Goal: Task Accomplishment & Management: Manage account settings

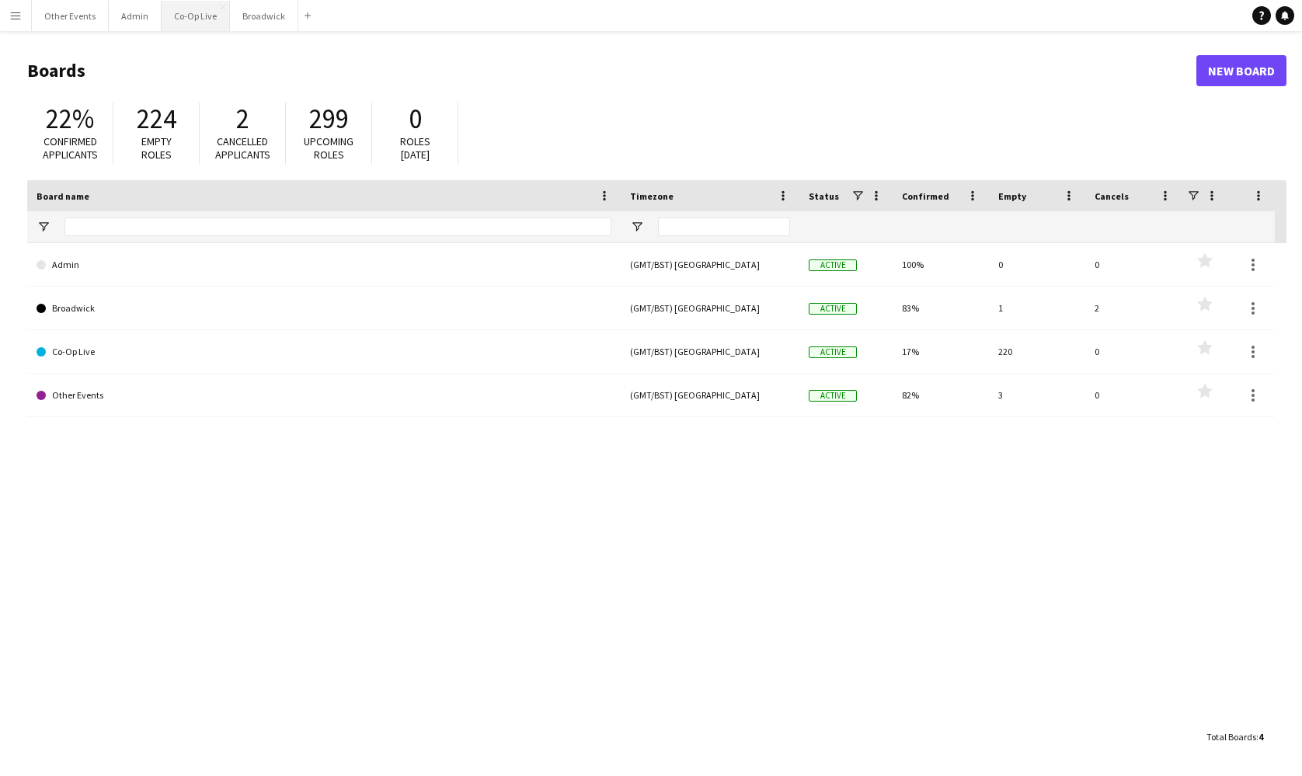
click at [190, 16] on button "Co-Op Live Close" at bounding box center [196, 16] width 68 height 30
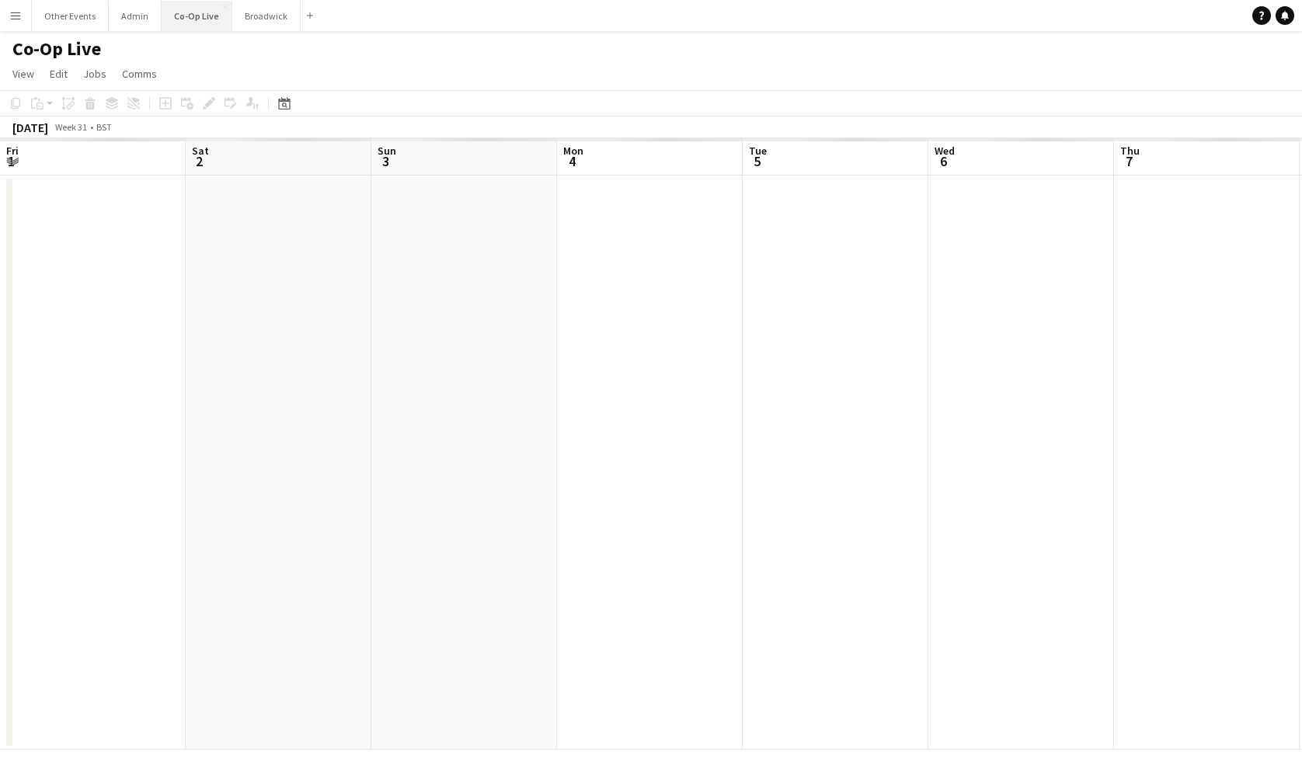
scroll to position [0, 409]
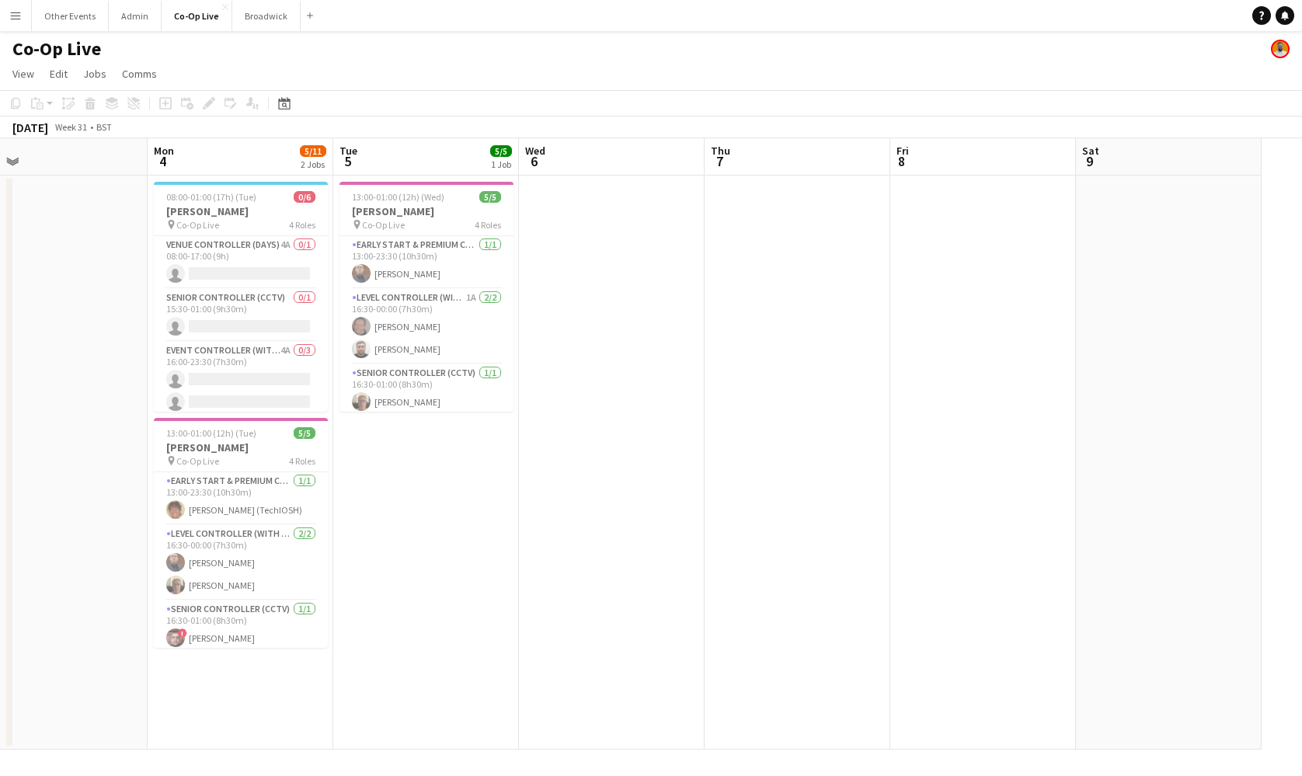
click at [24, 25] on button "Menu" at bounding box center [15, 15] width 31 height 31
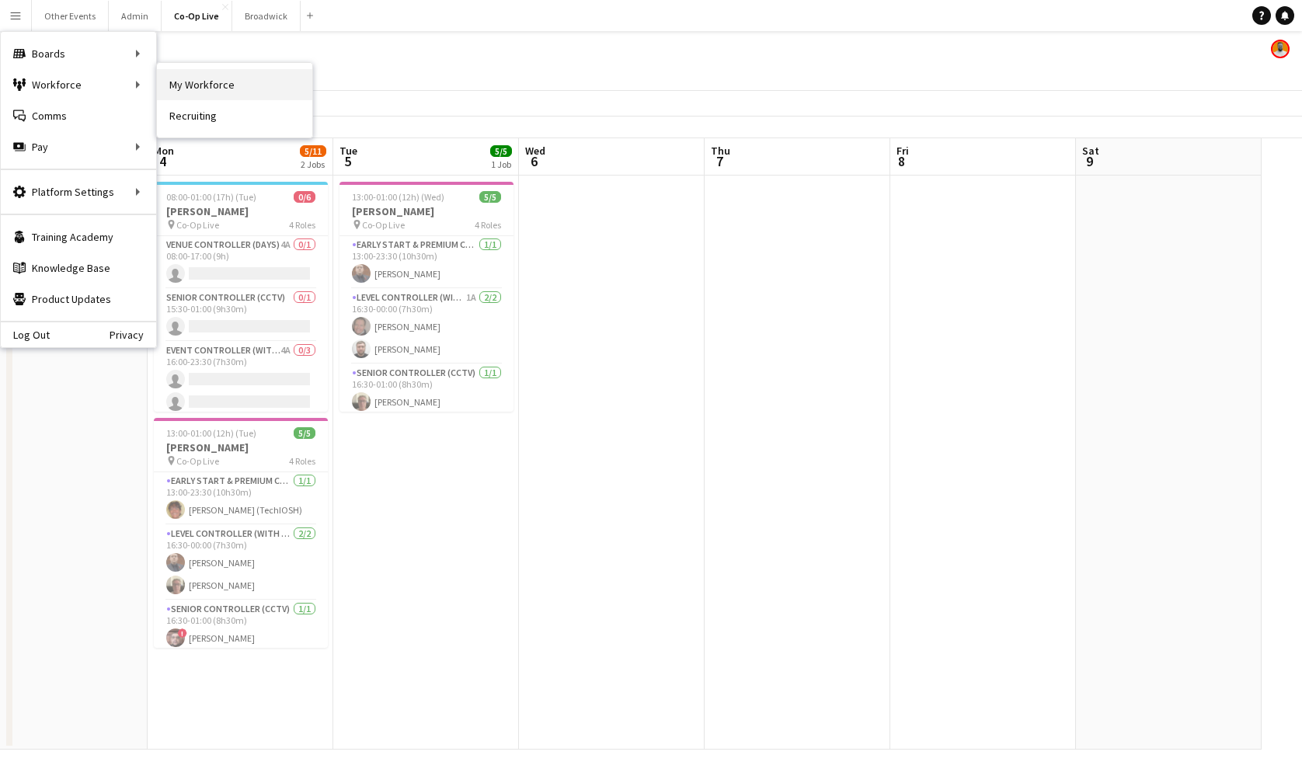
click at [197, 80] on link "My Workforce" at bounding box center [234, 84] width 155 height 31
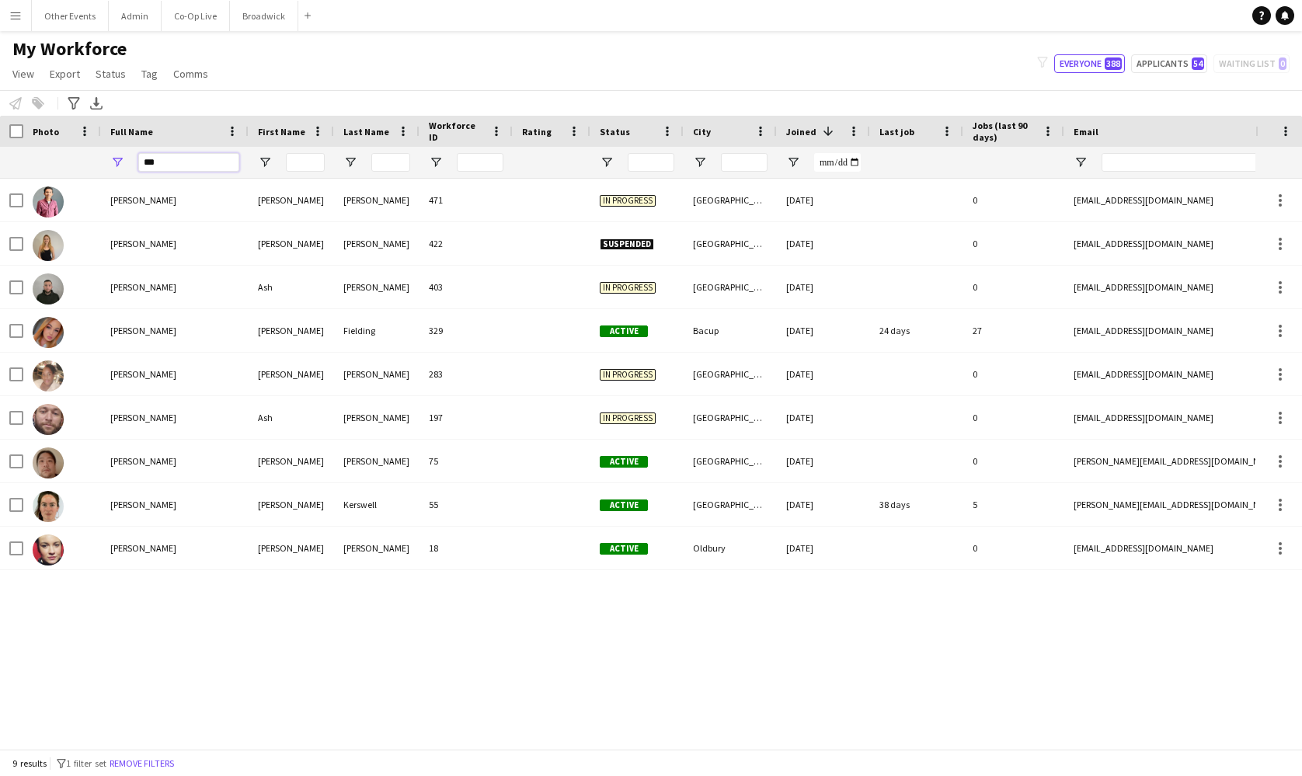
drag, startPoint x: 201, startPoint y: 163, endPoint x: 117, endPoint y: 163, distance: 84.7
click at [117, 163] on div "***" at bounding box center [175, 162] width 148 height 31
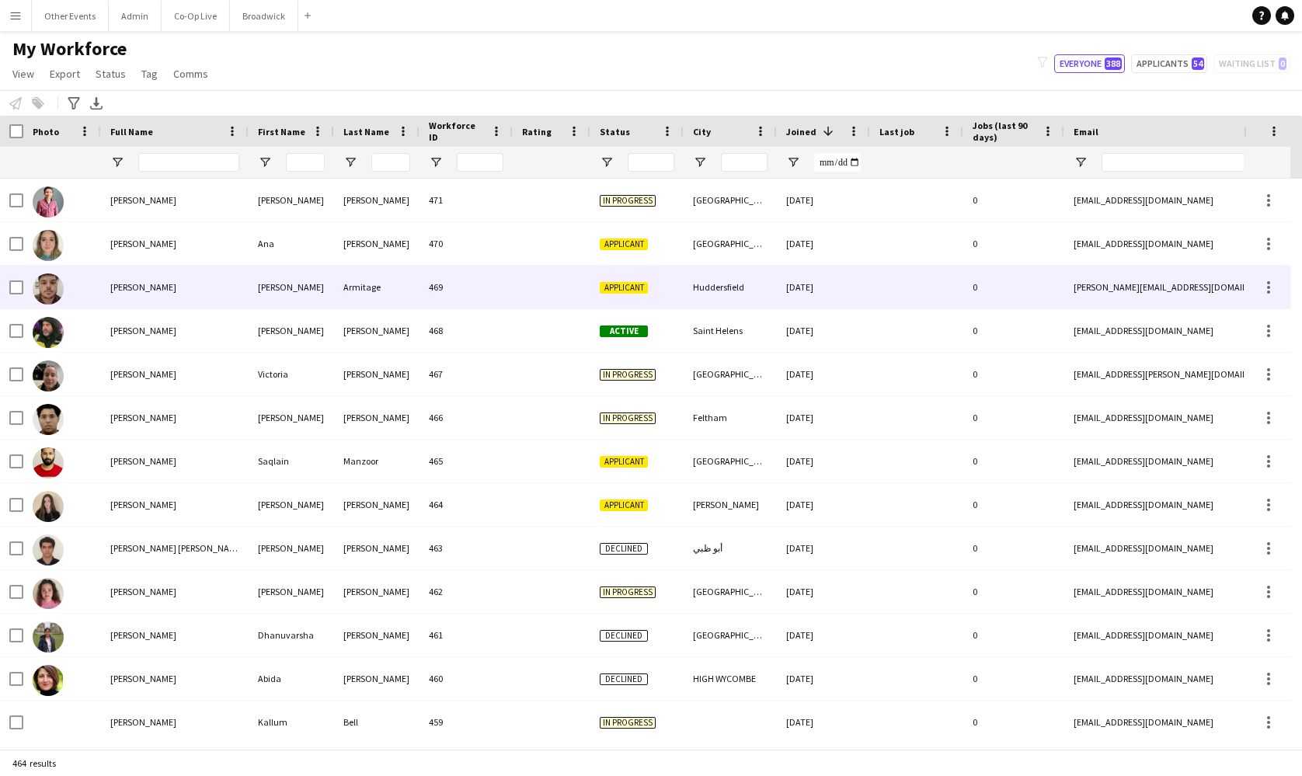
click at [173, 286] on span "Matthew Armitage" at bounding box center [143, 287] width 66 height 12
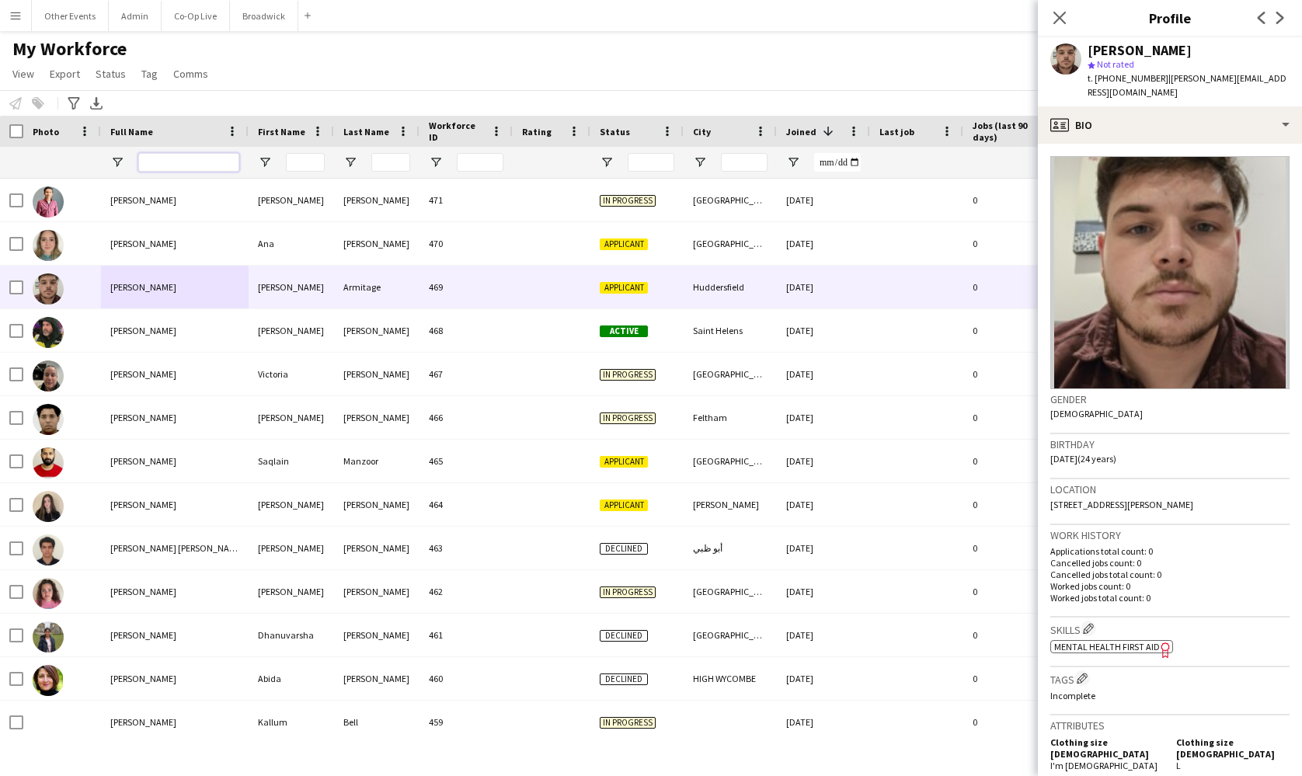
click at [190, 162] on input "Full Name Filter Input" at bounding box center [188, 162] width 101 height 19
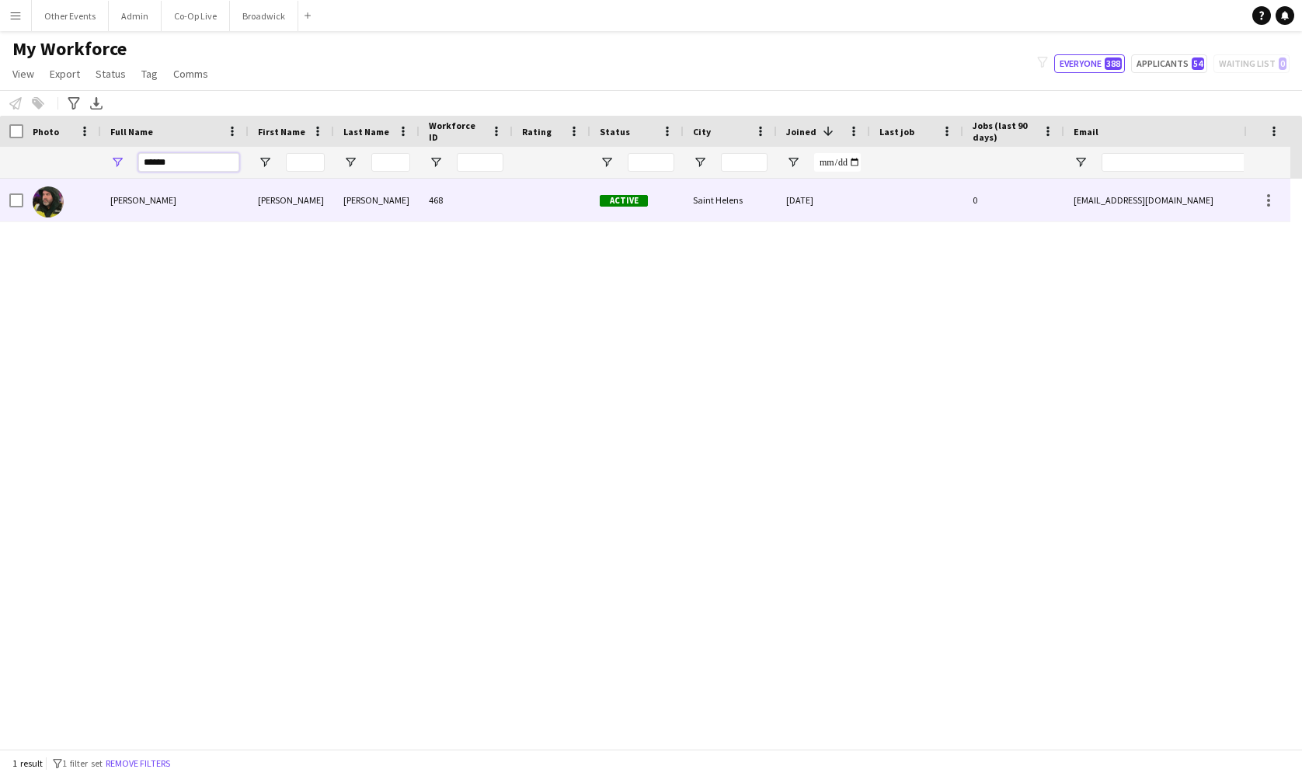
type input "******"
click at [181, 206] on div "Graham Owen" at bounding box center [175, 200] width 148 height 43
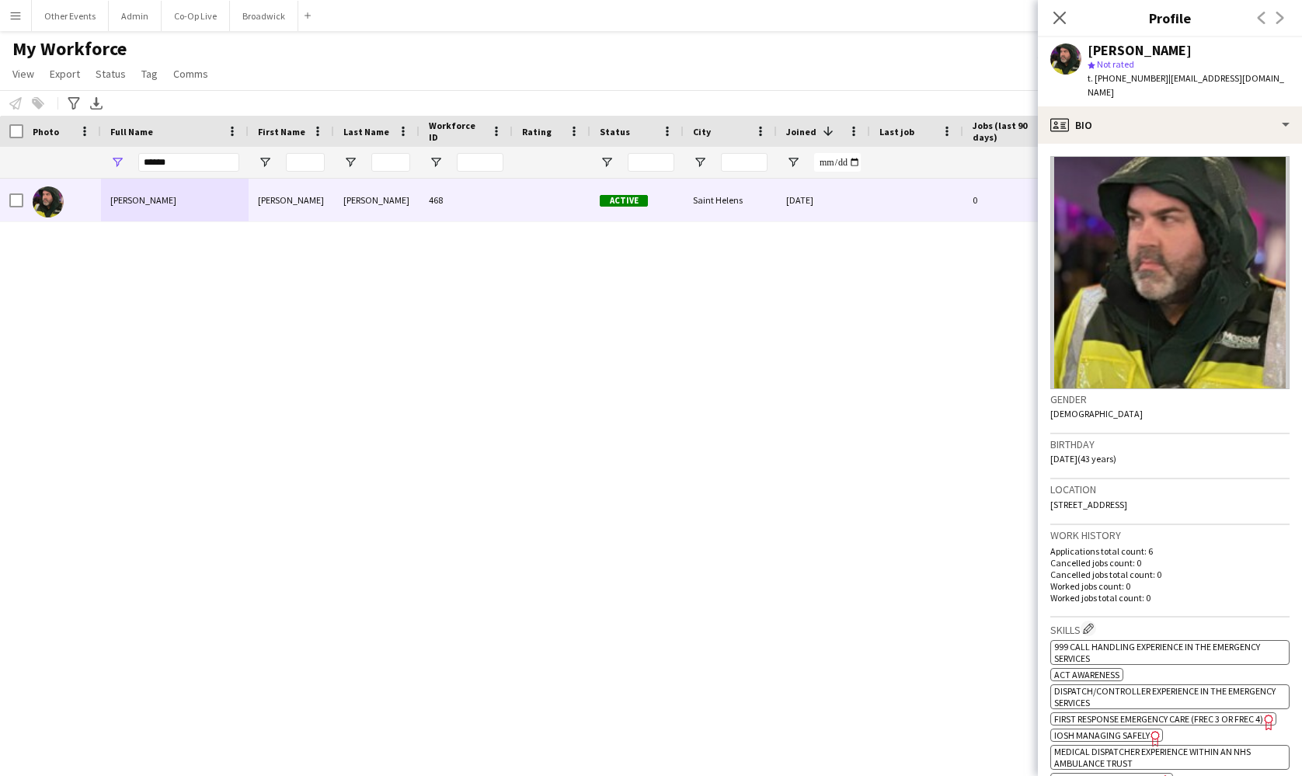
drag, startPoint x: 1263, startPoint y: 81, endPoint x: 1162, endPoint y: 76, distance: 101.1
click at [1162, 76] on div "Graham Owen star Not rated t. +447855865549 | mw3hqk@hotmail.co.uk" at bounding box center [1170, 71] width 264 height 69
copy span "mw3hqk@hotmail.co.uk"
drag, startPoint x: 207, startPoint y: 166, endPoint x: 61, endPoint y: 155, distance: 145.8
click at [61, 156] on div "******" at bounding box center [955, 162] width 1910 height 31
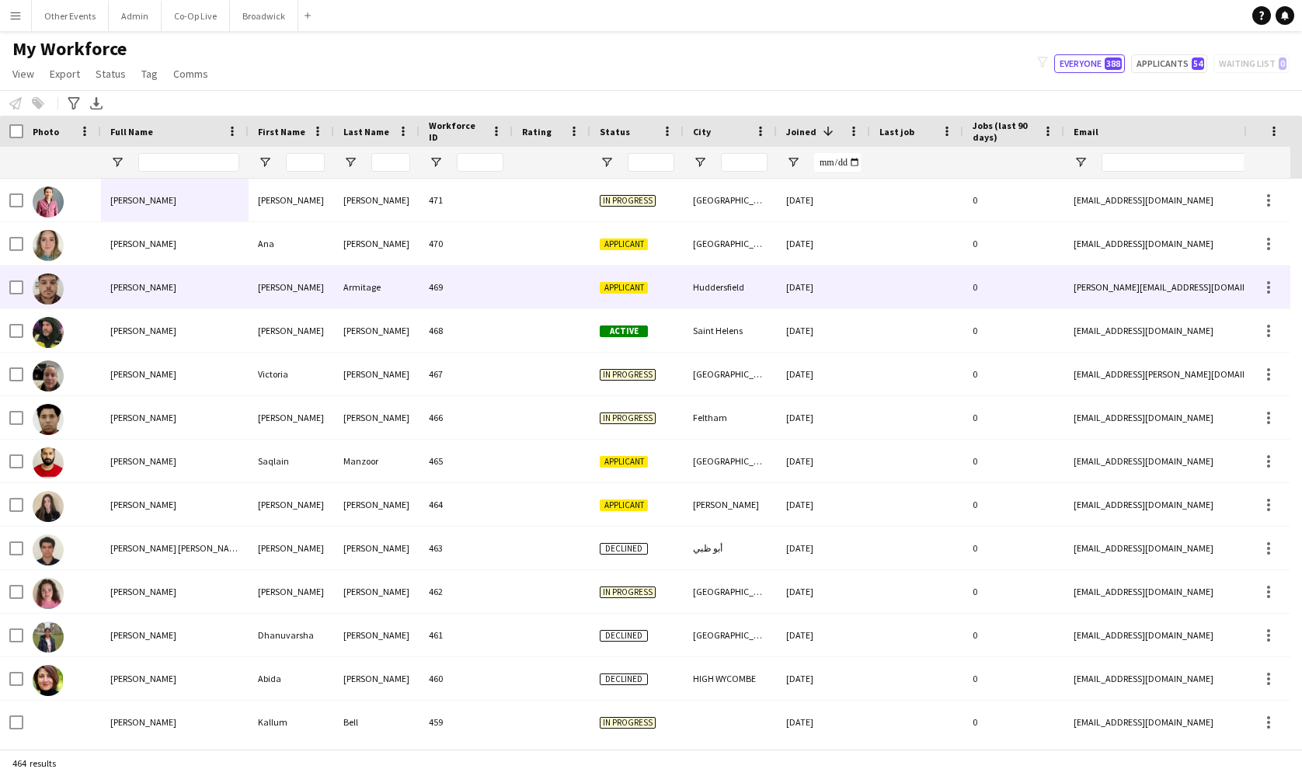
click at [218, 294] on div "Matthew Armitage" at bounding box center [175, 287] width 148 height 43
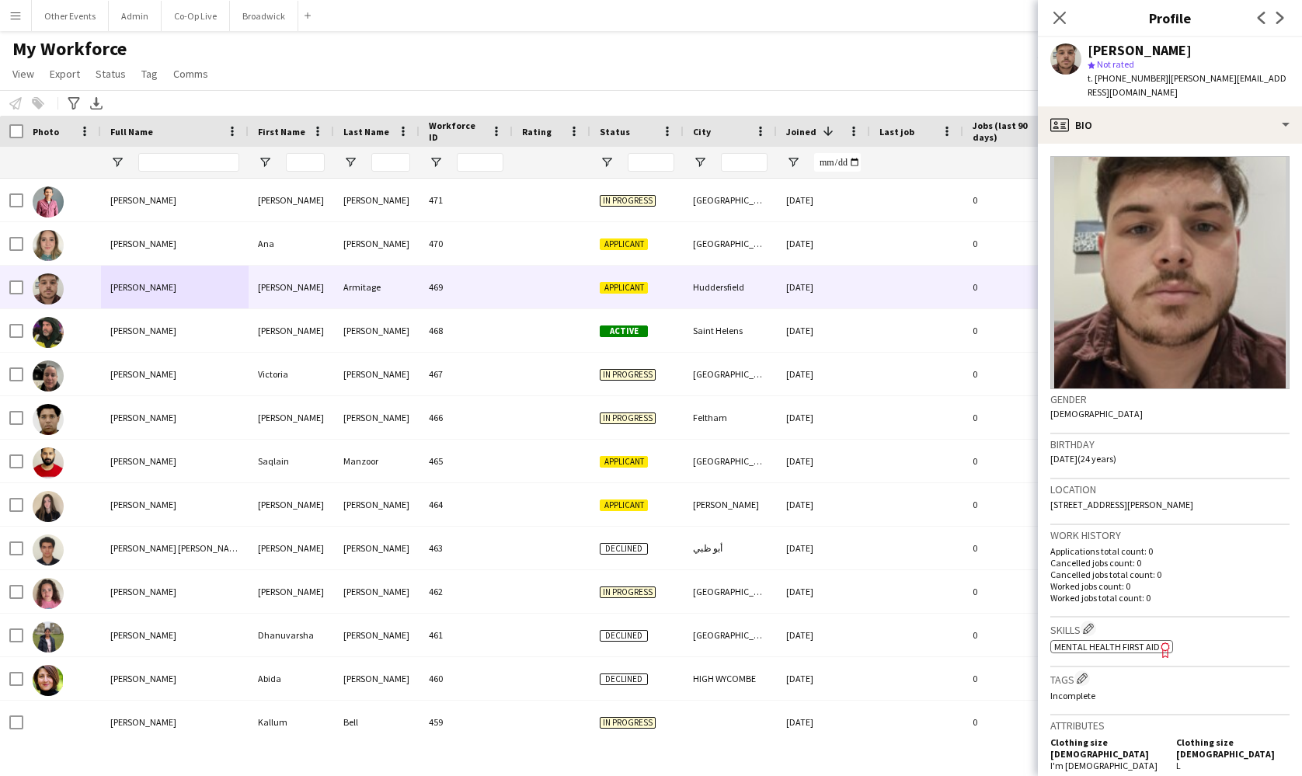
drag, startPoint x: 1207, startPoint y: 53, endPoint x: 1144, endPoint y: 52, distance: 63.7
click at [1144, 52] on div "Matthew Armitage" at bounding box center [1189, 51] width 202 height 14
copy div "Armitage"
drag, startPoint x: 1162, startPoint y: 77, endPoint x: 1288, endPoint y: 100, distance: 128.0
click at [1288, 100] on div "Matthew Armitage star Not rated t. +447746196454 | matthew.armitage2000@hotmail…" at bounding box center [1170, 71] width 264 height 69
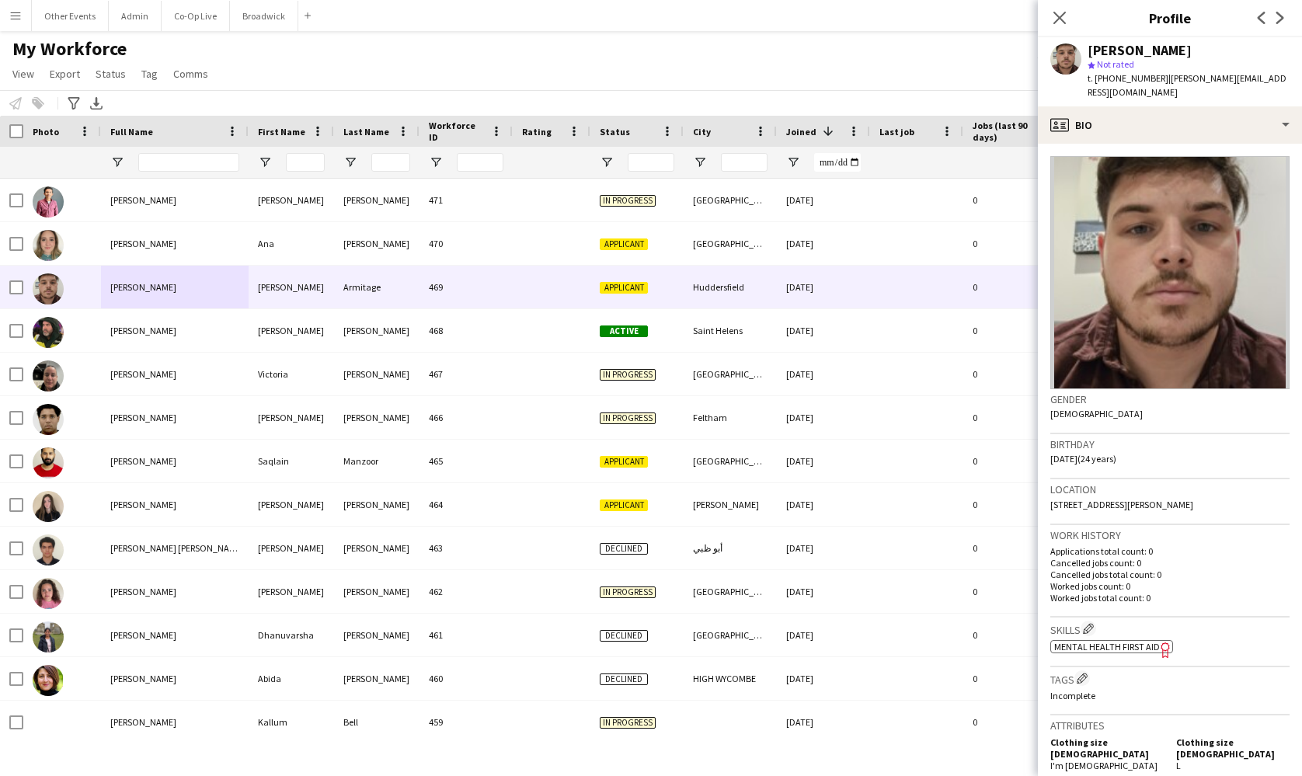
copy span "matthew.armitage2000@hotmail.co.uk"
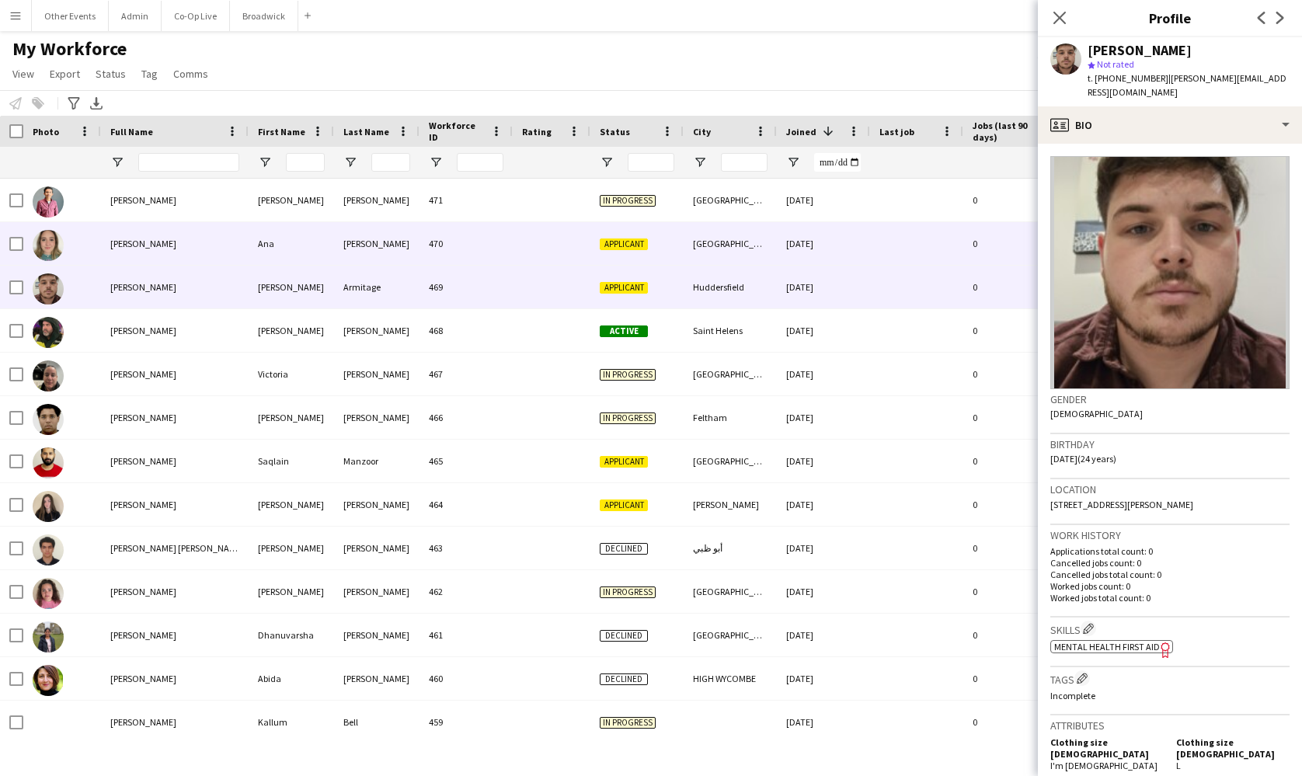
click at [705, 242] on div "Manchester" at bounding box center [730, 243] width 93 height 43
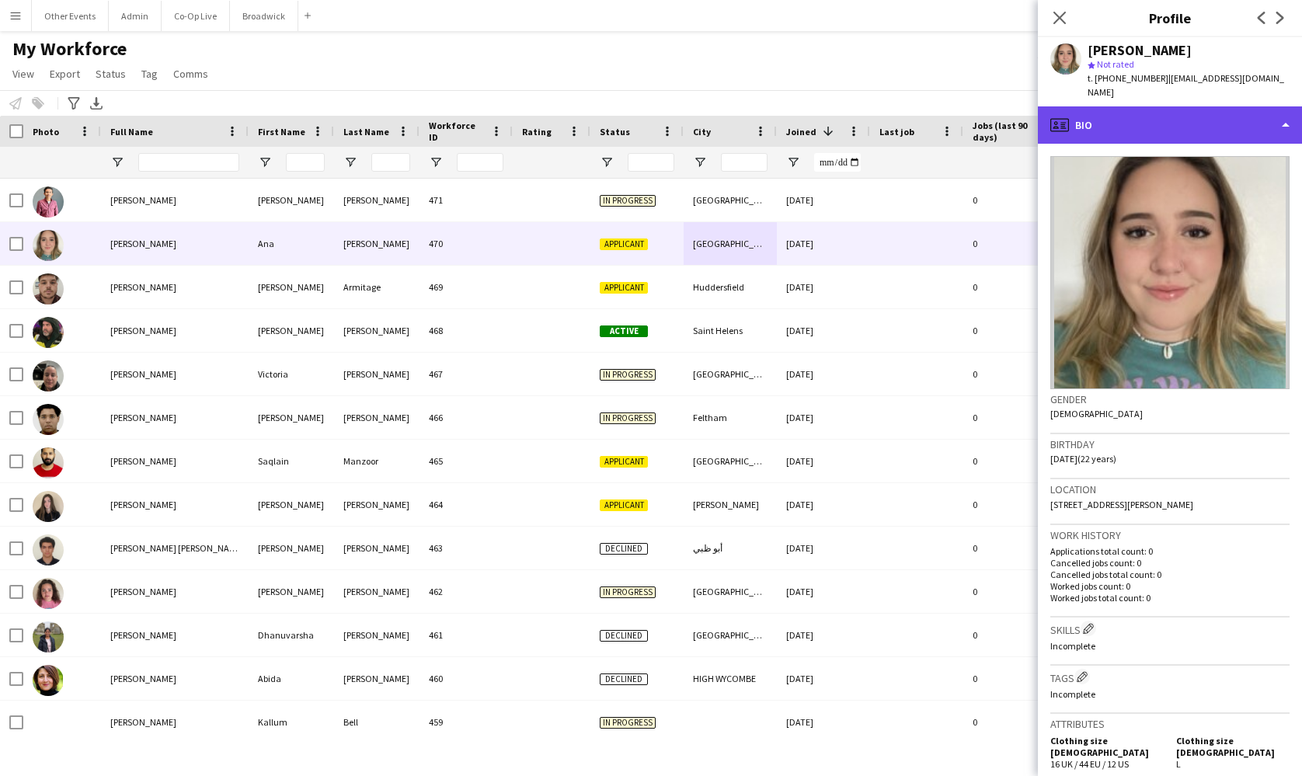
click at [1141, 121] on div "profile Bio" at bounding box center [1170, 124] width 264 height 37
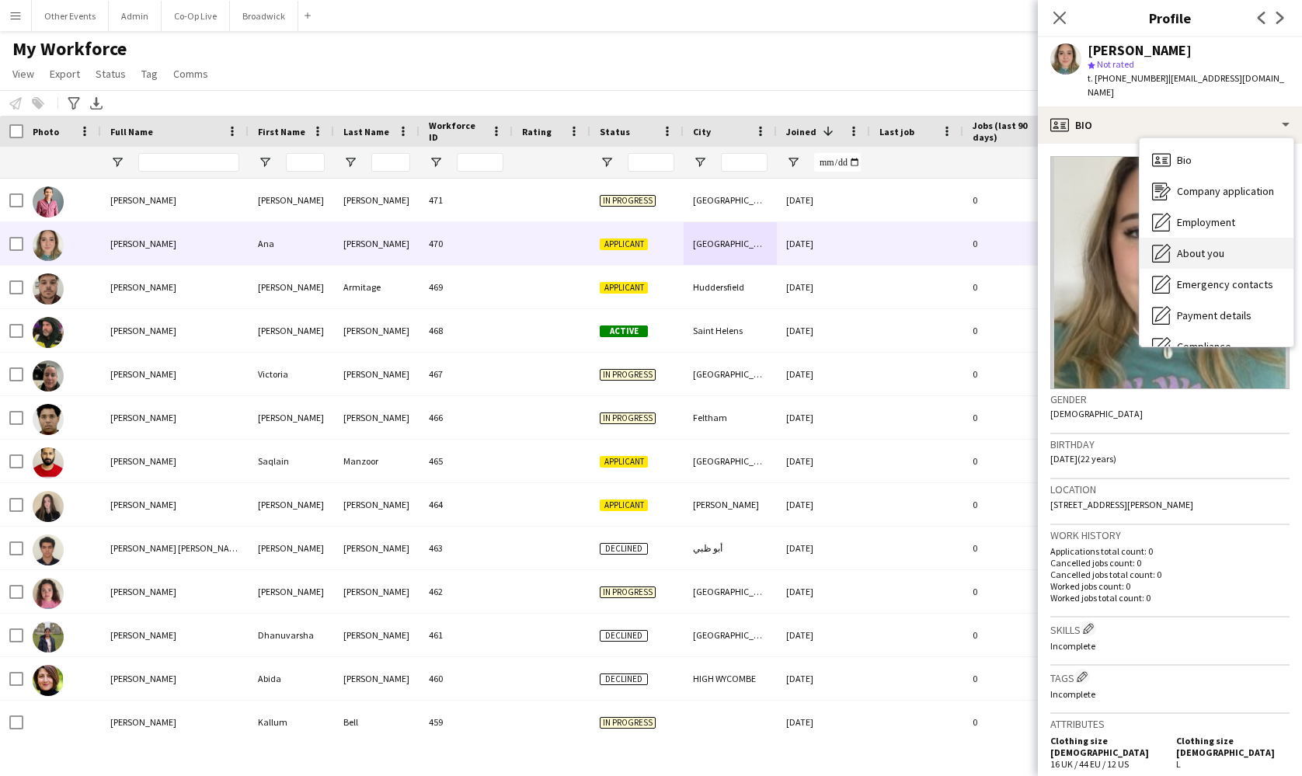
click at [1200, 246] on span "About you" at bounding box center [1200, 253] width 47 height 14
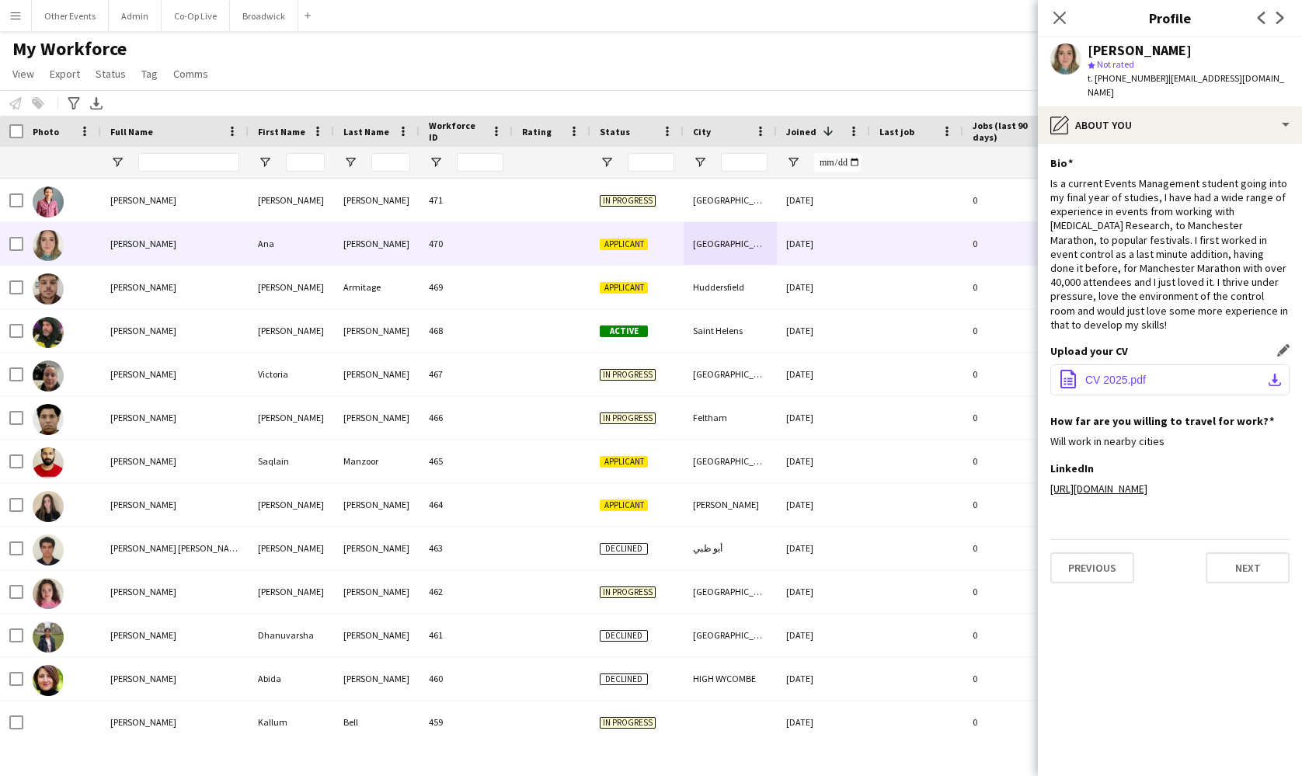
click at [1131, 374] on span "CV 2025.pdf" at bounding box center [1115, 380] width 61 height 12
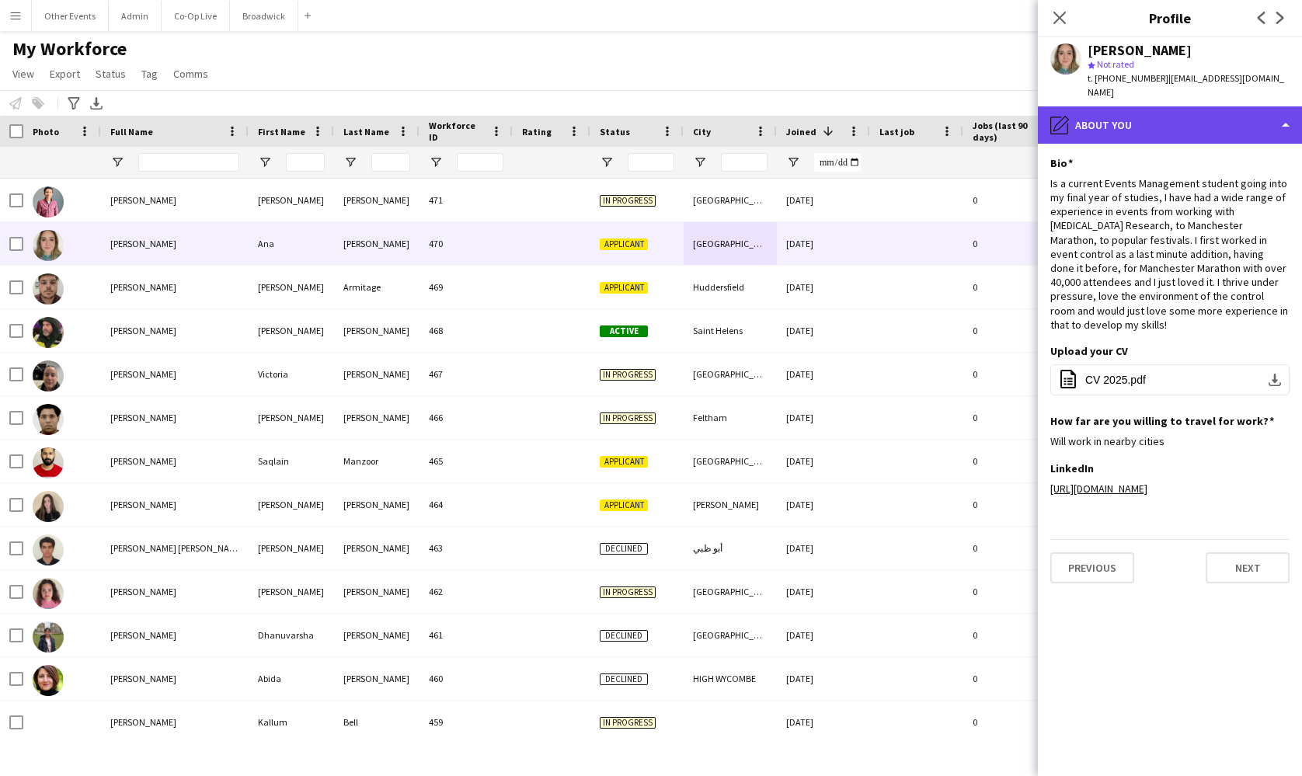
click at [1211, 106] on div "pencil4 About you" at bounding box center [1170, 124] width 264 height 37
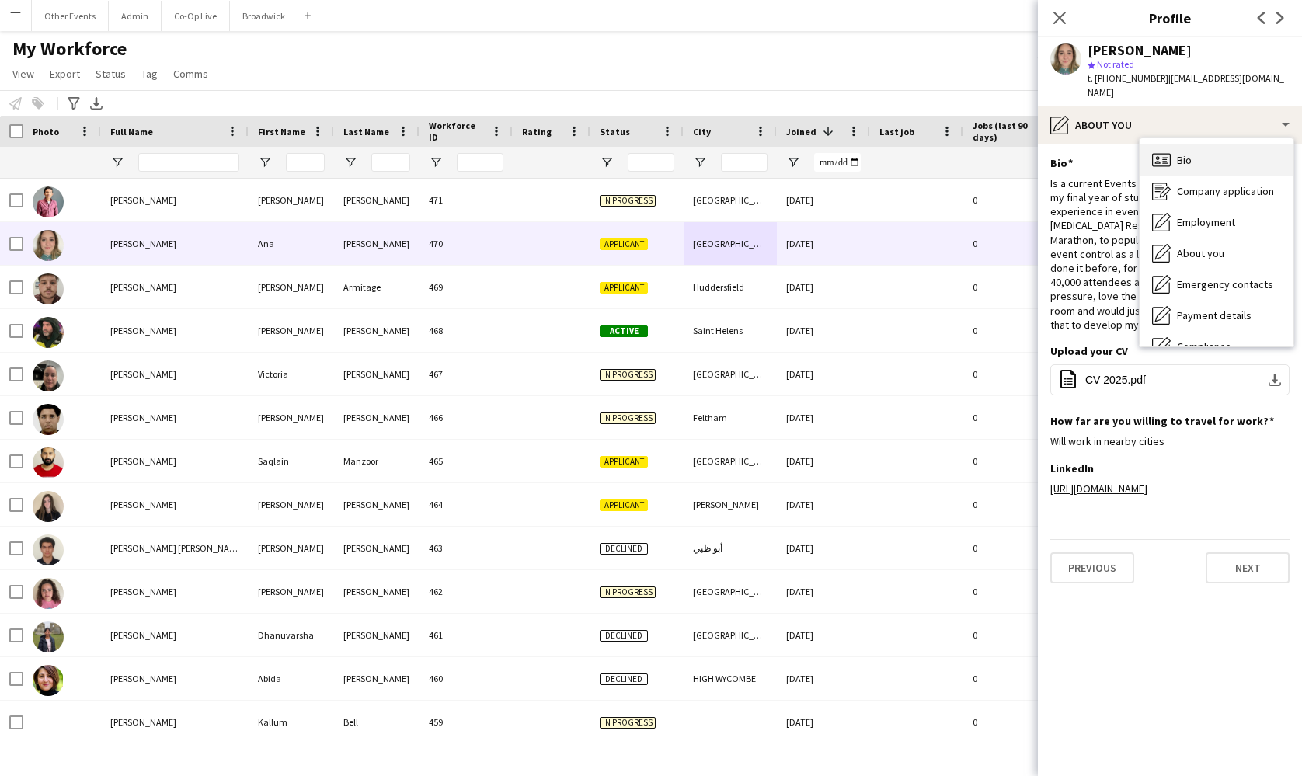
click at [1203, 145] on div "Bio Bio" at bounding box center [1217, 160] width 154 height 31
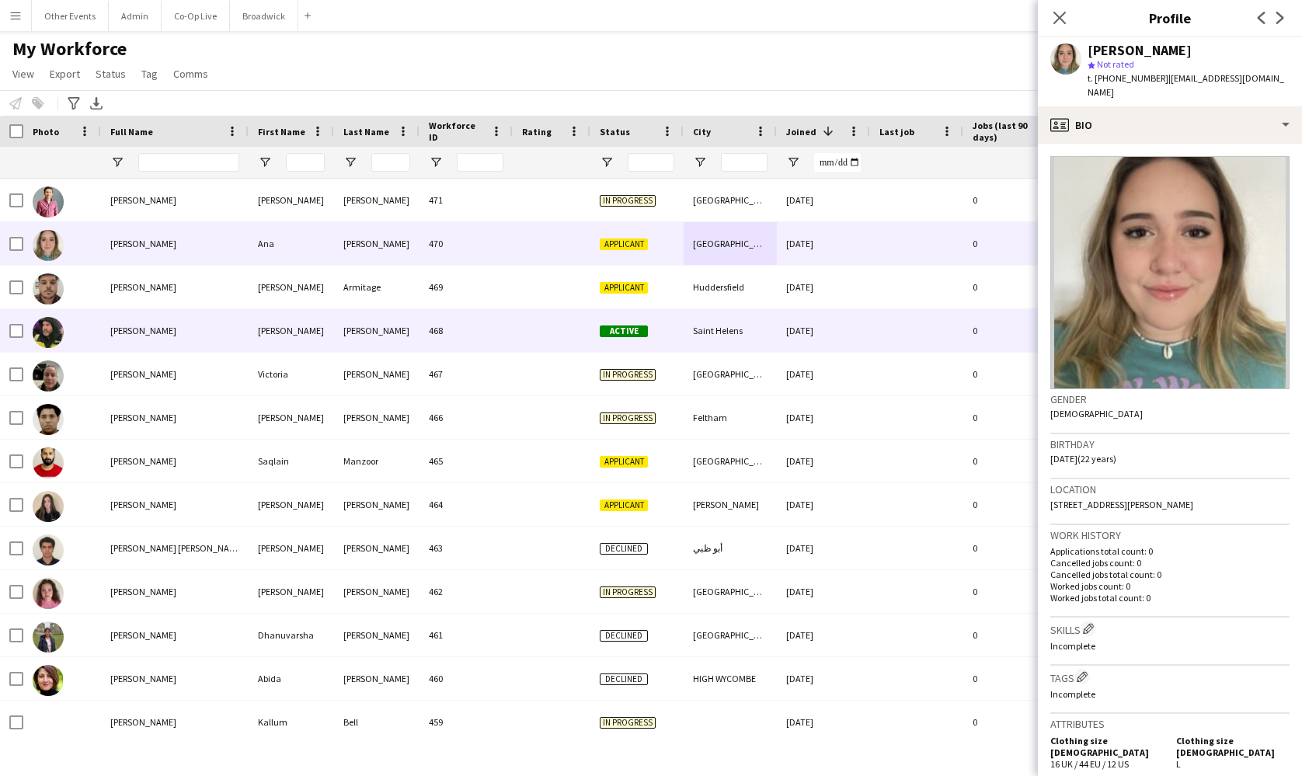
click at [260, 319] on div "Graham" at bounding box center [291, 330] width 85 height 43
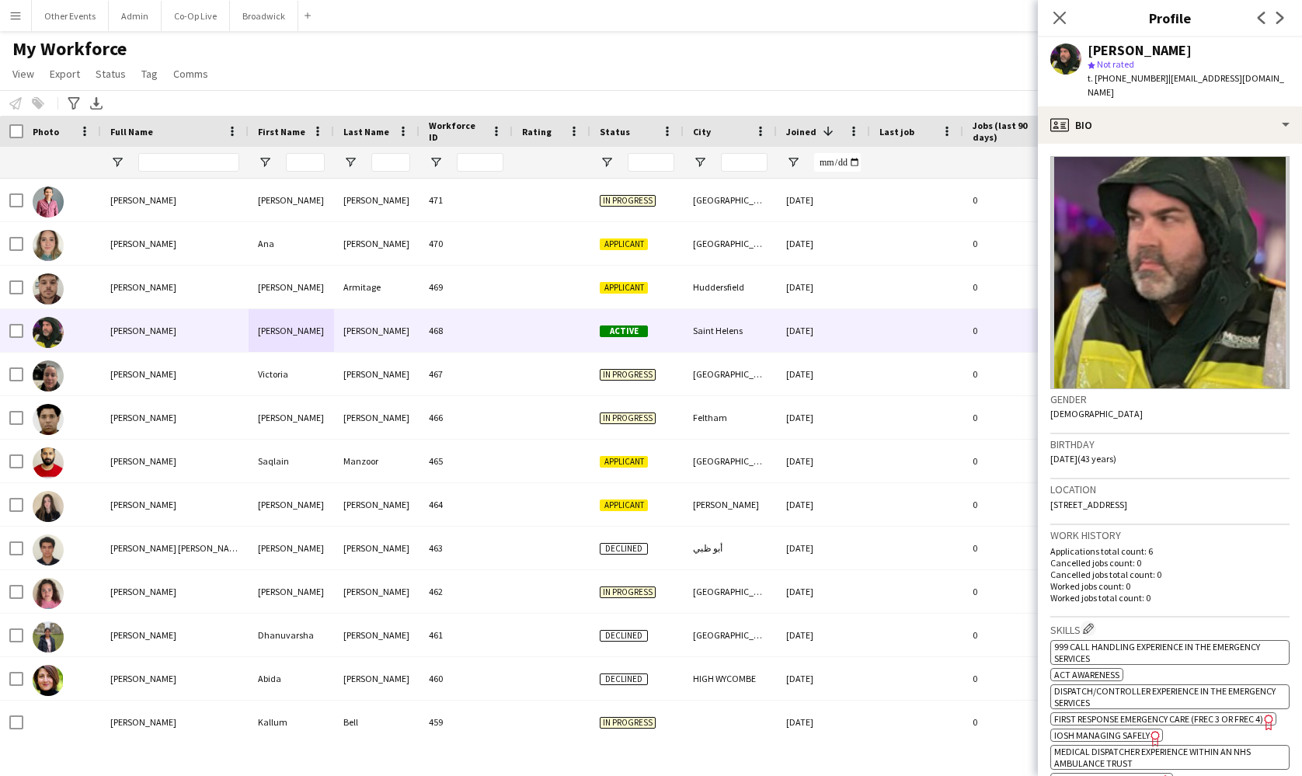
drag, startPoint x: 1258, startPoint y: 81, endPoint x: 1164, endPoint y: 83, distance: 94.0
click at [1164, 83] on div "Graham Owen star Not rated t. +447855865549 | mw3hqk@hotmail.co.uk" at bounding box center [1170, 71] width 264 height 69
copy span "mw3hqk@hotmail.co.uk"
click at [201, 160] on input "Full Name Filter Input" at bounding box center [188, 162] width 101 height 19
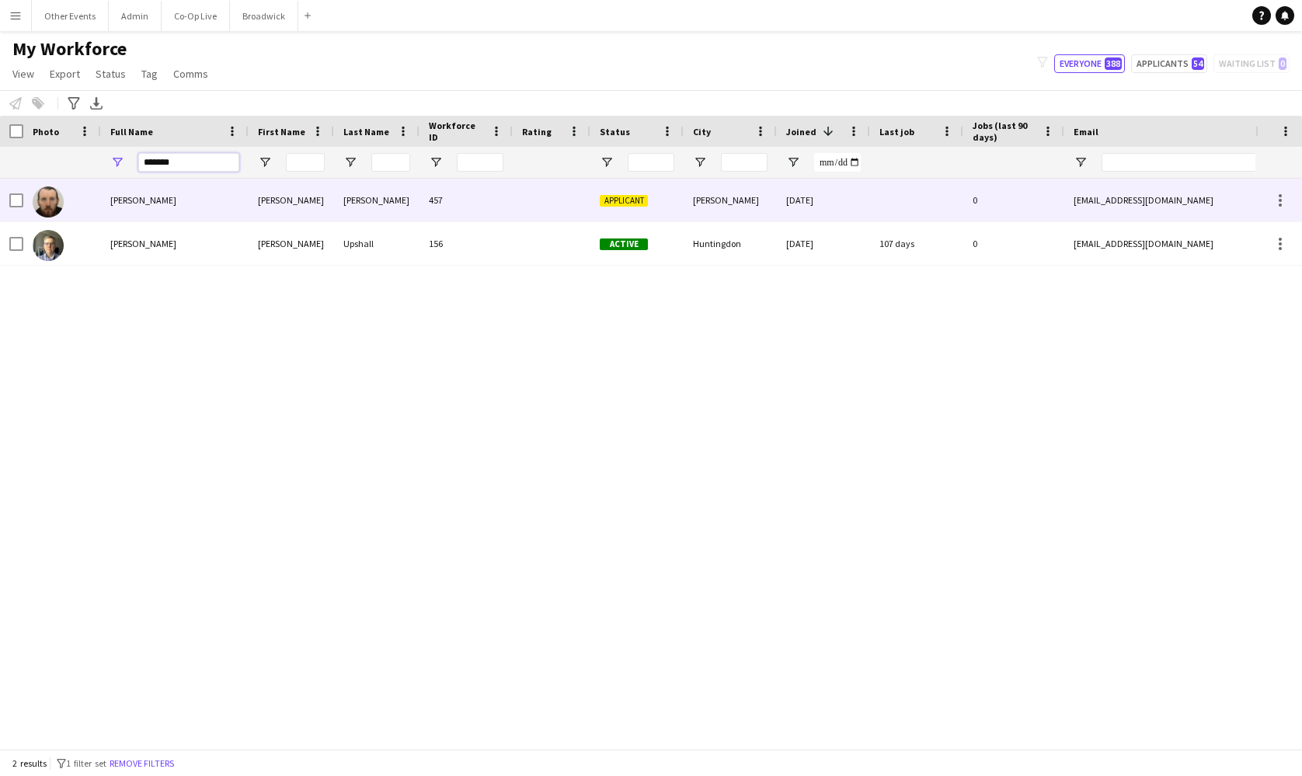
type input "*******"
click at [203, 228] on div "Anthony Upshall" at bounding box center [175, 243] width 148 height 43
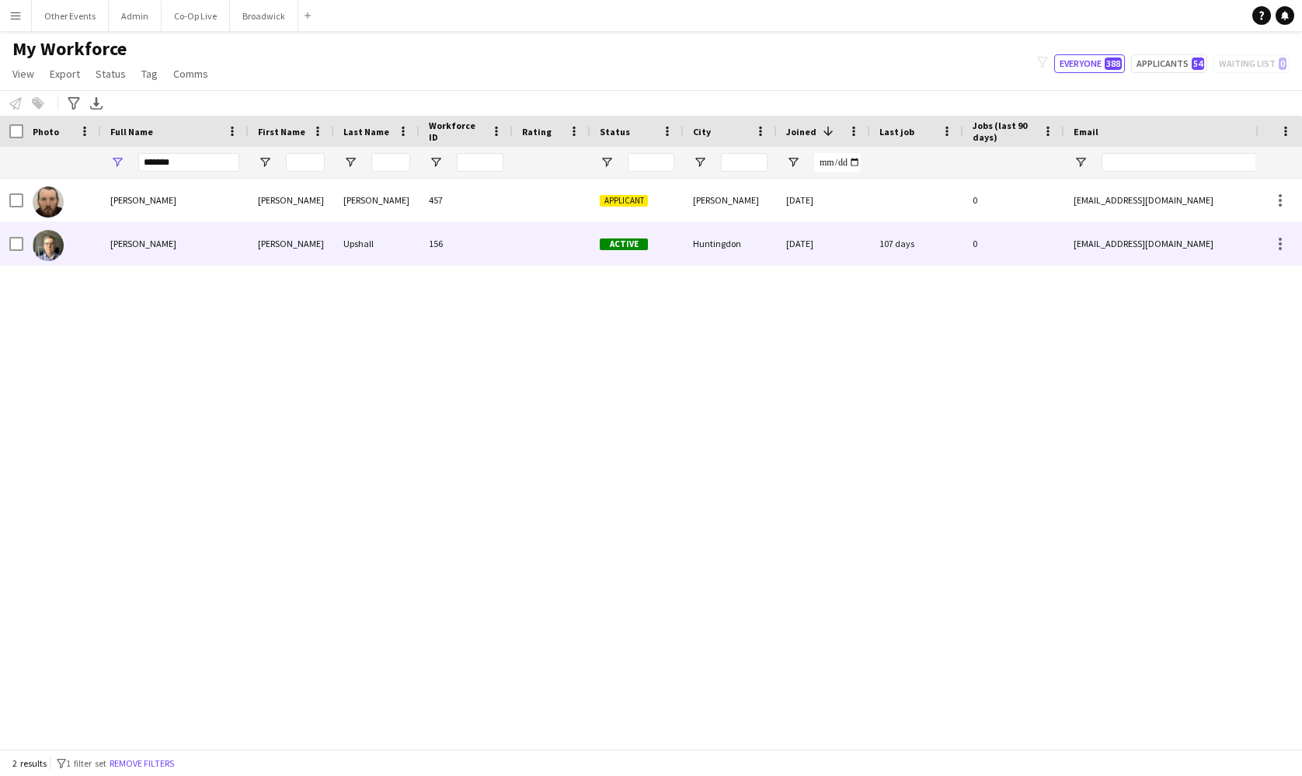
click at [897, 251] on div "107 days" at bounding box center [916, 243] width 93 height 43
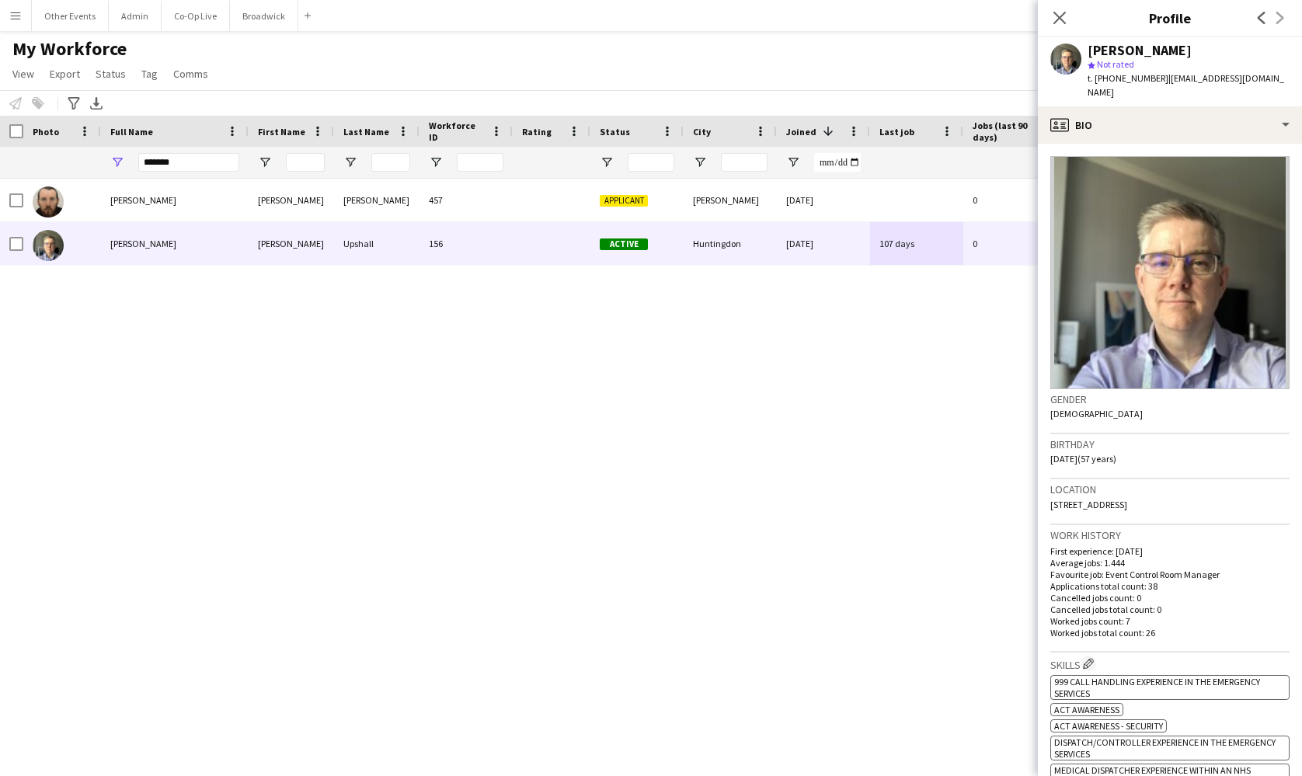
drag, startPoint x: 1248, startPoint y: 82, endPoint x: 1162, endPoint y: 82, distance: 86.2
click at [1162, 82] on div "Anthony Upshall star Not rated t. +447876561610 | a.a.u@outlook.com" at bounding box center [1170, 71] width 264 height 69
copy span "a.a.u@outlook.com"
click at [1061, 17] on icon at bounding box center [1059, 17] width 15 height 15
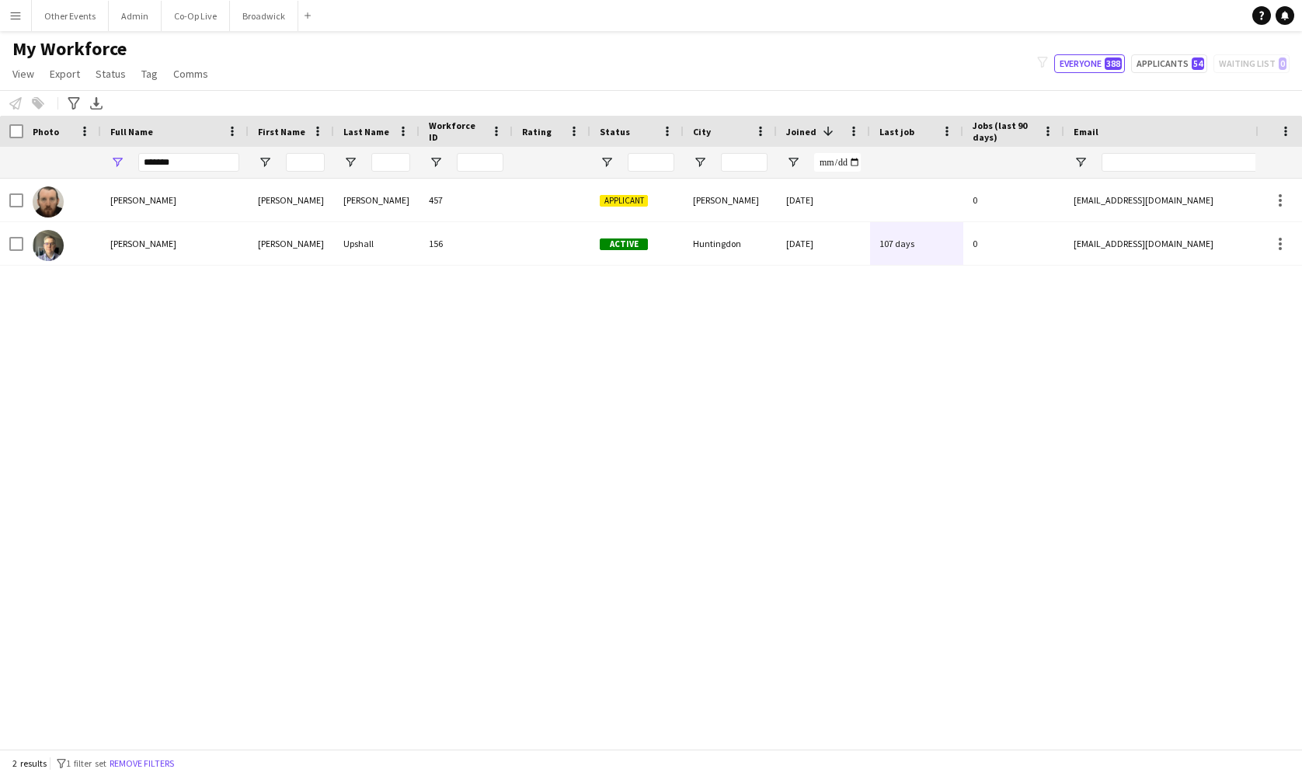
click at [810, 58] on div "My Workforce View Views Default view New view Update view Delete view Edit name…" at bounding box center [651, 63] width 1302 height 53
drag, startPoint x: 209, startPoint y: 161, endPoint x: 138, endPoint y: 161, distance: 70.7
click at [138, 161] on input "*******" at bounding box center [188, 162] width 101 height 19
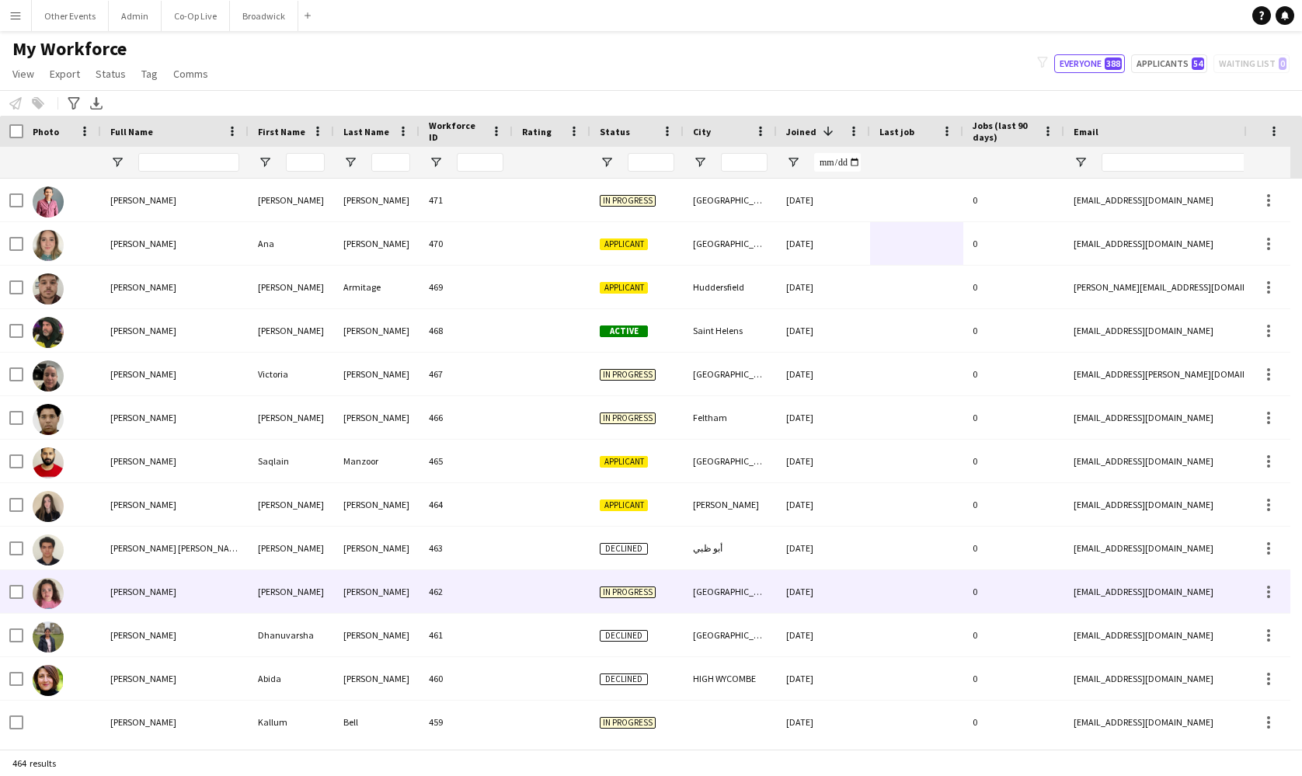
click at [228, 589] on div "Megan James" at bounding box center [175, 591] width 148 height 43
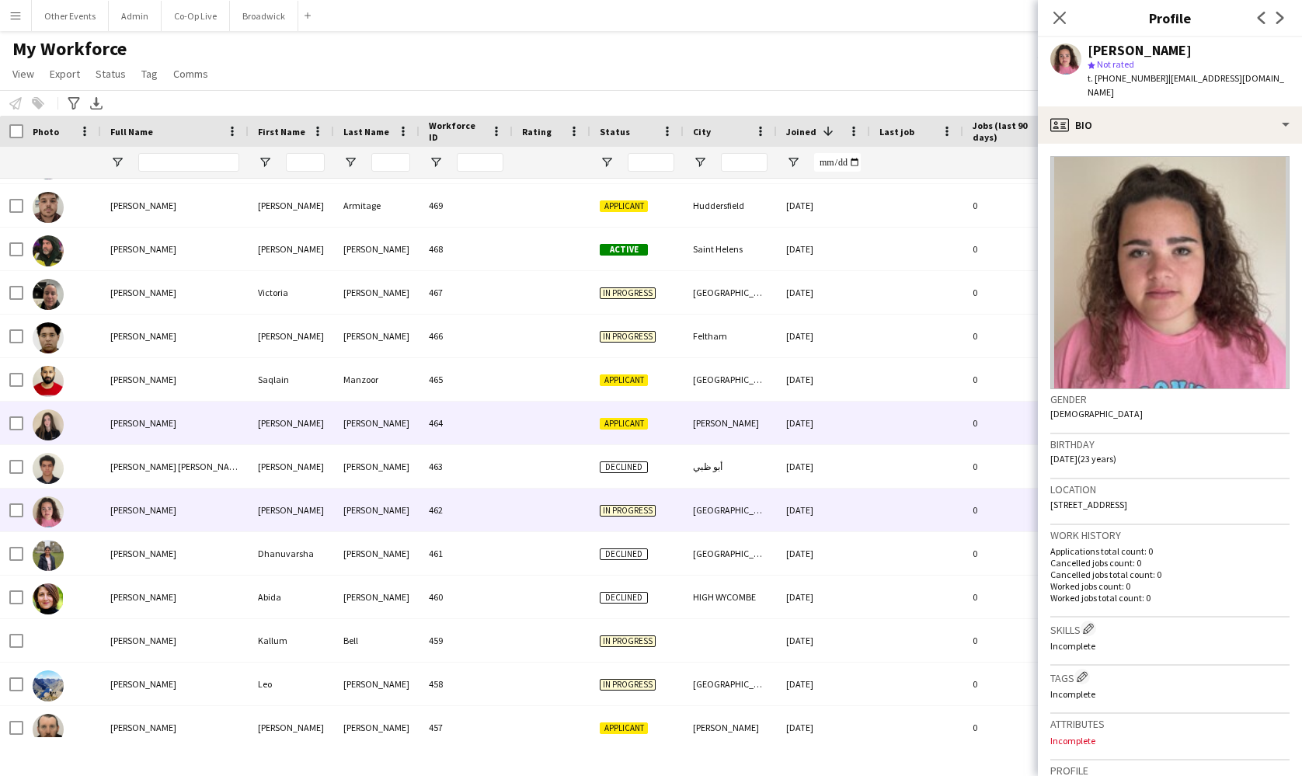
scroll to position [82, 0]
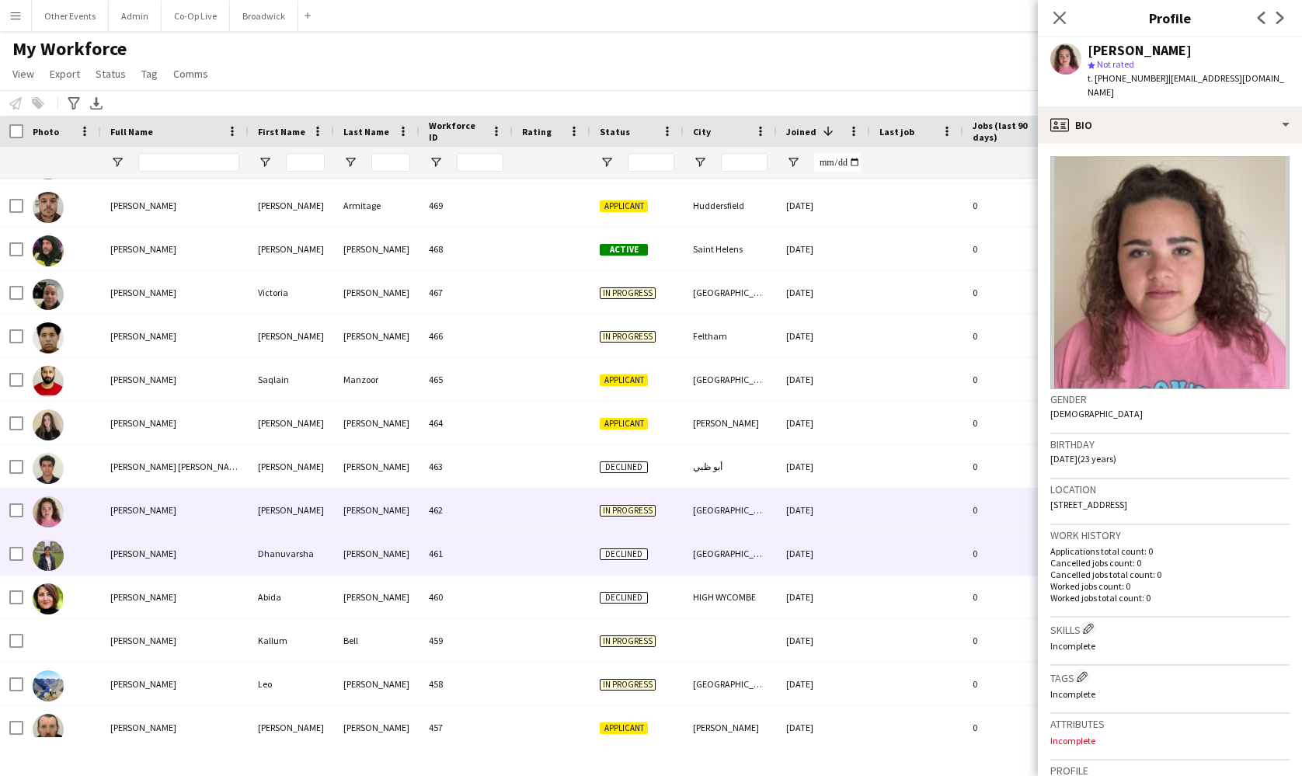
click at [501, 563] on div "461" at bounding box center [466, 553] width 93 height 43
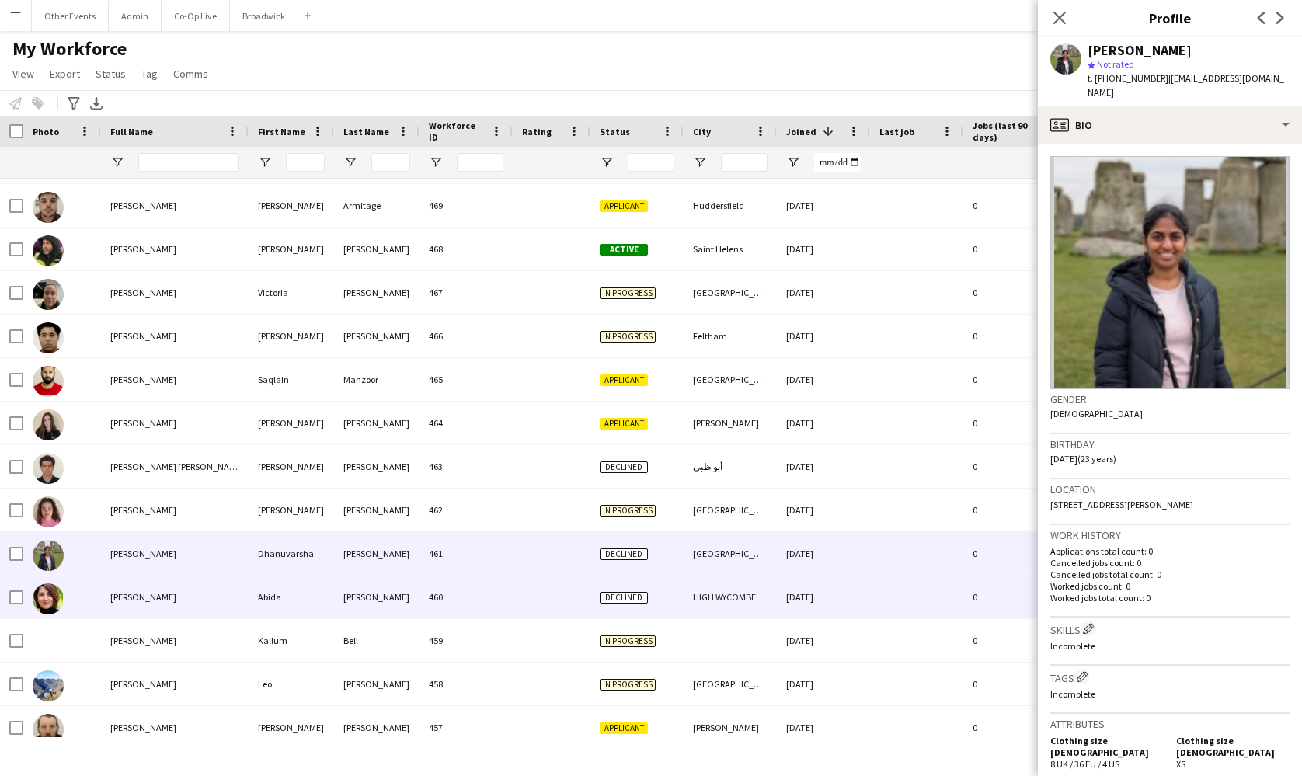
click at [502, 605] on div "460" at bounding box center [466, 597] width 93 height 43
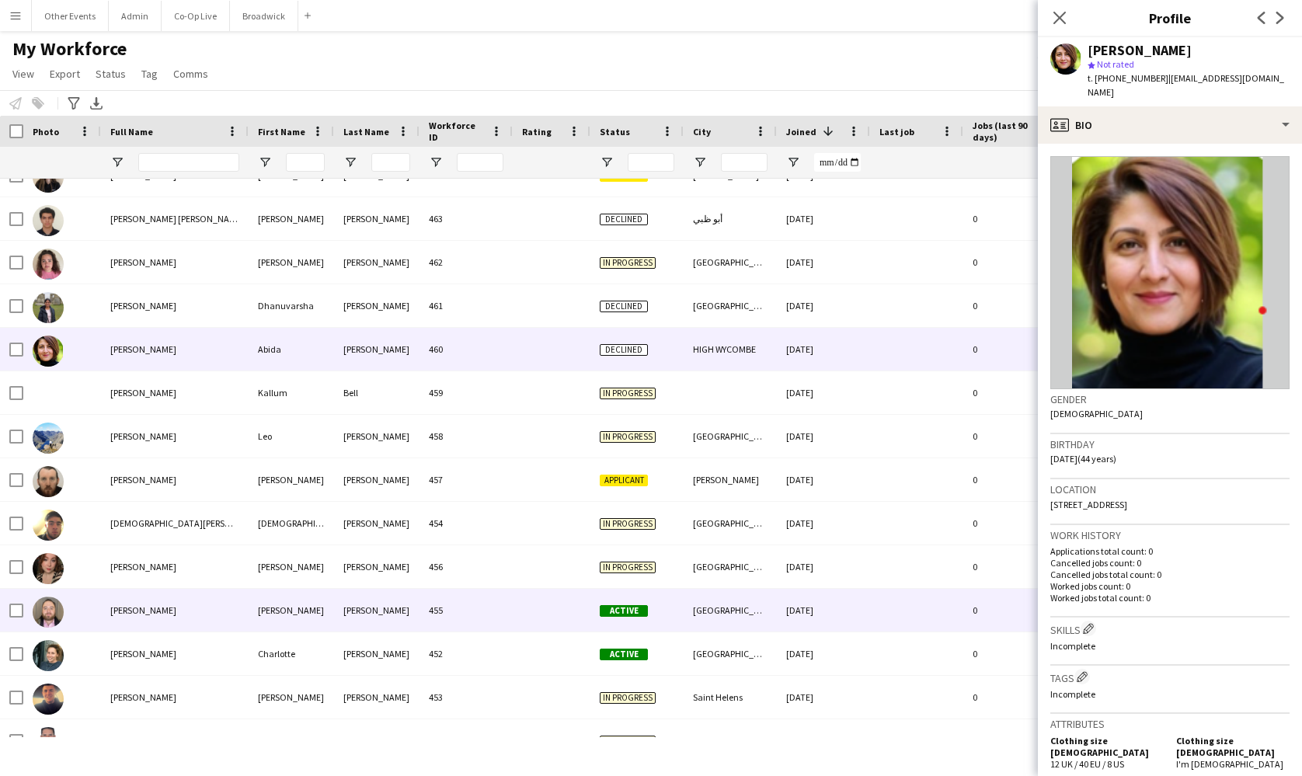
scroll to position [338, 0]
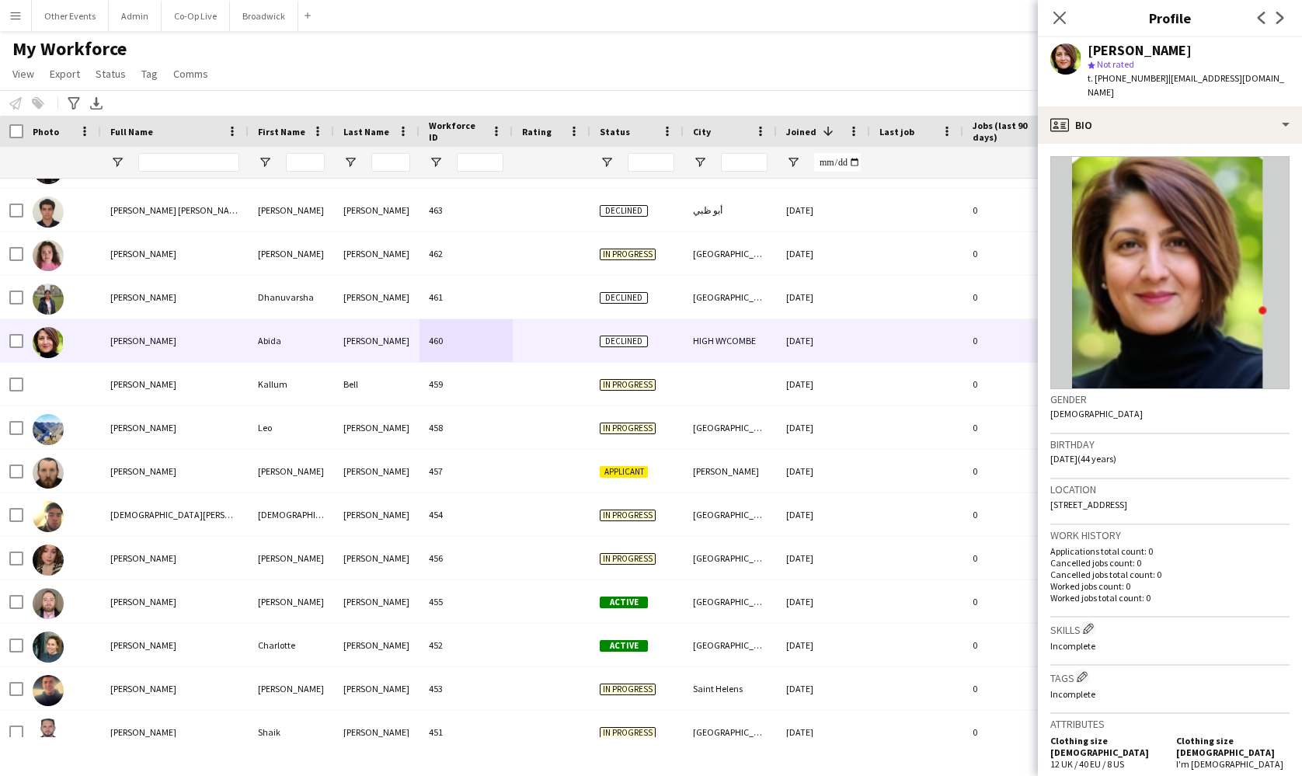
click at [787, 9] on app-navbar "Menu Boards Boards Boards All jobs Status Workforce Workforce My Workforce Recr…" at bounding box center [651, 15] width 1302 height 31
click at [186, 18] on button "Co-Op Live Close" at bounding box center [196, 16] width 68 height 30
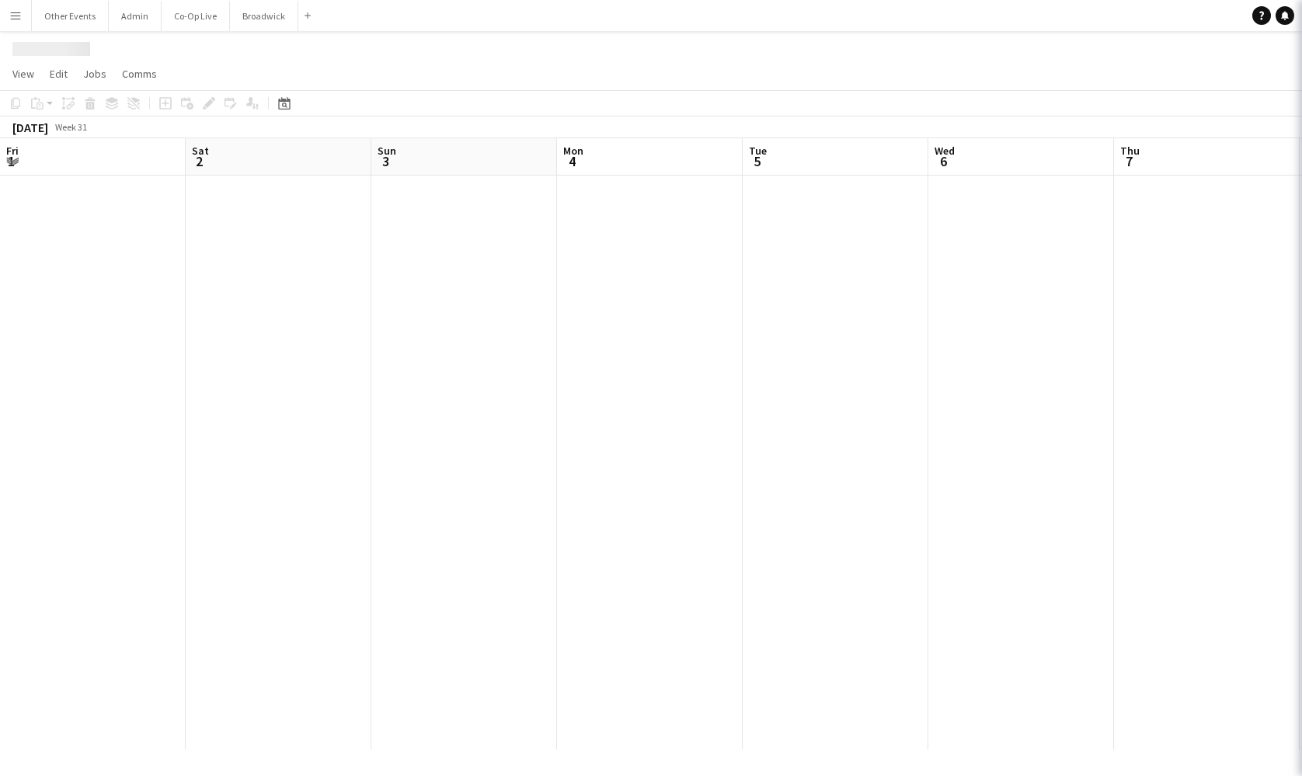
scroll to position [0, 409]
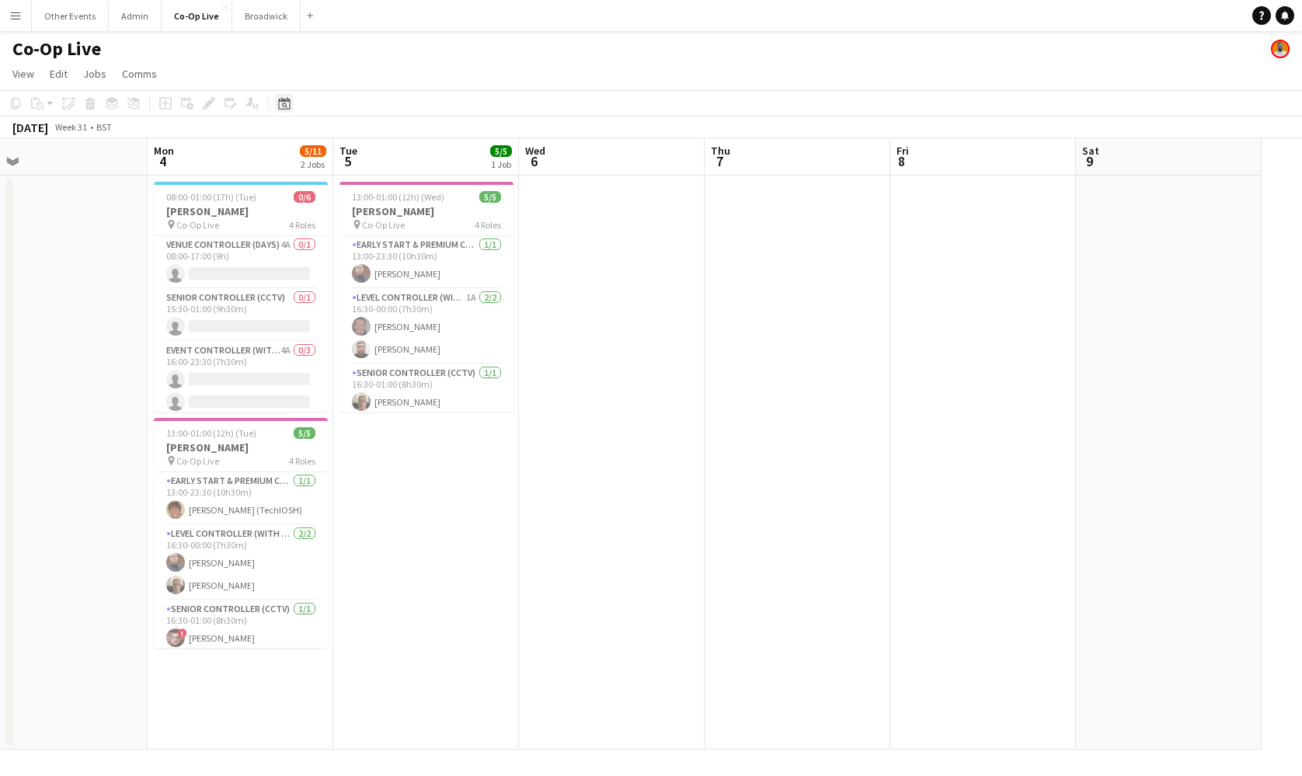
click at [279, 99] on icon "Date picker" at bounding box center [284, 103] width 12 height 12
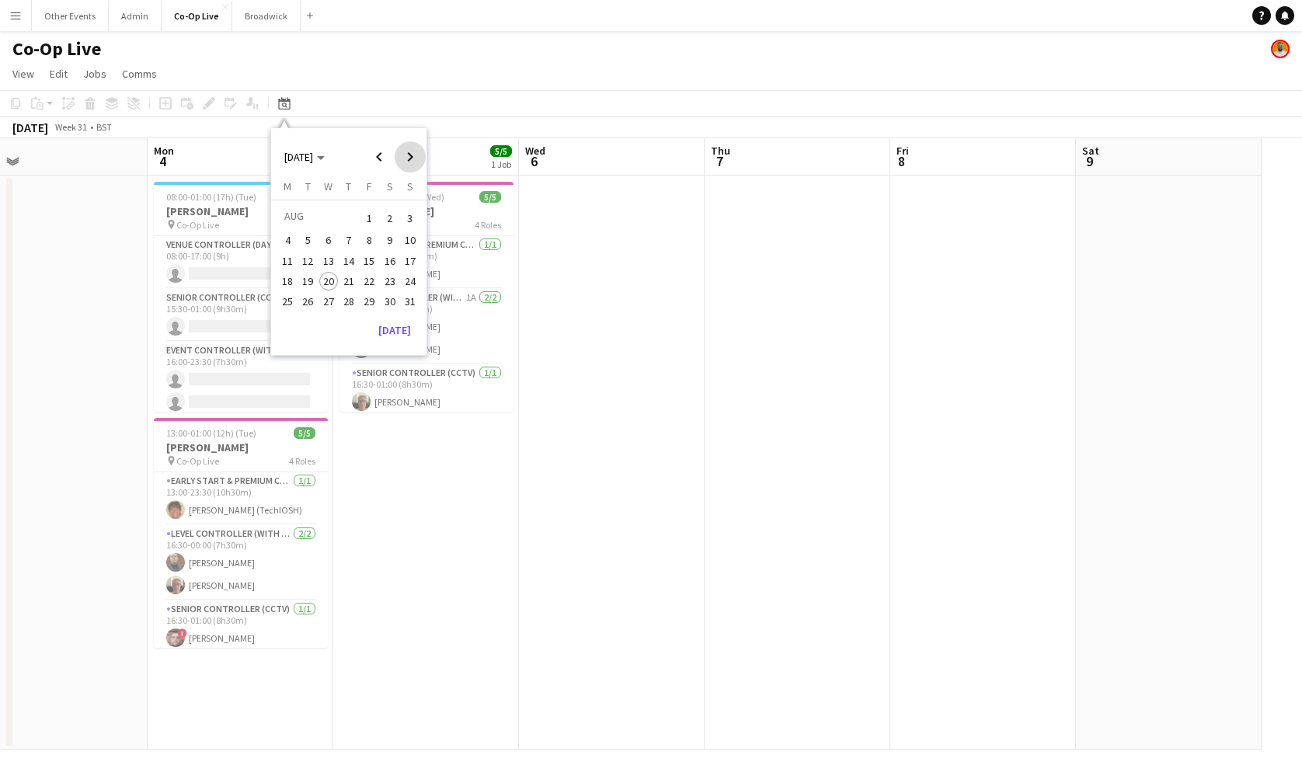
click at [415, 158] on span "Next month" at bounding box center [410, 156] width 31 height 31
click at [374, 232] on span "3" at bounding box center [369, 237] width 19 height 19
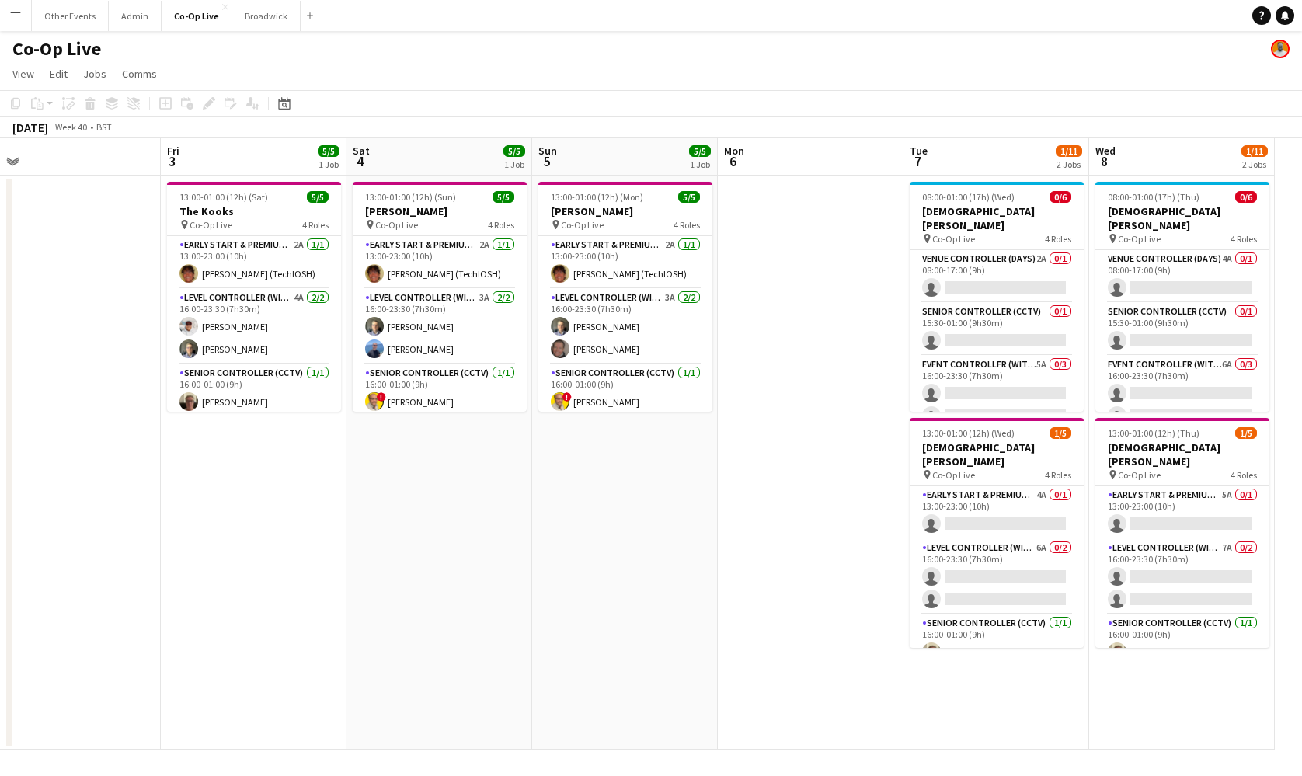
scroll to position [0, 403]
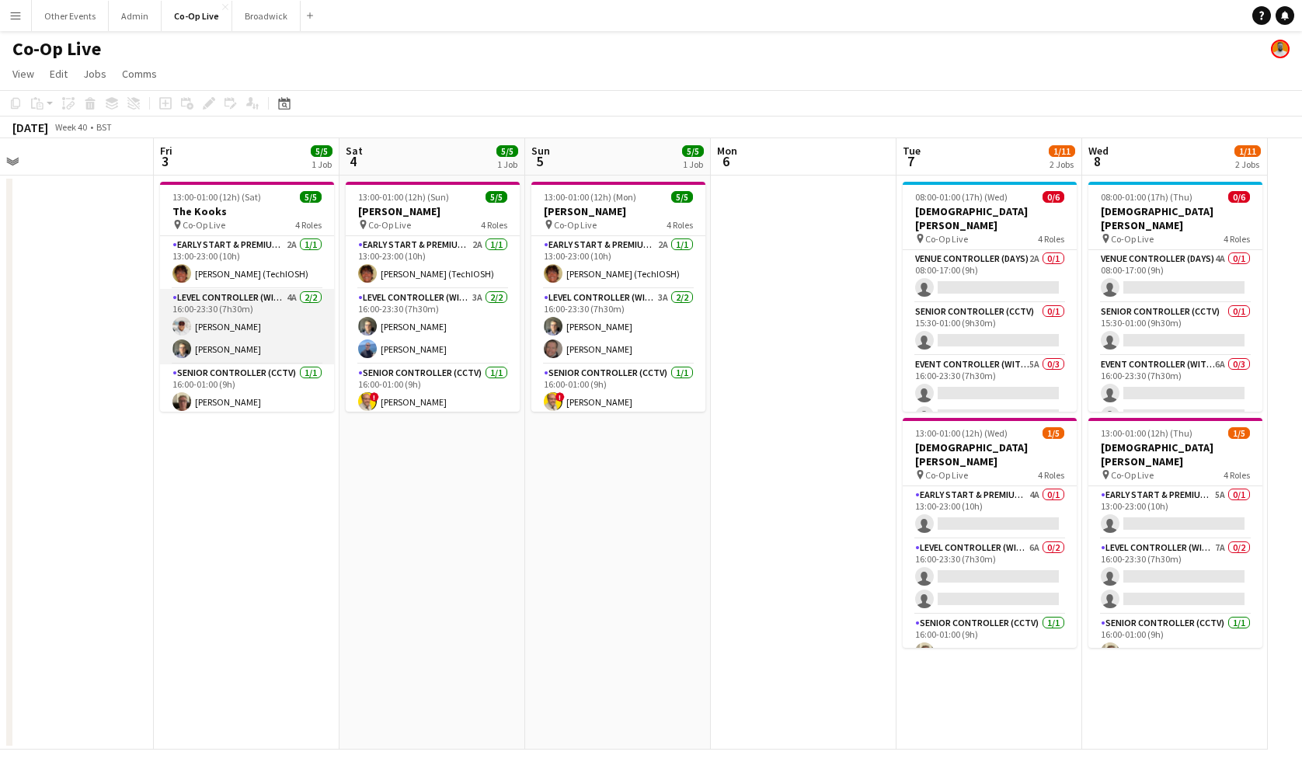
click at [254, 336] on app-card-role "Level Controller (with CCTV) 4A 2/2 16:00-23:30 (7h30m) Matt Gilmour Anthony Up…" at bounding box center [247, 326] width 174 height 75
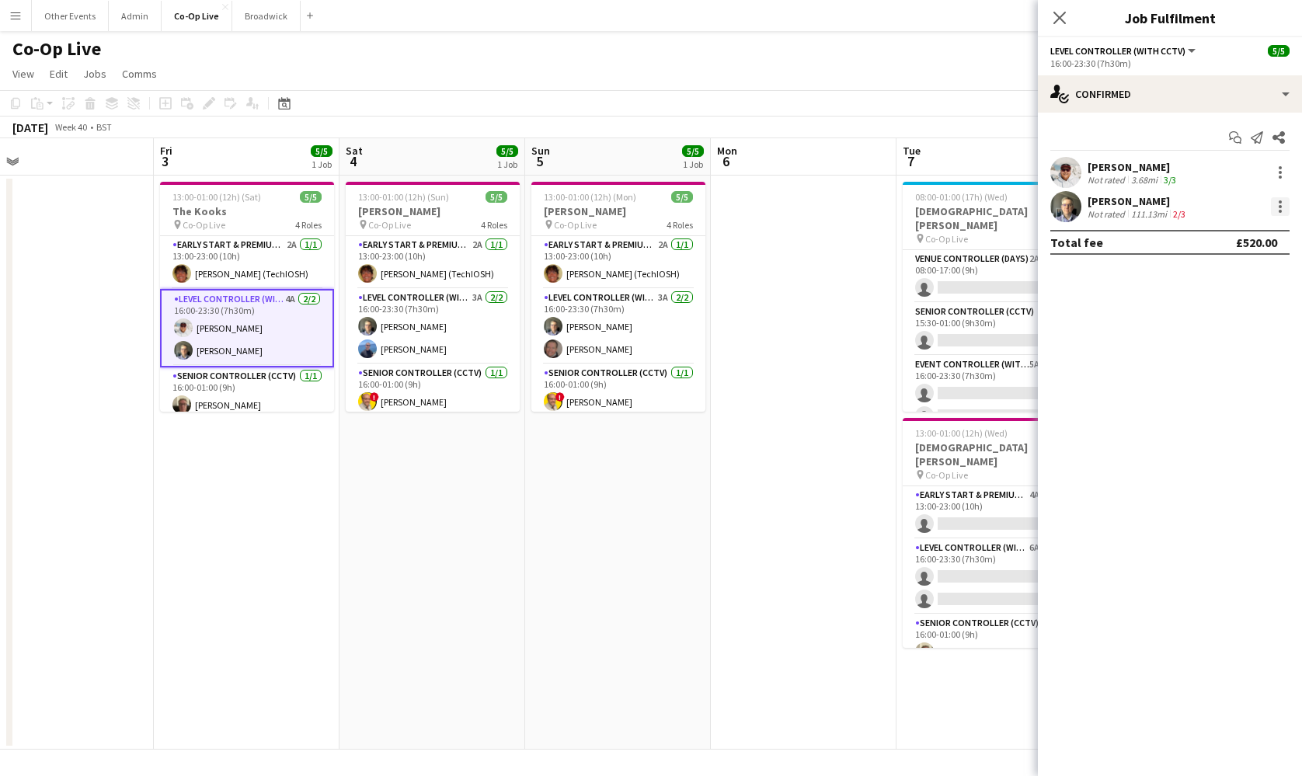
click at [1276, 206] on div at bounding box center [1280, 206] width 19 height 19
click at [1243, 389] on span "Remove" at bounding box center [1229, 385] width 96 height 14
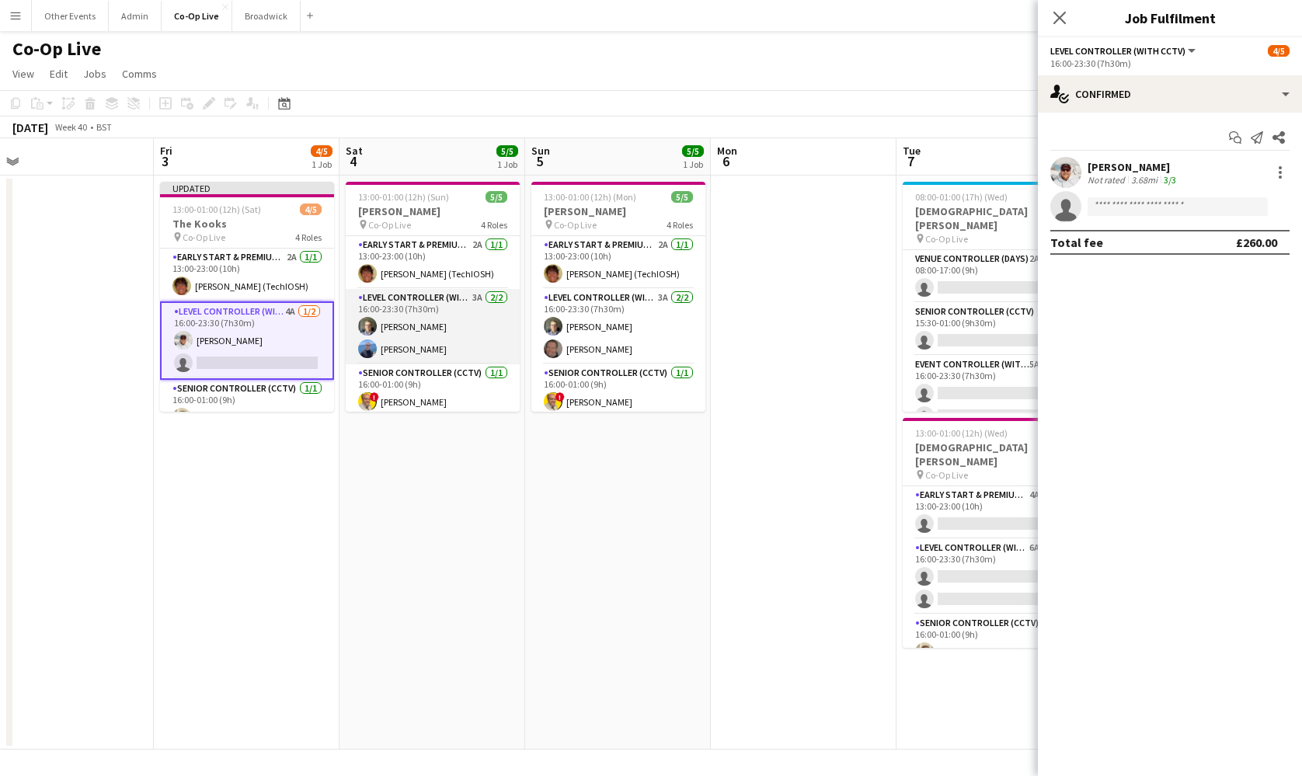
click at [428, 343] on app-card-role "Level Controller (with CCTV) 3A 2/2 16:00-23:30 (7h30m) Anthony Upshall Antony …" at bounding box center [433, 326] width 174 height 75
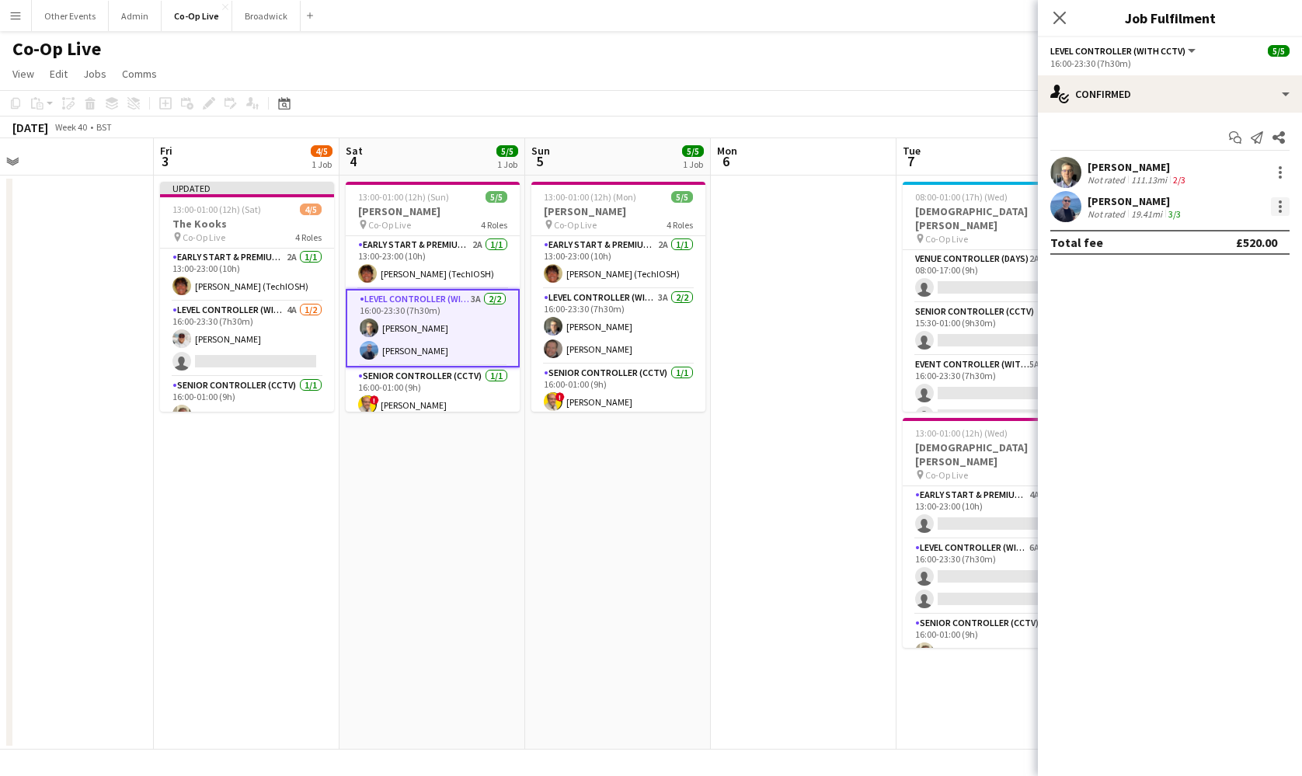
click at [1278, 209] on div at bounding box center [1280, 206] width 19 height 19
click at [1282, 171] on div at bounding box center [651, 388] width 1302 height 776
click at [1277, 172] on div at bounding box center [1280, 172] width 19 height 19
click at [1232, 353] on span "Remove" at bounding box center [1229, 350] width 96 height 14
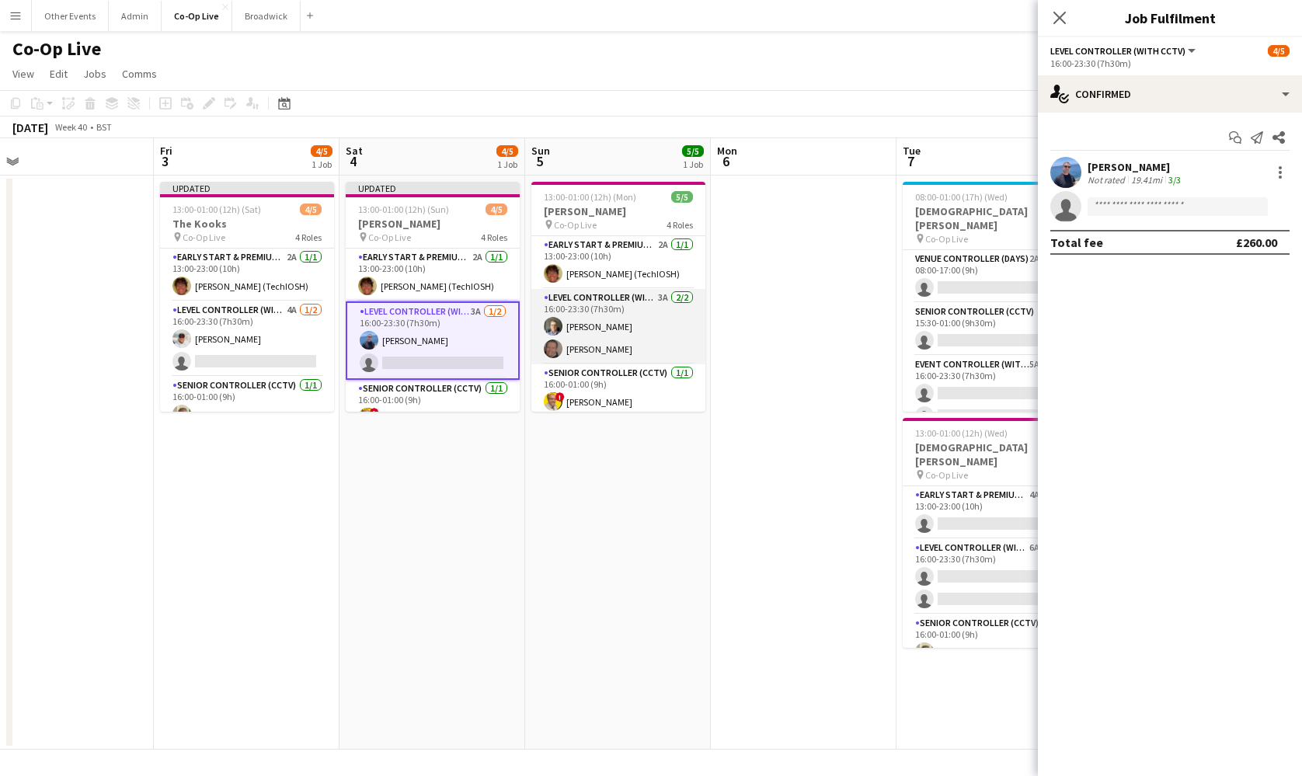
click at [646, 347] on app-card-role "Level Controller (with CCTV) 3A 2/2 16:00-23:30 (7h30m) Anthony Upshall Scott B…" at bounding box center [618, 326] width 174 height 75
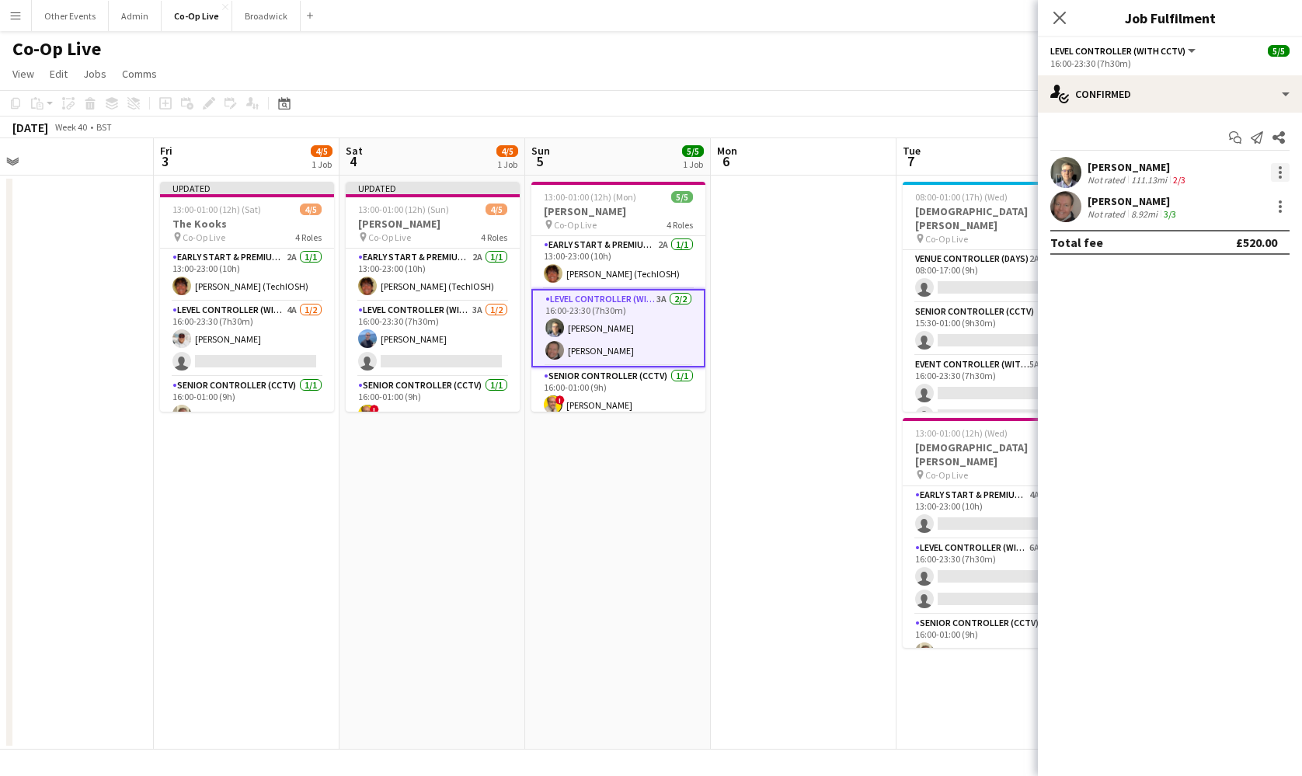
click at [1277, 169] on div at bounding box center [1280, 172] width 19 height 19
click at [1239, 347] on span "Remove" at bounding box center [1229, 350] width 96 height 14
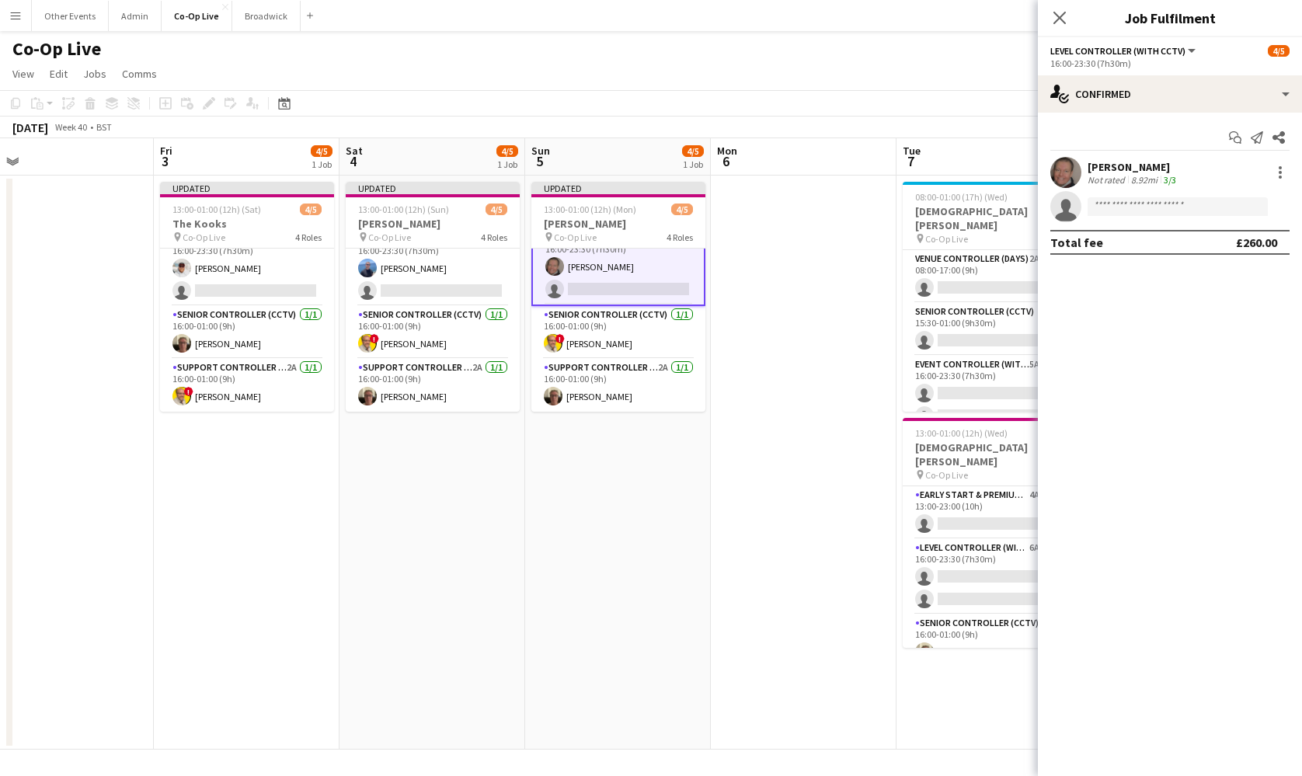
scroll to position [11, 0]
click at [242, 270] on app-card-role "Level Controller (with CCTV) 4A 1/2 16:00-23:30 (7h30m) Matt Gilmour single-neu…" at bounding box center [247, 268] width 174 height 75
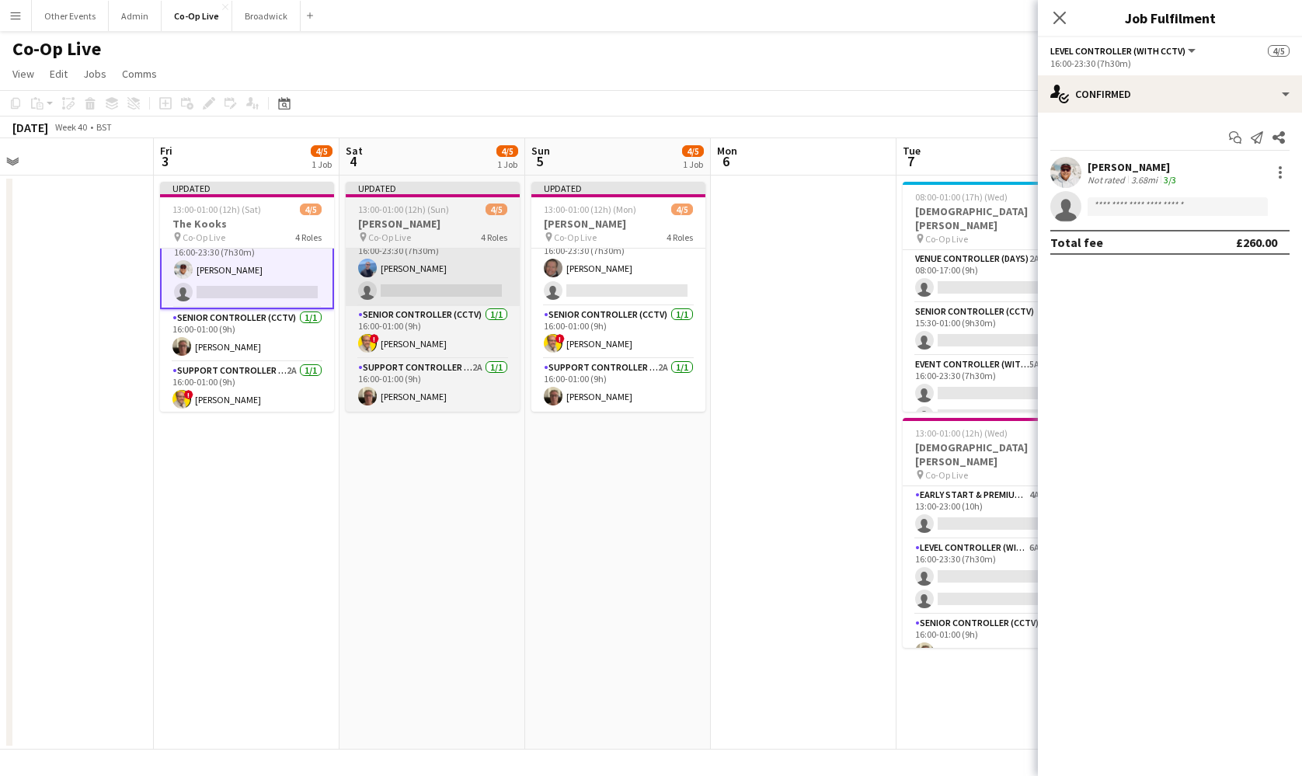
scroll to position [71, 0]
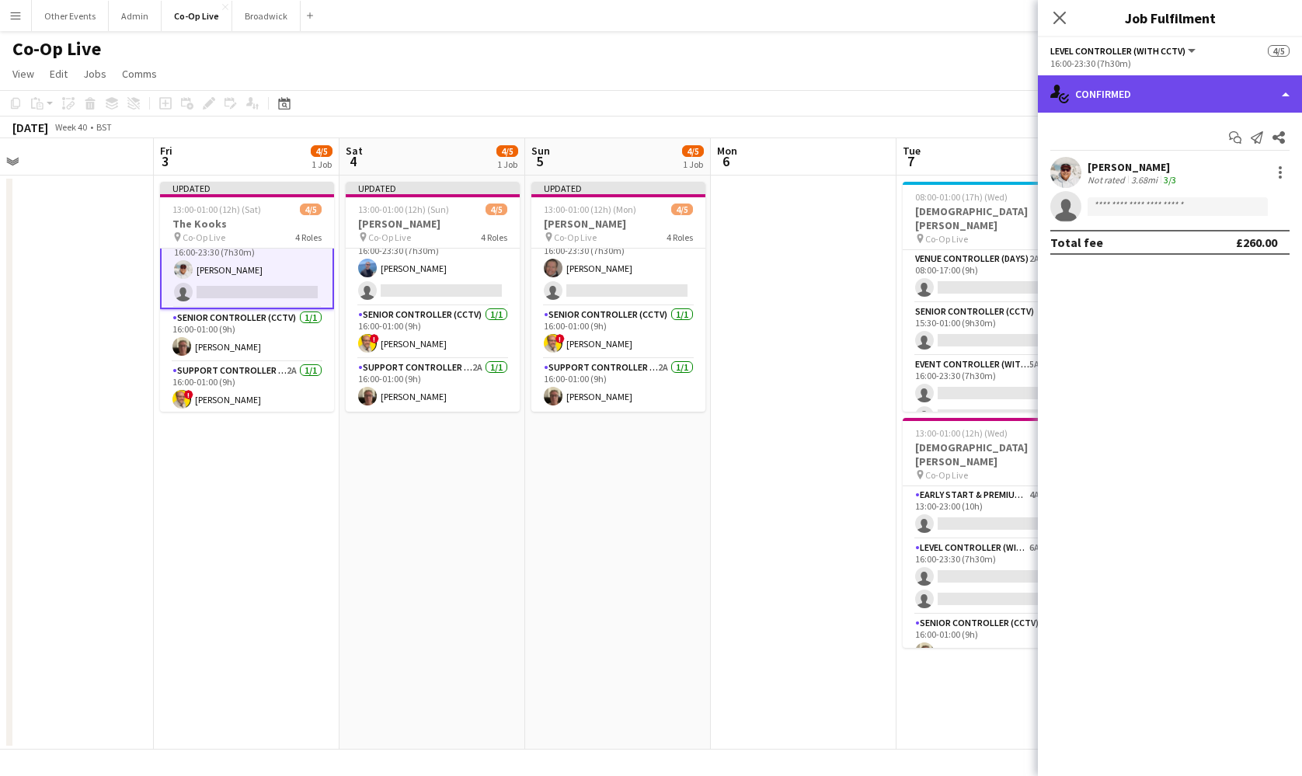
click at [1183, 92] on div "single-neutral-actions-check-2 Confirmed" at bounding box center [1170, 93] width 264 height 37
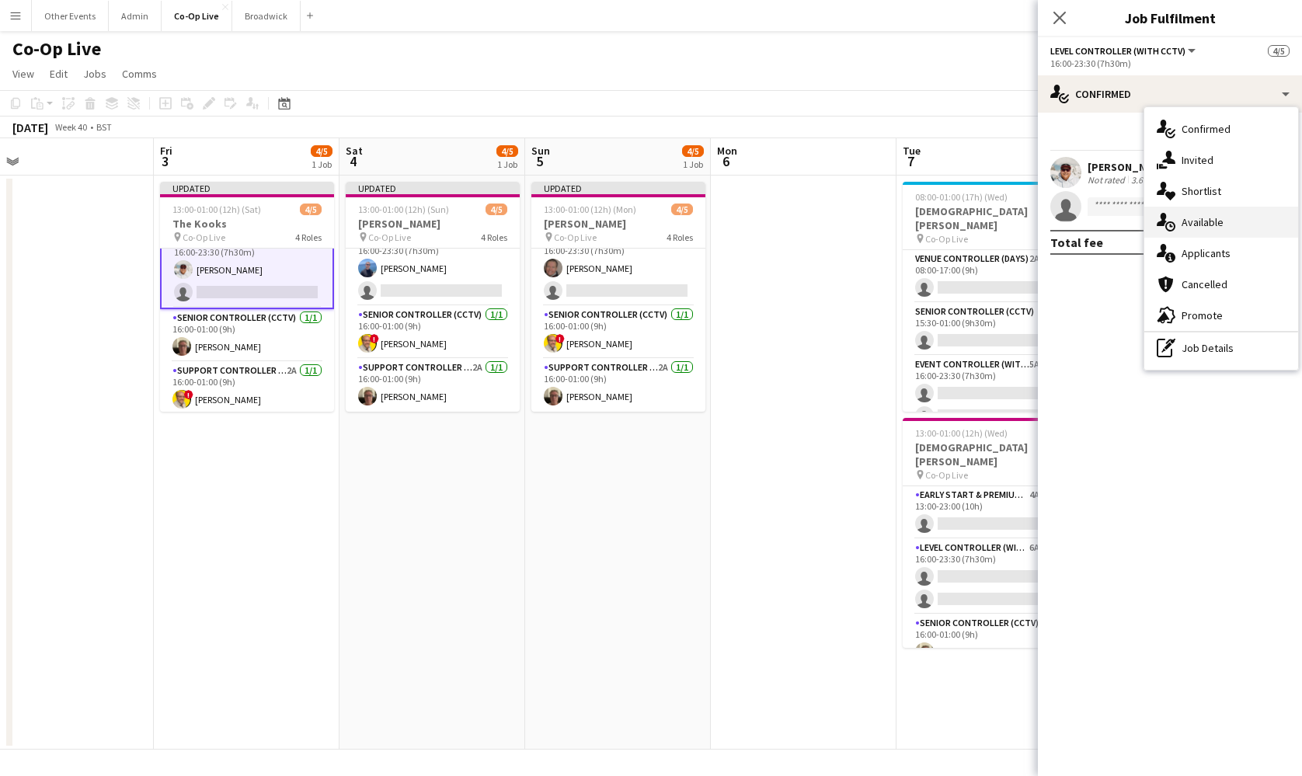
click at [1229, 221] on div "single-neutral-actions-upload Available" at bounding box center [1222, 222] width 154 height 31
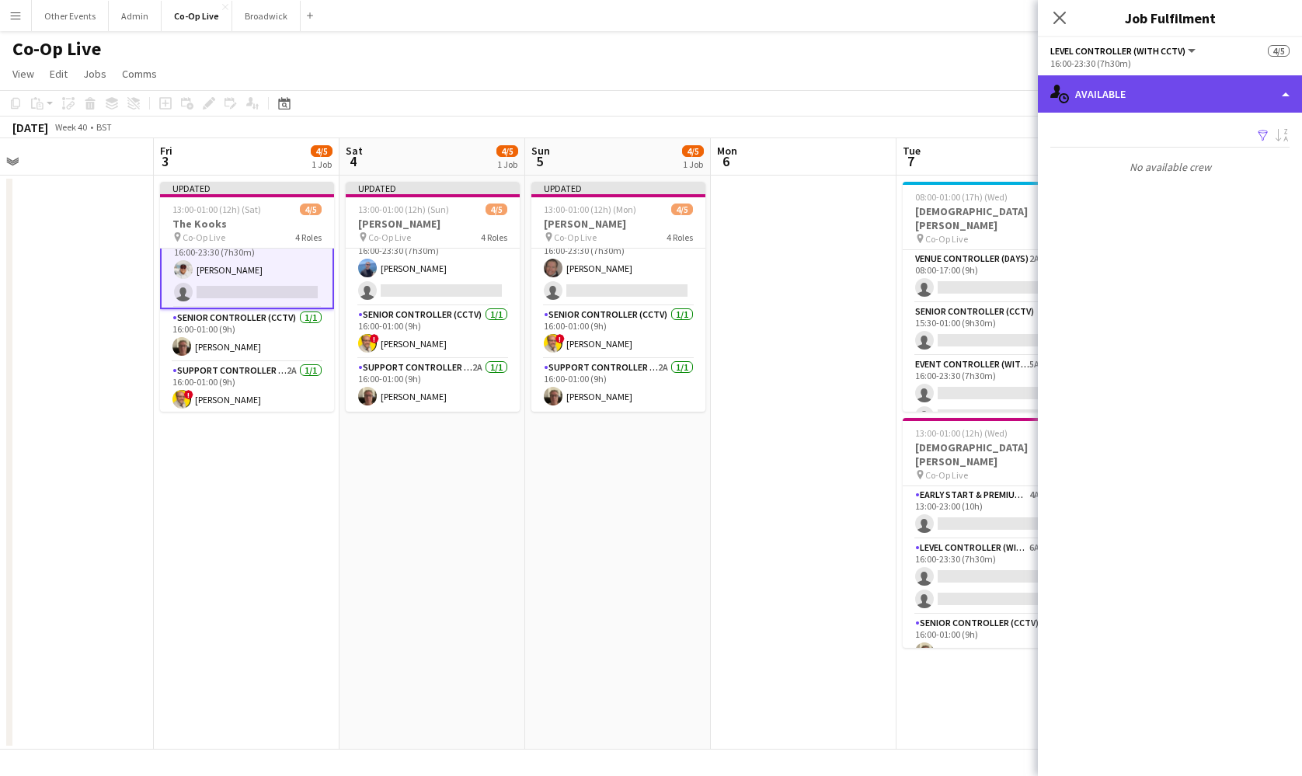
click at [1206, 88] on div "single-neutral-actions-upload Available" at bounding box center [1170, 93] width 264 height 37
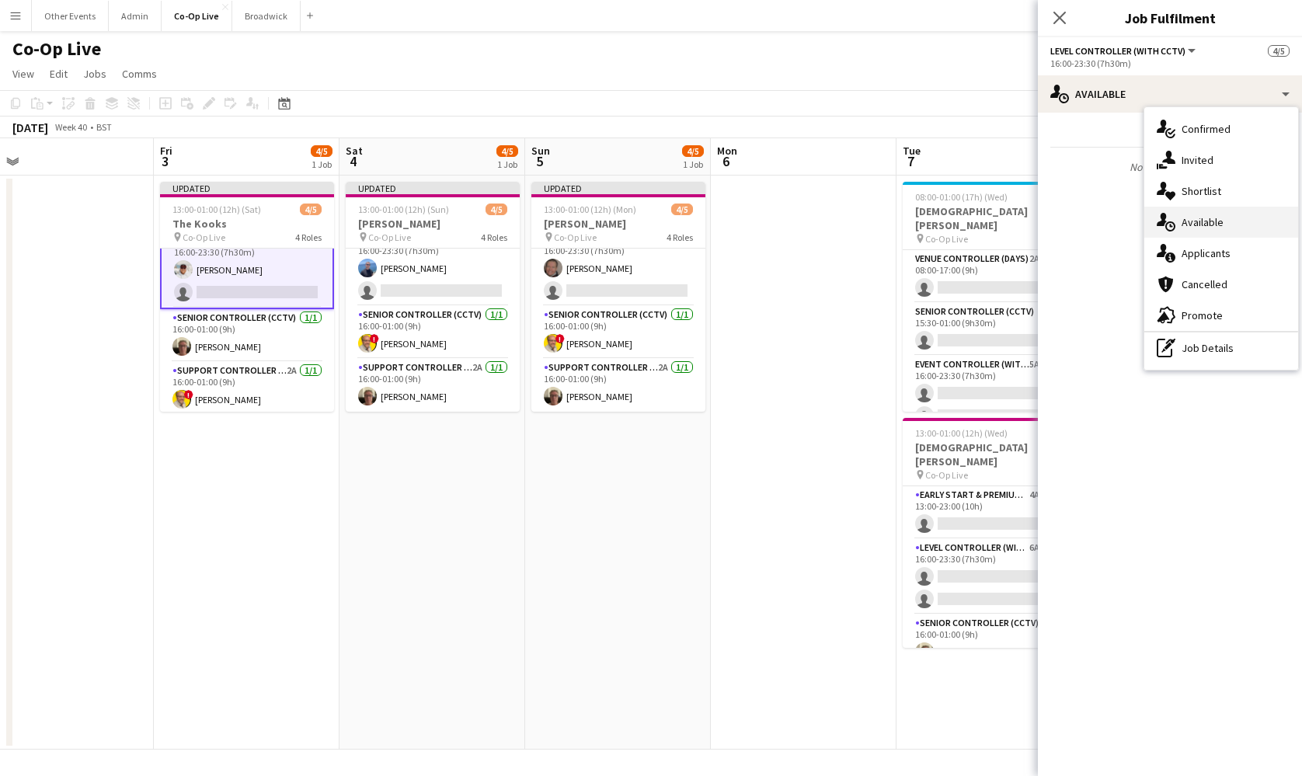
click at [1239, 236] on div "single-neutral-actions-upload Available" at bounding box center [1222, 222] width 154 height 31
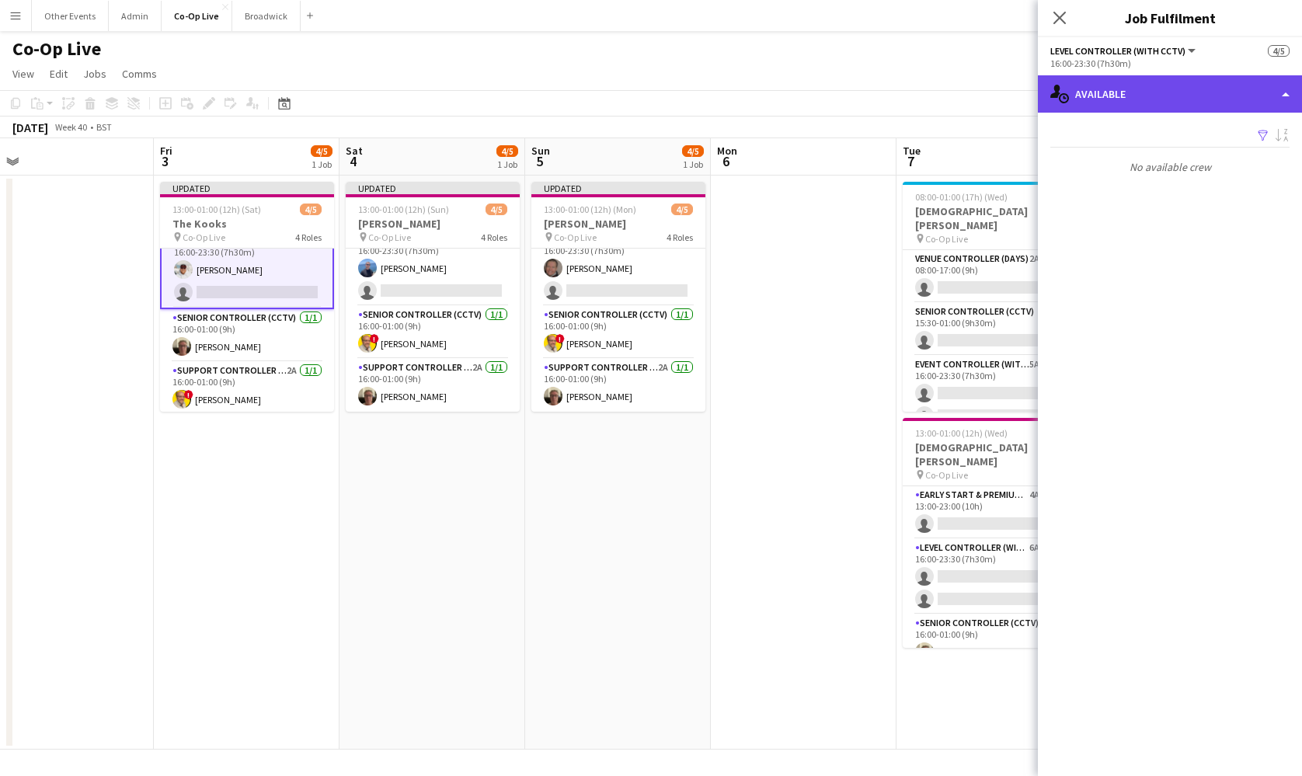
click at [1197, 89] on div "single-neutral-actions-upload Available" at bounding box center [1170, 93] width 264 height 37
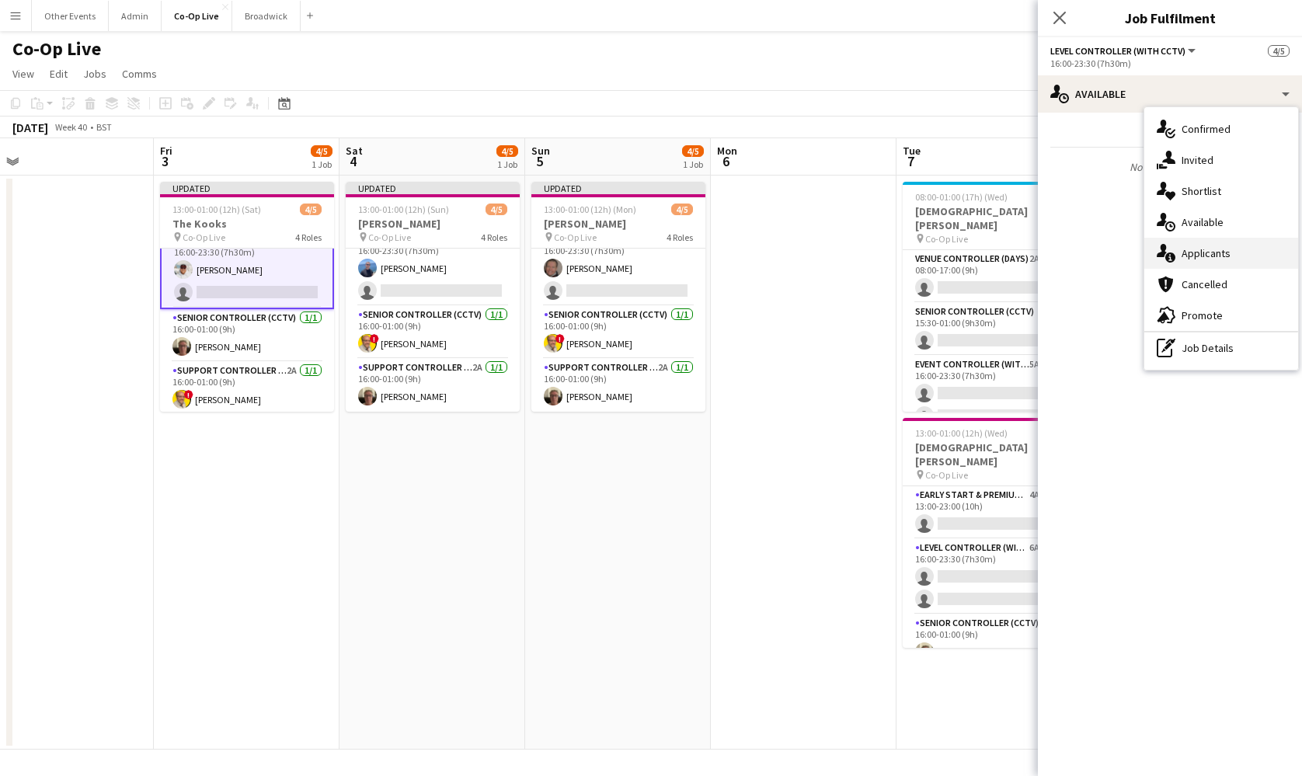
click at [1229, 239] on div "single-neutral-actions-information Applicants" at bounding box center [1222, 253] width 154 height 31
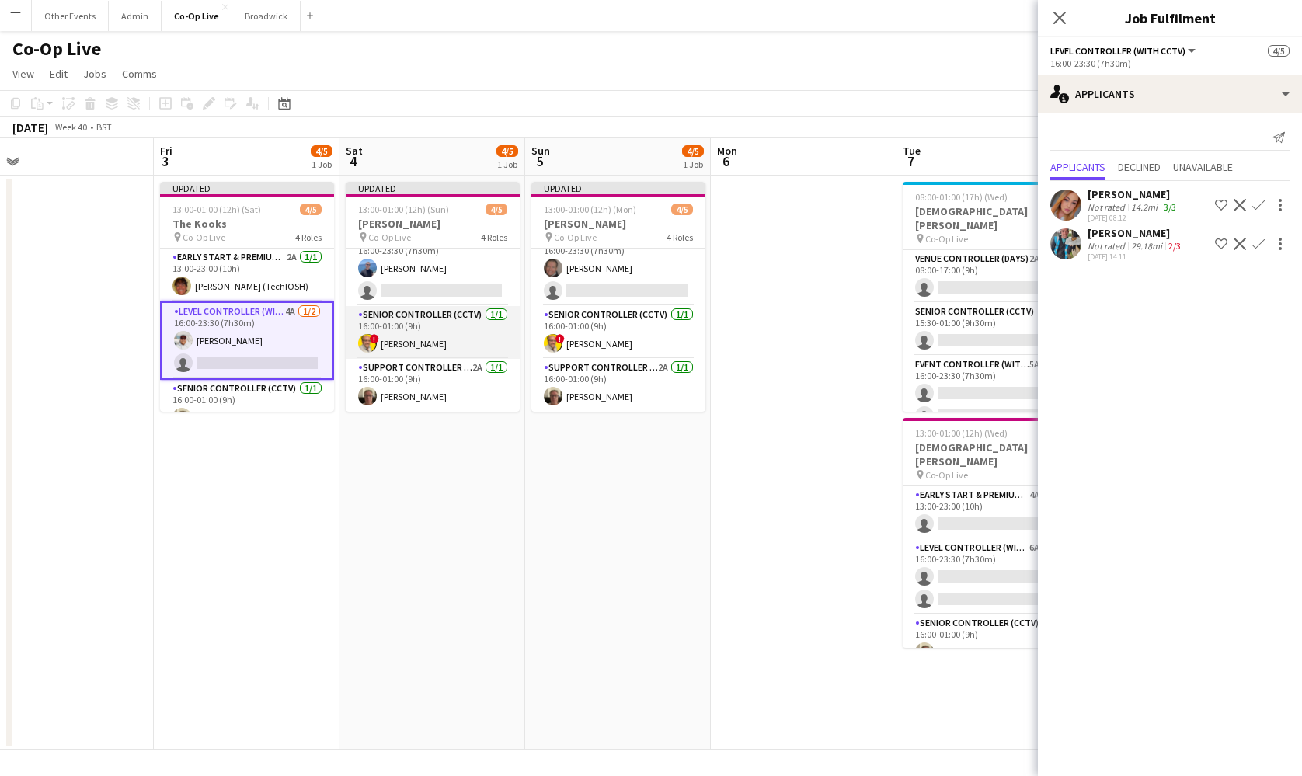
scroll to position [2, 0]
click at [456, 340] on app-card-role "Level Controller (with CCTV) 3A 1/2 16:00-23:30 (7h30m) Antony Broscombe single…" at bounding box center [433, 338] width 174 height 75
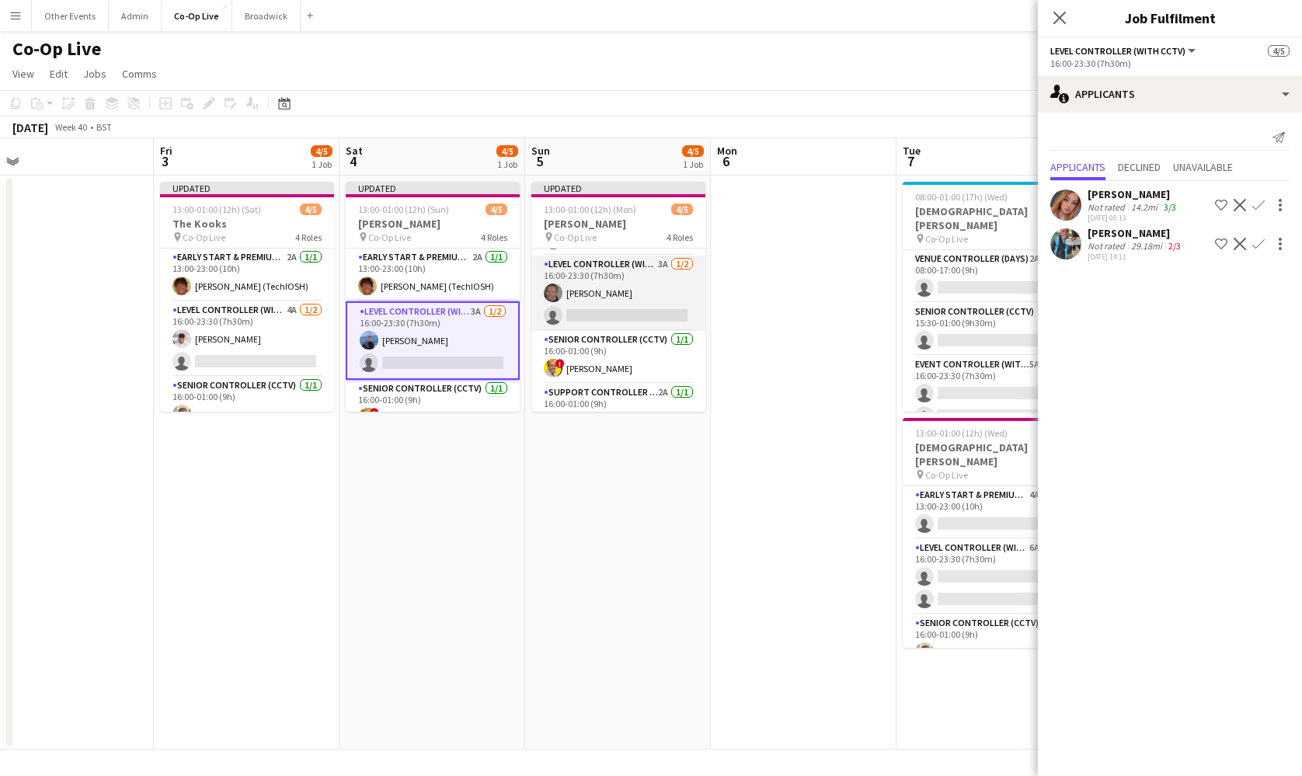
scroll to position [16, 0]
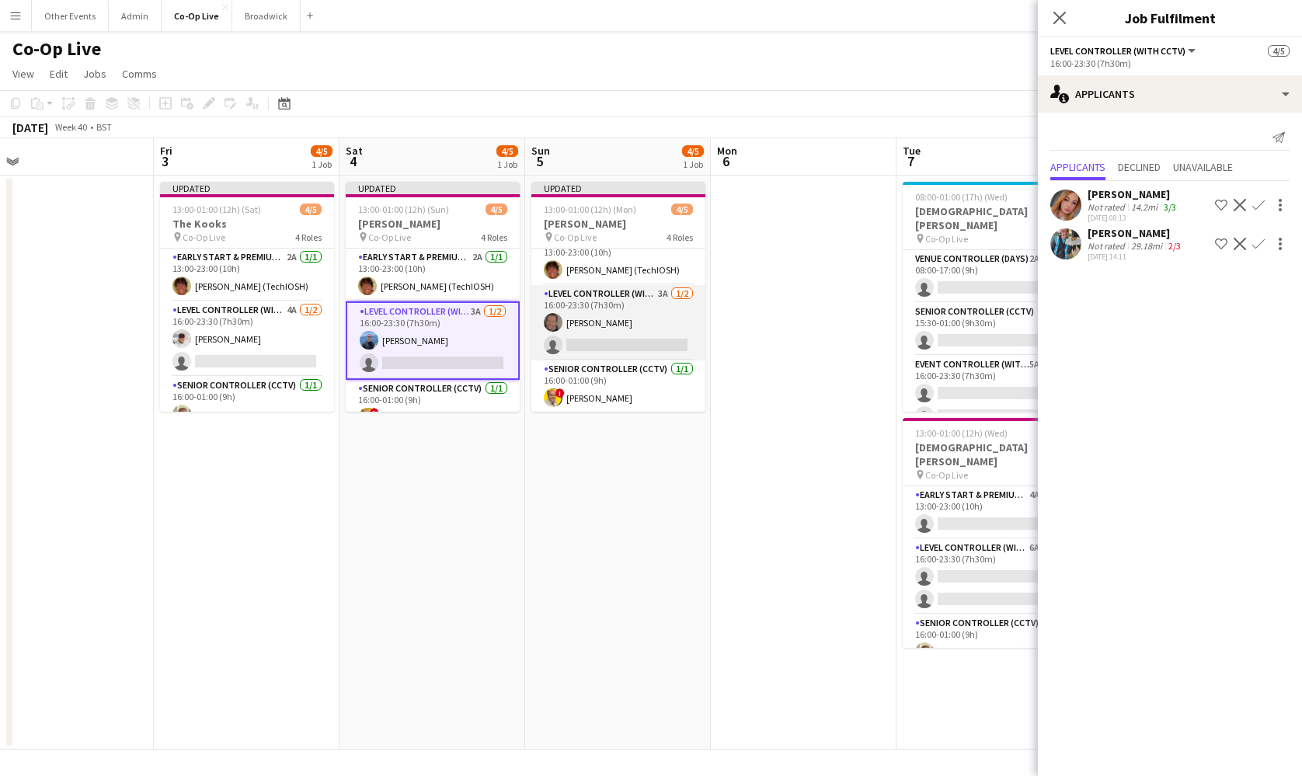
click at [629, 326] on app-card-role "Level Controller (with CCTV) 3A 1/2 16:00-23:30 (7h30m) Scott Buckley single-ne…" at bounding box center [618, 322] width 174 height 75
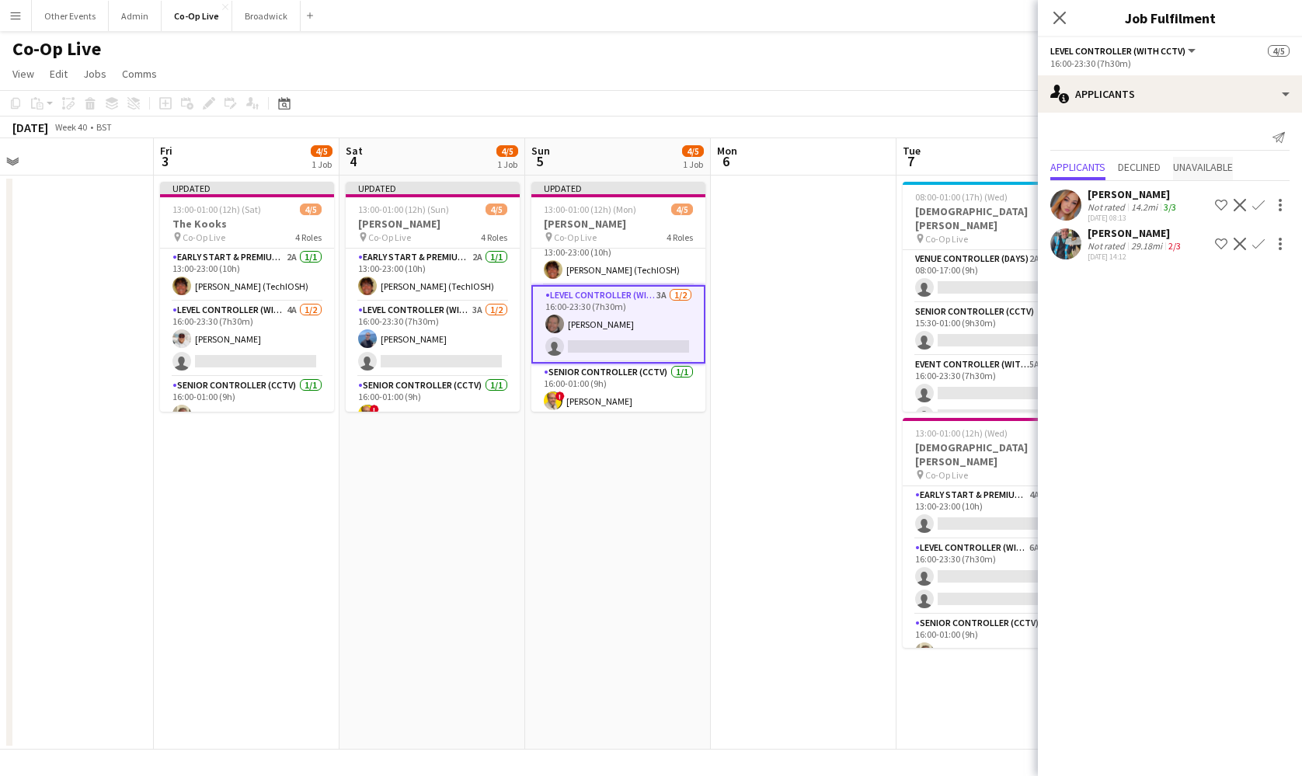
click at [1211, 157] on span "Unavailable" at bounding box center [1203, 168] width 60 height 23
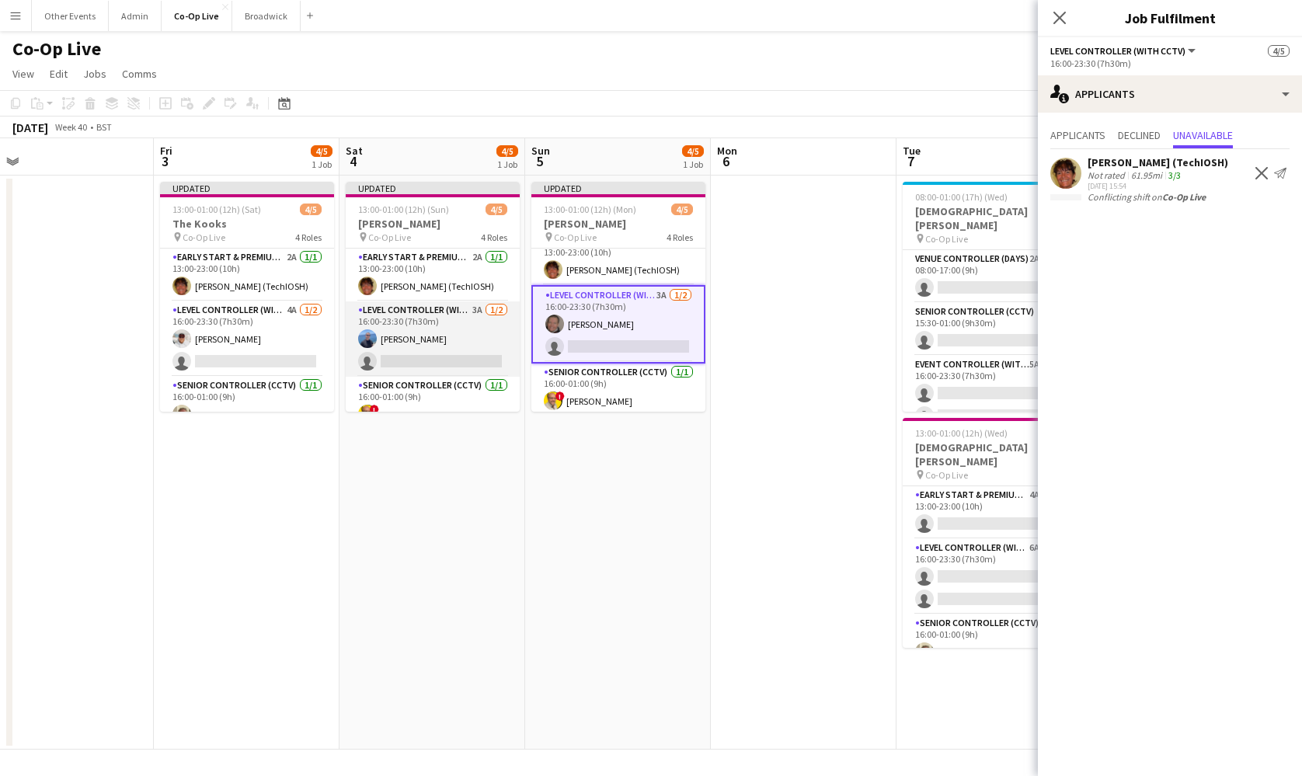
click at [428, 340] on app-card-role "Level Controller (with CCTV) 3A 1/2 16:00-23:30 (7h30m) Antony Broscombe single…" at bounding box center [433, 338] width 174 height 75
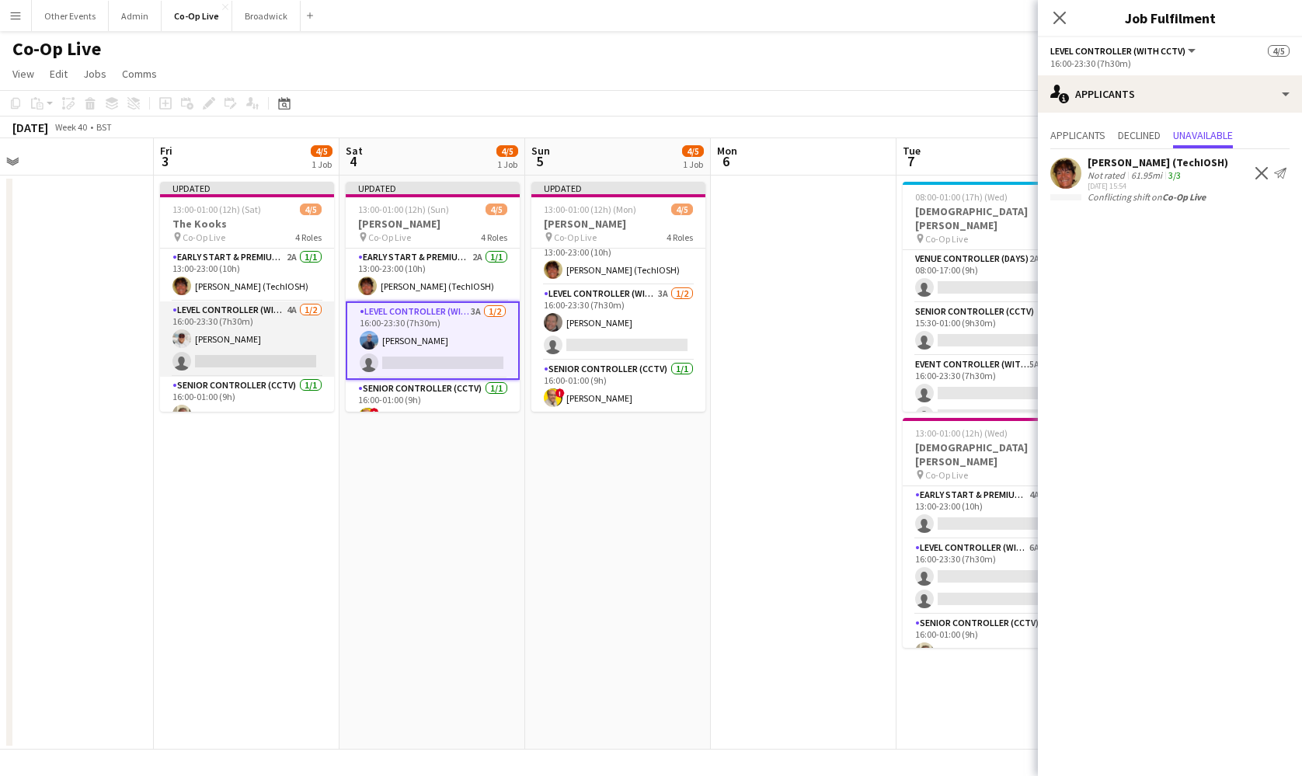
click at [250, 335] on app-card-role "Level Controller (with CCTV) 4A 1/2 16:00-23:30 (7h30m) Matt Gilmour single-neu…" at bounding box center [247, 338] width 174 height 75
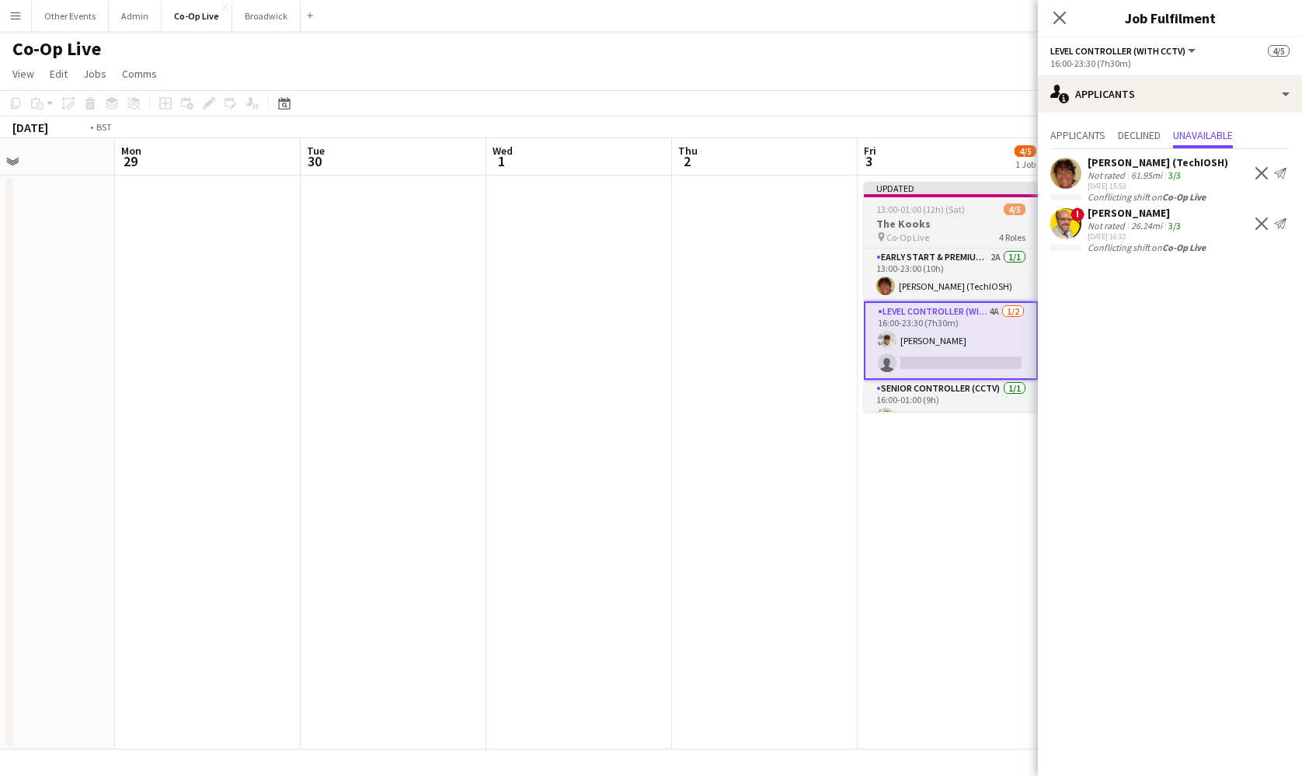
scroll to position [0, 420]
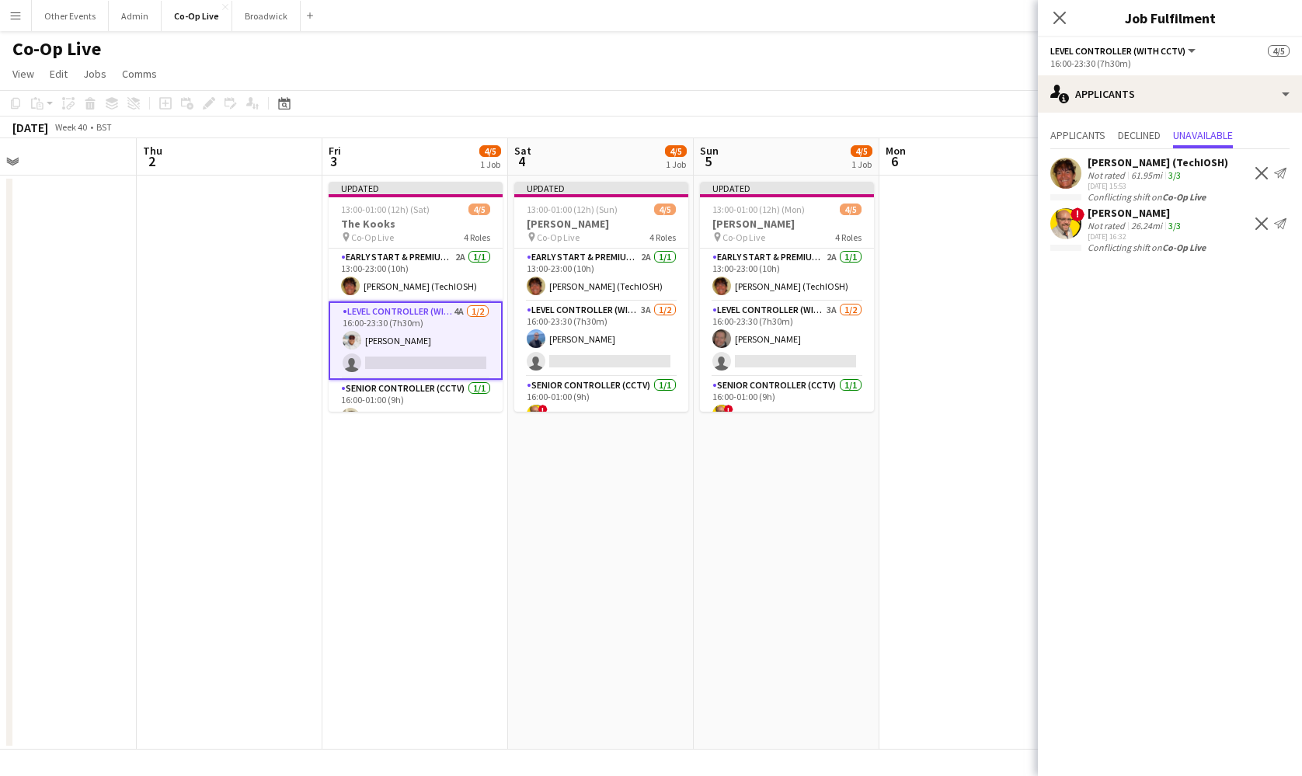
click at [605, 501] on app-date-cell "Updated 13:00-01:00 (12h) (Sun) 4/5 John Bishop pin Co-Op Live 4 Roles Early St…" at bounding box center [601, 463] width 186 height 574
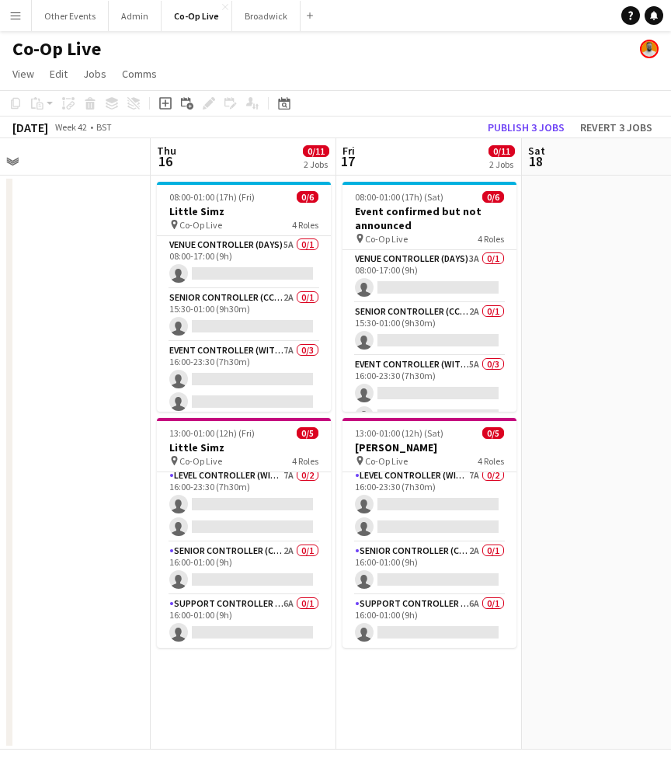
scroll to position [0, 611]
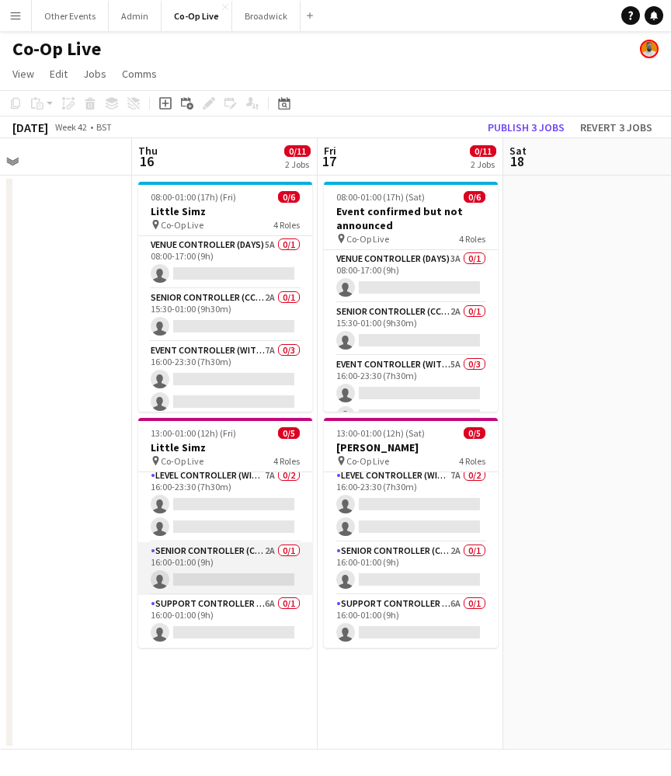
click at [214, 542] on app-card-role "Senior Controller (CCTV) 2A 0/1 16:00-01:00 (9h) single-neutral-actions" at bounding box center [225, 568] width 174 height 53
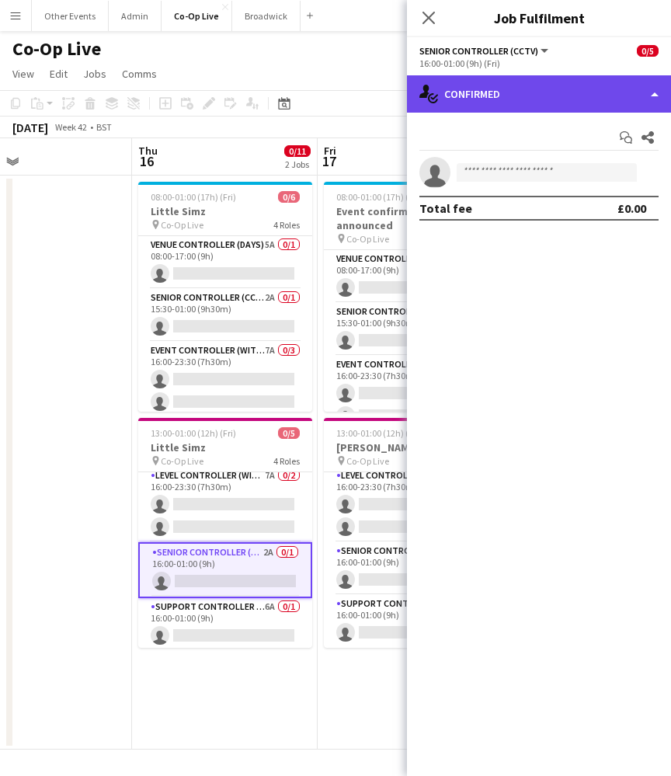
click at [574, 79] on div "single-neutral-actions-check-2 Confirmed" at bounding box center [539, 93] width 264 height 37
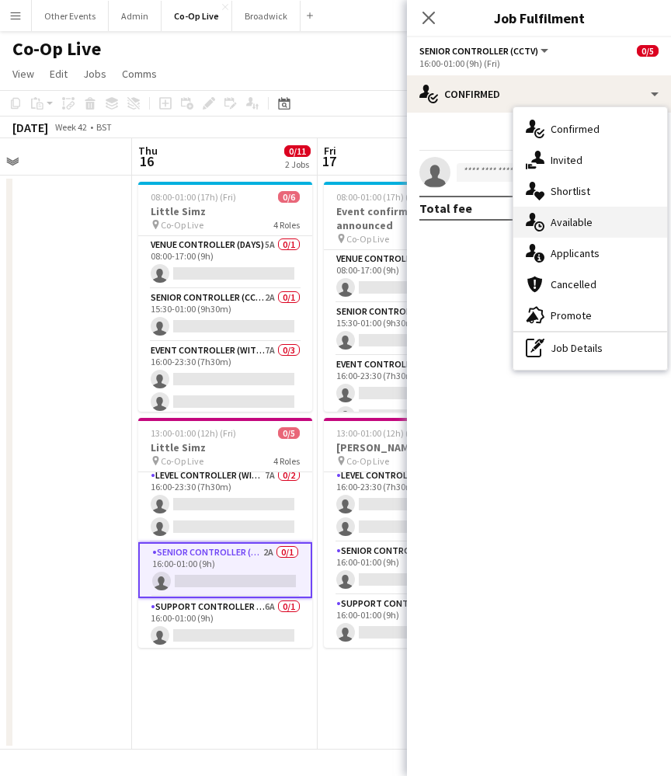
click at [599, 222] on div "single-neutral-actions-upload Available" at bounding box center [591, 222] width 154 height 31
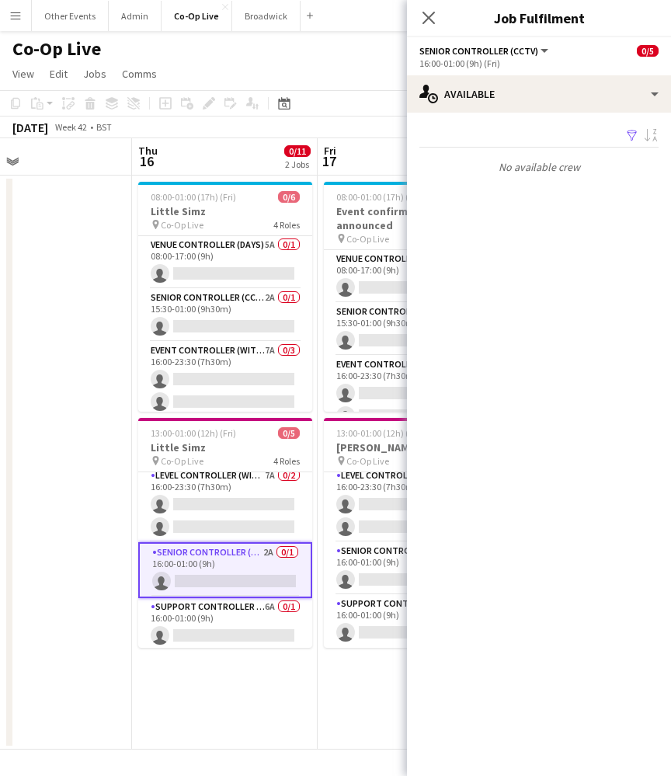
click at [555, 64] on div "16:00-01:00 (9h) (Fri)" at bounding box center [539, 63] width 239 height 12
click at [564, 65] on div "16:00-01:00 (9h) (Fri)" at bounding box center [539, 63] width 239 height 12
click at [508, 75] on app-options-switcher "Senior Controller (CCTV) All roles Senior Controller (CCTV) 0/5 16:00-01:00 (9h…" at bounding box center [539, 56] width 264 height 38
click at [511, 64] on div "16:00-01:00 (9h) (Fri)" at bounding box center [539, 63] width 239 height 12
click at [665, 68] on app-options-switcher "Senior Controller (CCTV) All roles Senior Controller (CCTV) 0/5 16:00-01:00 (9h…" at bounding box center [539, 56] width 264 height 38
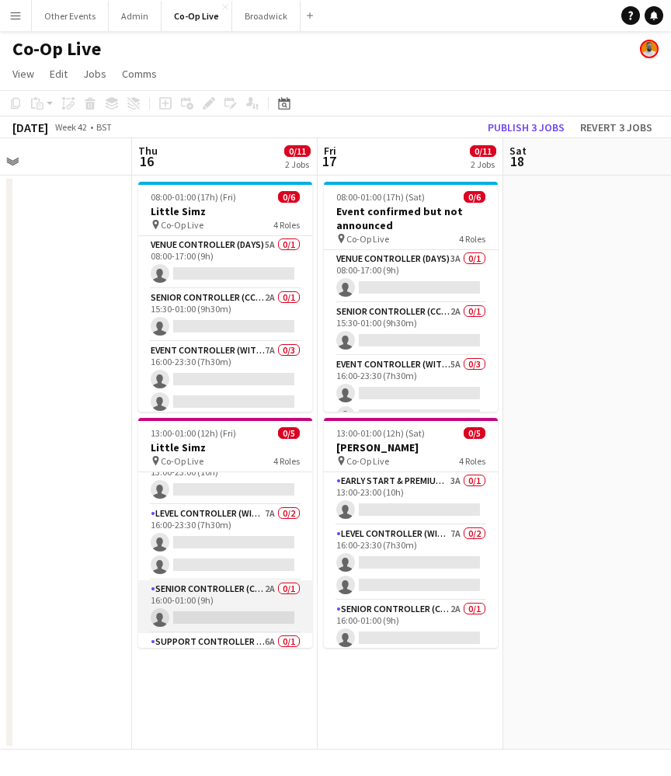
scroll to position [30, 0]
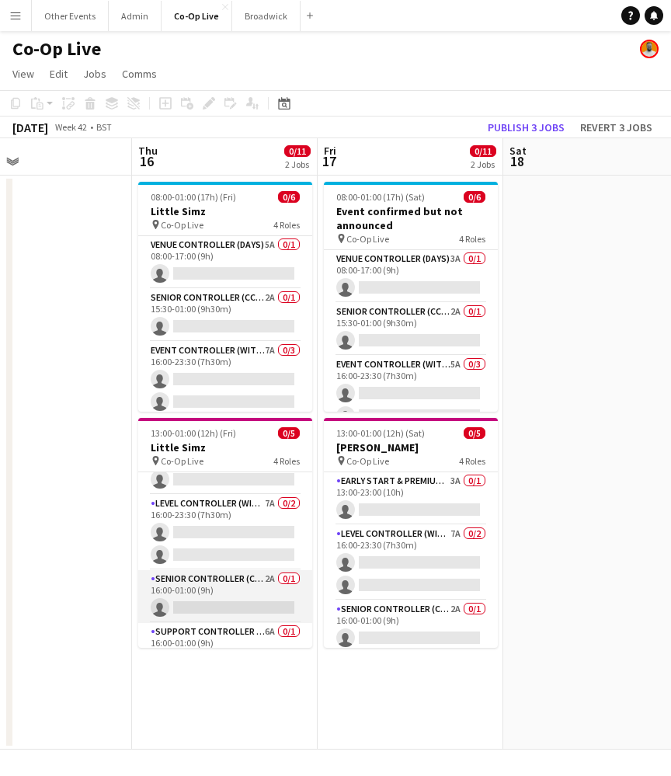
click at [234, 599] on app-card-role "Senior Controller (CCTV) 2A 0/1 16:00-01:00 (9h) single-neutral-actions" at bounding box center [225, 596] width 174 height 53
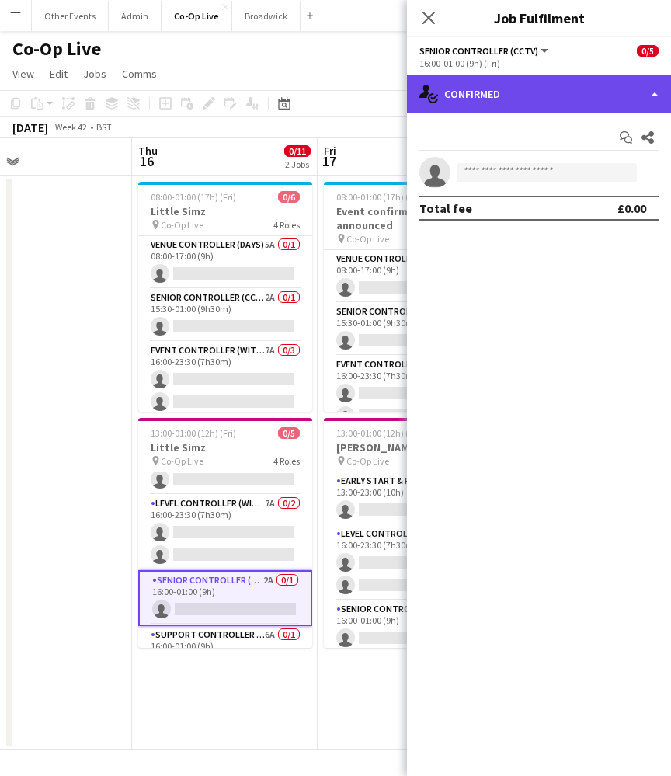
click at [601, 90] on div "single-neutral-actions-check-2 Confirmed" at bounding box center [539, 93] width 264 height 37
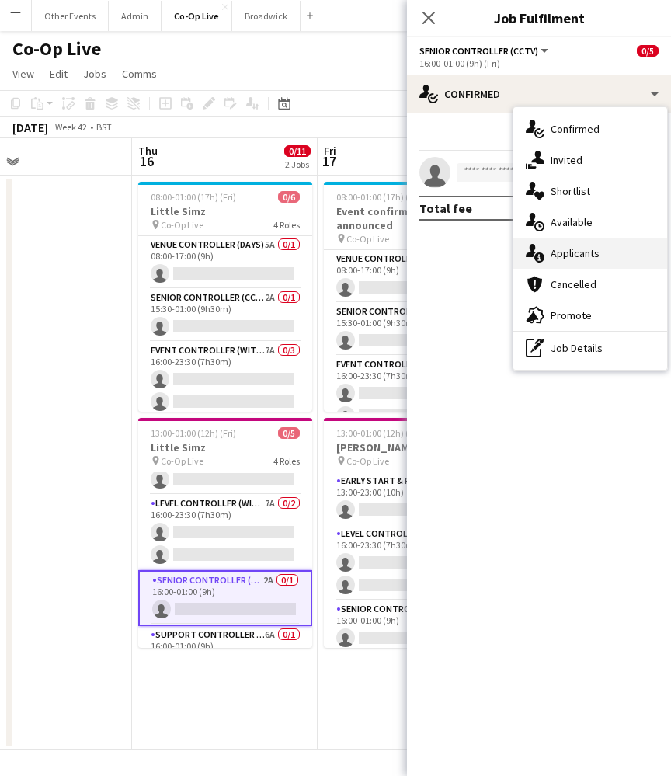
click at [591, 260] on div "single-neutral-actions-information Applicants" at bounding box center [591, 253] width 154 height 31
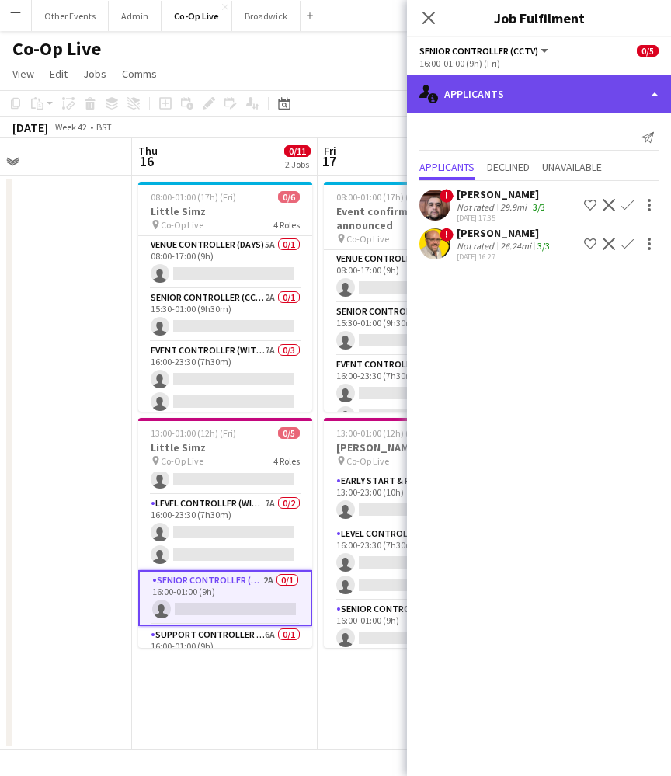
click at [565, 84] on div "single-neutral-actions-information Applicants" at bounding box center [539, 93] width 264 height 37
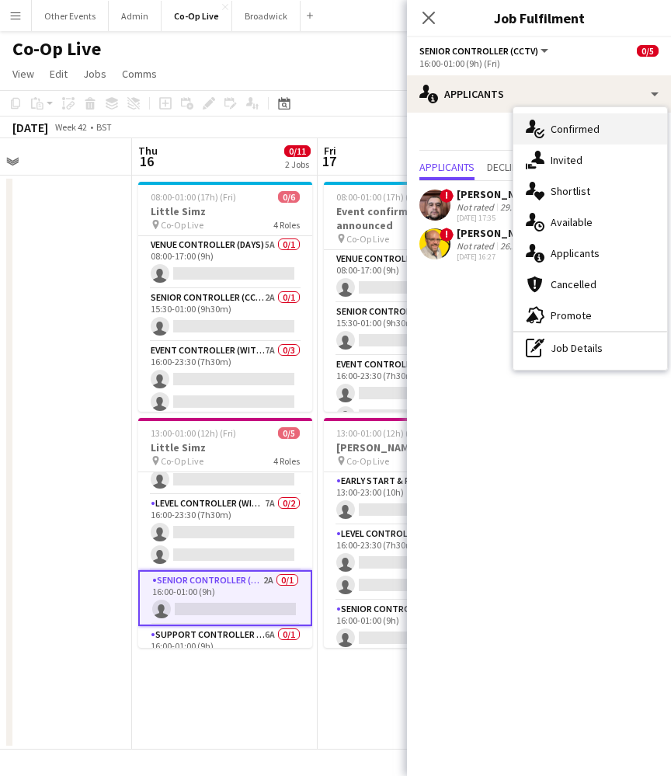
click at [601, 117] on div "single-neutral-actions-check-2 Confirmed" at bounding box center [591, 128] width 154 height 31
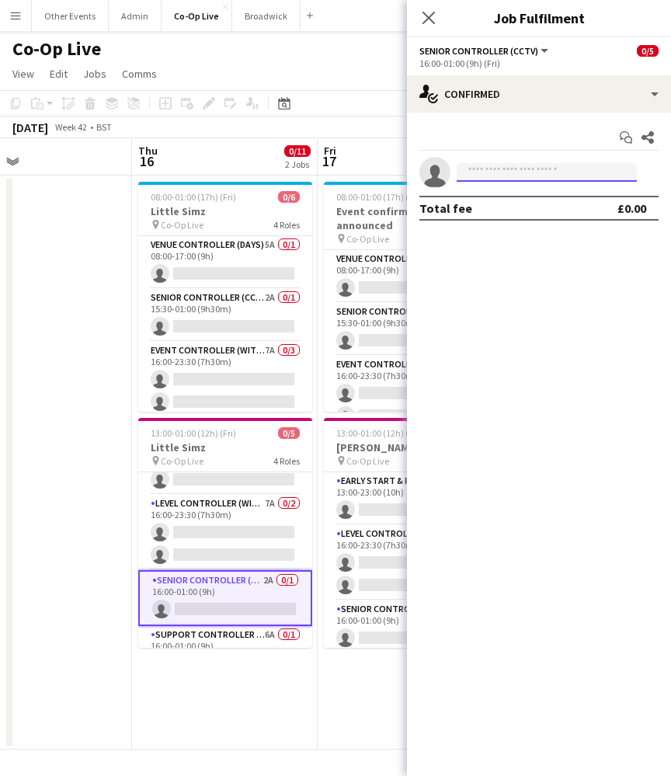
click at [566, 171] on input at bounding box center [547, 172] width 180 height 19
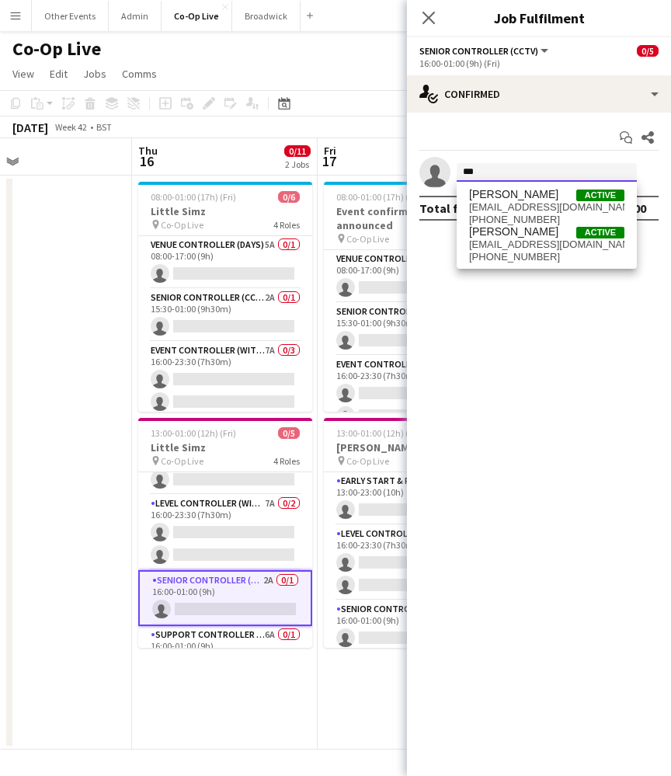
type input "***"
click at [545, 151] on div "Start chat Share single-neutral-actions *** Total fee £0.00" at bounding box center [539, 173] width 264 height 120
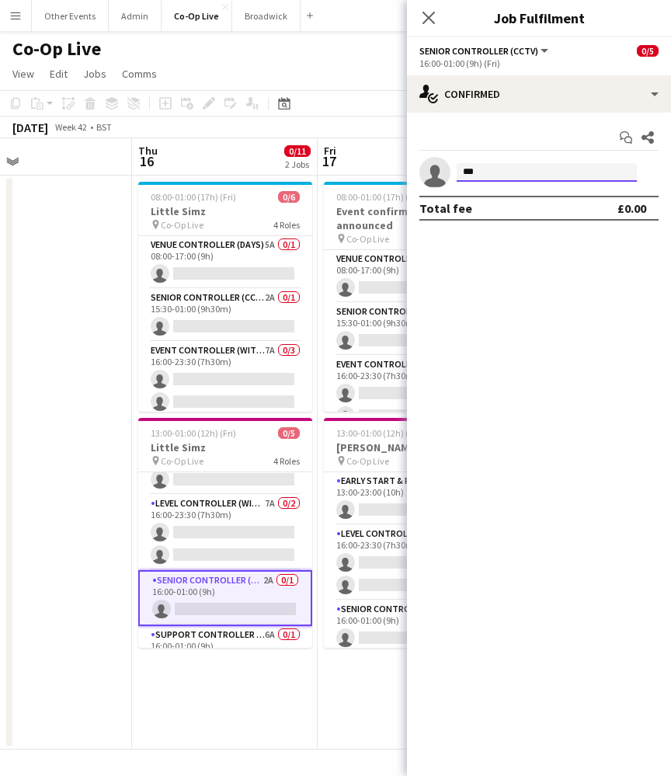
click at [543, 176] on input "***" at bounding box center [547, 172] width 180 height 19
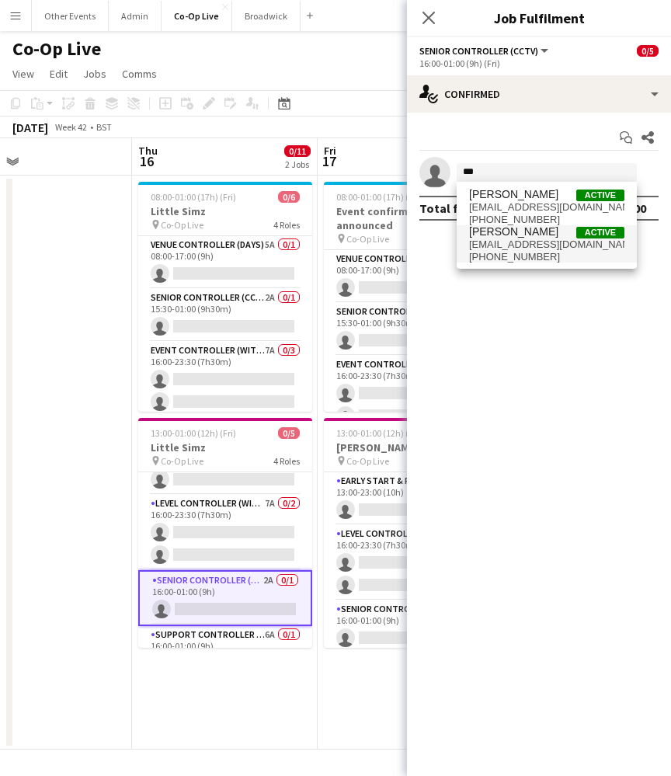
click at [545, 242] on span "ben.sidaway@event-command.co.uk" at bounding box center [546, 245] width 155 height 12
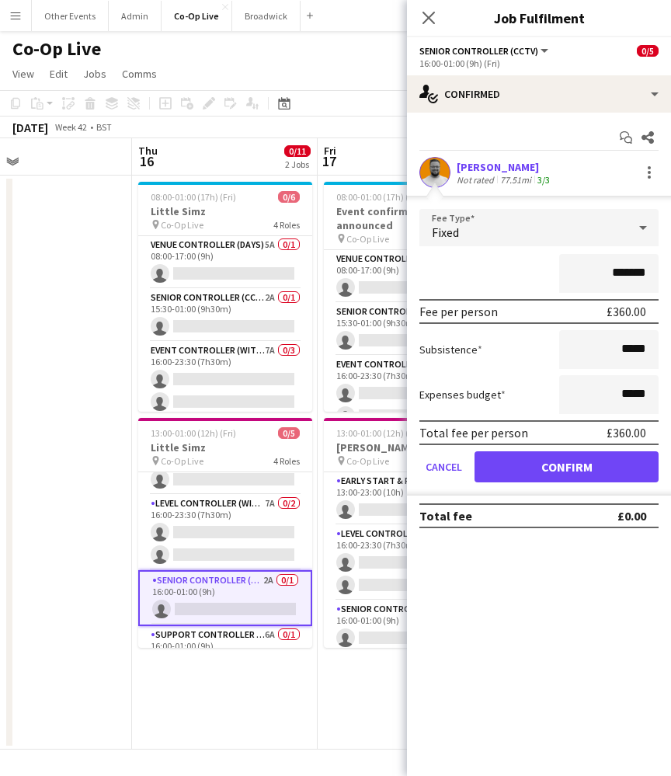
click at [548, 471] on button "Confirm" at bounding box center [567, 466] width 184 height 31
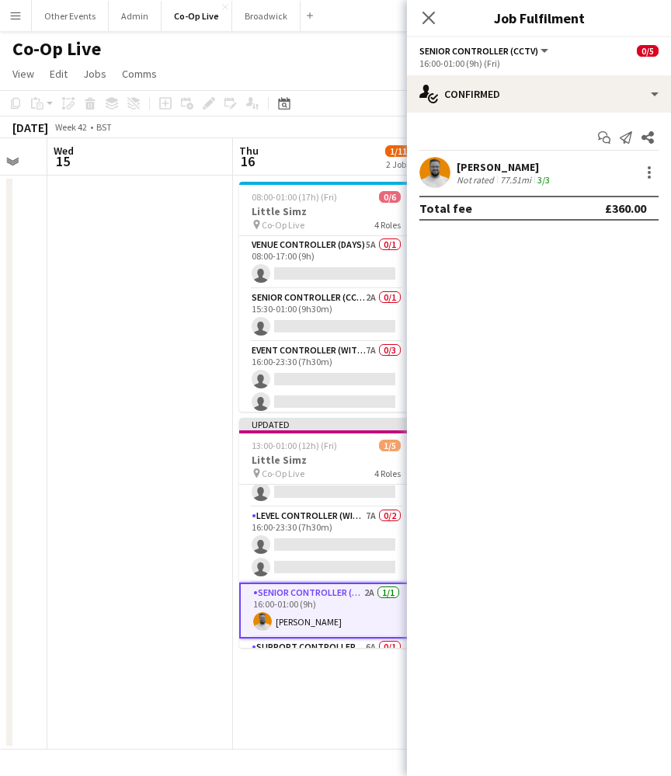
scroll to position [0, 511]
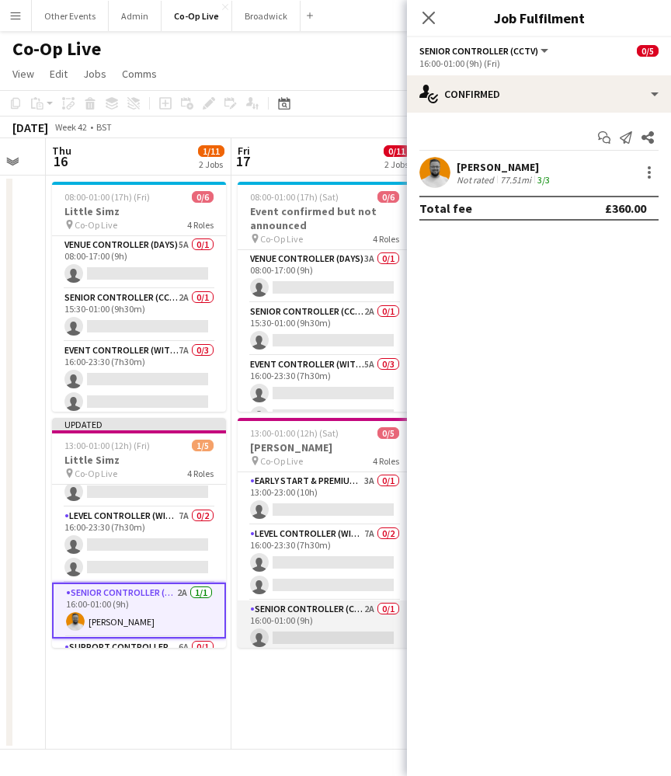
click at [338, 622] on app-card-role "Senior Controller (CCTV) 2A 0/1 16:00-01:00 (9h) single-neutral-actions" at bounding box center [325, 627] width 174 height 53
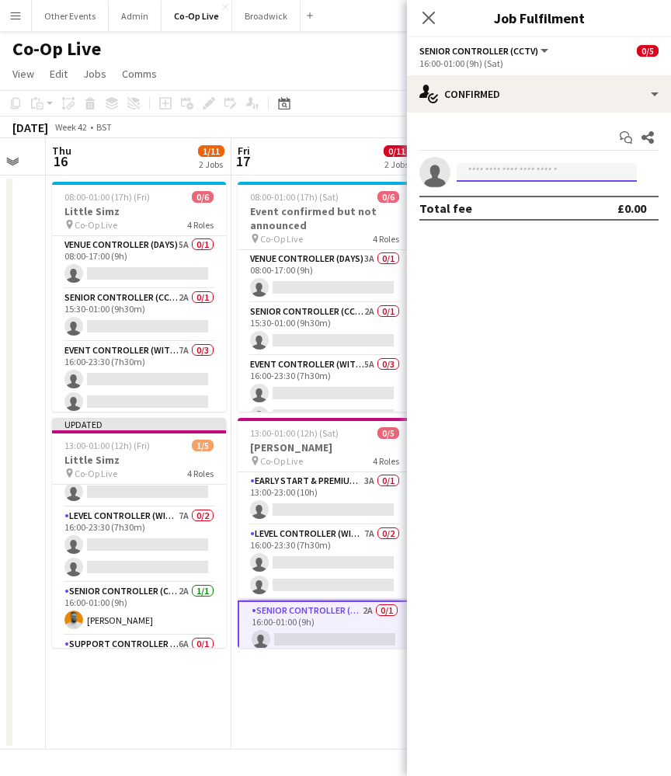
click at [497, 167] on input at bounding box center [547, 172] width 180 height 19
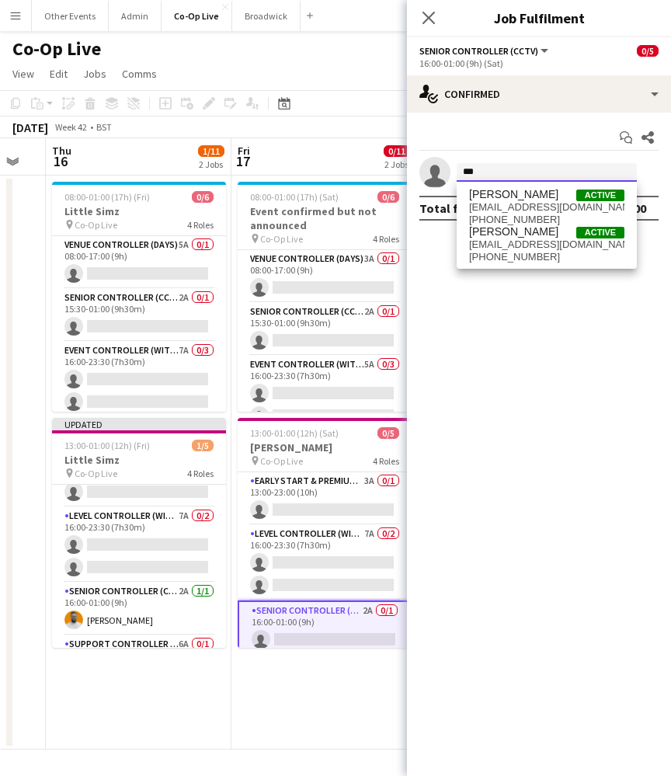
type input "***"
click at [473, 273] on mat-expansion-panel "check Confirmed Start chat Share single-neutral-actions *** Total fee £0.00" at bounding box center [539, 445] width 264 height 664
click at [498, 175] on input "***" at bounding box center [547, 172] width 180 height 19
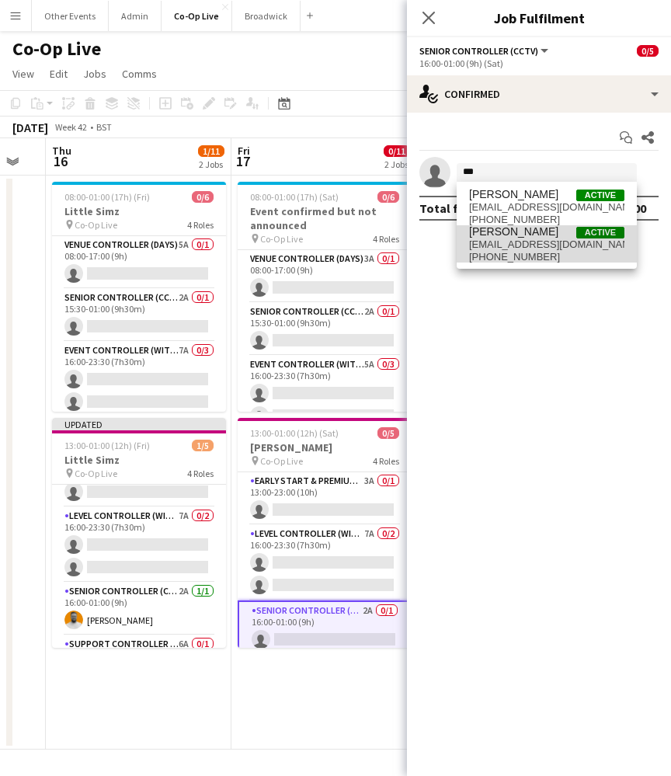
click at [517, 252] on span "+447925390131" at bounding box center [546, 257] width 155 height 12
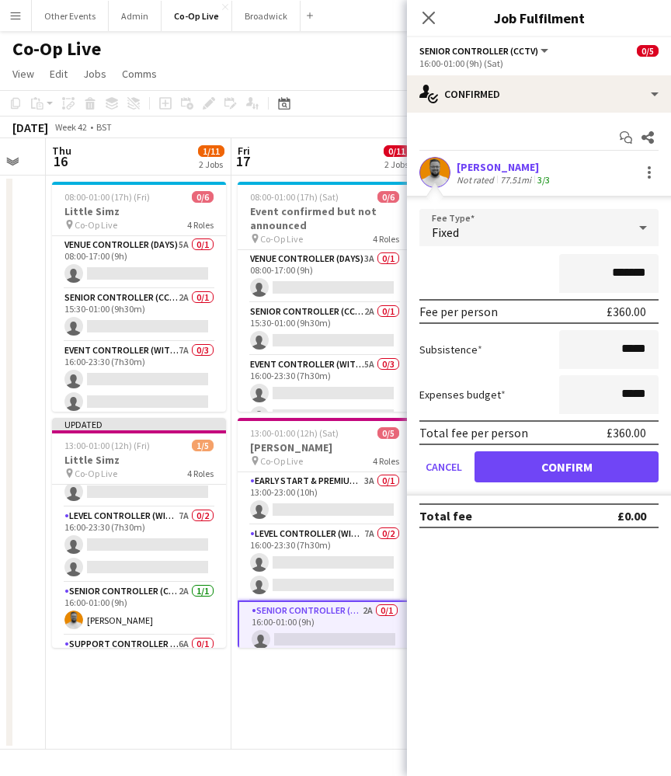
click at [566, 469] on button "Confirm" at bounding box center [567, 466] width 184 height 31
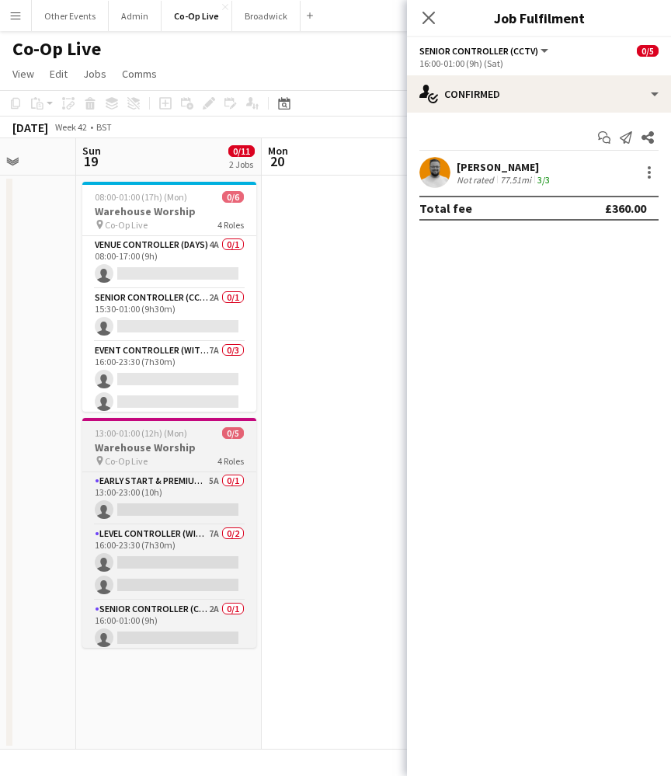
scroll to position [0, 663]
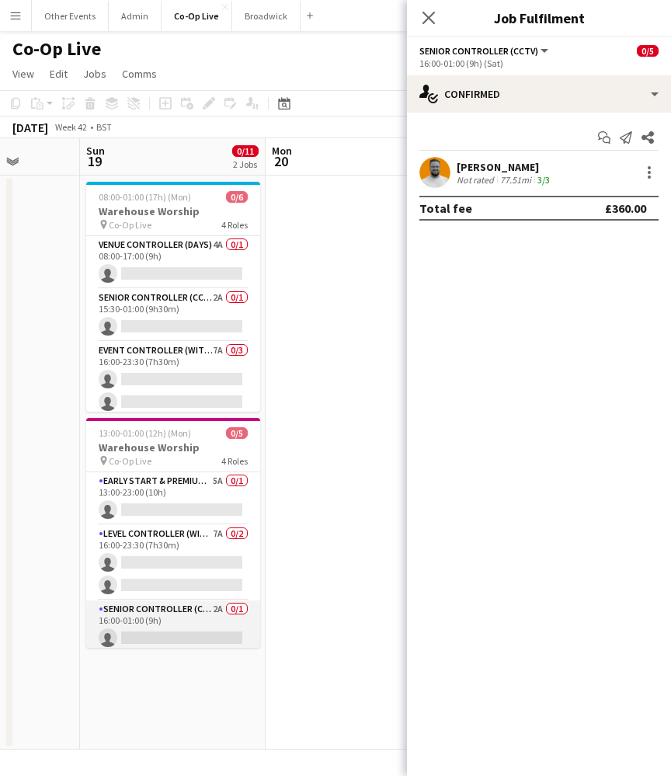
click at [197, 611] on app-card-role "Senior Controller (CCTV) 2A 0/1 16:00-01:00 (9h) single-neutral-actions" at bounding box center [173, 627] width 174 height 53
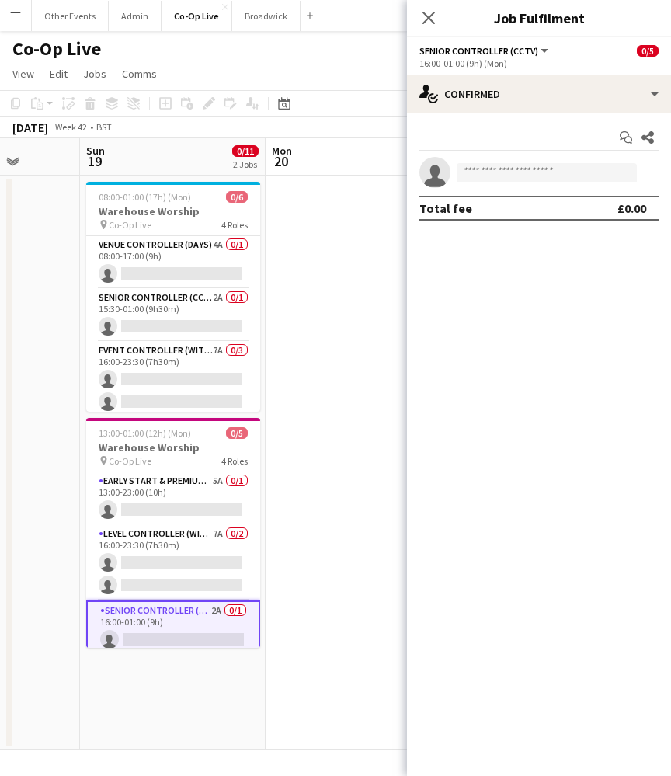
click at [507, 162] on app-invite-slot "single-neutral-actions" at bounding box center [539, 172] width 264 height 31
click at [507, 169] on input at bounding box center [547, 172] width 180 height 19
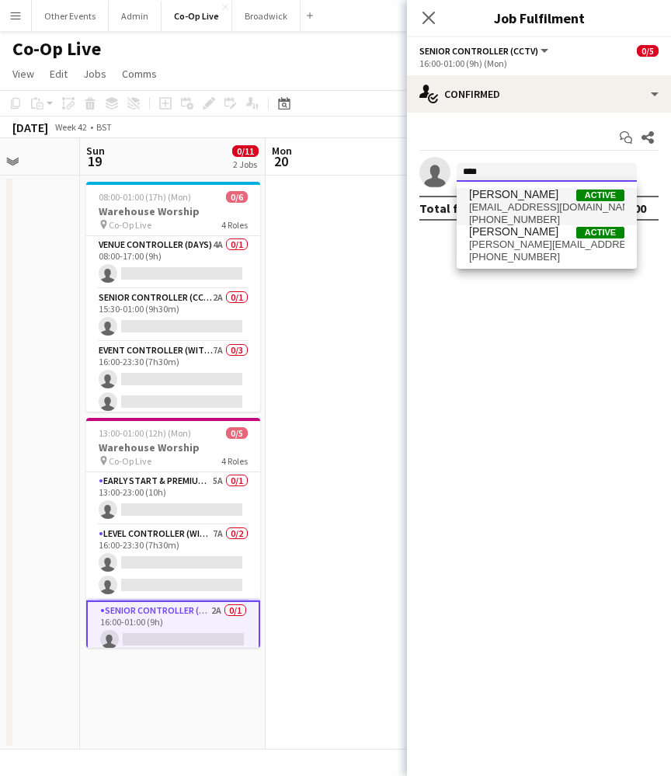
type input "****"
click at [510, 203] on span "ben.sidaway@event-command.co.uk" at bounding box center [546, 207] width 155 height 12
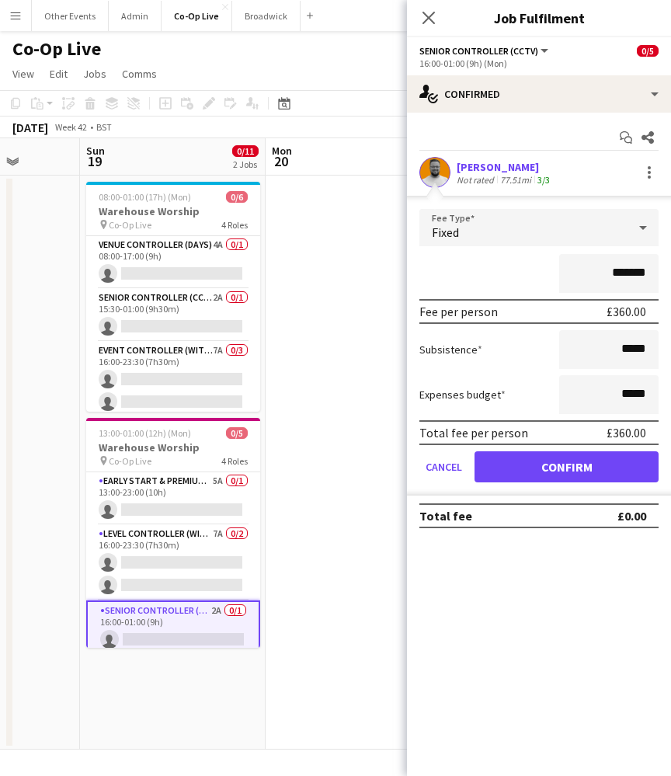
click at [548, 465] on button "Confirm" at bounding box center [567, 466] width 184 height 31
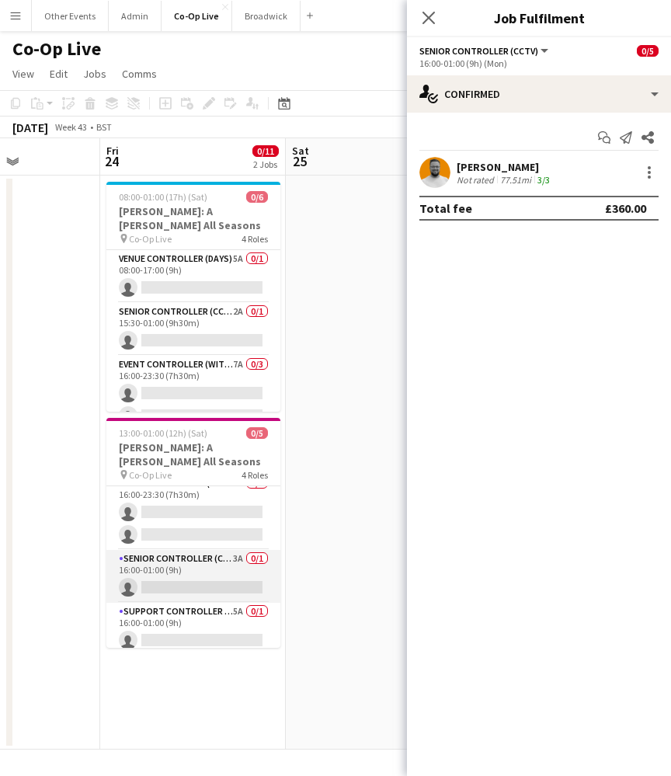
scroll to position [66, 0]
click at [230, 588] on app-card-role "Senior Controller (CCTV) 3A 0/1 16:00-01:00 (9h) single-neutral-actions" at bounding box center [193, 575] width 174 height 53
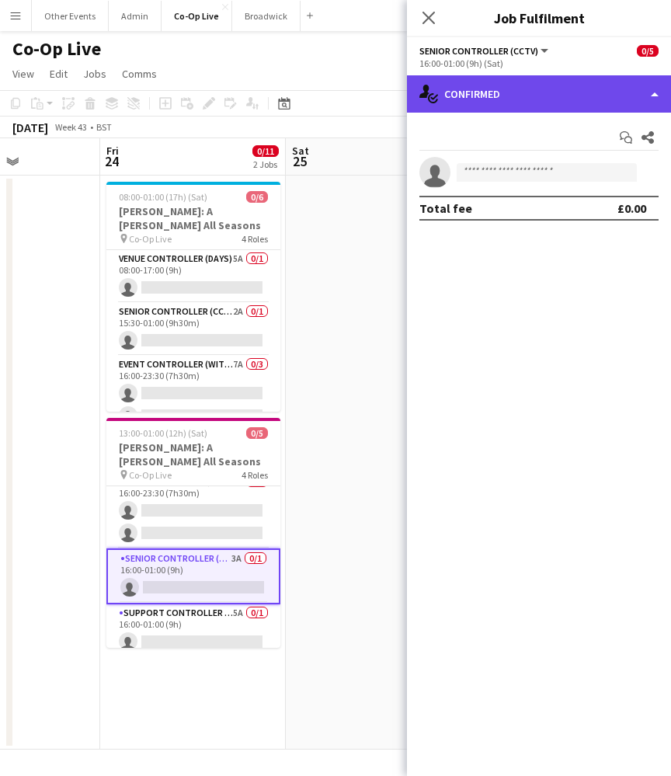
click at [561, 108] on div "single-neutral-actions-check-2 Confirmed" at bounding box center [539, 93] width 264 height 37
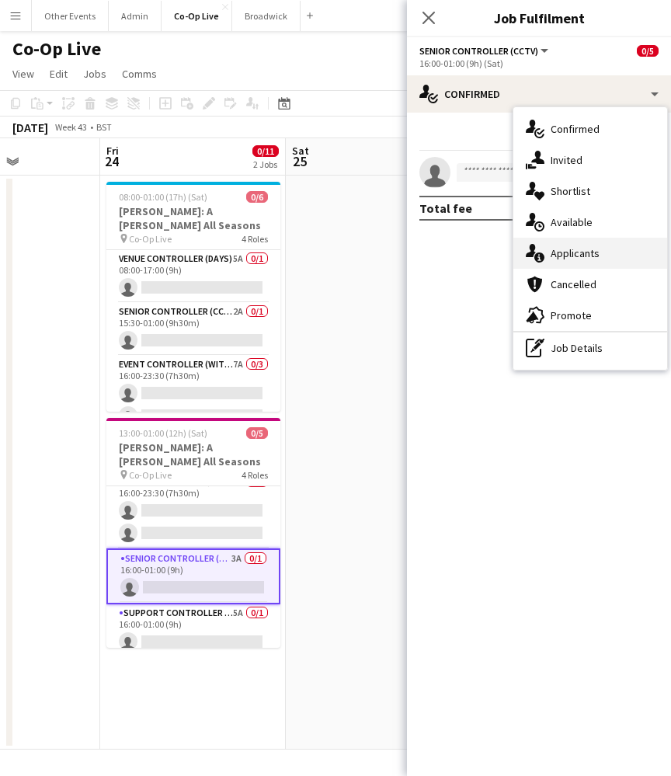
click at [597, 249] on div "single-neutral-actions-information Applicants" at bounding box center [591, 253] width 154 height 31
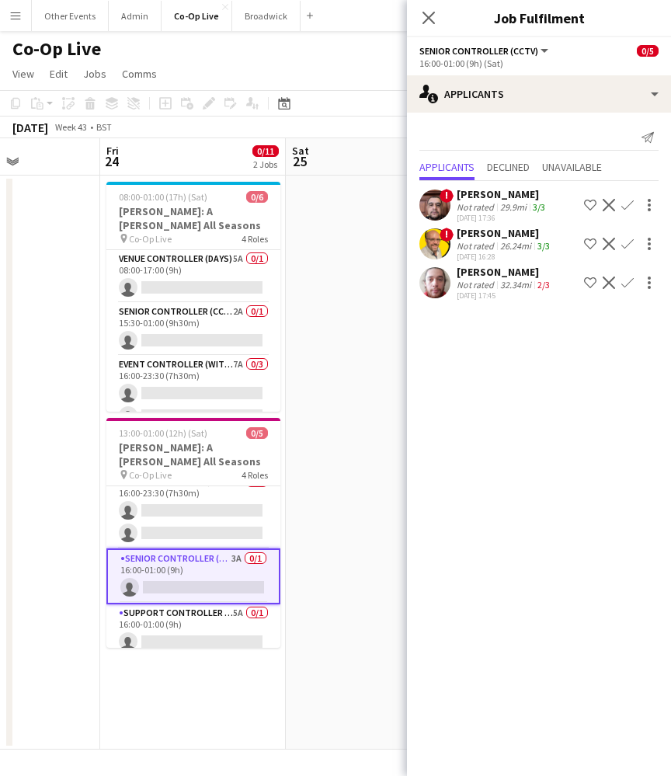
click at [607, 284] on app-icon "Decline" at bounding box center [609, 283] width 12 height 12
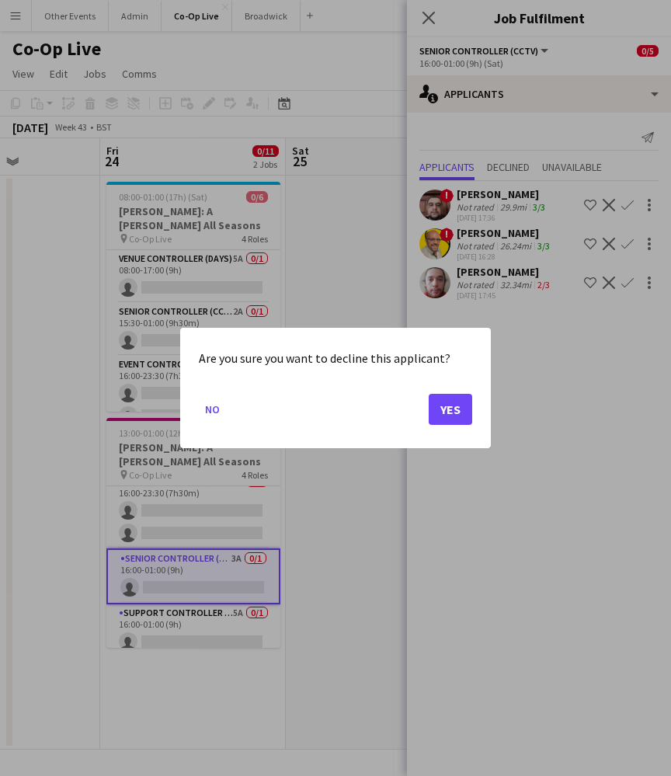
click at [438, 407] on button "Yes" at bounding box center [451, 409] width 44 height 31
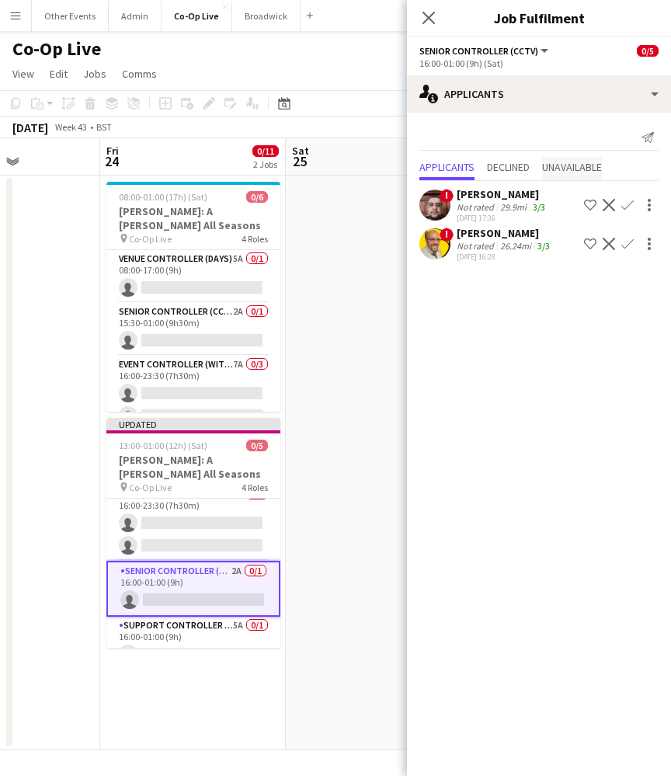
click at [577, 162] on span "Unavailable" at bounding box center [572, 167] width 60 height 11
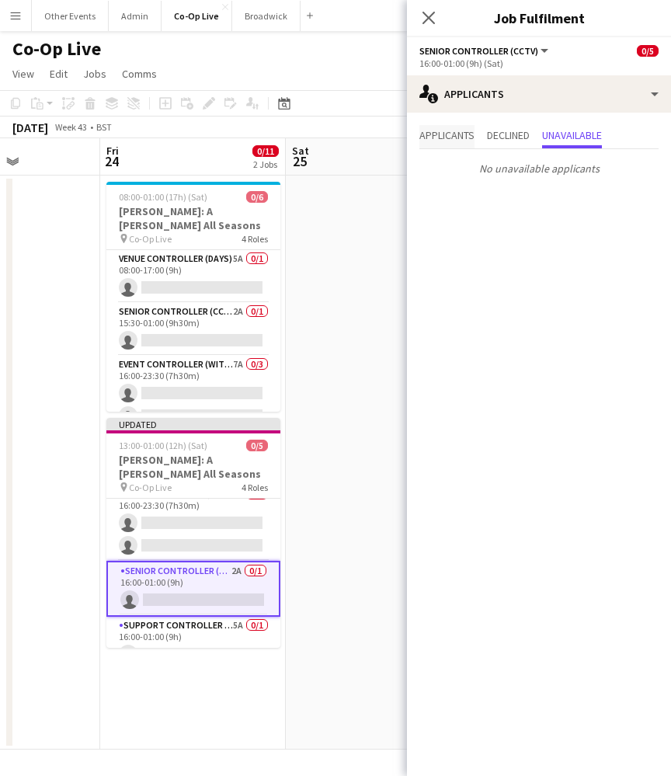
click at [465, 133] on span "Applicants" at bounding box center [447, 135] width 55 height 11
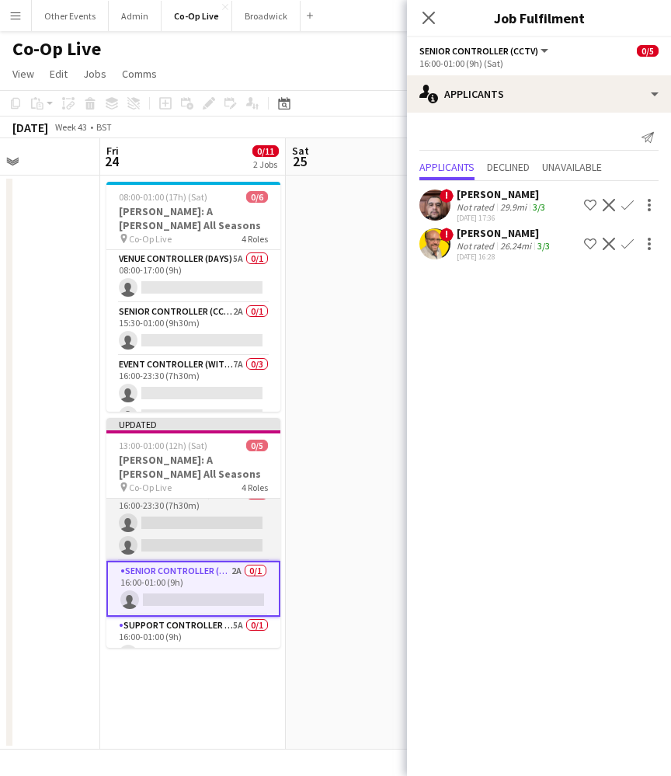
click at [180, 521] on app-card-role "Level Controller (with CCTV) 7A 0/2 16:00-23:30 (7h30m) single-neutral-actions …" at bounding box center [193, 523] width 174 height 75
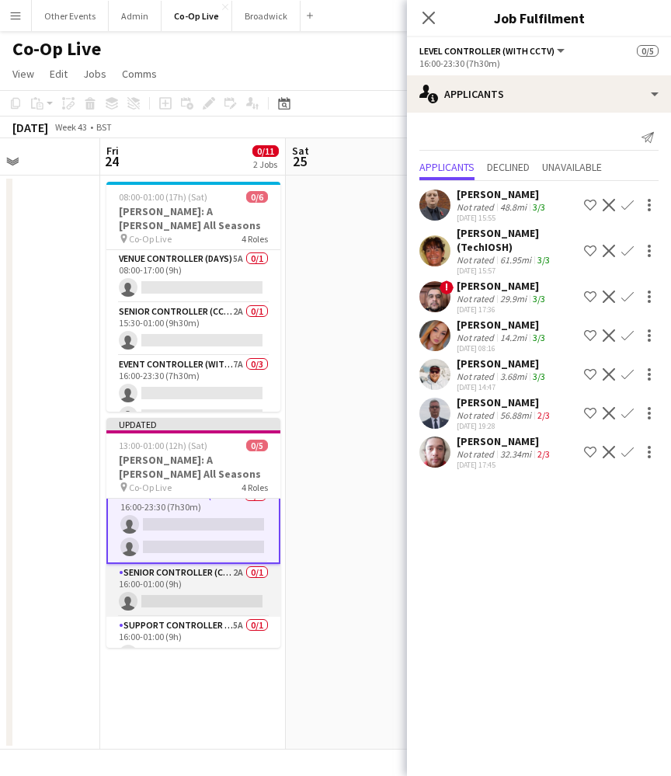
click at [183, 591] on app-card-role "Senior Controller (CCTV) 2A 0/1 16:00-01:00 (9h) single-neutral-actions" at bounding box center [193, 590] width 174 height 53
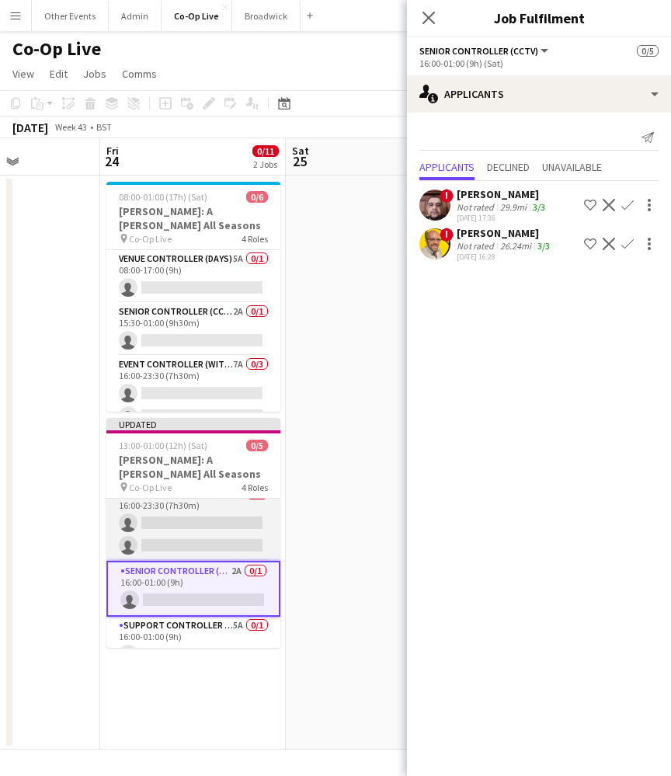
click at [207, 511] on app-card-role "Level Controller (with CCTV) 7A 0/2 16:00-23:30 (7h30m) single-neutral-actions …" at bounding box center [193, 523] width 174 height 75
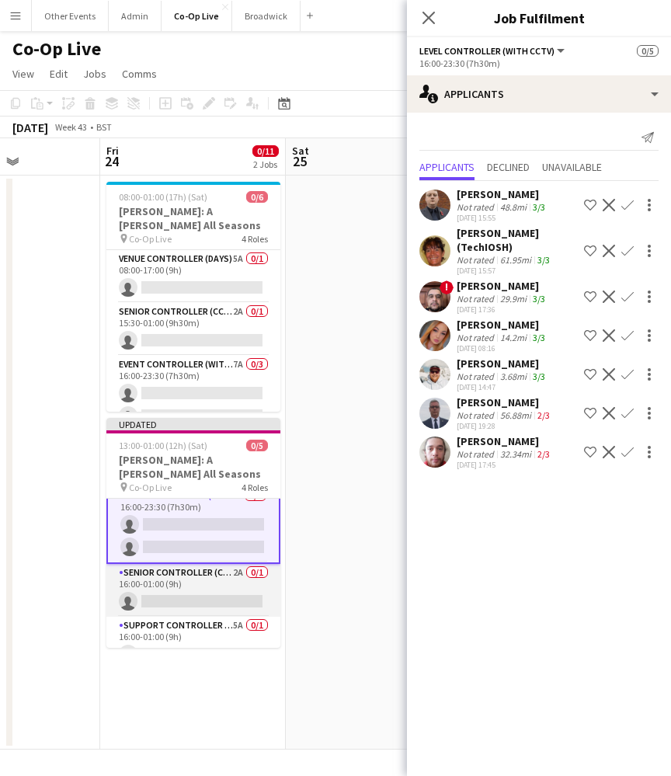
click at [206, 592] on app-card-role "Senior Controller (CCTV) 2A 0/1 16:00-01:00 (9h) single-neutral-actions" at bounding box center [193, 590] width 174 height 53
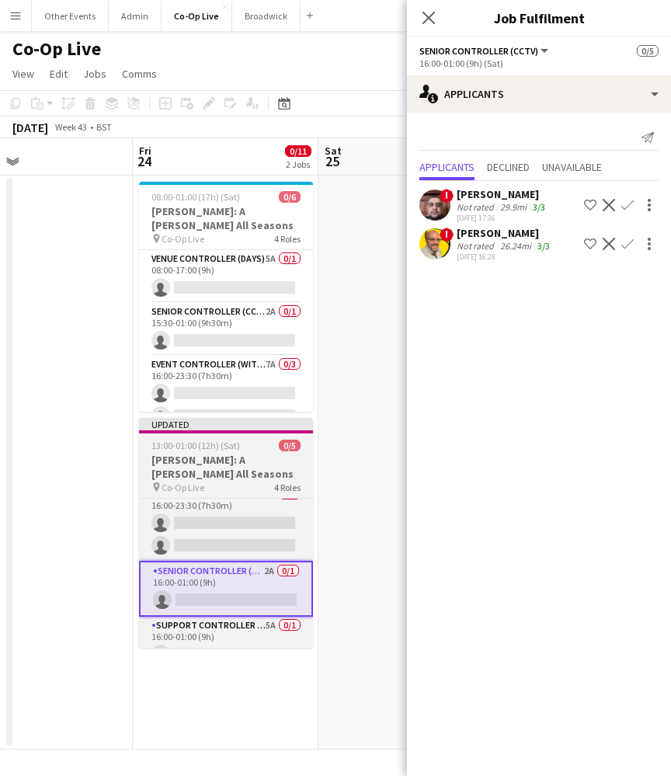
scroll to position [0, 615]
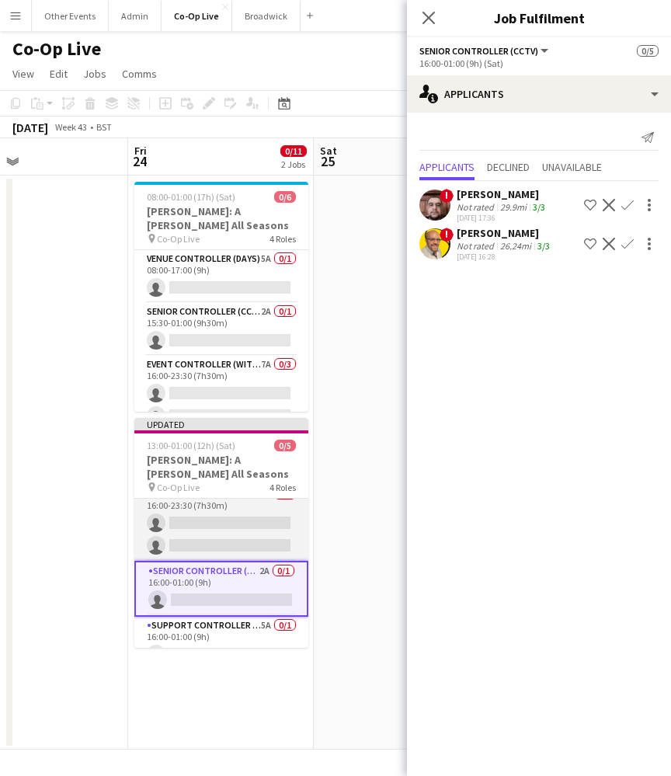
click at [256, 521] on app-card-role "Level Controller (with CCTV) 7A 0/2 16:00-23:30 (7h30m) single-neutral-actions …" at bounding box center [221, 523] width 174 height 75
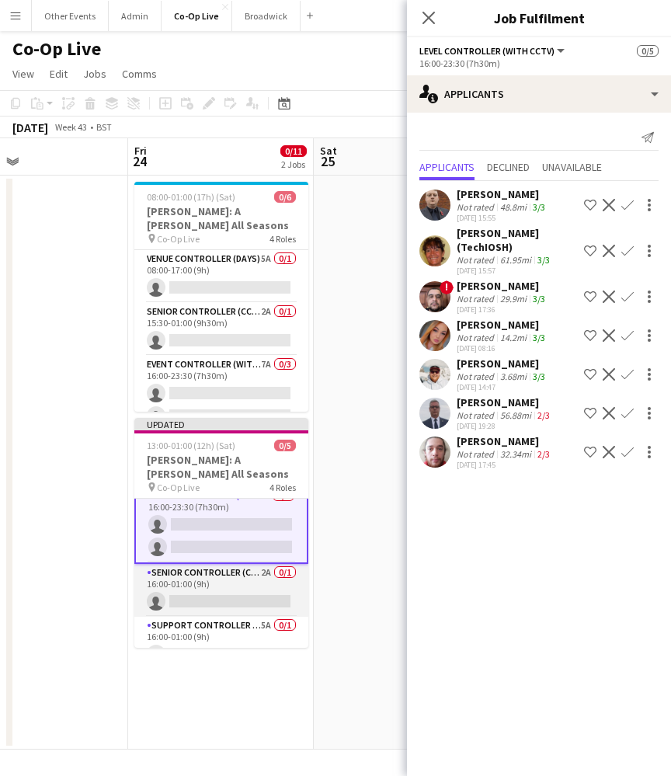
click at [240, 591] on app-card-role "Senior Controller (CCTV) 2A 0/1 16:00-01:00 (9h) single-neutral-actions" at bounding box center [221, 590] width 174 height 53
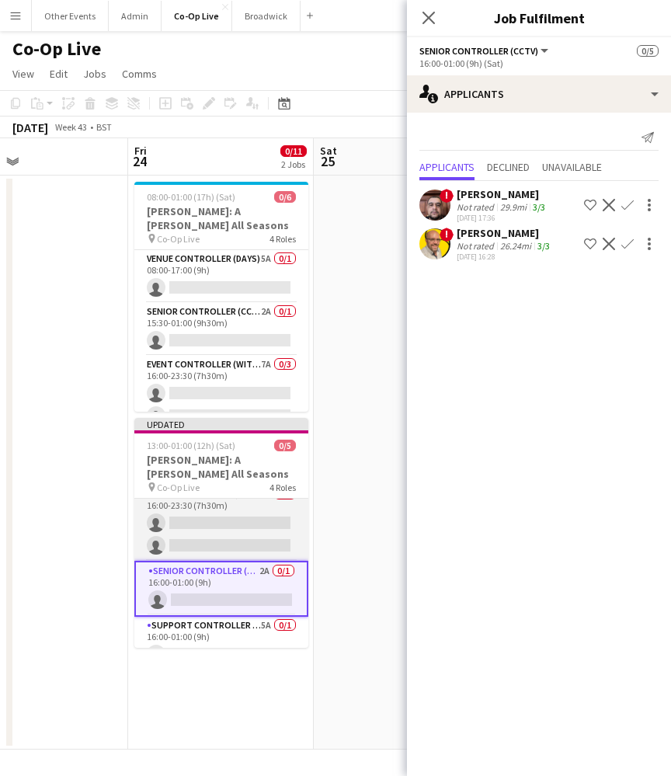
click at [227, 531] on app-card-role "Level Controller (with CCTV) 7A 0/2 16:00-23:30 (7h30m) single-neutral-actions …" at bounding box center [221, 523] width 174 height 75
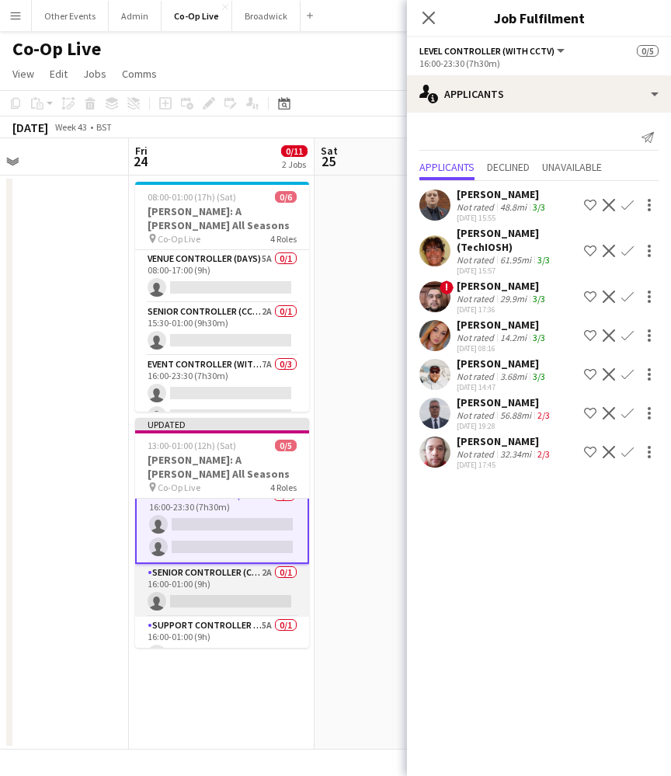
click at [227, 590] on app-card-role "Senior Controller (CCTV) 2A 0/1 16:00-01:00 (9h) single-neutral-actions" at bounding box center [222, 590] width 174 height 53
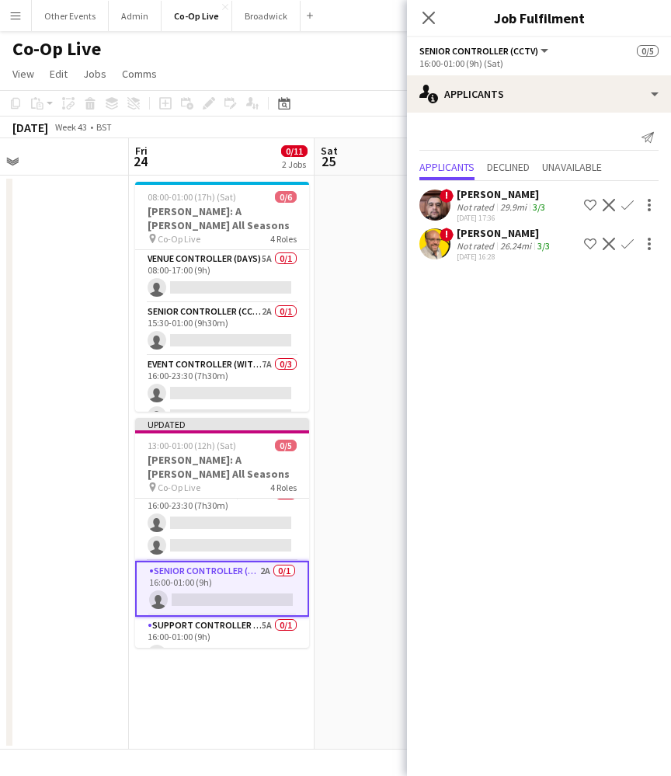
click at [627, 206] on app-icon "Confirm" at bounding box center [628, 205] width 12 height 12
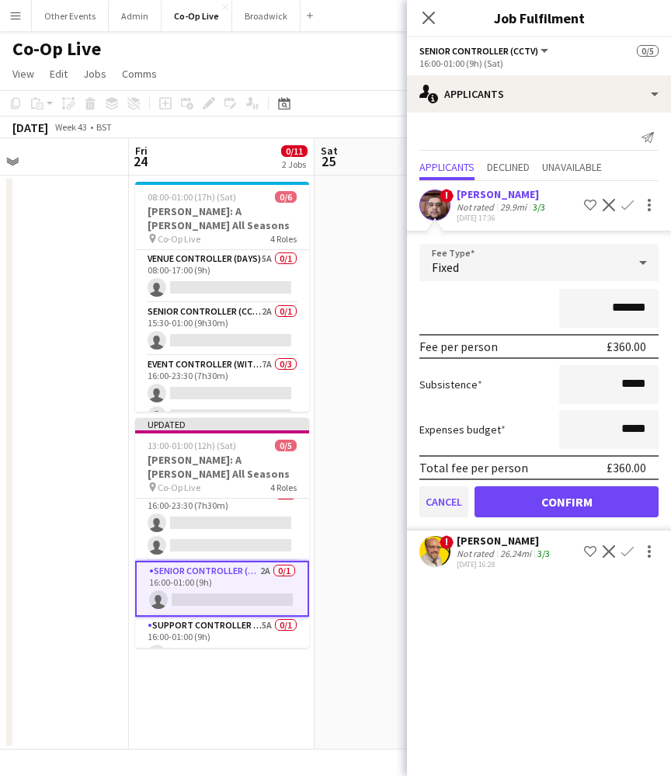
click at [456, 506] on button "Cancel" at bounding box center [444, 501] width 49 height 31
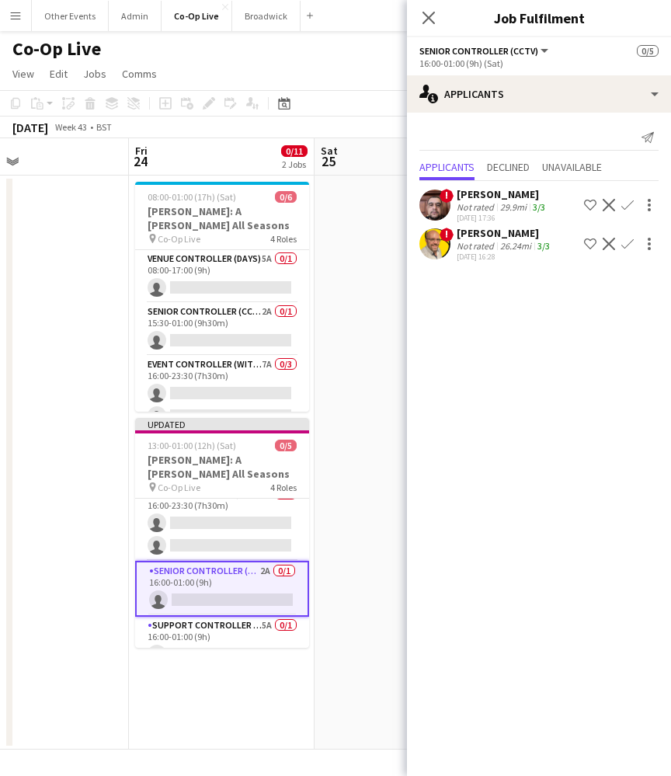
click at [629, 209] on app-icon "Confirm" at bounding box center [628, 205] width 12 height 12
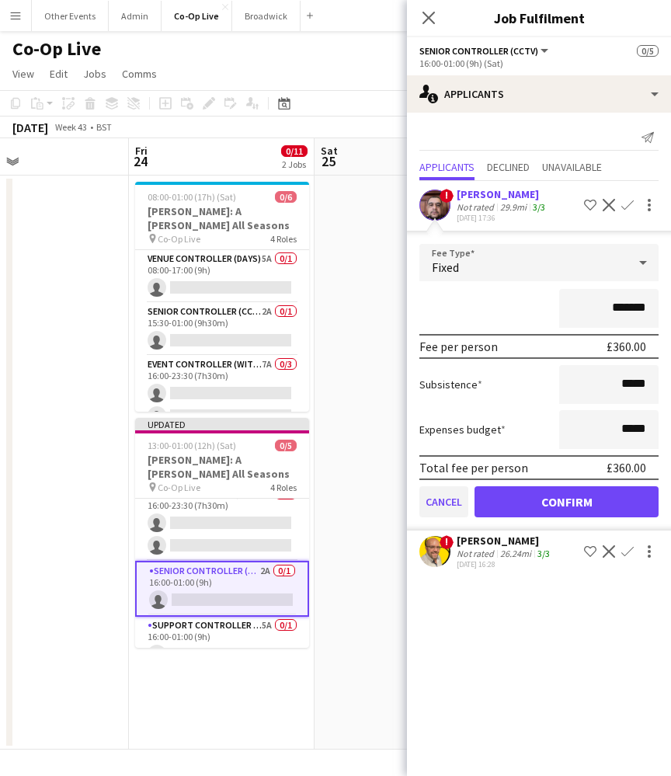
click at [451, 500] on button "Cancel" at bounding box center [444, 501] width 49 height 31
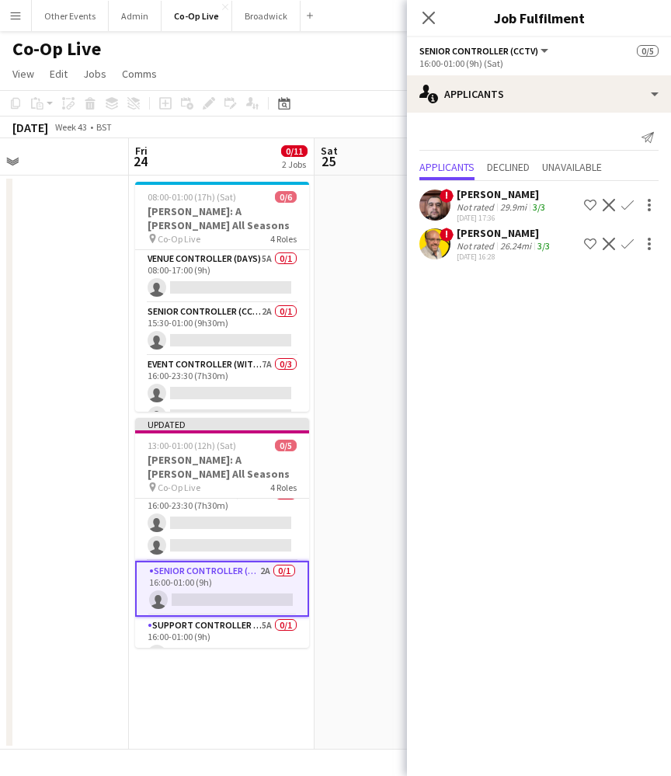
click at [629, 246] on app-icon "Confirm" at bounding box center [628, 244] width 12 height 12
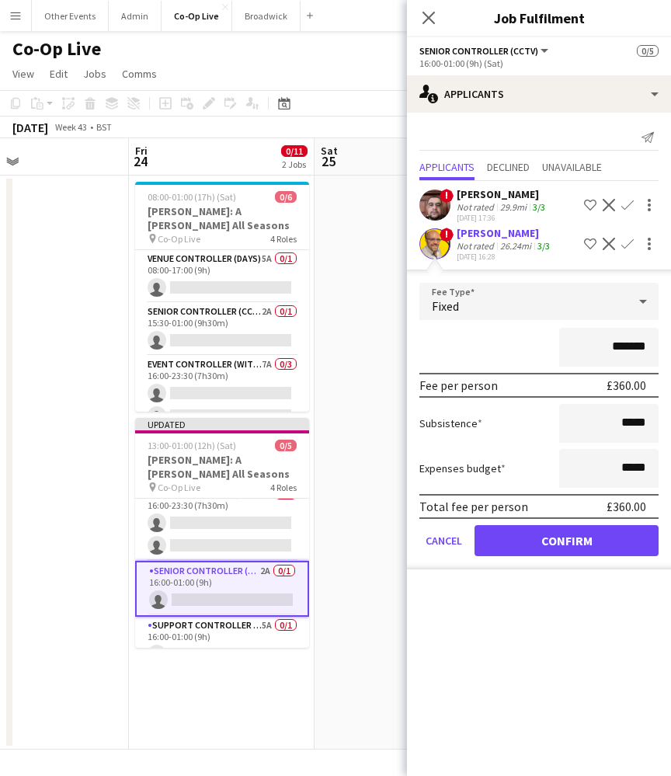
click at [596, 538] on button "Confirm" at bounding box center [567, 540] width 184 height 31
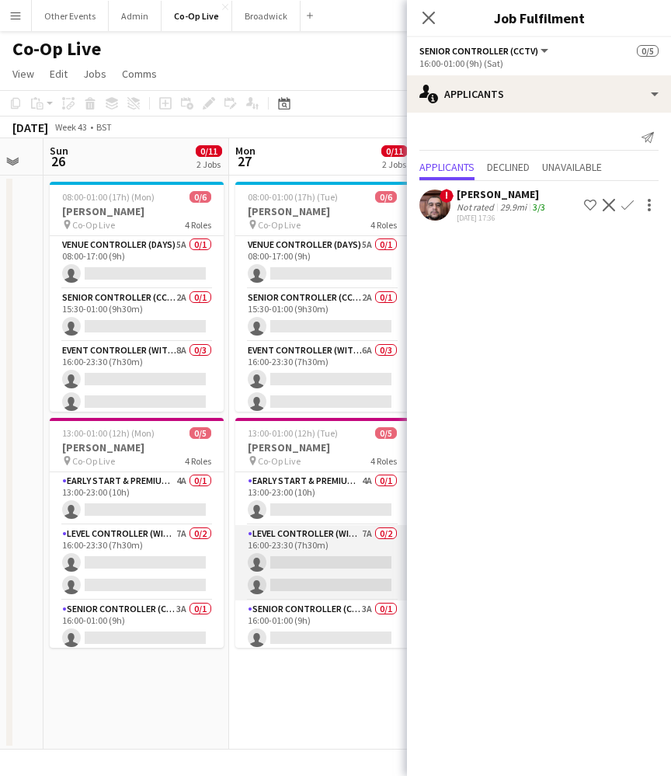
scroll to position [0, 509]
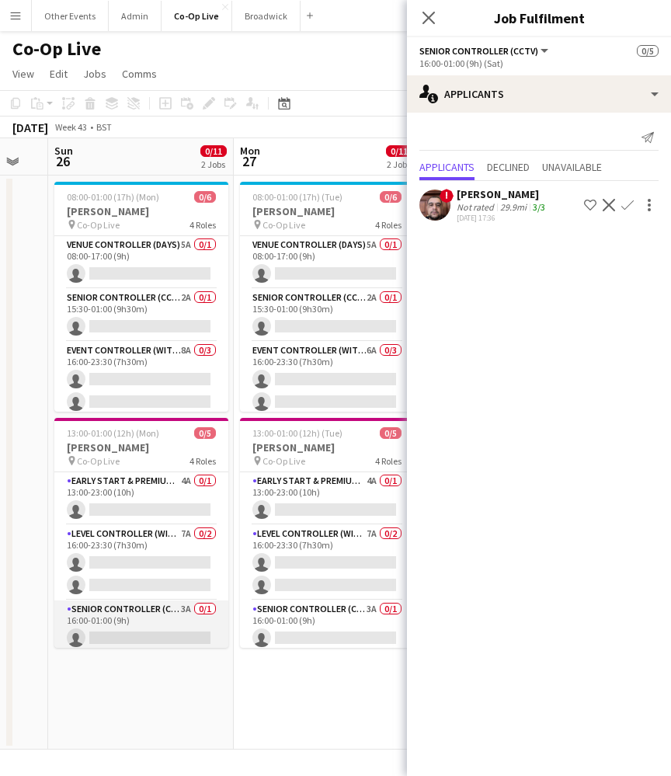
click at [149, 628] on app-card-role "Senior Controller (CCTV) 3A 0/1 16:00-01:00 (9h) single-neutral-actions" at bounding box center [141, 627] width 174 height 53
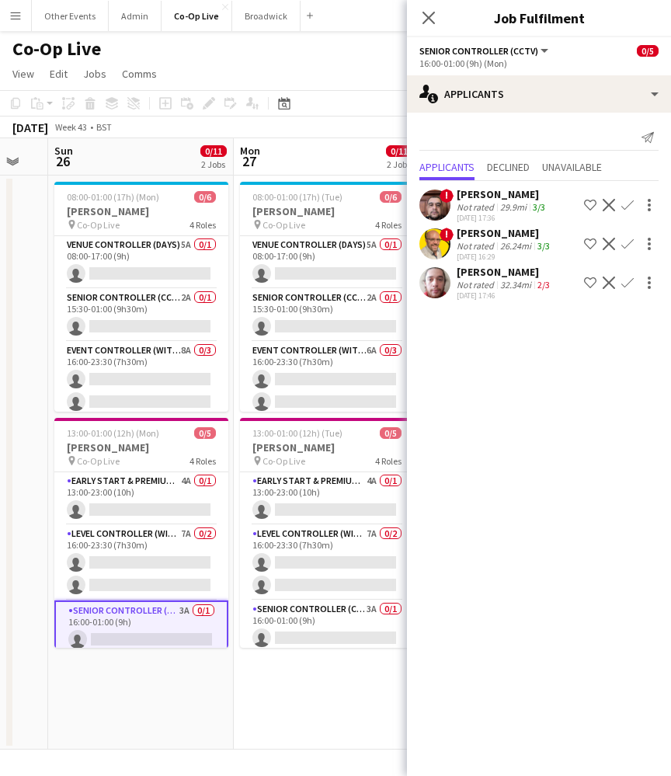
click at [603, 284] on app-icon "Decline" at bounding box center [609, 283] width 12 height 12
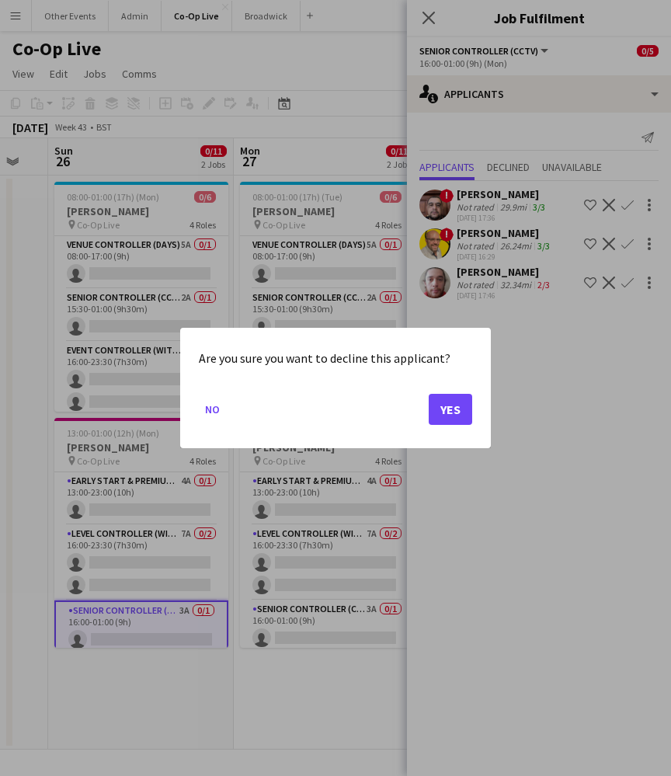
click at [465, 407] on button "Yes" at bounding box center [451, 409] width 44 height 31
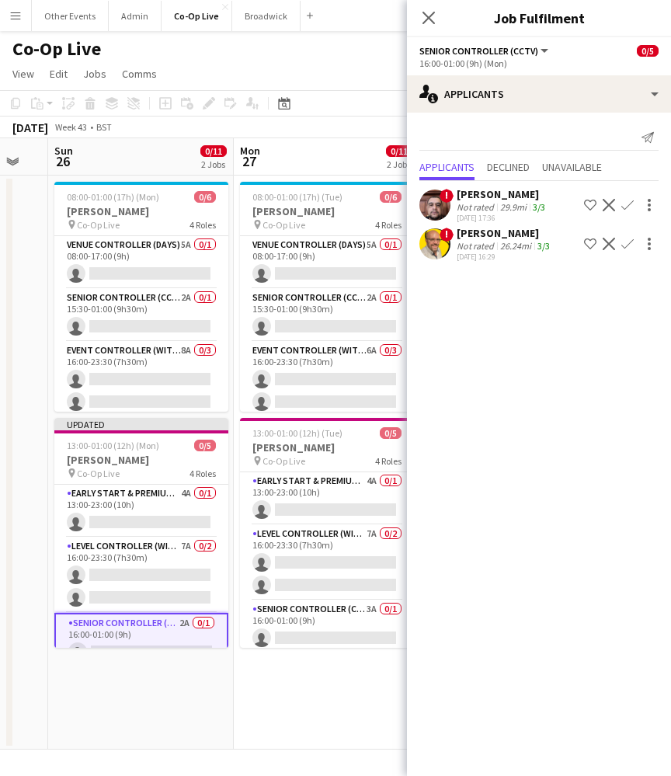
click at [630, 246] on app-icon "Confirm" at bounding box center [628, 244] width 12 height 12
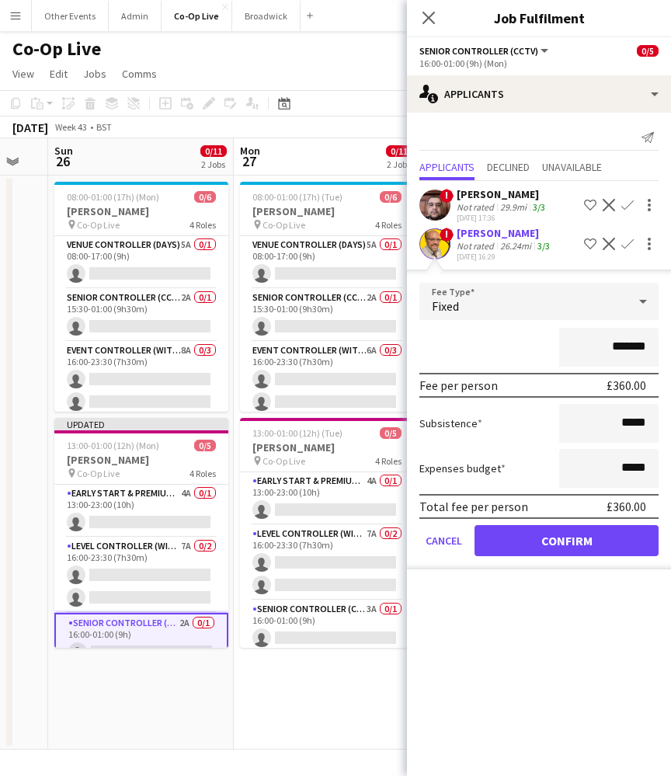
click at [582, 548] on button "Confirm" at bounding box center [567, 540] width 184 height 31
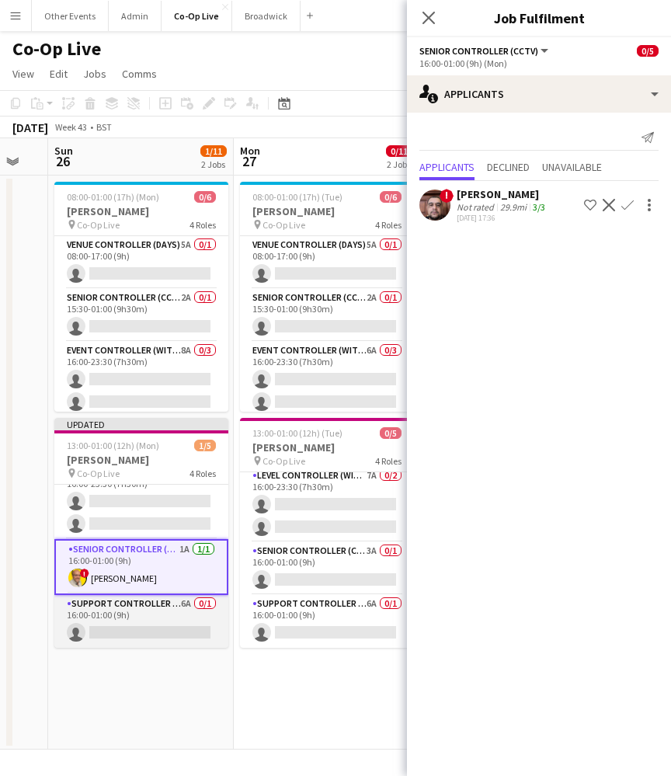
scroll to position [74, 0]
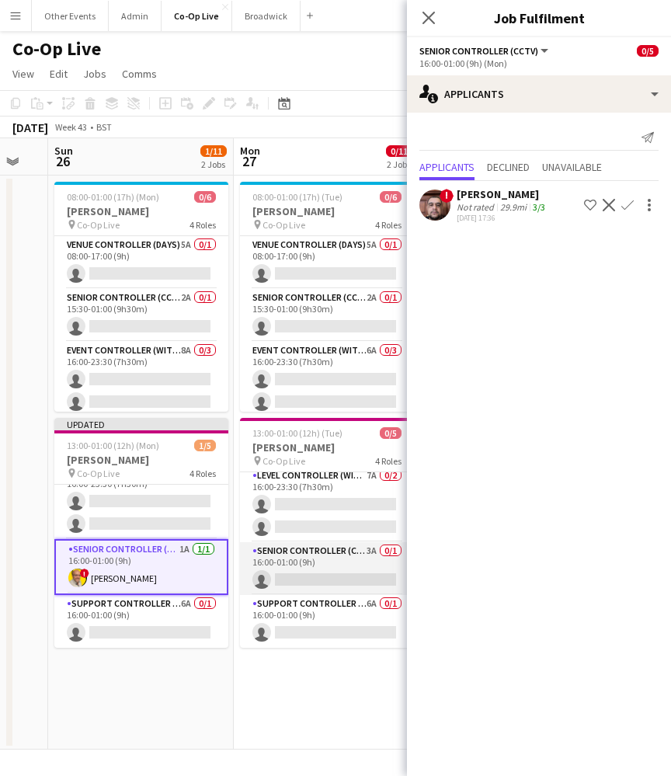
click at [297, 575] on app-card-role "Senior Controller (CCTV) 3A 0/1 16:00-01:00 (9h) single-neutral-actions" at bounding box center [327, 568] width 174 height 53
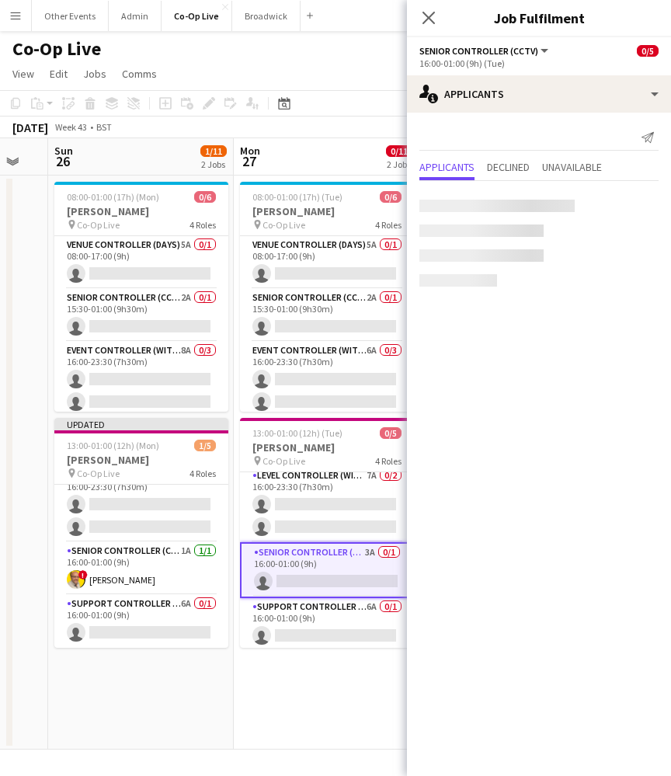
scroll to position [71, 0]
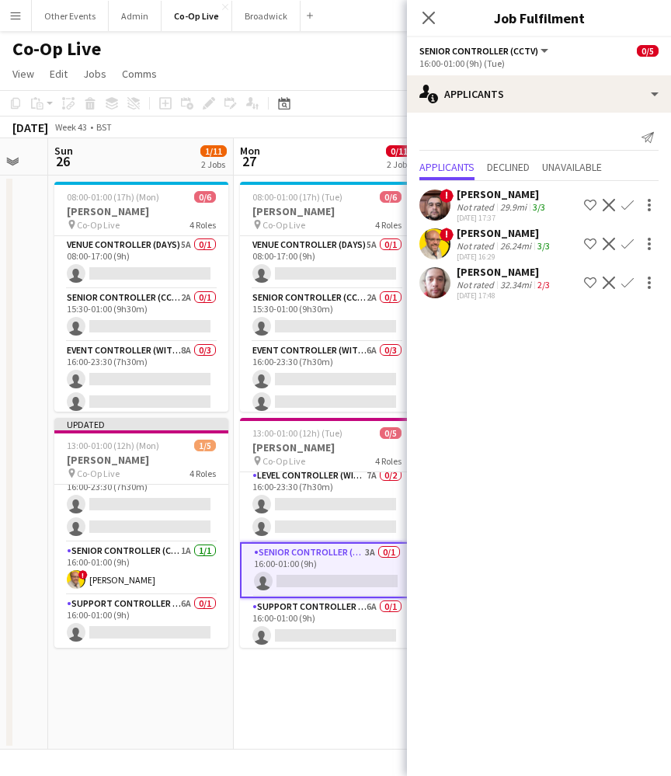
click at [609, 286] on app-icon "Decline" at bounding box center [609, 283] width 12 height 12
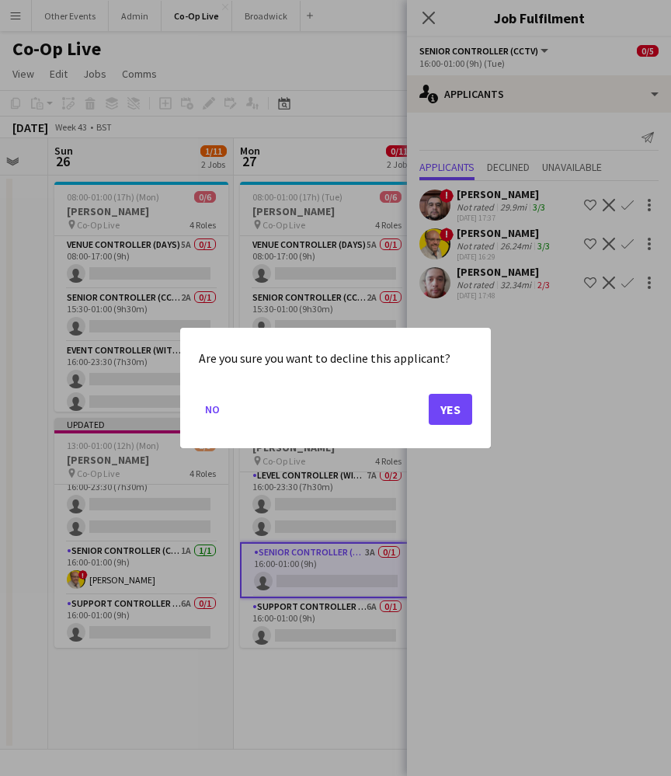
click at [445, 409] on button "Yes" at bounding box center [451, 409] width 44 height 31
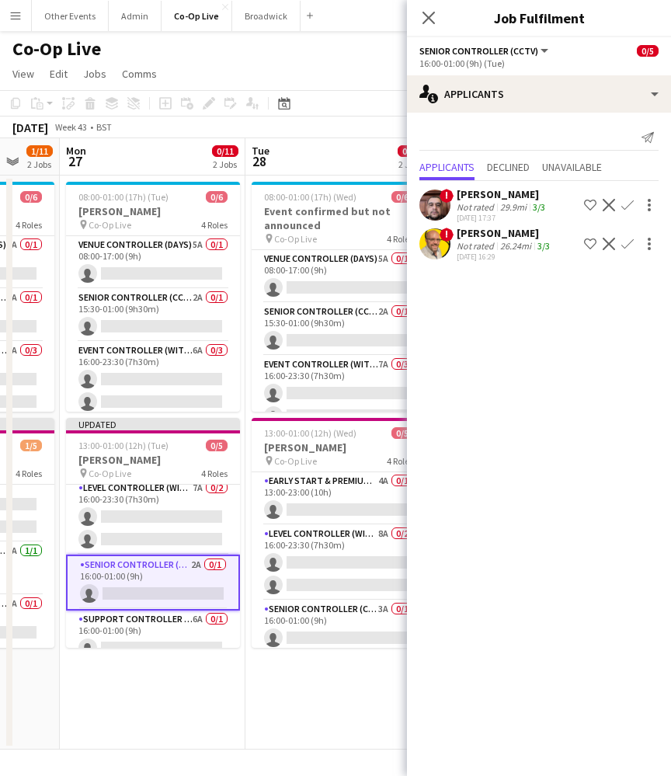
scroll to position [0, 535]
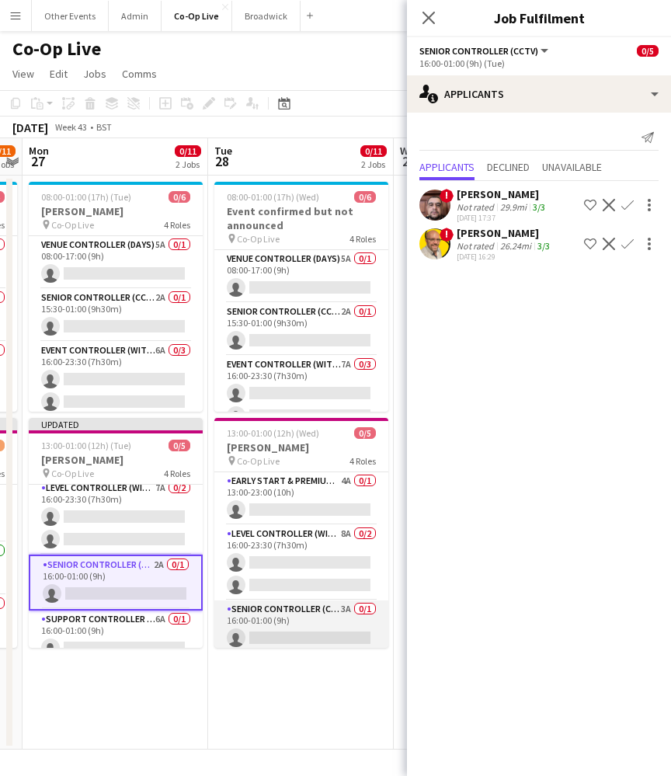
click at [298, 630] on app-card-role "Senior Controller (CCTV) 3A 0/1 16:00-01:00 (9h) single-neutral-actions" at bounding box center [301, 627] width 174 height 53
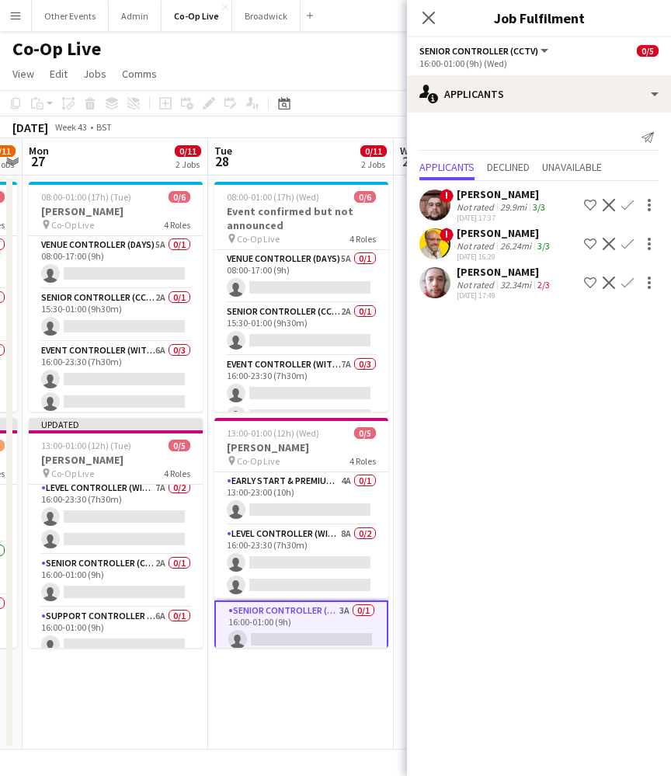
click at [608, 281] on app-icon "Decline" at bounding box center [609, 283] width 12 height 12
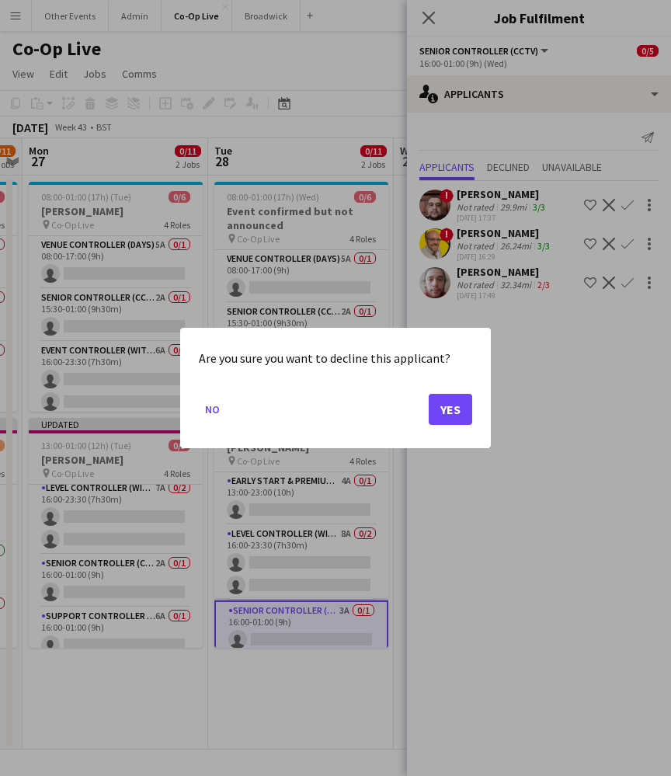
click at [446, 406] on button "Yes" at bounding box center [451, 409] width 44 height 31
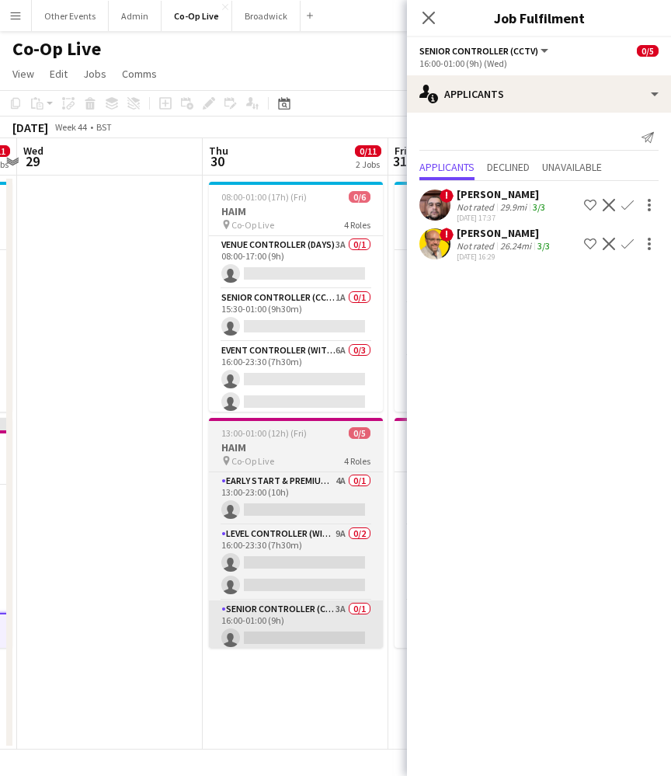
scroll to position [0, 542]
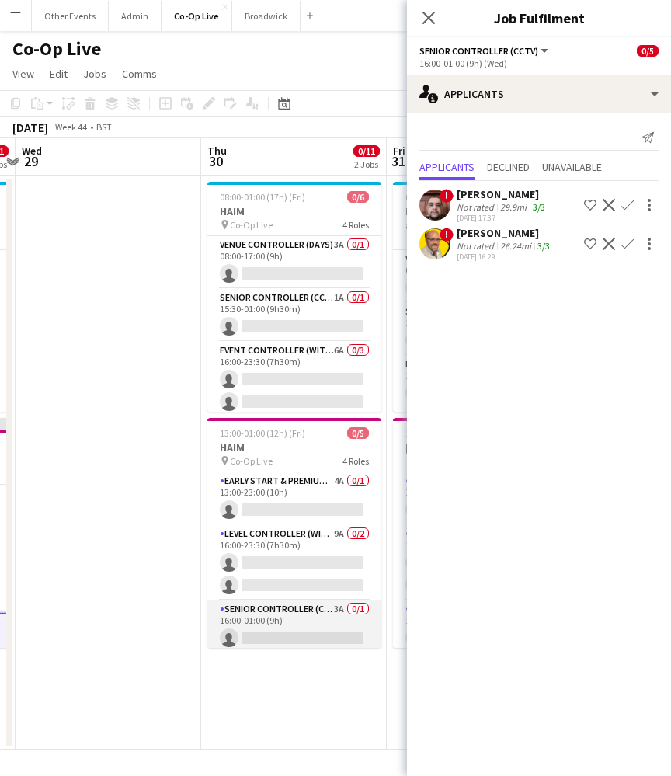
click at [287, 621] on app-card-role "Senior Controller (CCTV) 3A 0/1 16:00-01:00 (9h) single-neutral-actions" at bounding box center [294, 627] width 174 height 53
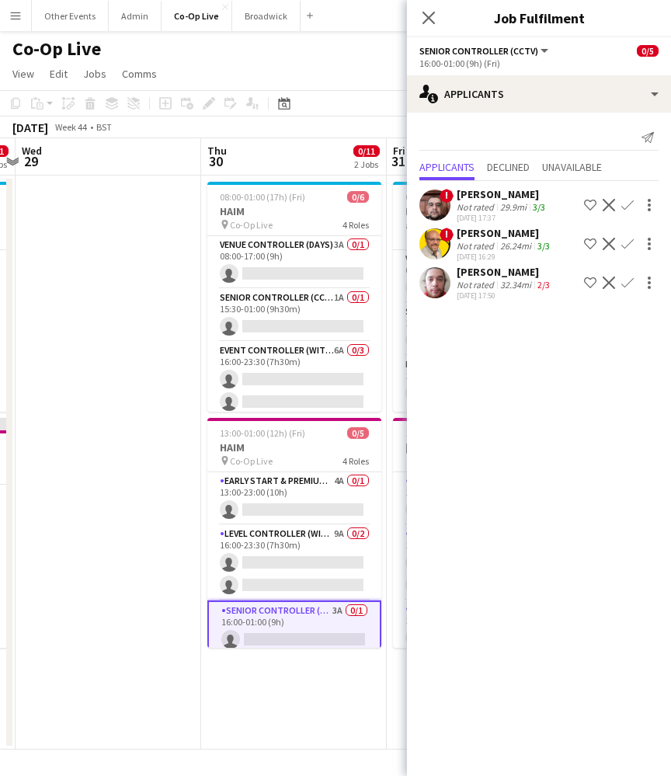
click at [611, 284] on app-icon "Decline" at bounding box center [609, 283] width 12 height 12
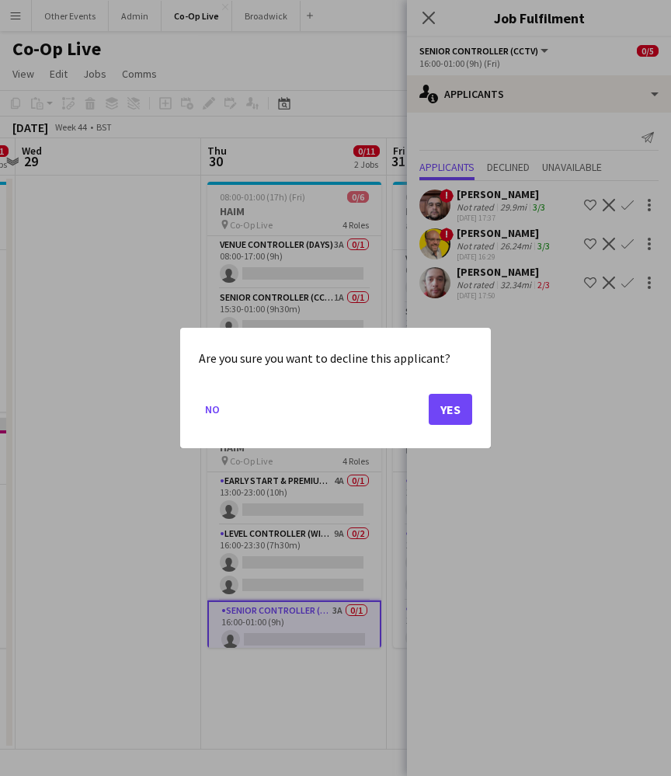
click at [460, 414] on button "Yes" at bounding box center [451, 409] width 44 height 31
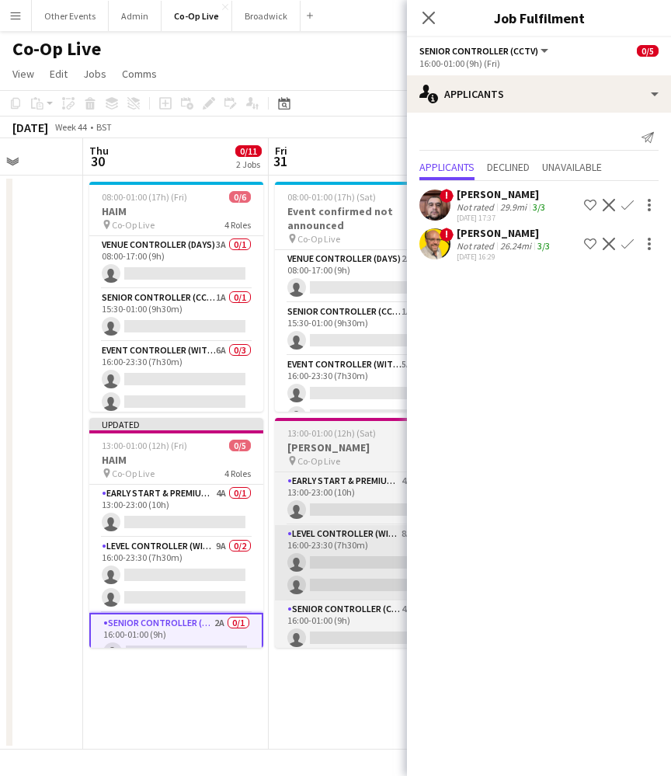
scroll to position [0, 660]
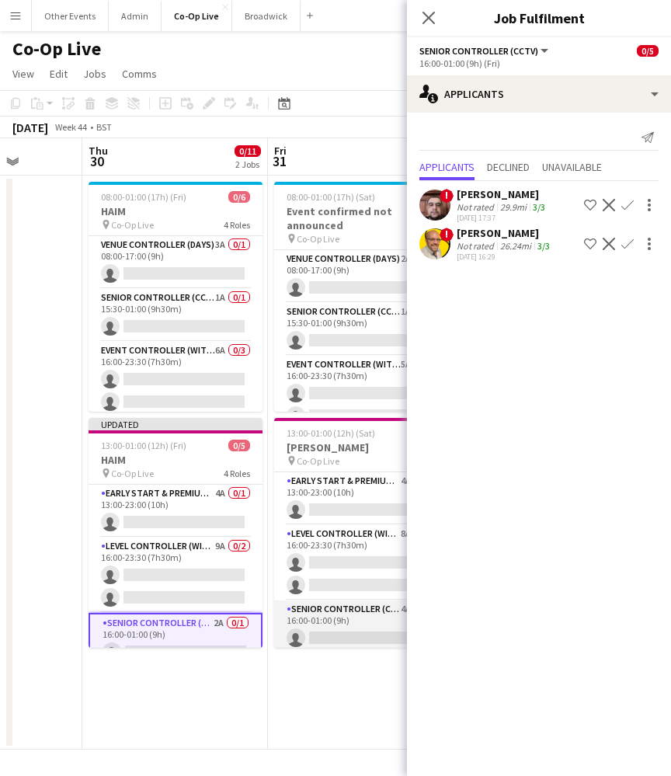
click at [317, 621] on app-card-role "Senior Controller (CCTV) 4A 0/1 16:00-01:00 (9h) single-neutral-actions" at bounding box center [361, 627] width 174 height 53
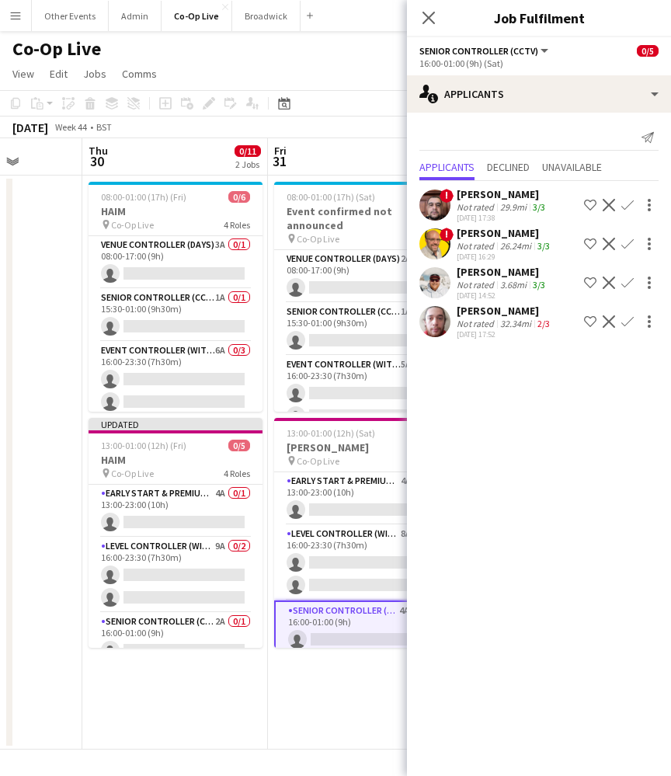
click at [606, 321] on app-icon "Decline" at bounding box center [609, 321] width 12 height 12
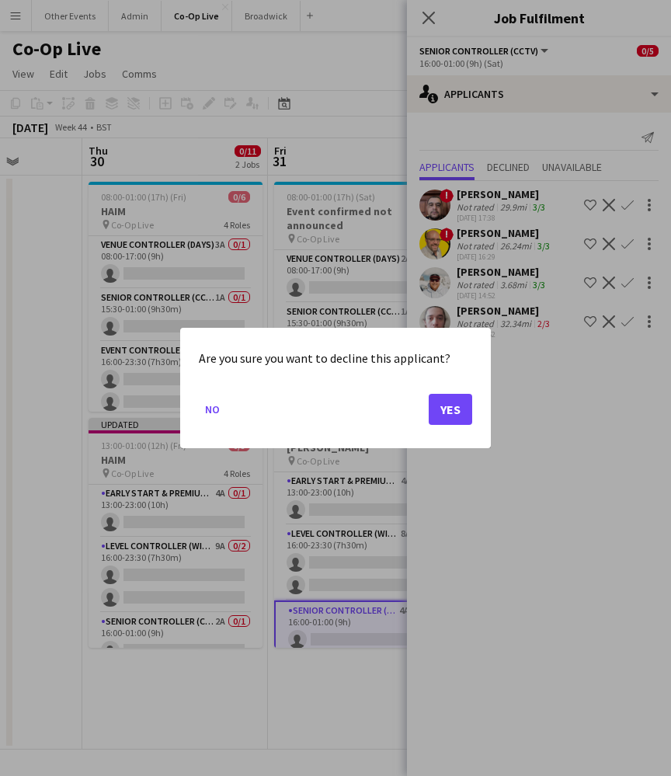
click at [467, 424] on button "Yes" at bounding box center [451, 409] width 44 height 31
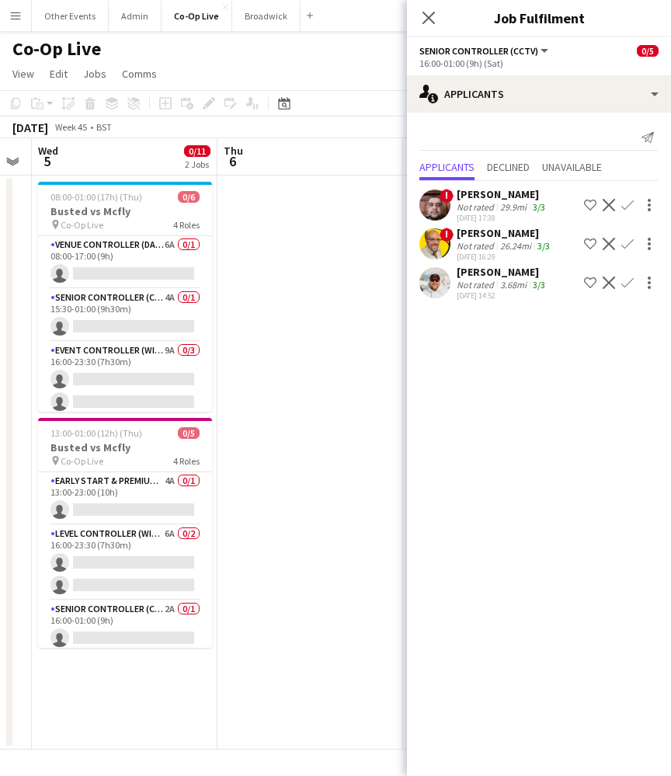
scroll to position [0, 510]
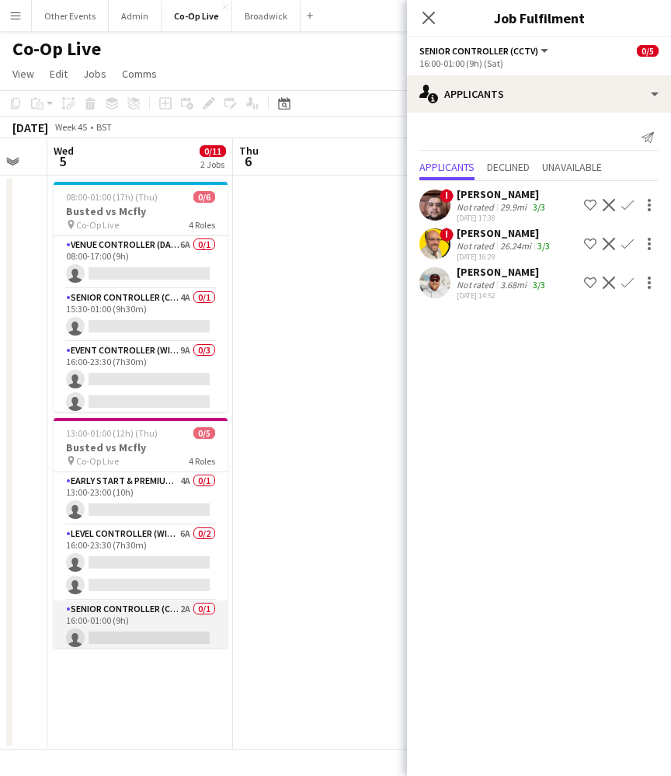
click at [165, 635] on app-card-role "Senior Controller (CCTV) 2A 0/1 16:00-01:00 (9h) single-neutral-actions" at bounding box center [141, 627] width 174 height 53
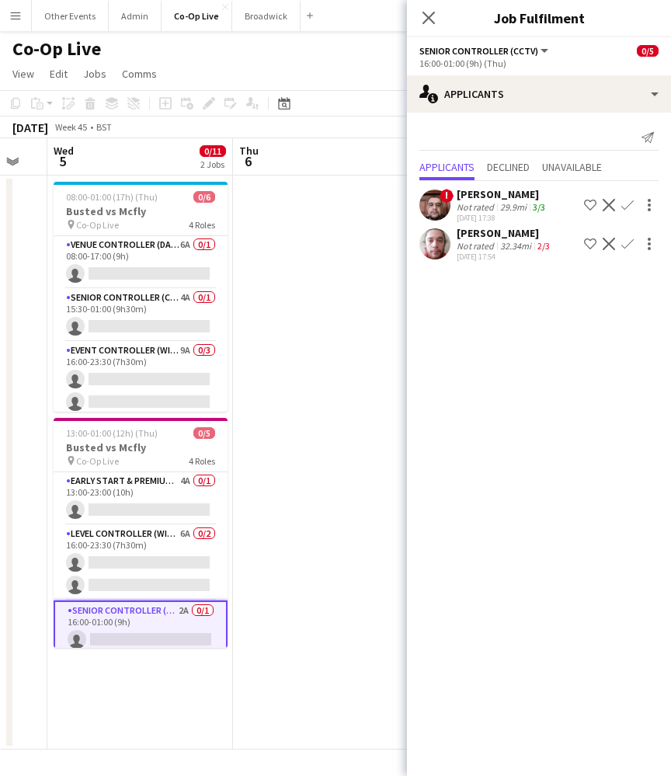
click at [608, 239] on app-icon "Decline" at bounding box center [609, 244] width 12 height 12
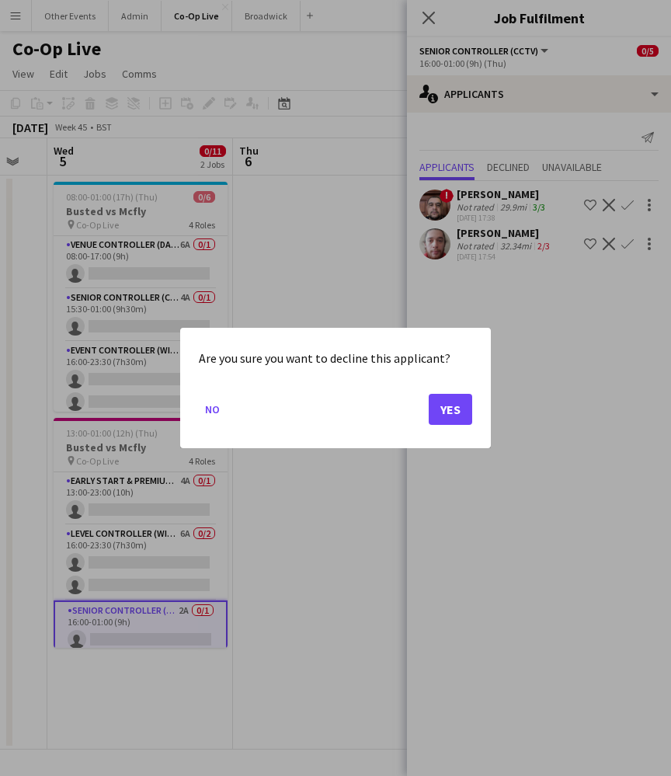
click at [448, 409] on button "Yes" at bounding box center [451, 409] width 44 height 31
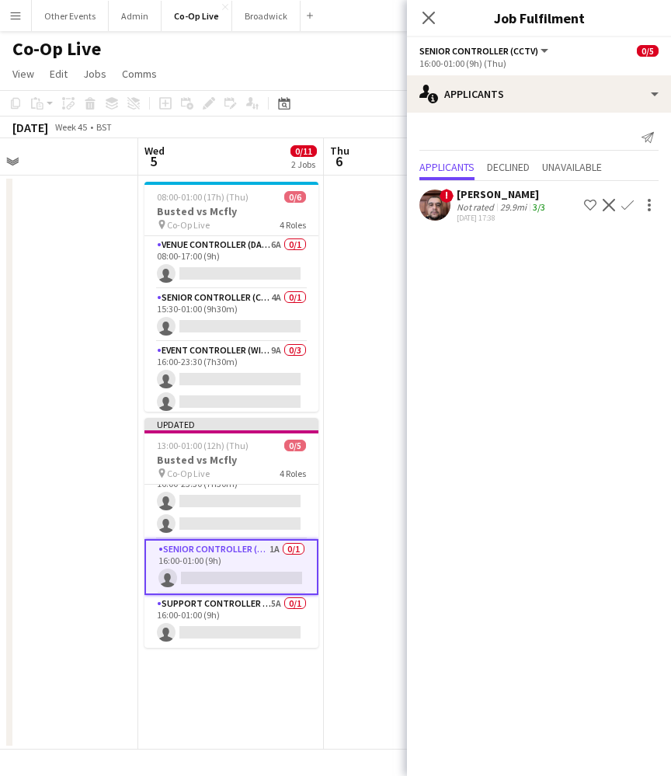
scroll to position [74, 0]
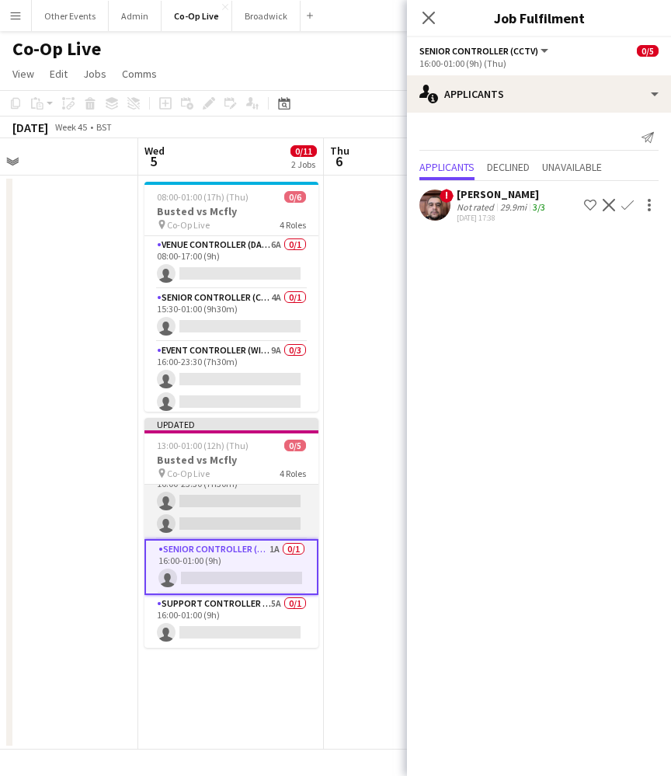
click at [255, 525] on app-card-role "Level Controller (with CCTV) 6A 0/2 16:00-23:30 (7h30m) single-neutral-actions …" at bounding box center [232, 501] width 174 height 75
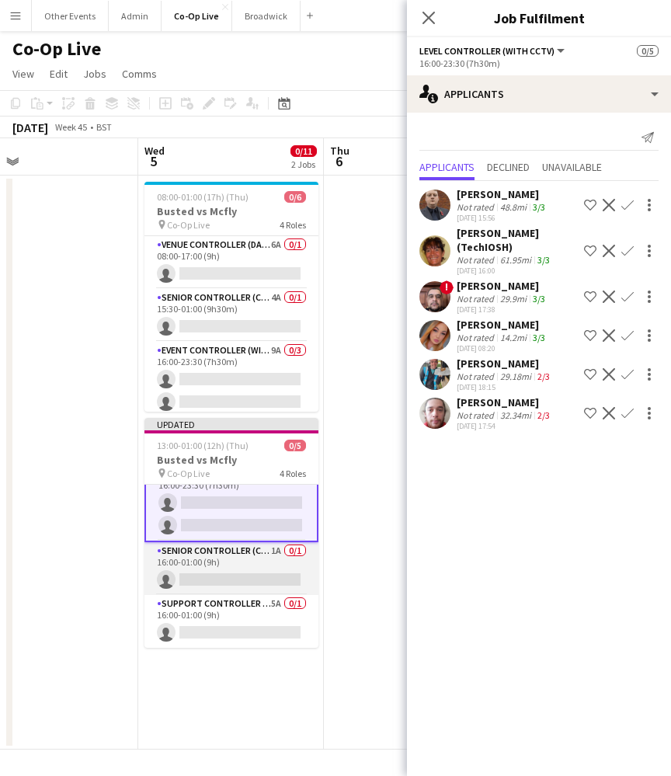
click at [234, 580] on app-card-role "Senior Controller (CCTV) 1A 0/1 16:00-01:00 (9h) single-neutral-actions" at bounding box center [232, 568] width 174 height 53
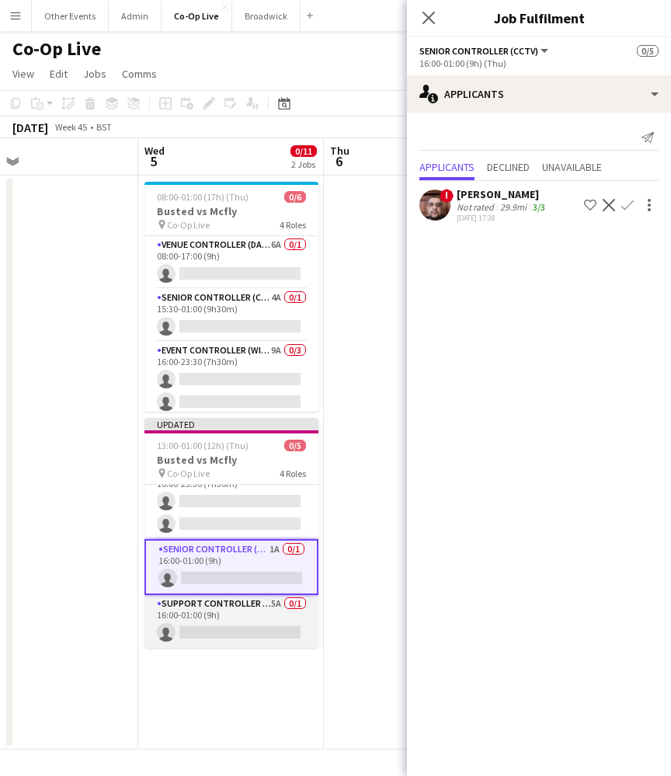
click at [226, 621] on app-card-role "Support Controller (with CCTV) 5A 0/1 16:00-01:00 (9h) single-neutral-actions" at bounding box center [232, 621] width 174 height 53
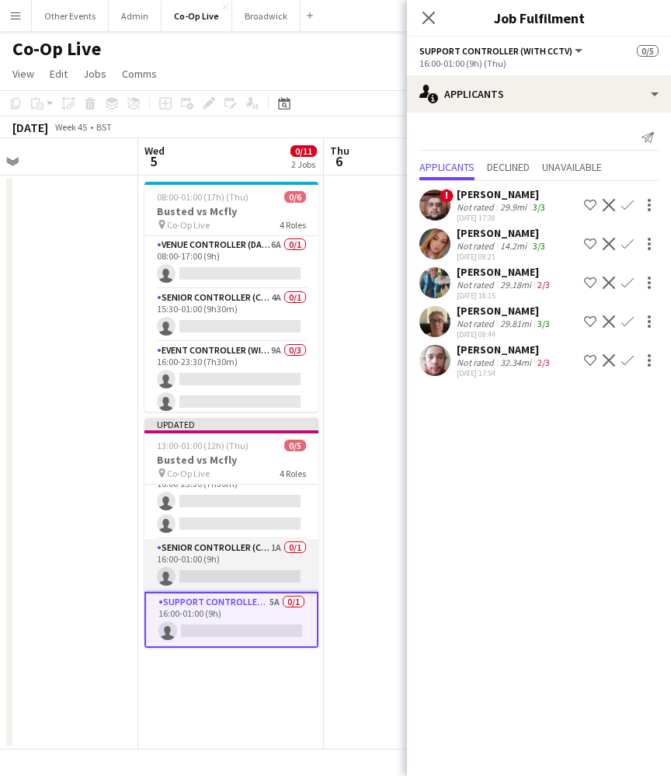
click at [239, 578] on app-card-role "Senior Controller (CCTV) 1A 0/1 16:00-01:00 (9h) single-neutral-actions" at bounding box center [232, 565] width 174 height 53
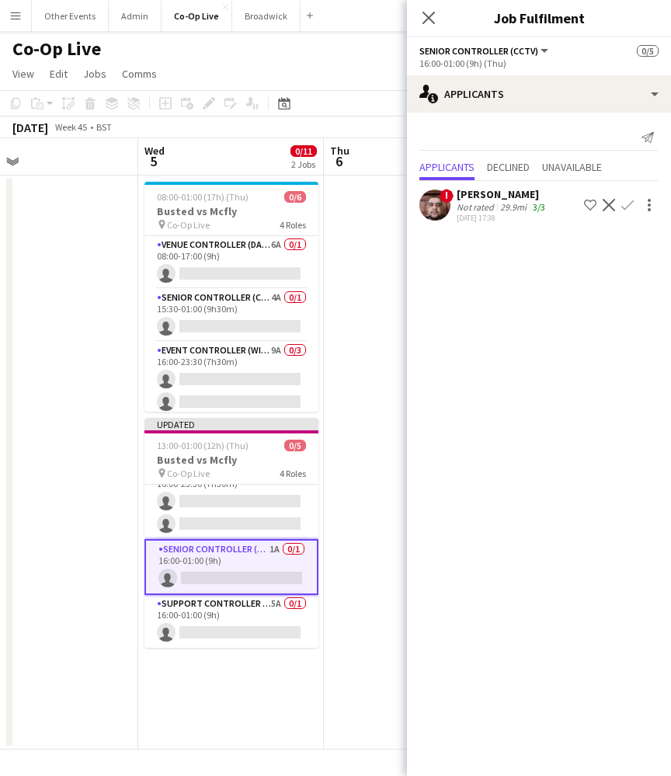
click at [628, 209] on app-icon "Confirm" at bounding box center [628, 205] width 12 height 12
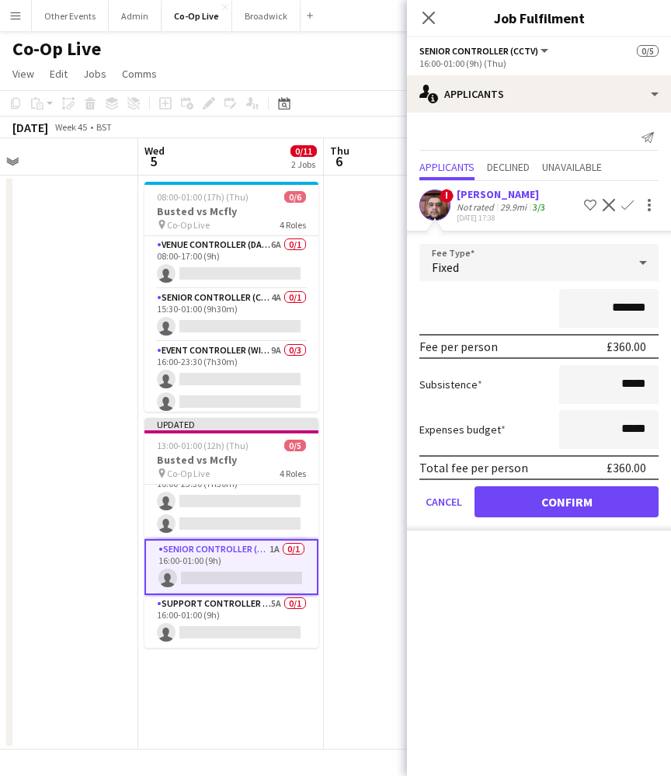
click at [574, 494] on button "Confirm" at bounding box center [567, 501] width 184 height 31
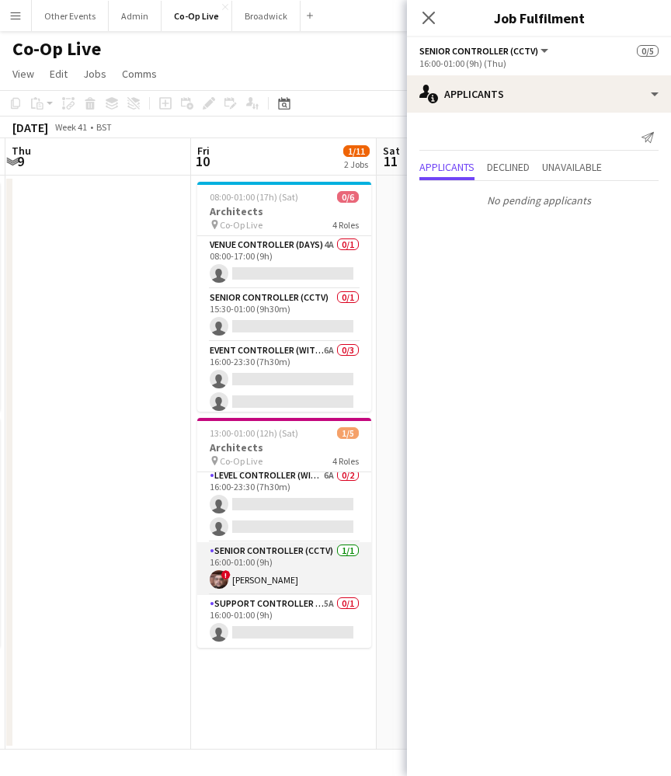
scroll to position [58, 0]
click at [303, 578] on app-card-role "Senior Controller (CCTV) 1/1 16:00-01:00 (9h) ! Aaron Spalding" at bounding box center [284, 568] width 174 height 53
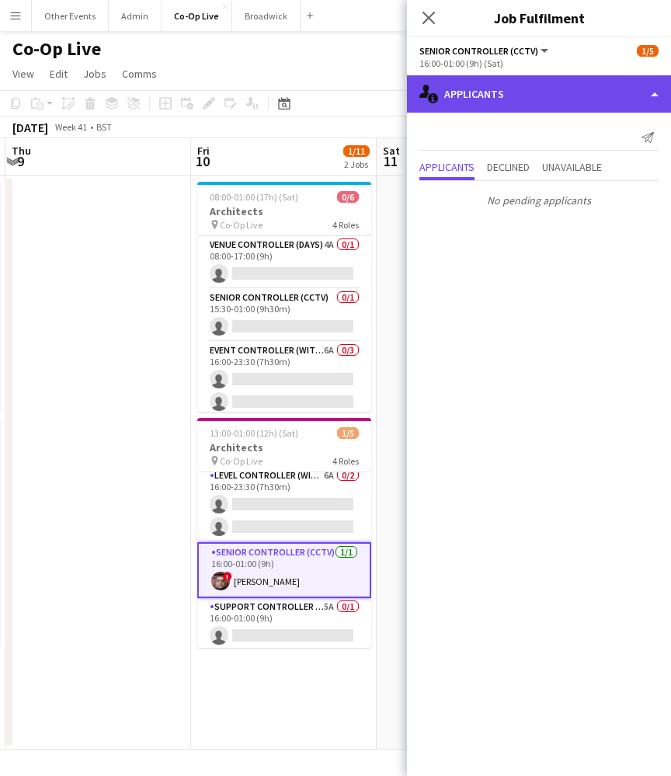
click at [598, 103] on div "single-neutral-actions-information Applicants" at bounding box center [539, 93] width 264 height 37
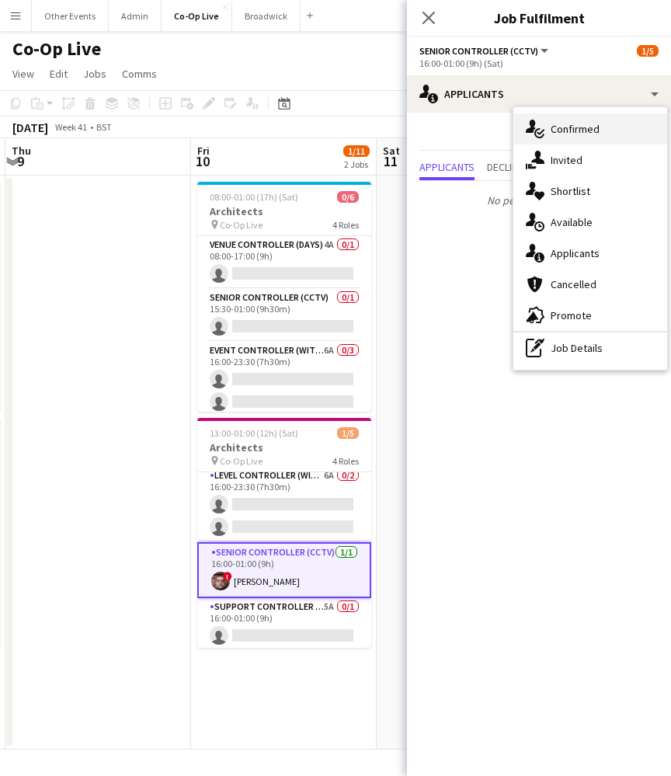
click at [601, 120] on div "single-neutral-actions-check-2 Confirmed" at bounding box center [591, 128] width 154 height 31
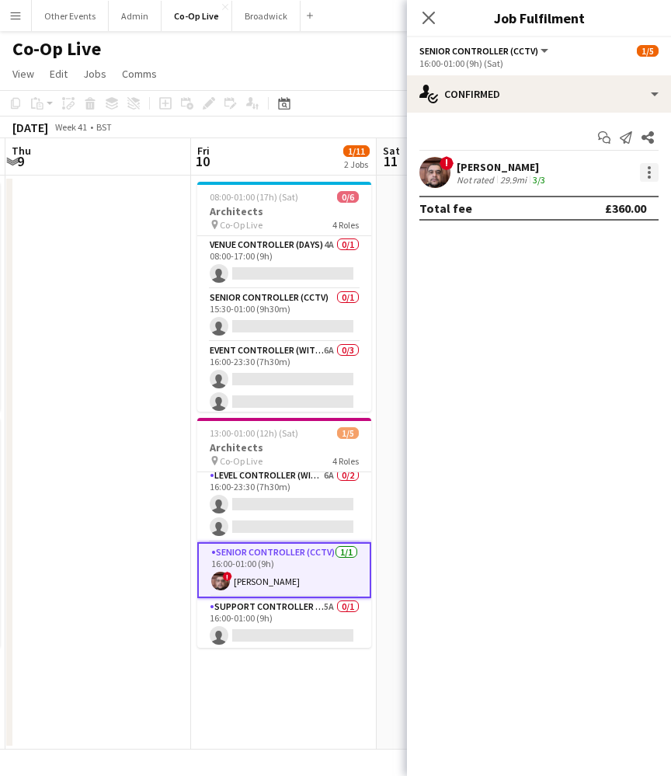
click at [654, 171] on div at bounding box center [649, 172] width 19 height 19
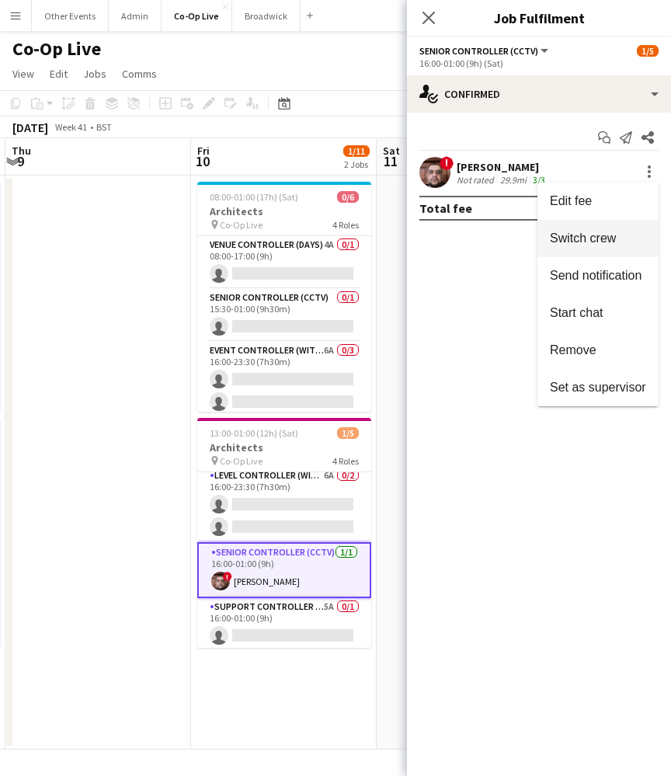
click at [628, 233] on span "Switch crew" at bounding box center [598, 239] width 96 height 14
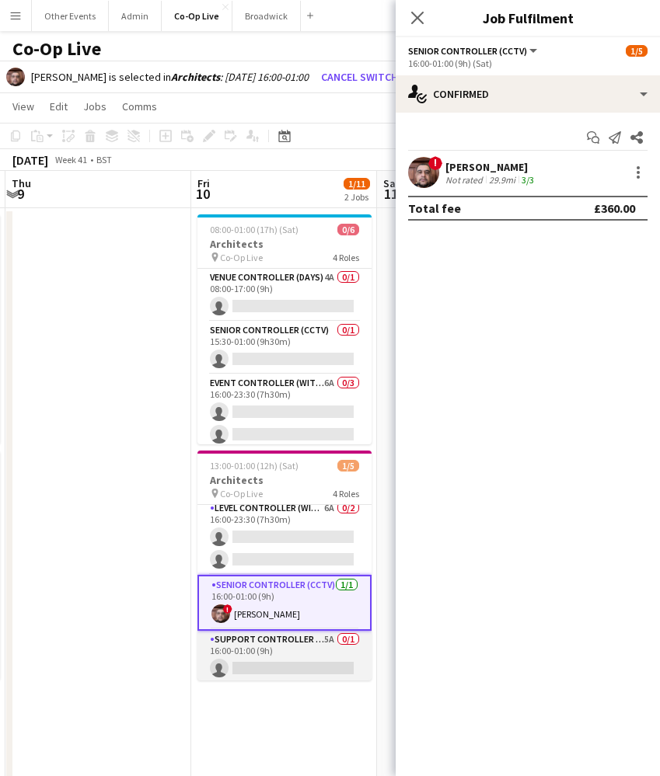
click at [301, 657] on app-card-role "Support Controller (with CCTV) 5A 0/1 16:00-01:00 (9h) single-neutral-actions" at bounding box center [284, 657] width 174 height 53
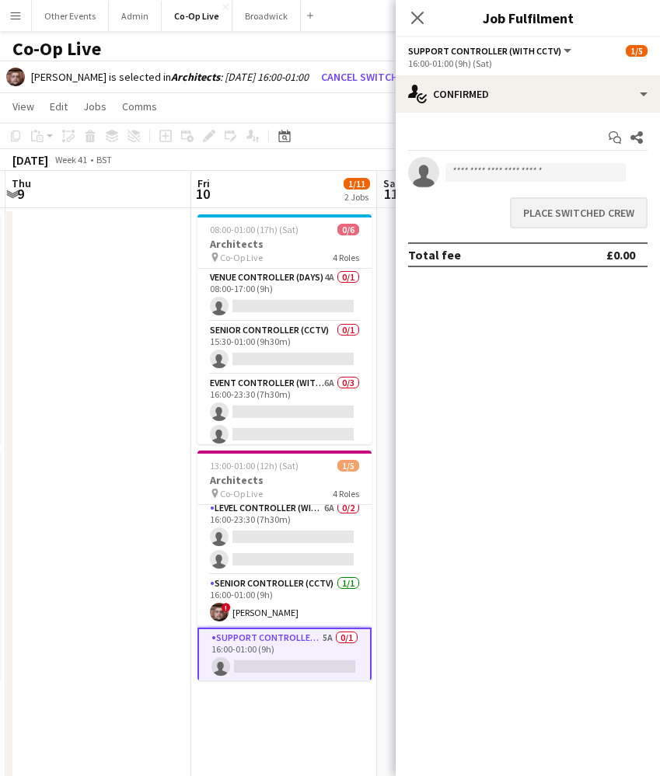
click at [591, 222] on button "Place switched crew" at bounding box center [579, 212] width 138 height 31
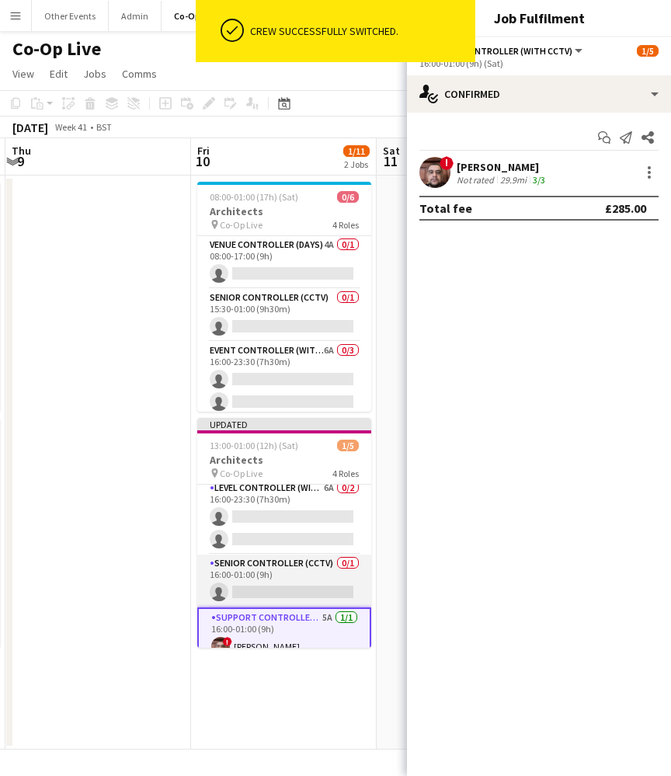
click at [297, 577] on app-card-role "Senior Controller (CCTV) 0/1 16:00-01:00 (9h) single-neutral-actions" at bounding box center [284, 581] width 174 height 53
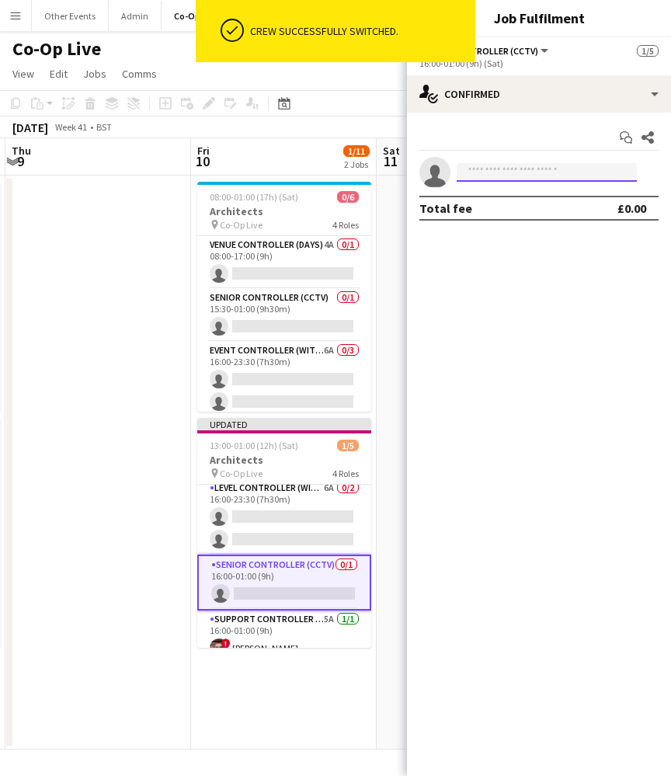
click at [572, 171] on input at bounding box center [547, 172] width 180 height 19
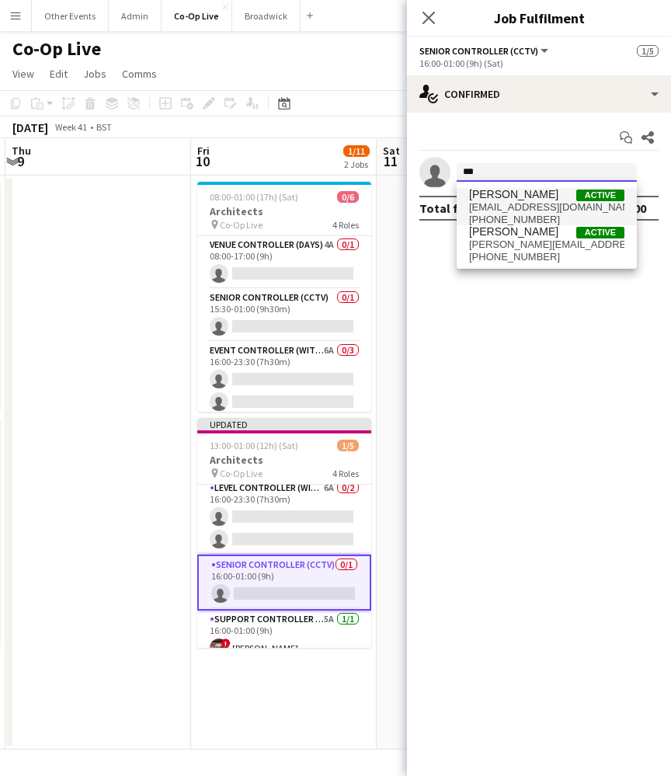
type input "***"
click at [554, 208] on span "ben.sidaway@event-command.co.uk" at bounding box center [546, 207] width 155 height 12
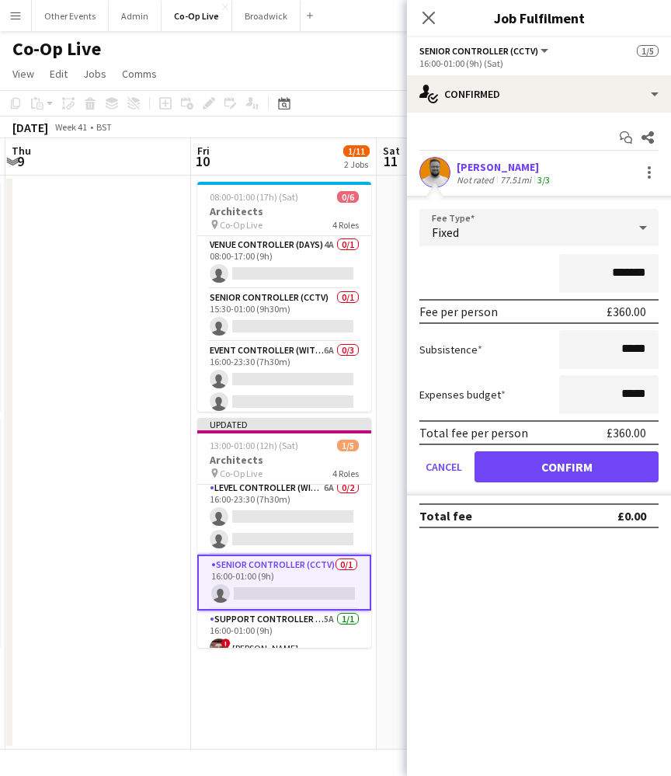
click at [585, 467] on button "Confirm" at bounding box center [567, 466] width 184 height 31
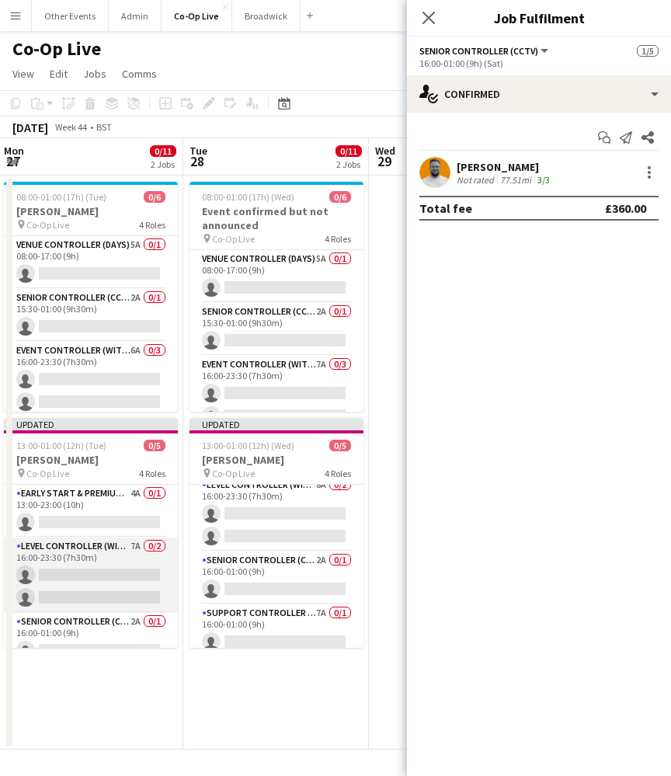
scroll to position [60, 0]
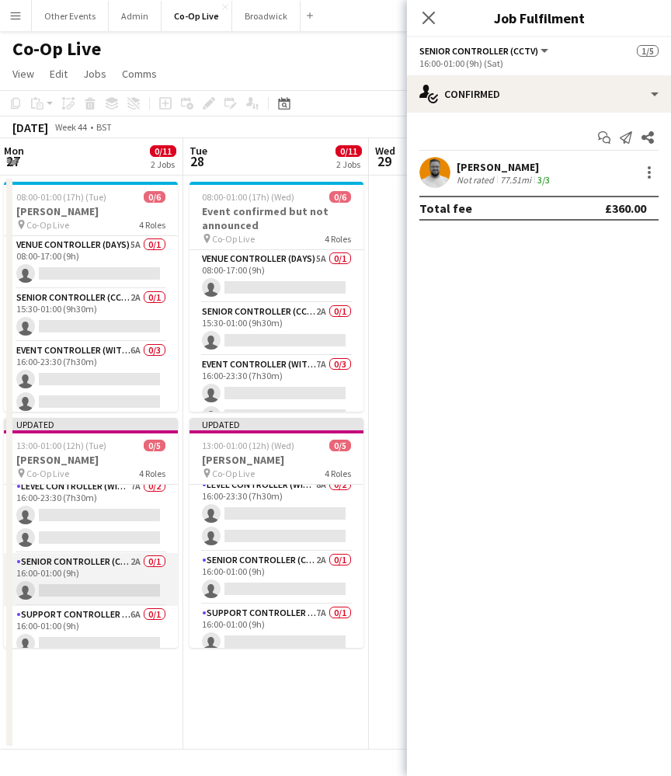
click at [113, 591] on app-card-role "Senior Controller (CCTV) 2A 0/1 16:00-01:00 (9h) single-neutral-actions" at bounding box center [91, 579] width 174 height 53
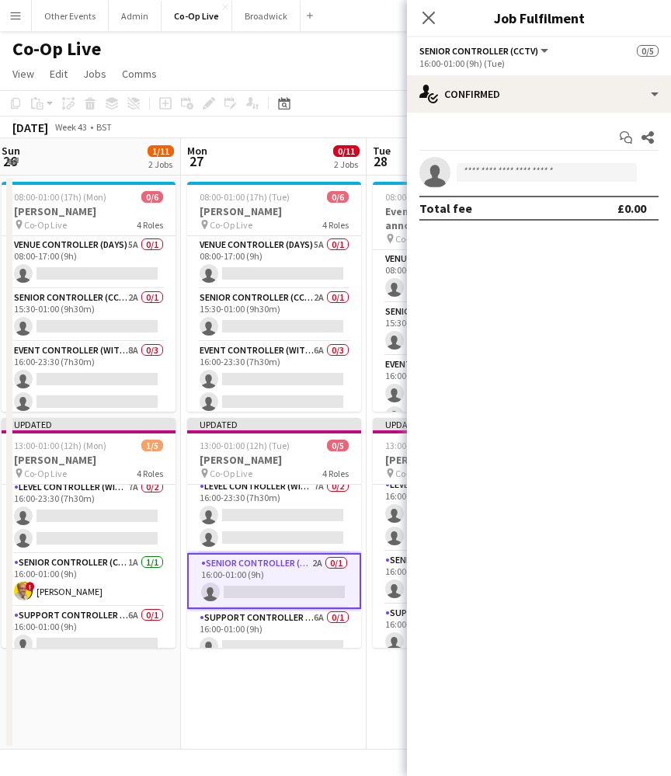
scroll to position [0, 378]
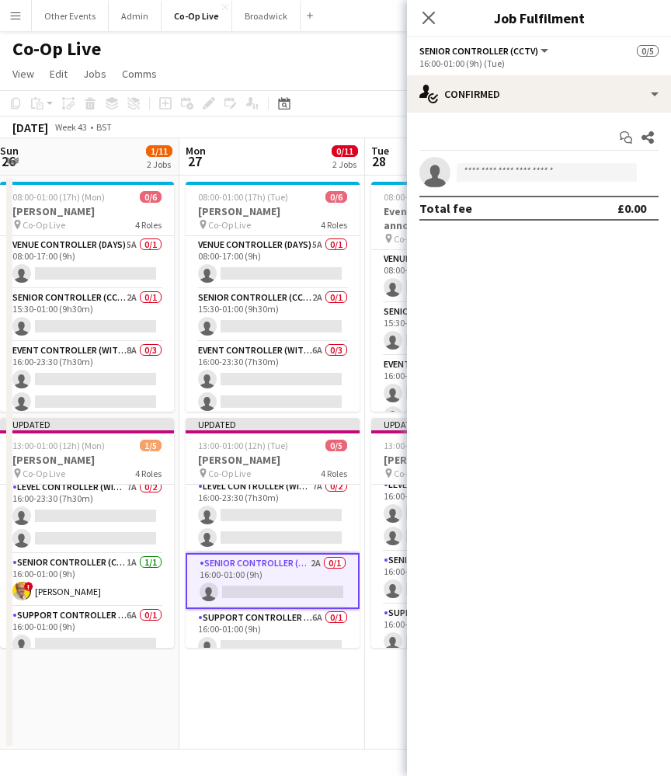
click at [538, 186] on app-invite-slot "single-neutral-actions" at bounding box center [539, 172] width 264 height 31
click at [547, 166] on input at bounding box center [547, 172] width 180 height 19
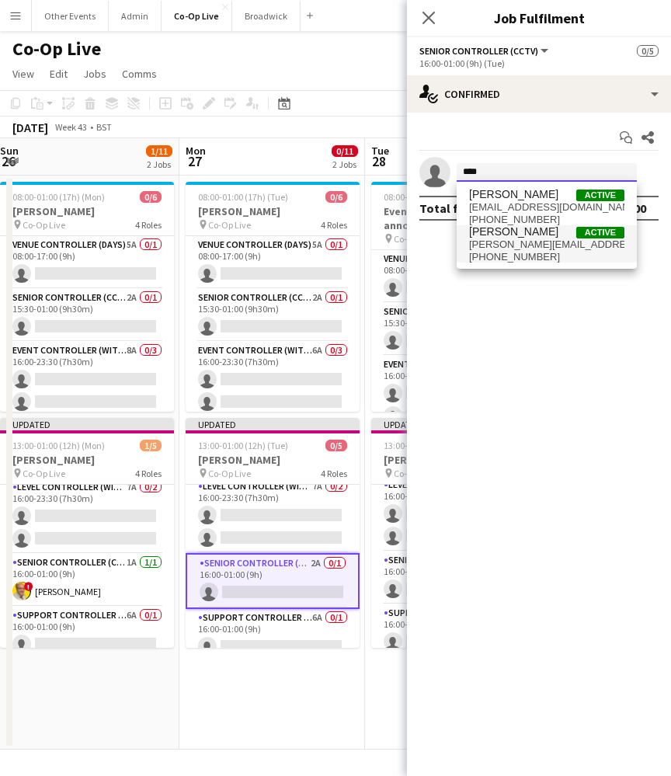
type input "****"
click at [543, 241] on span "dave@eventsresilience.co.uk" at bounding box center [546, 245] width 155 height 12
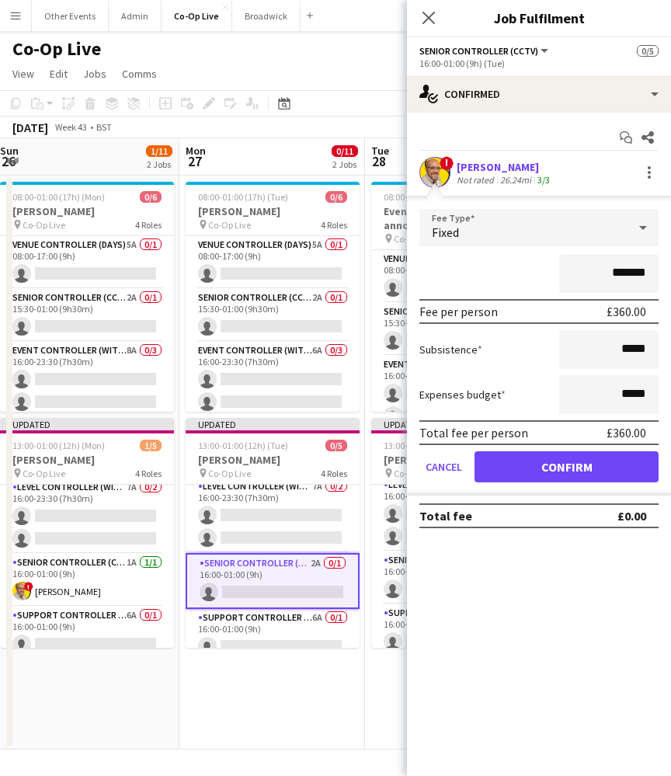
click at [563, 457] on button "Confirm" at bounding box center [567, 466] width 184 height 31
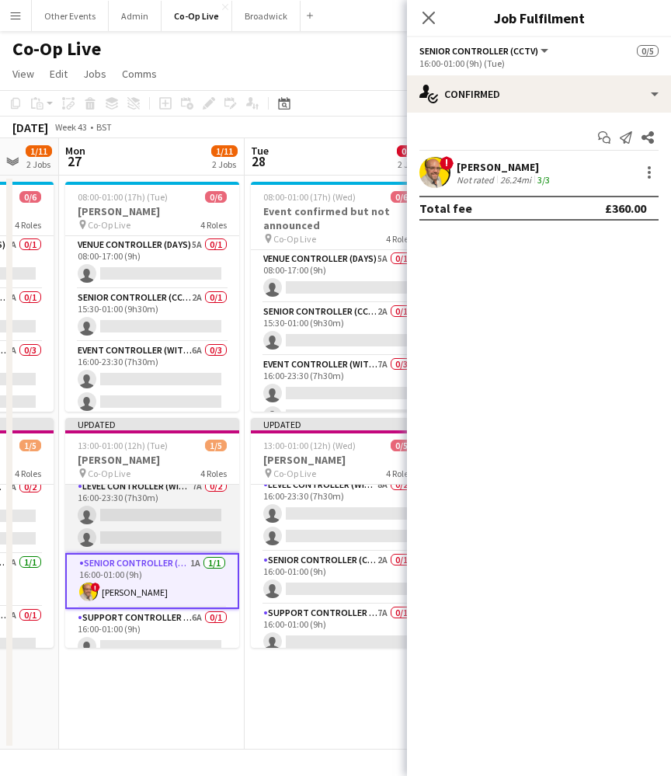
scroll to position [0, 508]
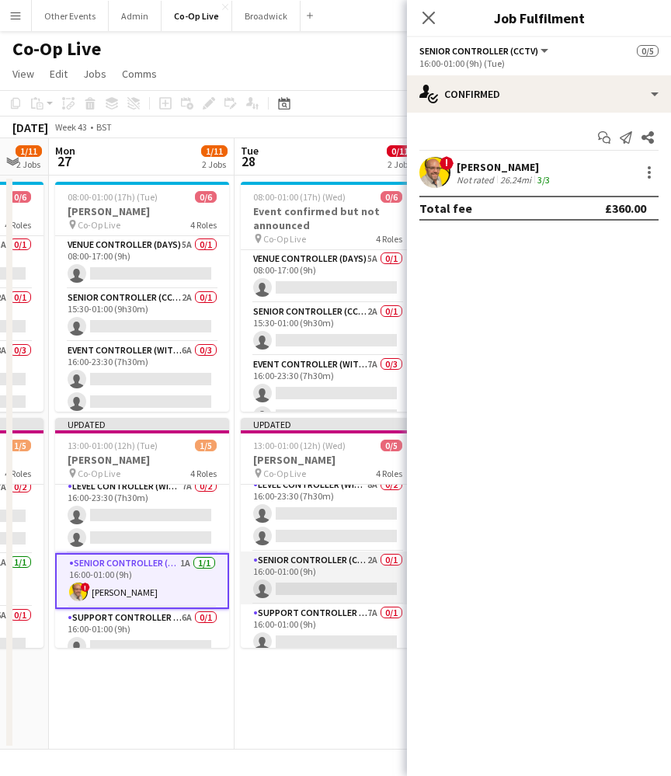
click at [336, 582] on app-card-role "Senior Controller (CCTV) 2A 0/1 16:00-01:00 (9h) single-neutral-actions" at bounding box center [328, 578] width 174 height 53
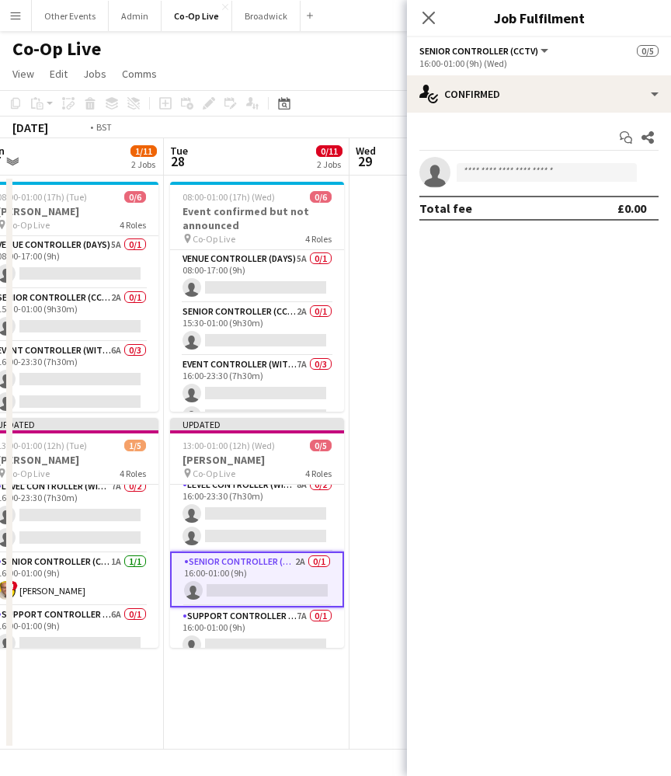
scroll to position [0, 611]
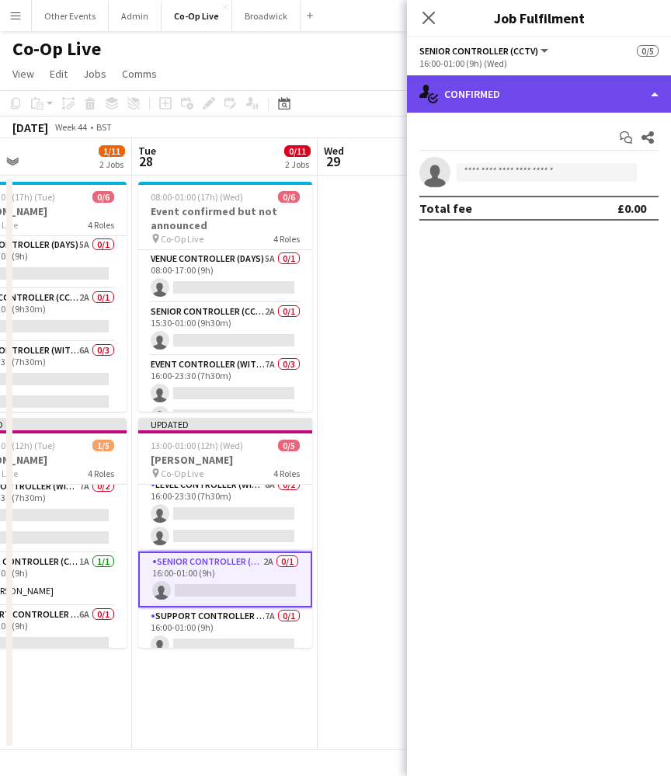
click at [571, 93] on div "single-neutral-actions-check-2 Confirmed" at bounding box center [539, 93] width 264 height 37
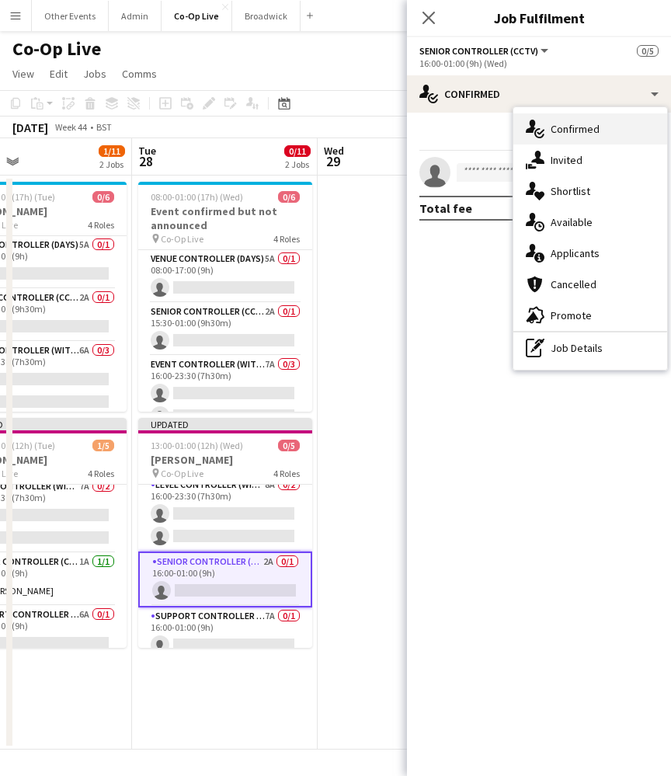
click at [587, 119] on div "single-neutral-actions-check-2 Confirmed" at bounding box center [591, 128] width 154 height 31
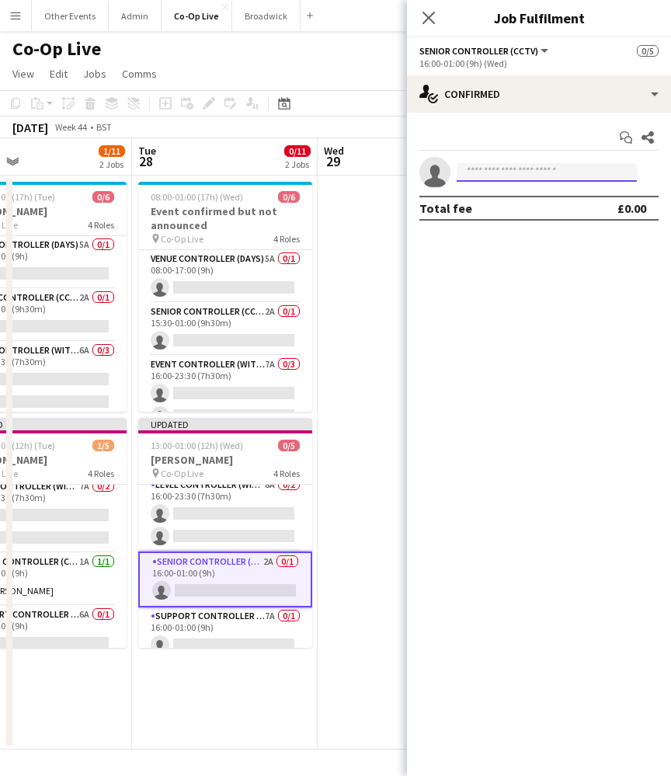
click at [549, 168] on input at bounding box center [547, 172] width 180 height 19
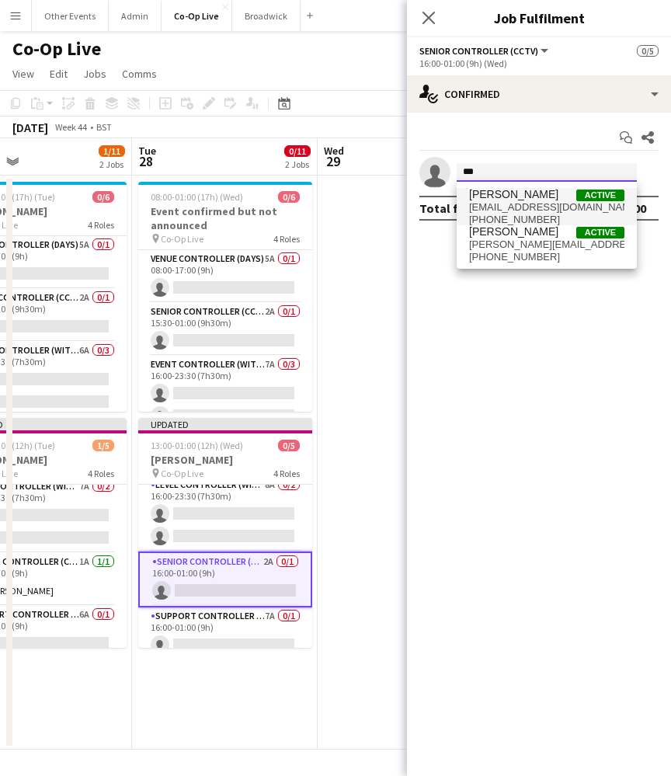
type input "***"
click at [535, 206] on span "ben.sidaway@event-command.co.uk" at bounding box center [546, 207] width 155 height 12
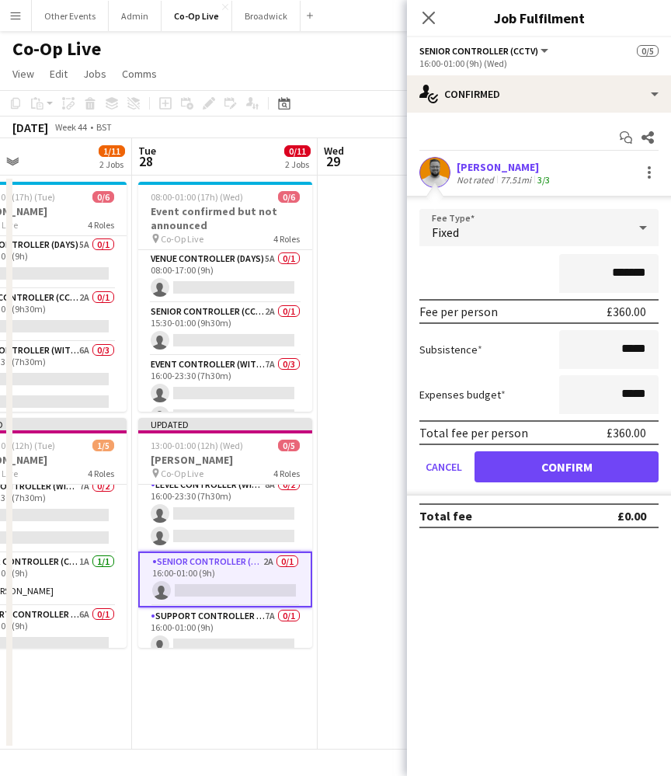
click at [572, 455] on button "Confirm" at bounding box center [567, 466] width 184 height 31
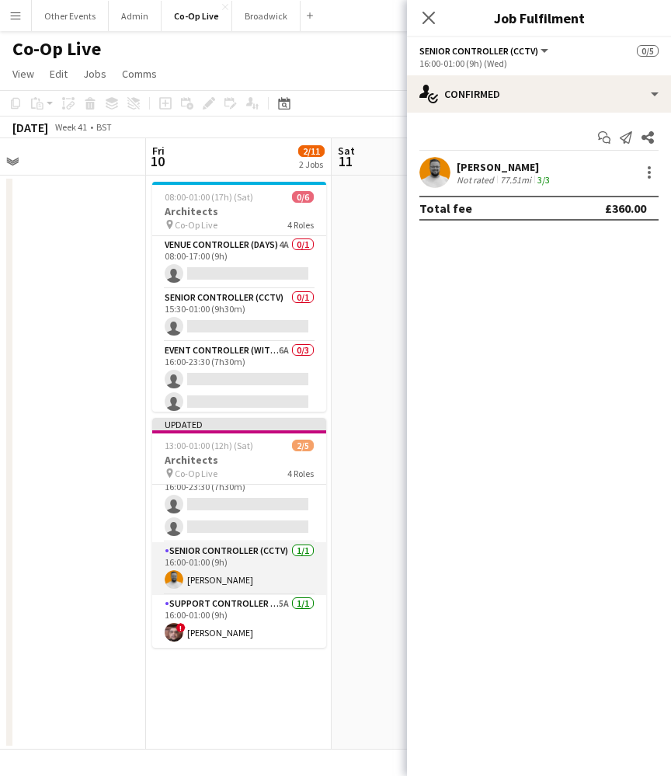
scroll to position [71, 0]
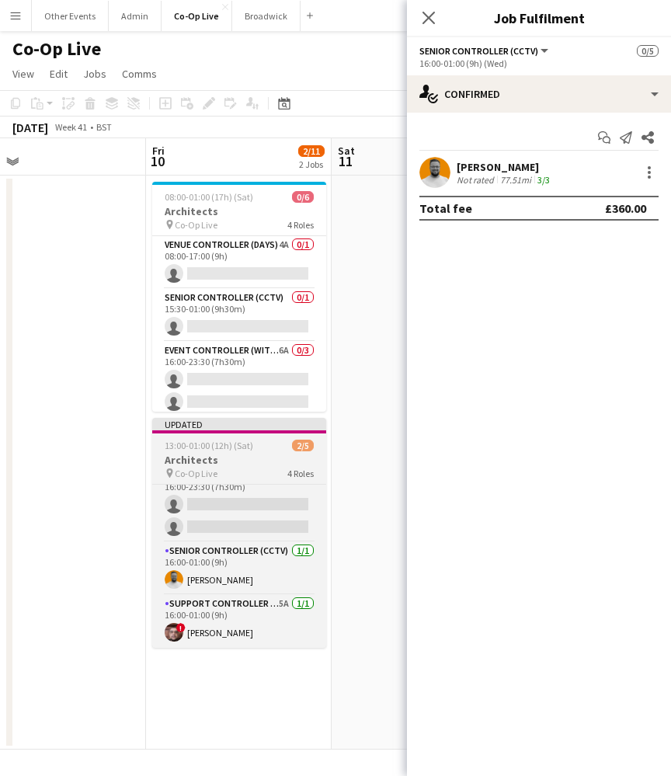
click at [239, 468] on div "pin Co-Op Live 4 Roles" at bounding box center [239, 473] width 174 height 12
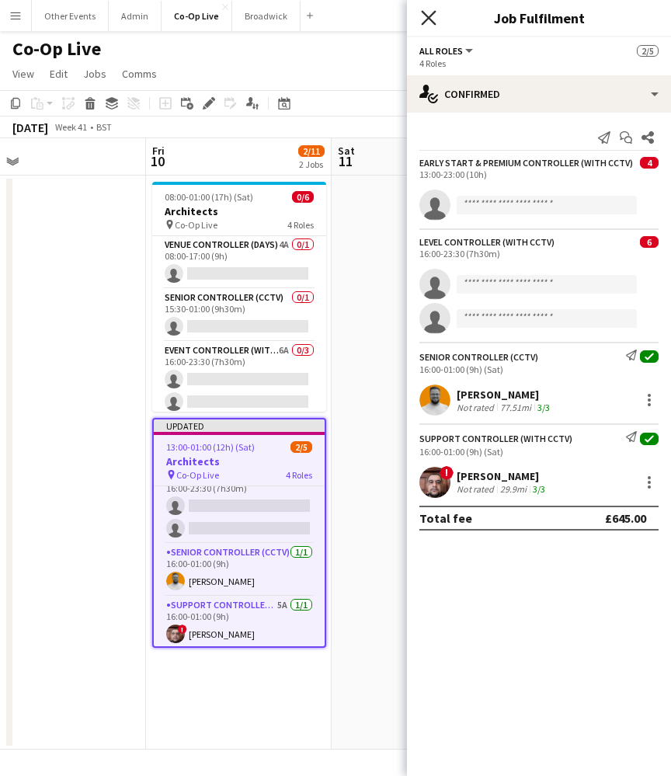
click at [427, 17] on icon at bounding box center [428, 17] width 15 height 15
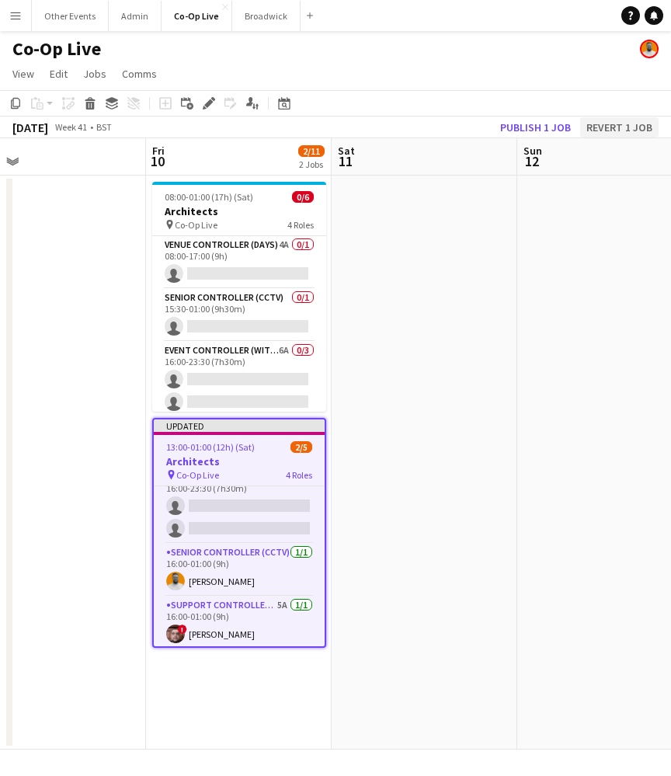
click at [624, 131] on button "Revert 1 job" at bounding box center [619, 127] width 78 height 20
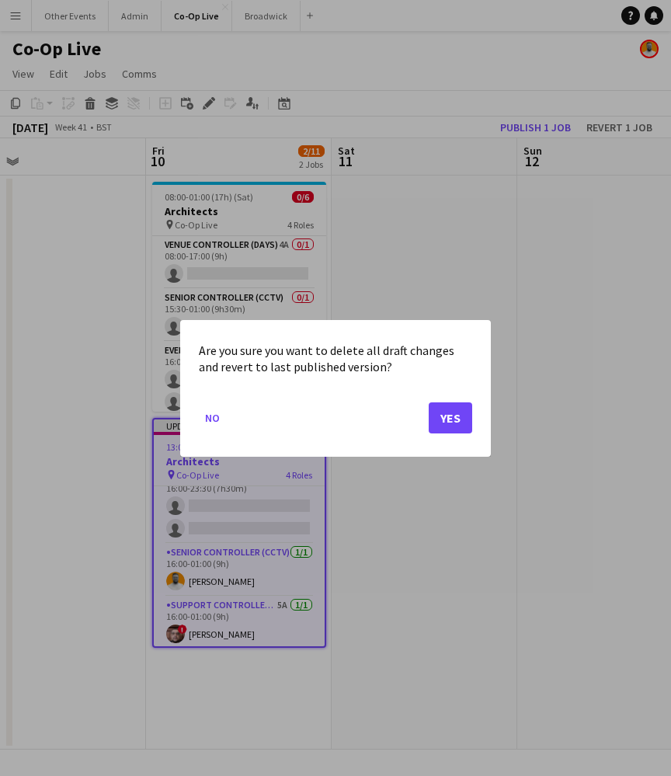
click at [448, 416] on button "Yes" at bounding box center [451, 417] width 44 height 31
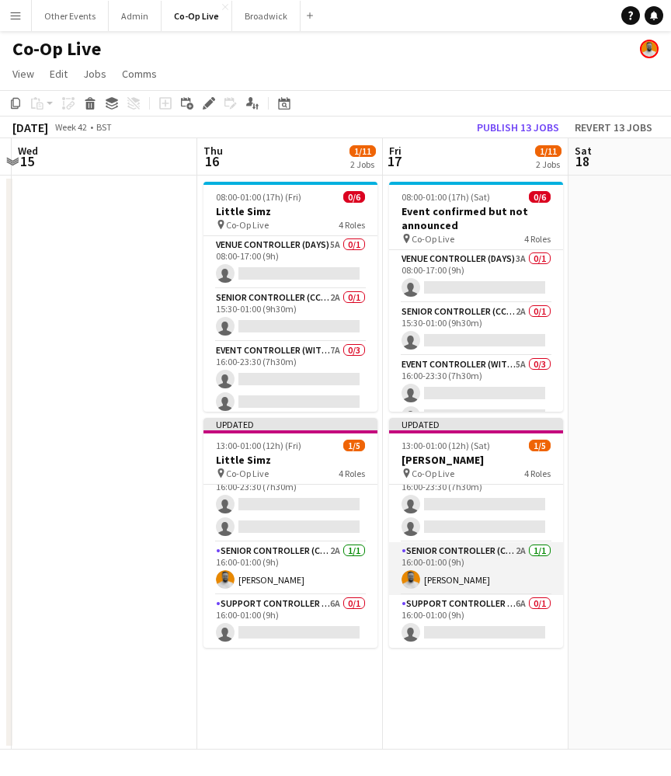
click at [469, 572] on app-card-role "Senior Controller (CCTV) 2A 1/1 16:00-01:00 (9h) Ben Sidaway" at bounding box center [476, 568] width 174 height 53
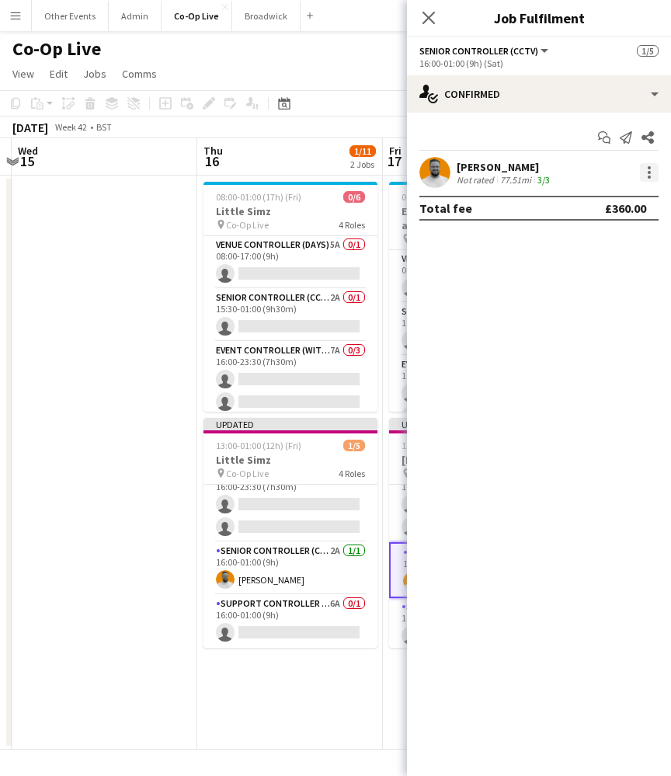
click at [648, 174] on div at bounding box center [649, 172] width 19 height 19
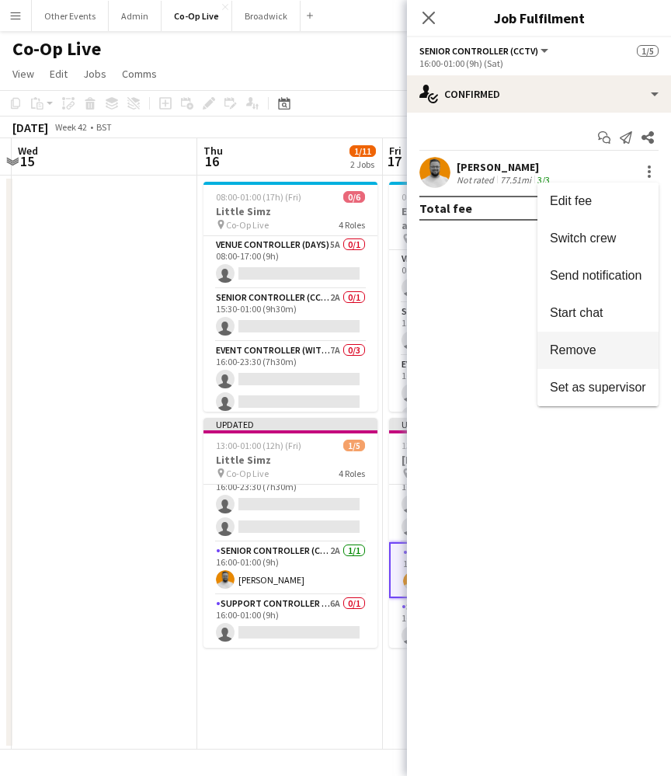
click at [602, 350] on span "Remove" at bounding box center [598, 350] width 96 height 14
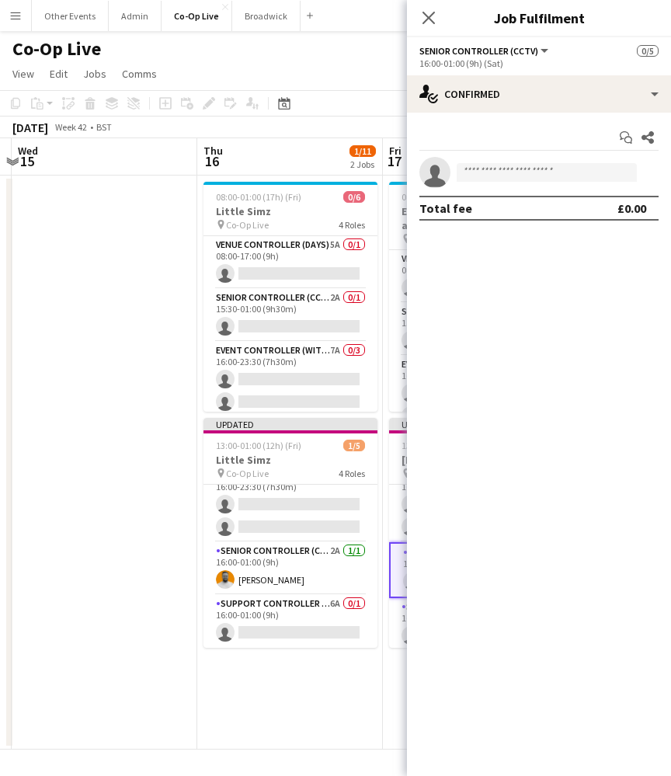
scroll to position [61, 0]
click at [430, 21] on icon "Close pop-in" at bounding box center [428, 17] width 15 height 15
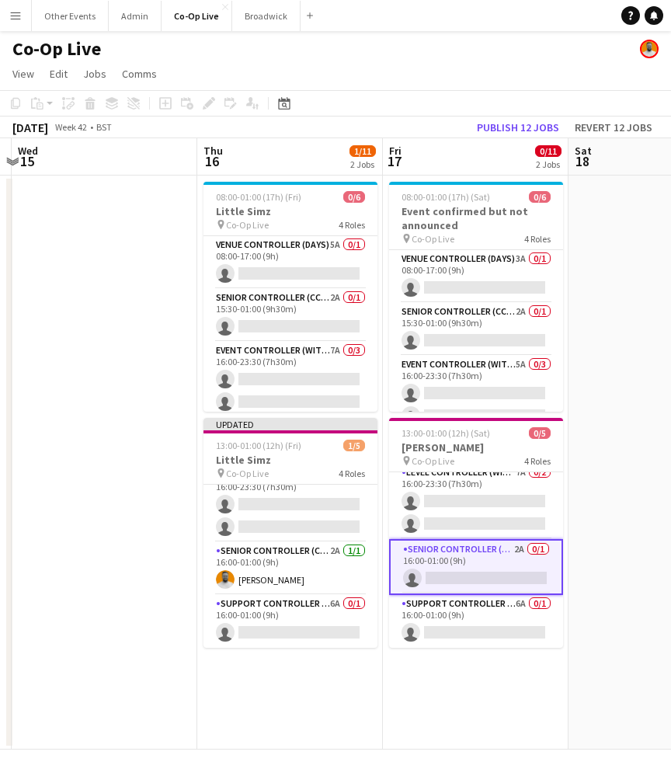
click at [617, 423] on app-date-cell at bounding box center [662, 463] width 186 height 574
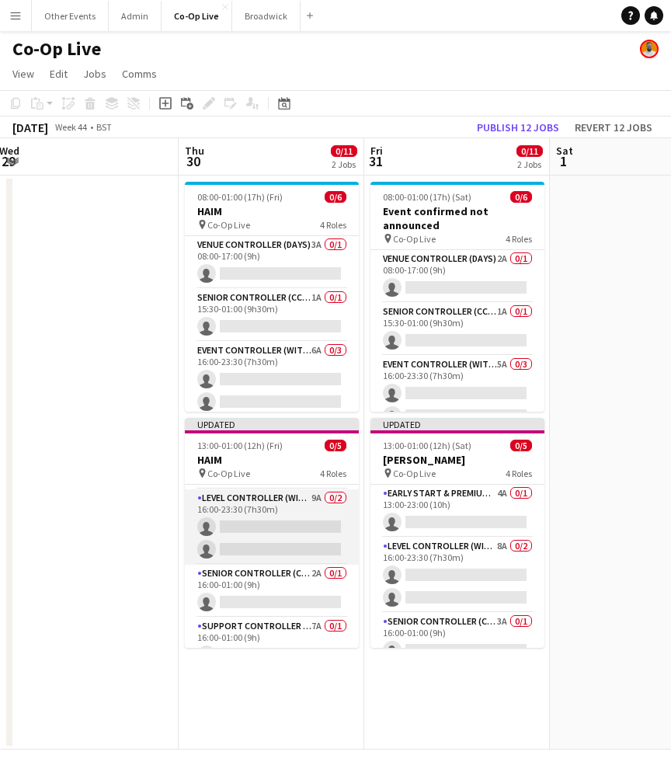
scroll to position [56, 0]
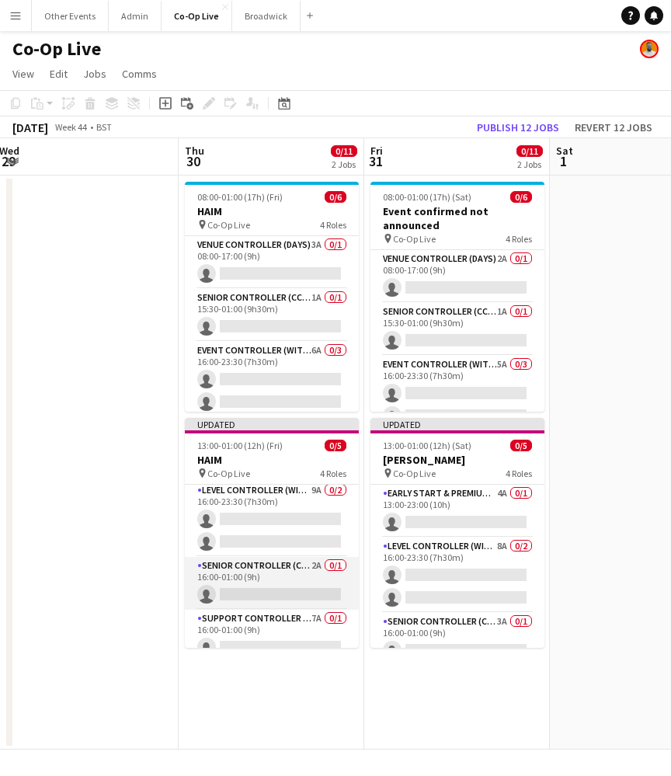
click at [300, 587] on app-card-role "Senior Controller (CCTV) 2A 0/1 16:00-01:00 (9h) single-neutral-actions" at bounding box center [272, 583] width 174 height 53
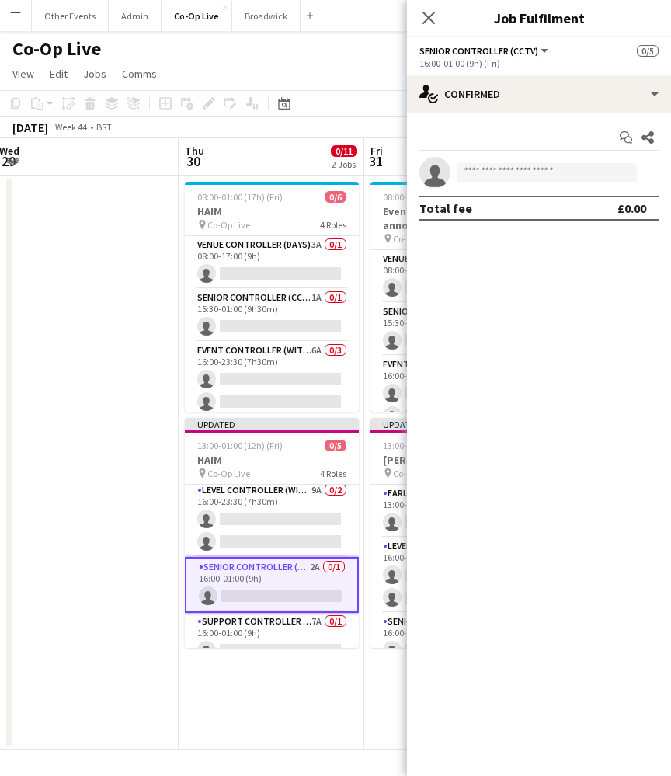
click at [572, 66] on div "16:00-01:00 (9h) (Fri)" at bounding box center [539, 63] width 239 height 12
click at [572, 173] on input at bounding box center [547, 172] width 180 height 19
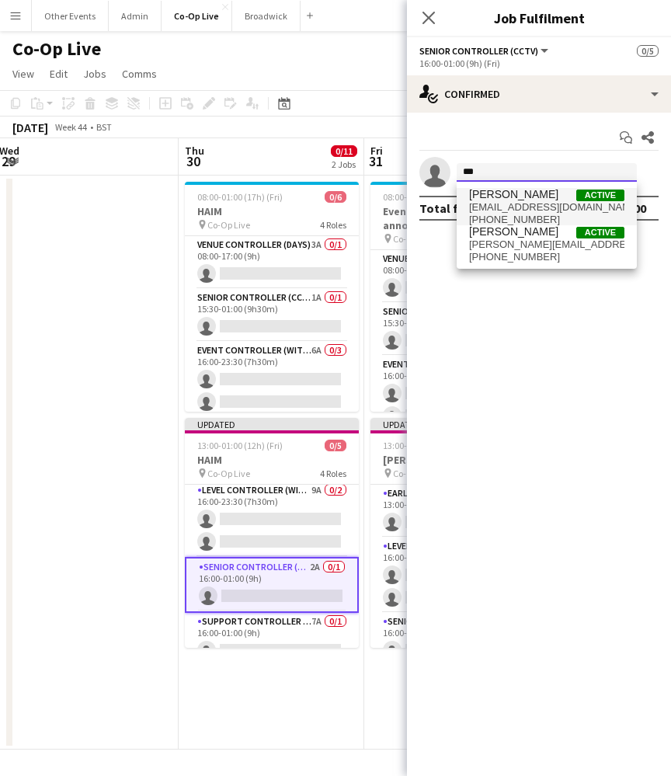
type input "***"
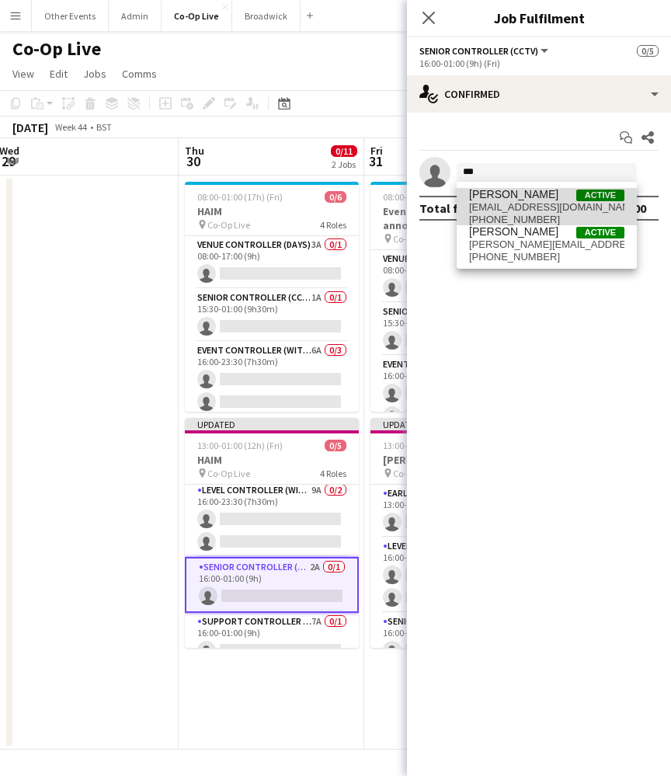
click at [563, 211] on span "ben.sidaway@event-command.co.uk" at bounding box center [546, 207] width 155 height 12
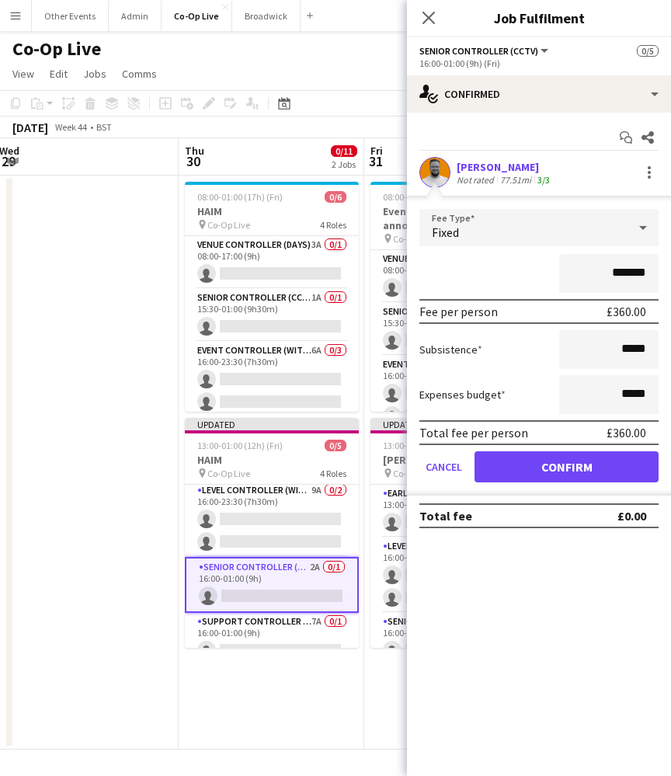
click at [590, 468] on button "Confirm" at bounding box center [567, 466] width 184 height 31
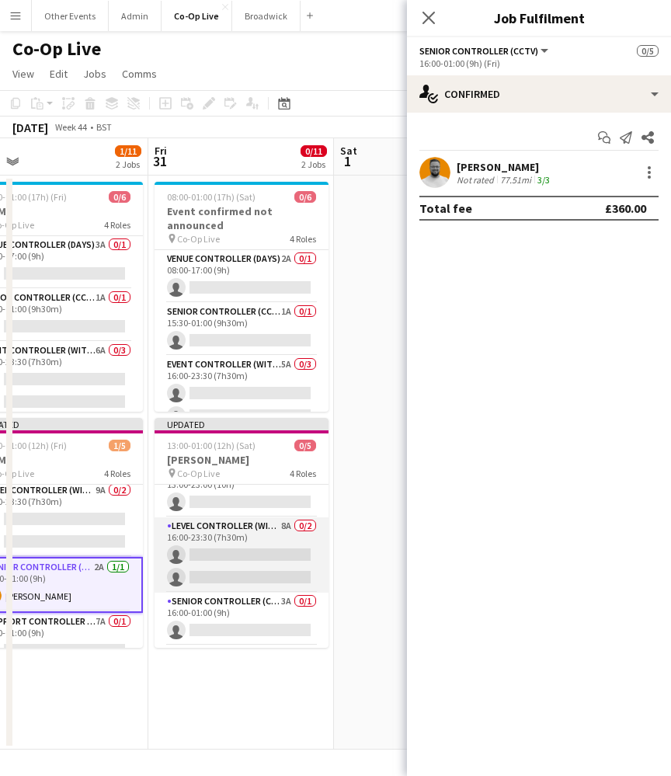
scroll to position [48, 0]
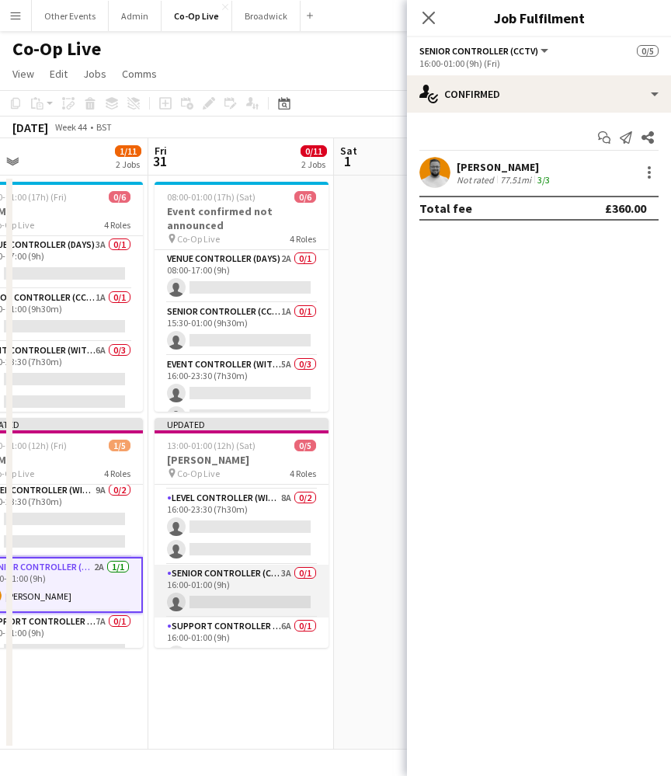
click at [246, 588] on app-card-role "Senior Controller (CCTV) 3A 0/1 16:00-01:00 (9h) single-neutral-actions" at bounding box center [242, 591] width 174 height 53
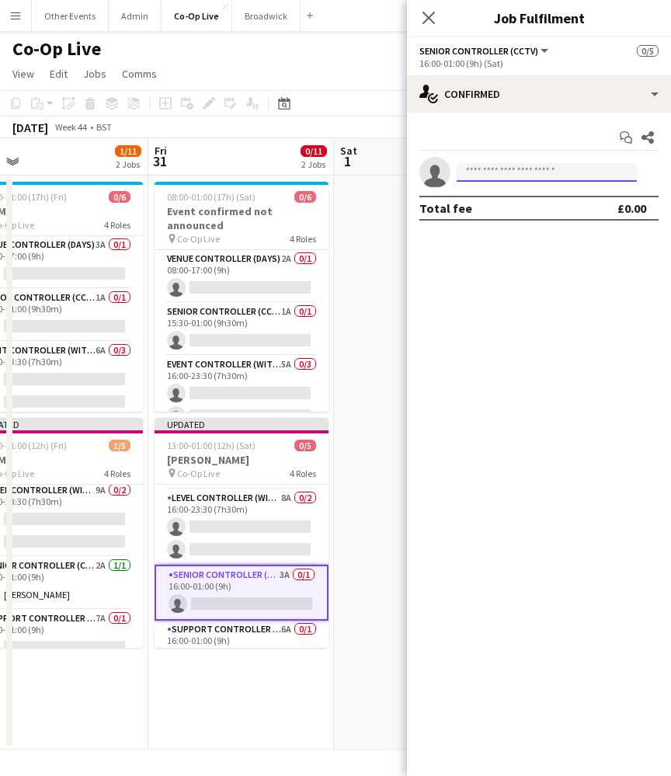
click at [540, 176] on input at bounding box center [547, 172] width 180 height 19
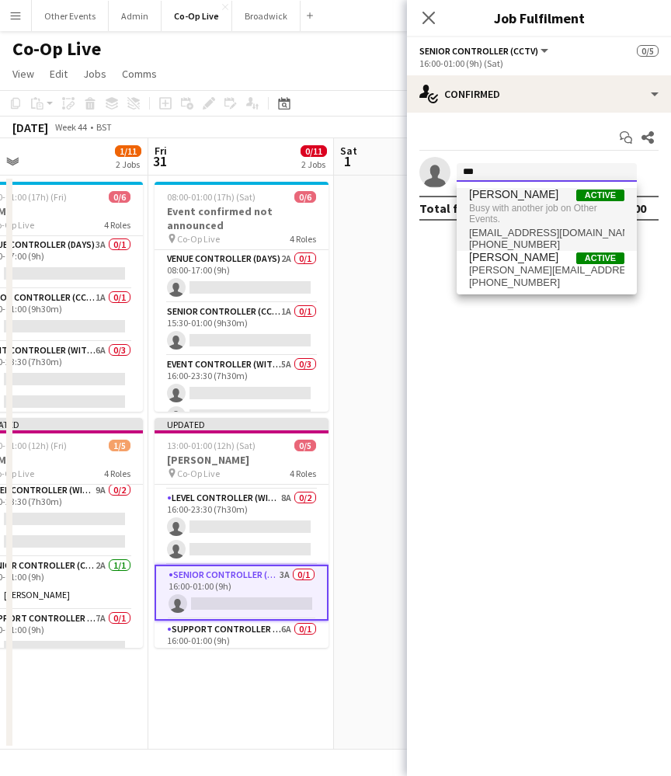
type input "***"
click at [549, 221] on span "Busy with another job on Other Events." at bounding box center [546, 214] width 155 height 26
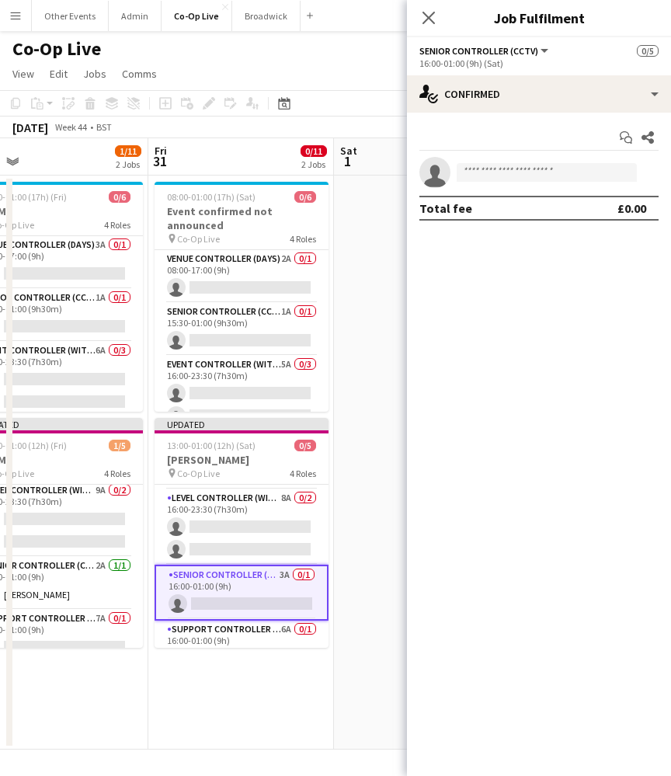
click at [353, 289] on app-date-cell at bounding box center [427, 463] width 186 height 574
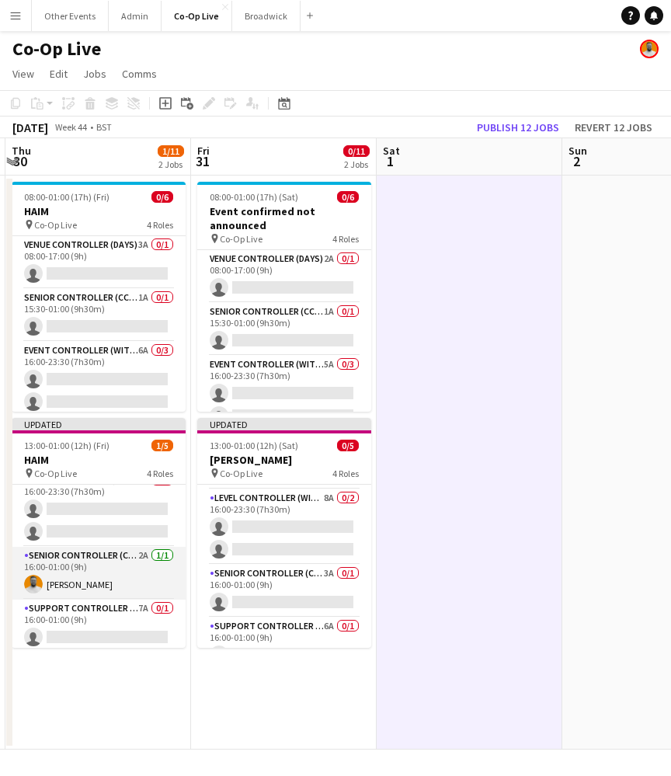
scroll to position [57, 0]
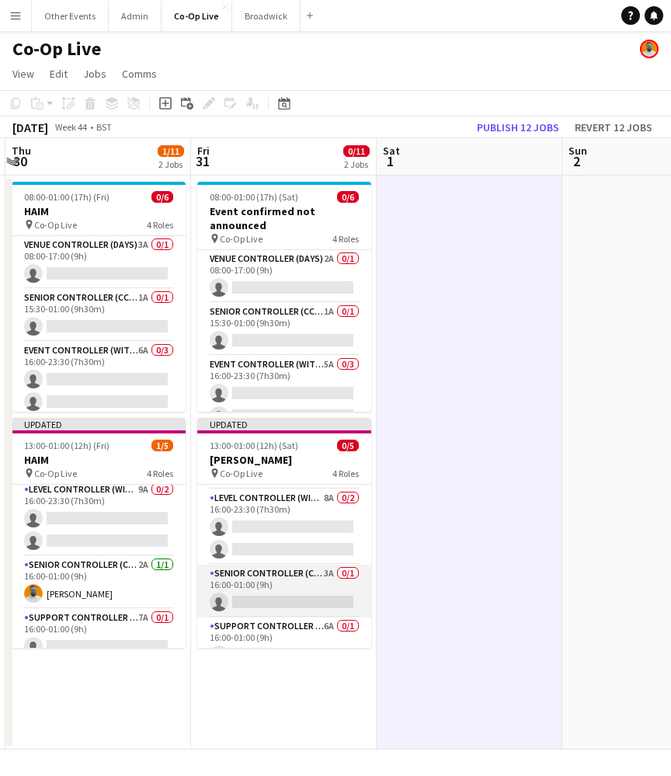
click at [283, 591] on app-card-role "Senior Controller (CCTV) 3A 0/1 16:00-01:00 (9h) single-neutral-actions" at bounding box center [284, 591] width 174 height 53
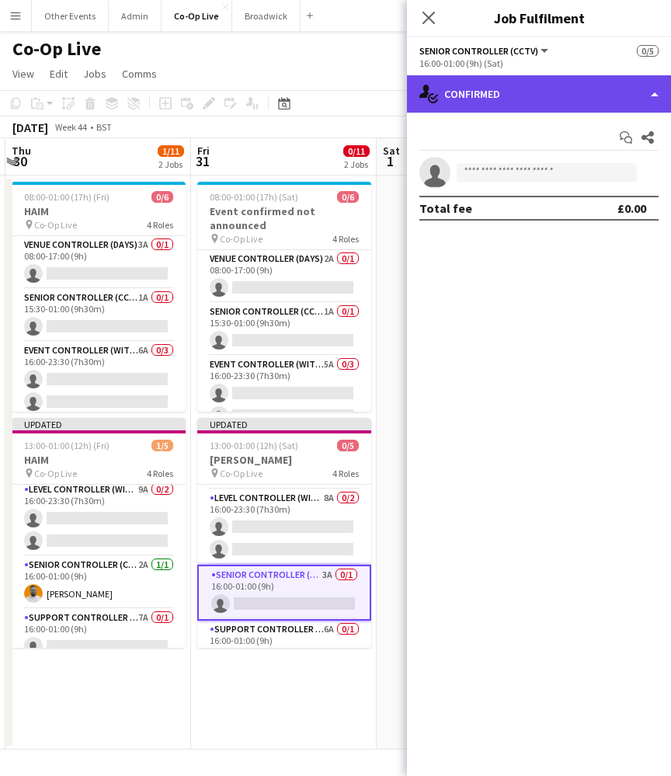
click at [561, 105] on div "single-neutral-actions-check-2 Confirmed" at bounding box center [539, 93] width 264 height 37
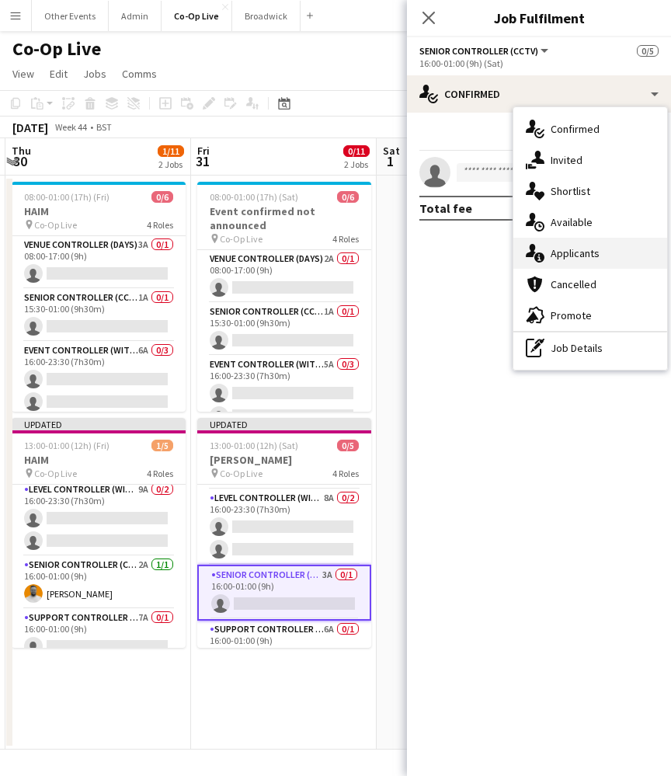
click at [605, 257] on div "single-neutral-actions-information Applicants" at bounding box center [591, 253] width 154 height 31
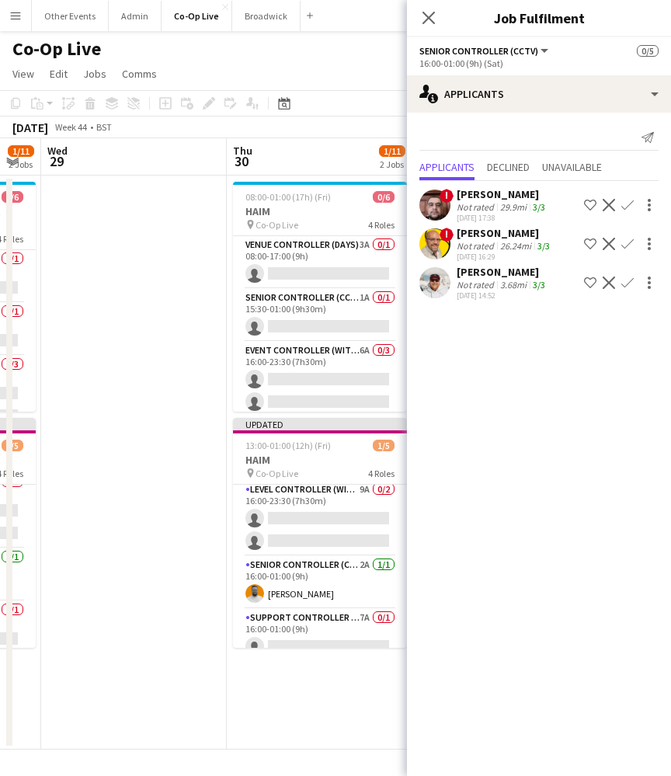
scroll to position [0, 516]
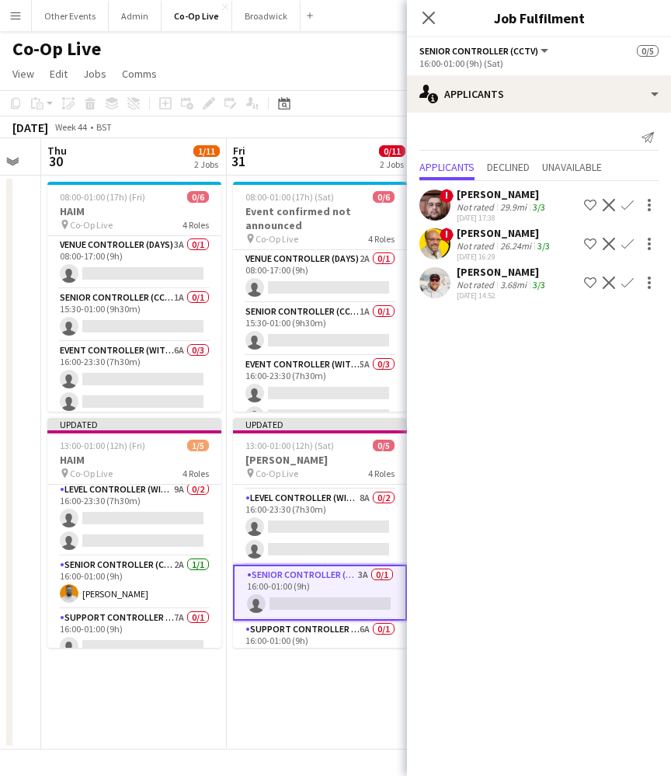
click at [629, 205] on app-icon "Confirm" at bounding box center [628, 205] width 12 height 12
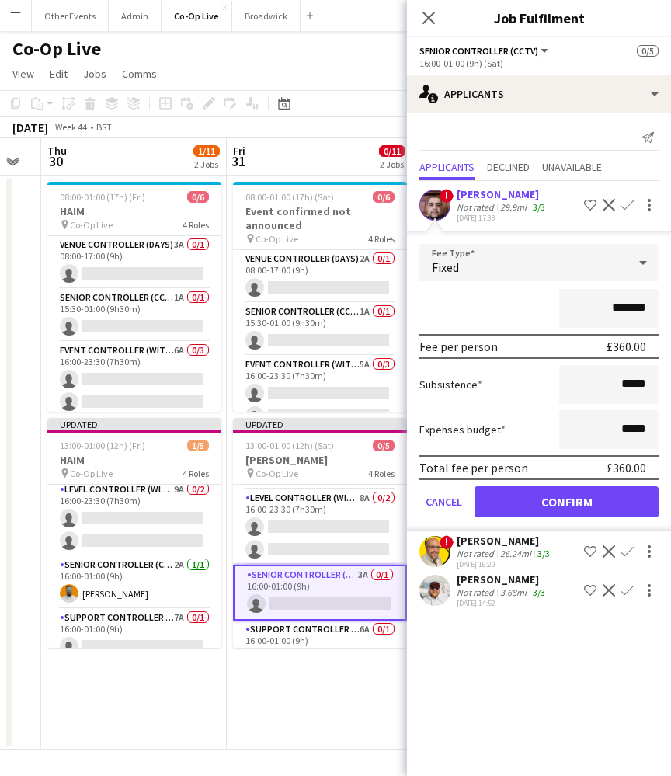
click at [610, 487] on button "Confirm" at bounding box center [567, 501] width 184 height 31
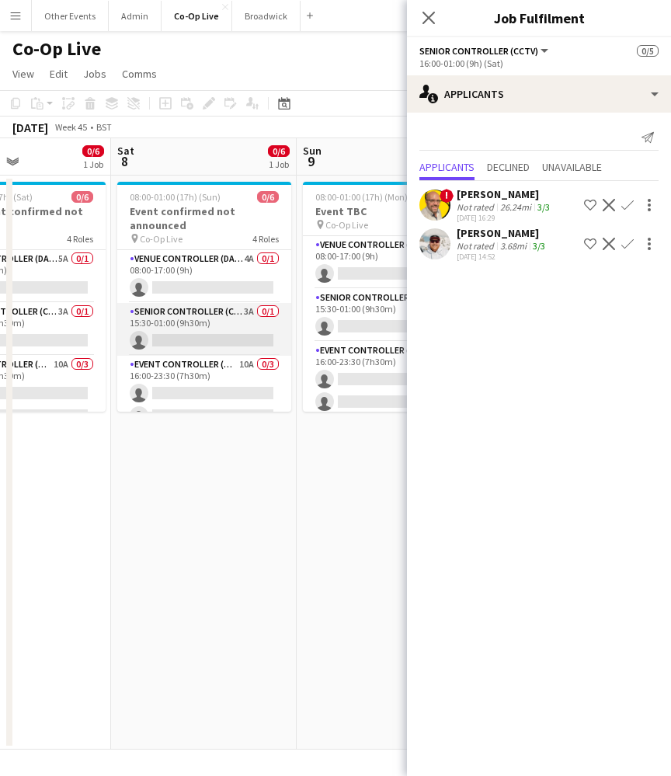
scroll to position [0, 430]
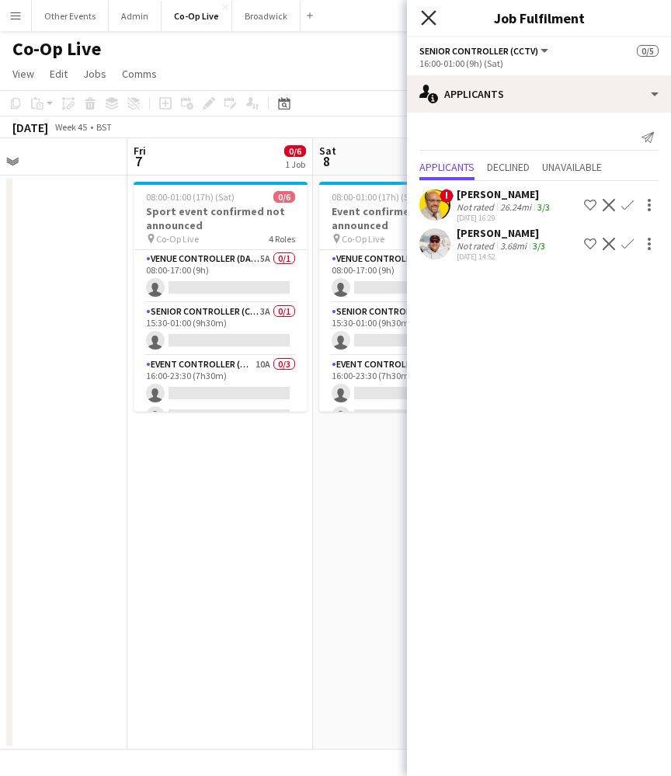
click at [430, 18] on icon "Close pop-in" at bounding box center [428, 17] width 15 height 15
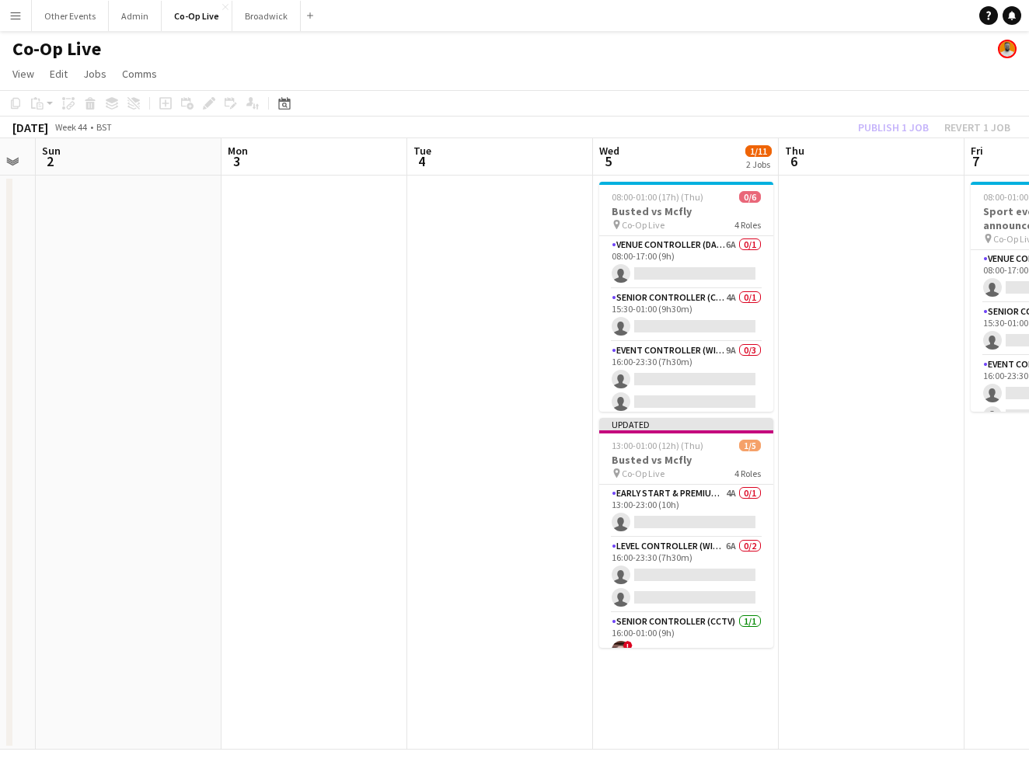
scroll to position [0, 332]
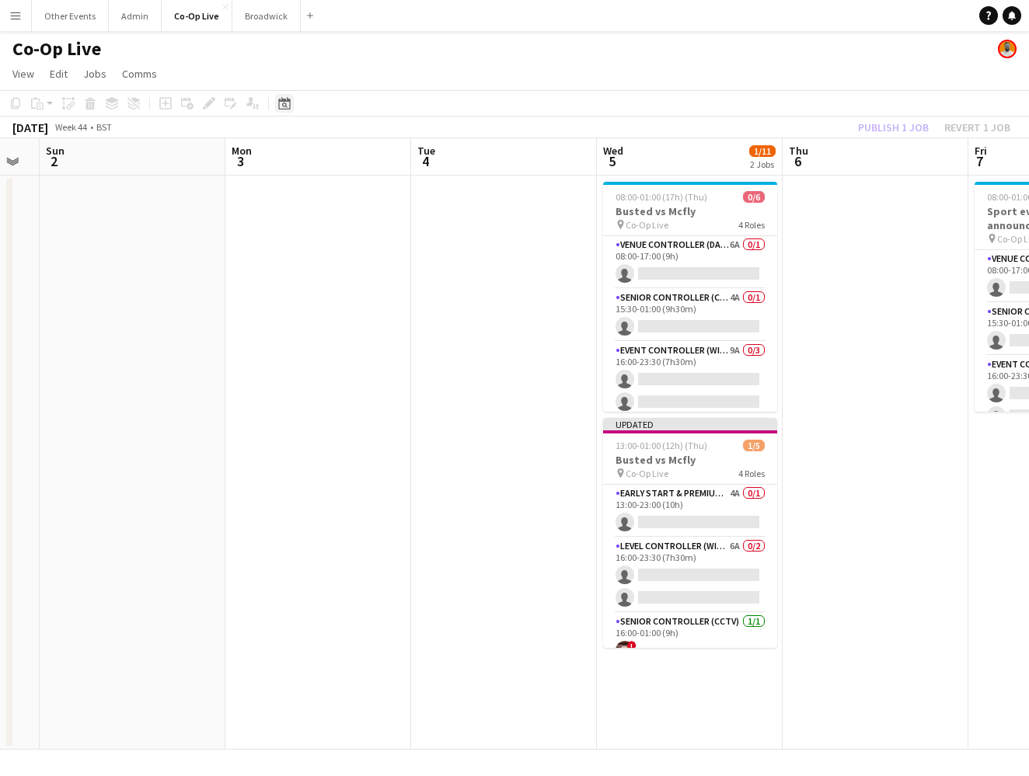
click at [291, 110] on div "Date picker" at bounding box center [284, 103] width 19 height 19
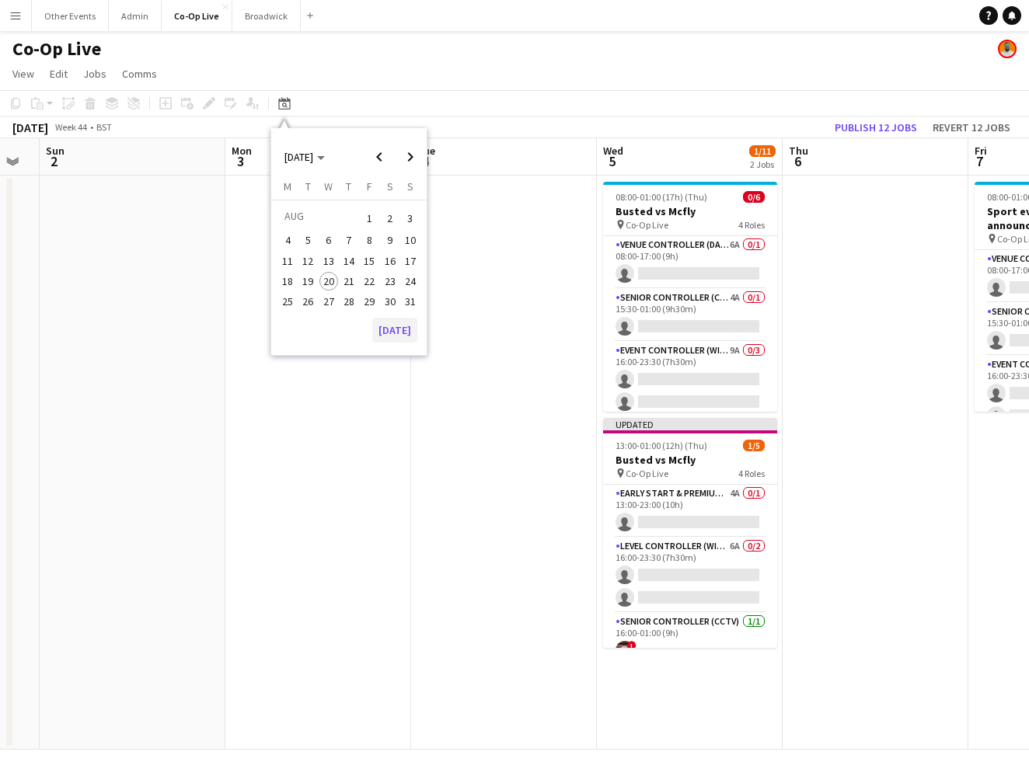
click at [401, 323] on button "[DATE]" at bounding box center [394, 330] width 45 height 25
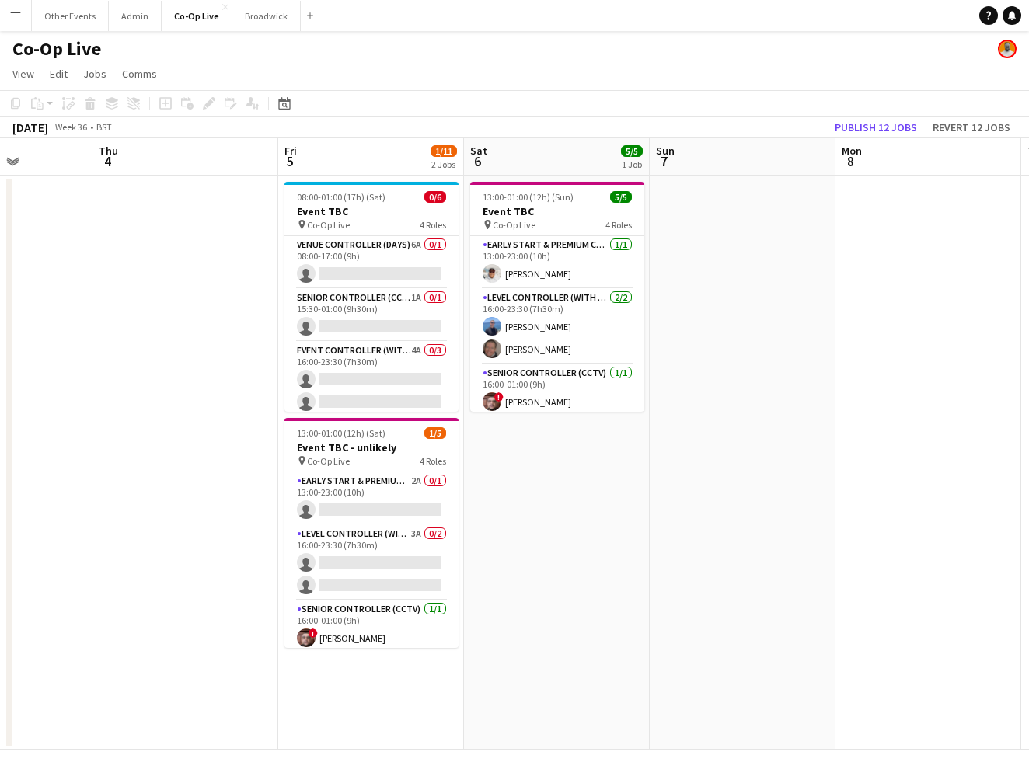
scroll to position [0, 464]
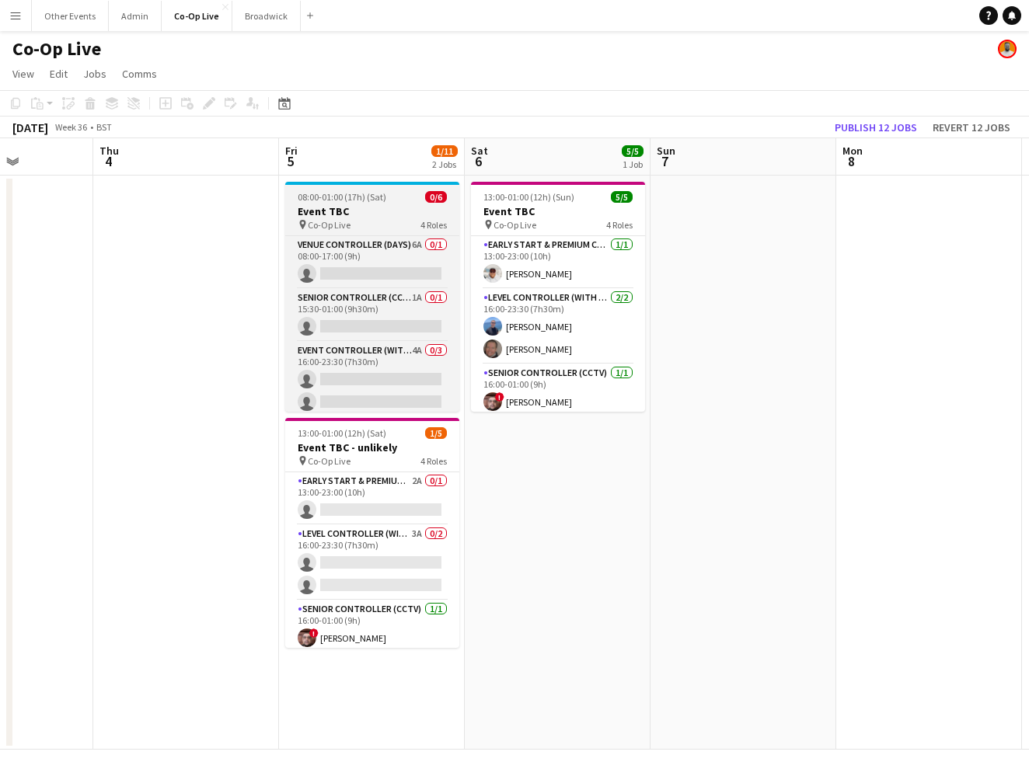
click at [390, 231] on app-job-card "08:00-01:00 (17h) (Sat) 0/6 Event TBC pin Co-Op Live 4 Roles Venue Controller (…" at bounding box center [372, 297] width 174 height 230
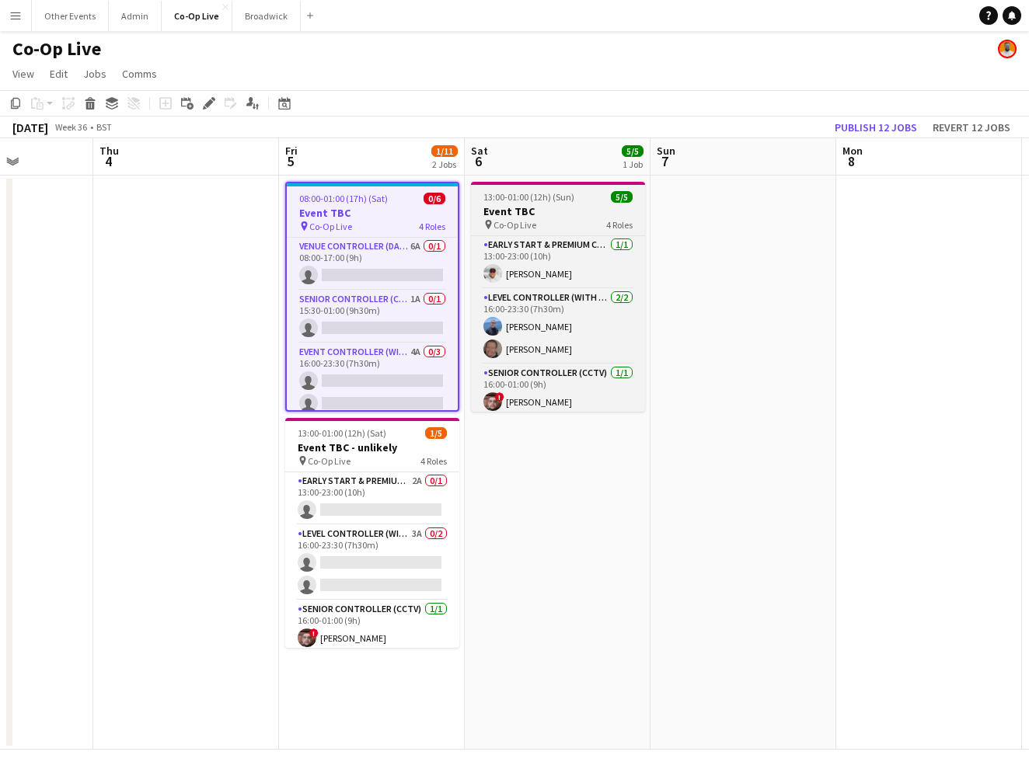
click at [535, 204] on h3 "Event TBC" at bounding box center [558, 211] width 174 height 14
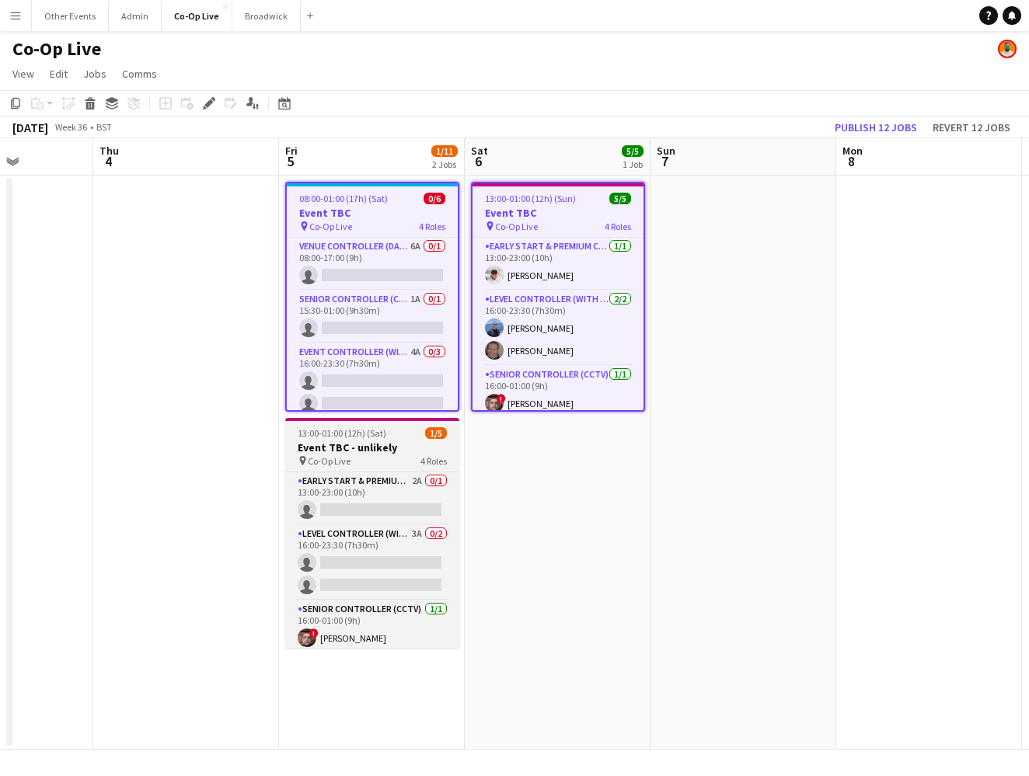
click at [361, 465] on div "pin Co-Op Live 4 Roles" at bounding box center [372, 461] width 174 height 12
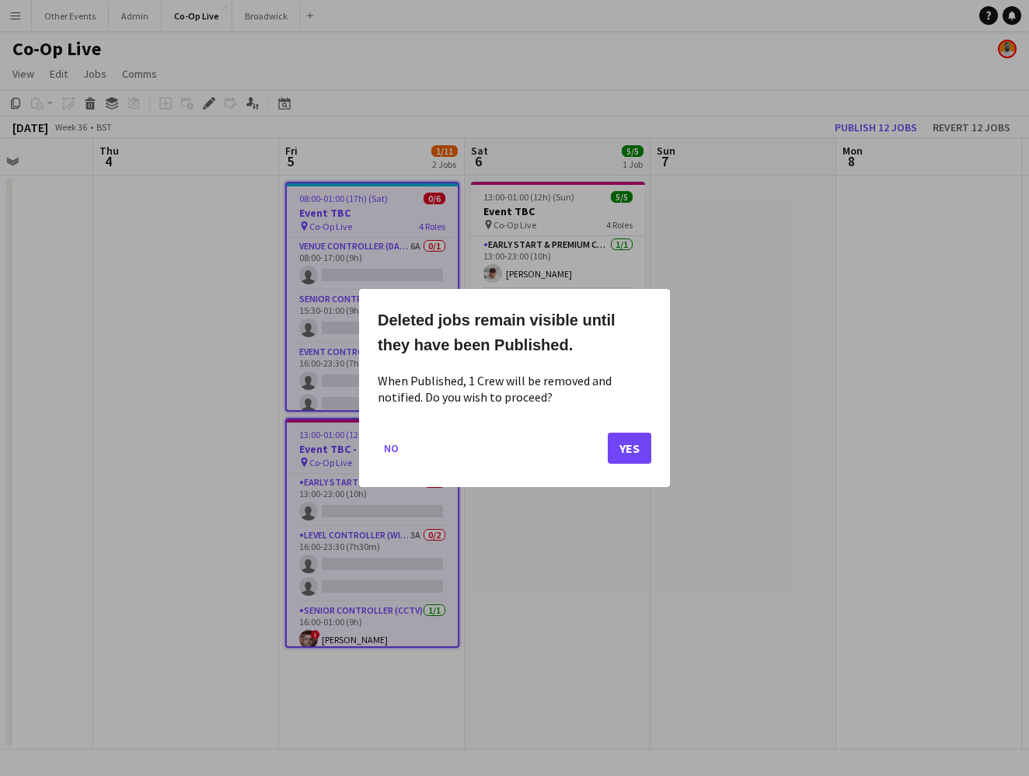
click at [629, 450] on button "Yes" at bounding box center [630, 448] width 44 height 31
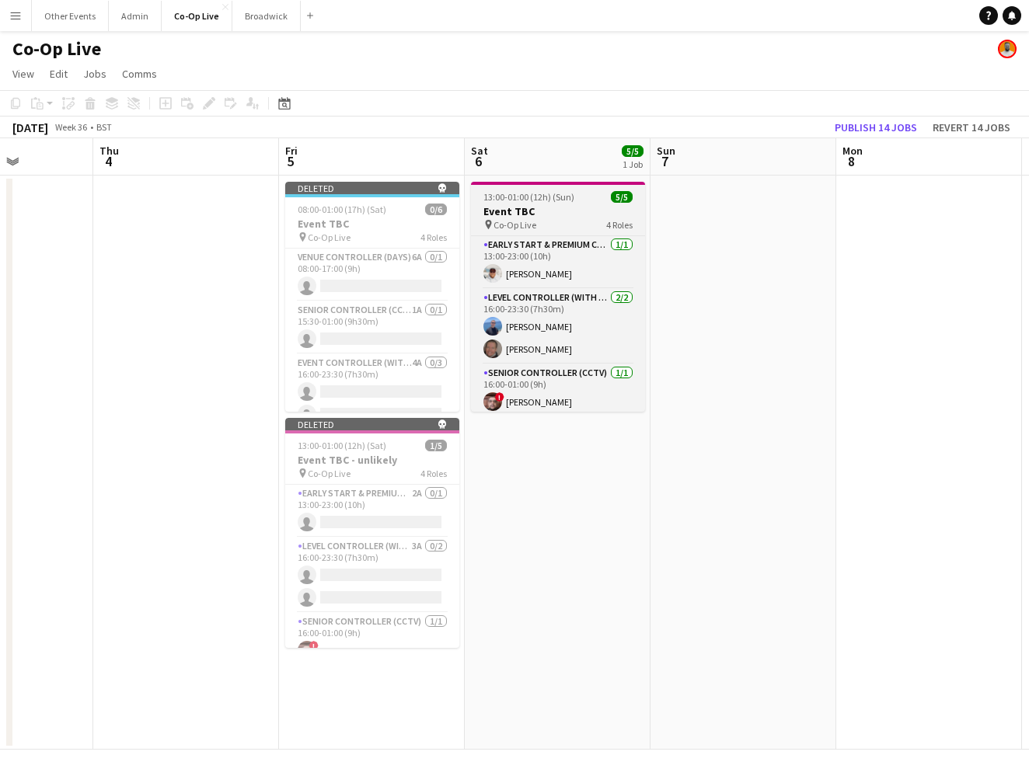
click at [585, 217] on h3 "Event TBC" at bounding box center [558, 211] width 174 height 14
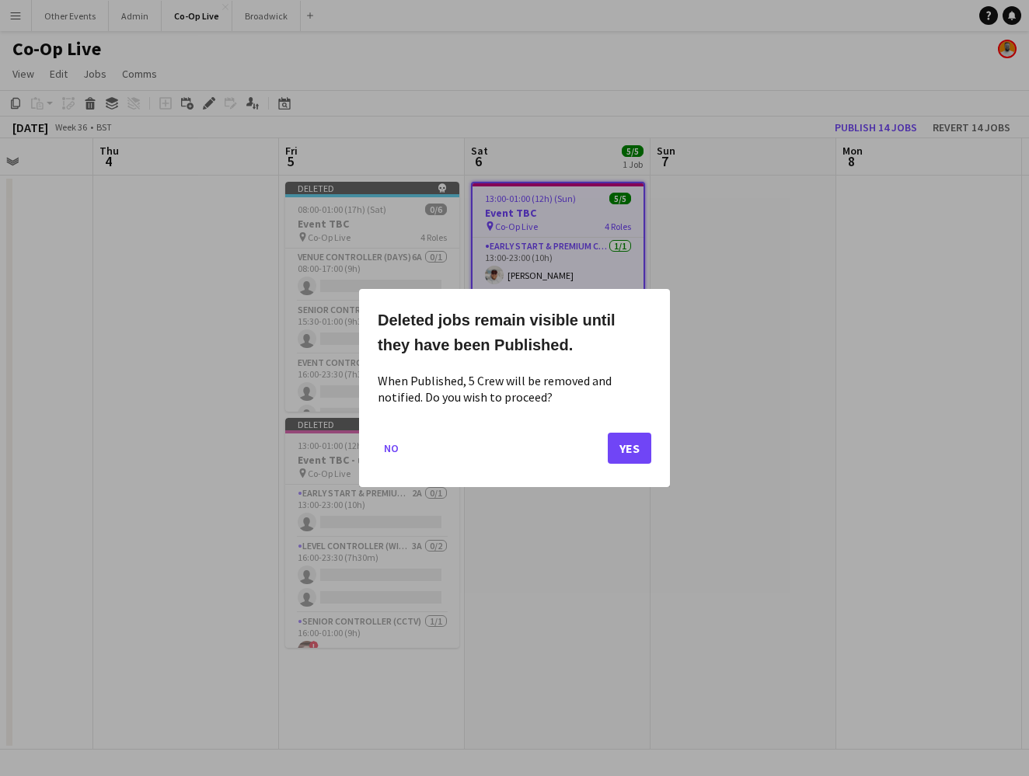
click at [504, 25] on div at bounding box center [514, 388] width 1029 height 776
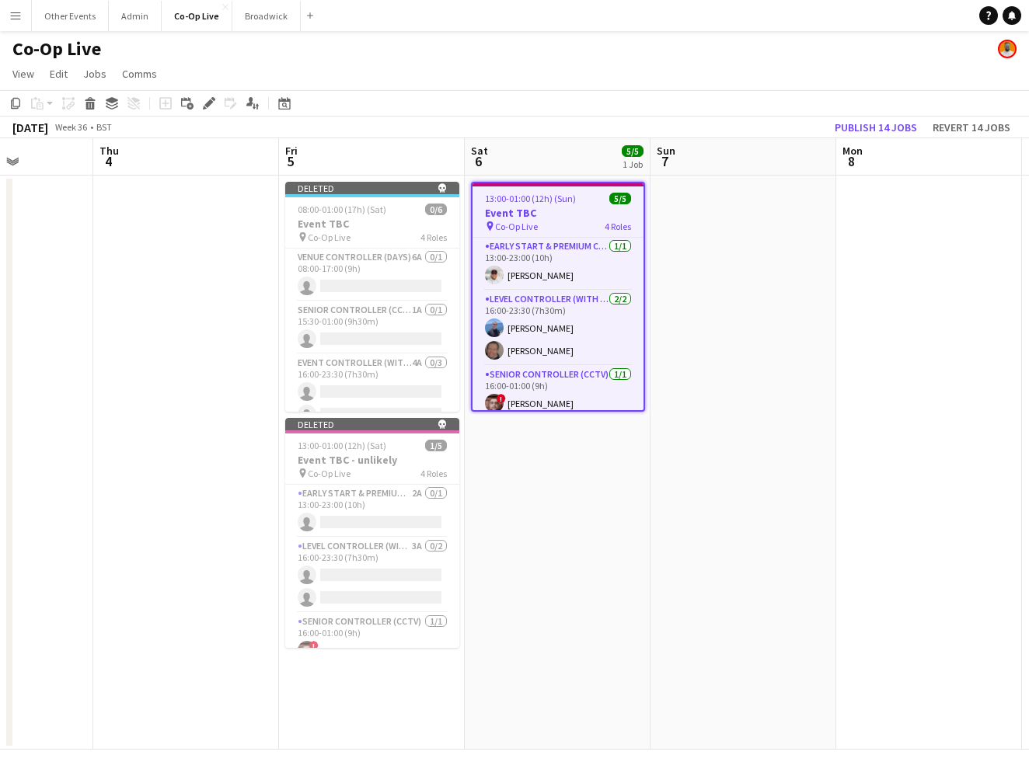
click at [671, 301] on app-date-cell at bounding box center [743, 463] width 186 height 574
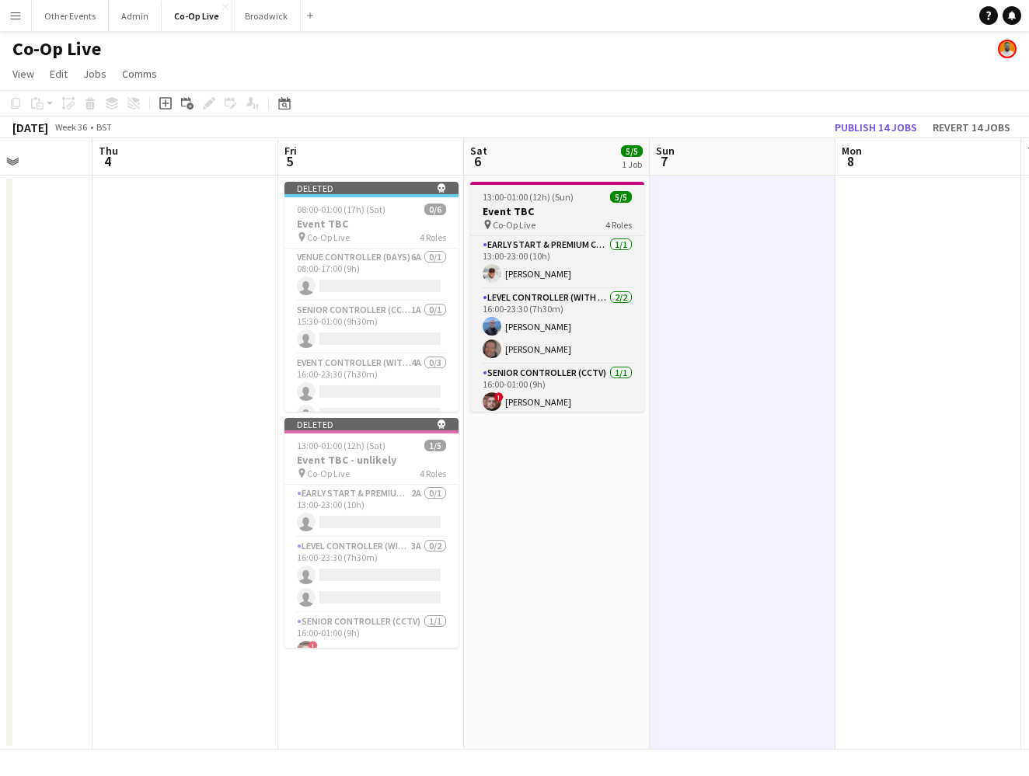
click at [585, 221] on div "pin Co-Op Live 4 Roles" at bounding box center [557, 224] width 174 height 12
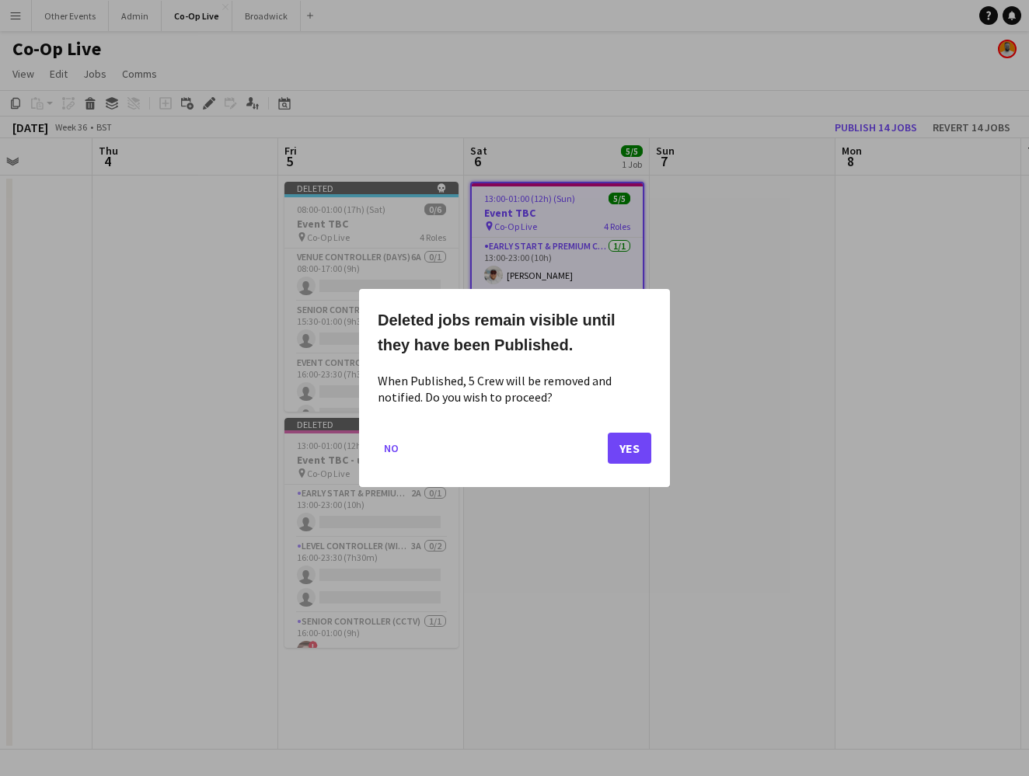
click at [627, 451] on button "Yes" at bounding box center [630, 448] width 44 height 31
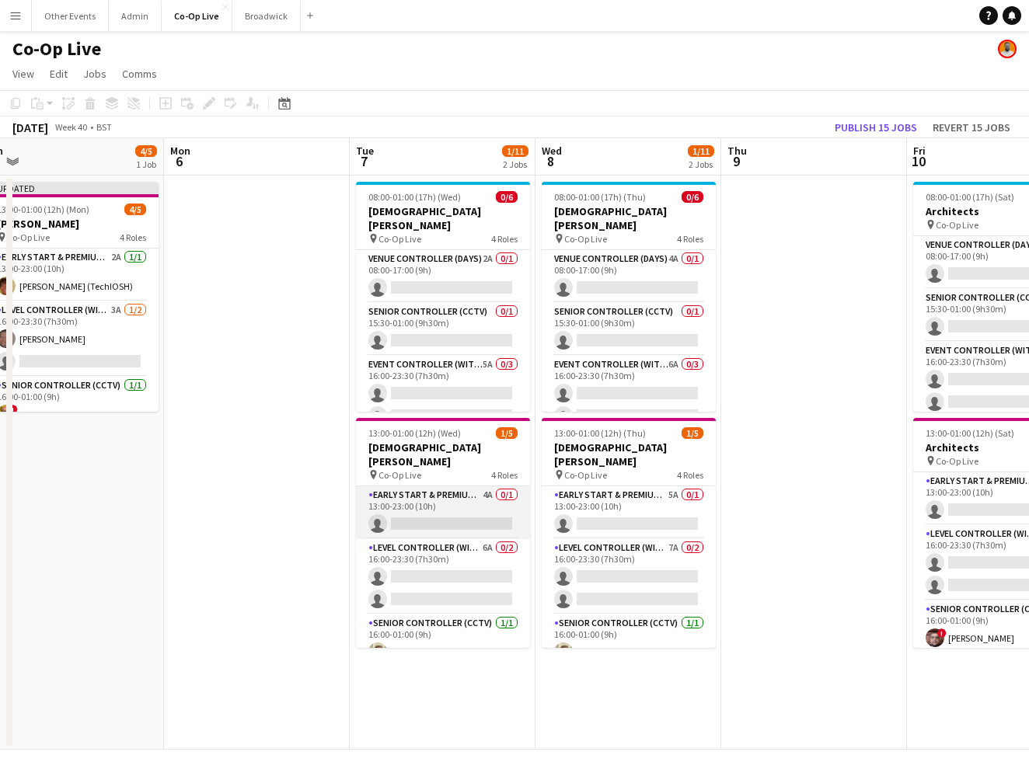
scroll to position [0, 0]
click at [481, 503] on app-card-role "Early Start & Premium Controller (with CCTV) 4A 0/1 13:00-23:00 (10h) single-ne…" at bounding box center [443, 512] width 174 height 53
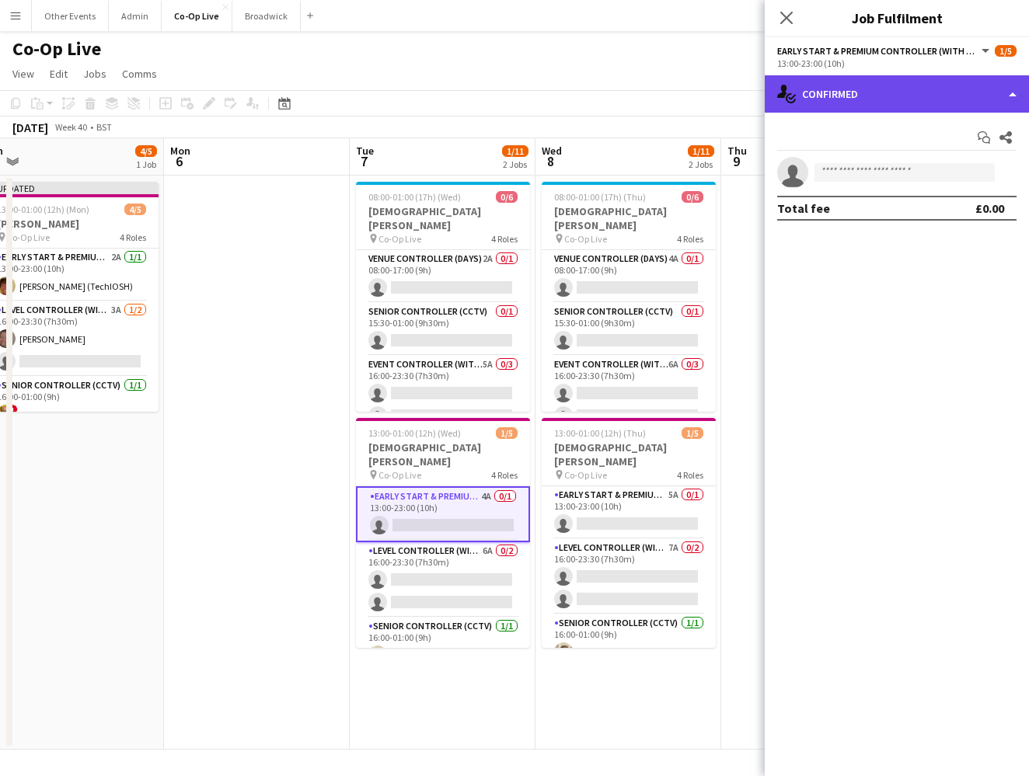
click at [671, 92] on div "single-neutral-actions-check-2 Confirmed" at bounding box center [897, 93] width 264 height 37
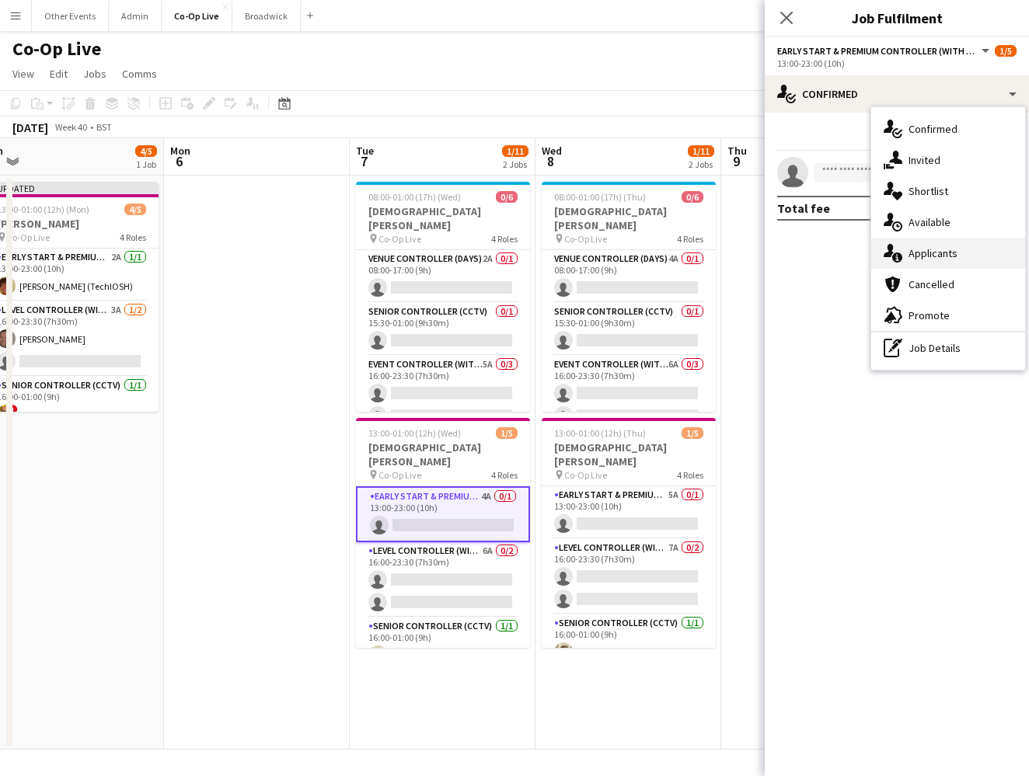
click at [671, 259] on div "single-neutral-actions-information Applicants" at bounding box center [948, 253] width 154 height 31
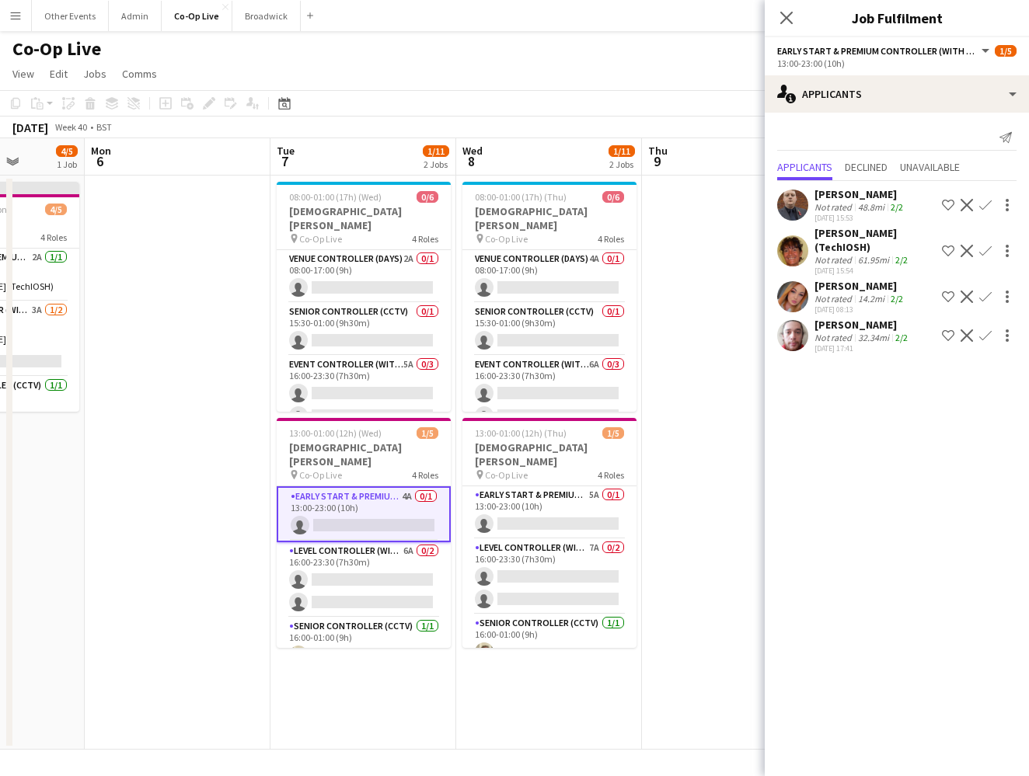
scroll to position [0, 678]
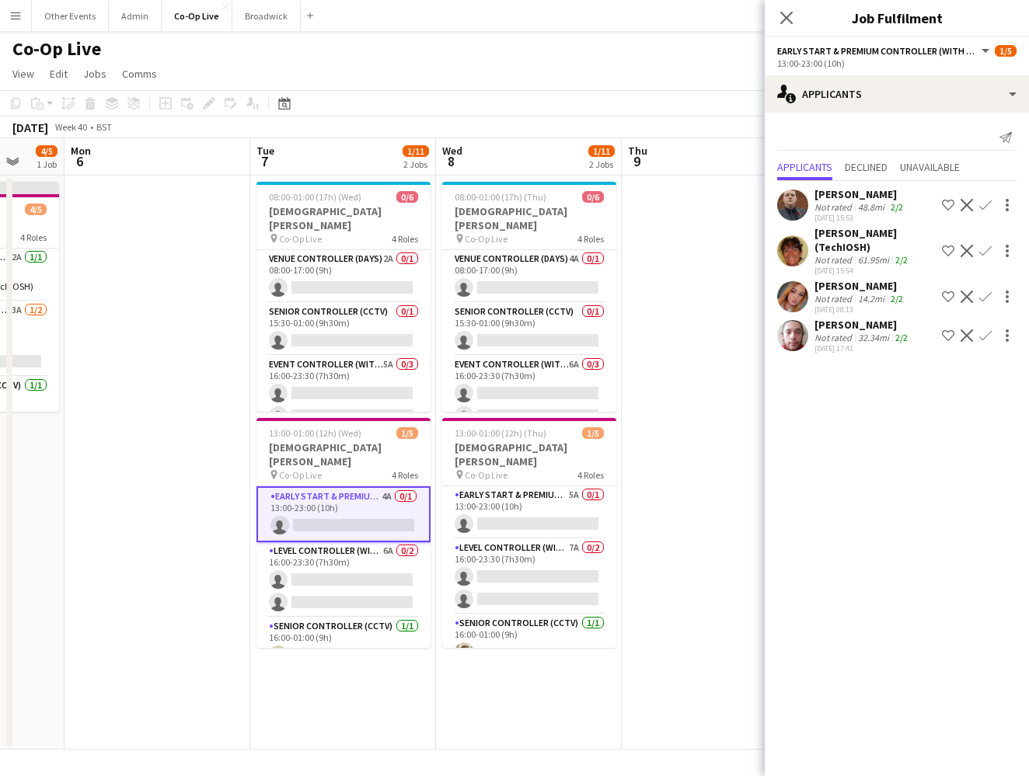
click at [671, 294] on app-icon "Confirm" at bounding box center [985, 297] width 12 height 12
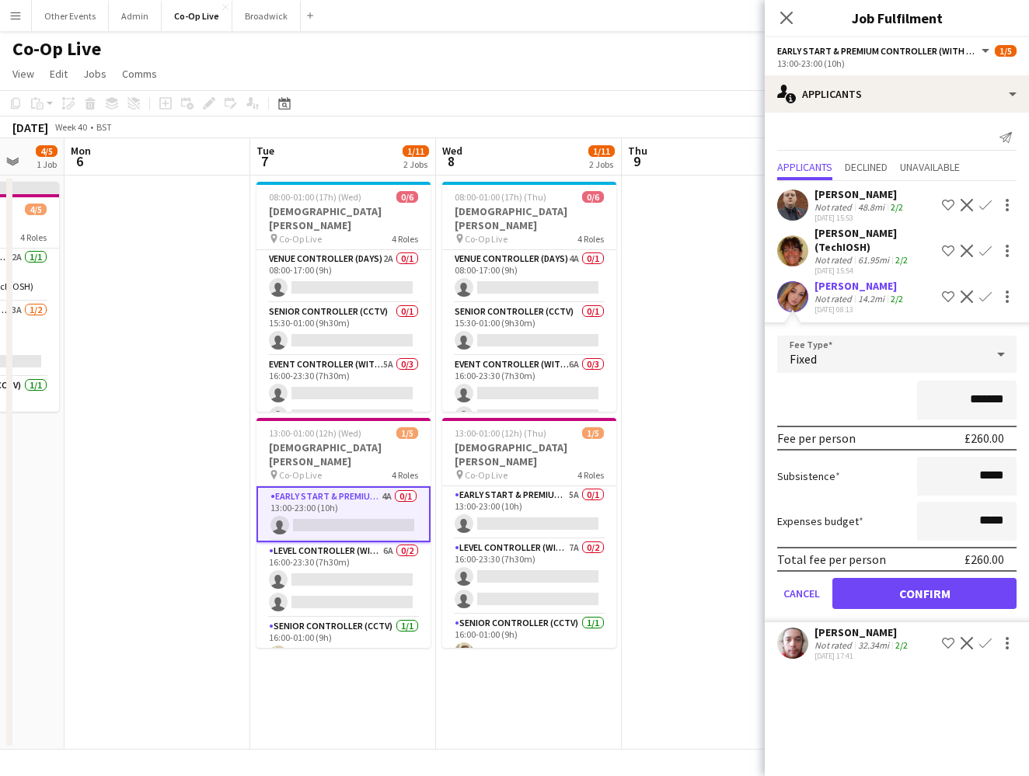
click at [671, 596] on button "Confirm" at bounding box center [924, 593] width 184 height 31
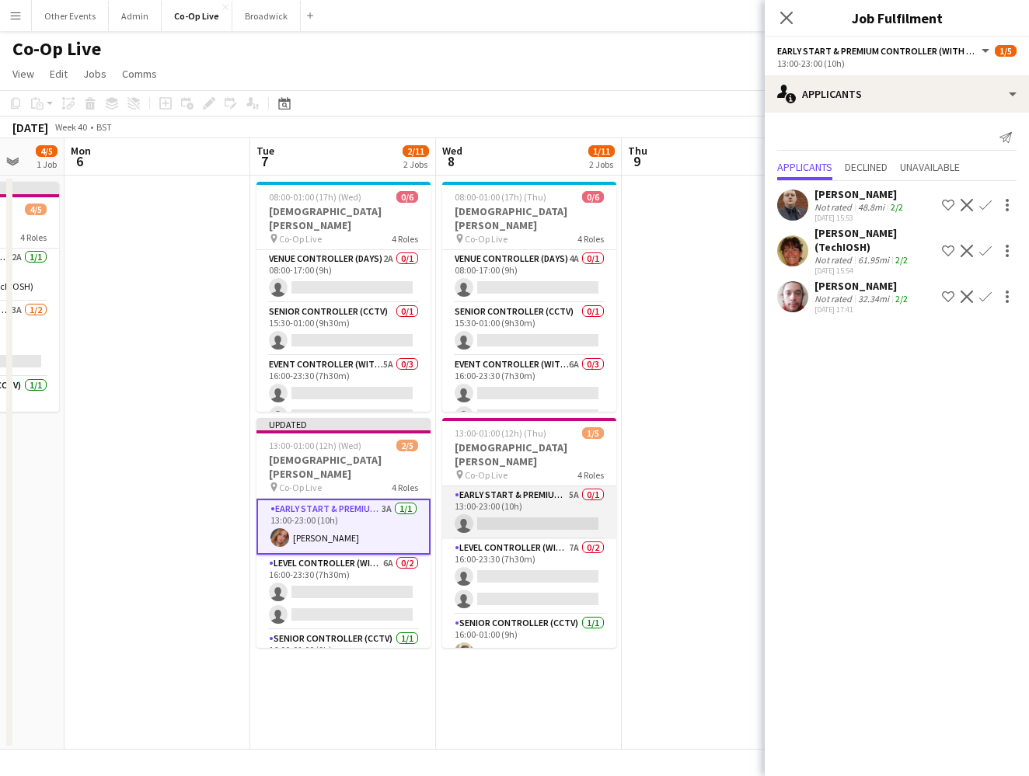
click at [501, 496] on app-card-role "Early Start & Premium Controller (with CCTV) 5A 0/1 13:00-23:00 (10h) single-ne…" at bounding box center [529, 512] width 174 height 53
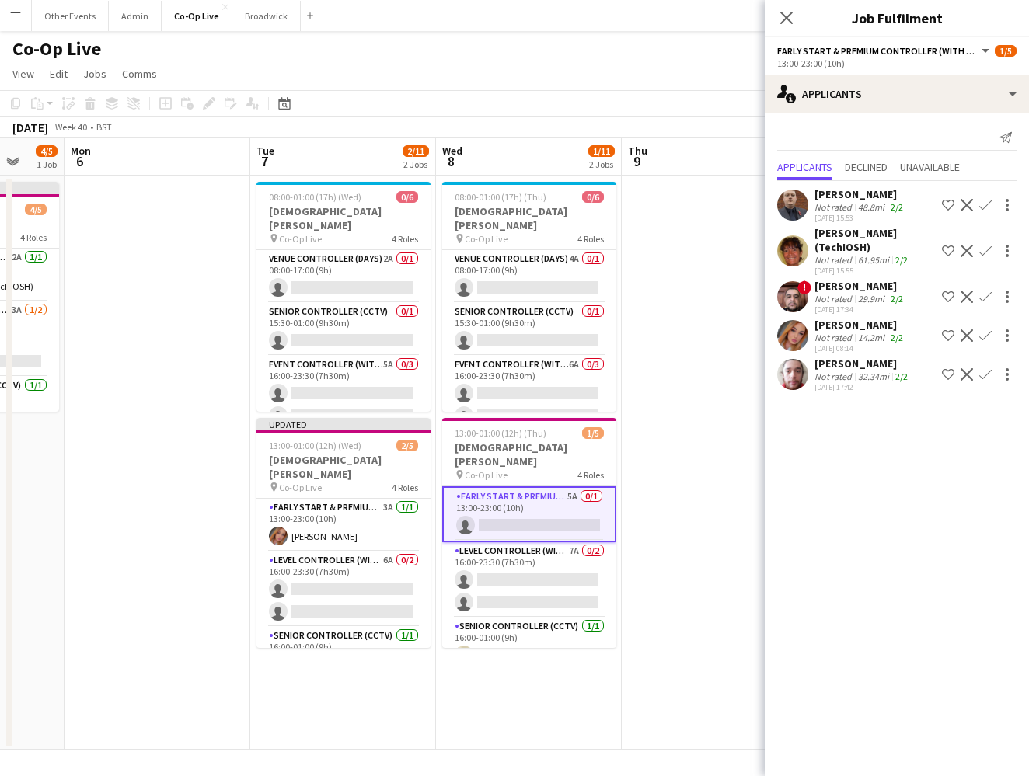
click at [671, 332] on app-icon "Confirm" at bounding box center [985, 335] width 12 height 12
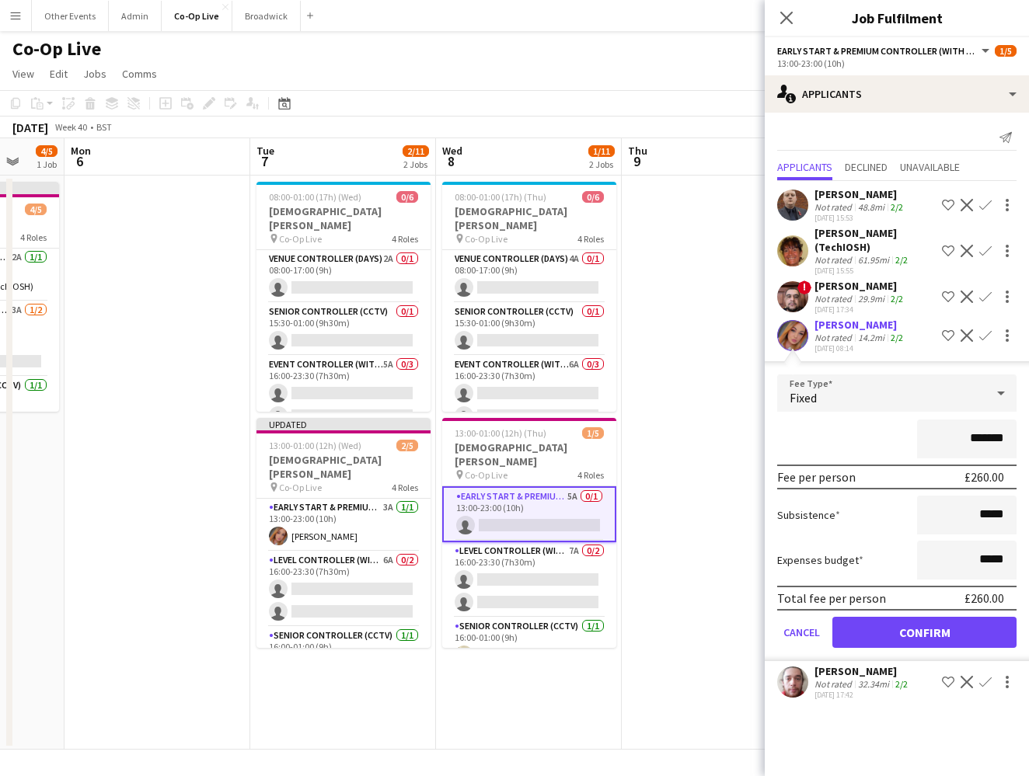
click at [671, 639] on button "Confirm" at bounding box center [924, 632] width 184 height 31
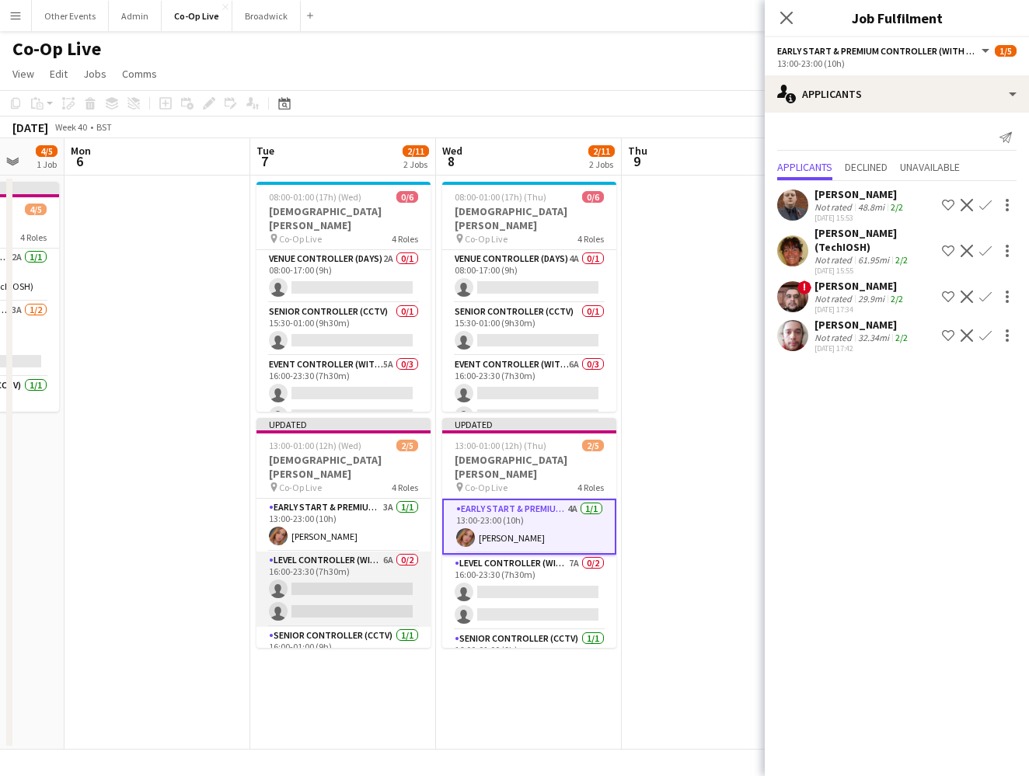
click at [317, 595] on app-card-role "Level Controller (with CCTV) 6A 0/2 16:00-23:30 (7h30m) single-neutral-actions …" at bounding box center [343, 589] width 174 height 75
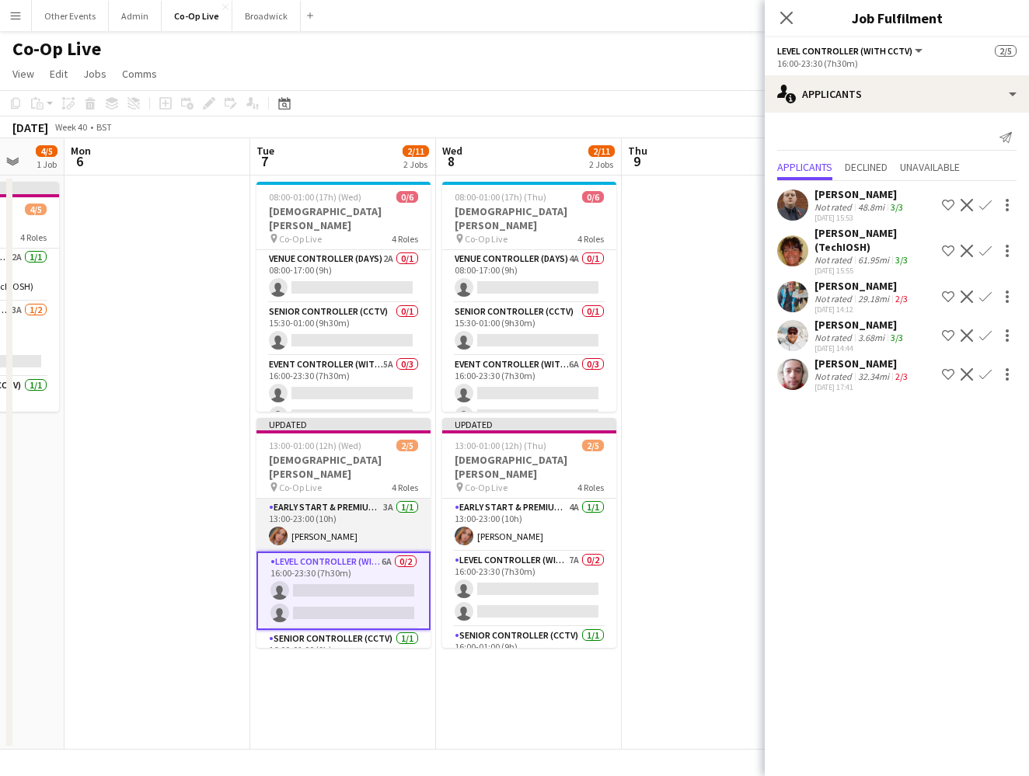
click at [398, 513] on app-card-role "Early Start & Premium Controller (with CCTV) 3A 1/1 13:00-23:00 (10h) Ashley Fi…" at bounding box center [343, 525] width 174 height 53
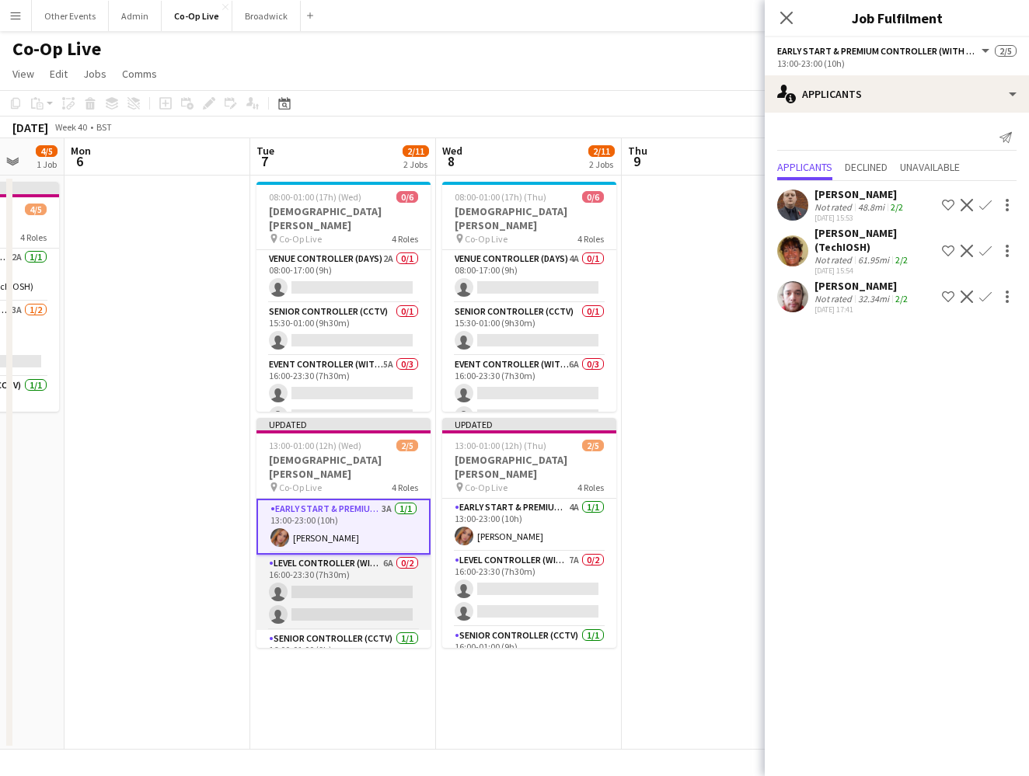
click at [391, 556] on app-card-role "Level Controller (with CCTV) 6A 0/2 16:00-23:30 (7h30m) single-neutral-actions …" at bounding box center [343, 592] width 174 height 75
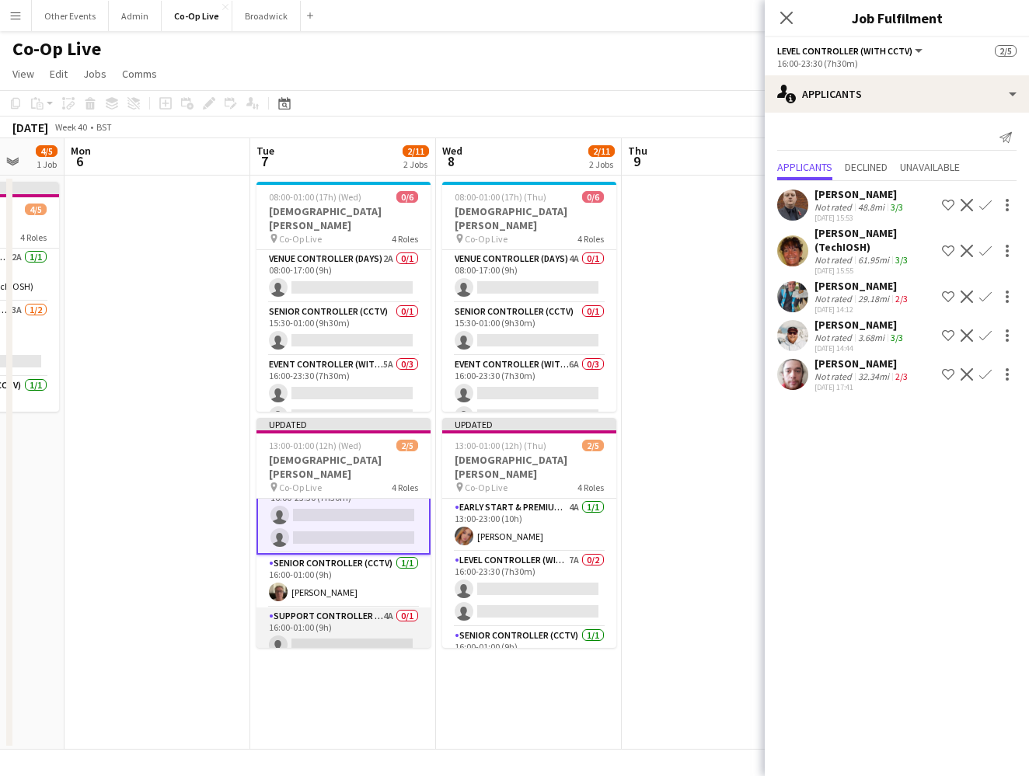
scroll to position [74, 0]
click at [361, 622] on app-card-role "Support Controller (with CCTV) 4A 0/1 16:00-01:00 (9h) single-neutral-actions" at bounding box center [343, 635] width 174 height 53
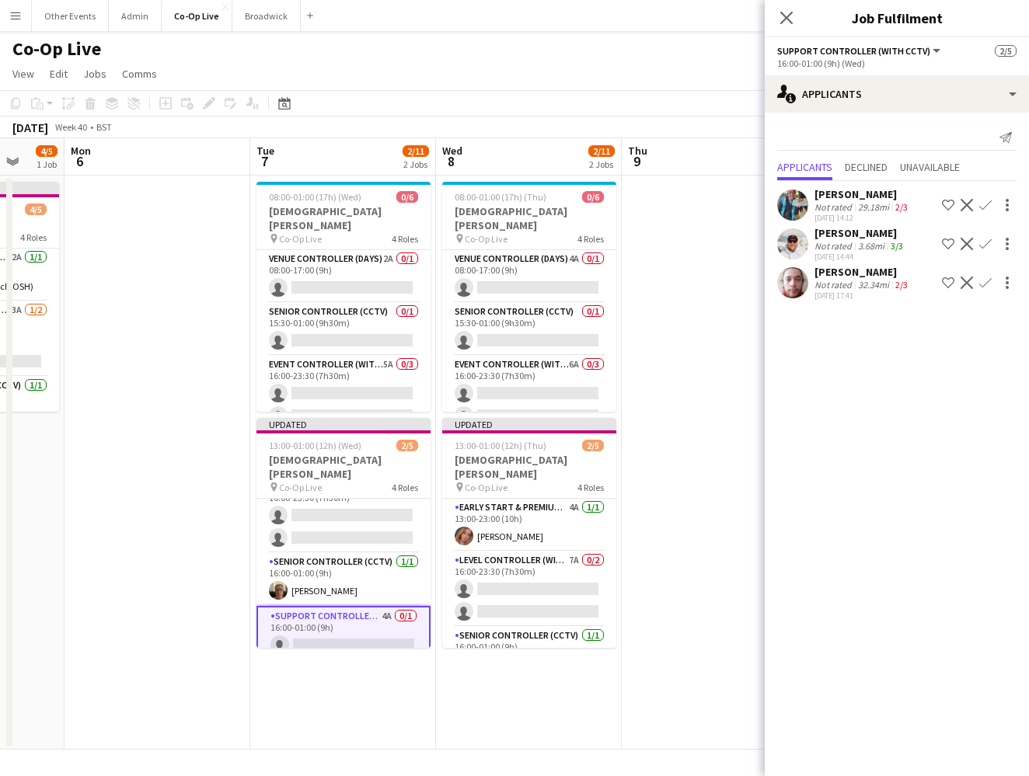
click at [671, 242] on app-icon "Confirm" at bounding box center [985, 244] width 12 height 12
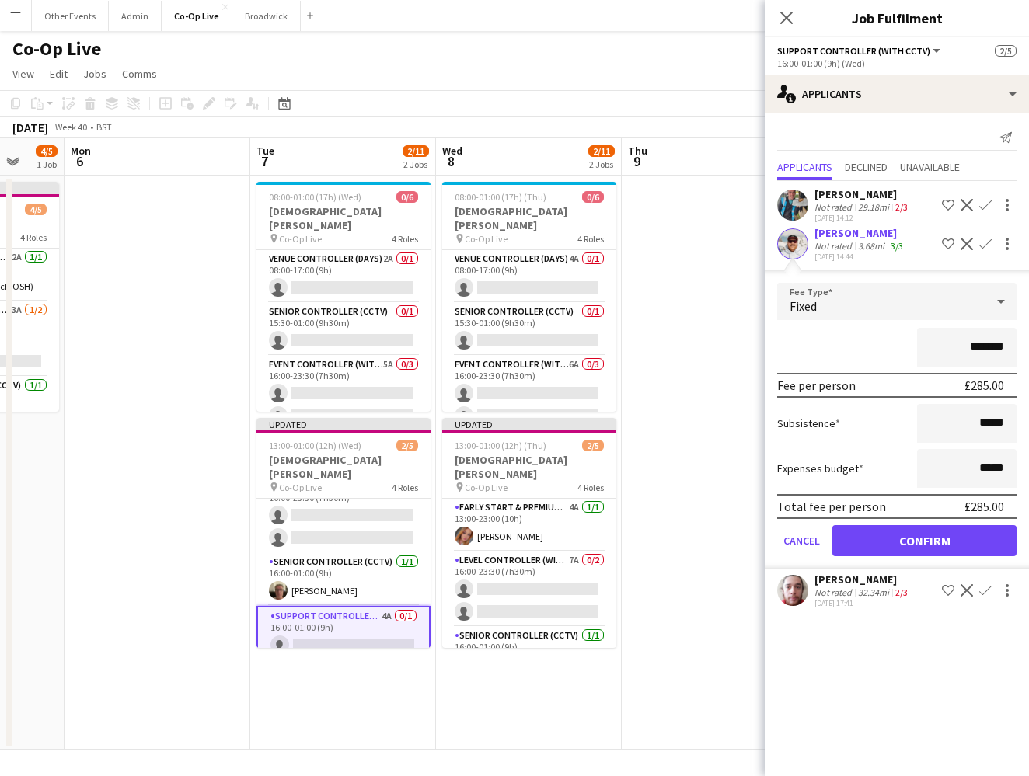
click at [671, 538] on button "Confirm" at bounding box center [924, 540] width 184 height 31
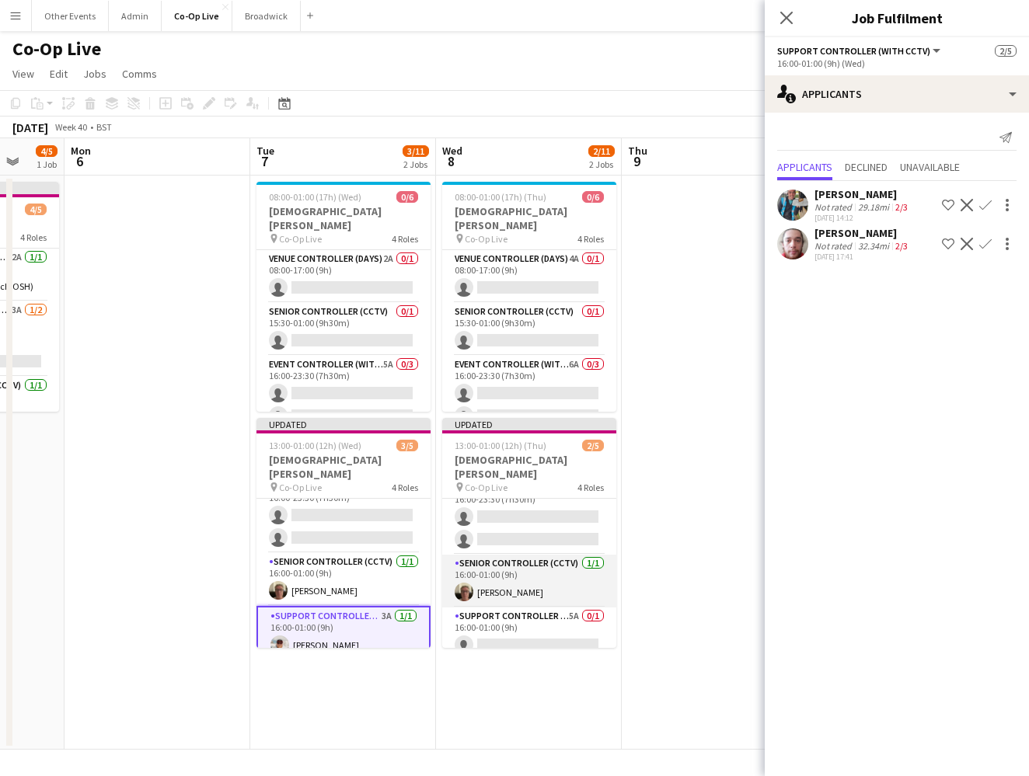
scroll to position [71, 0]
click at [542, 625] on app-card-role "Support Controller (with CCTV) 5A 0/1 16:00-01:00 (9h) single-neutral-actions" at bounding box center [529, 635] width 174 height 53
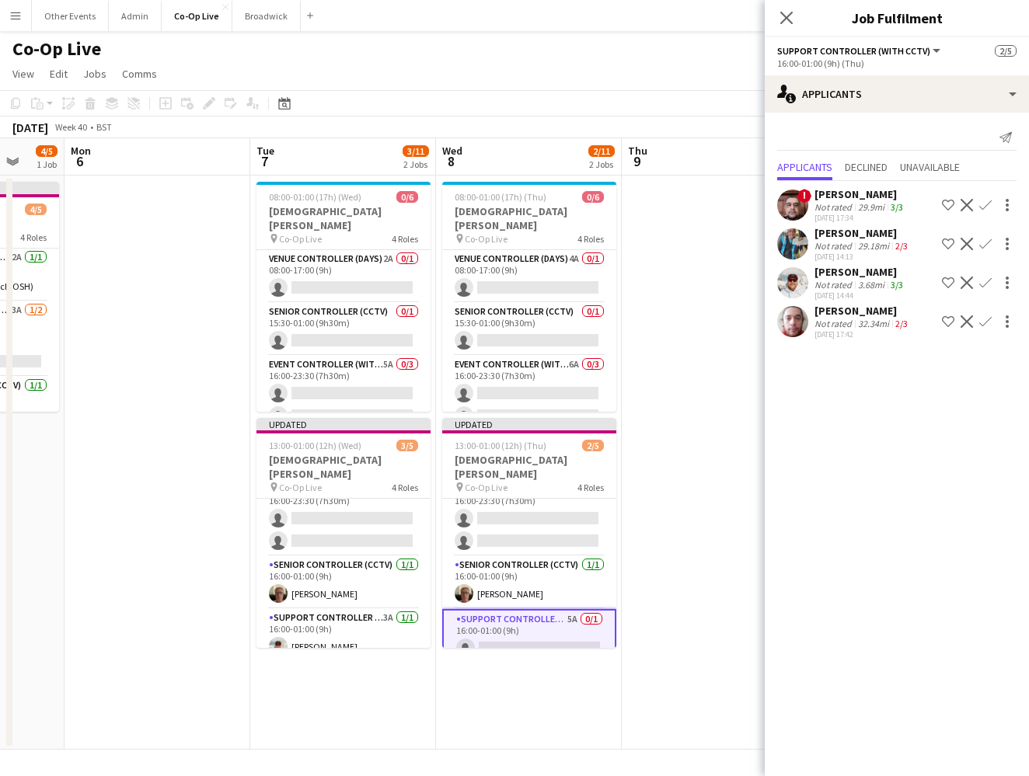
click at [671, 279] on app-icon "Confirm" at bounding box center [985, 283] width 12 height 12
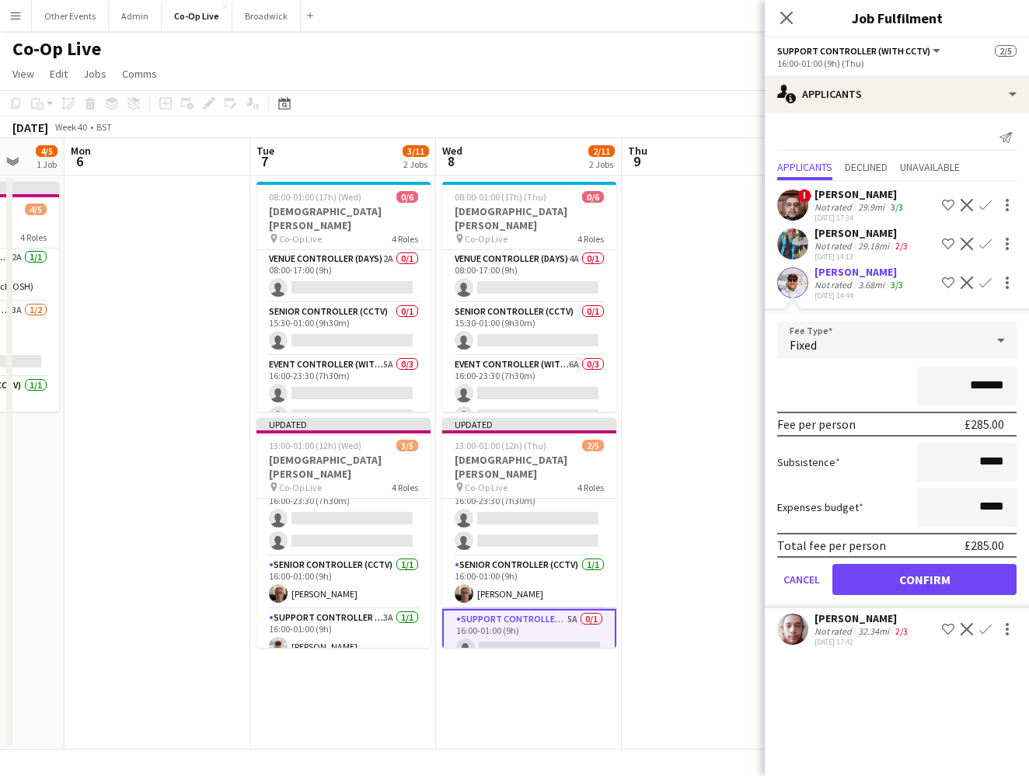
click at [671, 588] on button "Confirm" at bounding box center [924, 579] width 184 height 31
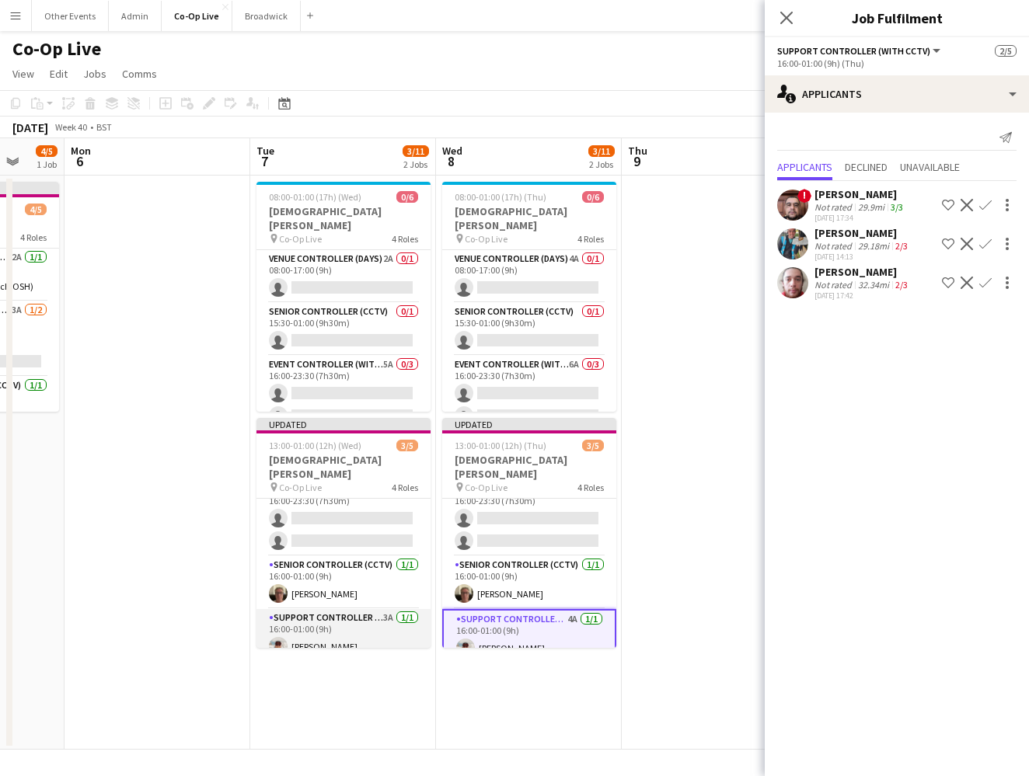
scroll to position [0, 0]
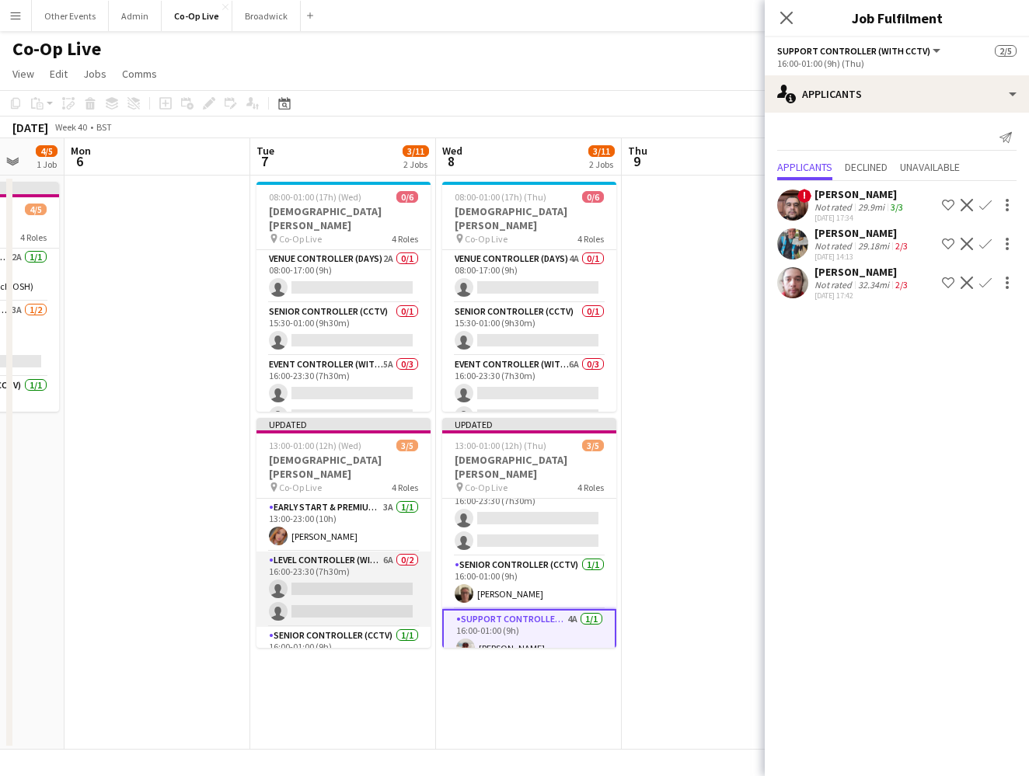
click at [347, 556] on app-card-role "Level Controller (with CCTV) 6A 0/2 16:00-23:30 (7h30m) single-neutral-actions …" at bounding box center [343, 589] width 174 height 75
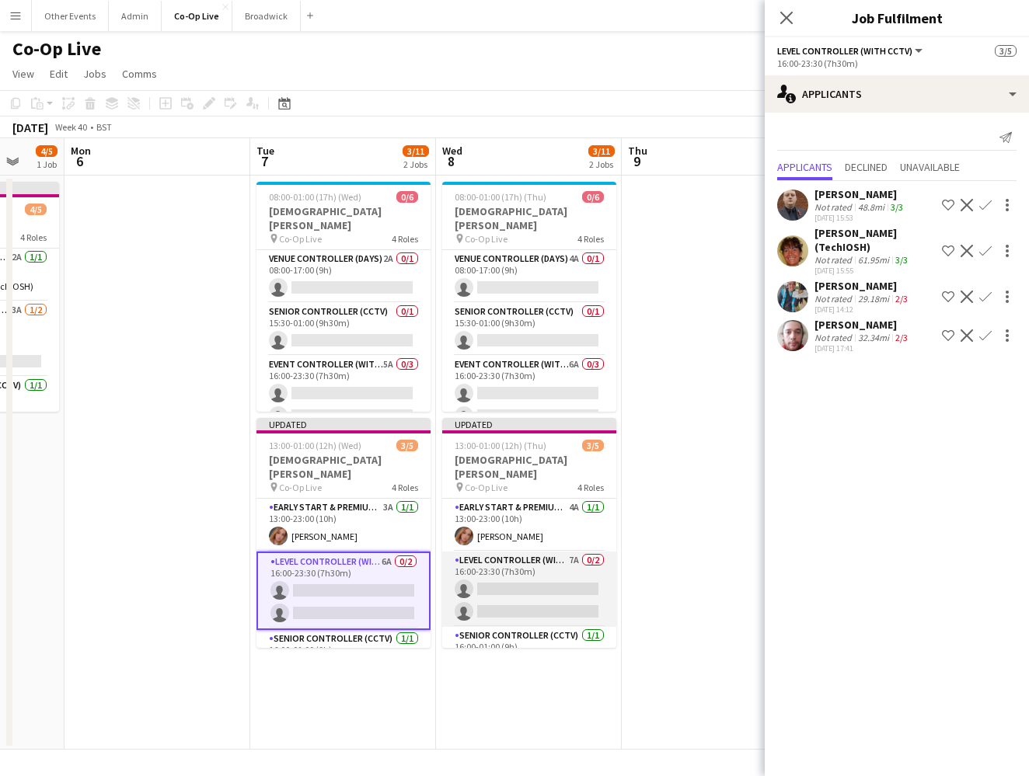
click at [538, 580] on app-card-role "Level Controller (with CCTV) 7A 0/2 16:00-23:30 (7h30m) single-neutral-actions …" at bounding box center [529, 589] width 174 height 75
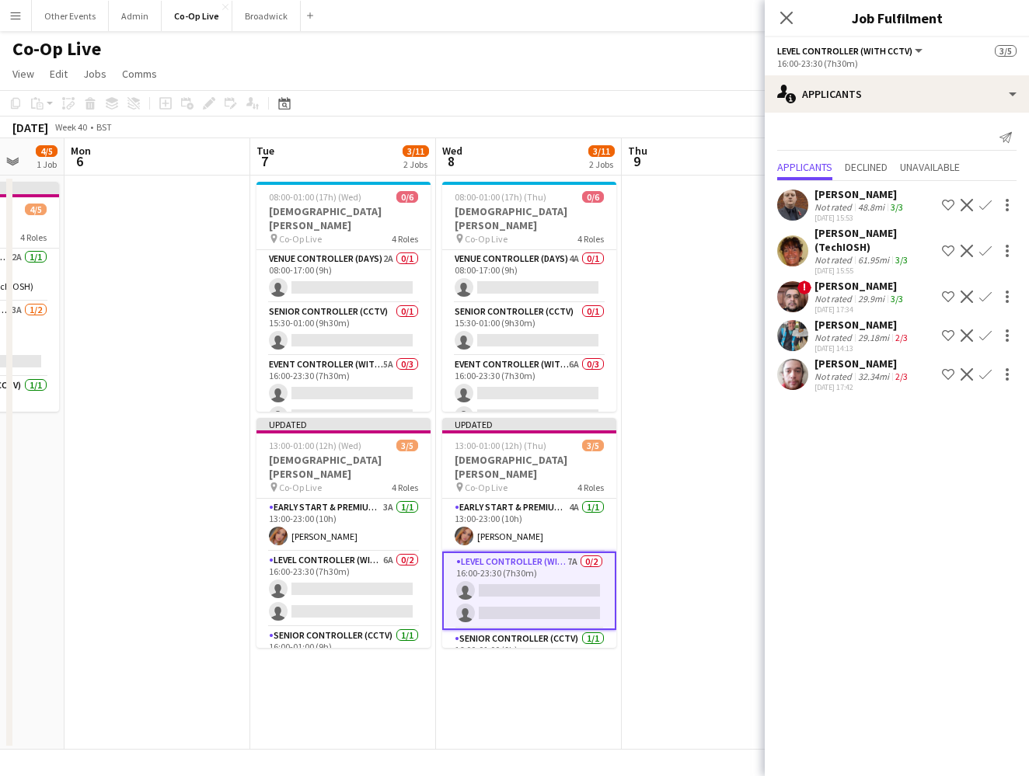
click at [671, 298] on app-icon "Confirm" at bounding box center [985, 297] width 12 height 12
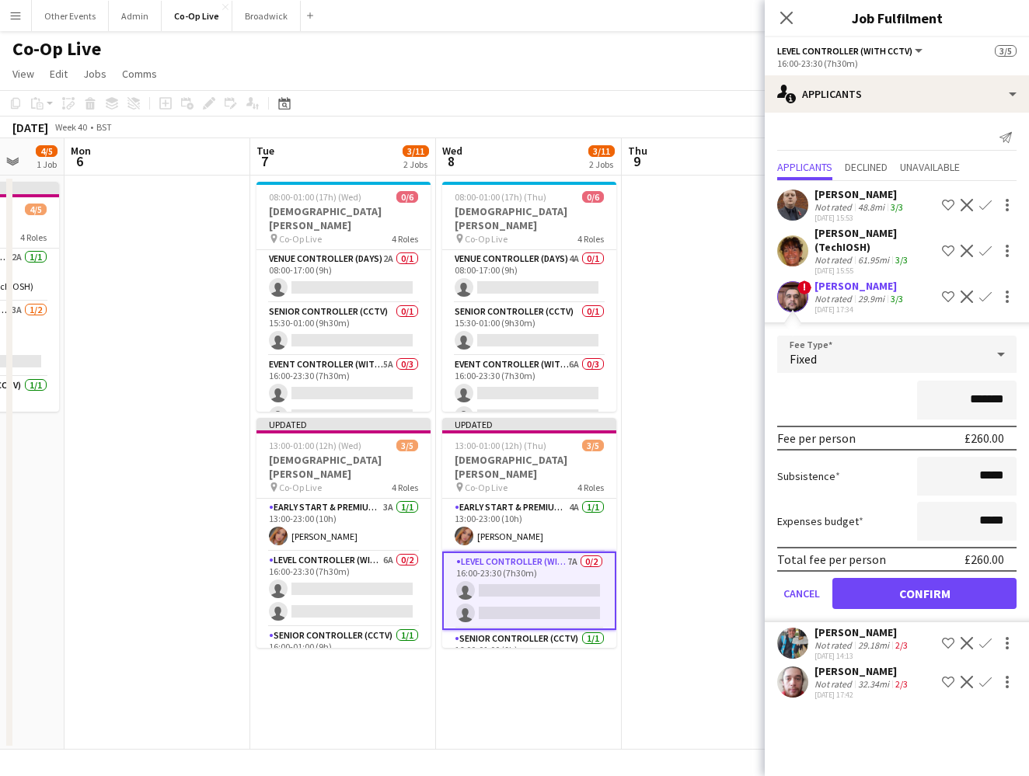
click at [671, 585] on button "Confirm" at bounding box center [924, 593] width 184 height 31
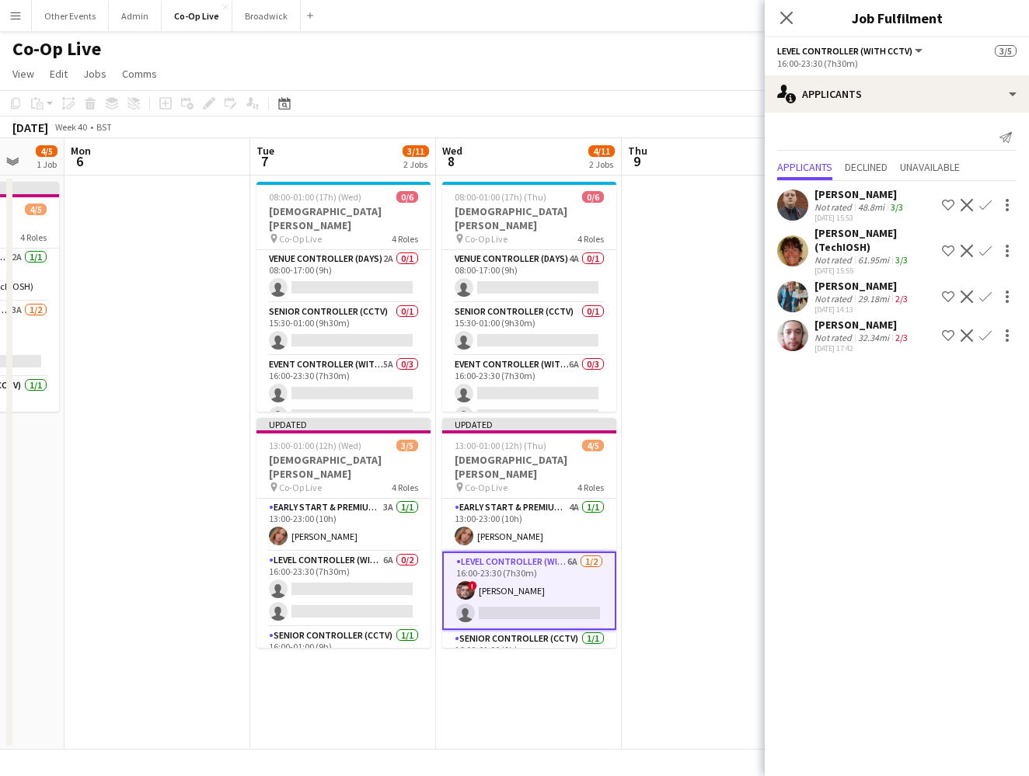
click at [671, 207] on app-icon "Confirm" at bounding box center [985, 205] width 12 height 12
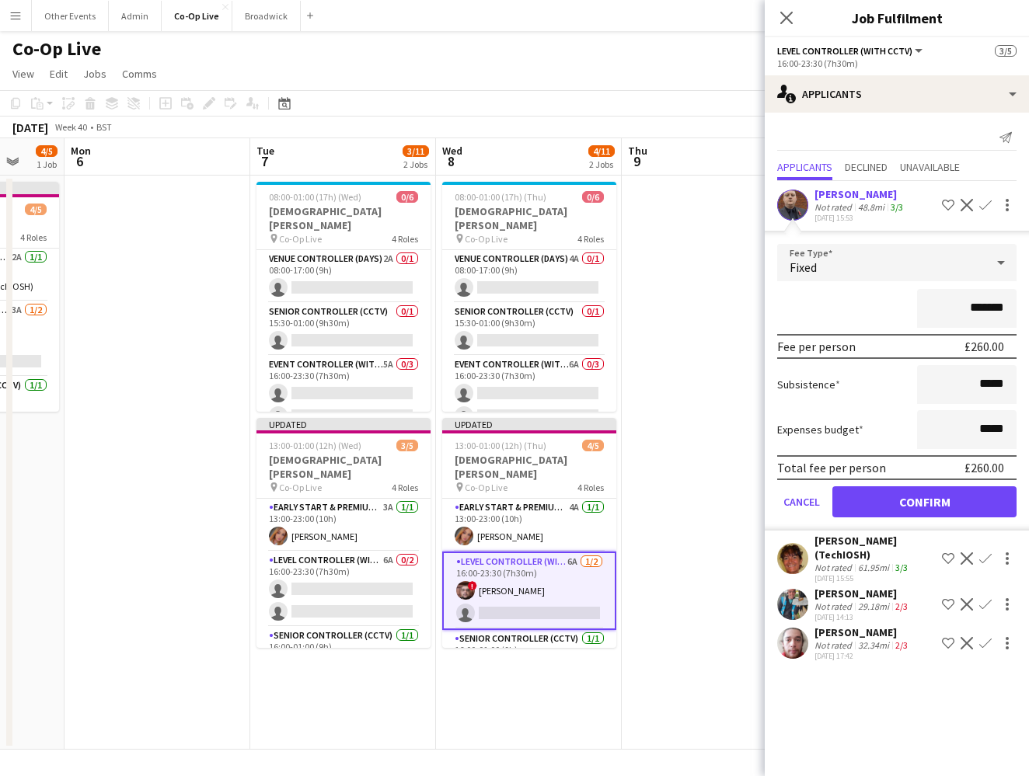
click at [671, 504] on button "Confirm" at bounding box center [924, 501] width 184 height 31
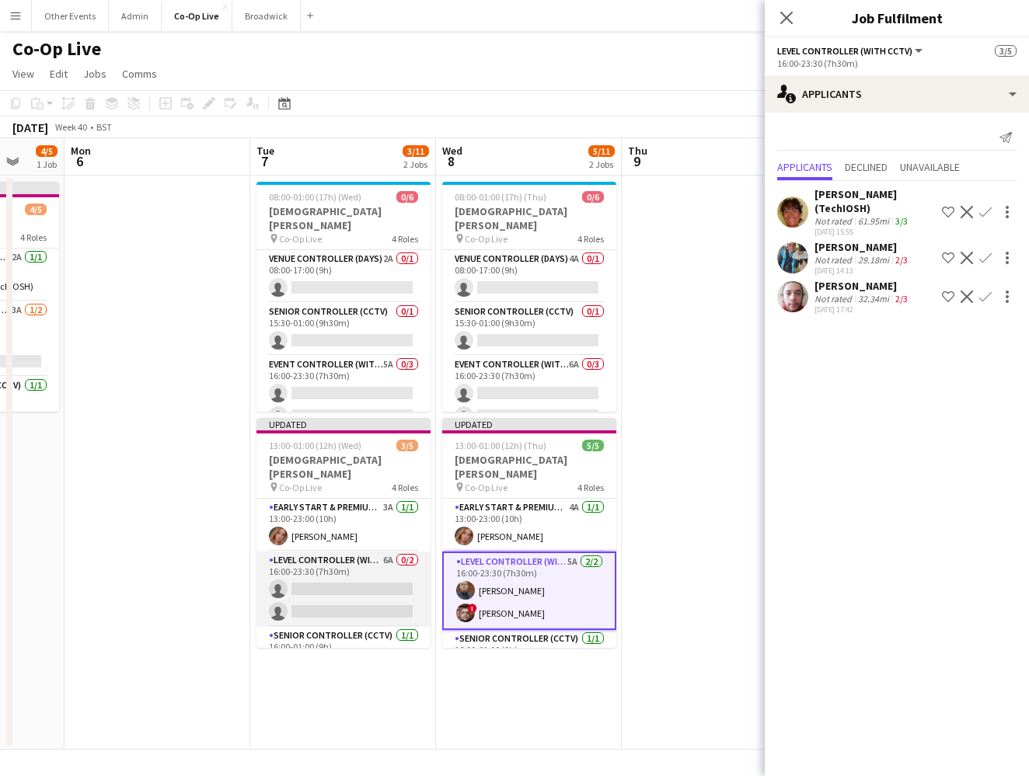
click at [256, 568] on app-card-role "Level Controller (with CCTV) 6A 0/2 16:00-23:30 (7h30m) single-neutral-actions …" at bounding box center [343, 589] width 174 height 75
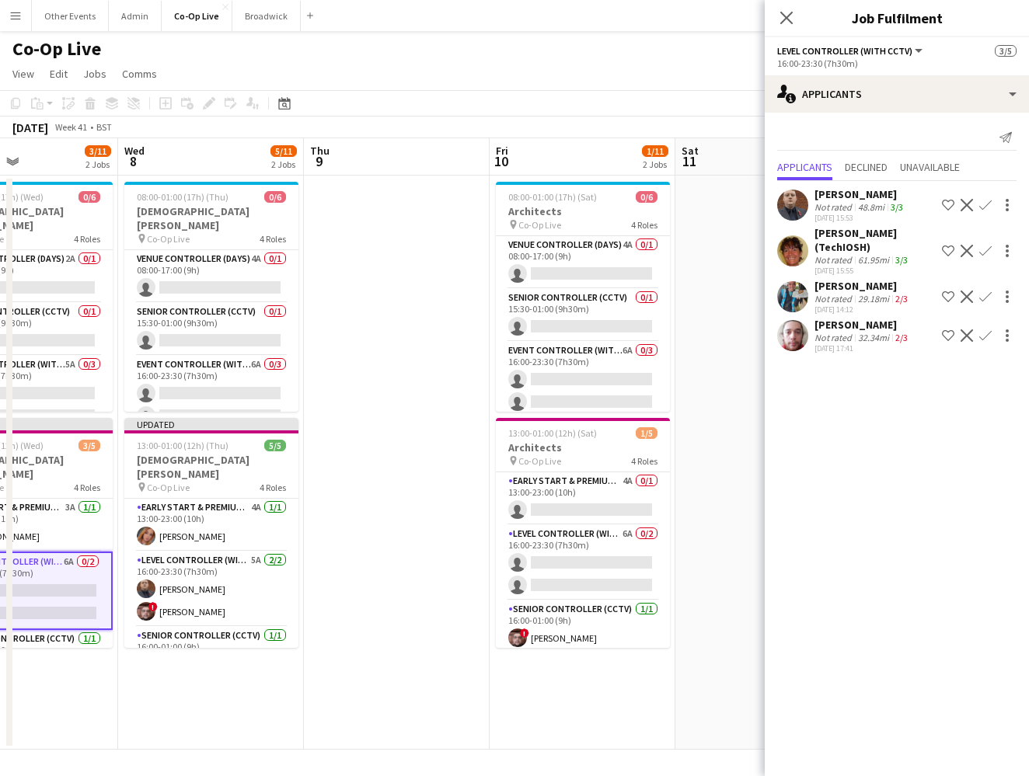
scroll to position [0, 458]
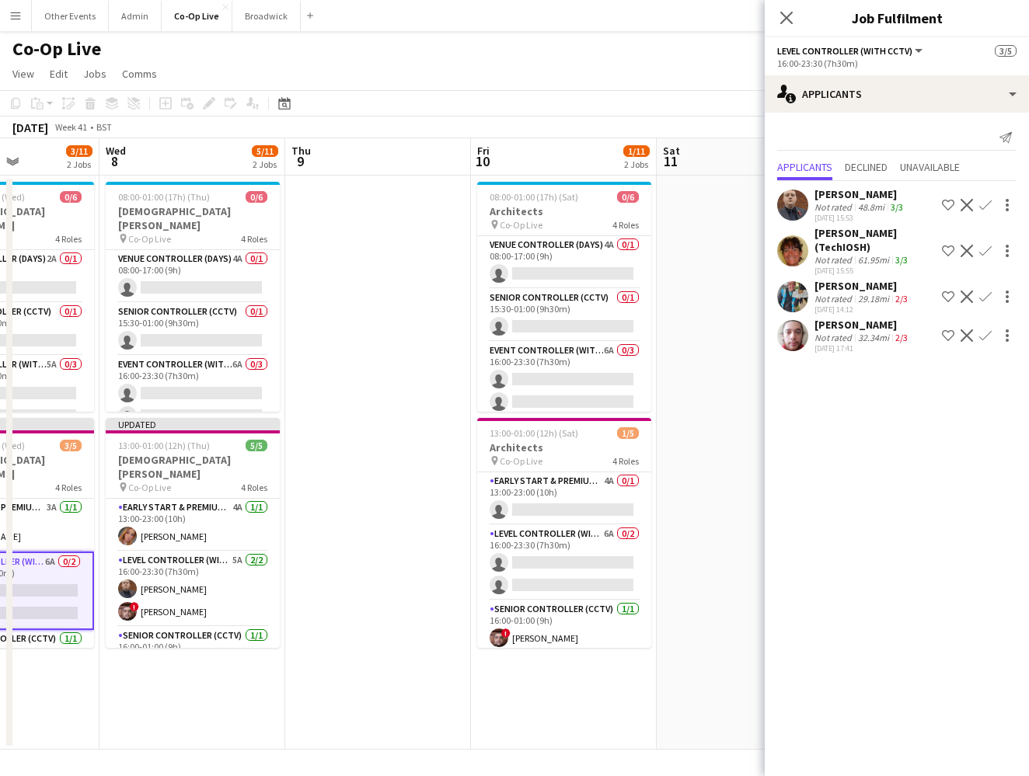
click at [671, 212] on button "Confirm" at bounding box center [985, 205] width 19 height 19
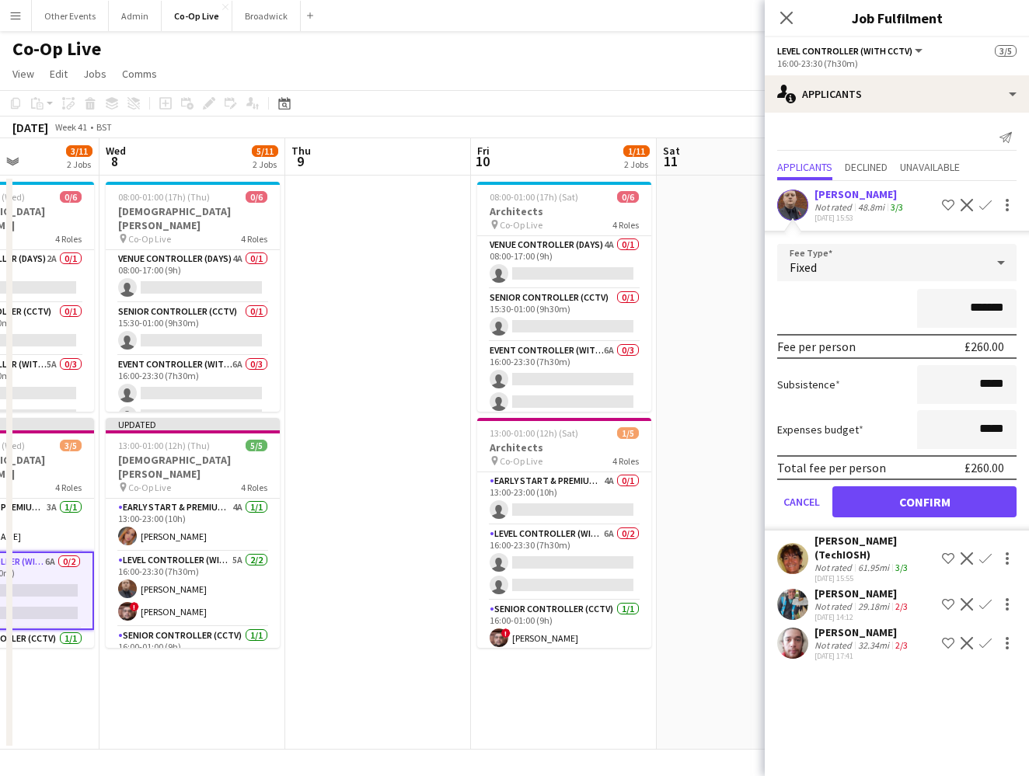
click at [671, 506] on button "Confirm" at bounding box center [924, 501] width 184 height 31
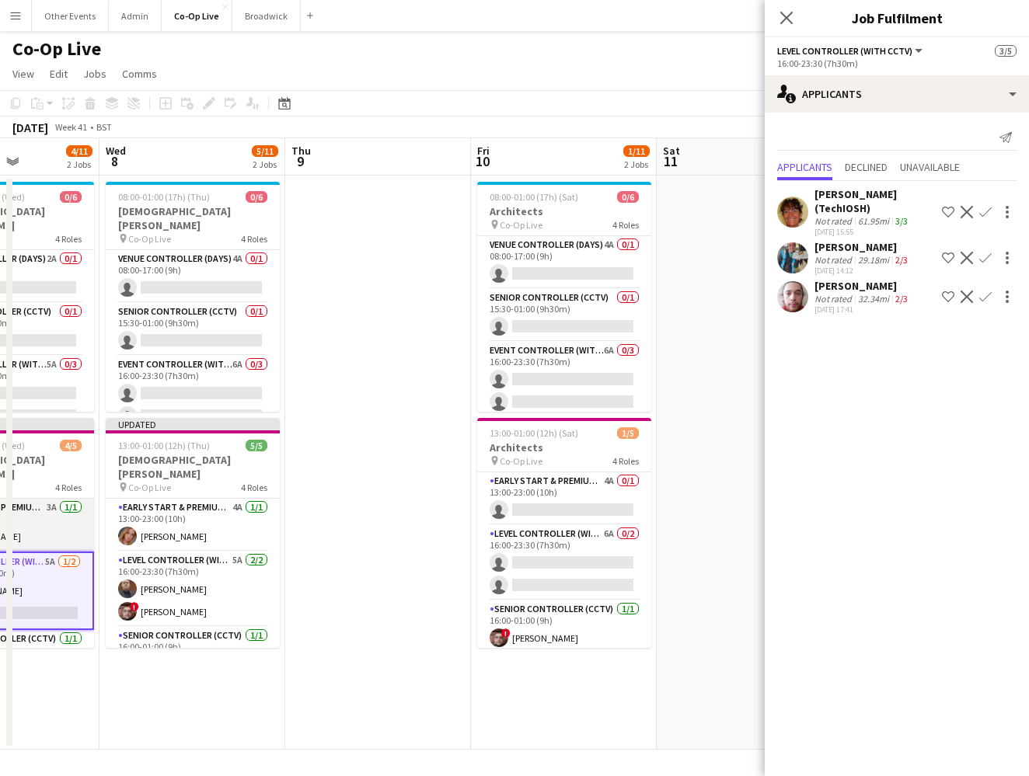
click at [54, 514] on app-card-role "Early Start & Premium Controller (with CCTV) 3A 1/1 13:00-23:00 (10h) Ashley Fi…" at bounding box center [7, 525] width 174 height 53
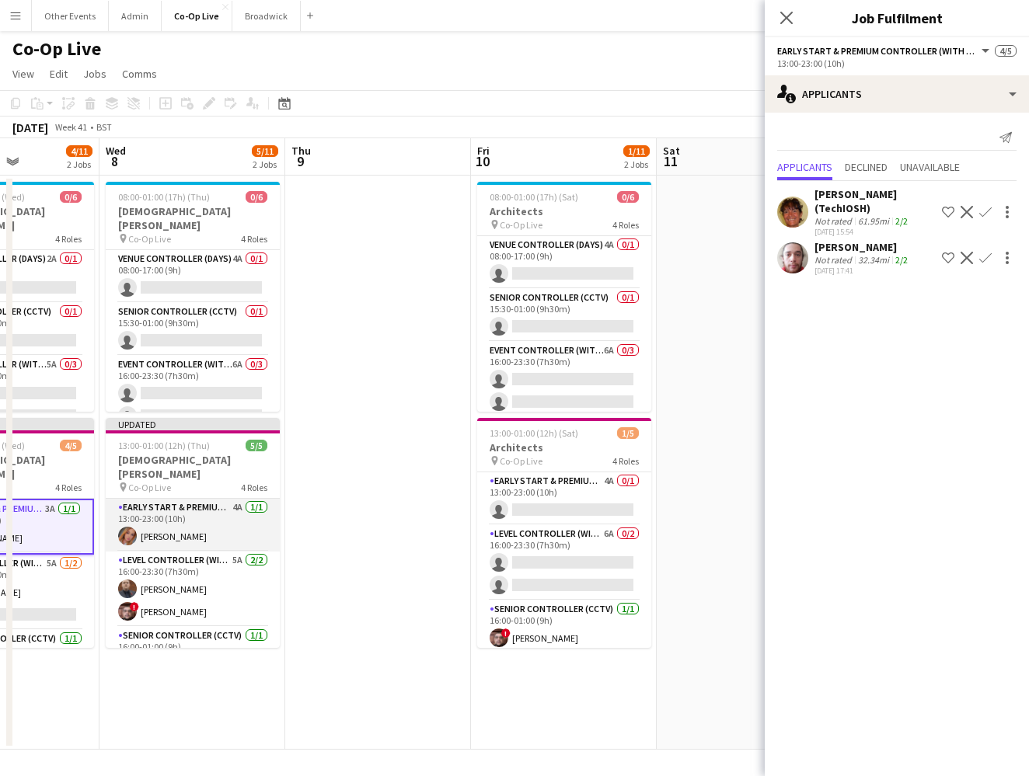
click at [205, 514] on app-card-role "Early Start & Premium Controller (with CCTV) 4A 1/1 13:00-23:00 (10h) Ashley Fi…" at bounding box center [193, 525] width 174 height 53
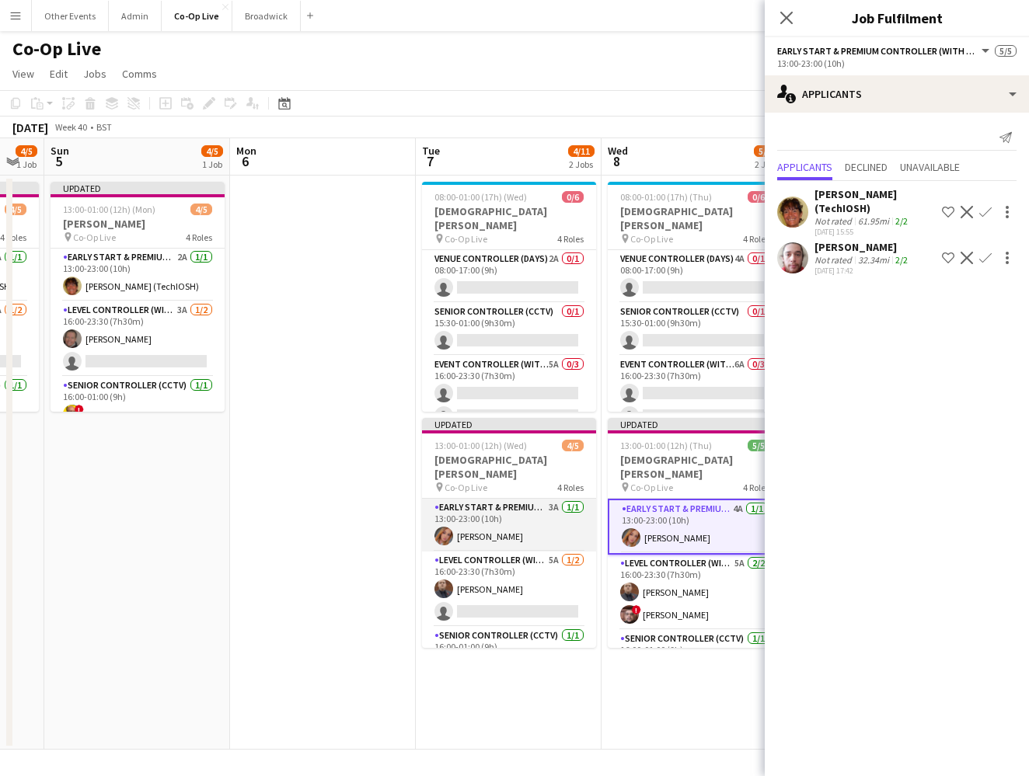
scroll to position [0, 487]
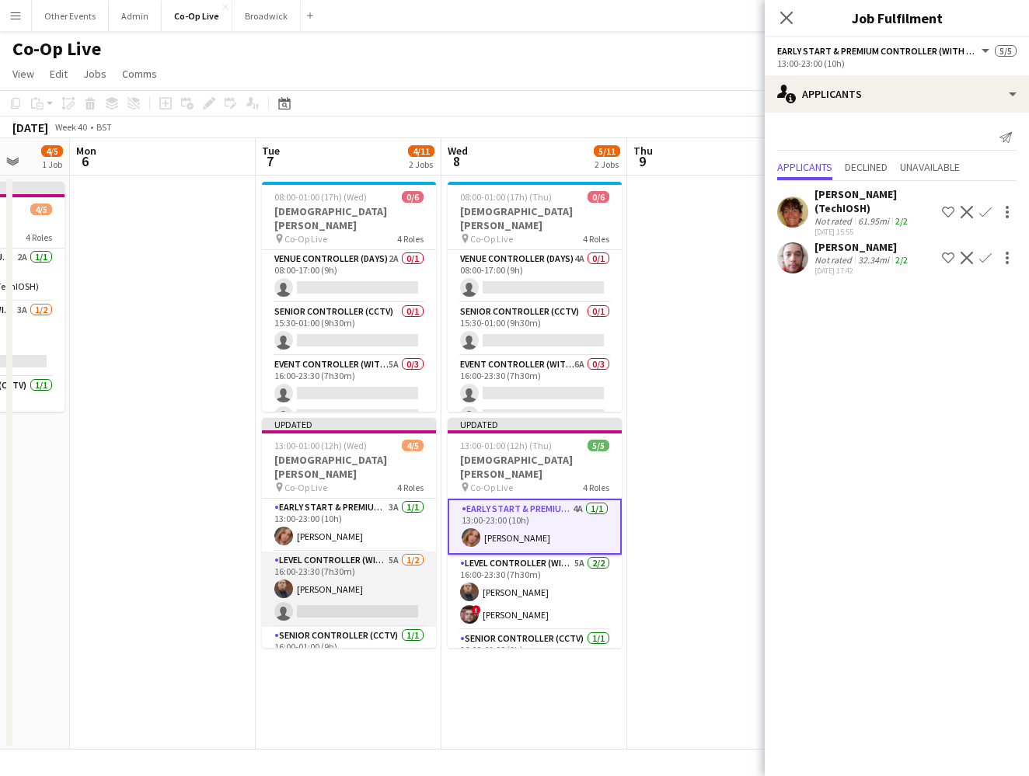
click at [392, 596] on app-card-role "Level Controller (with CCTV) 5A 1/2 16:00-23:30 (7h30m) Peter McGrory single-ne…" at bounding box center [349, 589] width 174 height 75
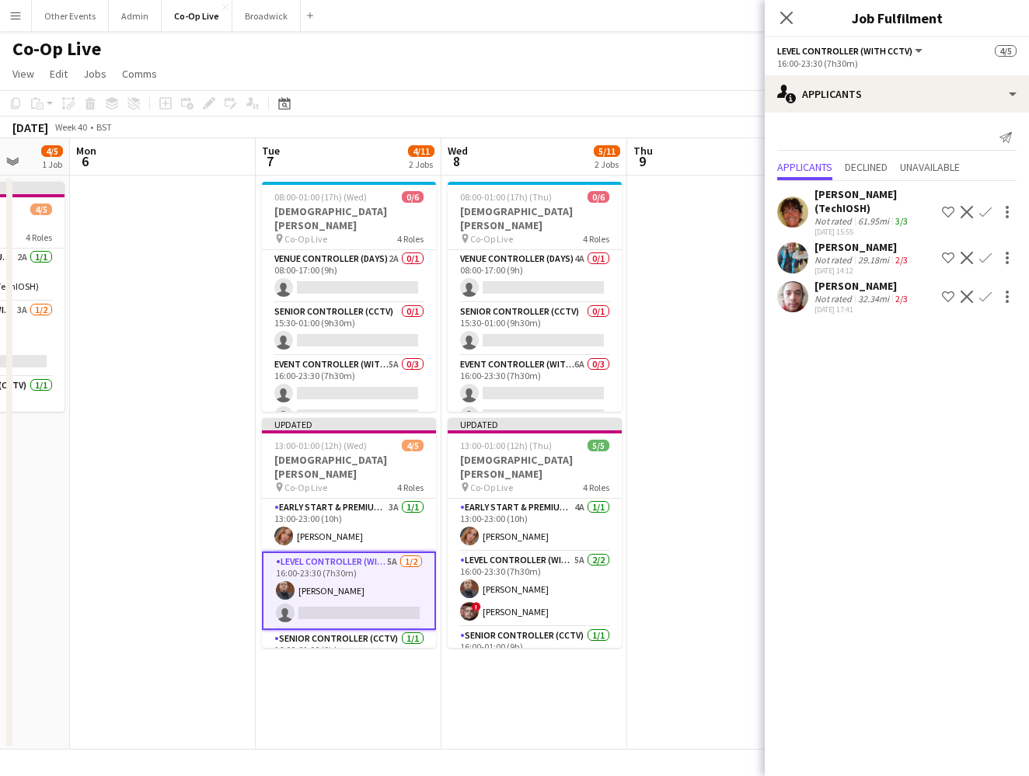
scroll to position [74, 0]
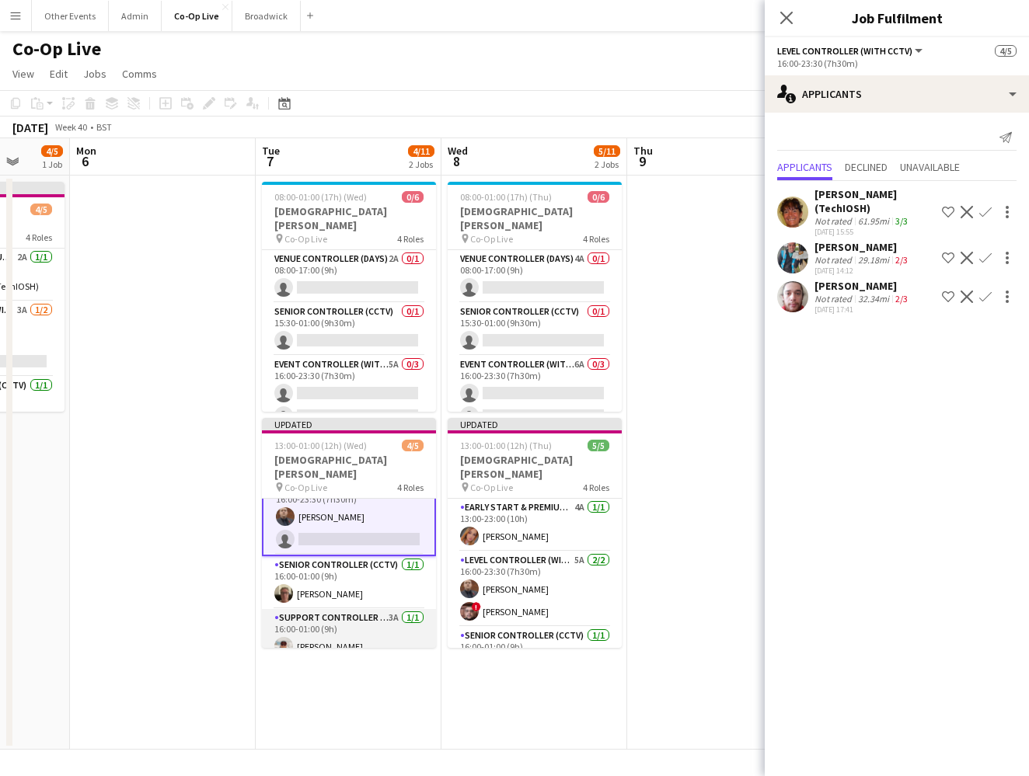
click at [375, 620] on app-card-role "Support Controller (with CCTV) 3A 1/1 16:00-01:00 (9h) Matt Gilmour" at bounding box center [349, 635] width 174 height 53
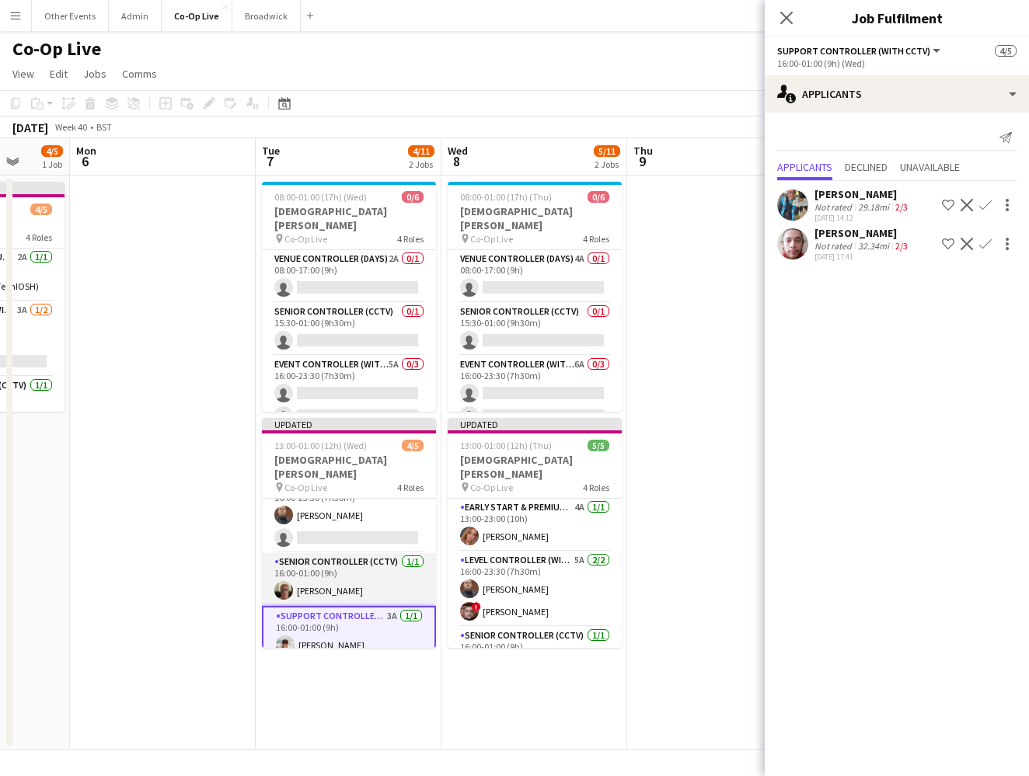
click at [379, 570] on app-card-role "Senior Controller (CCTV) 1/1 16:00-01:00 (9h) Kevin Anderson" at bounding box center [349, 579] width 174 height 53
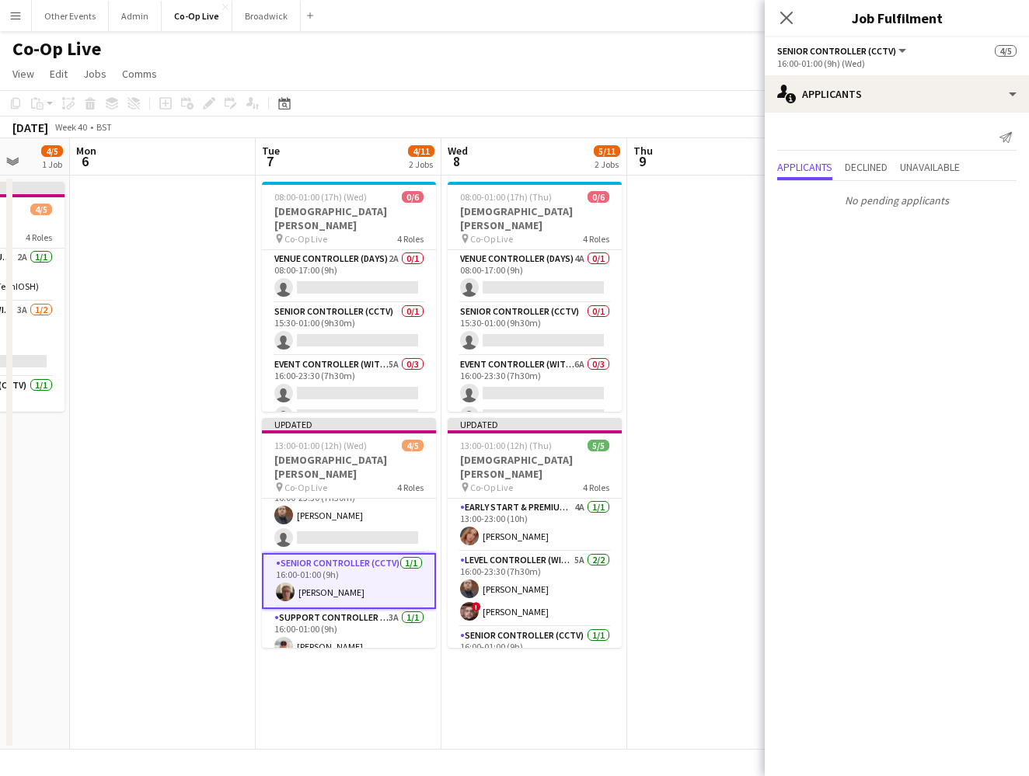
scroll to position [71, 0]
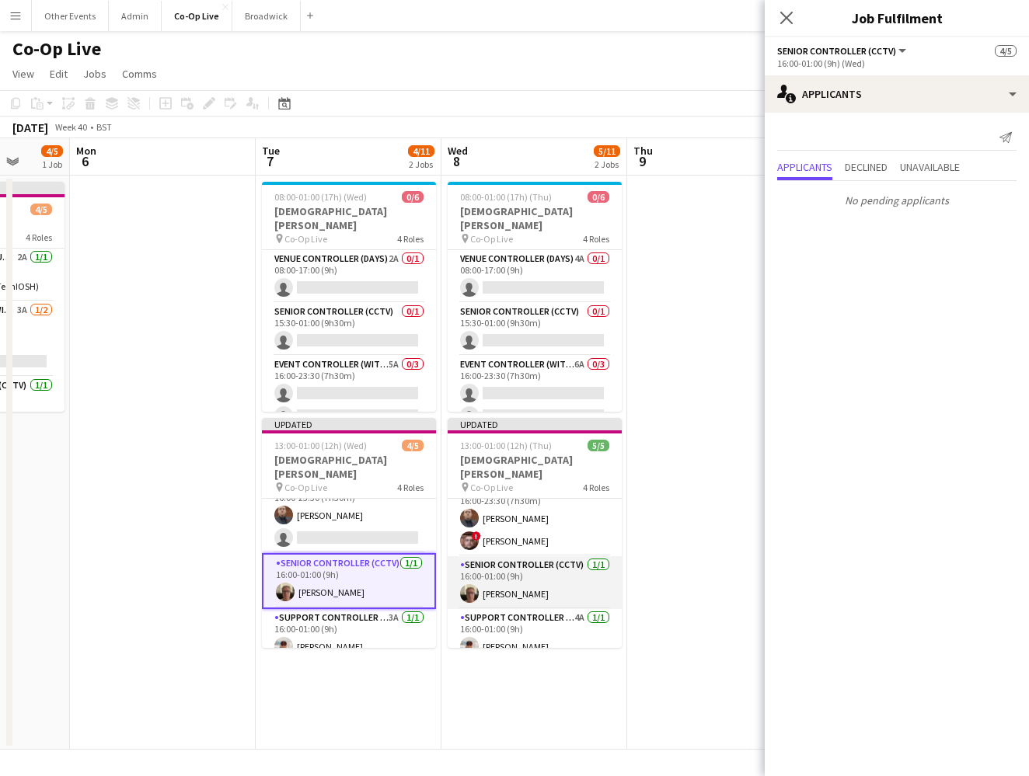
click at [543, 577] on app-card-role "Senior Controller (CCTV) 1/1 16:00-01:00 (9h) Kevin Anderson" at bounding box center [535, 582] width 174 height 53
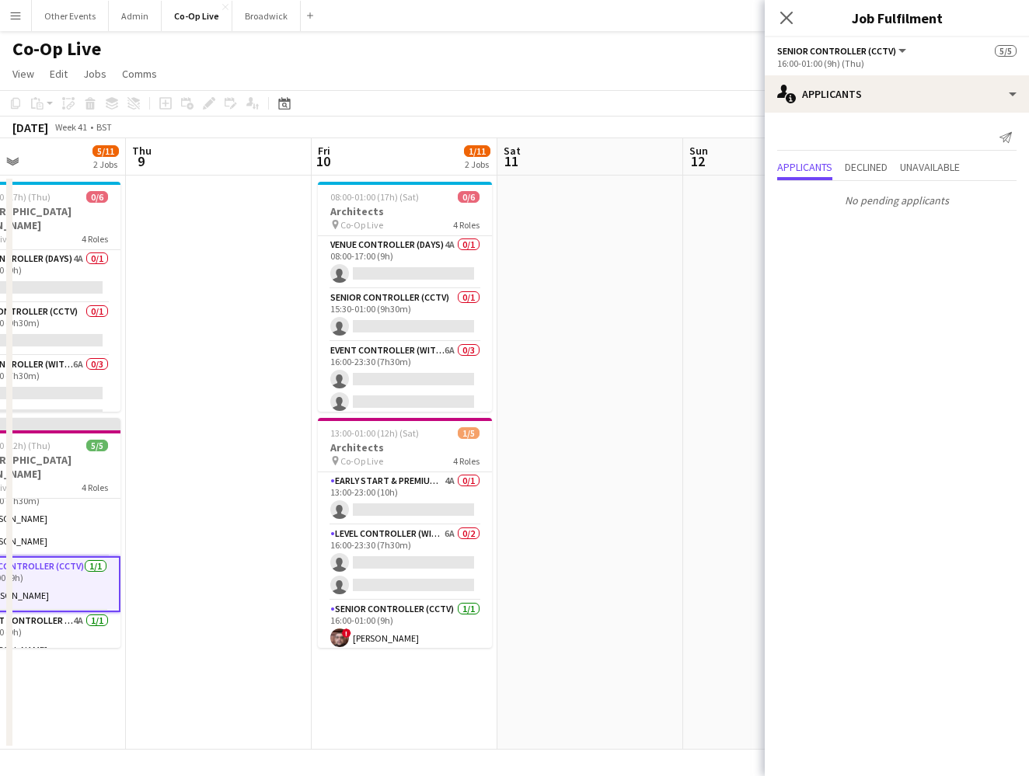
scroll to position [58, 0]
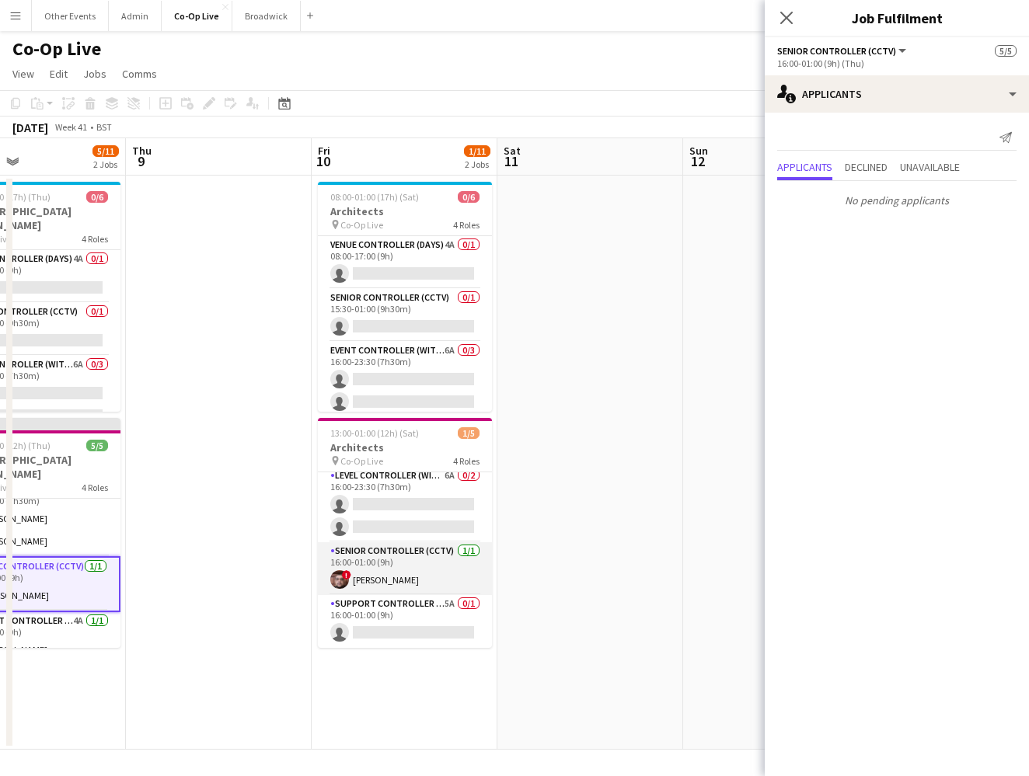
click at [437, 579] on app-card-role "Senior Controller (CCTV) 1/1 16:00-01:00 (9h) ! Aaron Spalding" at bounding box center [405, 568] width 174 height 53
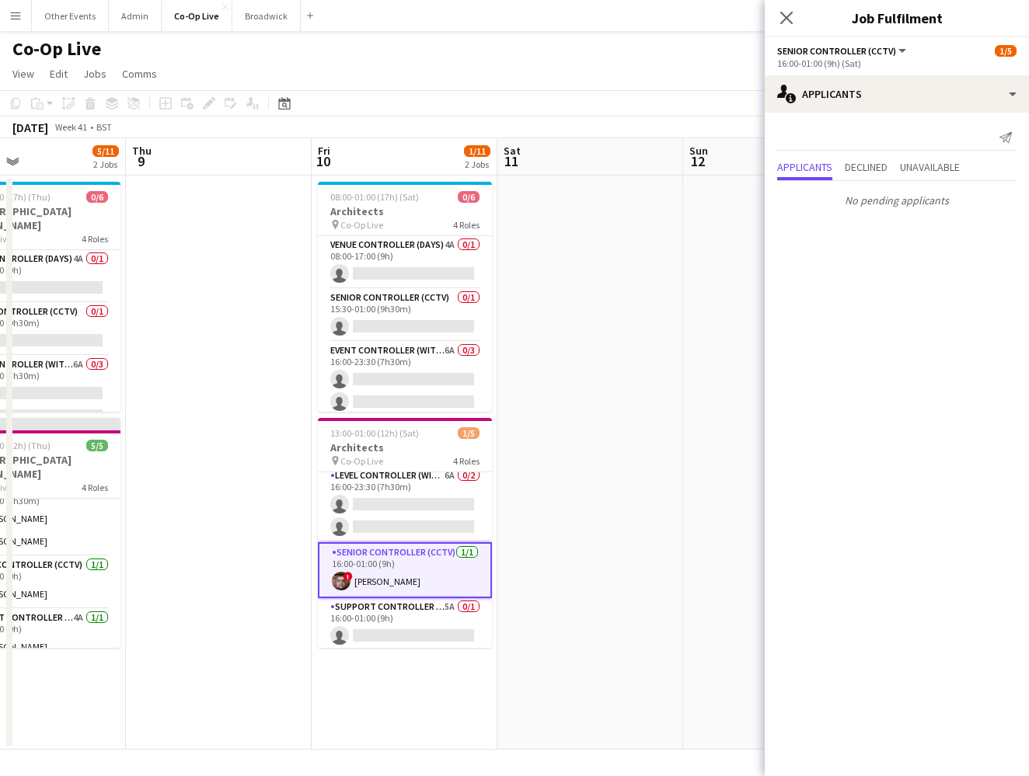
scroll to position [0, 0]
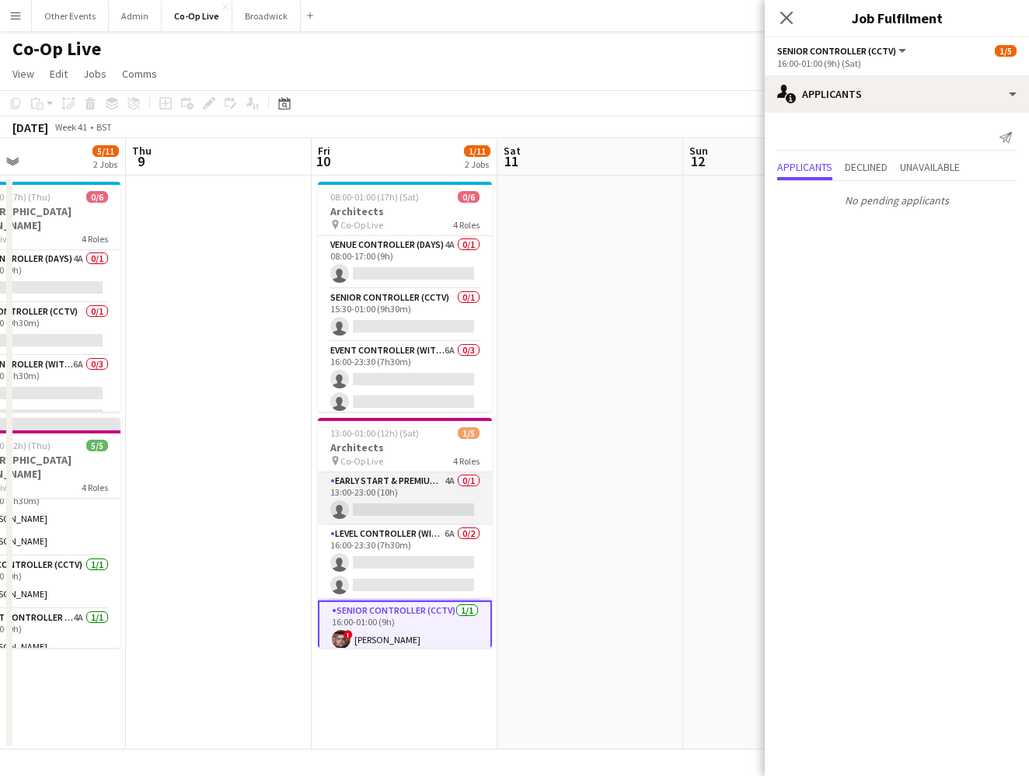
click at [430, 514] on app-card-role "Early Start & Premium Controller (with CCTV) 4A 0/1 13:00-23:00 (10h) single-ne…" at bounding box center [405, 498] width 174 height 53
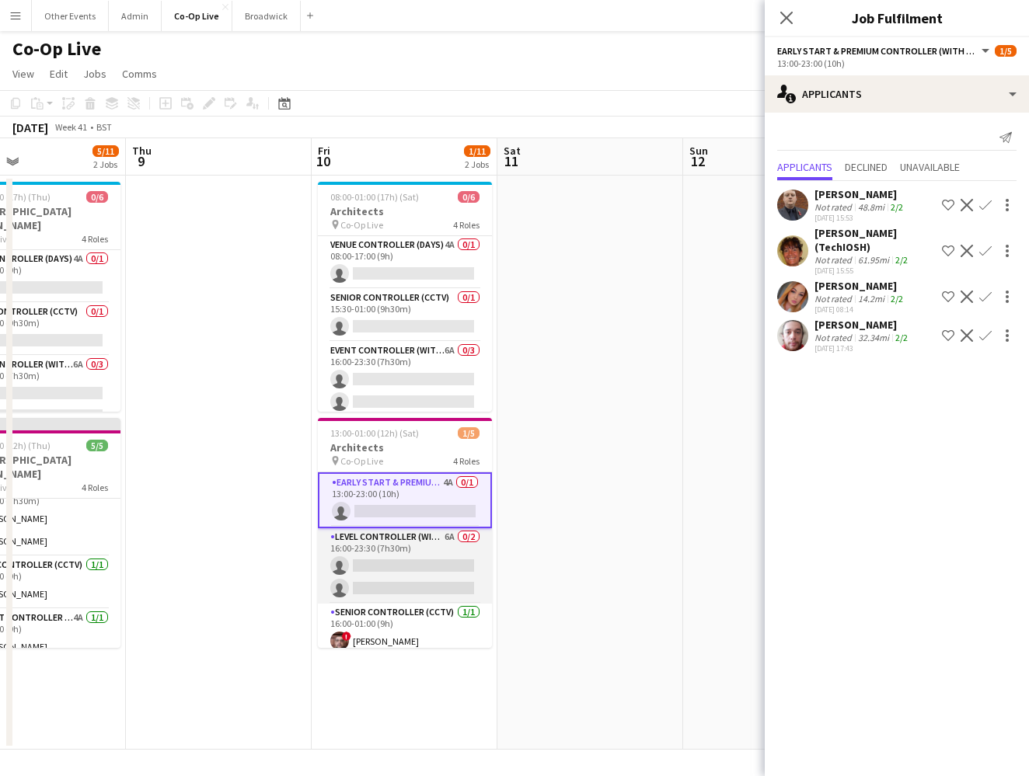
click at [402, 559] on app-card-role "Level Controller (with CCTV) 6A 0/2 16:00-23:30 (7h30m) single-neutral-actions …" at bounding box center [405, 565] width 174 height 75
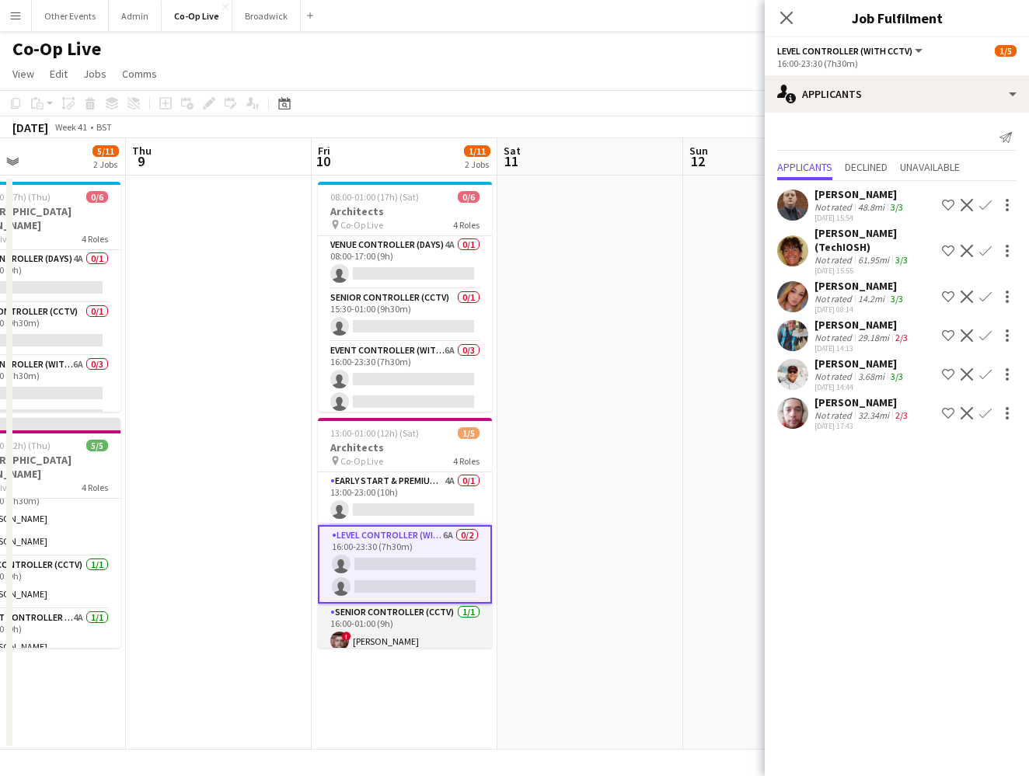
scroll to position [61, 0]
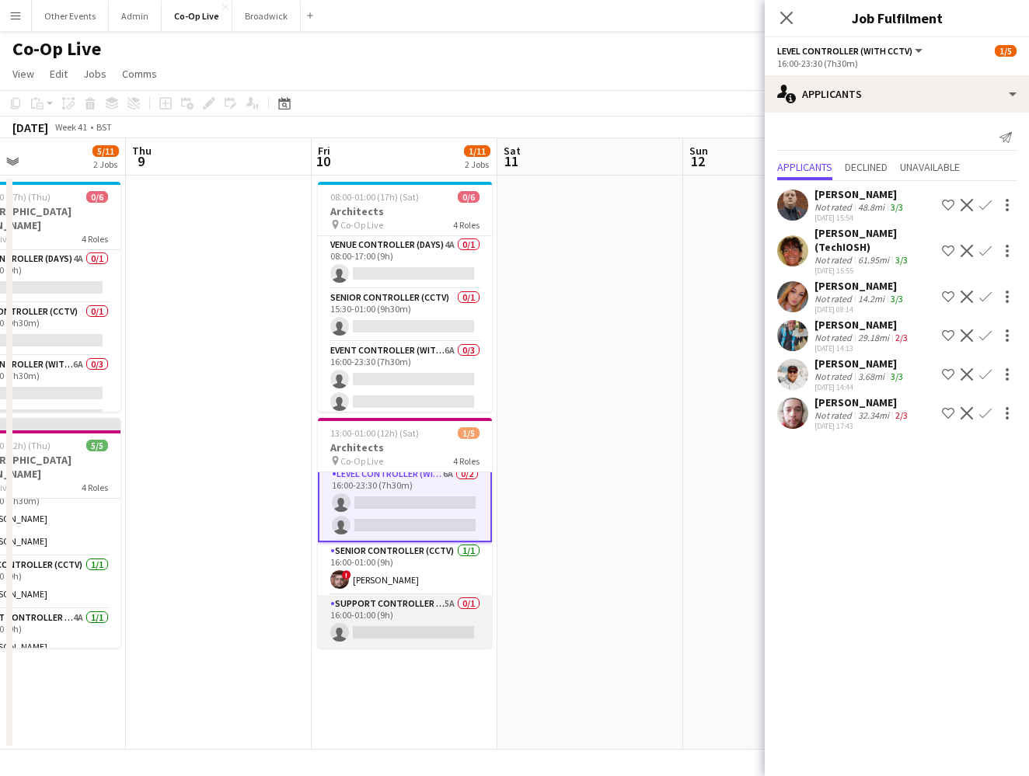
click at [429, 620] on app-card-role "Support Controller (with CCTV) 5A 0/1 16:00-01:00 (9h) single-neutral-actions" at bounding box center [405, 621] width 174 height 53
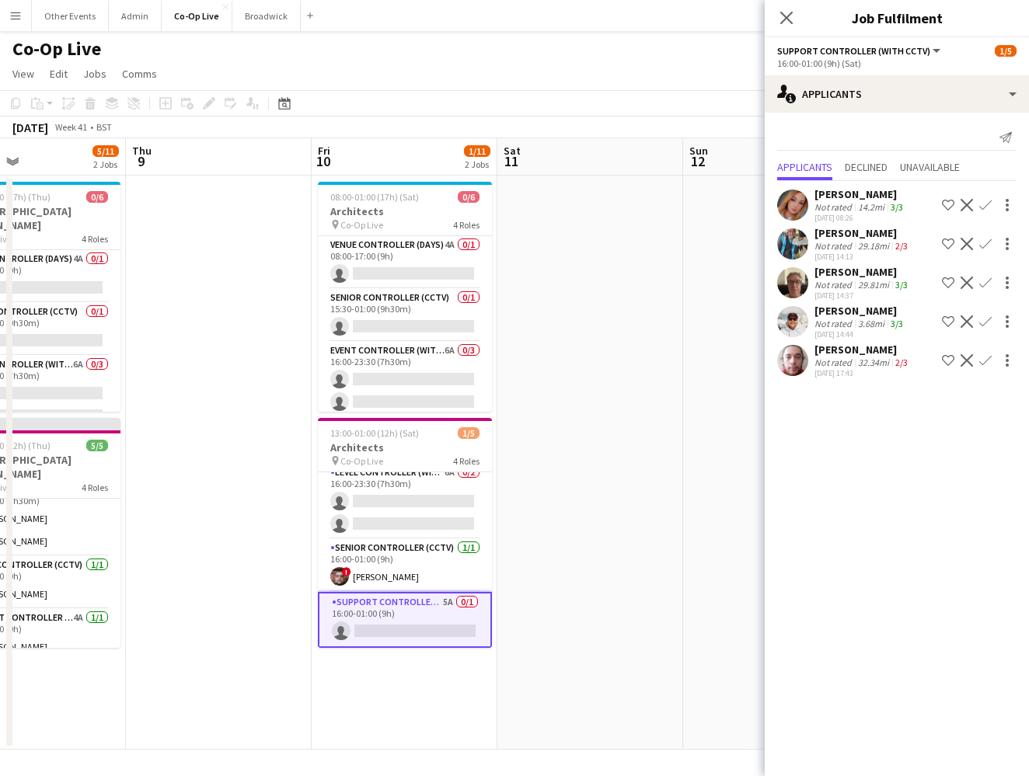
click at [671, 284] on app-icon "Confirm" at bounding box center [985, 283] width 12 height 12
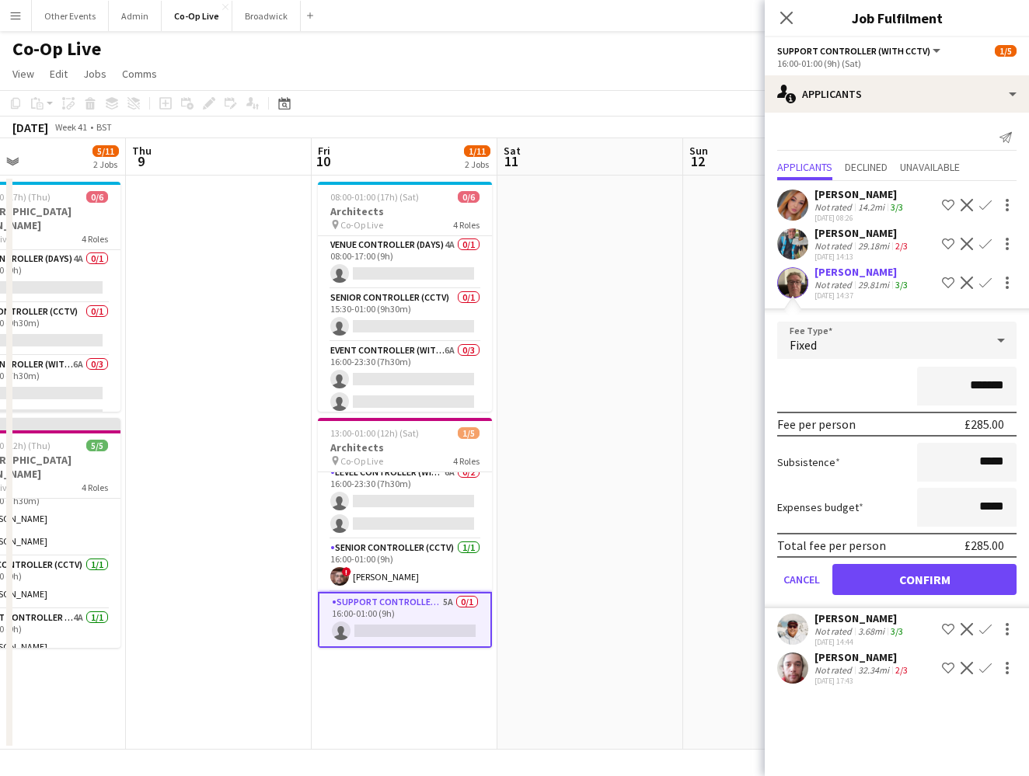
click at [671, 573] on button "Confirm" at bounding box center [924, 579] width 184 height 31
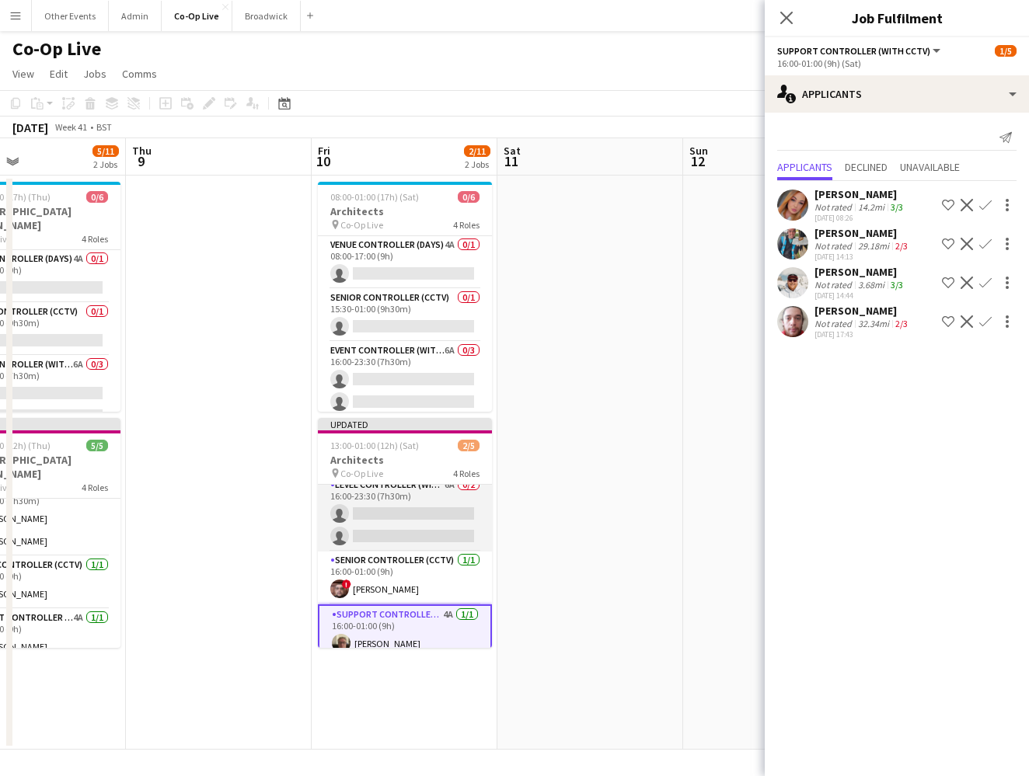
click at [428, 524] on app-card-role "Level Controller (with CCTV) 6A 0/2 16:00-23:30 (7h30m) single-neutral-actions …" at bounding box center [405, 513] width 174 height 75
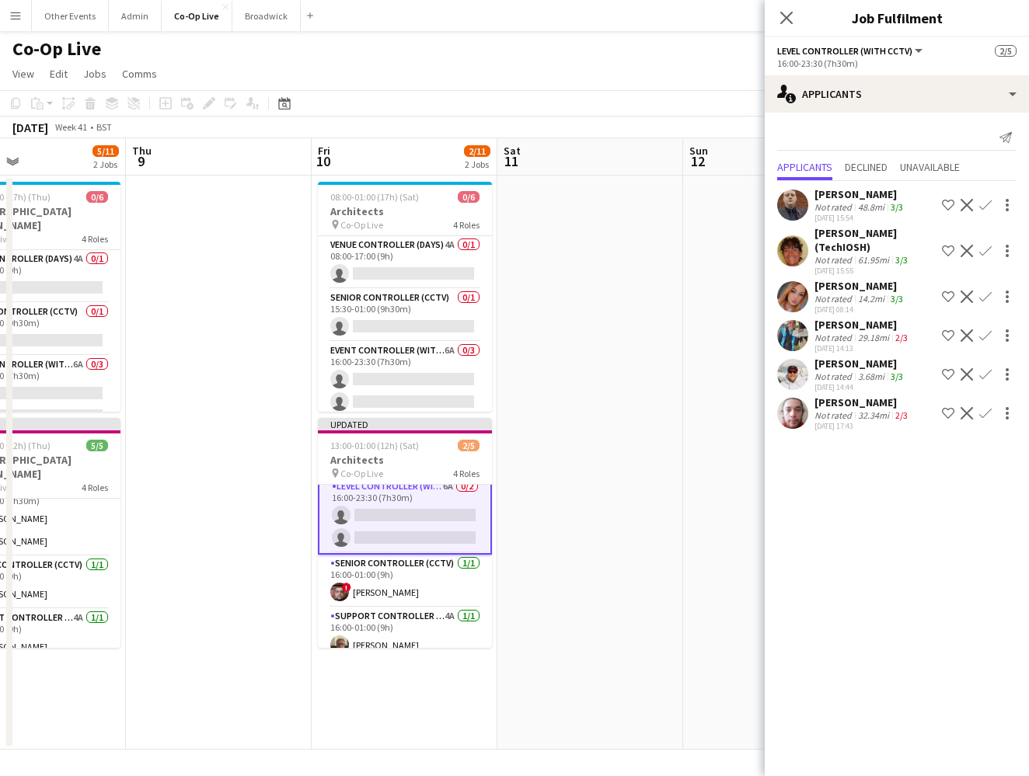
click at [671, 375] on app-icon "Confirm" at bounding box center [985, 374] width 12 height 12
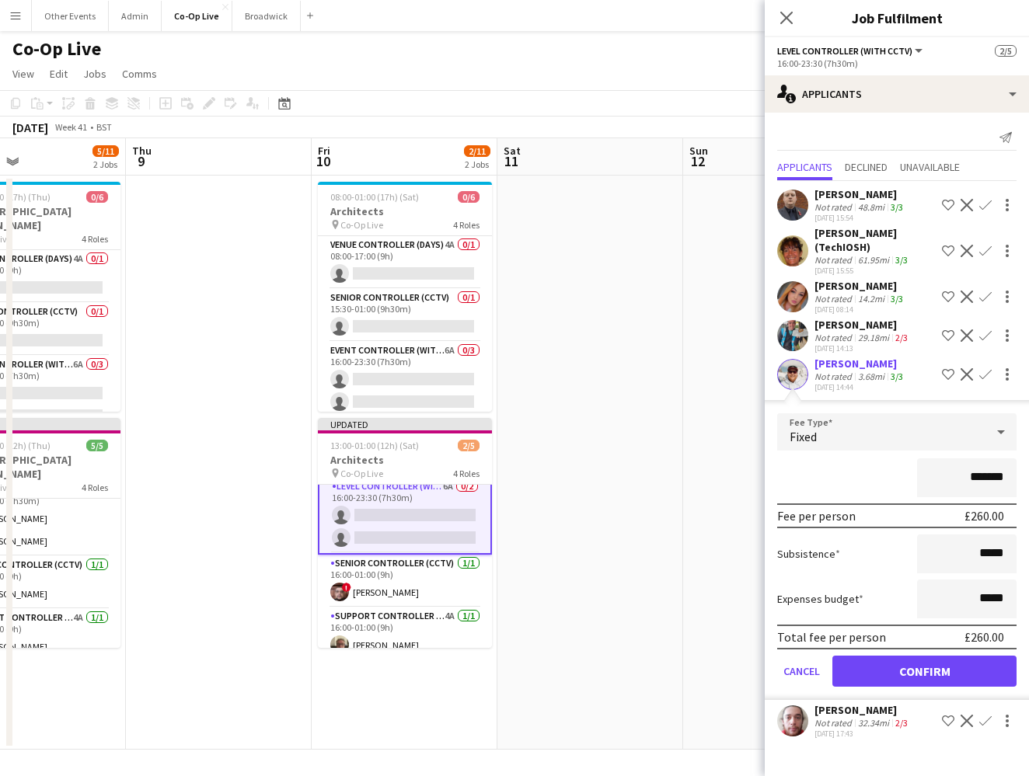
click at [671, 676] on button "Confirm" at bounding box center [924, 671] width 184 height 31
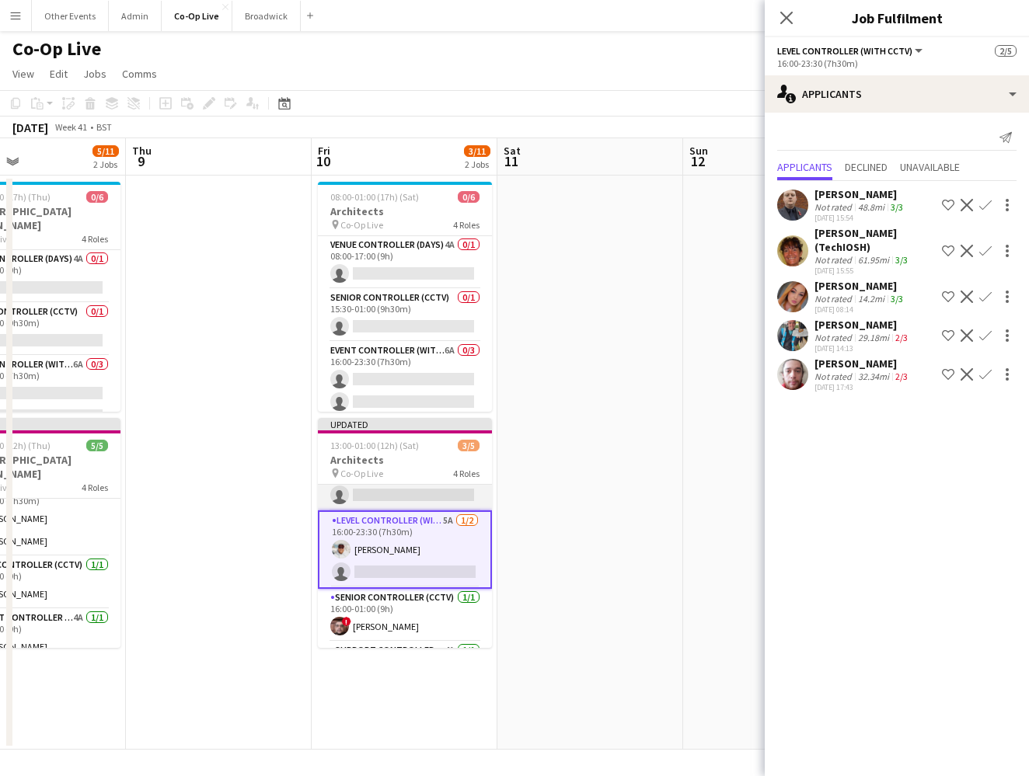
scroll to position [0, 0]
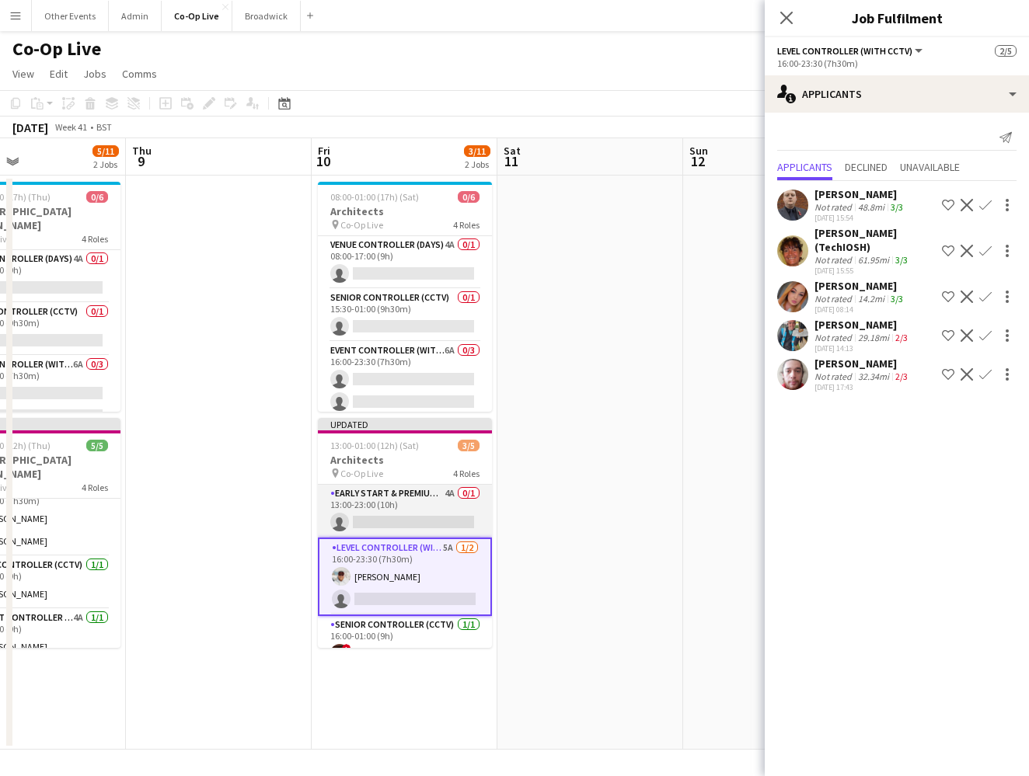
click at [424, 512] on app-card-role "Early Start & Premium Controller (with CCTV) 4A 0/1 13:00-23:00 (10h) single-ne…" at bounding box center [405, 511] width 174 height 53
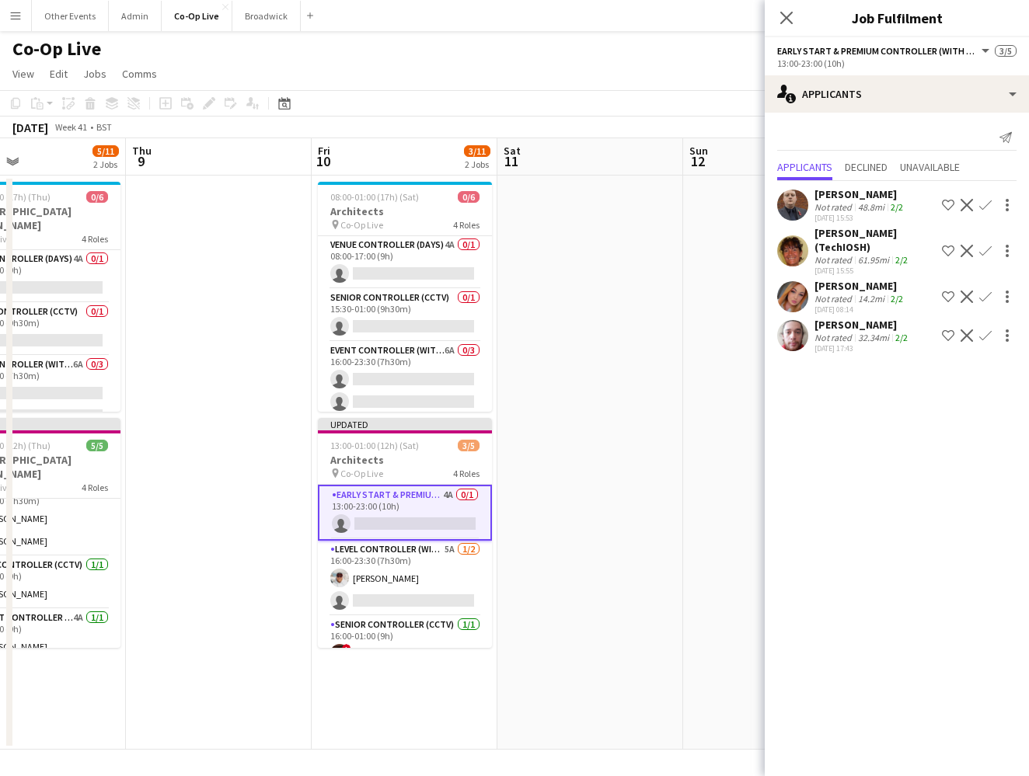
click at [671, 205] on app-icon "Confirm" at bounding box center [985, 205] width 12 height 12
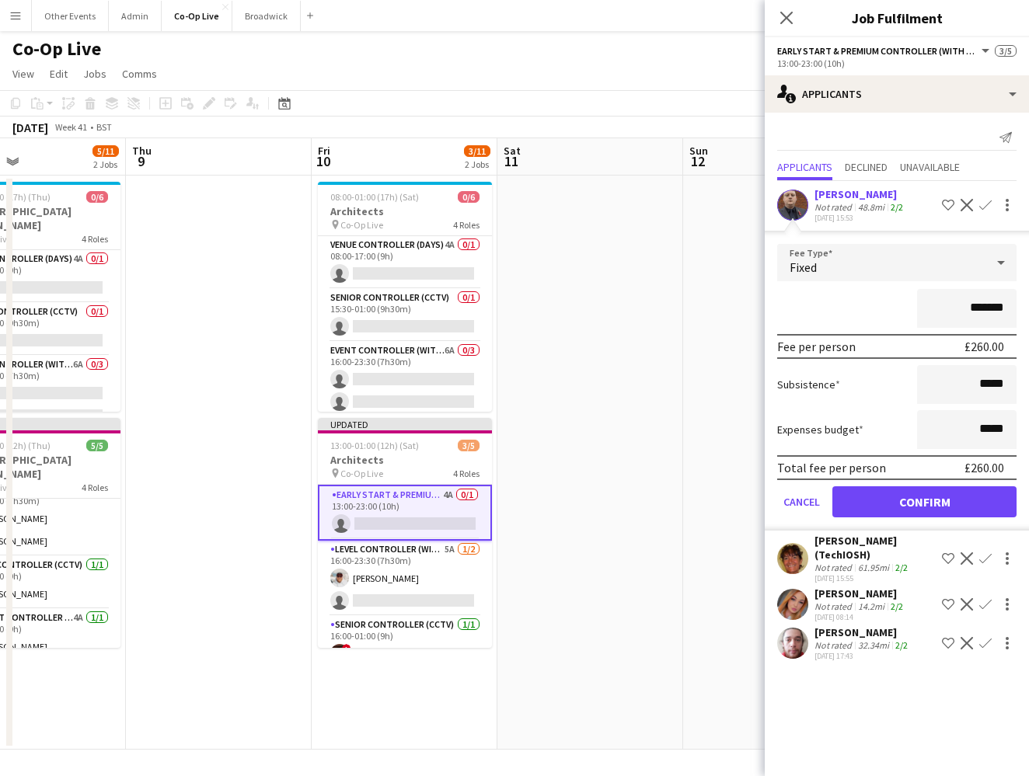
click at [671, 496] on button "Confirm" at bounding box center [924, 501] width 184 height 31
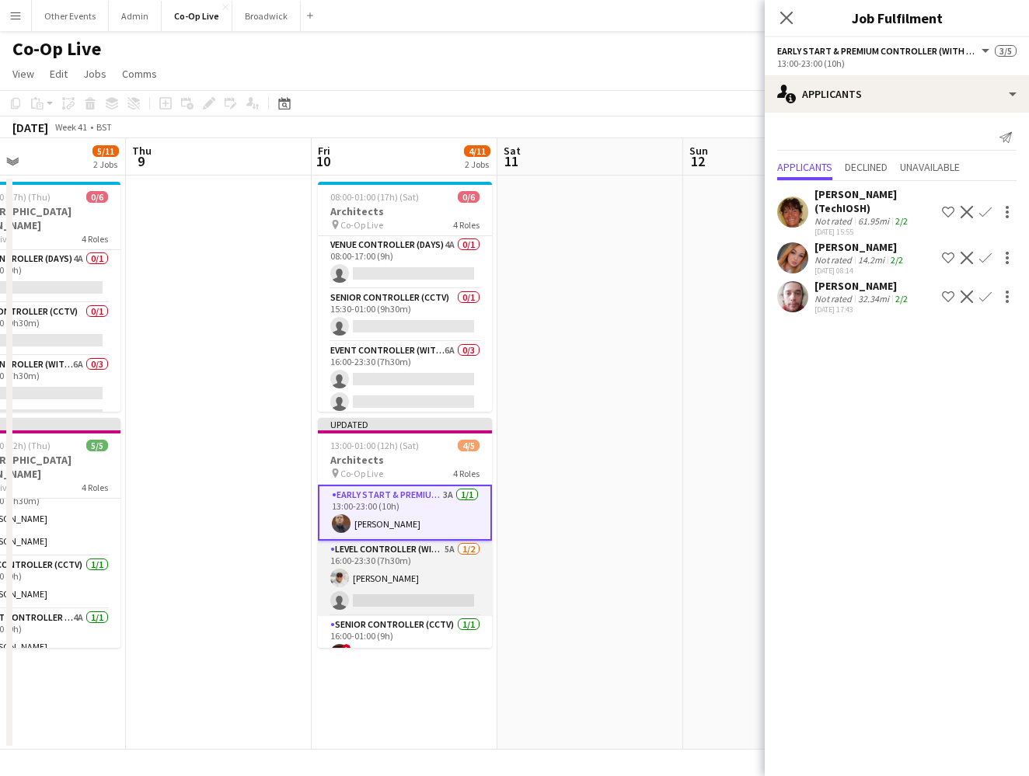
click at [406, 577] on app-card-role "Level Controller (with CCTV) 5A 1/2 16:00-23:30 (7h30m) Matt Gilmour single-neu…" at bounding box center [405, 578] width 174 height 75
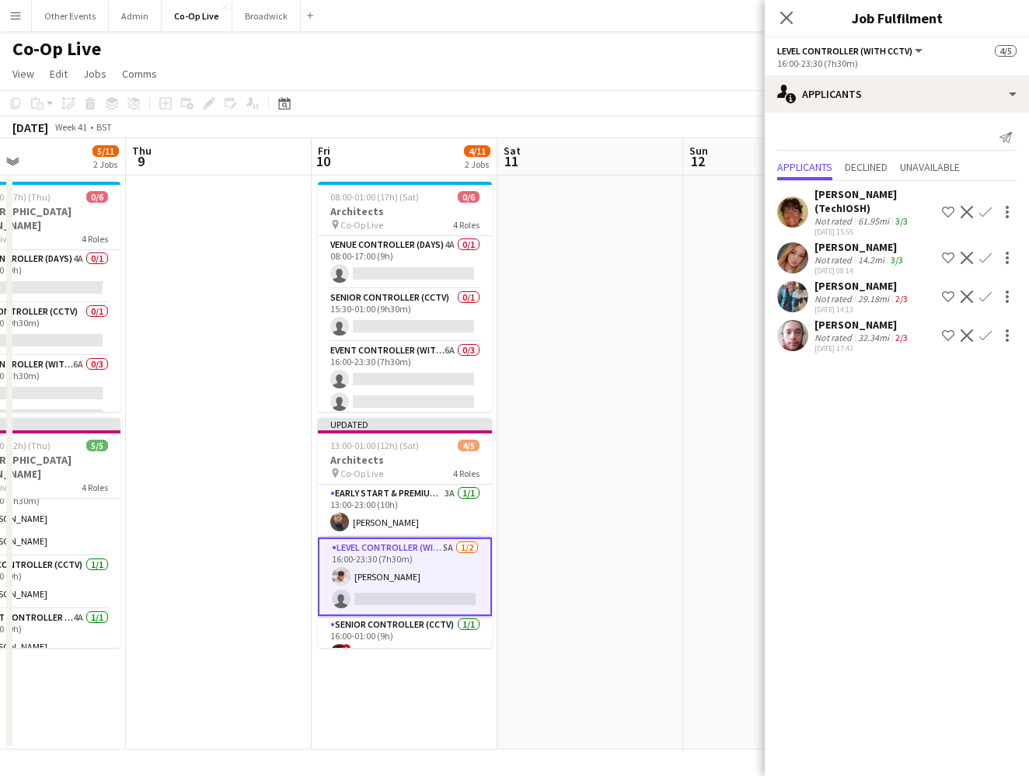
click at [671, 255] on app-icon "Confirm" at bounding box center [985, 258] width 12 height 12
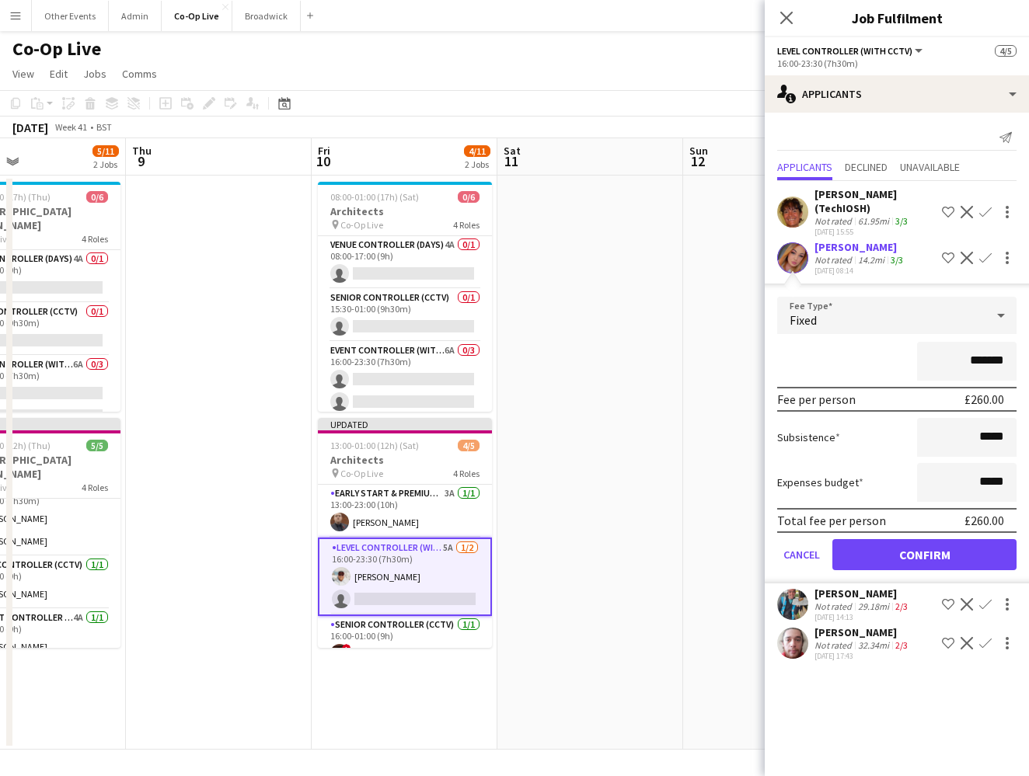
click at [671, 559] on button "Confirm" at bounding box center [924, 554] width 184 height 31
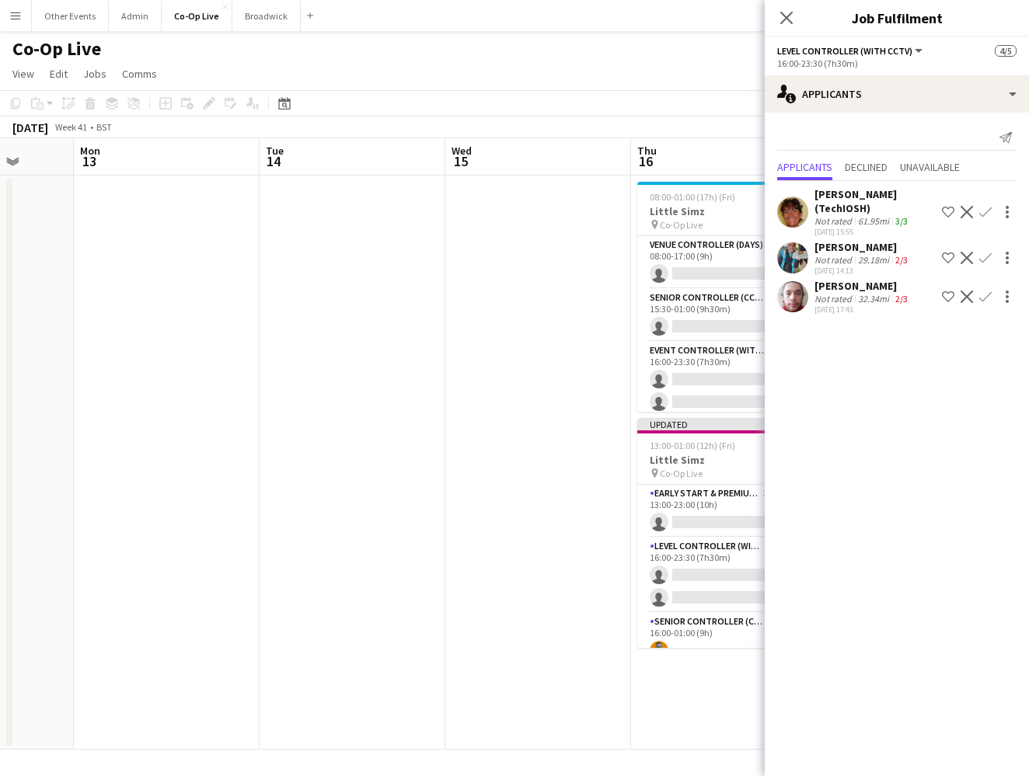
scroll to position [0, 506]
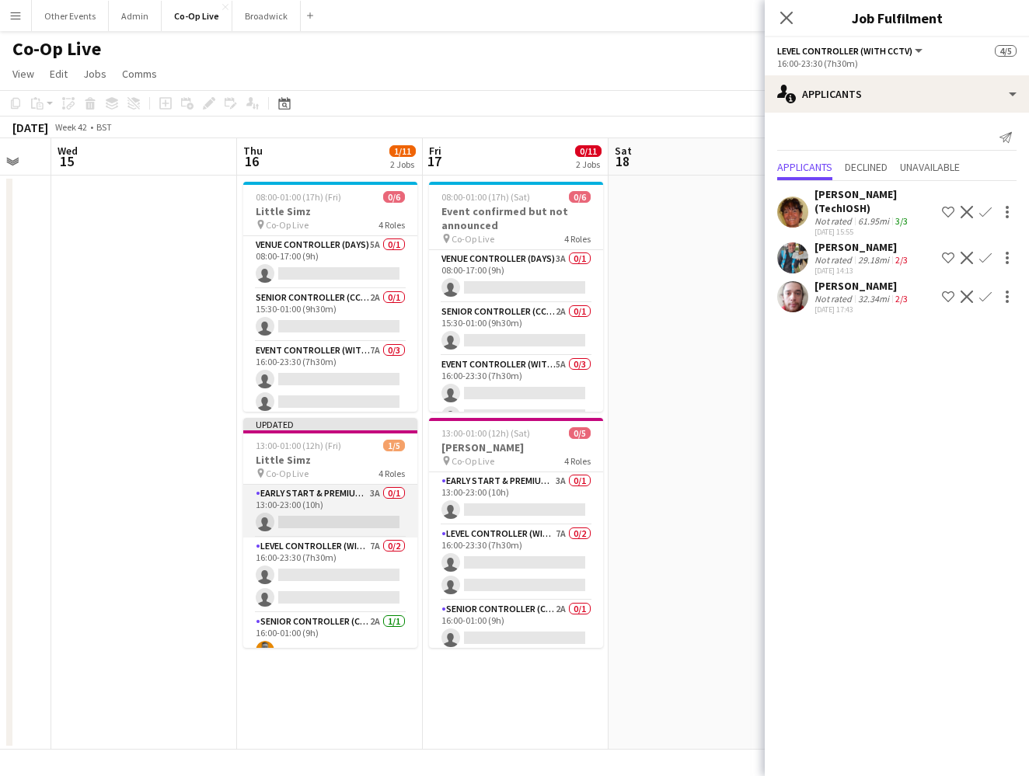
click at [344, 511] on app-card-role "Early Start & Premium Controller (with CCTV) 3A 0/1 13:00-23:00 (10h) single-ne…" at bounding box center [330, 511] width 174 height 53
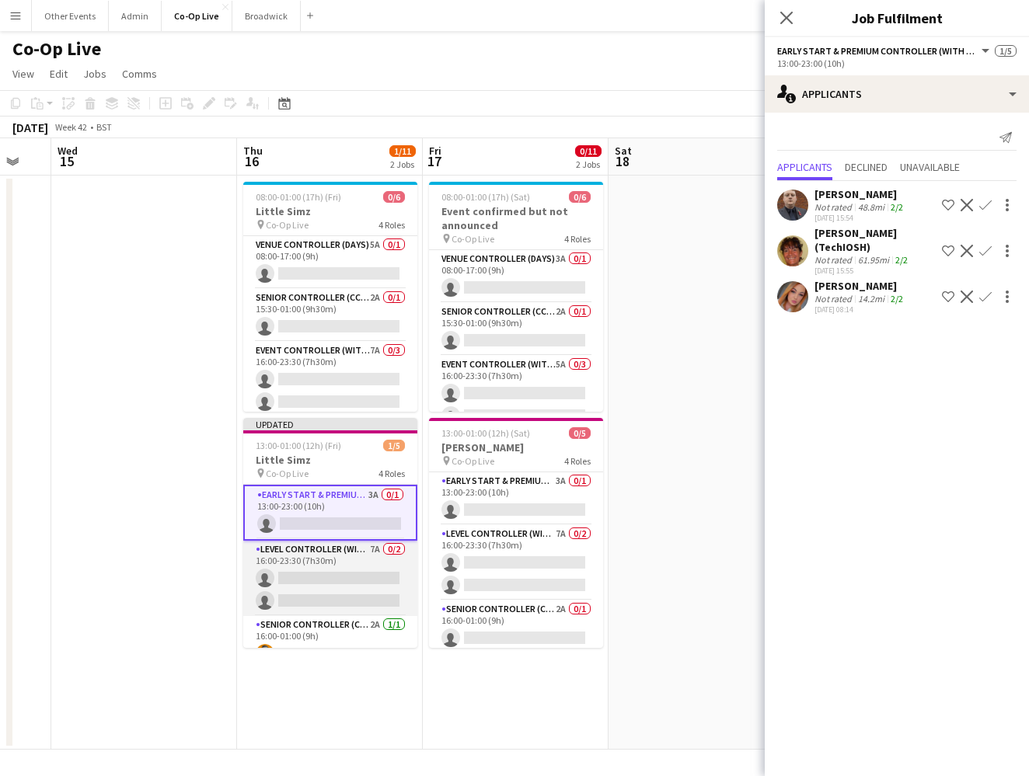
click at [360, 577] on app-card-role "Level Controller (with CCTV) 7A 0/2 16:00-23:30 (7h30m) single-neutral-actions …" at bounding box center [330, 578] width 174 height 75
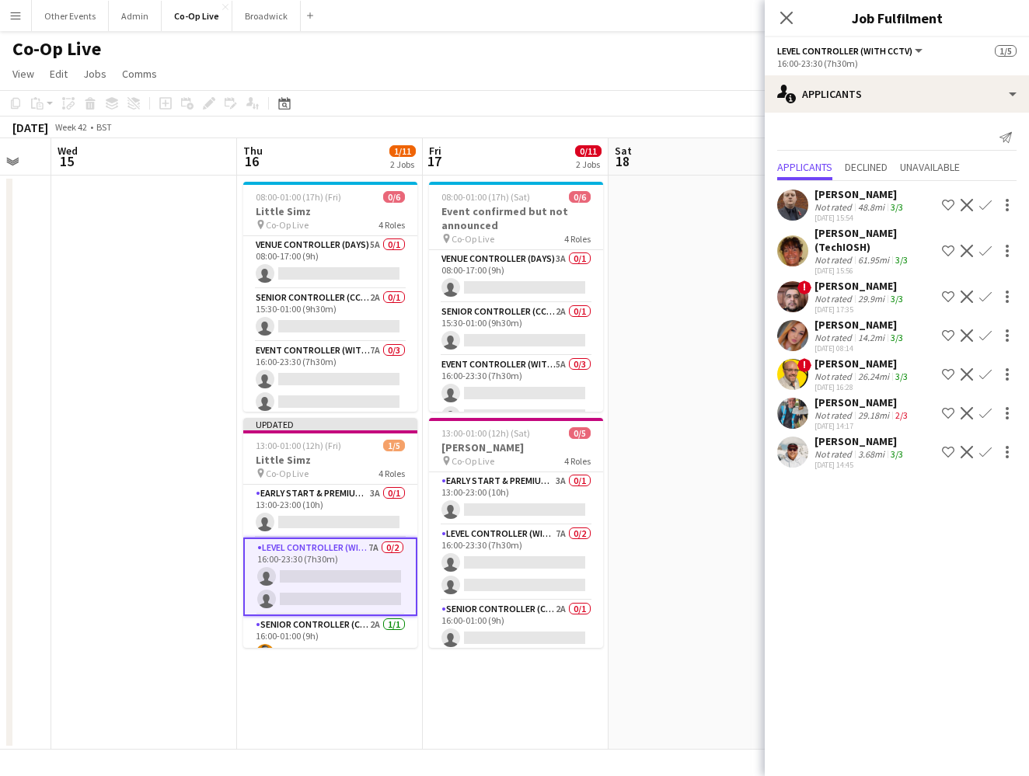
scroll to position [74, 0]
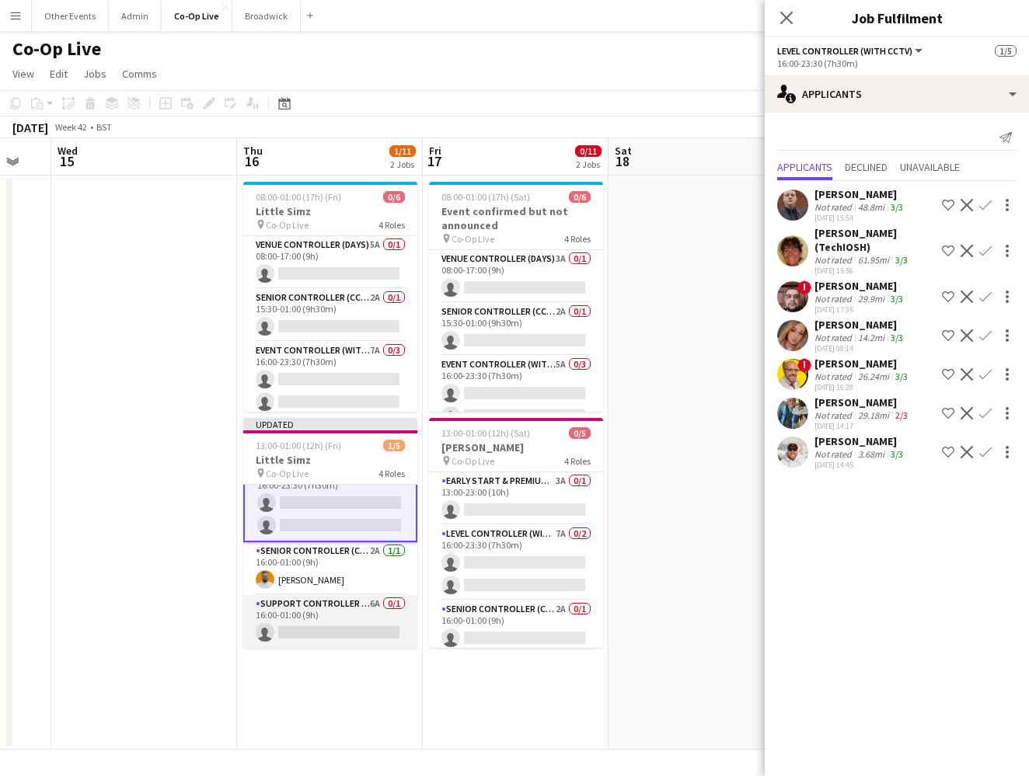
click at [334, 622] on app-card-role "Support Controller (with CCTV) 6A 0/1 16:00-01:00 (9h) single-neutral-actions" at bounding box center [330, 621] width 174 height 53
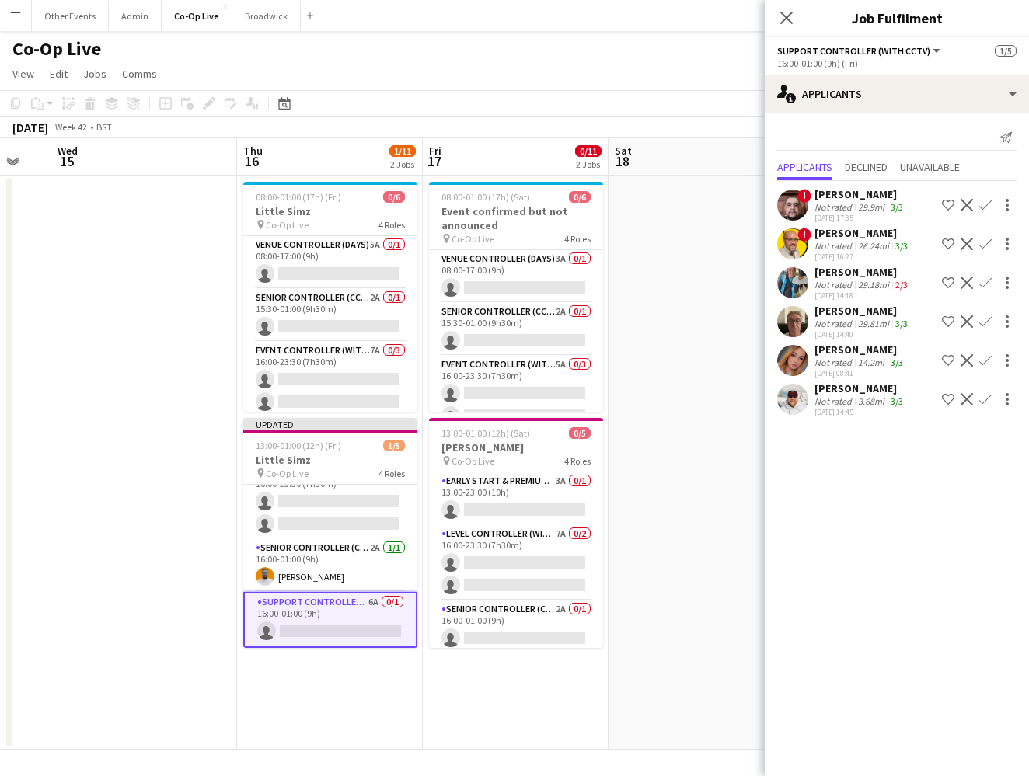
click at [671, 207] on app-icon "Confirm" at bounding box center [985, 205] width 12 height 12
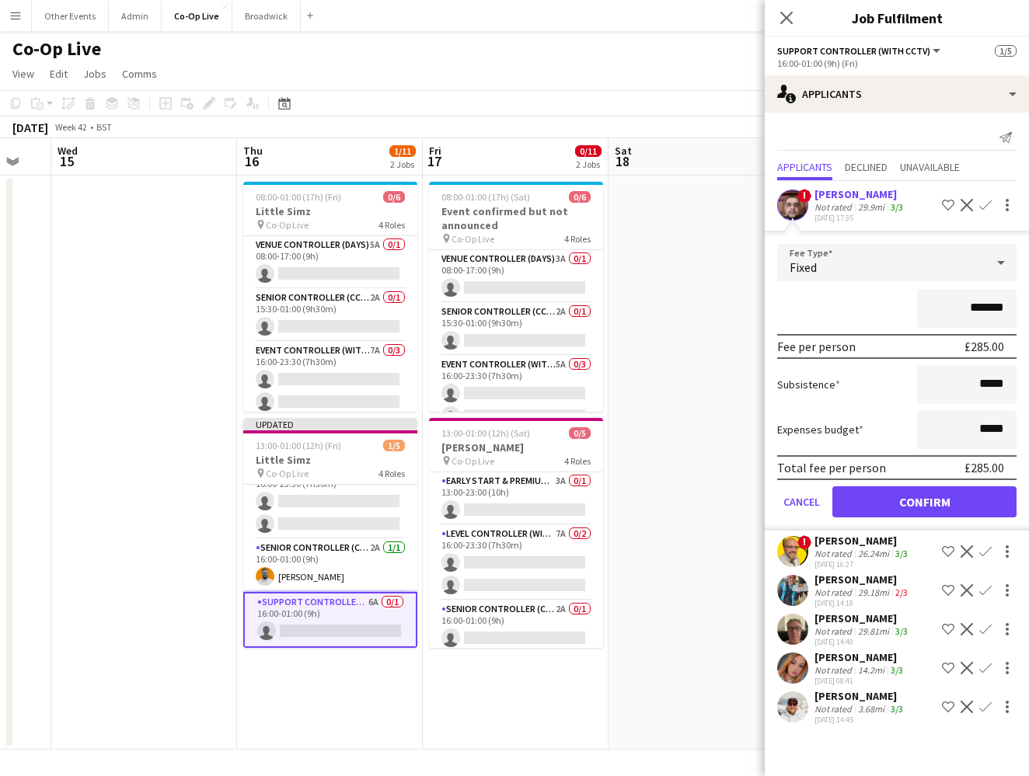
click at [671, 493] on button "Confirm" at bounding box center [924, 501] width 184 height 31
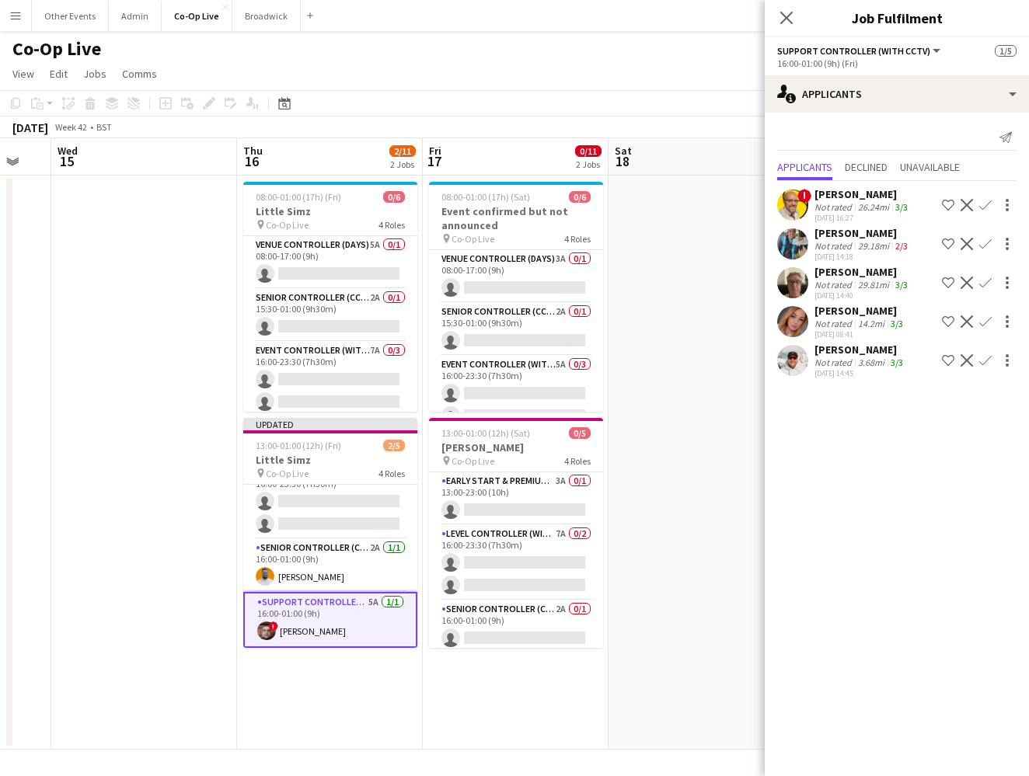
scroll to position [58, 0]
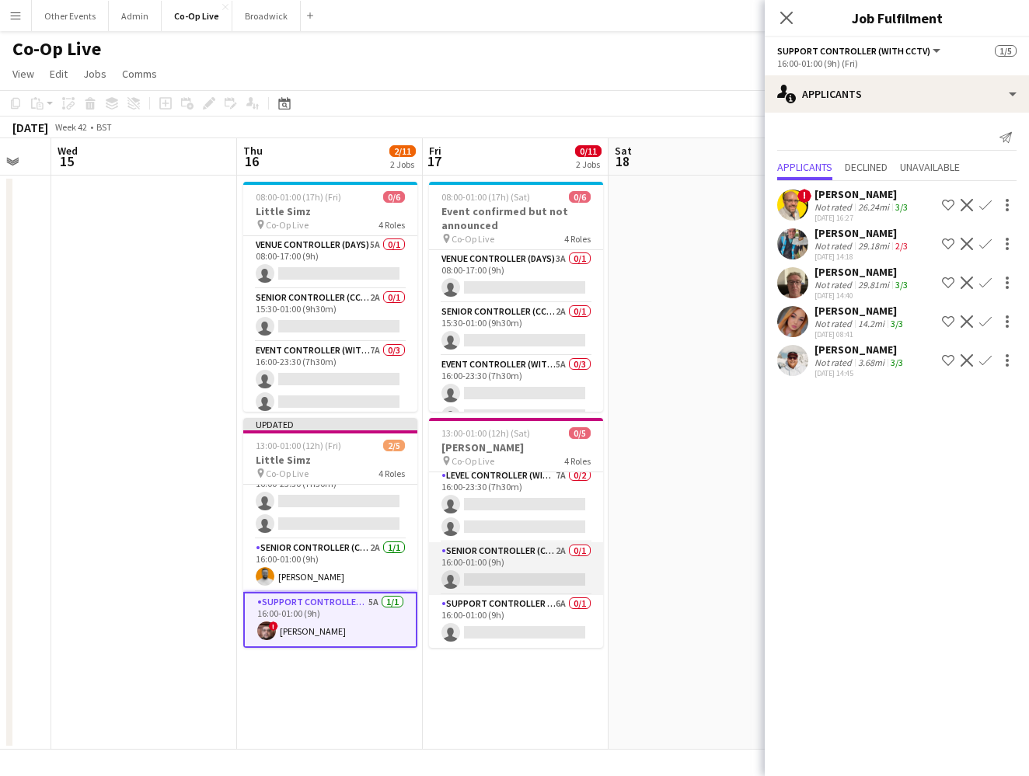
click at [524, 545] on app-card-role "Senior Controller (CCTV) 2A 0/1 16:00-01:00 (9h) single-neutral-actions" at bounding box center [516, 568] width 174 height 53
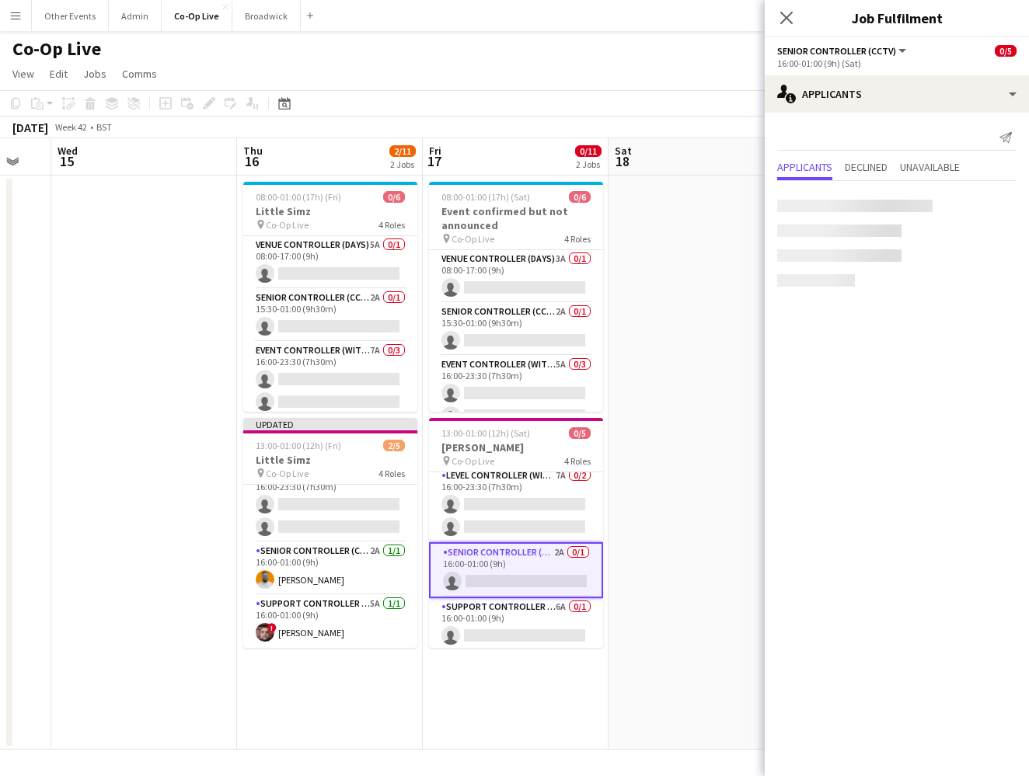
scroll to position [71, 0]
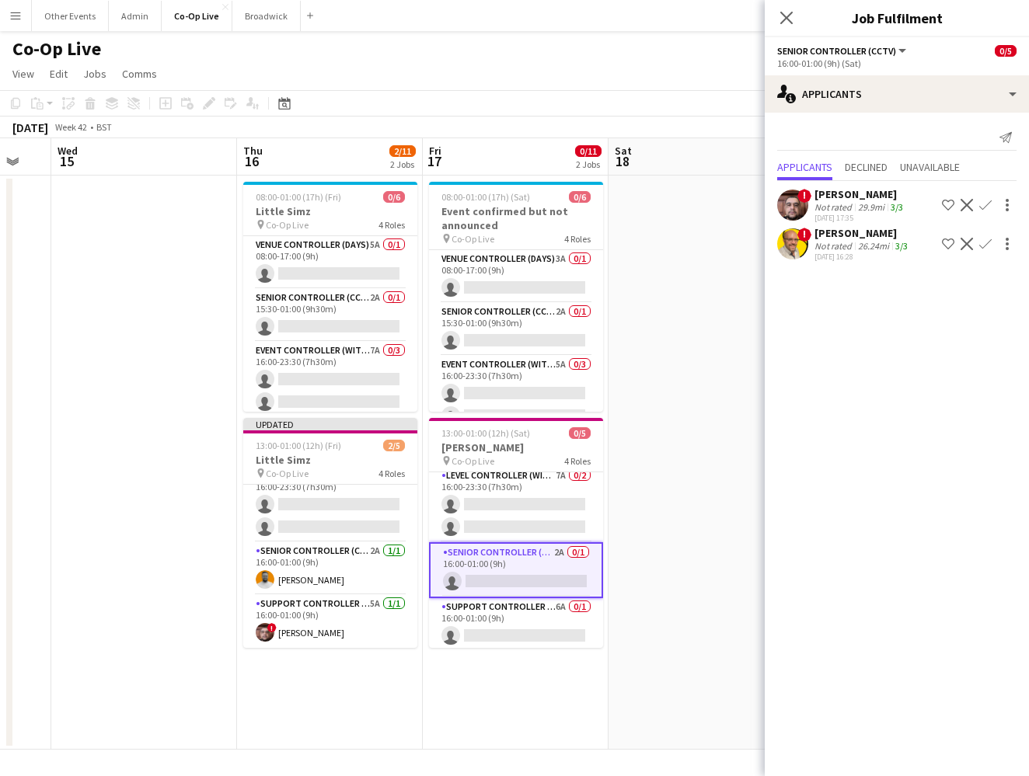
click at [671, 239] on app-icon "Confirm" at bounding box center [985, 244] width 12 height 12
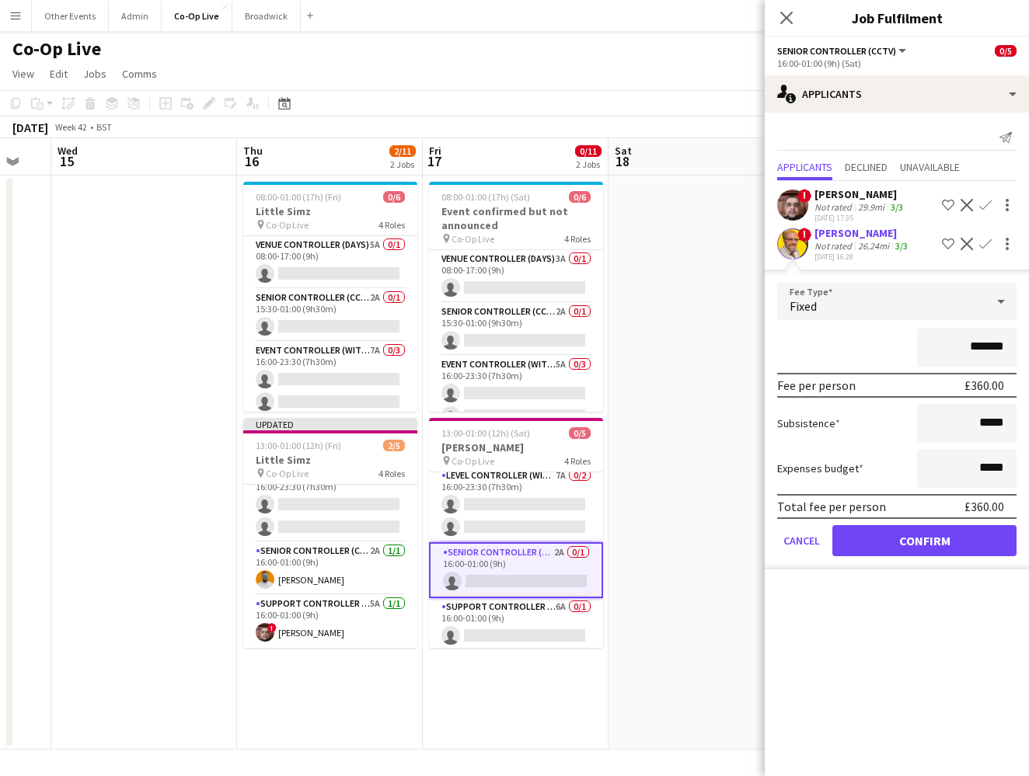
click at [671, 541] on button "Confirm" at bounding box center [924, 540] width 184 height 31
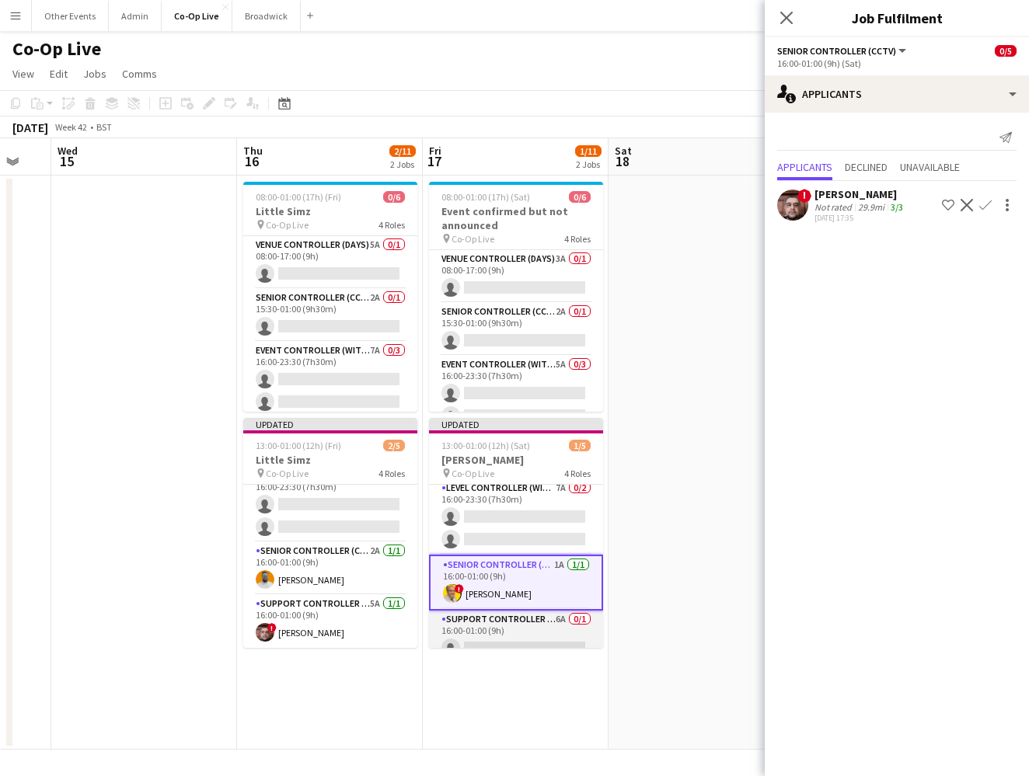
click at [520, 630] on app-card-role "Support Controller (with CCTV) 6A 0/1 16:00-01:00 (9h) single-neutral-actions" at bounding box center [516, 637] width 174 height 53
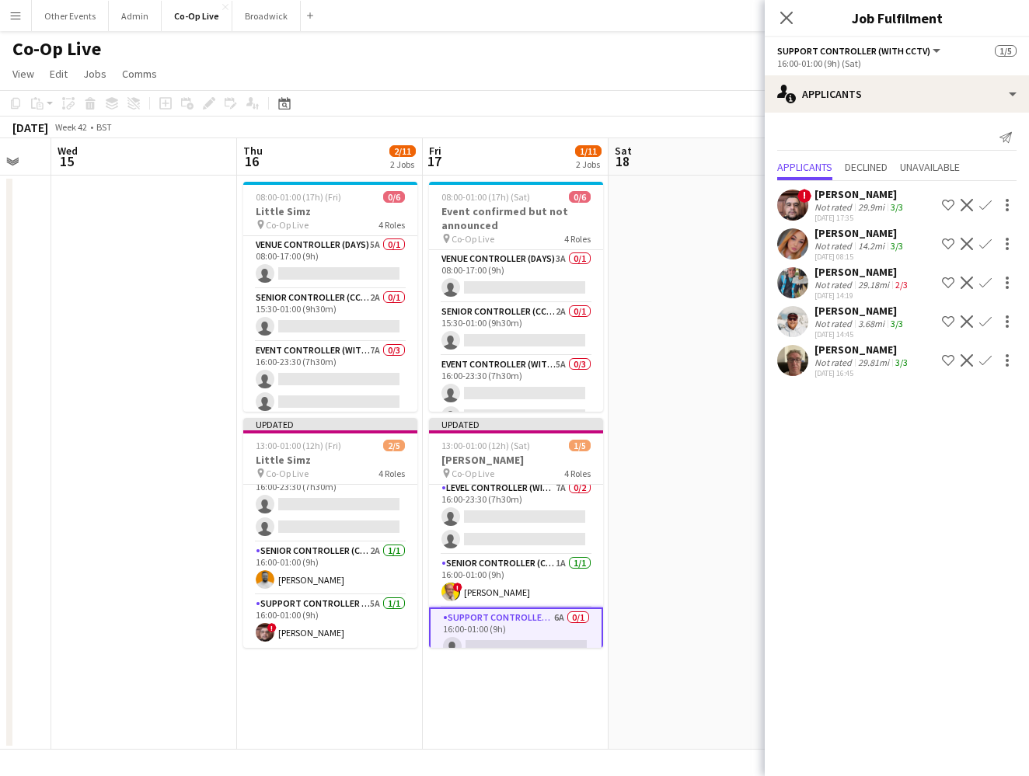
click at [671, 360] on app-icon "Confirm" at bounding box center [985, 360] width 12 height 12
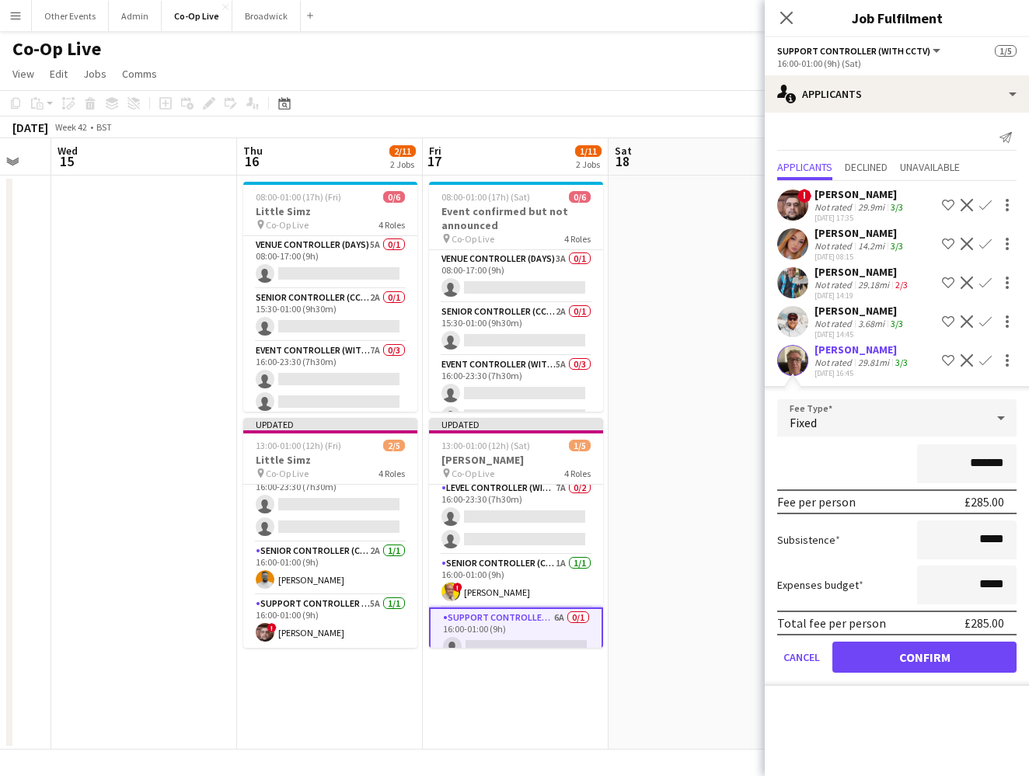
click at [671, 650] on button "Confirm" at bounding box center [924, 657] width 184 height 31
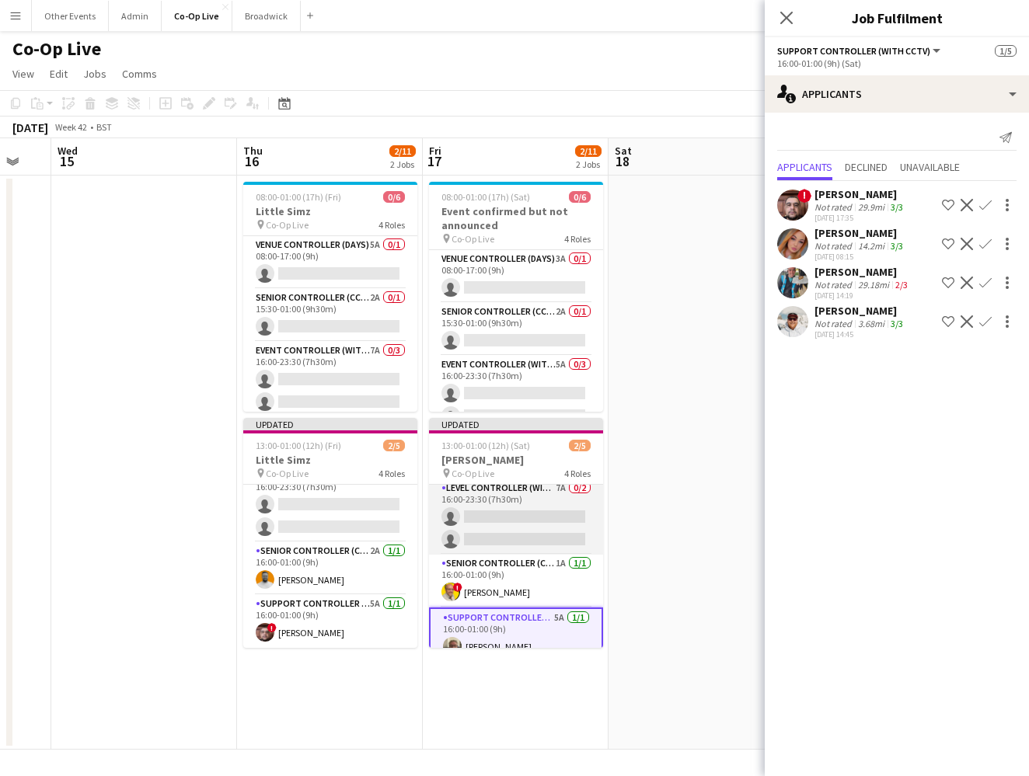
click at [536, 529] on app-card-role "Level Controller (with CCTV) 7A 0/2 16:00-23:30 (7h30m) single-neutral-actions …" at bounding box center [516, 516] width 174 height 75
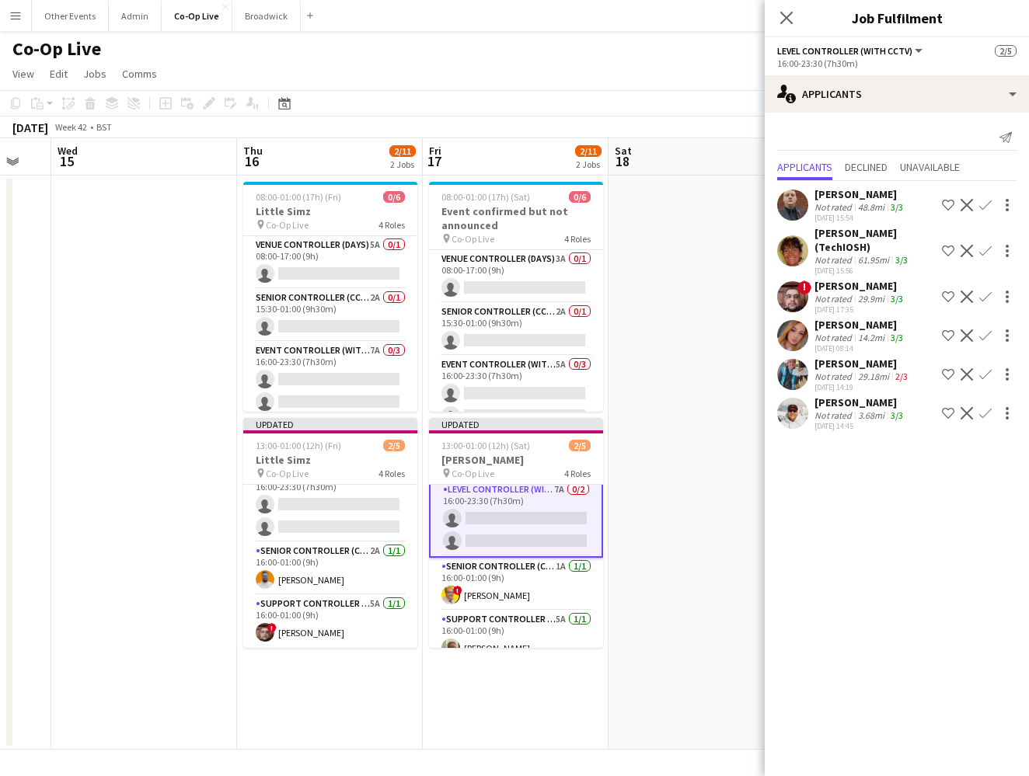
click at [671, 296] on app-icon "Confirm" at bounding box center [985, 297] width 12 height 12
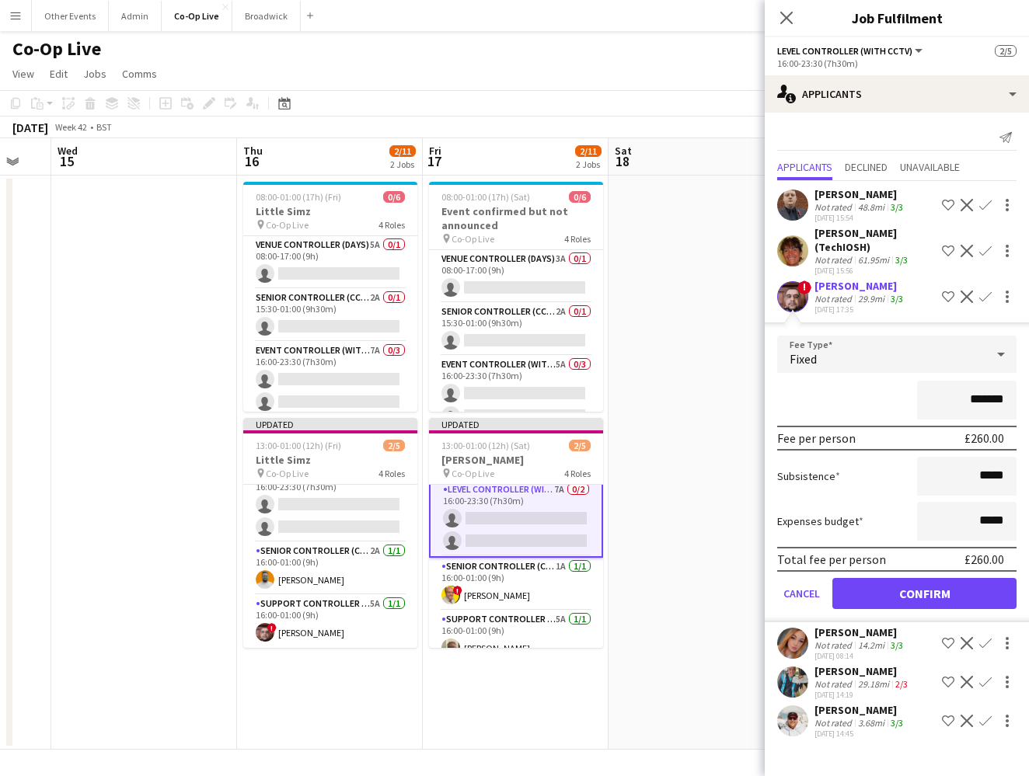
click at [671, 588] on button "Confirm" at bounding box center [924, 593] width 184 height 31
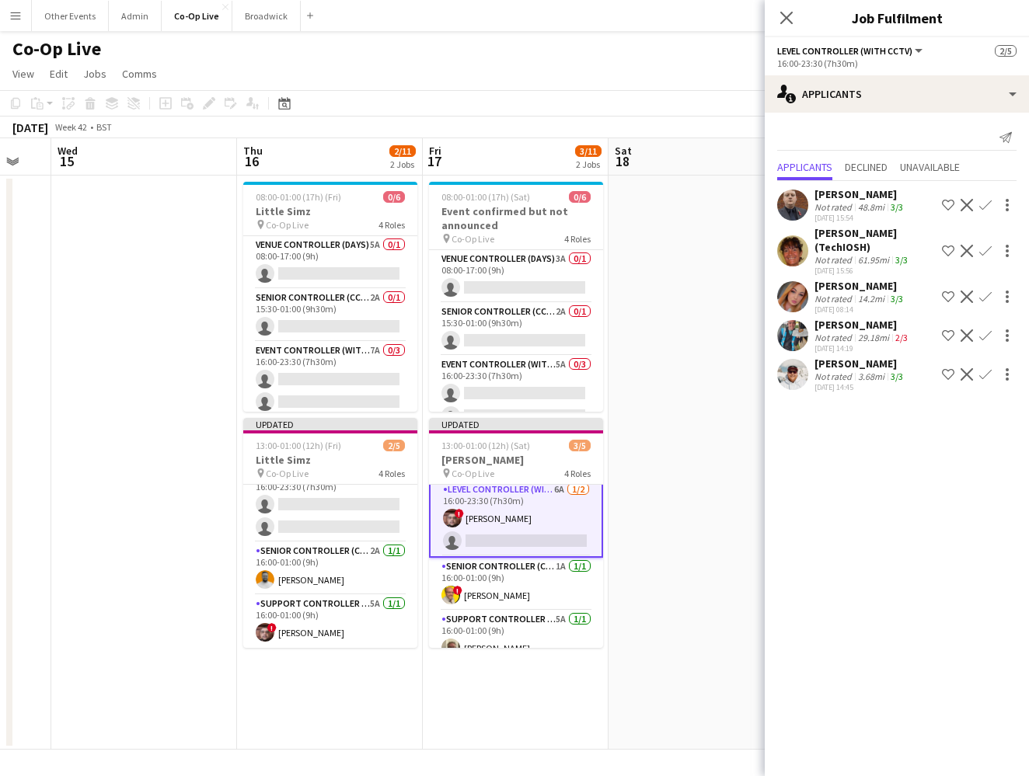
click at [671, 374] on app-icon "Confirm" at bounding box center [985, 374] width 12 height 12
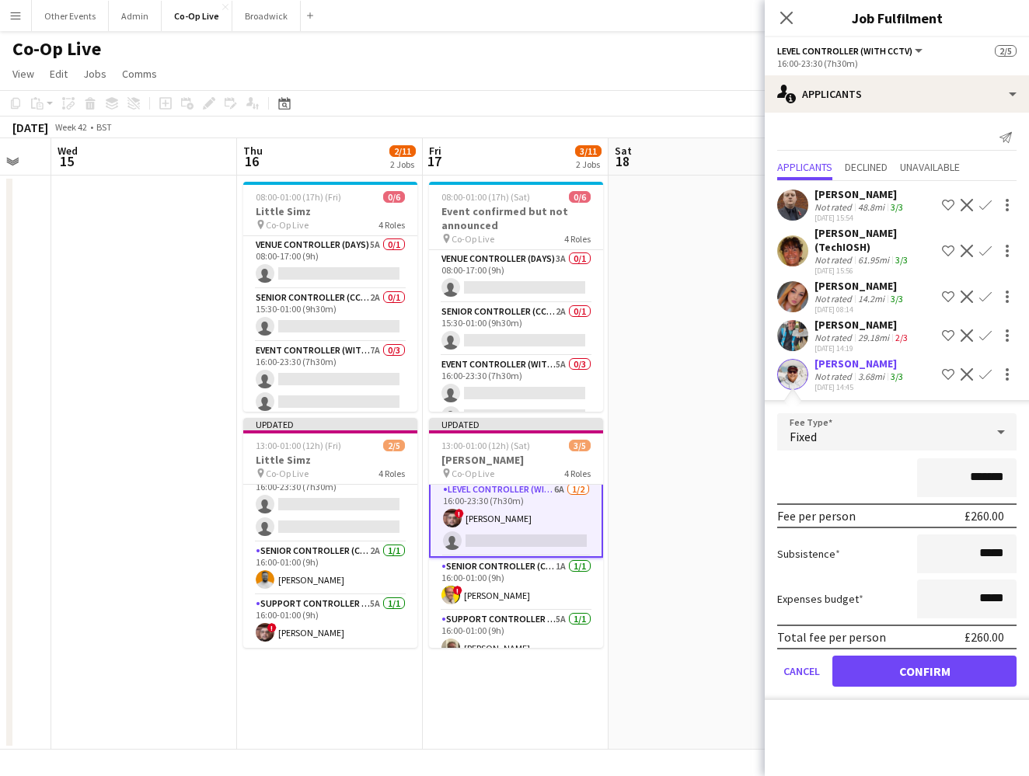
click at [671, 675] on button "Confirm" at bounding box center [924, 671] width 184 height 31
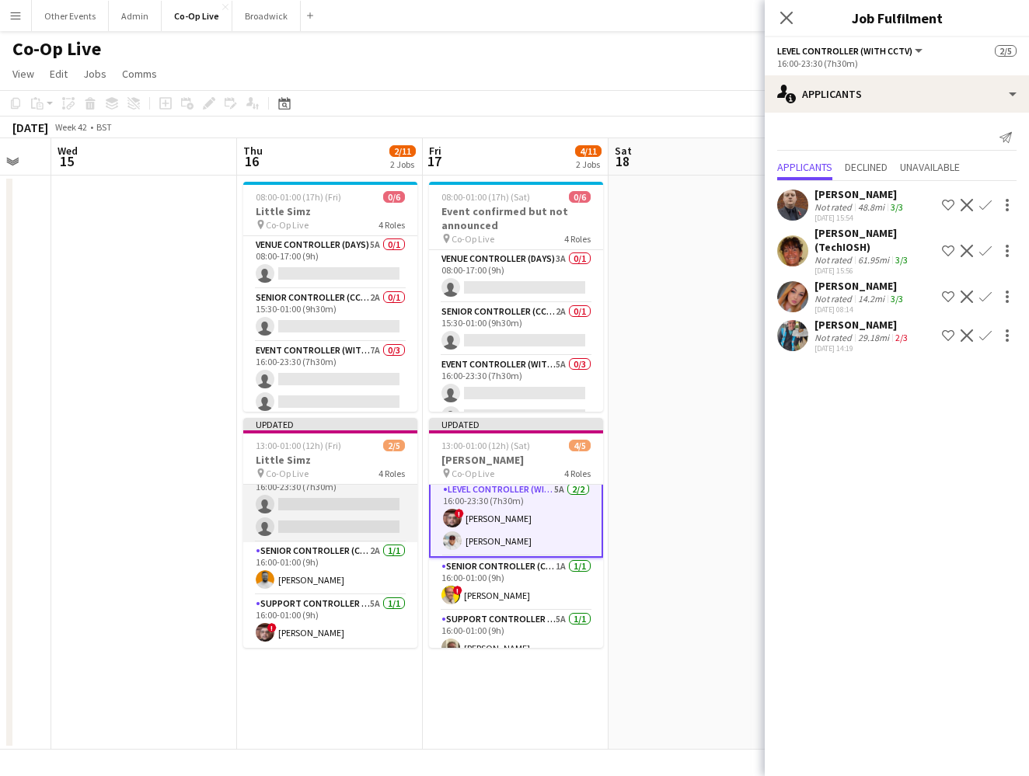
click at [336, 507] on app-card-role "Level Controller (with CCTV) 7A 0/2 16:00-23:30 (7h30m) single-neutral-actions …" at bounding box center [330, 504] width 174 height 75
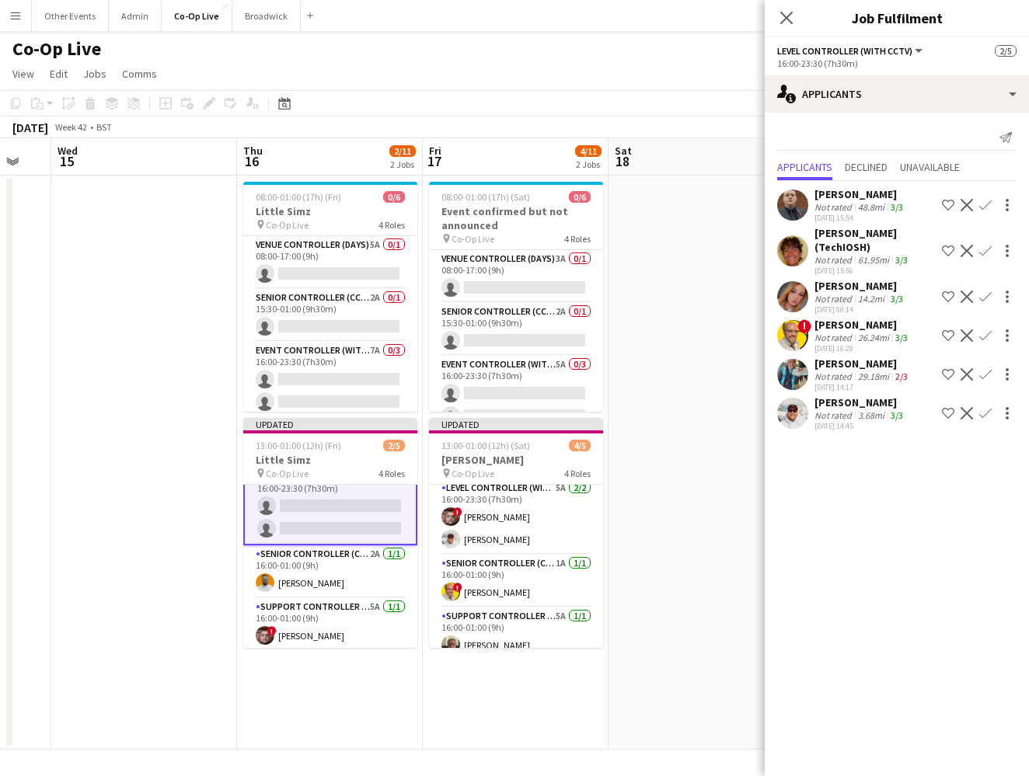
click at [671, 336] on app-icon "Confirm" at bounding box center [985, 335] width 12 height 12
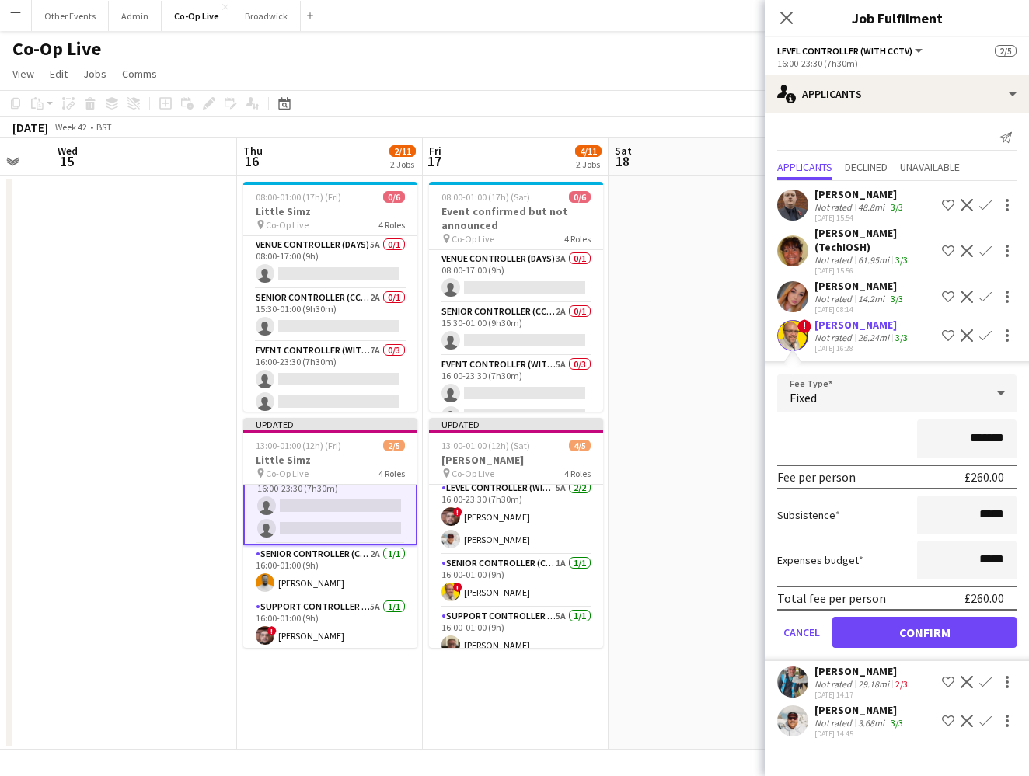
click at [671, 643] on button "Confirm" at bounding box center [924, 632] width 184 height 31
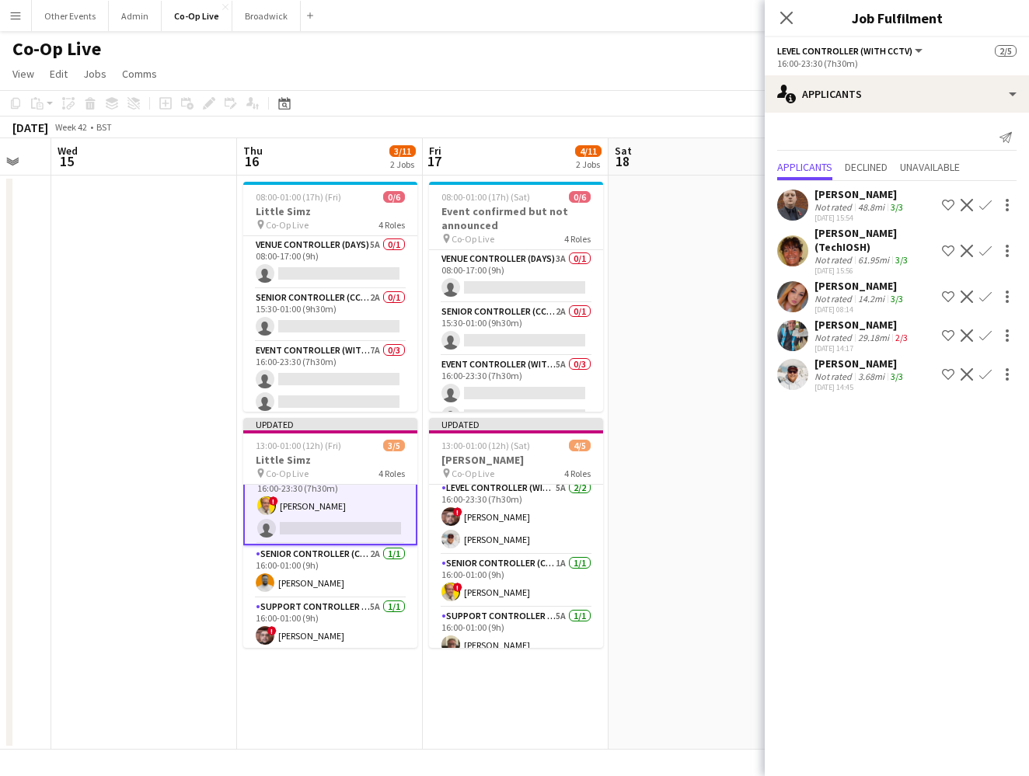
click at [671, 377] on app-icon "Confirm" at bounding box center [985, 374] width 12 height 12
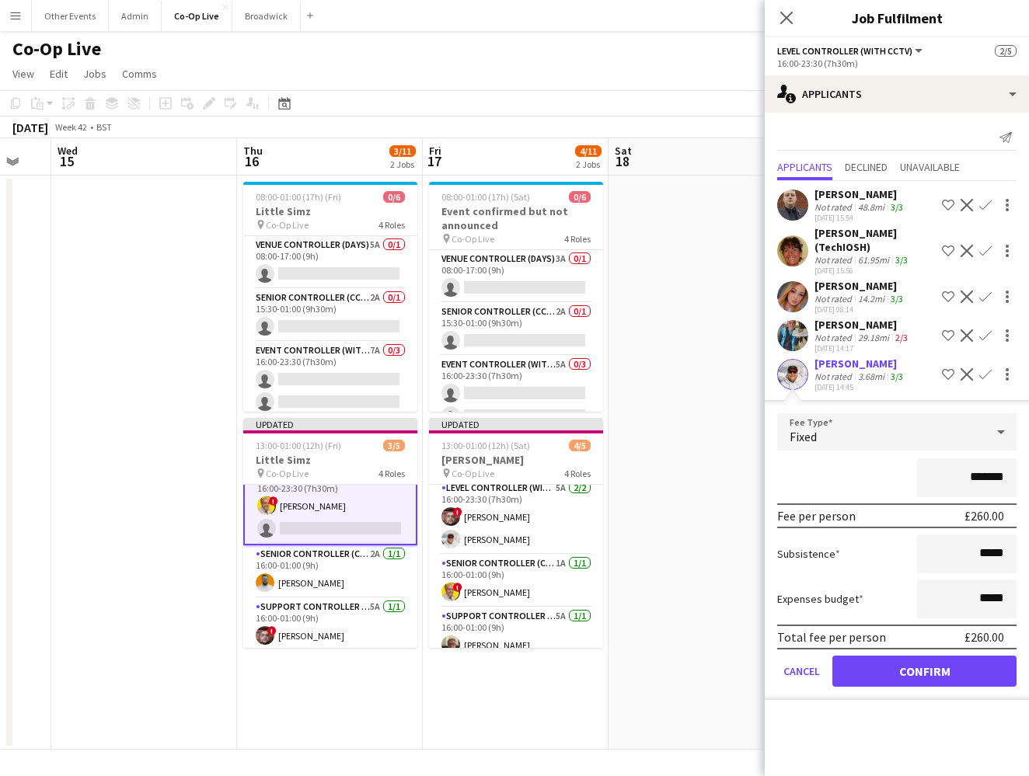
click at [671, 669] on button "Confirm" at bounding box center [924, 671] width 184 height 31
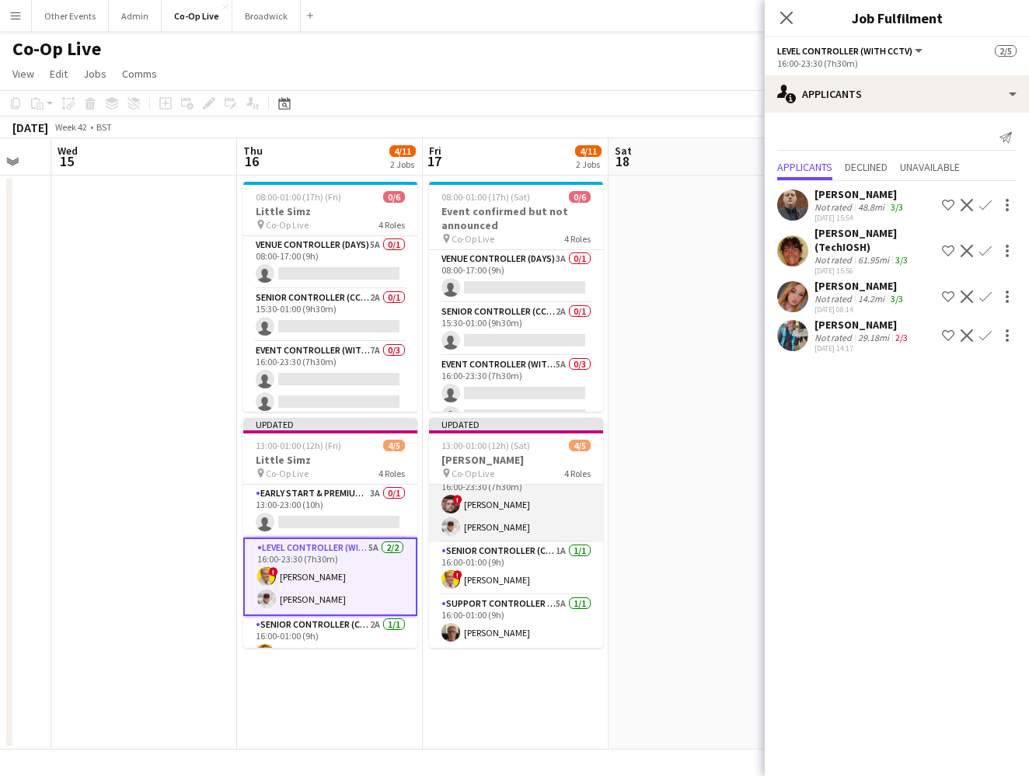
scroll to position [0, 0]
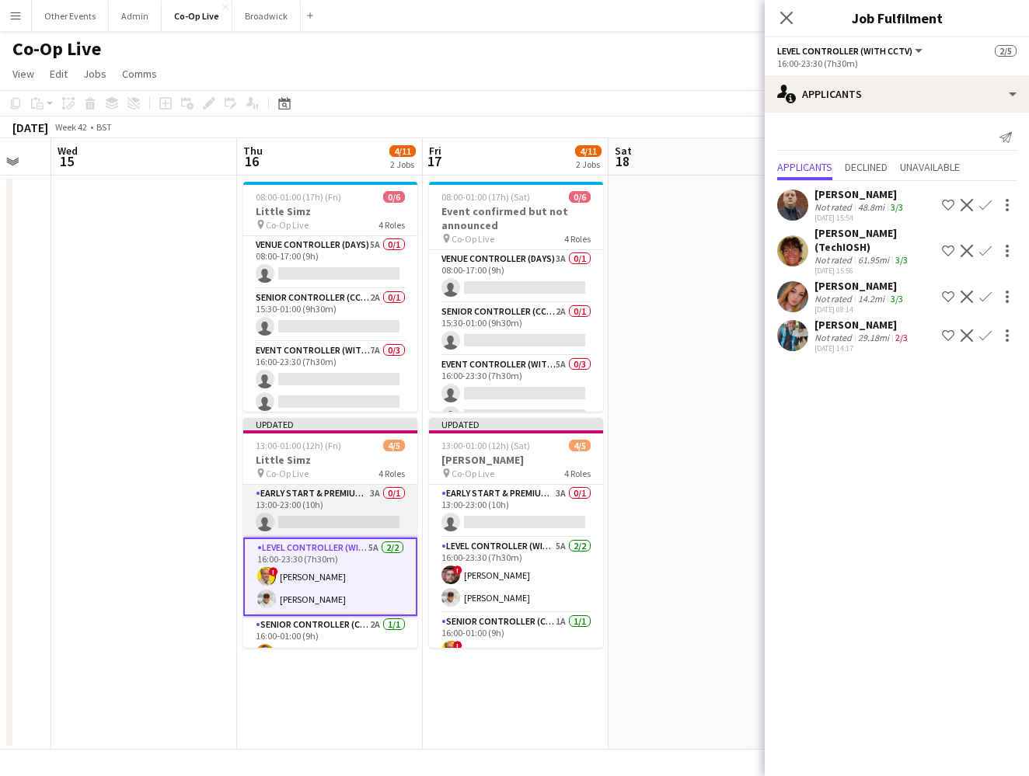
click at [334, 524] on app-card-role "Early Start & Premium Controller (with CCTV) 3A 0/1 13:00-23:00 (10h) single-ne…" at bounding box center [330, 511] width 174 height 53
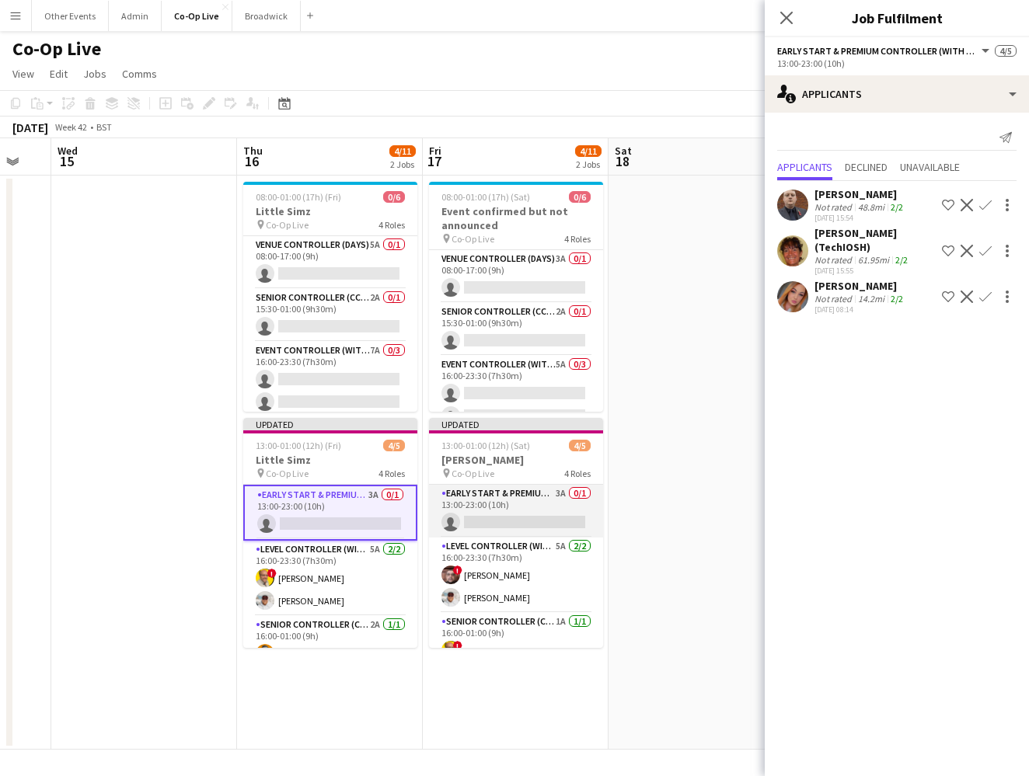
click at [505, 527] on app-card-role "Early Start & Premium Controller (with CCTV) 3A 0/1 13:00-23:00 (10h) single-ne…" at bounding box center [516, 511] width 174 height 53
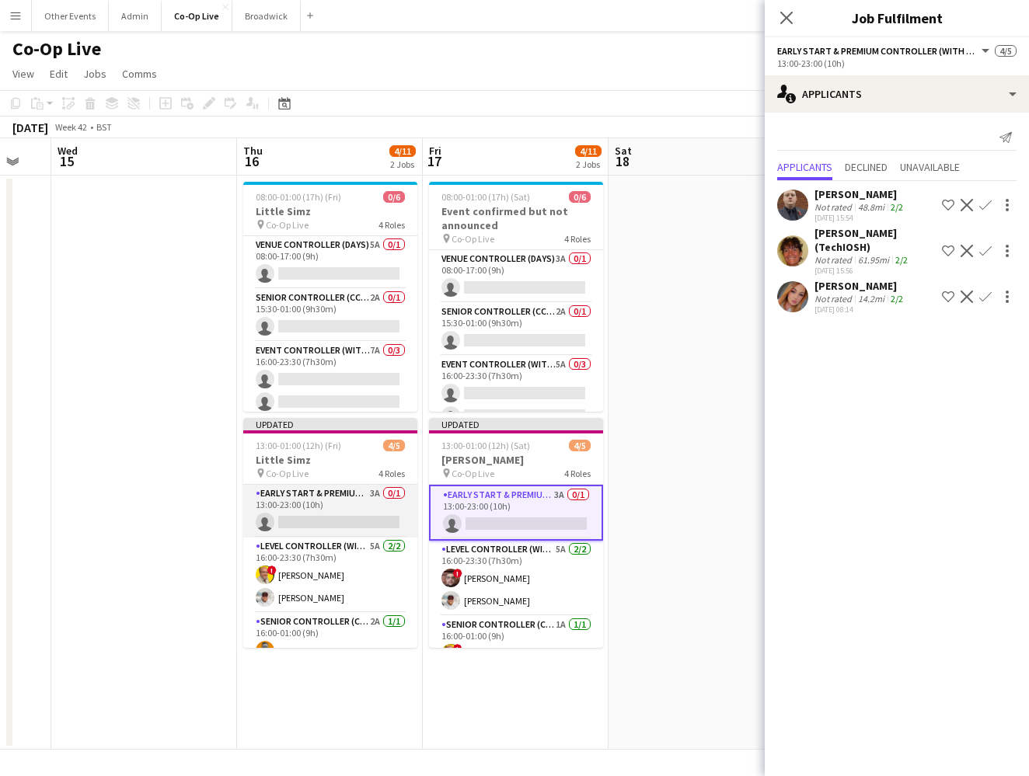
click at [322, 501] on app-card-role "Early Start & Premium Controller (with CCTV) 3A 0/1 13:00-23:00 (10h) single-ne…" at bounding box center [330, 511] width 174 height 53
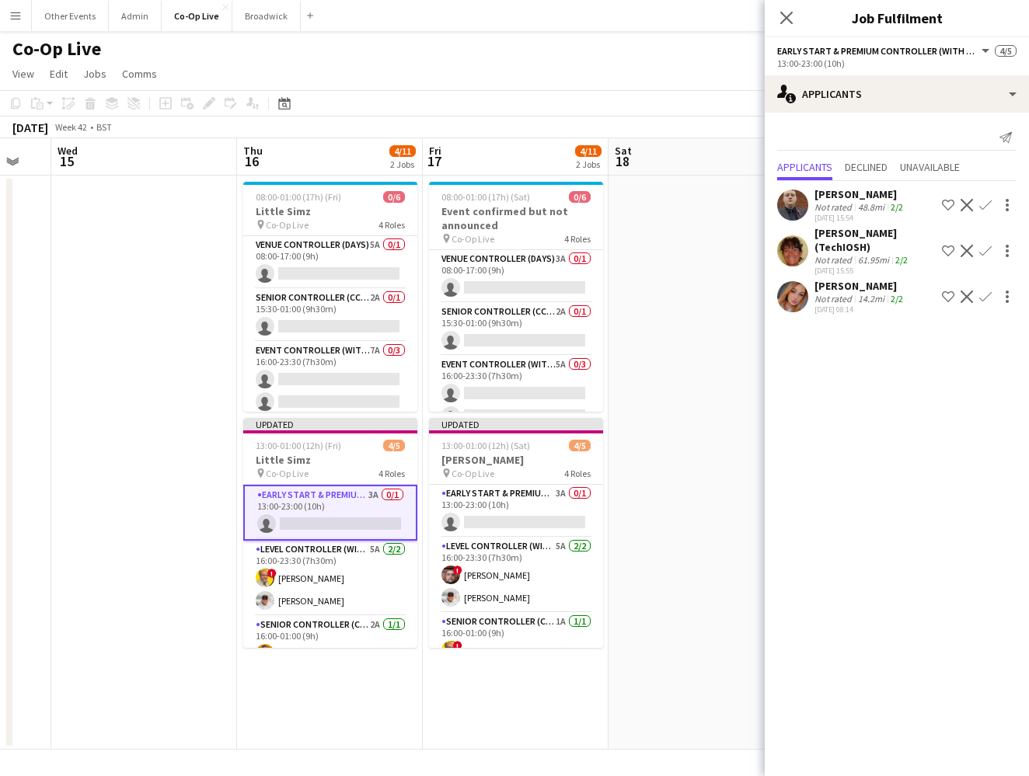
click at [671, 298] on app-icon "Confirm" at bounding box center [985, 297] width 12 height 12
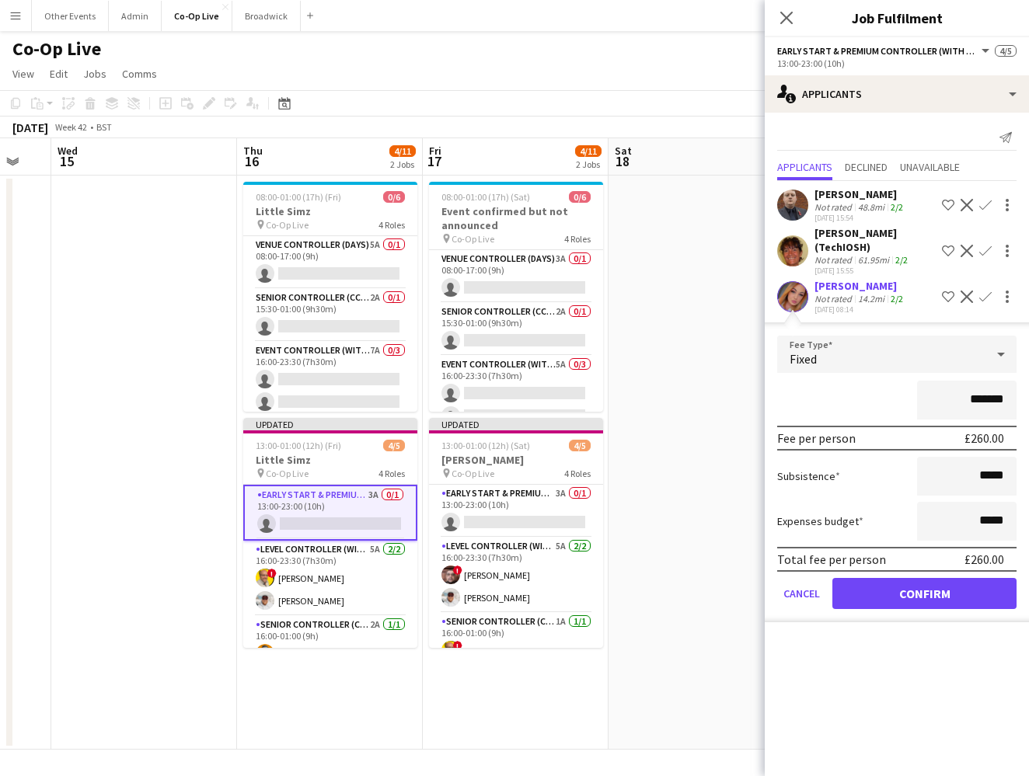
click at [671, 592] on button "Confirm" at bounding box center [924, 593] width 184 height 31
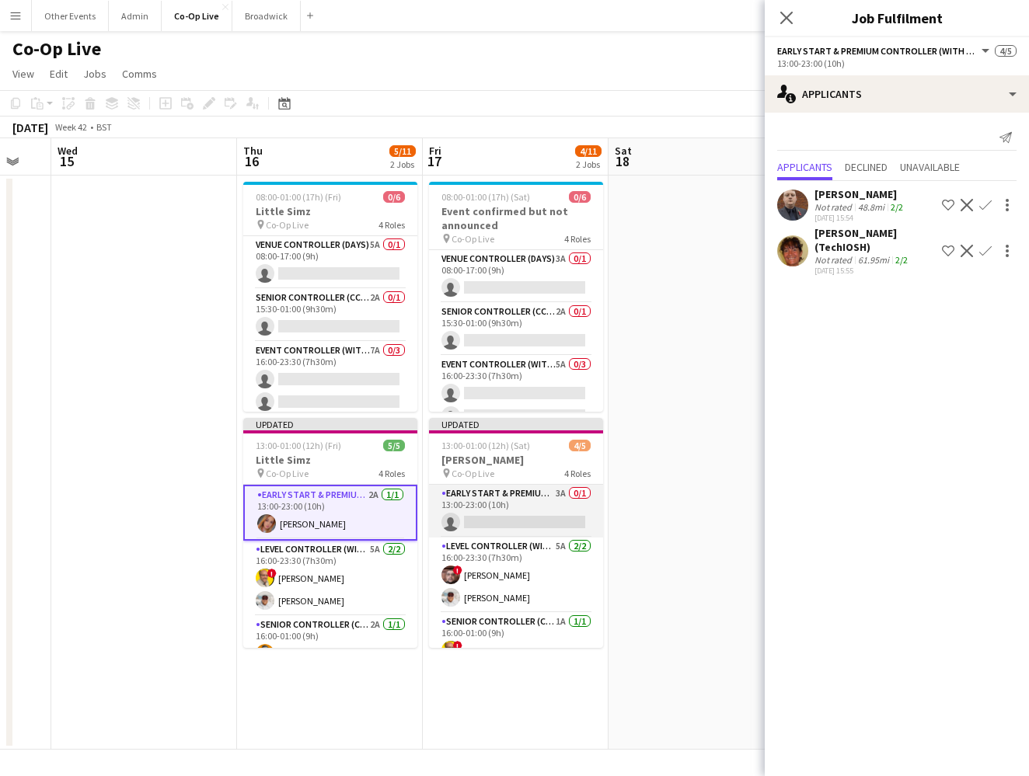
click at [542, 515] on app-card-role "Early Start & Premium Controller (with CCTV) 3A 0/1 13:00-23:00 (10h) single-ne…" at bounding box center [516, 511] width 174 height 53
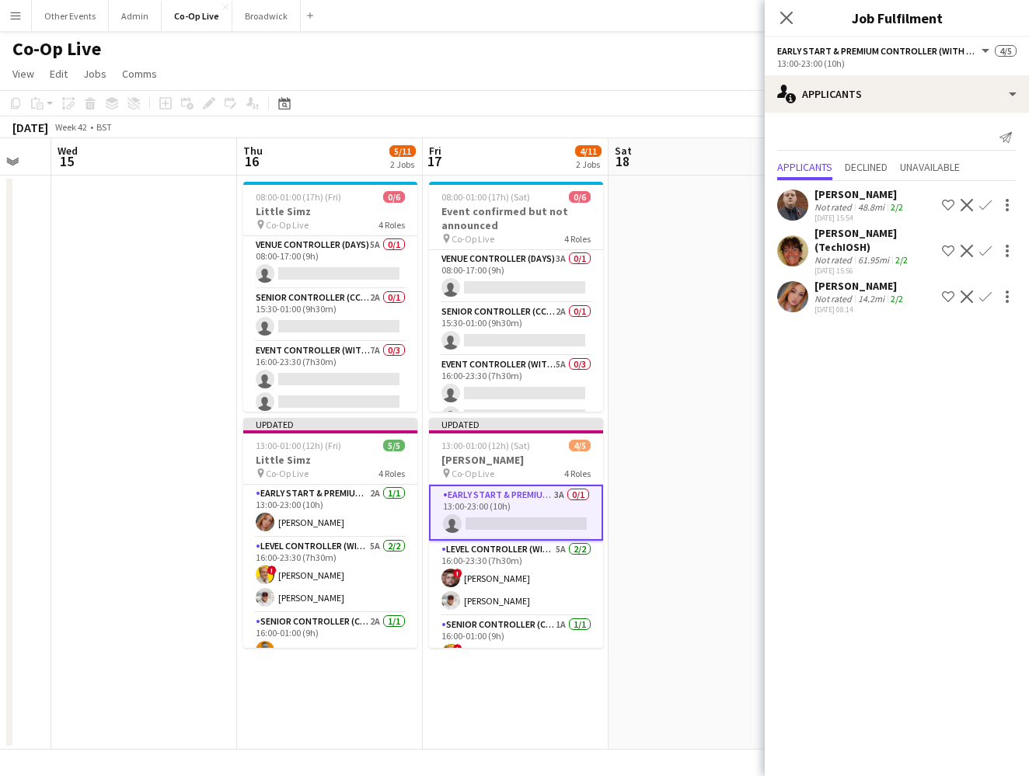
click at [671, 303] on button "Confirm" at bounding box center [985, 296] width 19 height 19
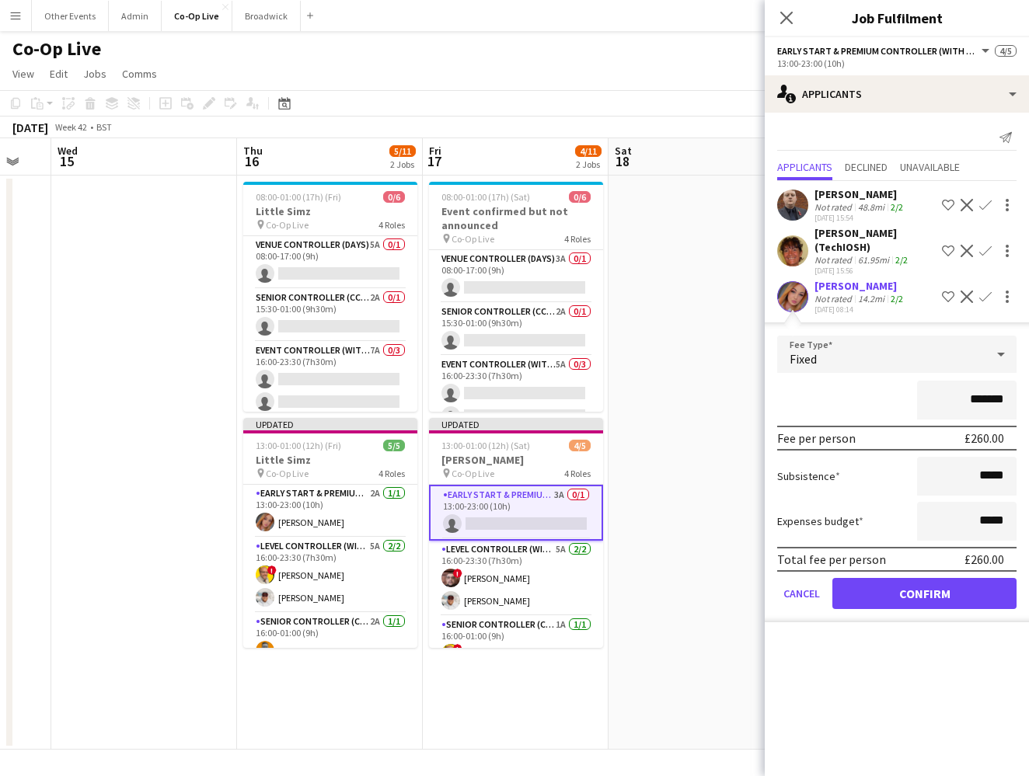
click at [671, 584] on button "Confirm" at bounding box center [924, 593] width 184 height 31
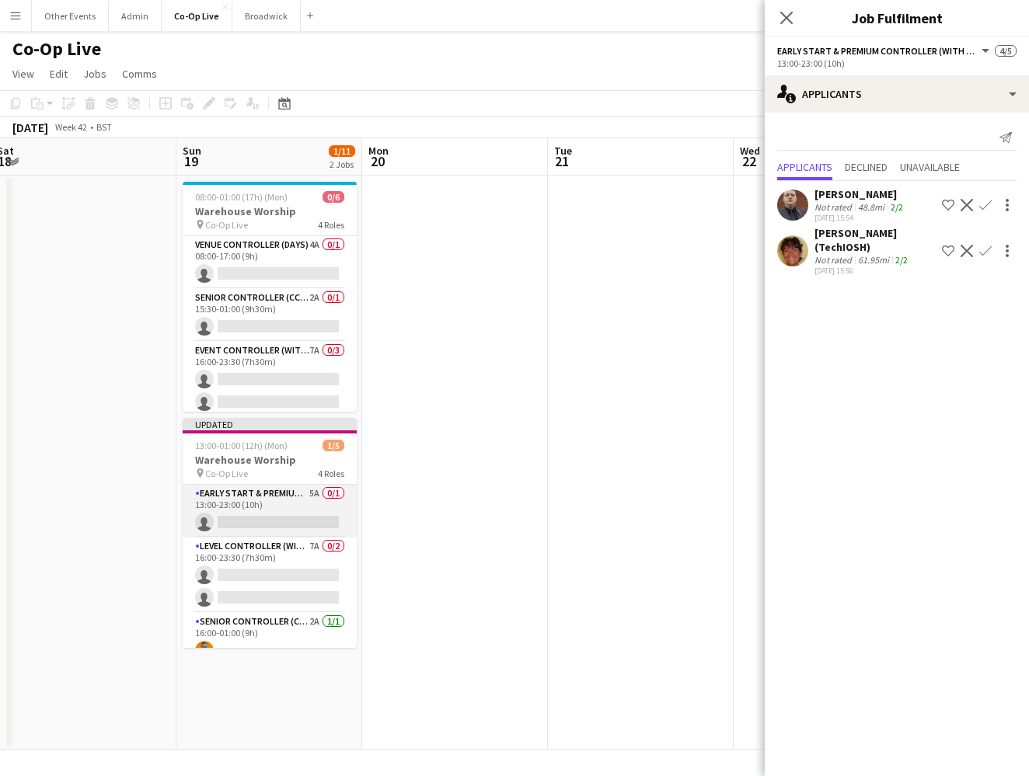
scroll to position [0, 601]
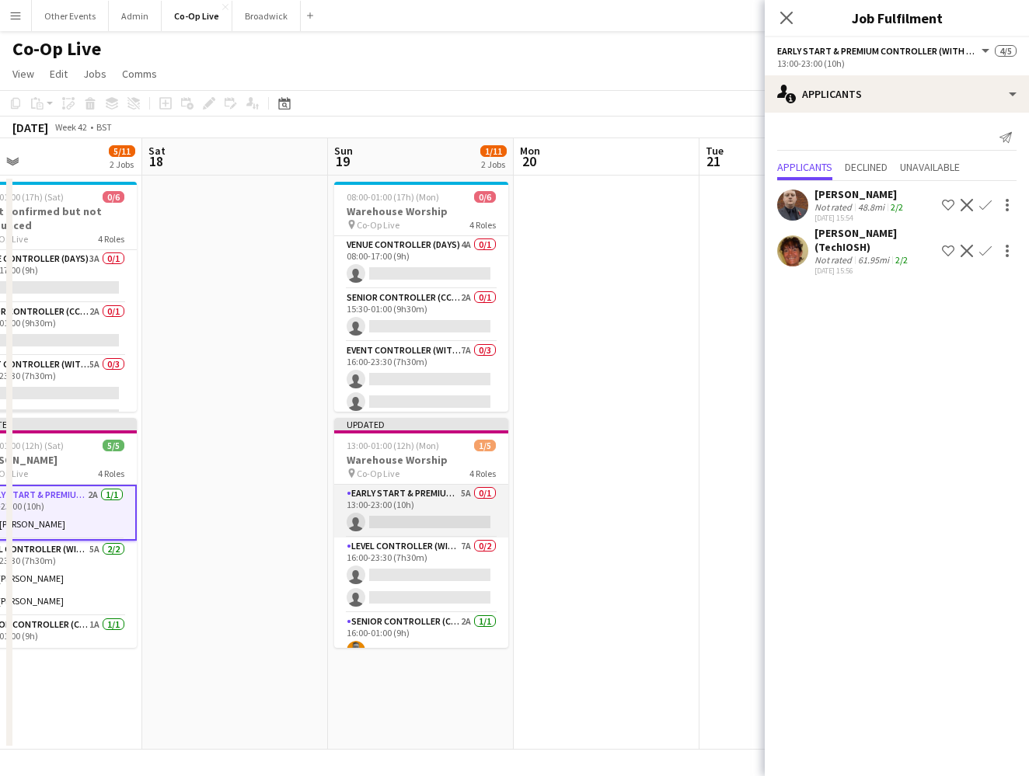
click at [470, 507] on app-card-role "Early Start & Premium Controller (with CCTV) 5A 0/1 13:00-23:00 (10h) single-ne…" at bounding box center [421, 511] width 174 height 53
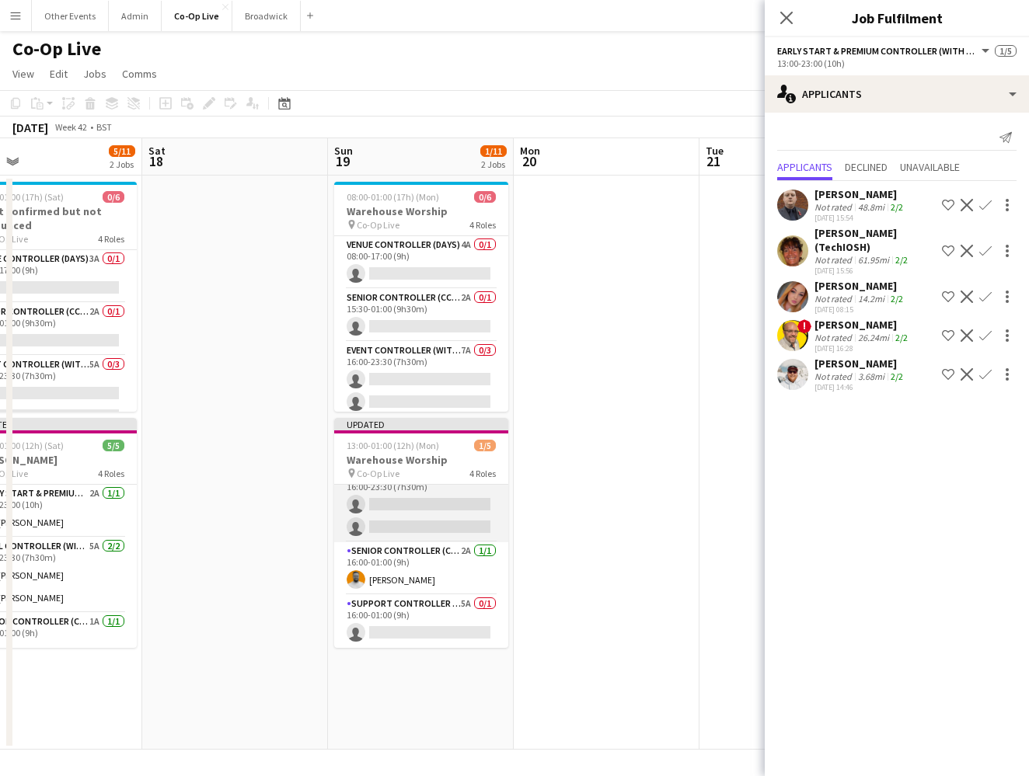
scroll to position [0, 0]
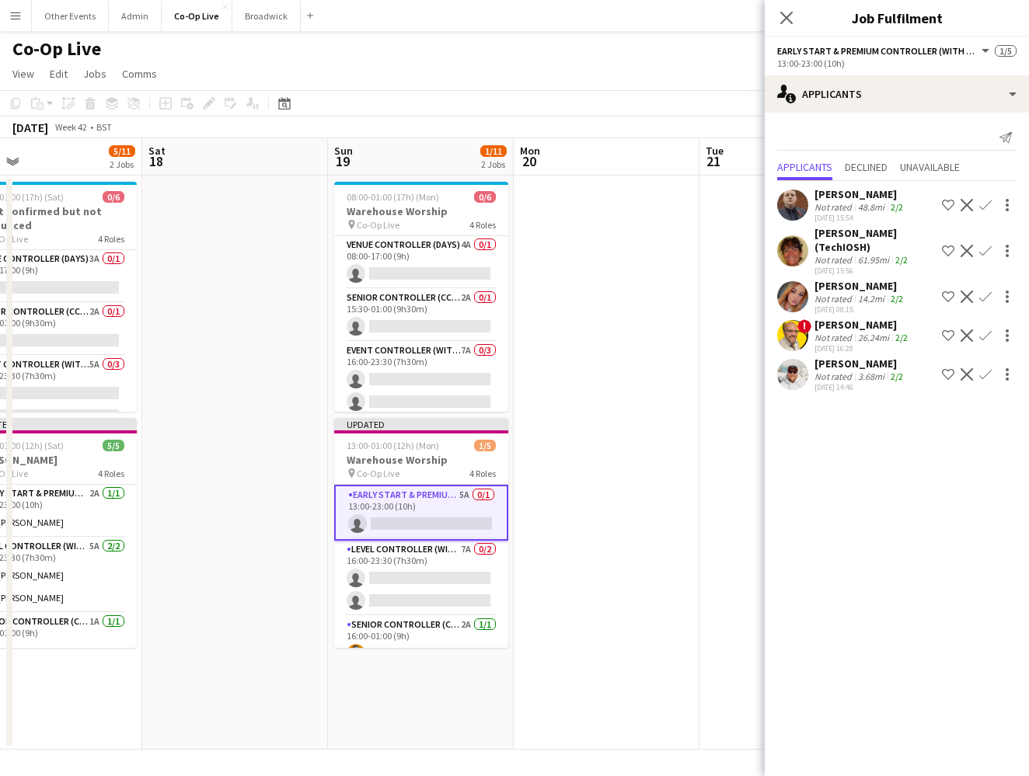
click at [671, 203] on app-icon "Confirm" at bounding box center [985, 205] width 12 height 12
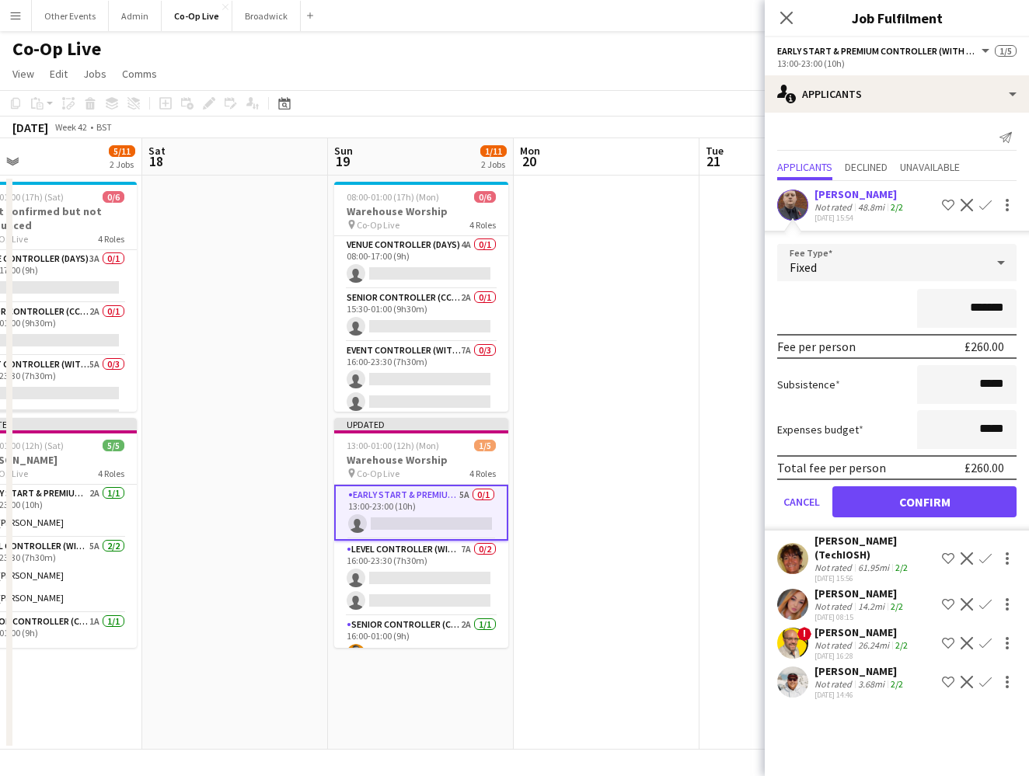
click at [671, 501] on button "Confirm" at bounding box center [924, 501] width 184 height 31
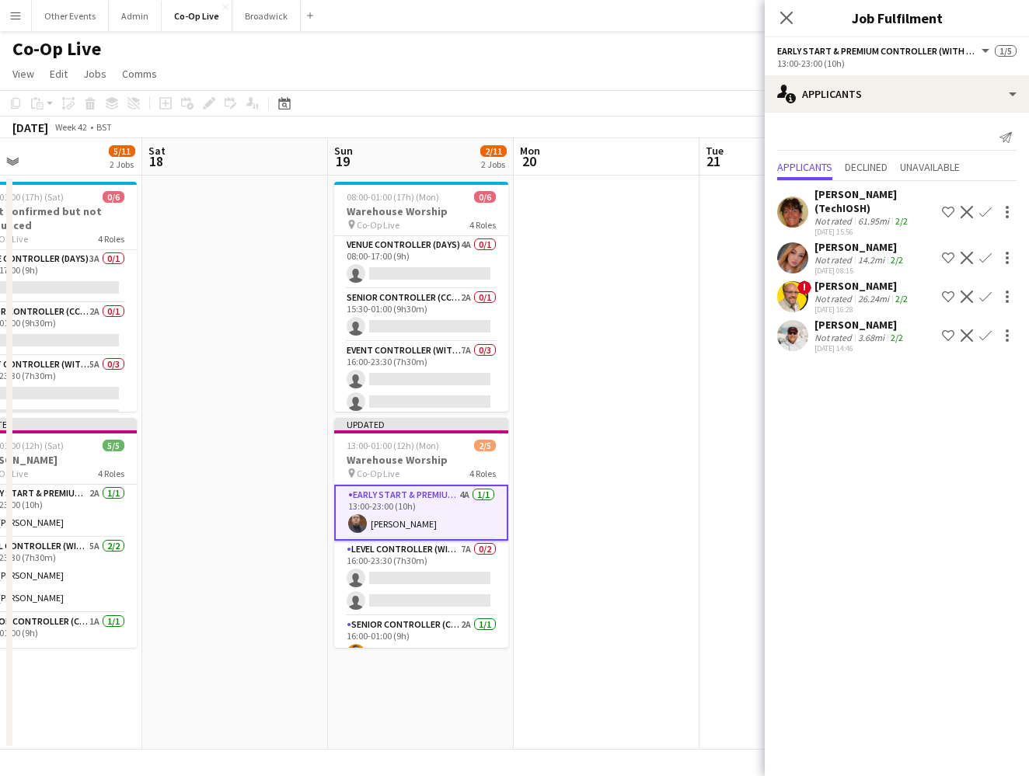
scroll to position [74, 0]
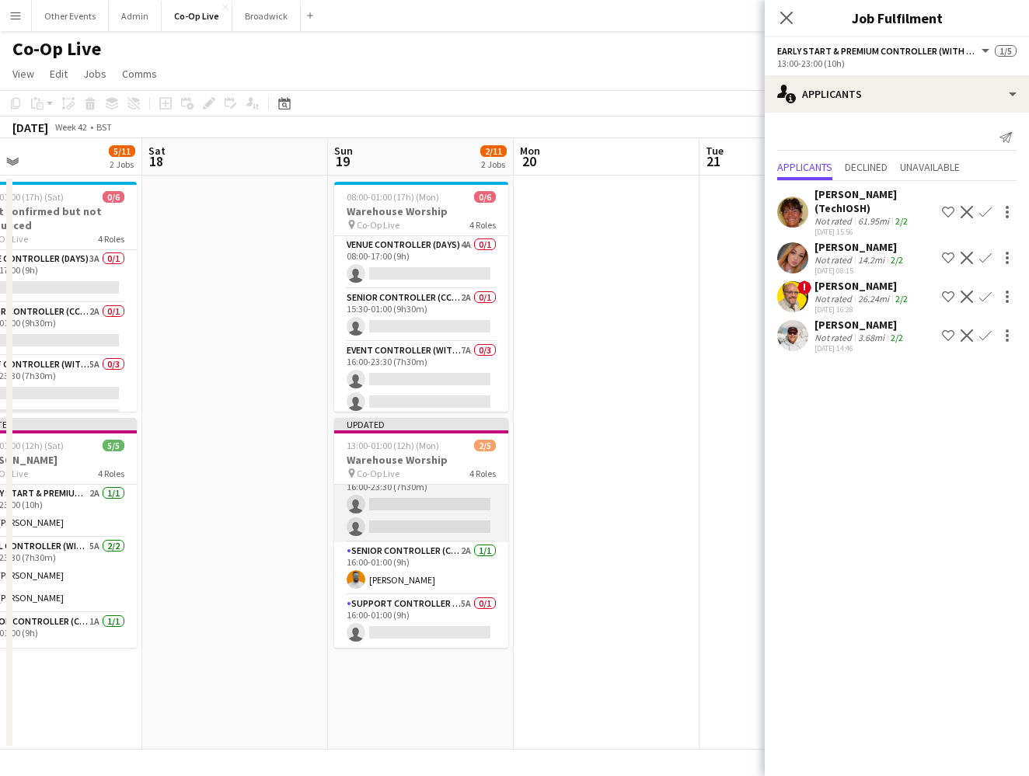
click at [448, 524] on app-card-role "Level Controller (with CCTV) 7A 0/2 16:00-23:30 (7h30m) single-neutral-actions …" at bounding box center [421, 504] width 174 height 75
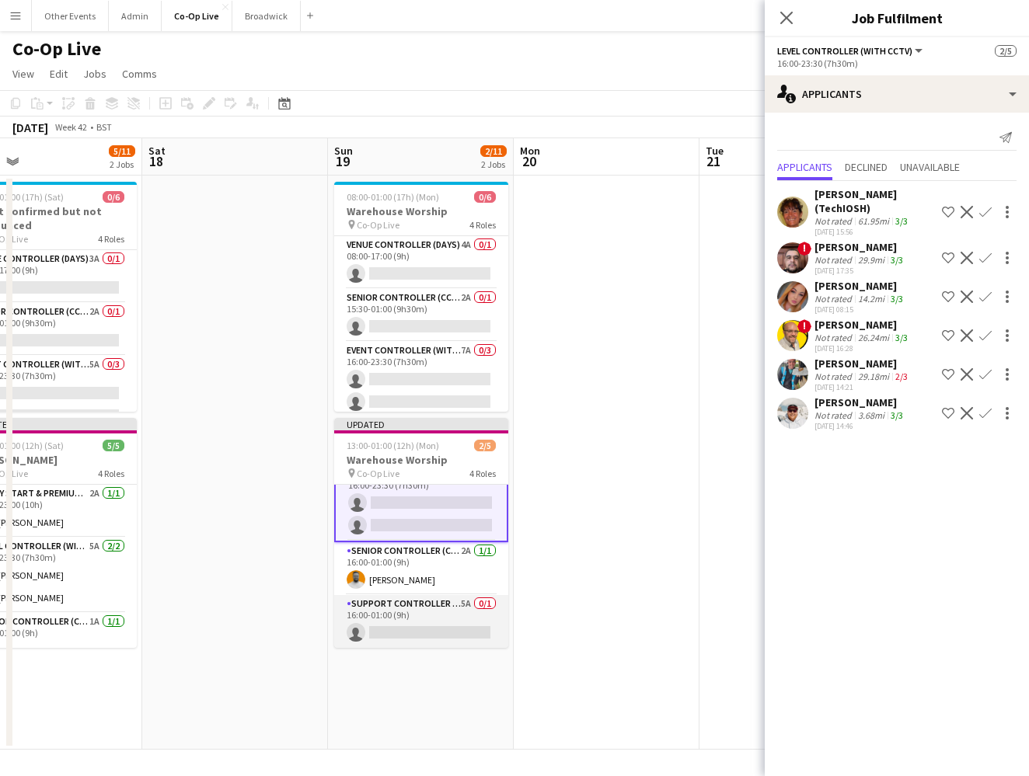
click at [434, 639] on app-card-role "Support Controller (with CCTV) 5A 0/1 16:00-01:00 (9h) single-neutral-actions" at bounding box center [421, 621] width 174 height 53
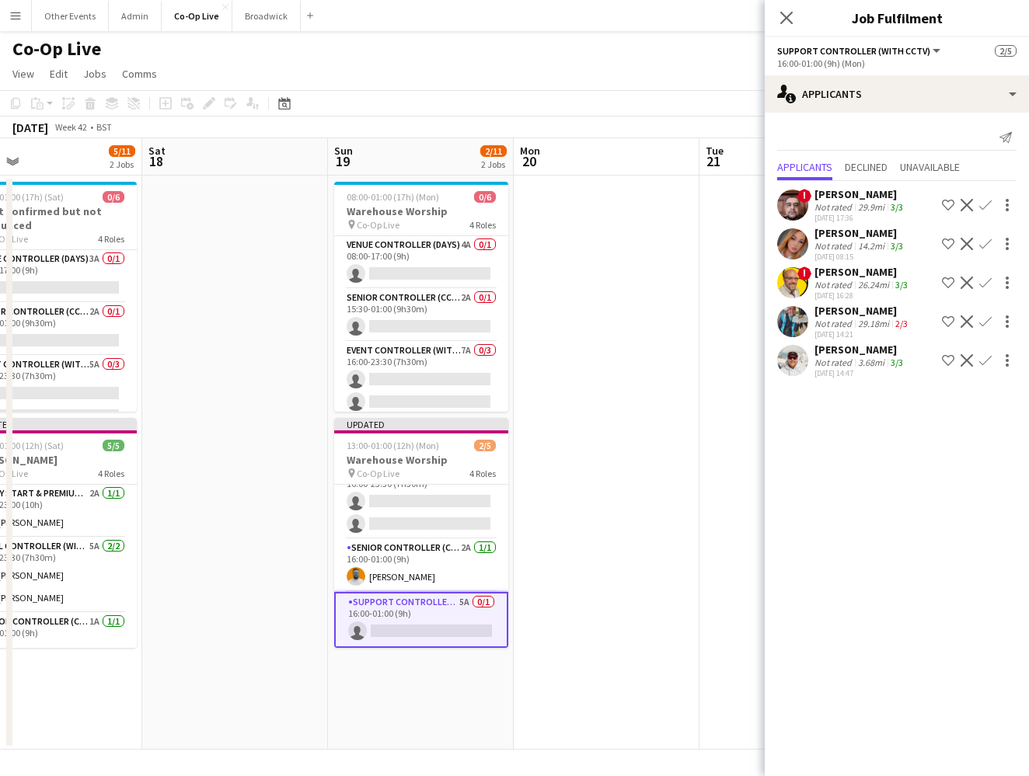
click at [671, 282] on app-icon "Confirm" at bounding box center [985, 283] width 12 height 12
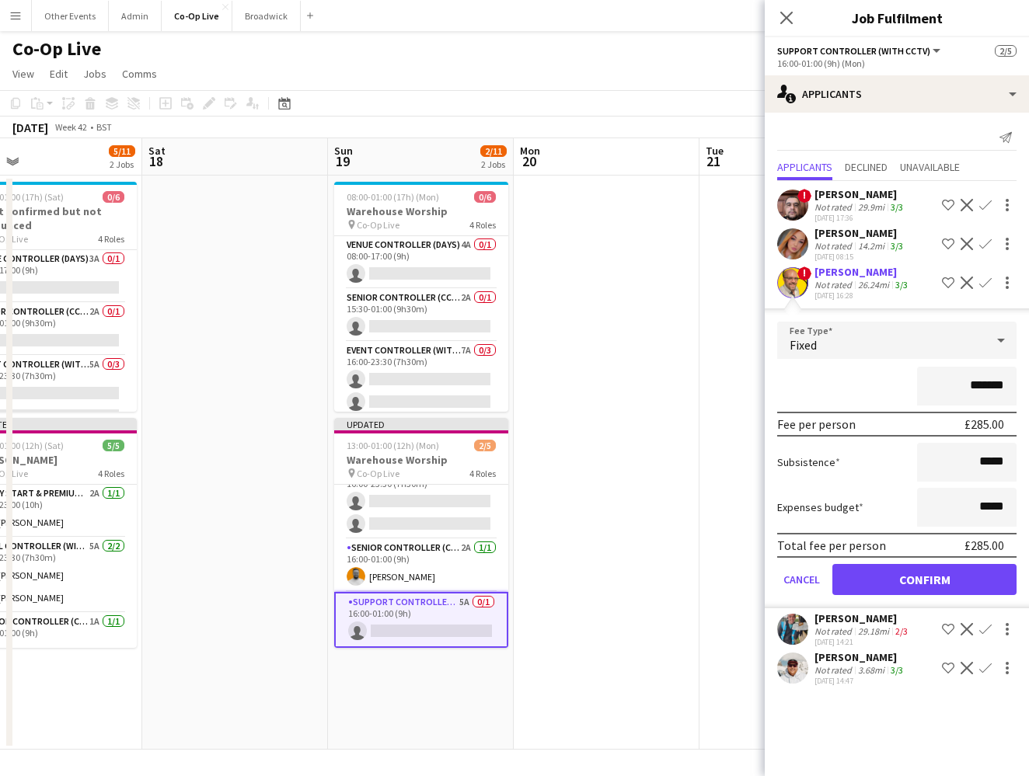
click at [671, 577] on button "Confirm" at bounding box center [924, 579] width 184 height 31
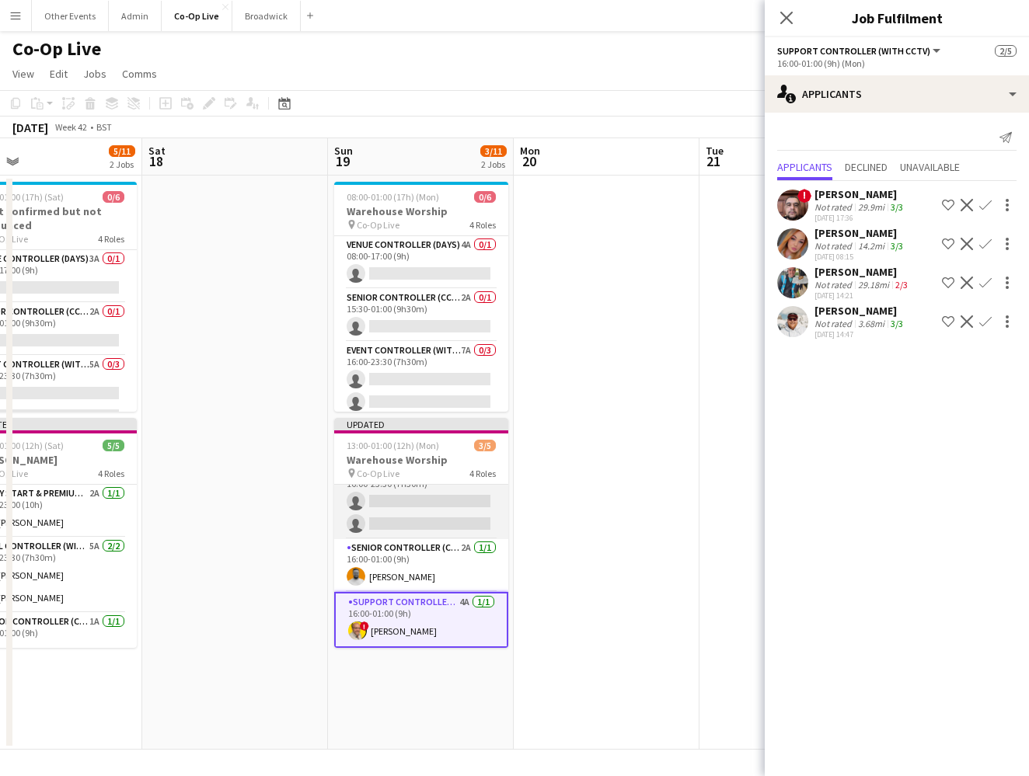
click at [464, 528] on app-card-role "Level Controller (with CCTV) 7A 0/2 16:00-23:30 (7h30m) single-neutral-actions …" at bounding box center [421, 501] width 174 height 75
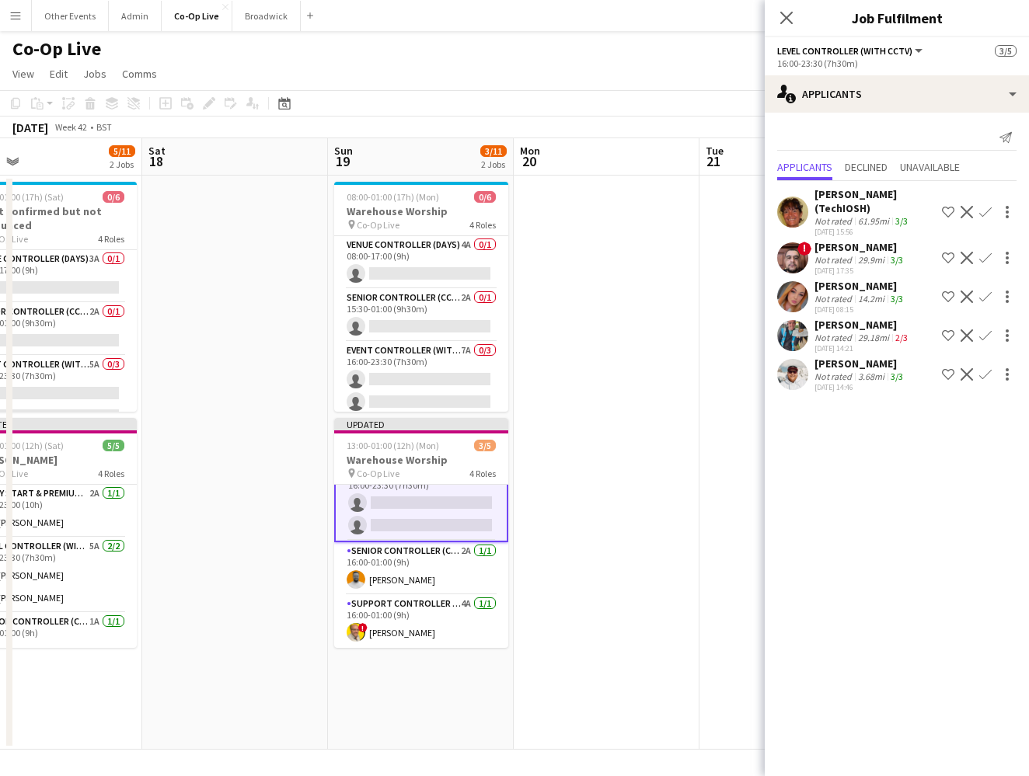
scroll to position [0, 0]
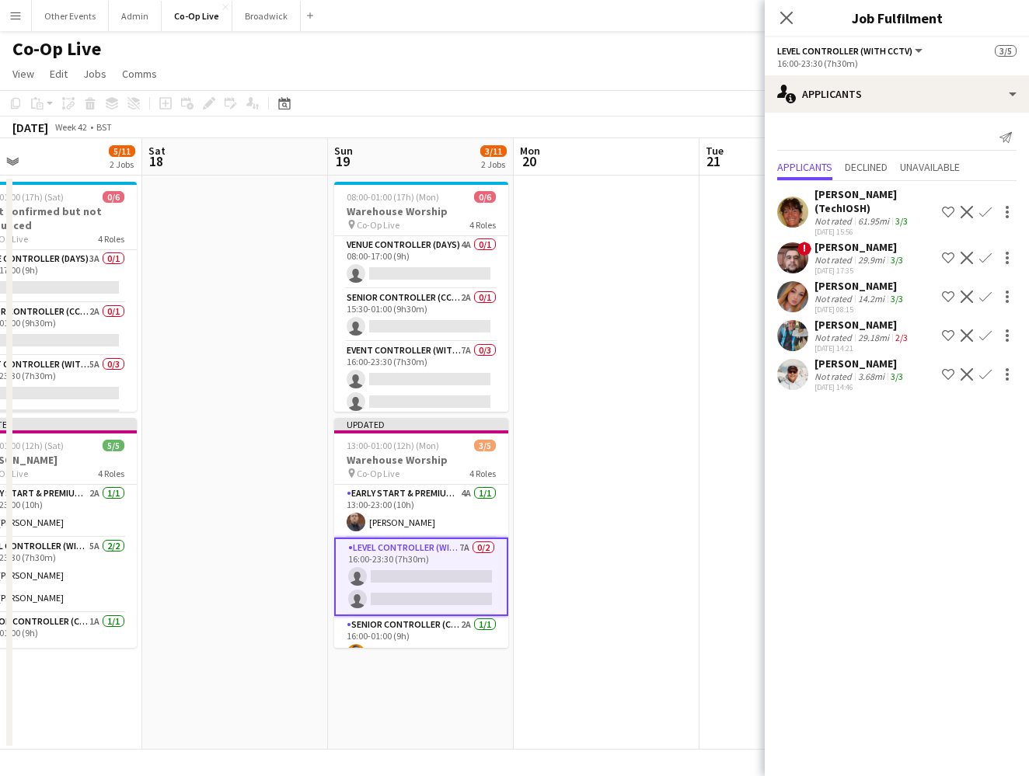
click at [671, 372] on app-icon "Confirm" at bounding box center [985, 374] width 12 height 12
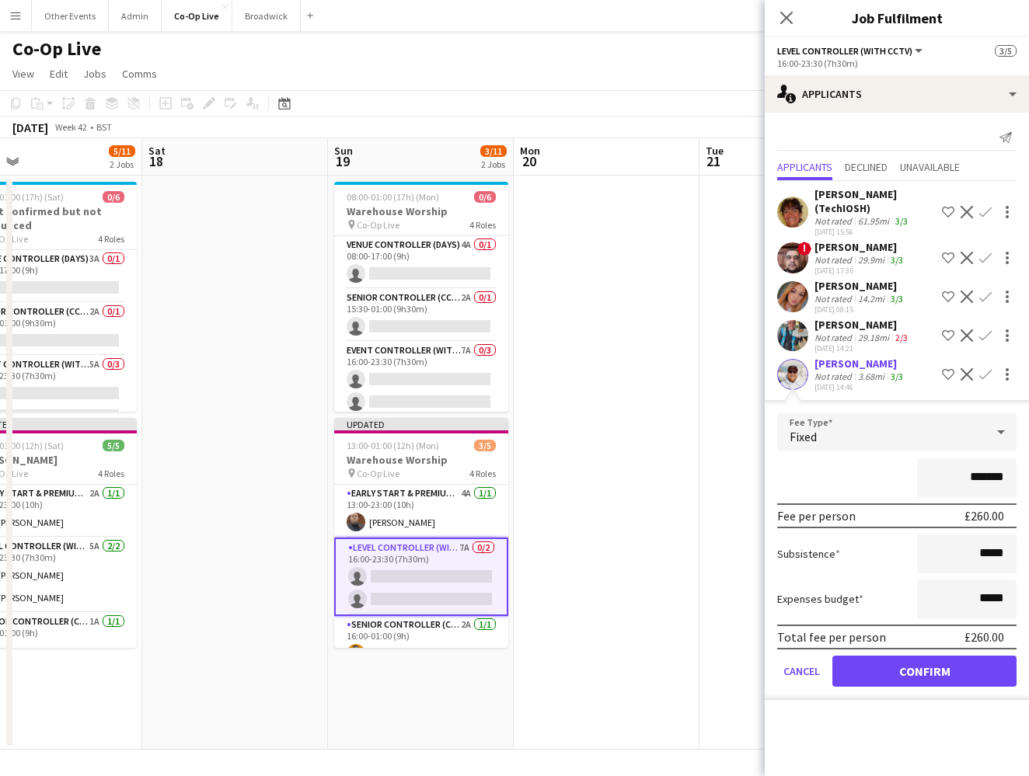
click at [671, 666] on button "Confirm" at bounding box center [924, 671] width 184 height 31
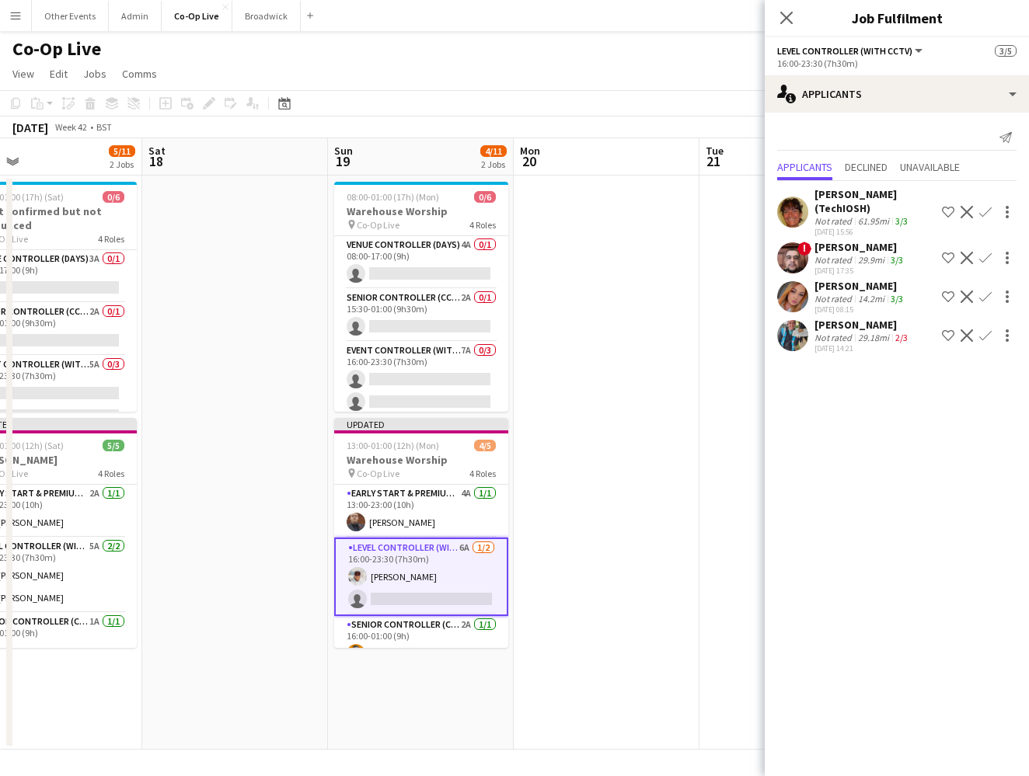
click at [671, 258] on app-icon "Confirm" at bounding box center [985, 258] width 12 height 12
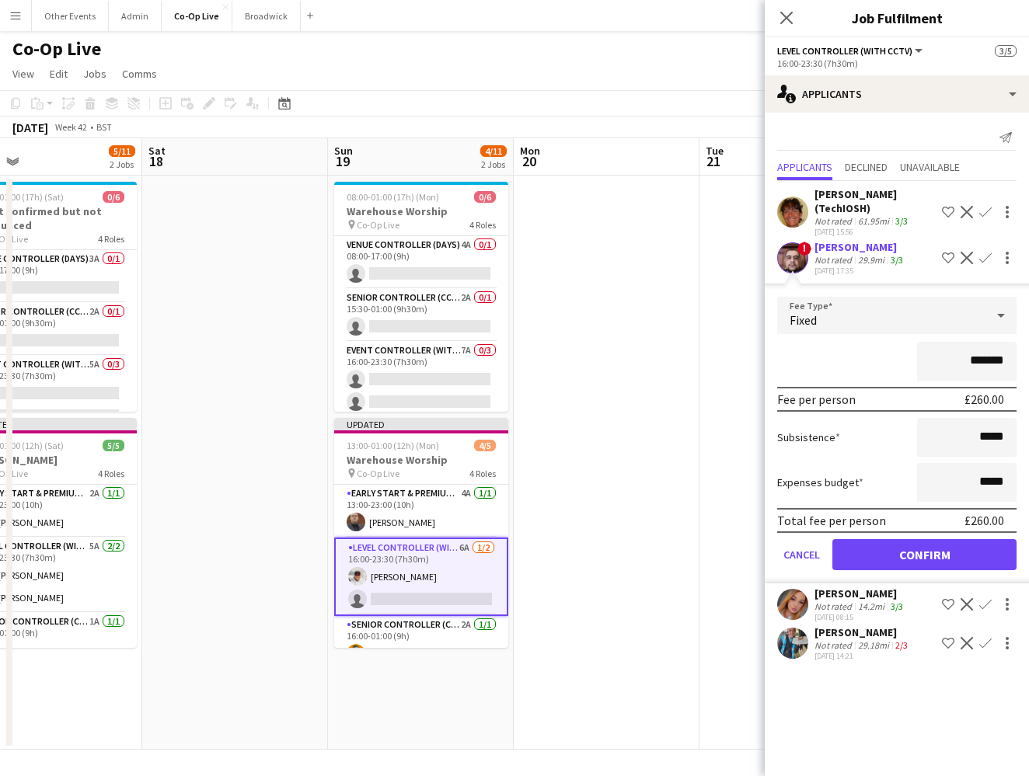
click at [671, 545] on button "Confirm" at bounding box center [924, 554] width 184 height 31
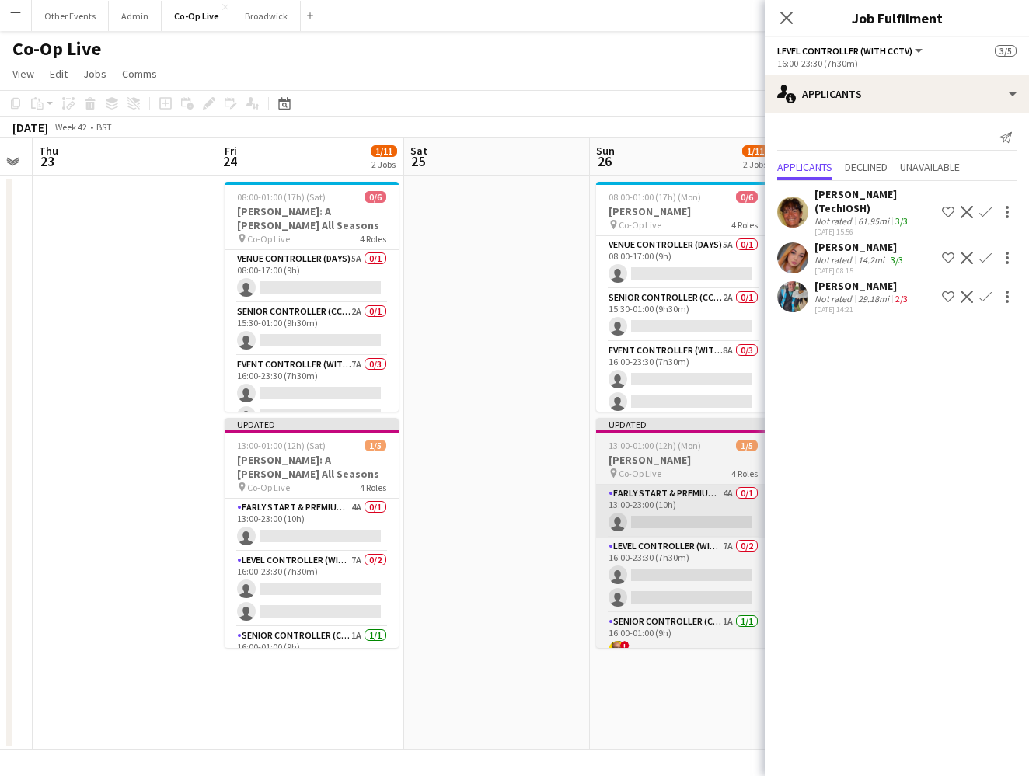
scroll to position [0, 535]
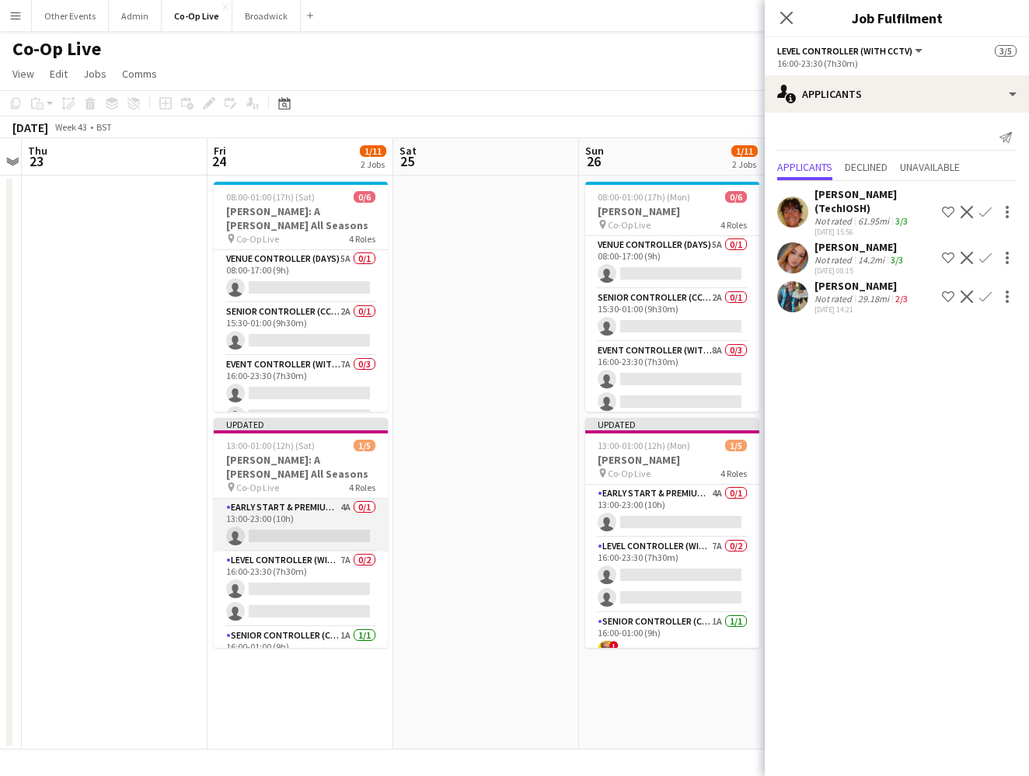
click at [322, 535] on app-card-role "Early Start & Premium Controller (with CCTV) 4A 0/1 13:00-23:00 (10h) single-ne…" at bounding box center [301, 525] width 174 height 53
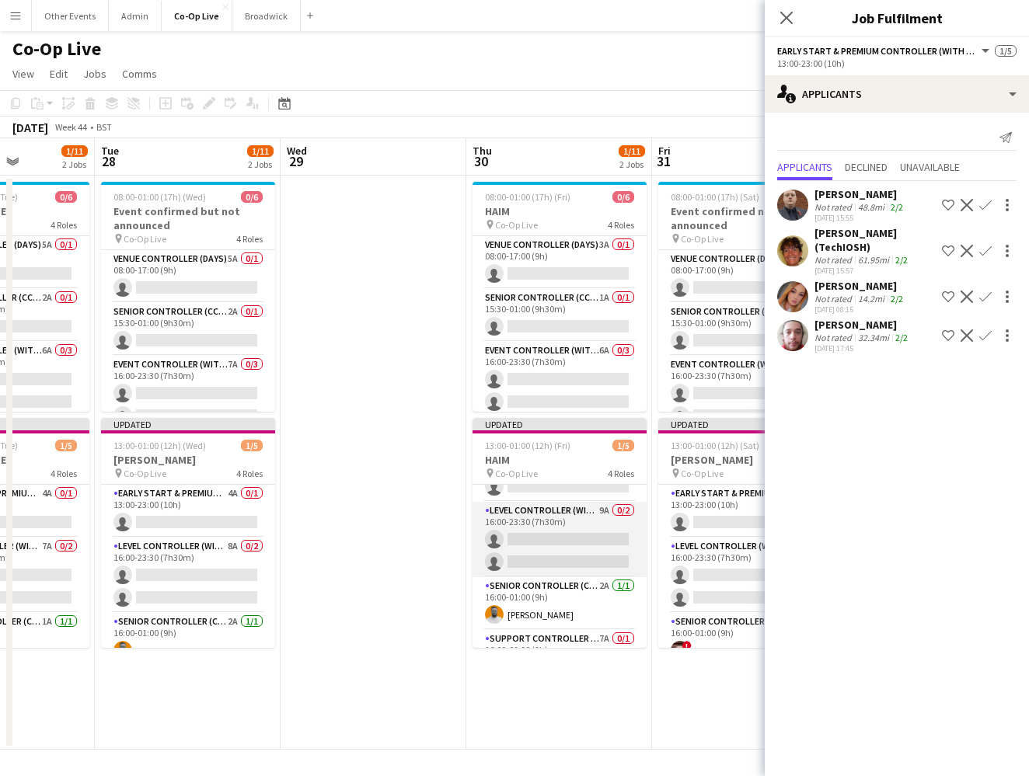
scroll to position [0, 0]
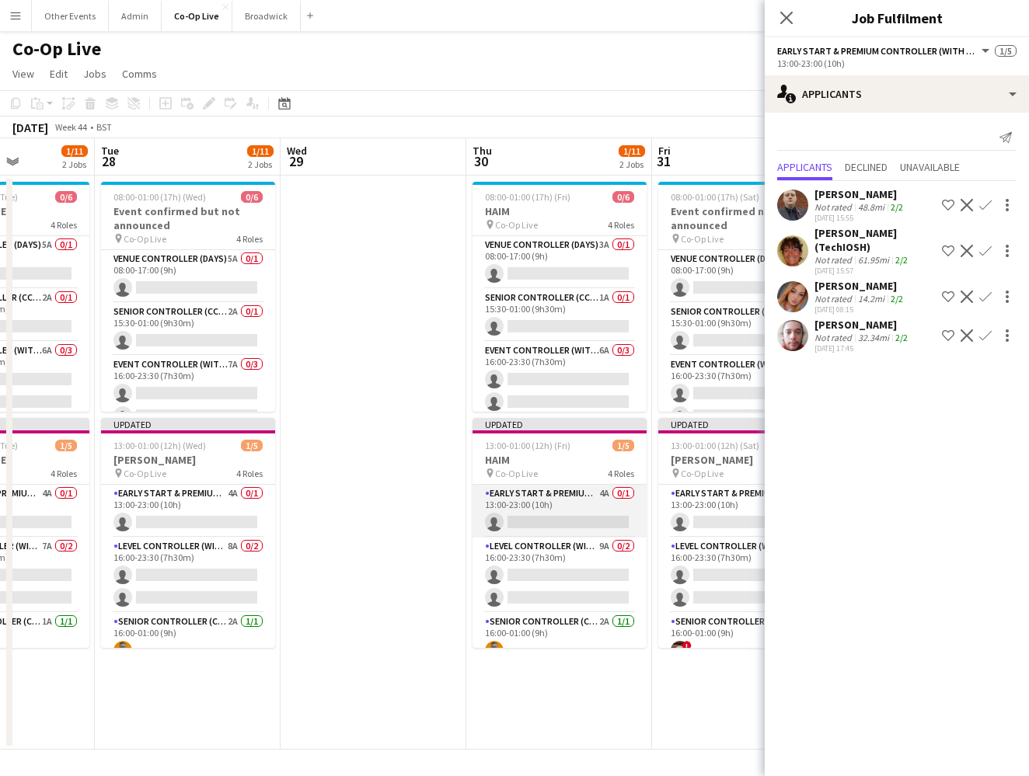
click at [584, 518] on app-card-role "Early Start & Premium Controller (with CCTV) 4A 0/1 13:00-23:00 (10h) single-ne…" at bounding box center [559, 511] width 174 height 53
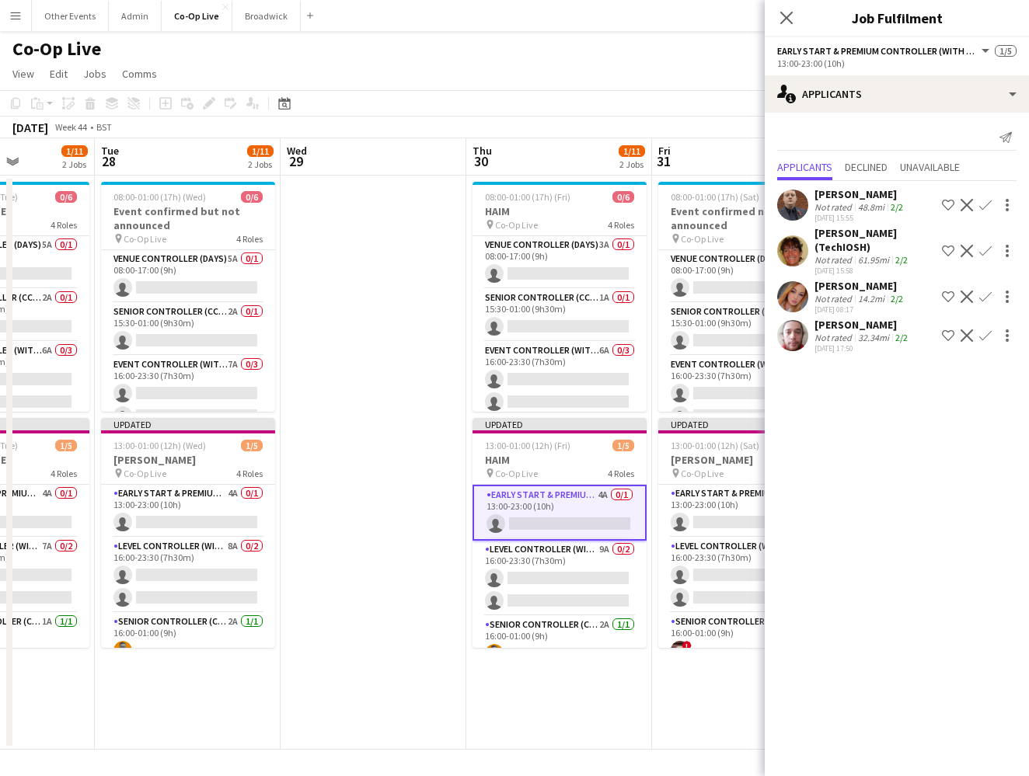
click at [671, 336] on div "Not rated" at bounding box center [834, 338] width 40 height 12
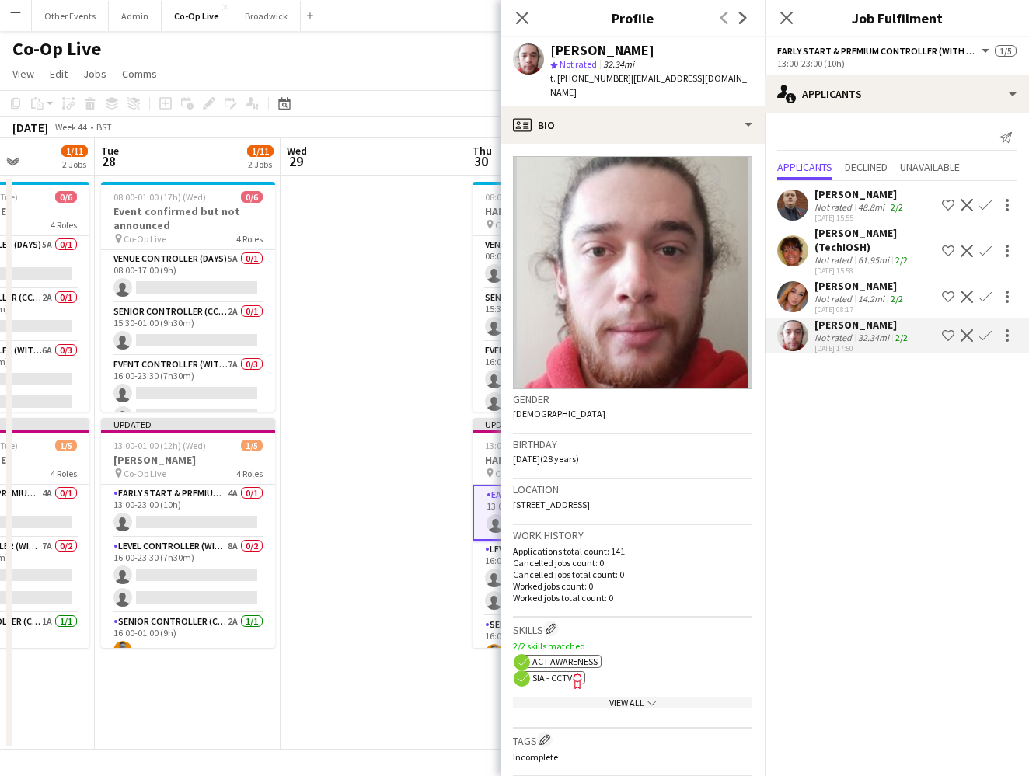
click at [644, 697] on app-icon "chevron-down" at bounding box center [650, 703] width 12 height 12
click at [636, 746] on div "Show Less chevron-up" at bounding box center [632, 752] width 239 height 12
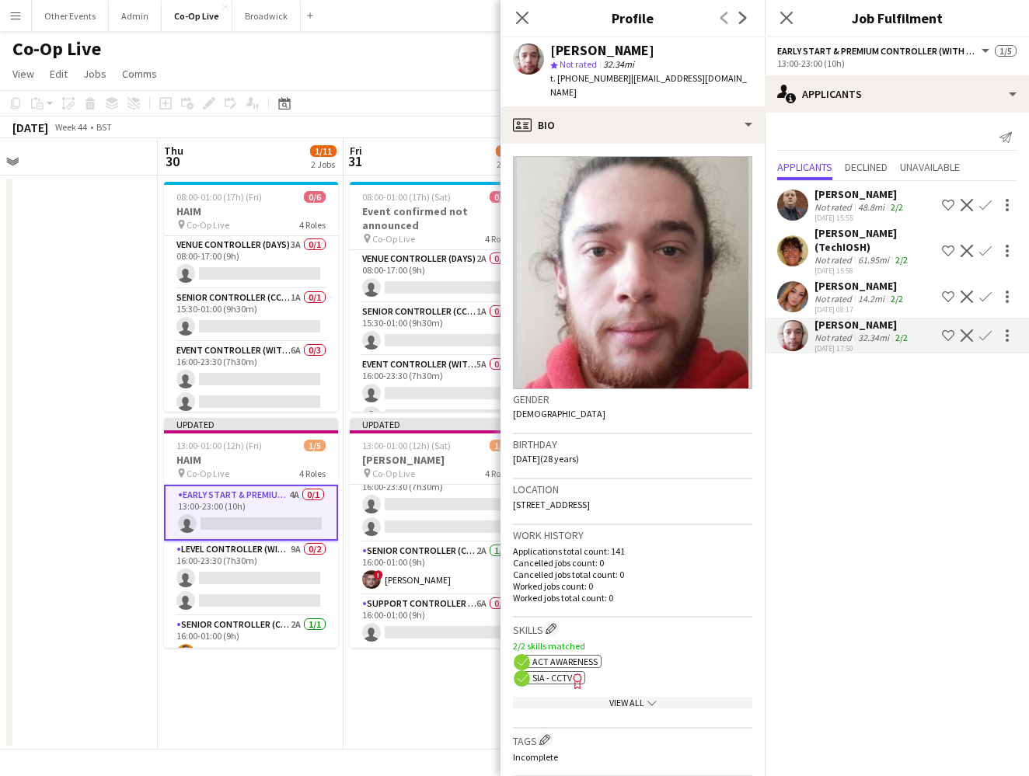
click at [671, 336] on app-icon "Confirm" at bounding box center [985, 335] width 12 height 12
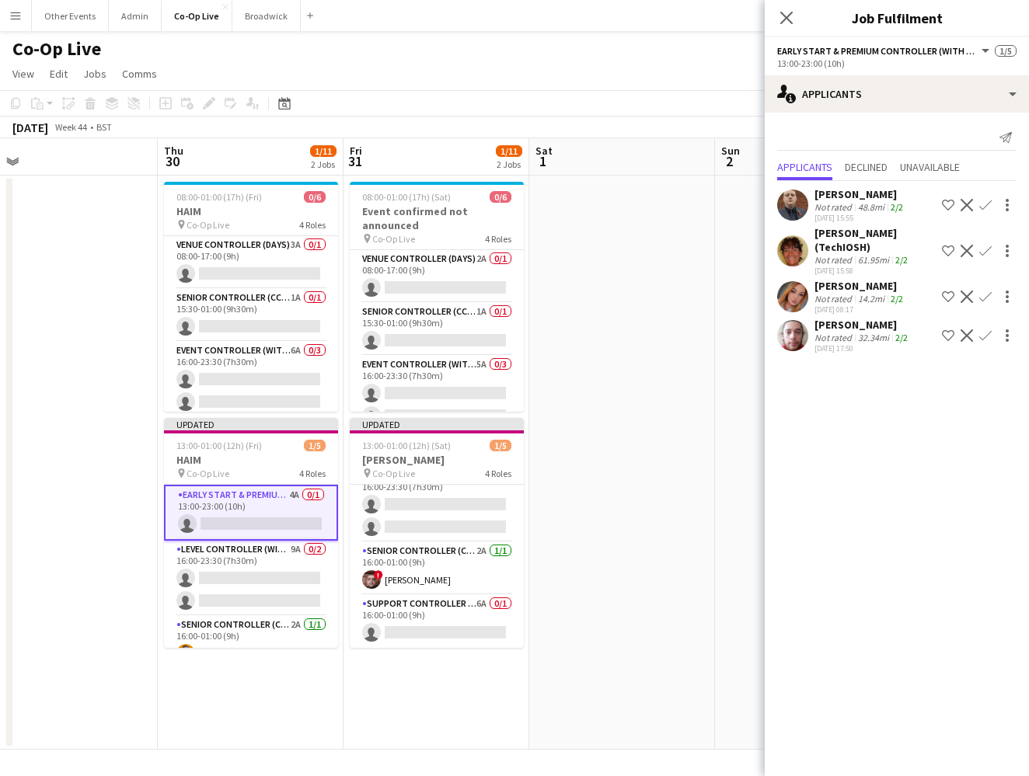
click at [671, 336] on app-icon "Confirm" at bounding box center [985, 335] width 12 height 12
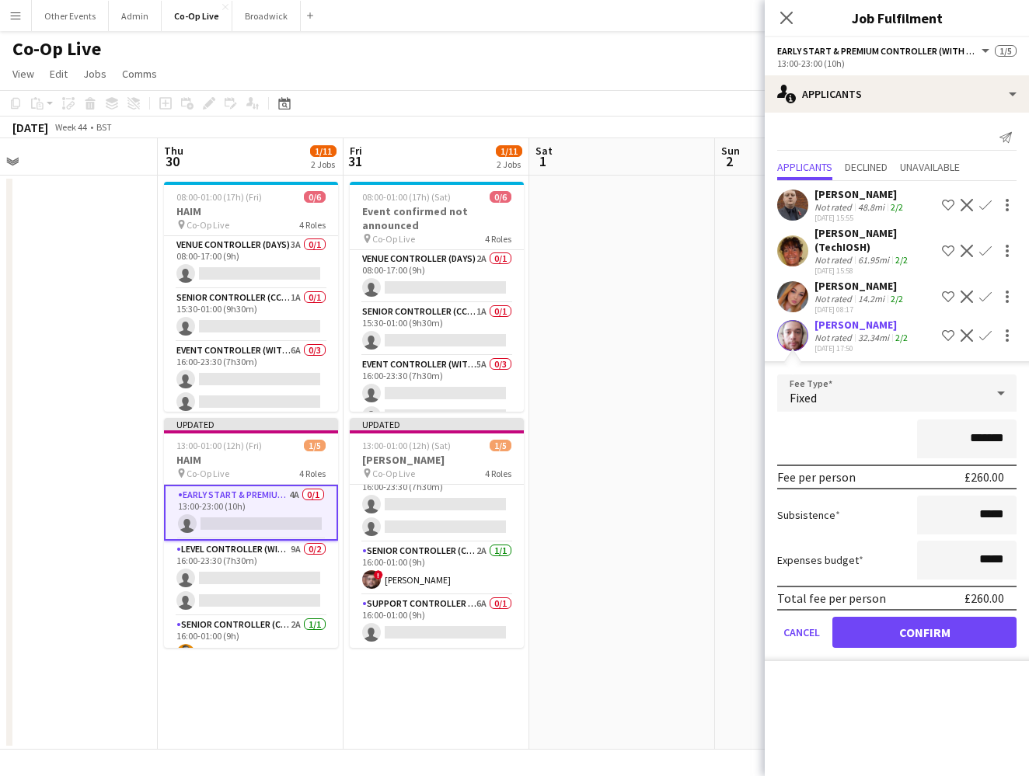
click at [671, 629] on button "Confirm" at bounding box center [924, 632] width 184 height 31
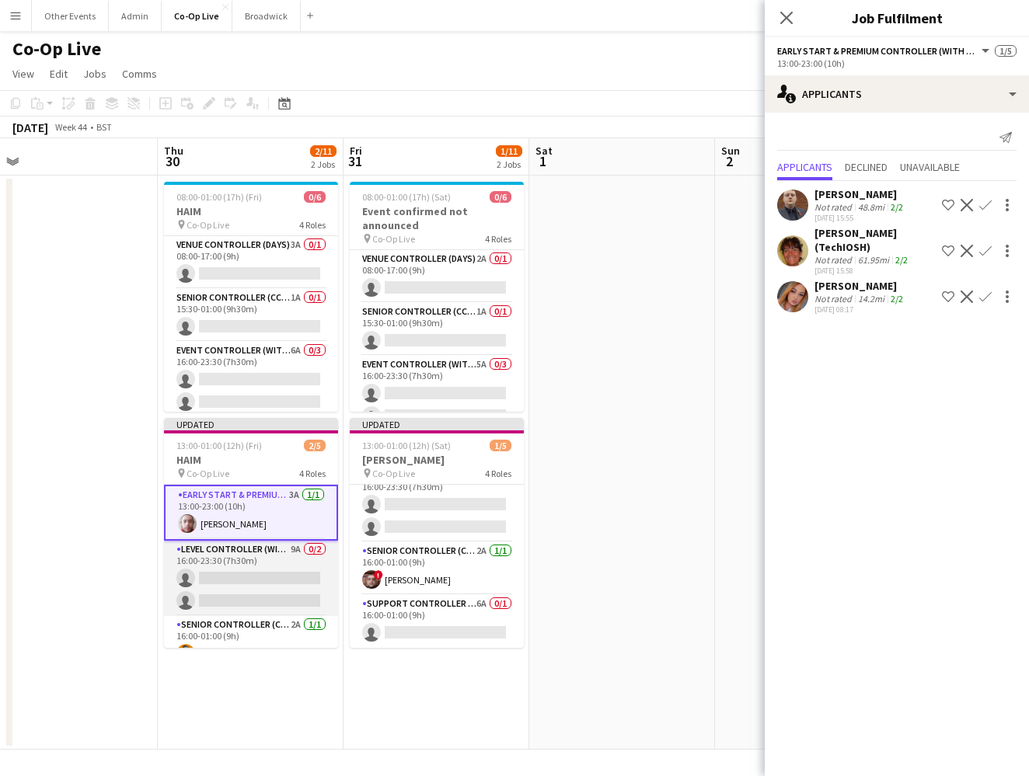
click at [266, 583] on app-card-role "Level Controller (with CCTV) 9A 0/2 16:00-23:30 (7h30m) single-neutral-actions …" at bounding box center [251, 578] width 174 height 75
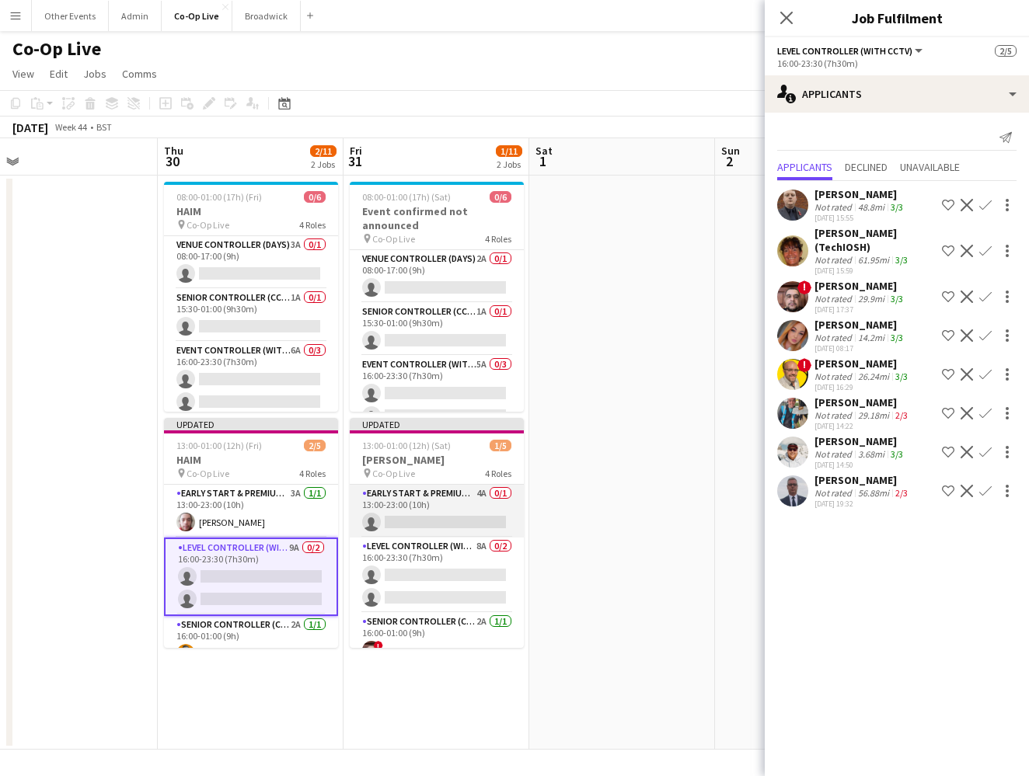
click at [443, 517] on app-card-role "Early Start & Premium Controller (with CCTV) 4A 0/1 13:00-23:00 (10h) single-ne…" at bounding box center [437, 511] width 174 height 53
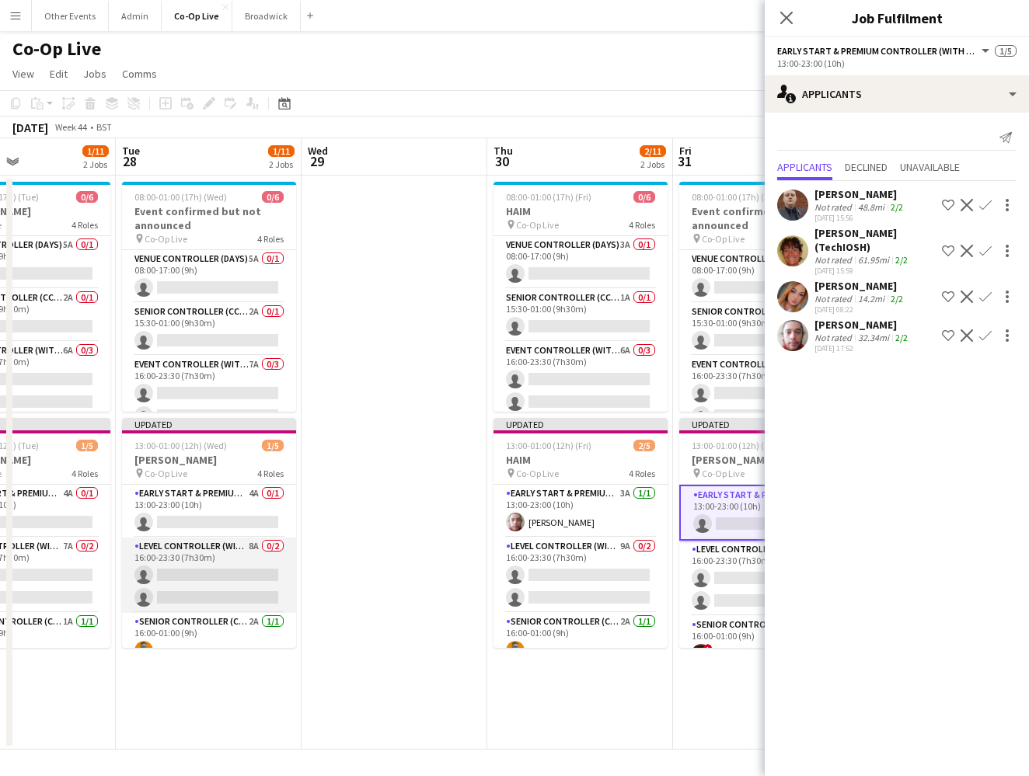
scroll to position [47, 0]
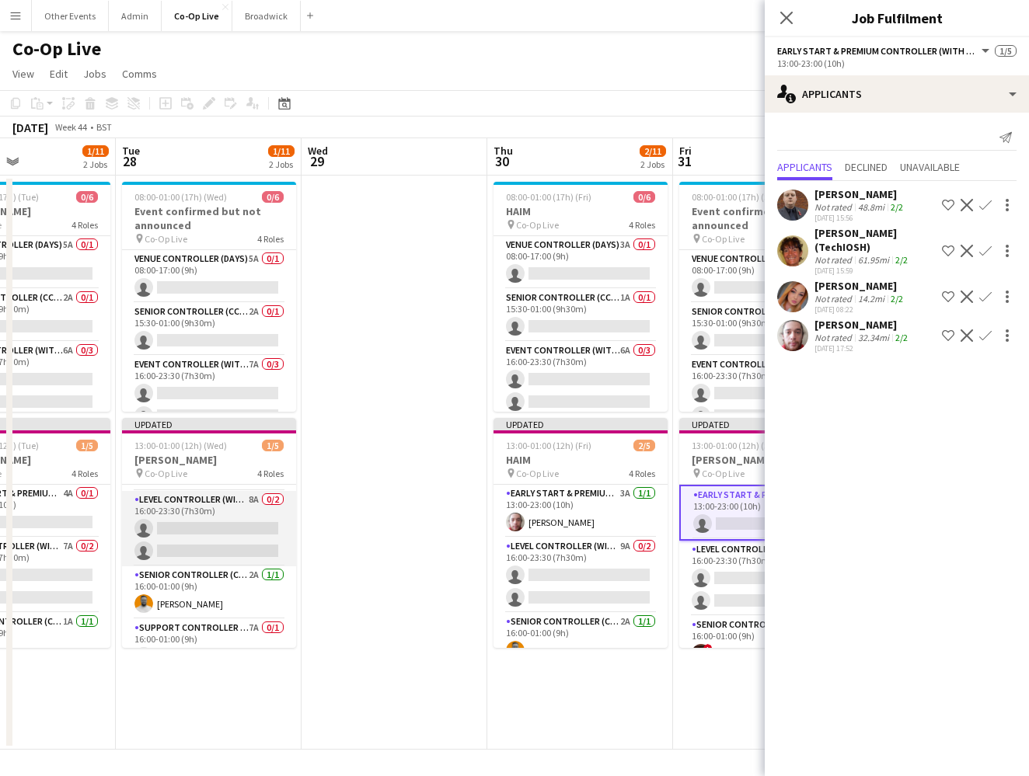
click at [239, 528] on app-card-role "Level Controller (with CCTV) 8A 0/2 16:00-23:30 (7h30m) single-neutral-actions …" at bounding box center [209, 528] width 174 height 75
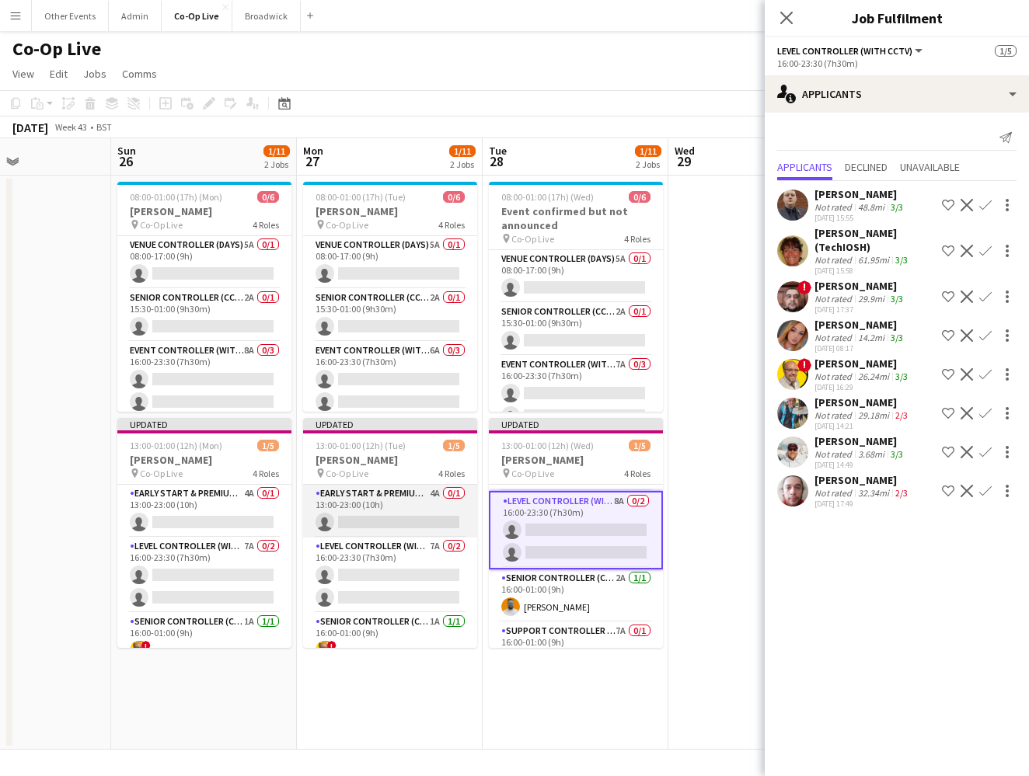
scroll to position [0, 429]
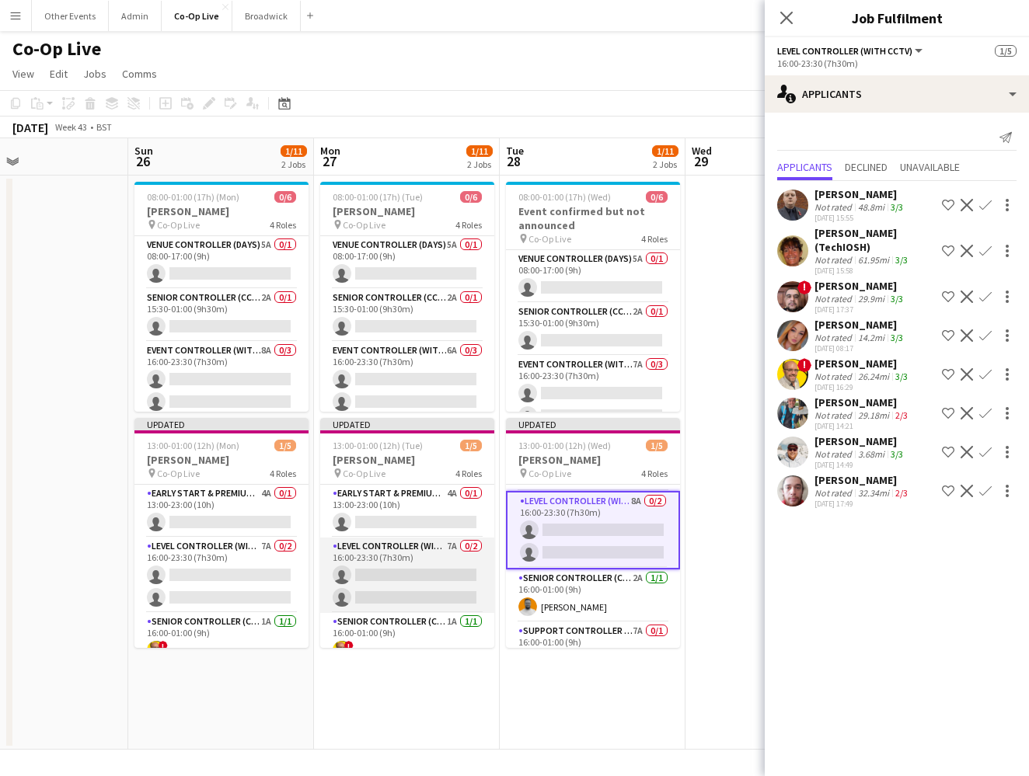
click at [394, 580] on app-card-role "Level Controller (with CCTV) 7A 0/2 16:00-23:30 (7h30m) single-neutral-actions …" at bounding box center [407, 575] width 174 height 75
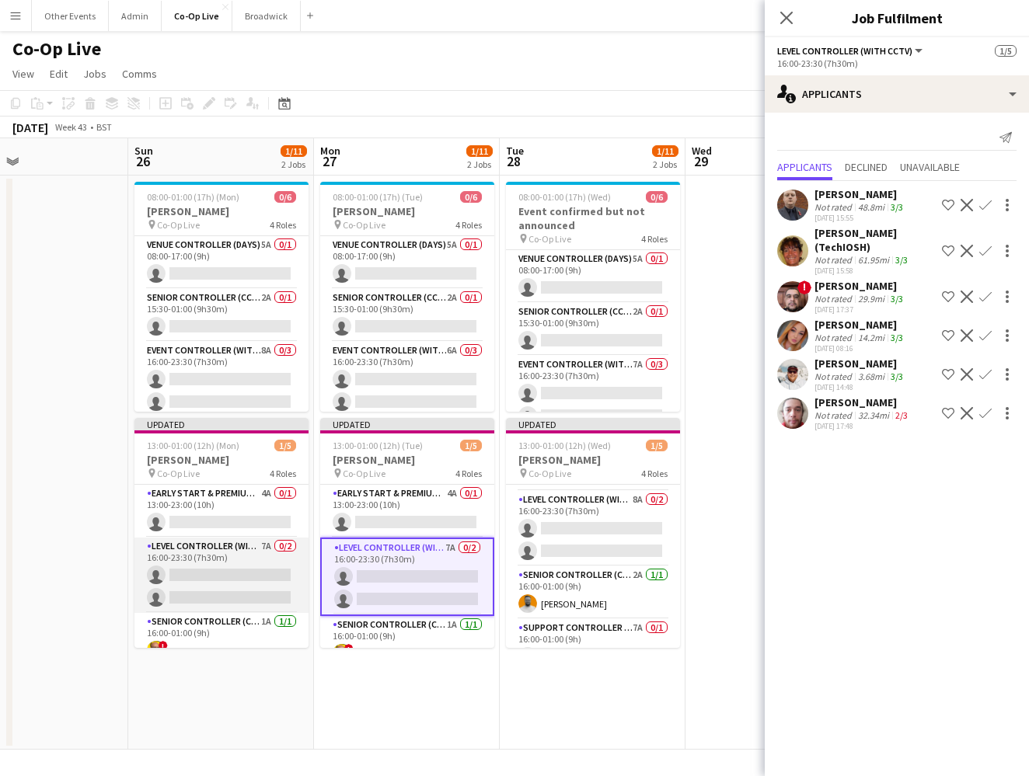
click at [253, 563] on app-card-role "Level Controller (with CCTV) 7A 0/2 16:00-23:30 (7h30m) single-neutral-actions …" at bounding box center [221, 575] width 174 height 75
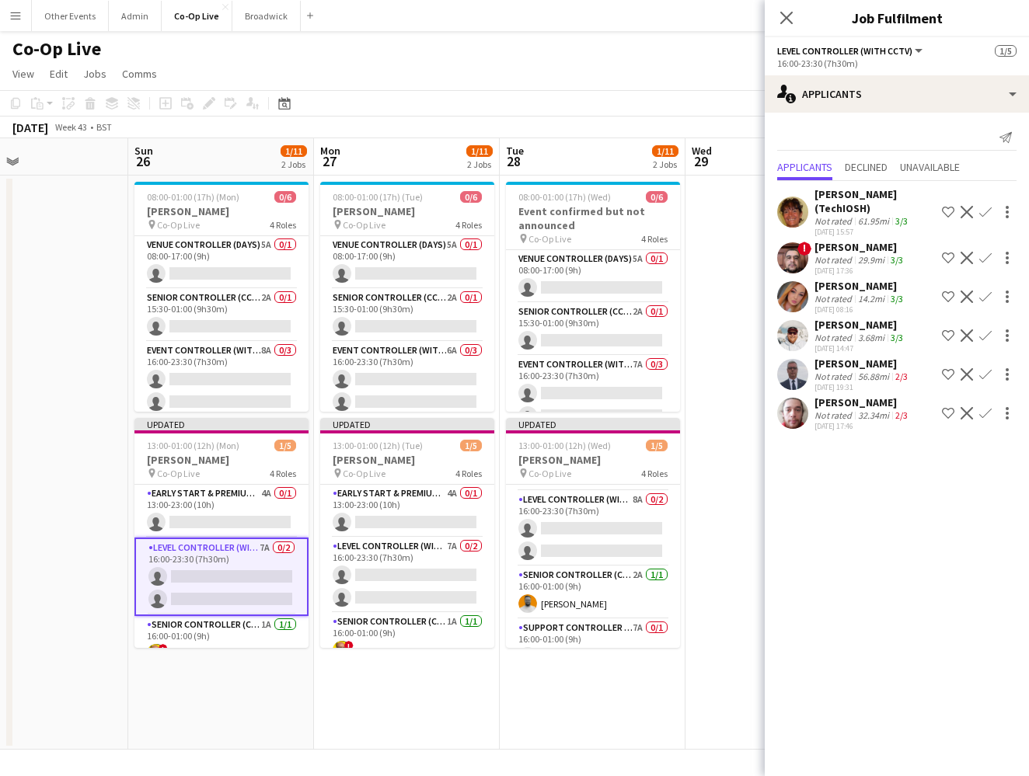
click at [616, 674] on app-date-cell "08:00-01:00 (17h) (Wed) 0/6 Event confirmed but not announced pin Co-Op Live 4 …" at bounding box center [593, 463] width 186 height 574
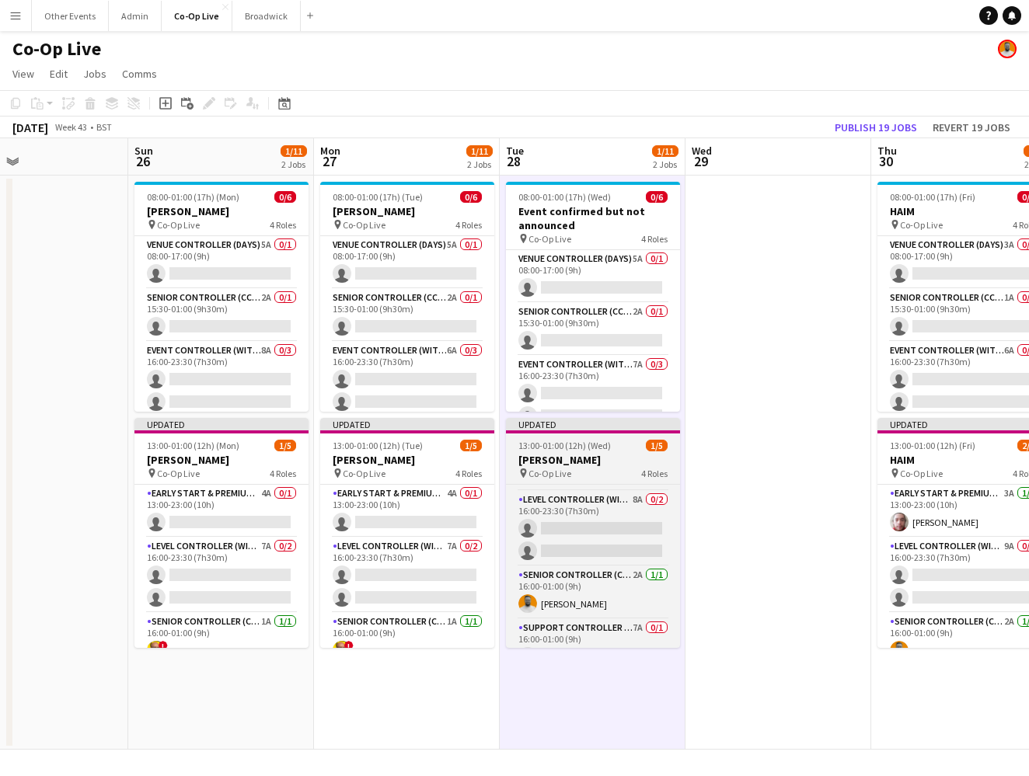
click at [598, 469] on div "pin Co-Op Live 4 Roles" at bounding box center [593, 473] width 174 height 12
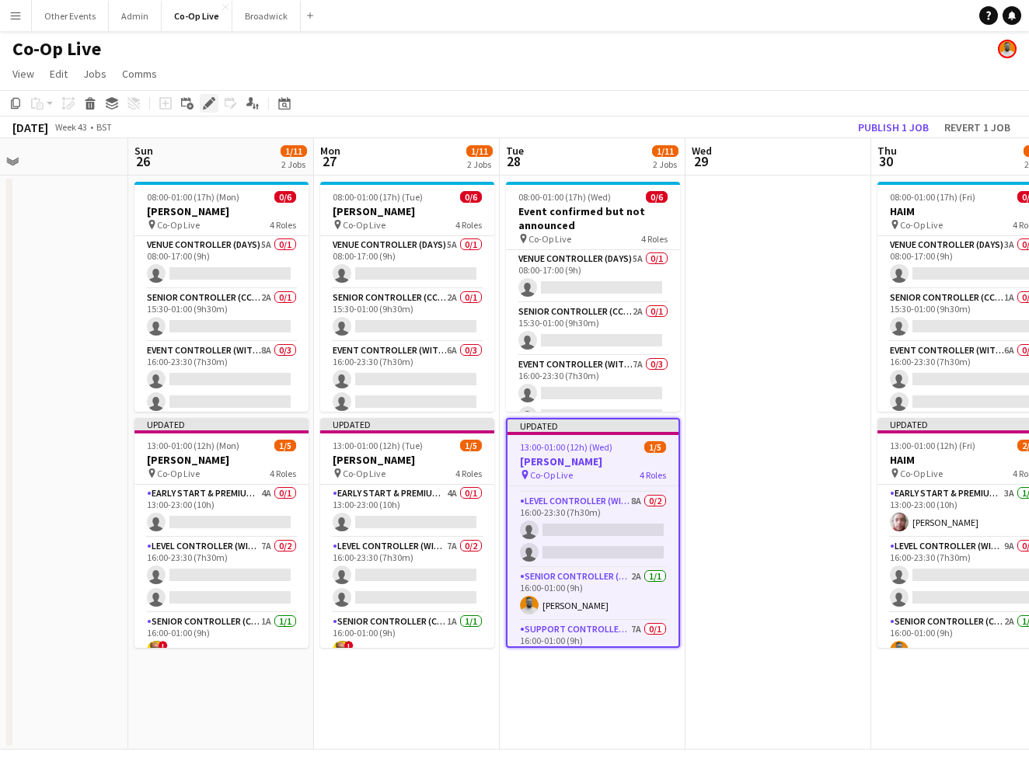
click at [214, 103] on icon "Edit" at bounding box center [209, 103] width 12 height 12
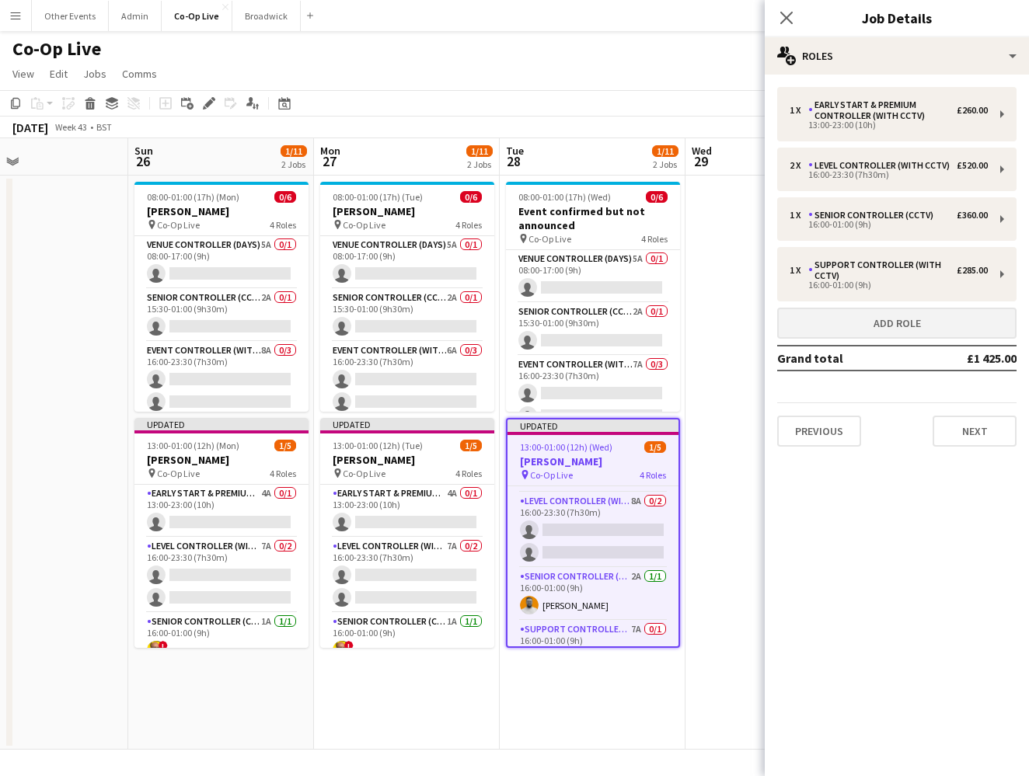
click at [671, 326] on button "Add role" at bounding box center [896, 323] width 239 height 31
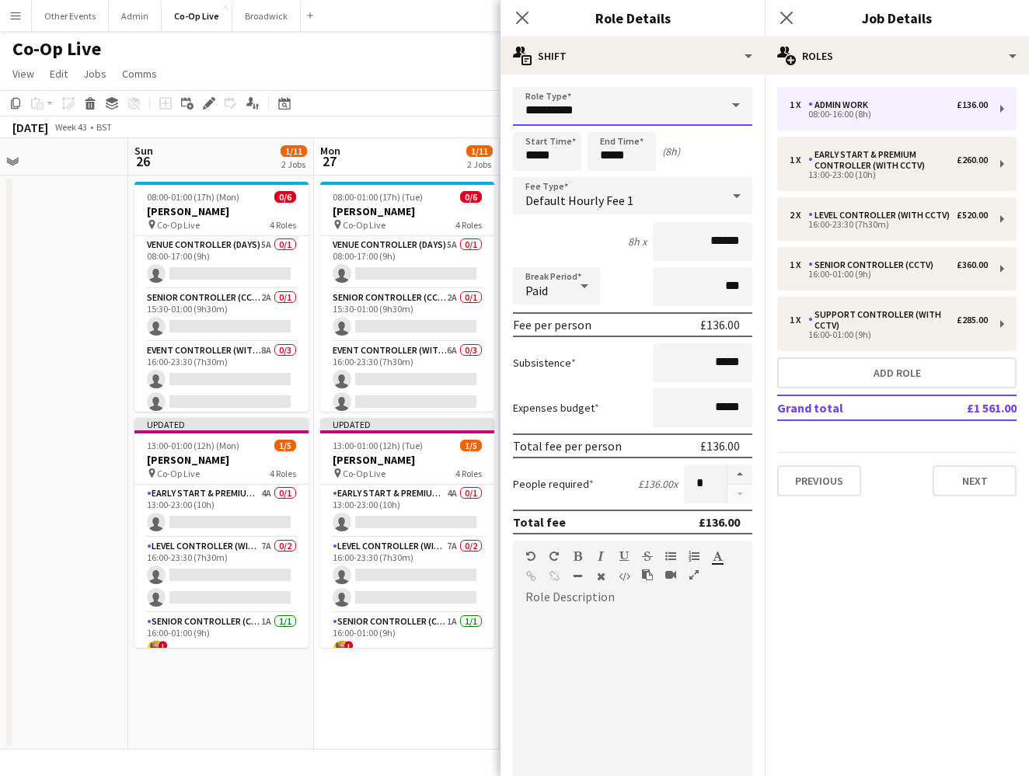
click at [648, 113] on input "**********" at bounding box center [632, 106] width 239 height 39
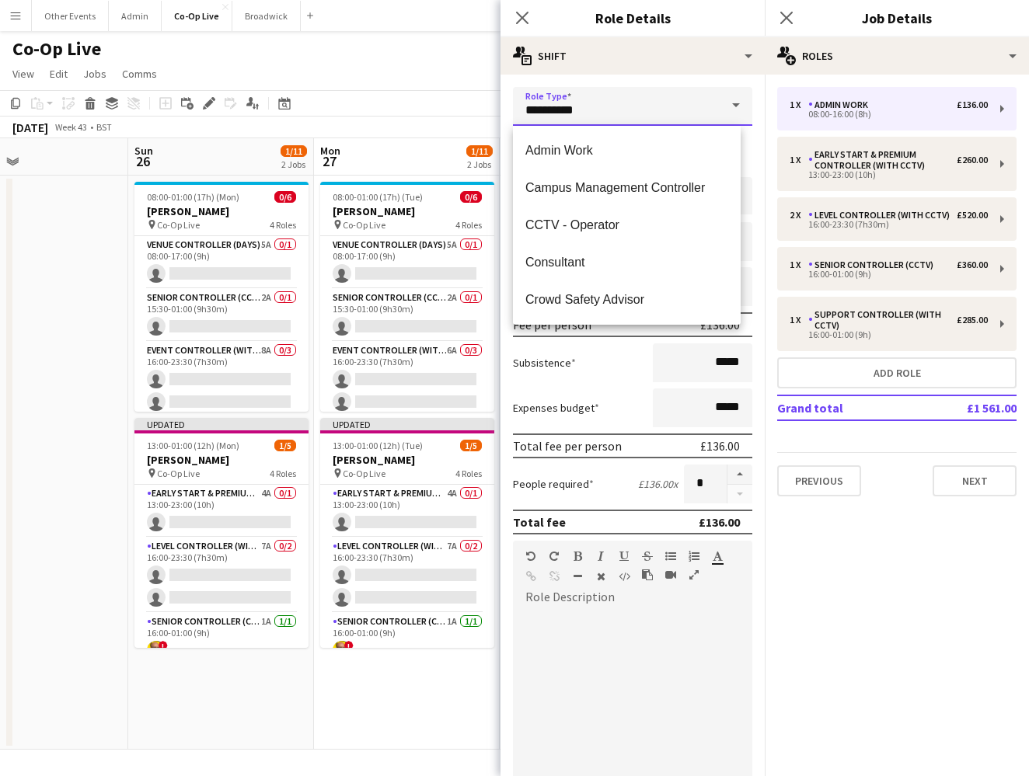
drag, startPoint x: 701, startPoint y: 113, endPoint x: 521, endPoint y: 110, distance: 179.5
click at [521, 110] on input "**********" at bounding box center [632, 106] width 239 height 39
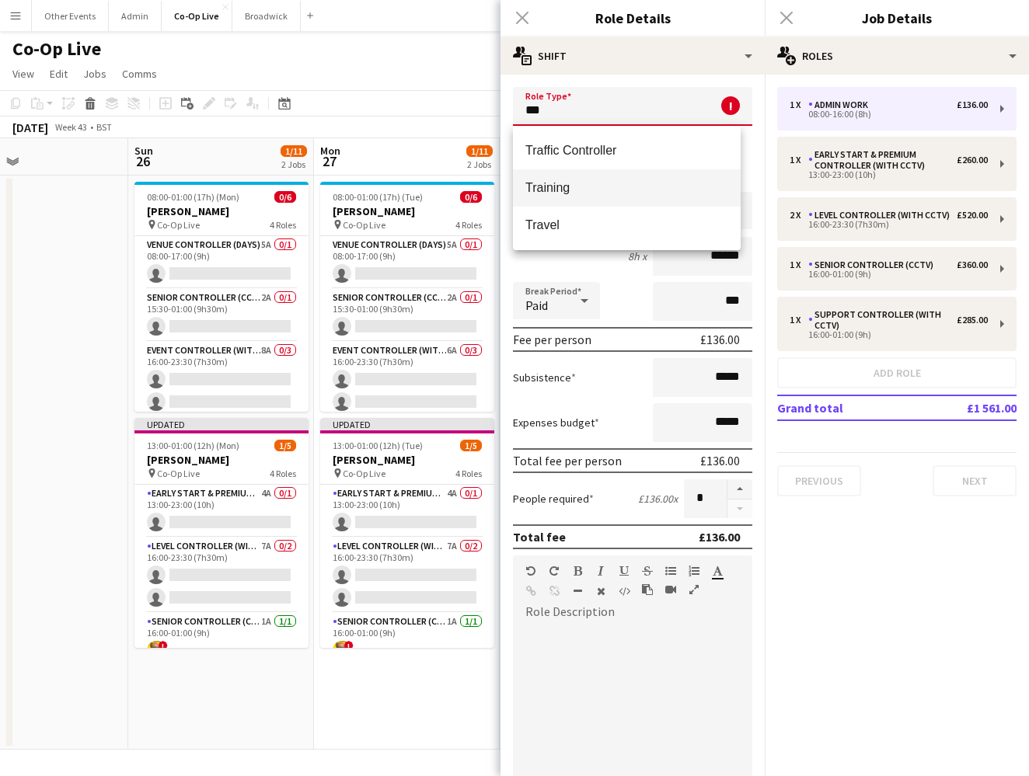
click at [629, 179] on mat-option "Training" at bounding box center [627, 187] width 228 height 37
type input "********"
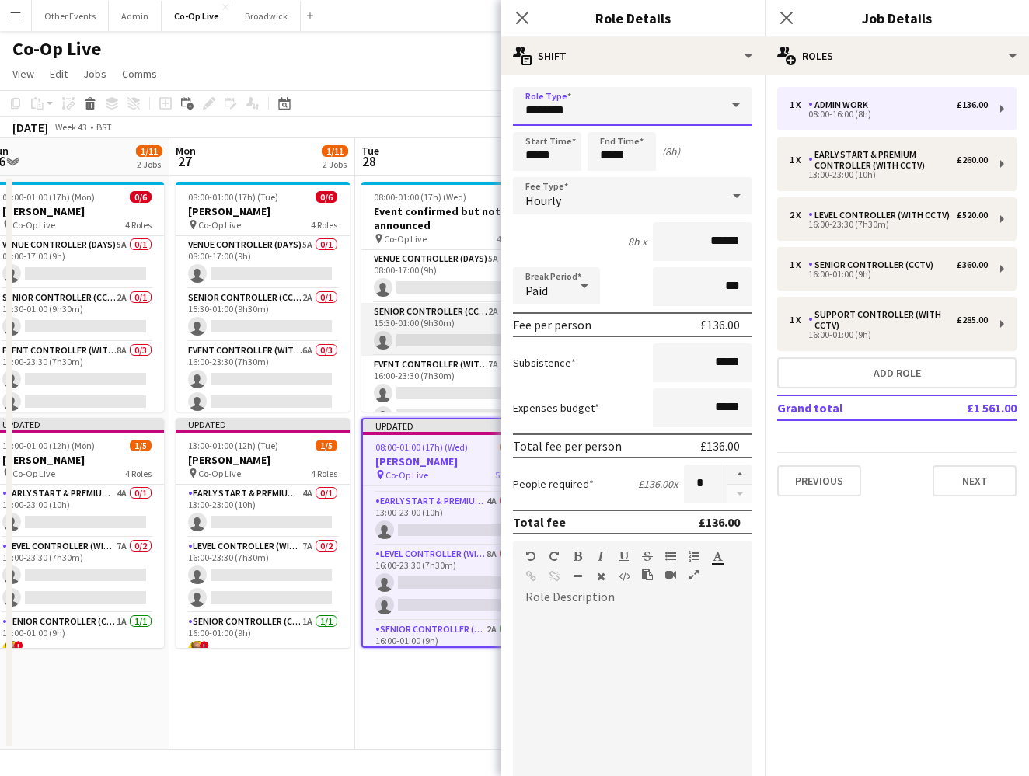
scroll to position [0, 607]
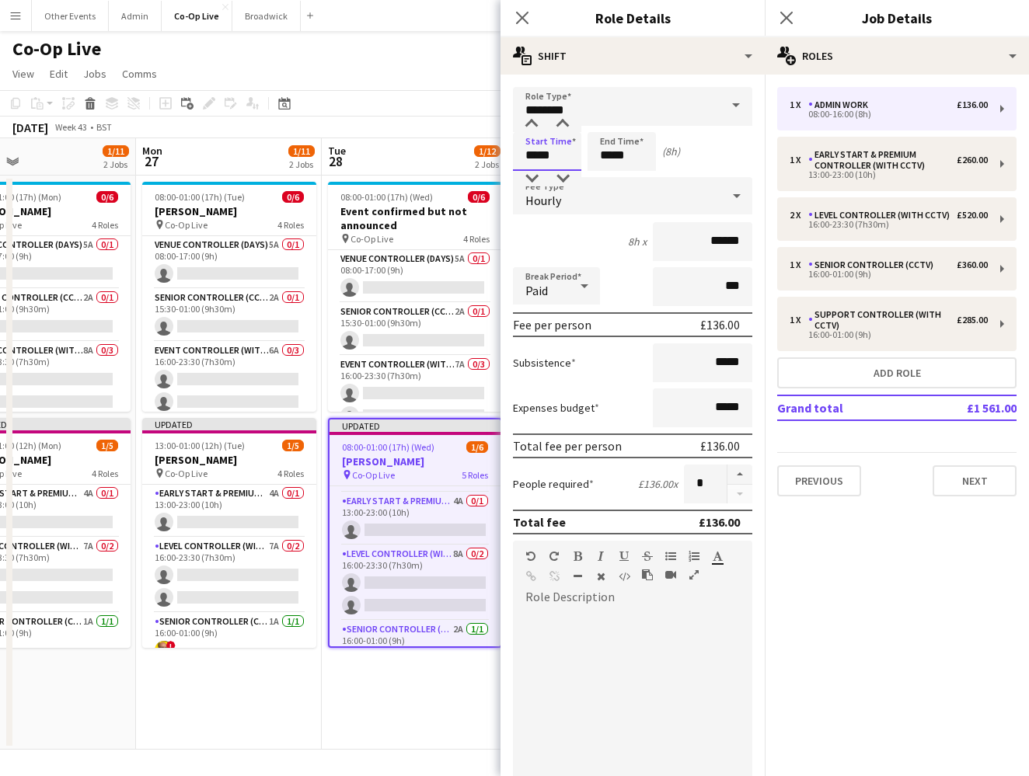
drag, startPoint x: 536, startPoint y: 156, endPoint x: 520, endPoint y: 155, distance: 16.3
click at [520, 155] on input "*****" at bounding box center [547, 151] width 68 height 39
type input "*****"
drag, startPoint x: 613, startPoint y: 157, endPoint x: 588, endPoint y: 156, distance: 24.9
click at [588, 156] on input "*****" at bounding box center [621, 151] width 68 height 39
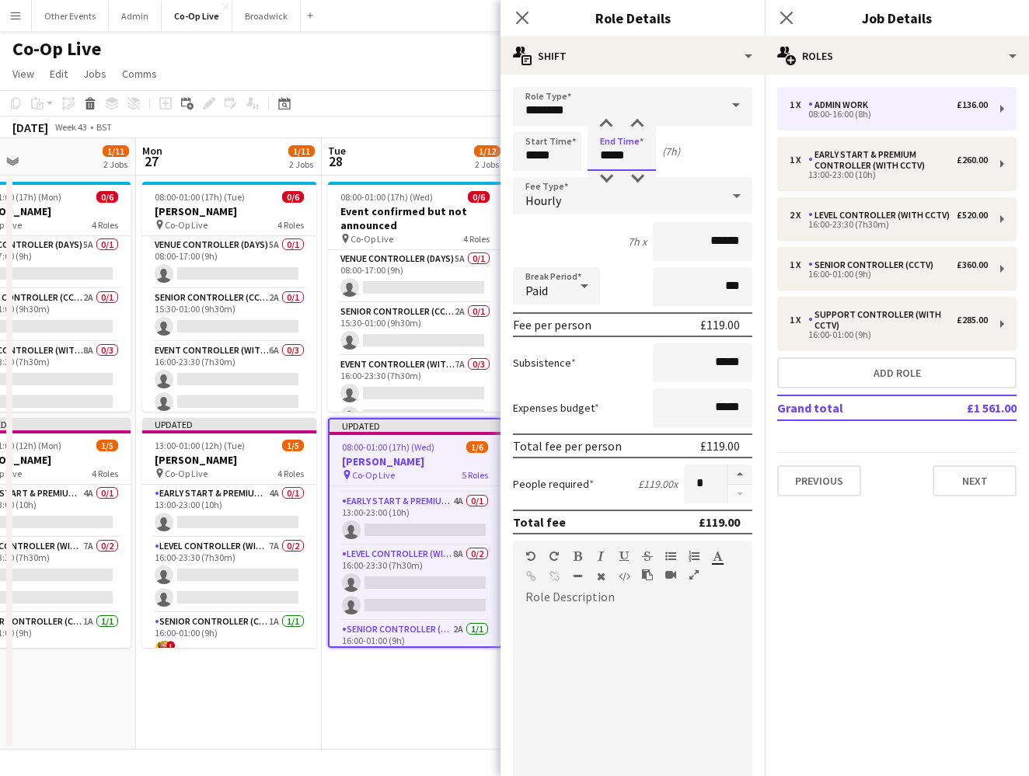
type input "*****"
click at [657, 195] on div "Hourly" at bounding box center [617, 195] width 208 height 37
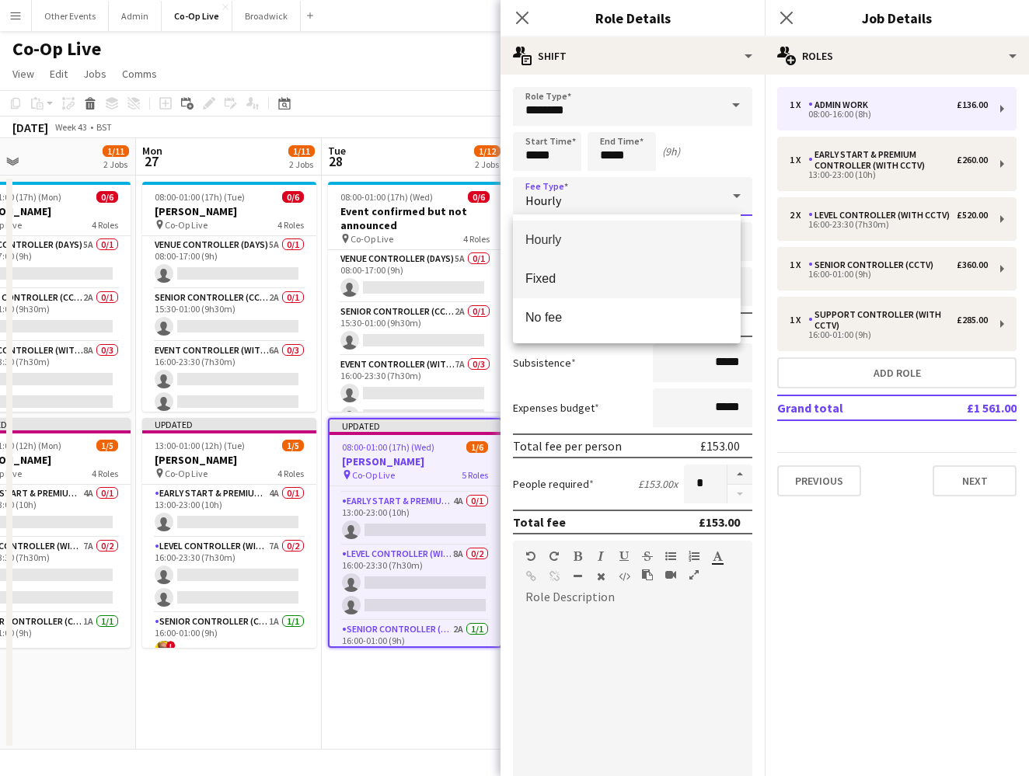
click at [641, 282] on span "Fixed" at bounding box center [626, 278] width 203 height 15
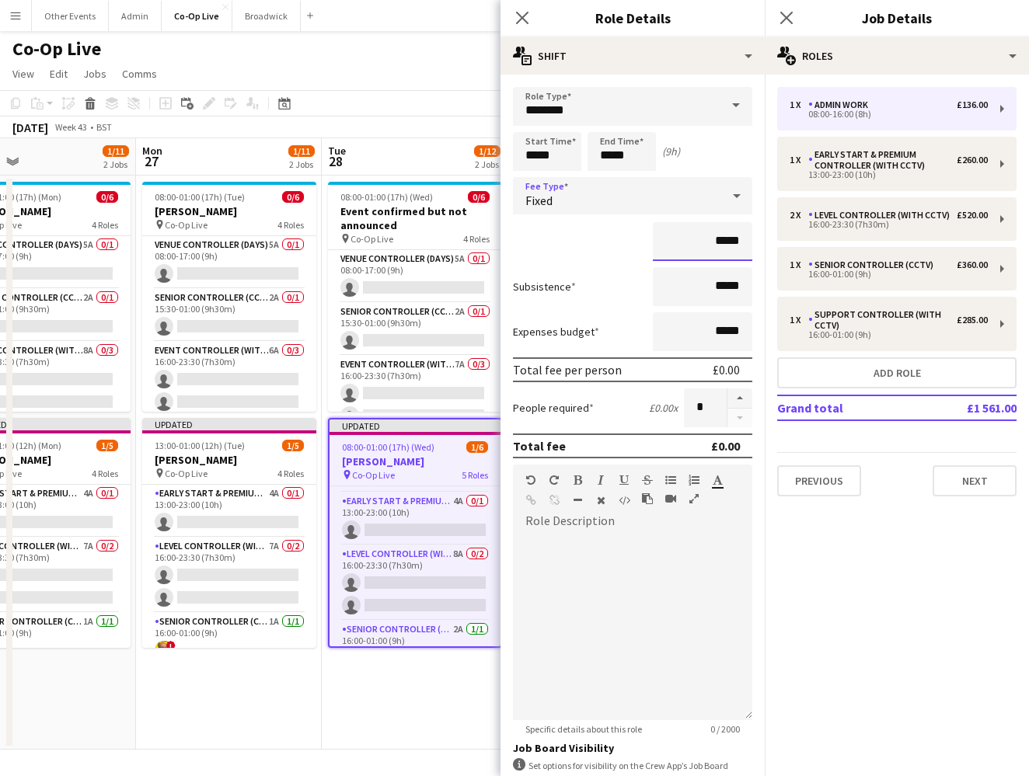
click at [671, 242] on input "*****" at bounding box center [702, 241] width 99 height 39
type input "*******"
click at [671, 159] on div "Start Time ***** End Time ***** (9h)" at bounding box center [632, 151] width 239 height 39
click at [592, 203] on div "Fixed" at bounding box center [617, 195] width 208 height 37
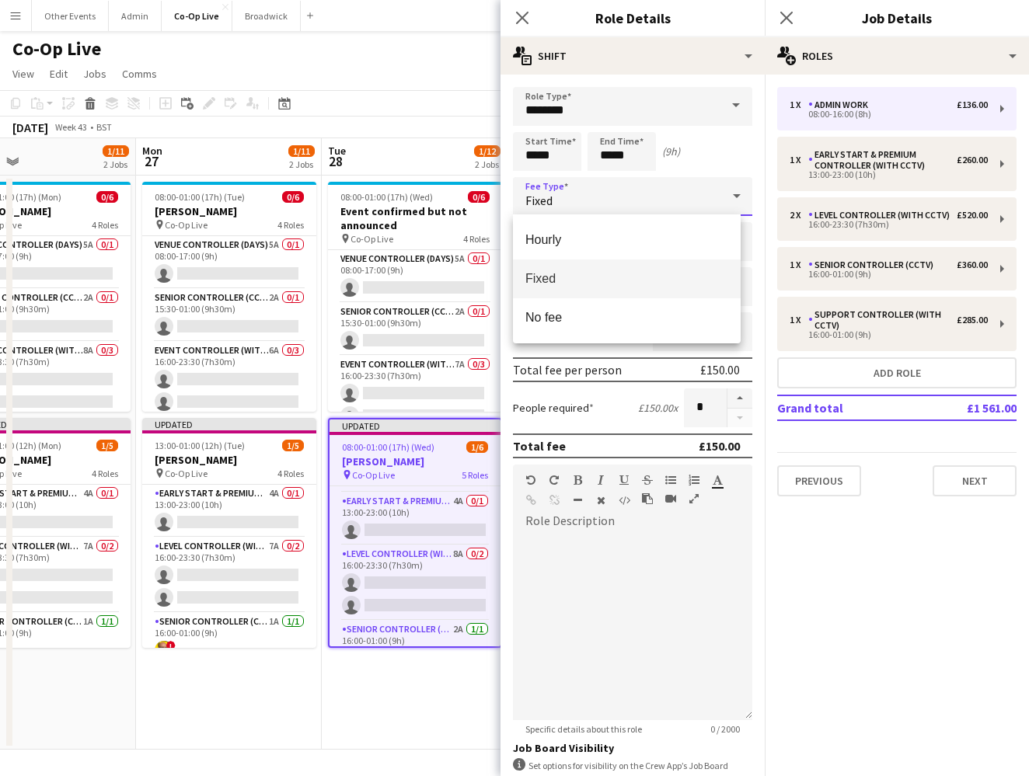
click at [671, 165] on div at bounding box center [514, 388] width 1029 height 776
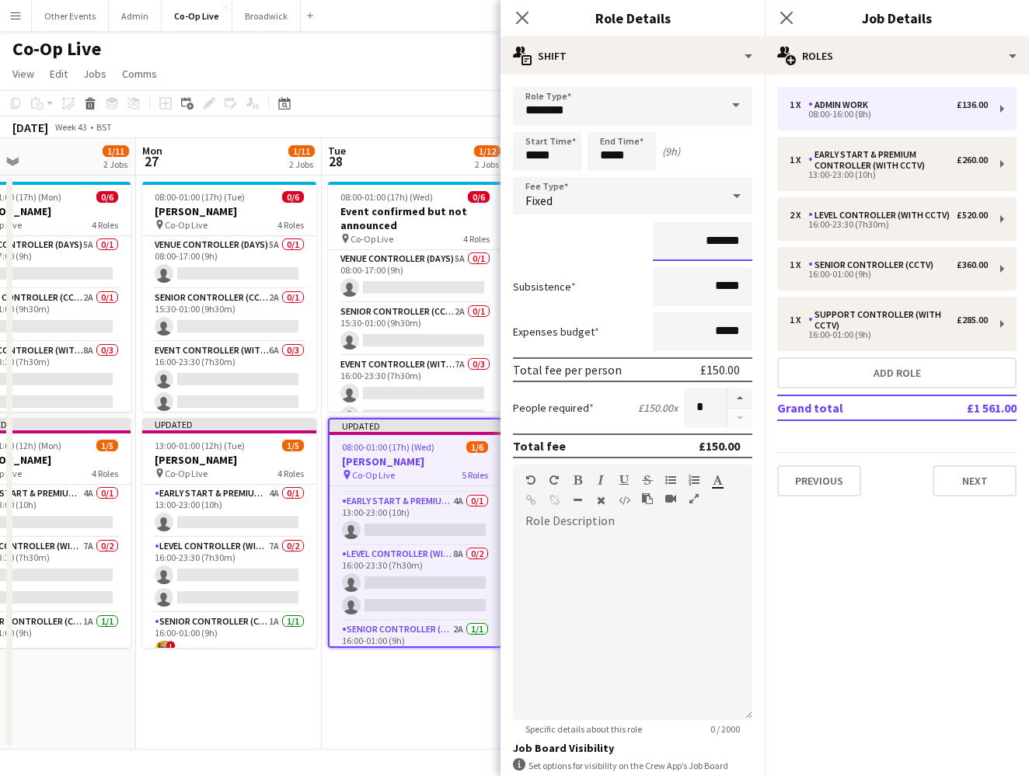
click at [671, 242] on input "*******" at bounding box center [702, 241] width 99 height 39
drag, startPoint x: 611, startPoint y: 155, endPoint x: 598, endPoint y: 155, distance: 12.4
click at [598, 155] on input "*****" at bounding box center [621, 151] width 68 height 39
click at [537, 157] on input "*****" at bounding box center [547, 151] width 68 height 39
type input "*****"
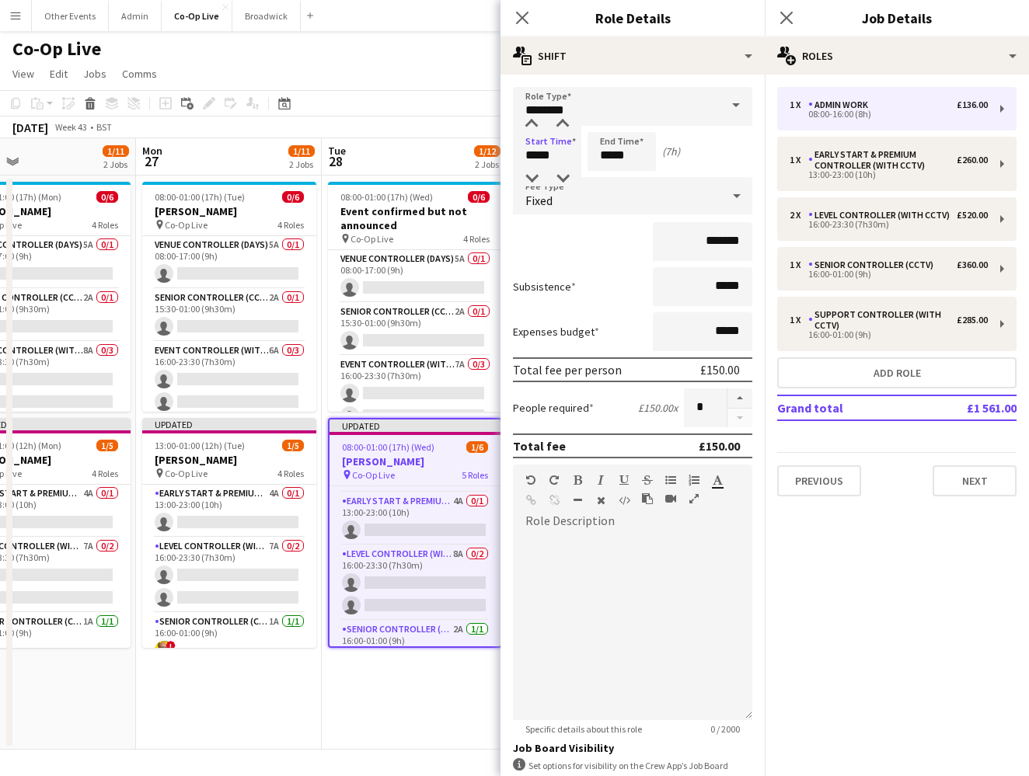
click at [671, 165] on div "Start Time ***** End Time ***** (7h)" at bounding box center [632, 151] width 239 height 39
click at [671, 247] on input "*******" at bounding box center [702, 241] width 99 height 39
drag, startPoint x: 713, startPoint y: 246, endPoint x: 702, endPoint y: 246, distance: 10.9
click at [671, 246] on input "*******" at bounding box center [702, 241] width 99 height 39
click at [609, 260] on div "*******" at bounding box center [632, 241] width 239 height 39
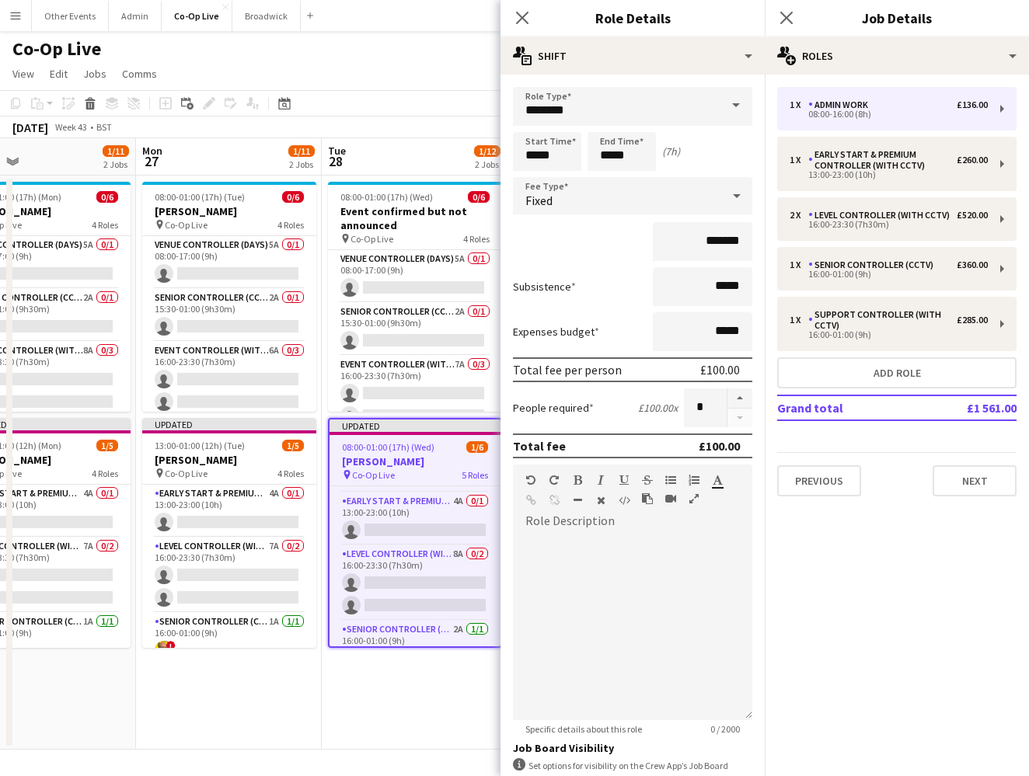
click at [594, 261] on form "Role Type ******** Start Time ***** End Time ***** (7h) Fee Type Fixed ******* …" at bounding box center [632, 532] width 264 height 890
click at [572, 200] on div "Fixed" at bounding box center [617, 195] width 208 height 37
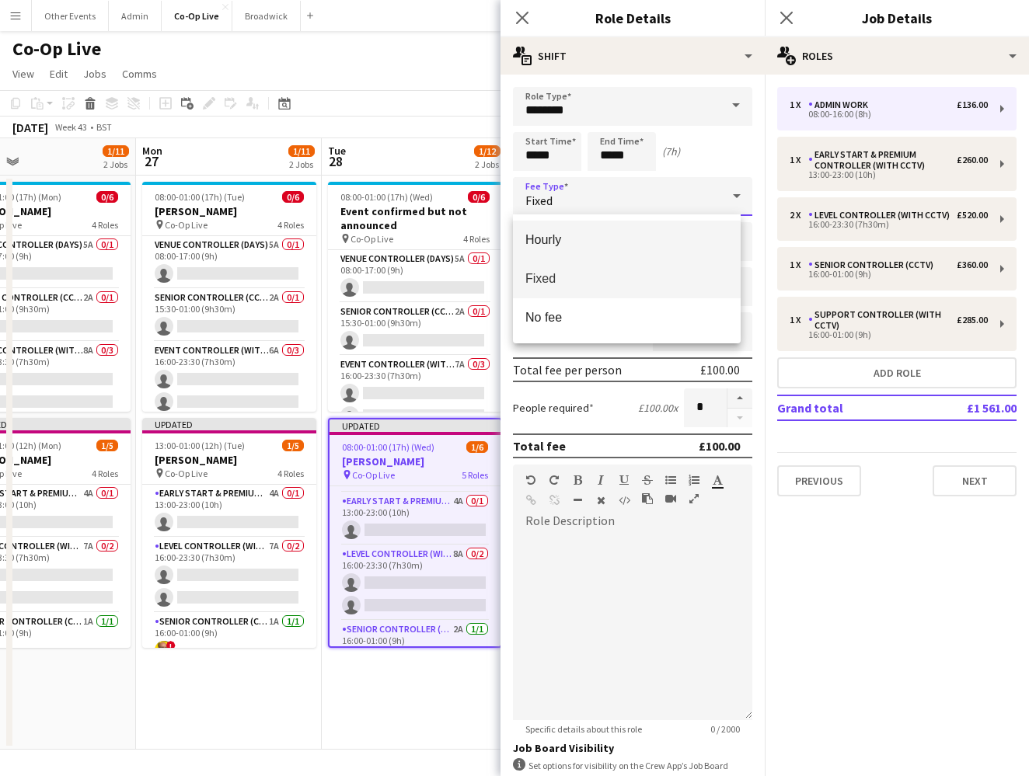
click at [576, 237] on span "Hourly" at bounding box center [626, 239] width 203 height 15
type input "******"
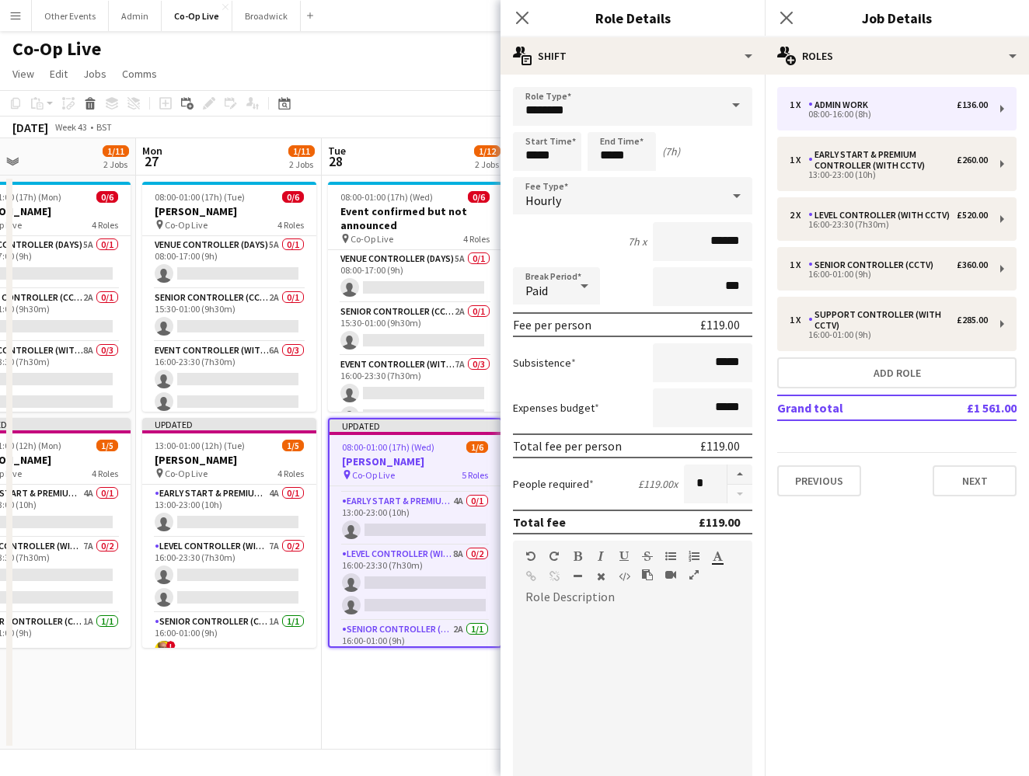
click at [609, 243] on div "7h x ******" at bounding box center [632, 241] width 239 height 39
click at [620, 267] on form "Role Type ******** Start Time ***** End Time ***** (7h) Fee Type Hourly 7h x **…" at bounding box center [632, 570] width 264 height 966
click at [576, 290] on icon at bounding box center [584, 285] width 19 height 31
click at [615, 284] on div at bounding box center [514, 388] width 1029 height 776
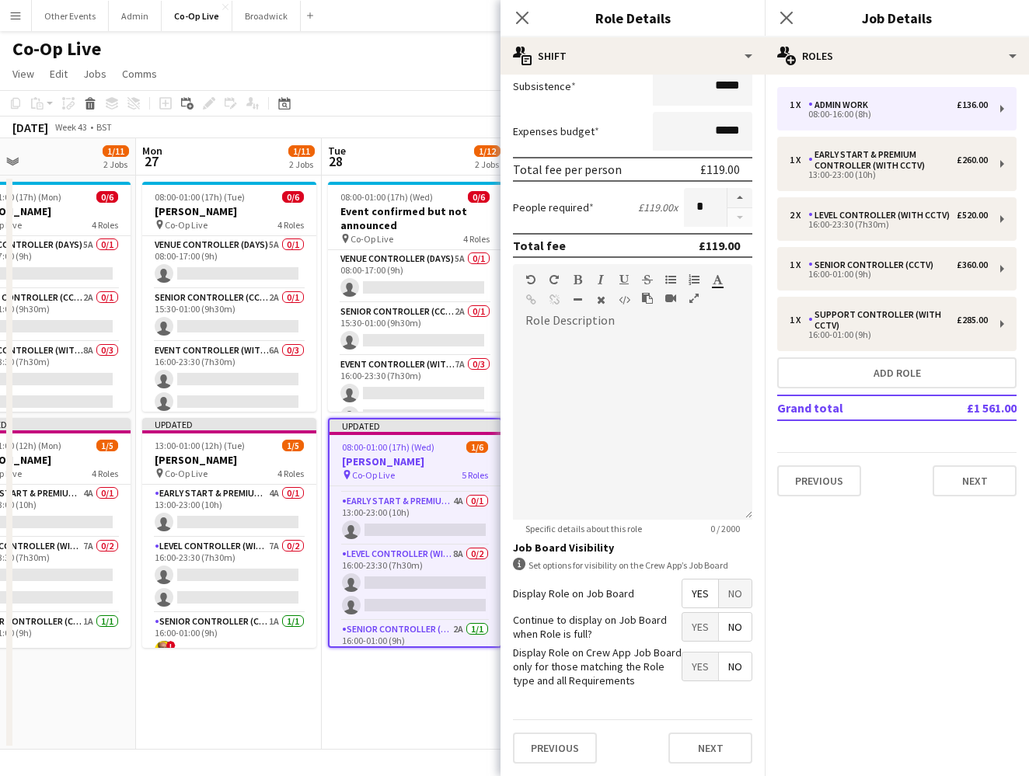
scroll to position [276, 0]
click at [525, 17] on icon "Close pop-in" at bounding box center [521, 17] width 15 height 15
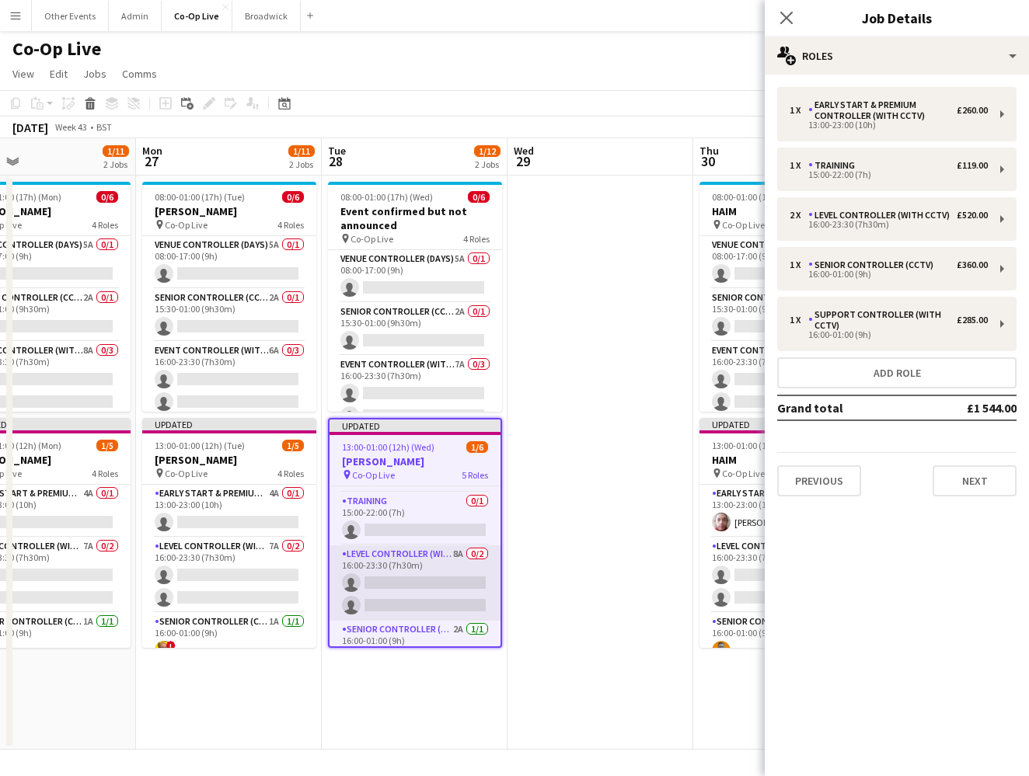
click at [428, 580] on app-card-role "Level Controller (with CCTV) 8A 0/2 16:00-23:30 (7h30m) single-neutral-actions …" at bounding box center [414, 582] width 171 height 75
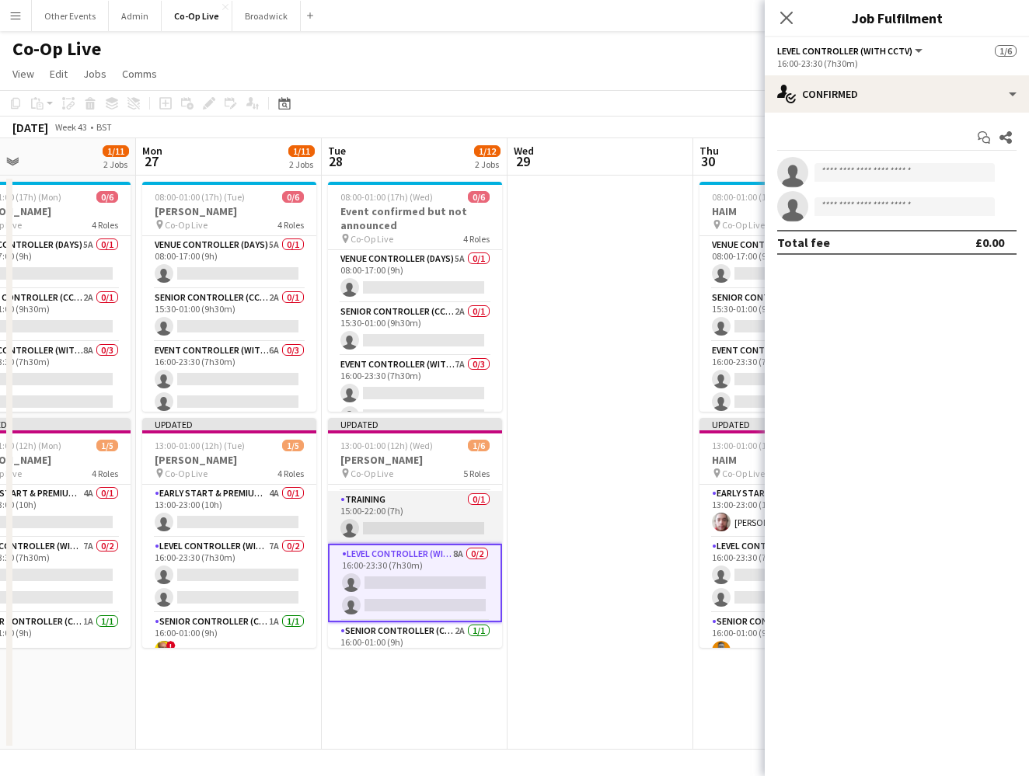
click at [428, 514] on app-card-role "Training 0/1 15:00-22:00 (7h) single-neutral-actions" at bounding box center [415, 517] width 174 height 53
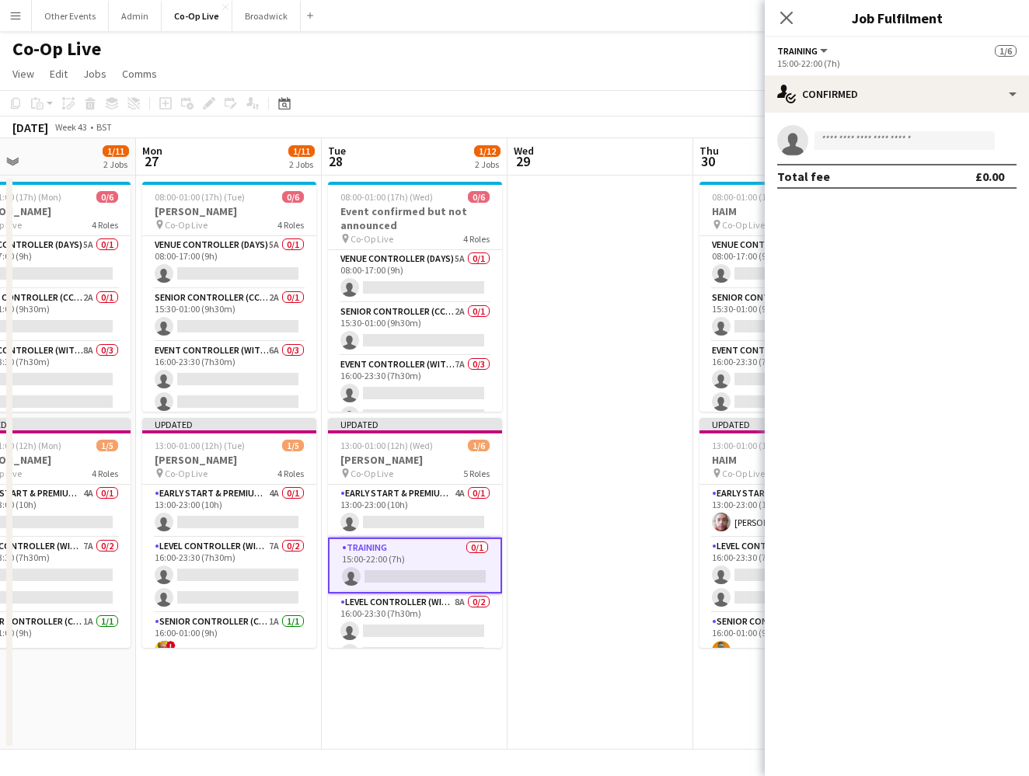
scroll to position [0, 0]
click at [428, 514] on app-card-role "Early Start & Premium Controller (with CCTV) 4A 0/1 13:00-23:00 (10h) single-ne…" at bounding box center [415, 511] width 174 height 53
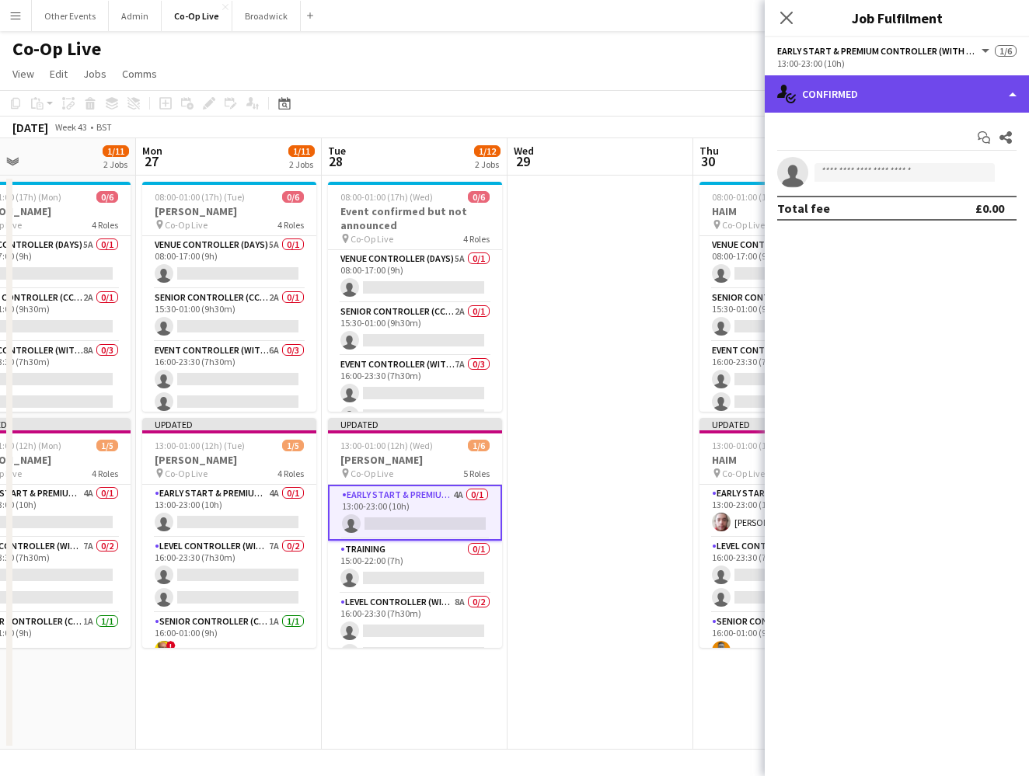
click at [671, 87] on div "single-neutral-actions-check-2 Confirmed" at bounding box center [897, 93] width 264 height 37
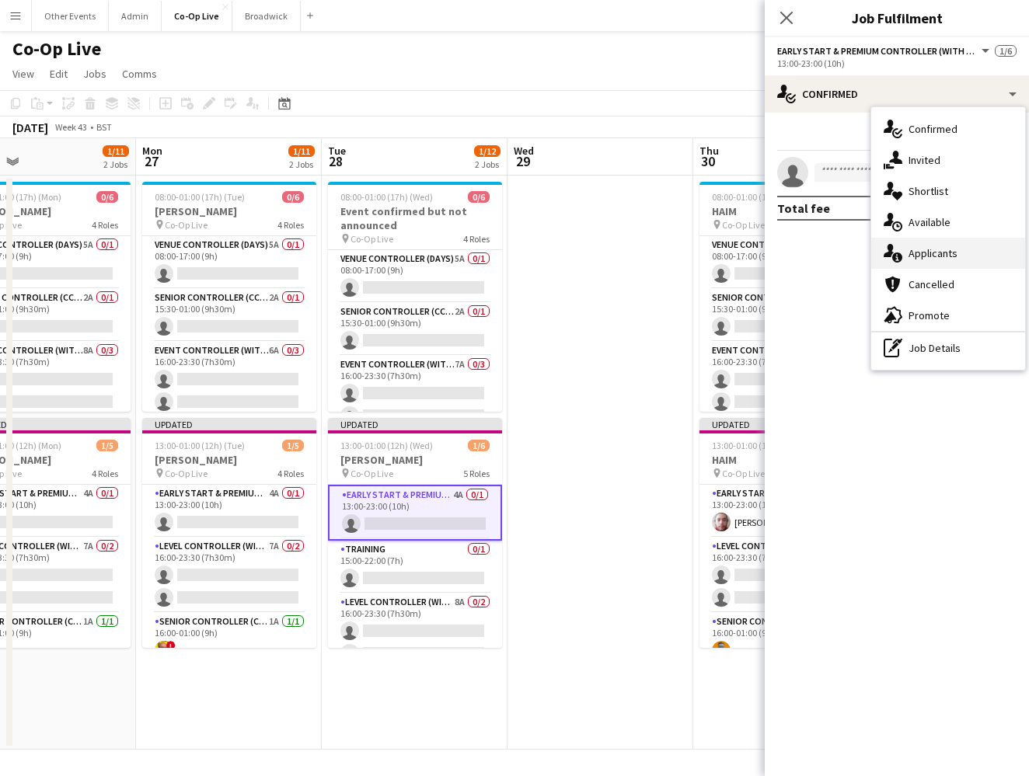
click at [671, 253] on div "single-neutral-actions-information Applicants" at bounding box center [948, 253] width 154 height 31
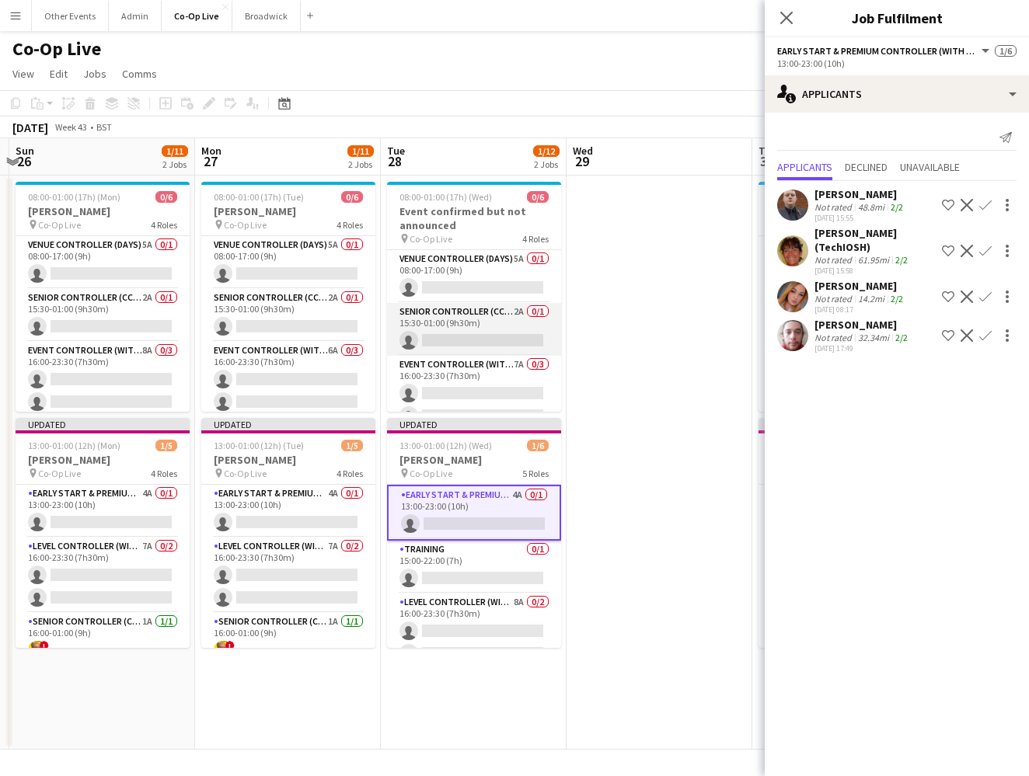
scroll to position [0, 544]
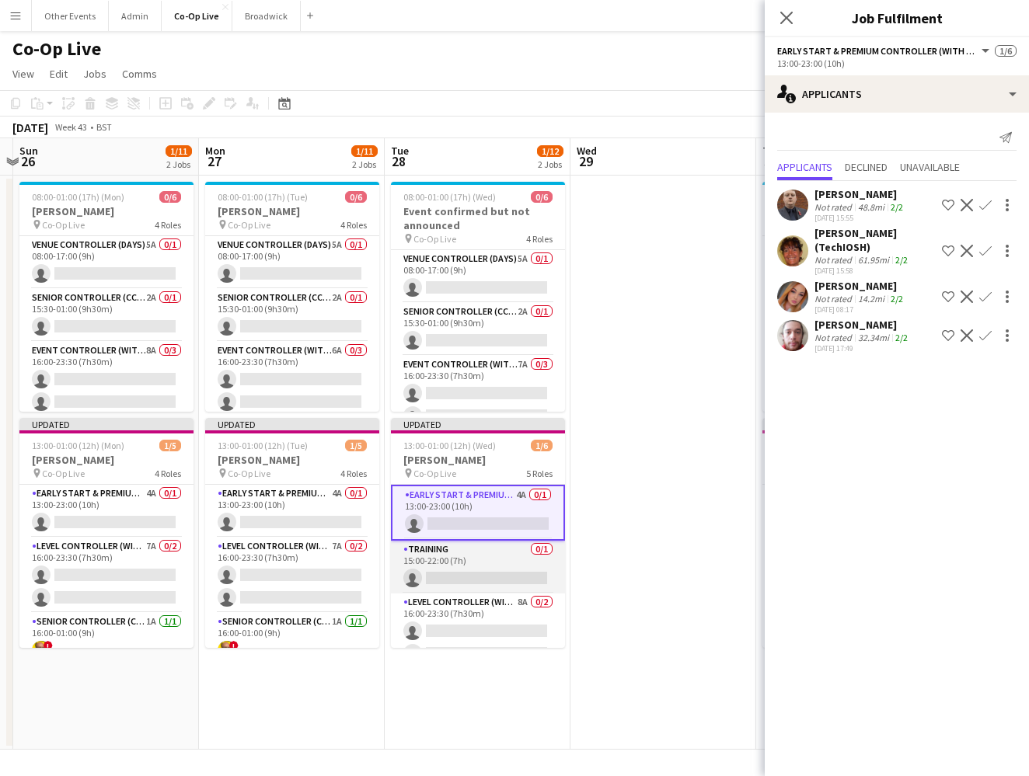
click at [470, 565] on app-card-role "Training 0/1 15:00-22:00 (7h) single-neutral-actions" at bounding box center [478, 567] width 174 height 53
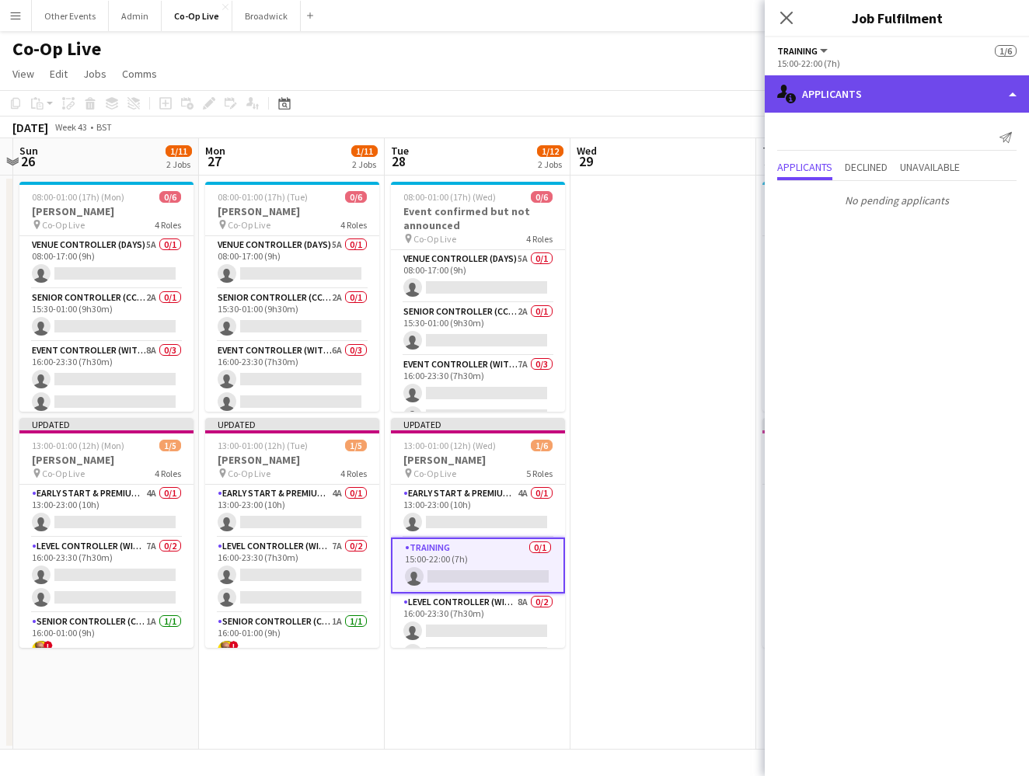
click at [671, 91] on div "single-neutral-actions-information Applicants" at bounding box center [897, 93] width 264 height 37
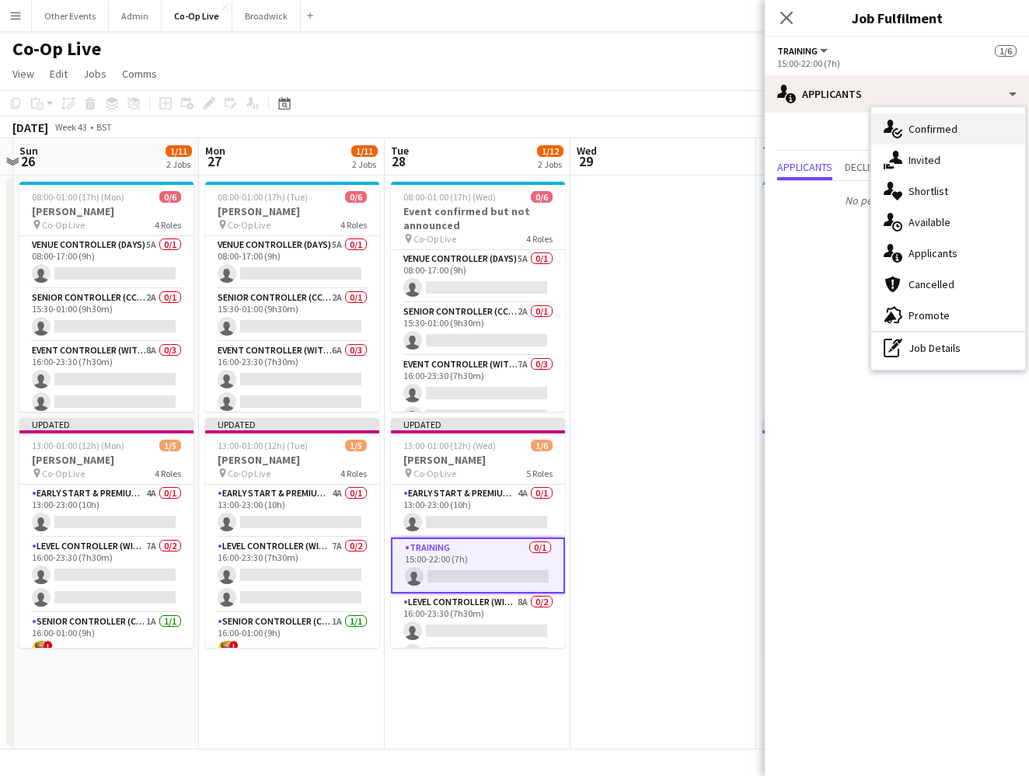
click at [671, 127] on div "single-neutral-actions-check-2 Confirmed" at bounding box center [948, 128] width 154 height 31
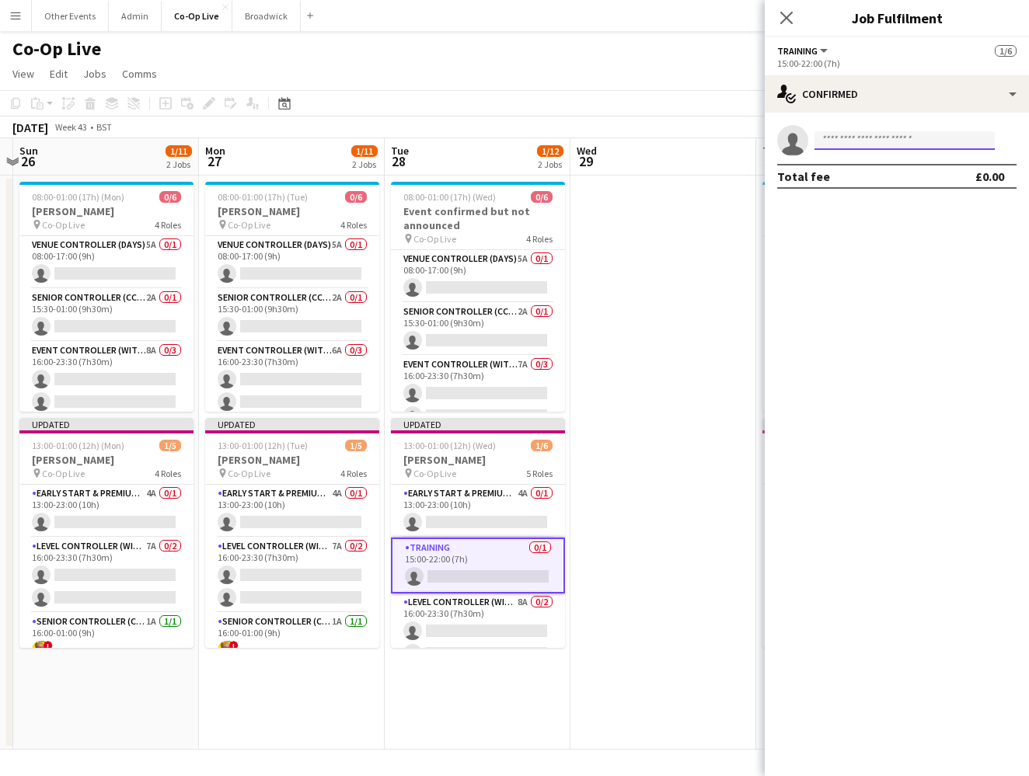
click at [671, 137] on input at bounding box center [904, 140] width 180 height 19
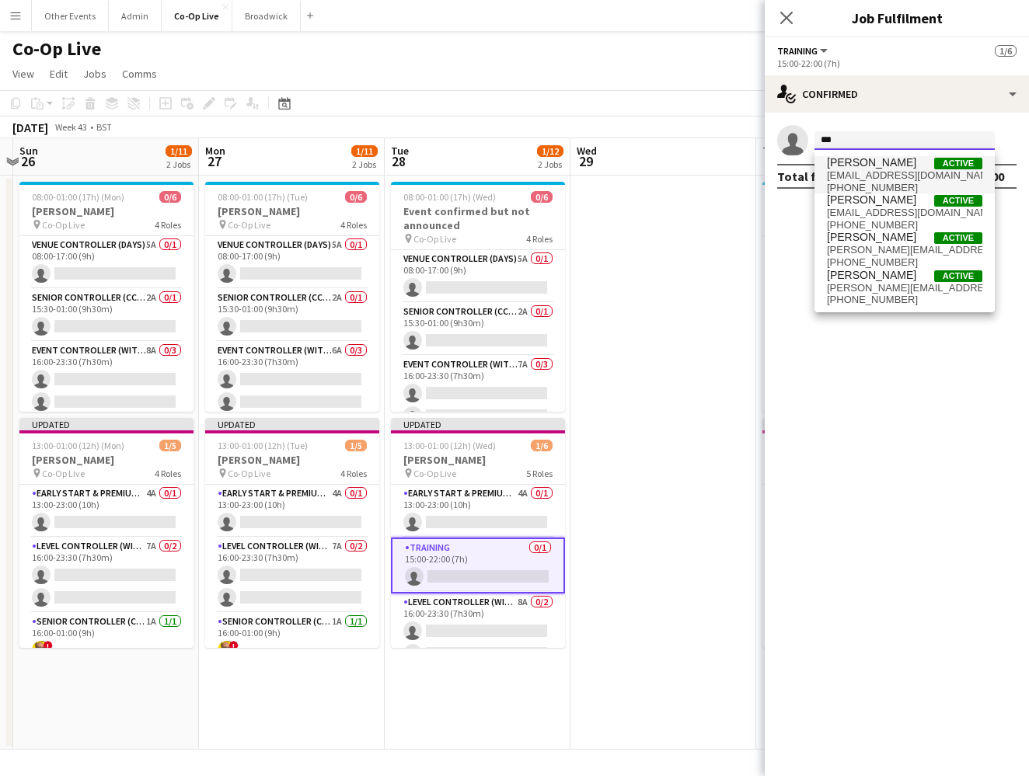
type input "***"
click at [671, 177] on span "samallen1234@hotmail.com" at bounding box center [904, 175] width 155 height 12
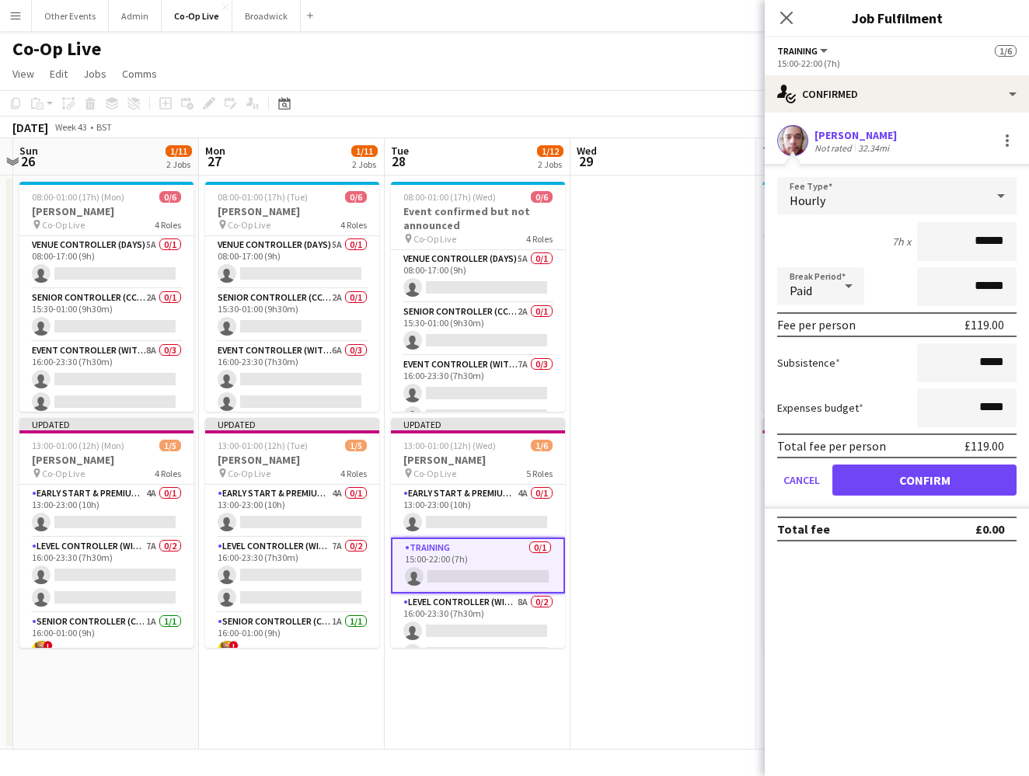
click at [671, 481] on button "Confirm" at bounding box center [924, 480] width 184 height 31
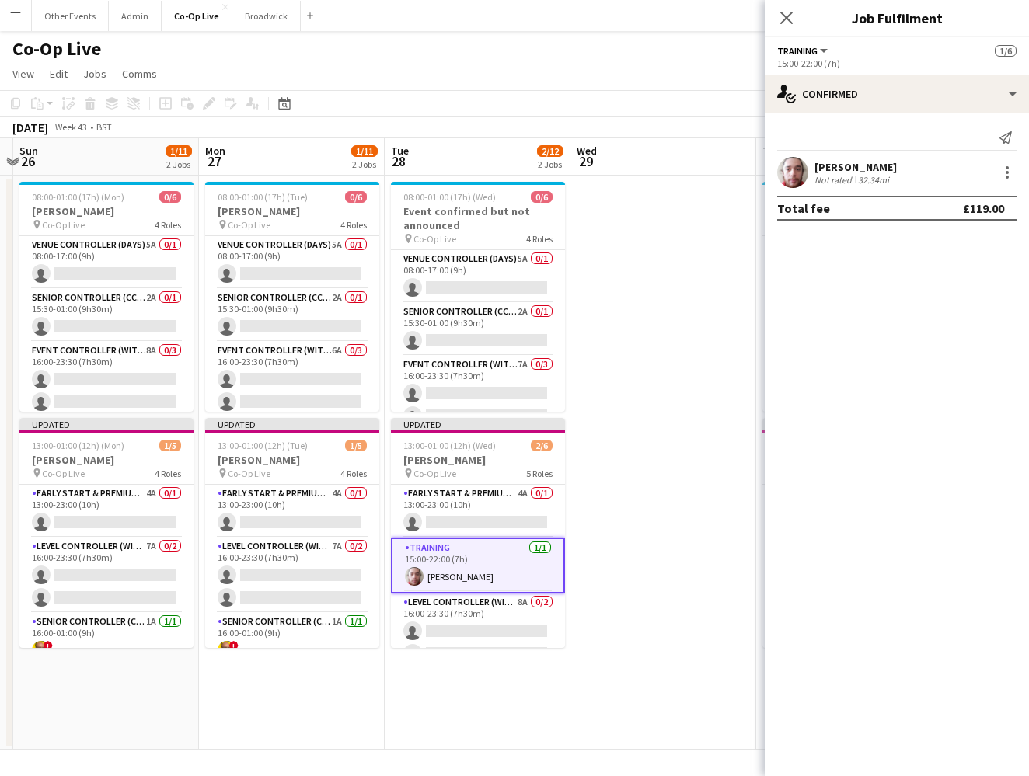
click at [671, 503] on app-date-cell at bounding box center [663, 463] width 186 height 574
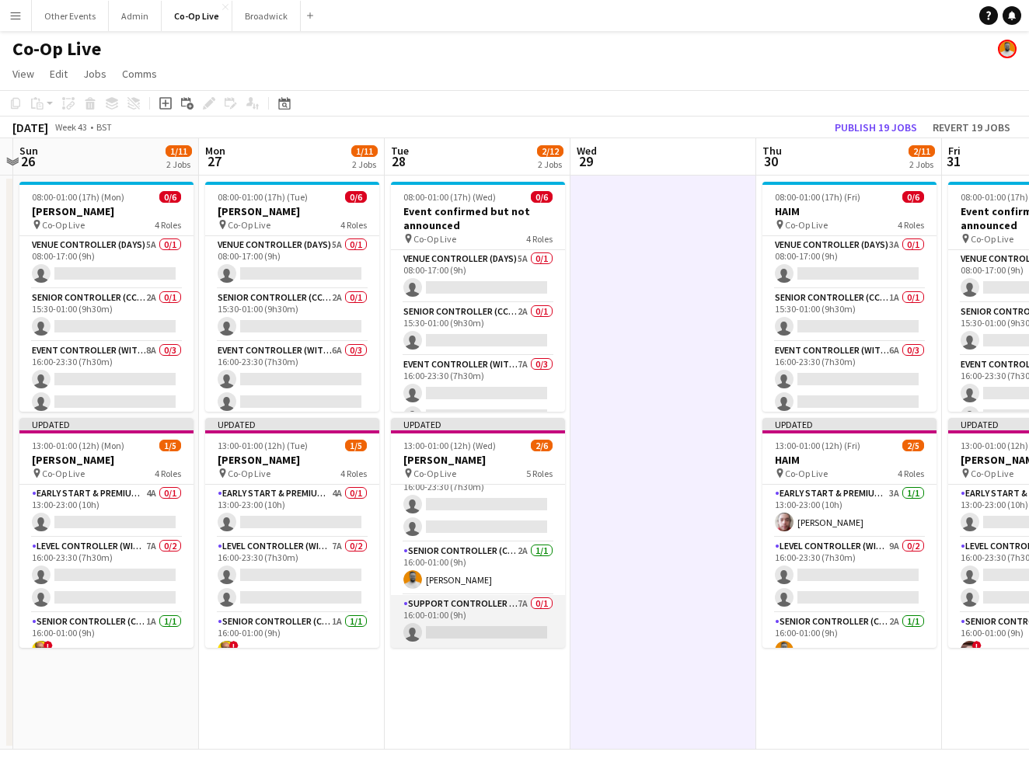
scroll to position [124, 0]
click at [513, 602] on app-card-role "Support Controller (with CCTV) 7A 0/1 16:00-01:00 (9h) single-neutral-actions" at bounding box center [478, 621] width 174 height 53
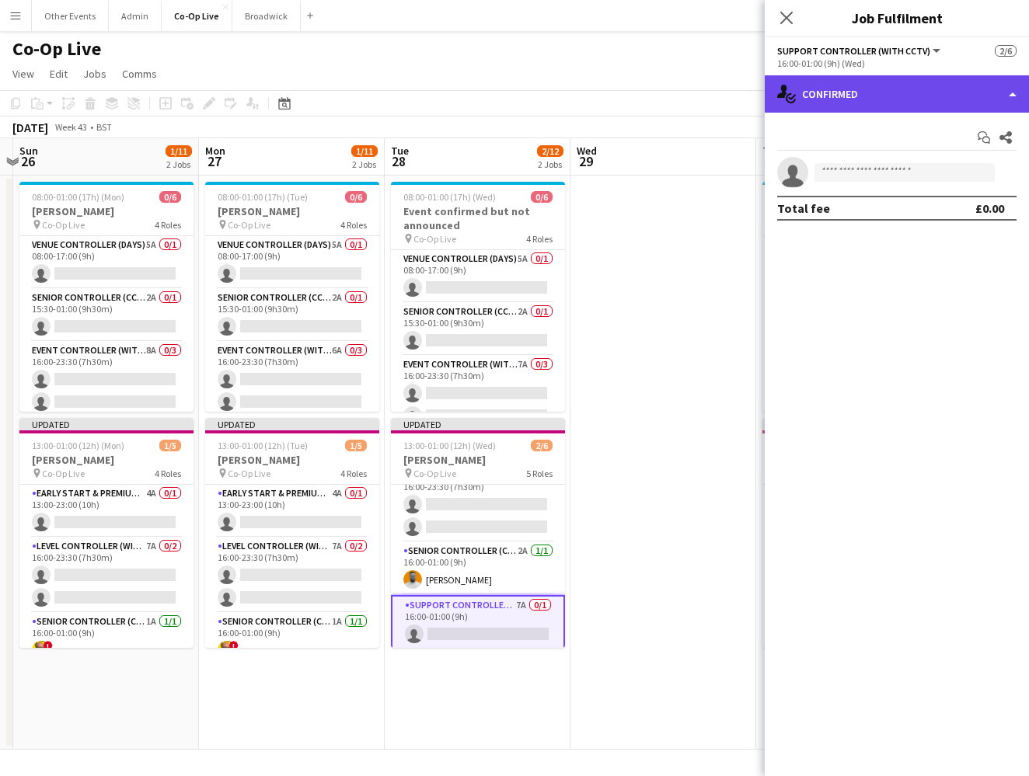
click at [671, 90] on div "single-neutral-actions-check-2 Confirmed" at bounding box center [897, 93] width 264 height 37
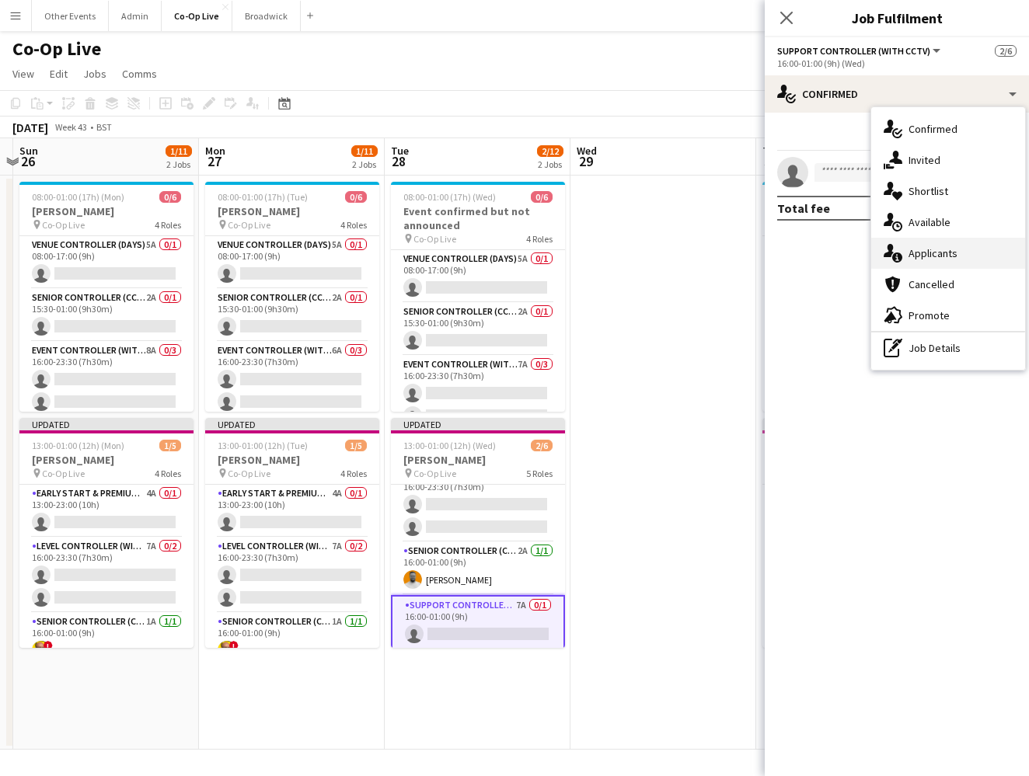
click at [671, 268] on div "single-neutral-actions-information Applicants" at bounding box center [948, 253] width 154 height 31
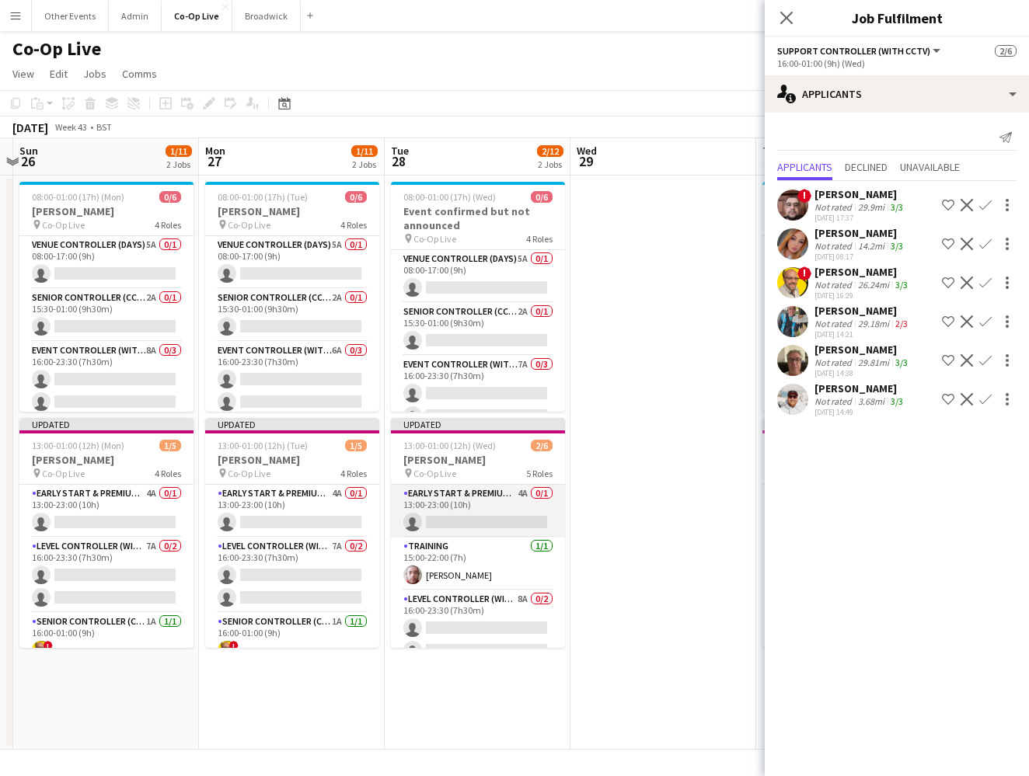
scroll to position [-2, 0]
click at [498, 498] on app-card-role "Early Start & Premium Controller (with CCTV) 4A 0/1 13:00-23:00 (10h) single-ne…" at bounding box center [478, 511] width 174 height 53
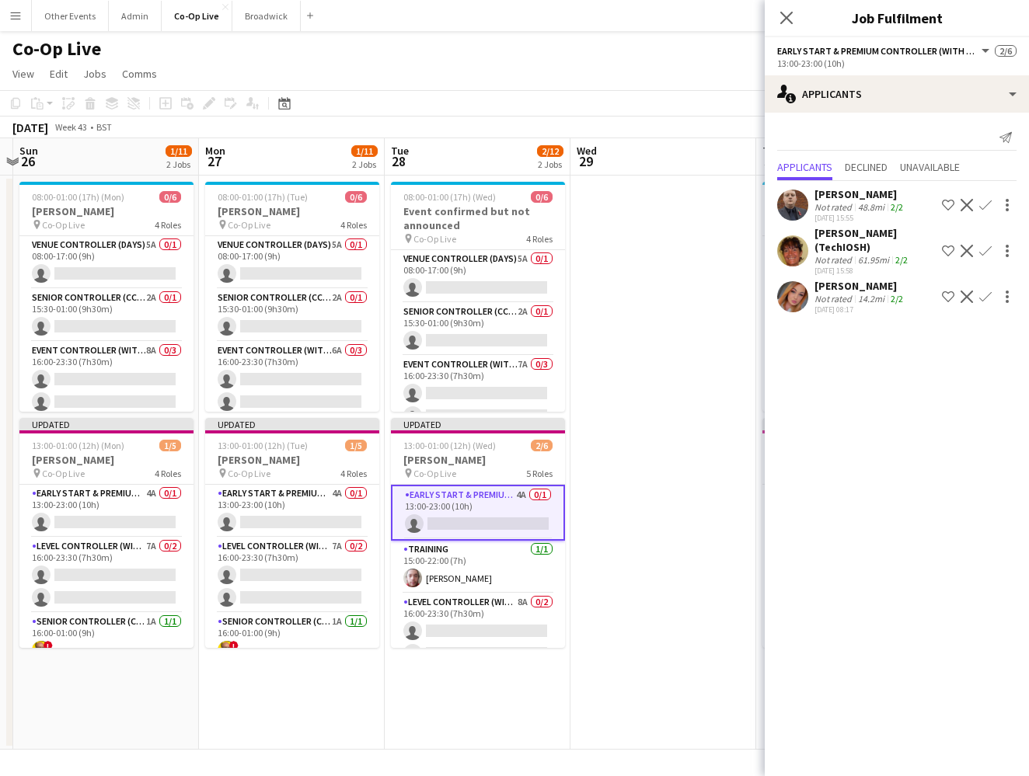
click at [671, 205] on app-icon "Confirm" at bounding box center [985, 205] width 12 height 12
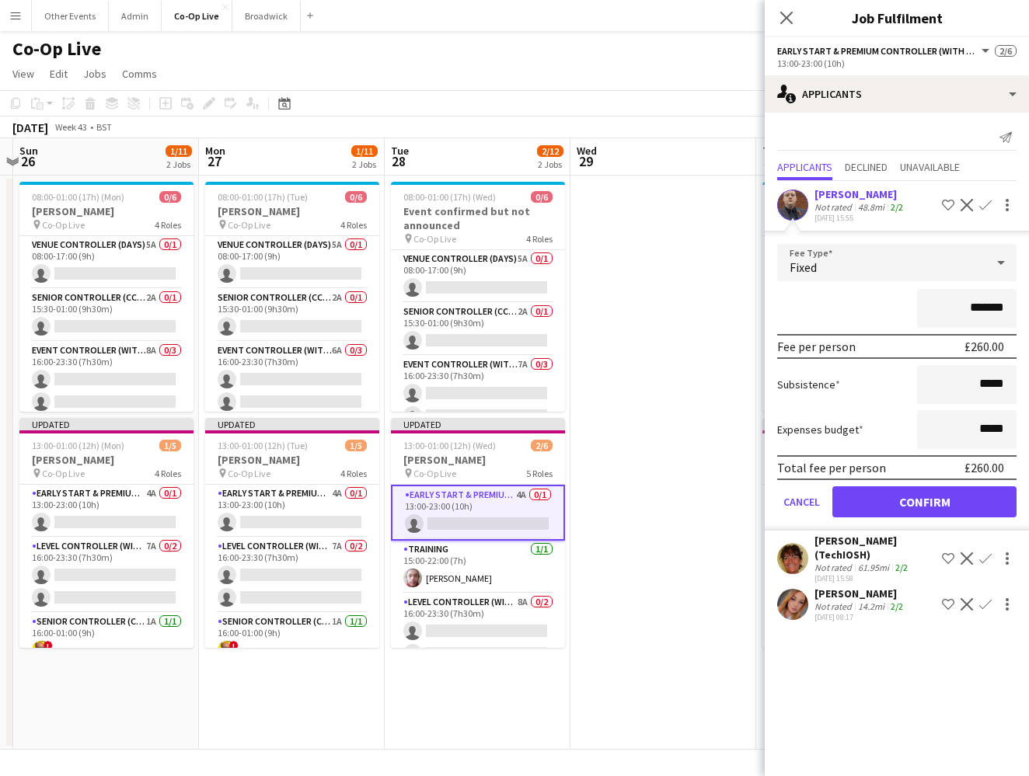
click at [671, 498] on button "Confirm" at bounding box center [924, 501] width 184 height 31
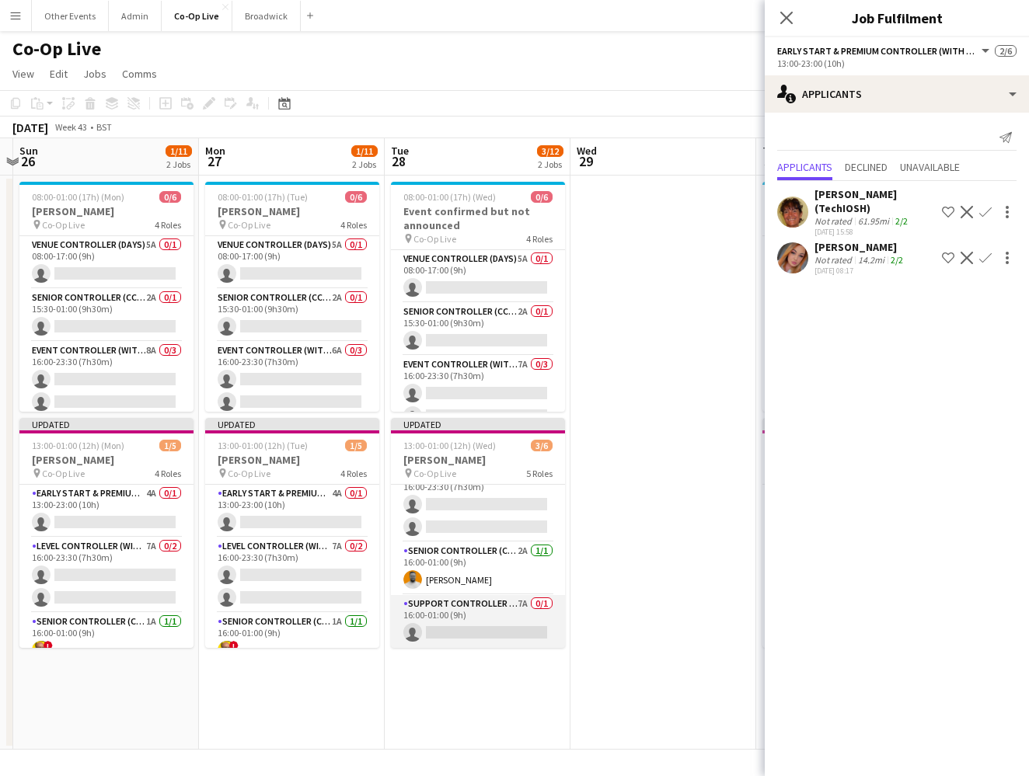
scroll to position [127, 0]
click at [486, 634] on app-card-role "Support Controller (with CCTV) 7A 0/1 16:00-01:00 (9h) single-neutral-actions" at bounding box center [478, 621] width 174 height 53
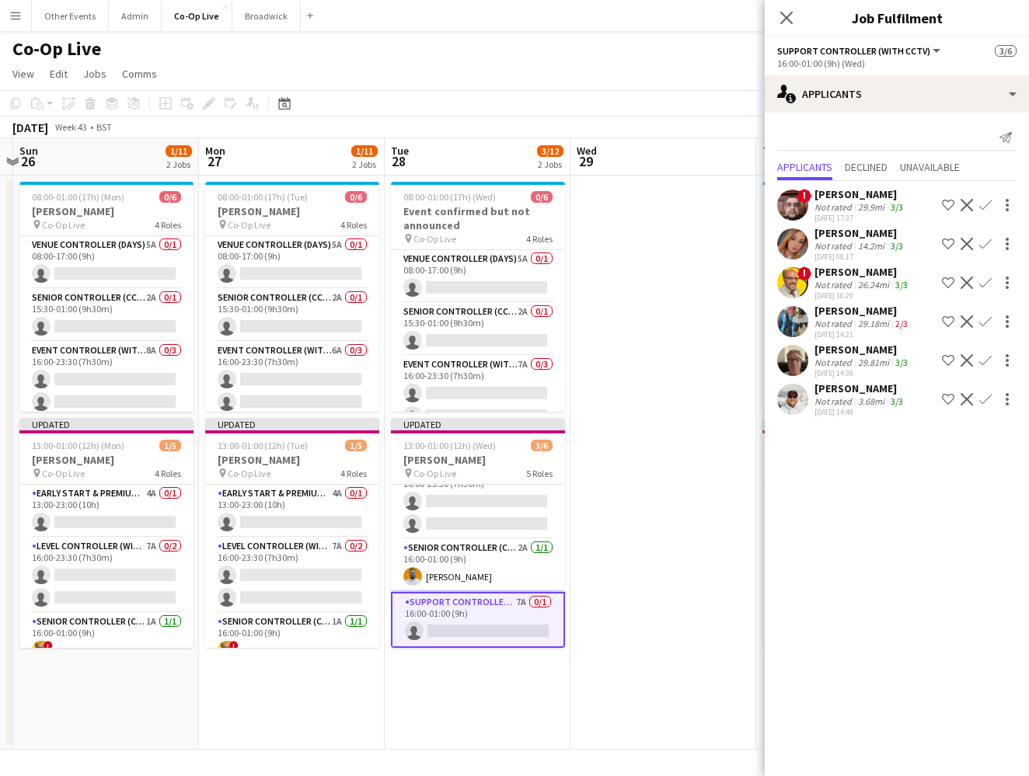
click at [671, 284] on app-icon "Confirm" at bounding box center [985, 283] width 12 height 12
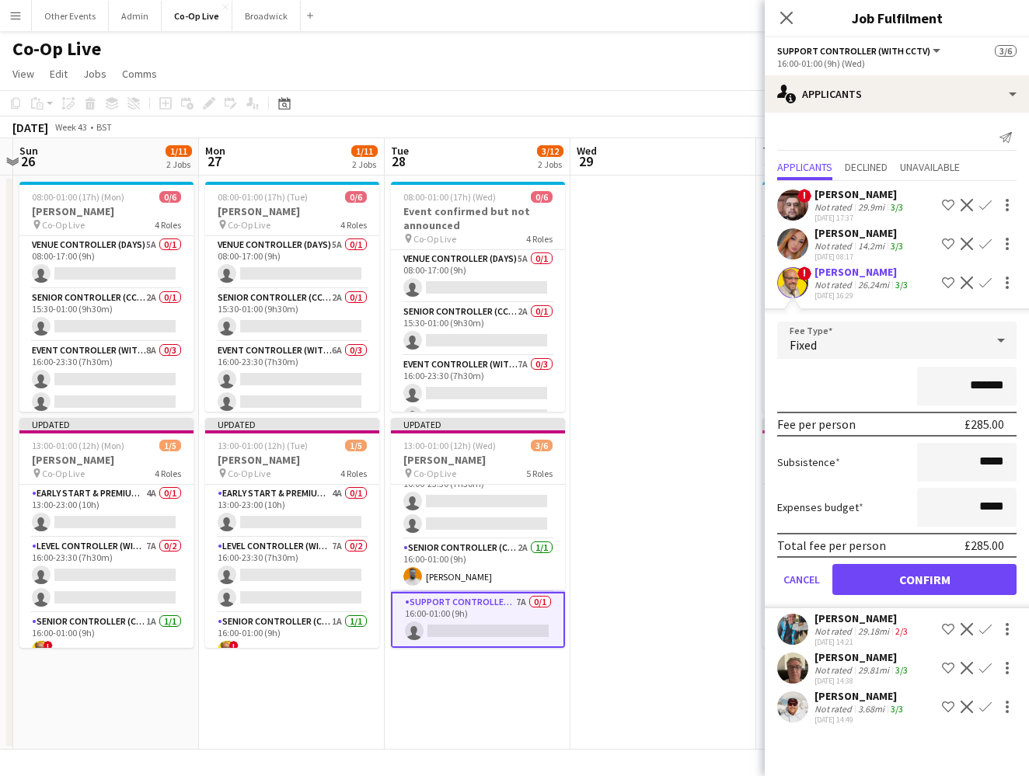
click at [671, 586] on button "Confirm" at bounding box center [924, 579] width 184 height 31
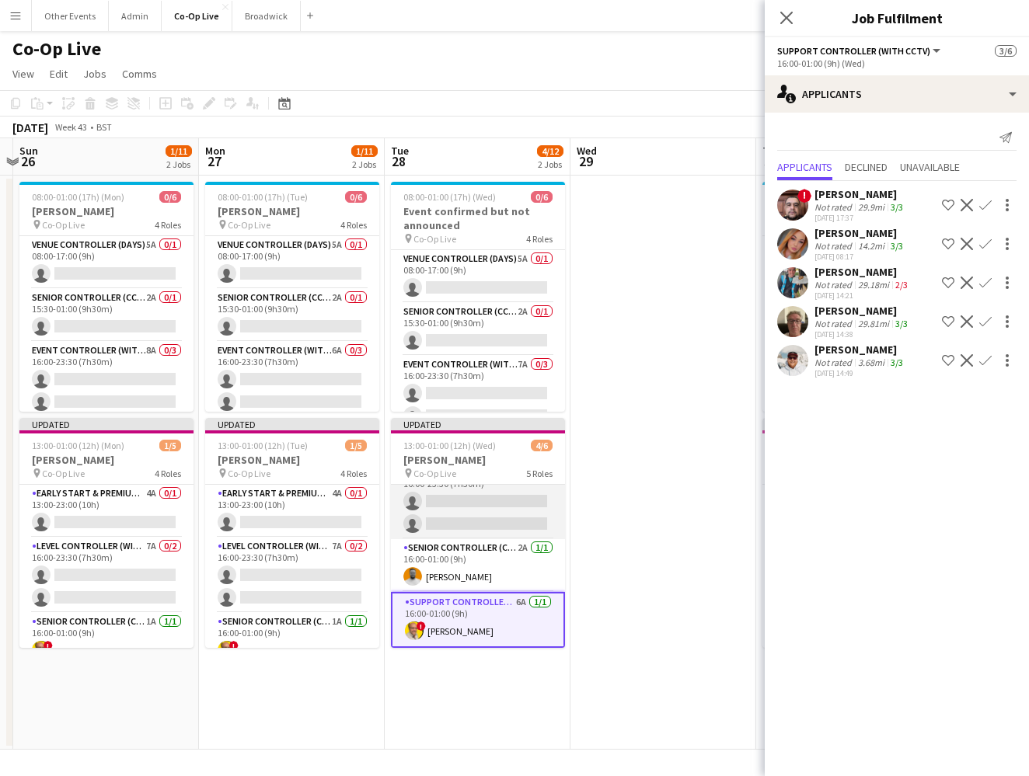
click at [528, 519] on app-card-role "Level Controller (with CCTV) 8A 0/2 16:00-23:30 (7h30m) single-neutral-actions …" at bounding box center [478, 501] width 174 height 75
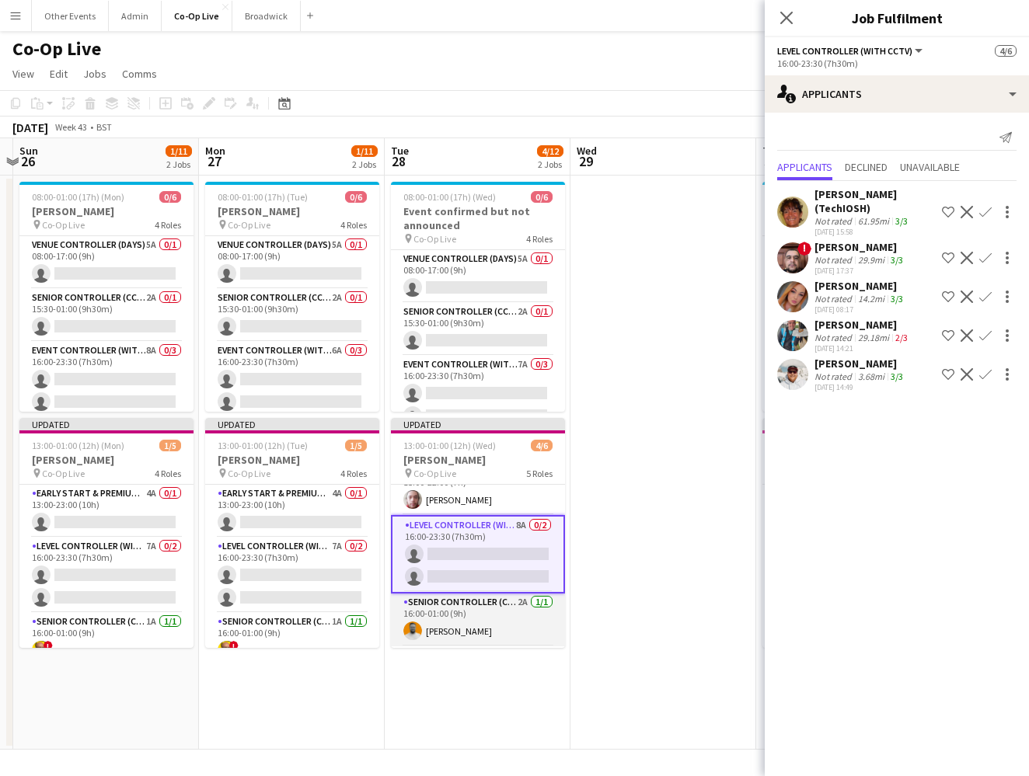
scroll to position [78, 0]
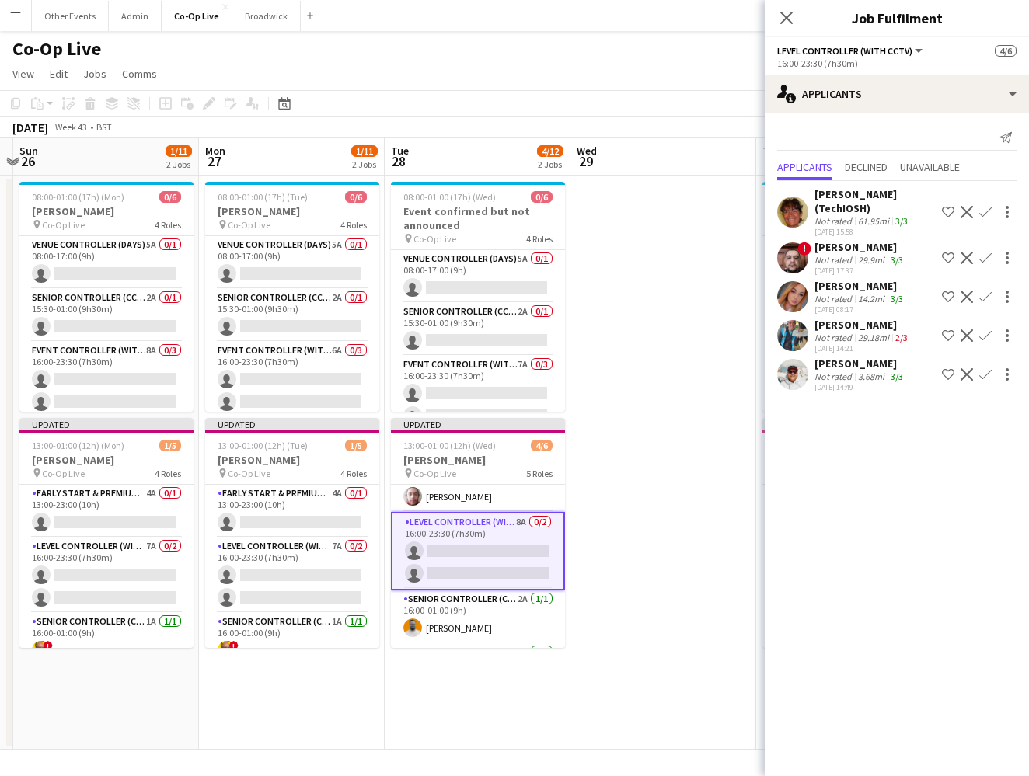
click at [671, 257] on app-icon "Confirm" at bounding box center [985, 258] width 12 height 12
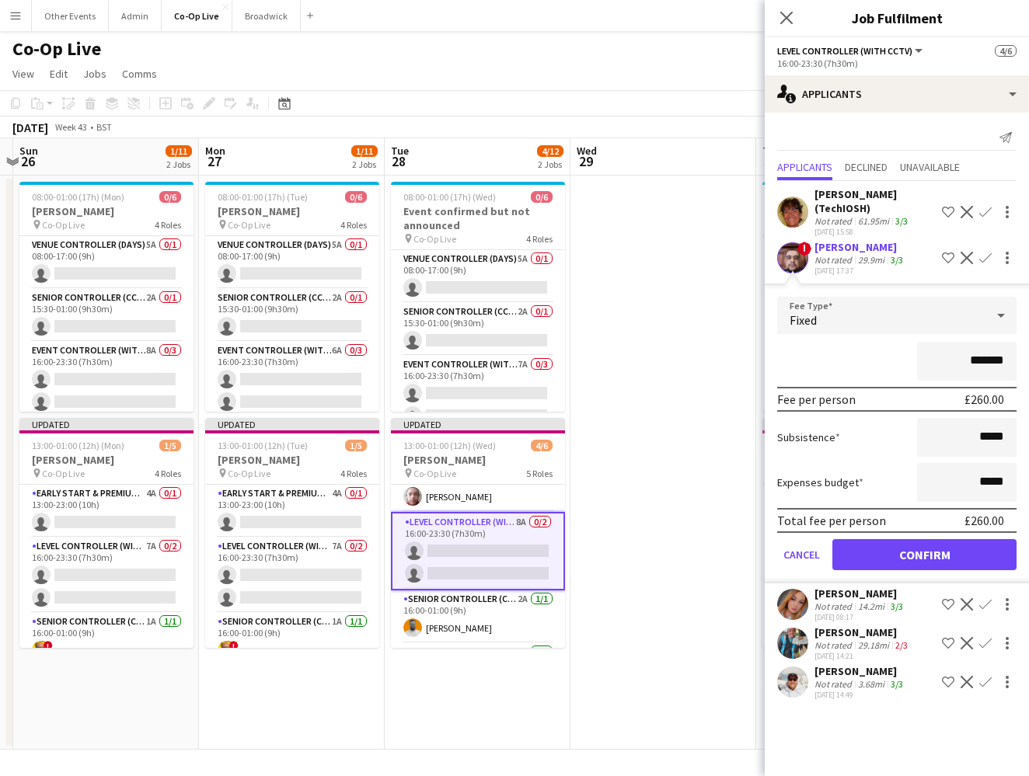
click at [671, 561] on button "Confirm" at bounding box center [924, 554] width 184 height 31
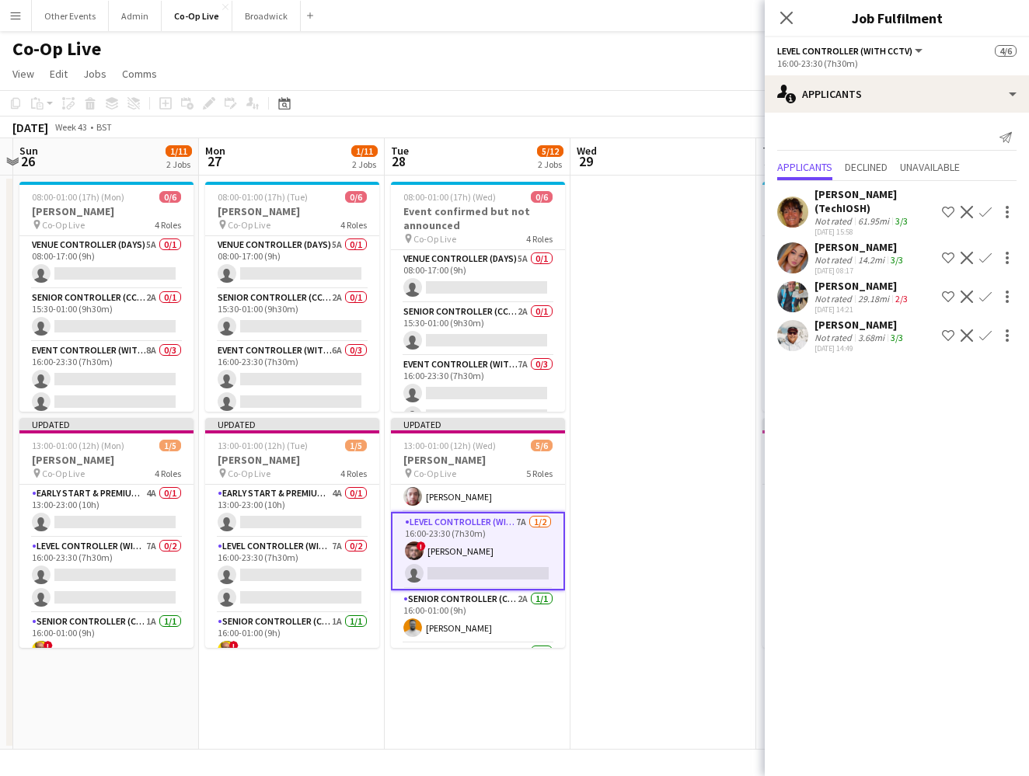
click at [671, 334] on app-icon "Confirm" at bounding box center [985, 335] width 12 height 12
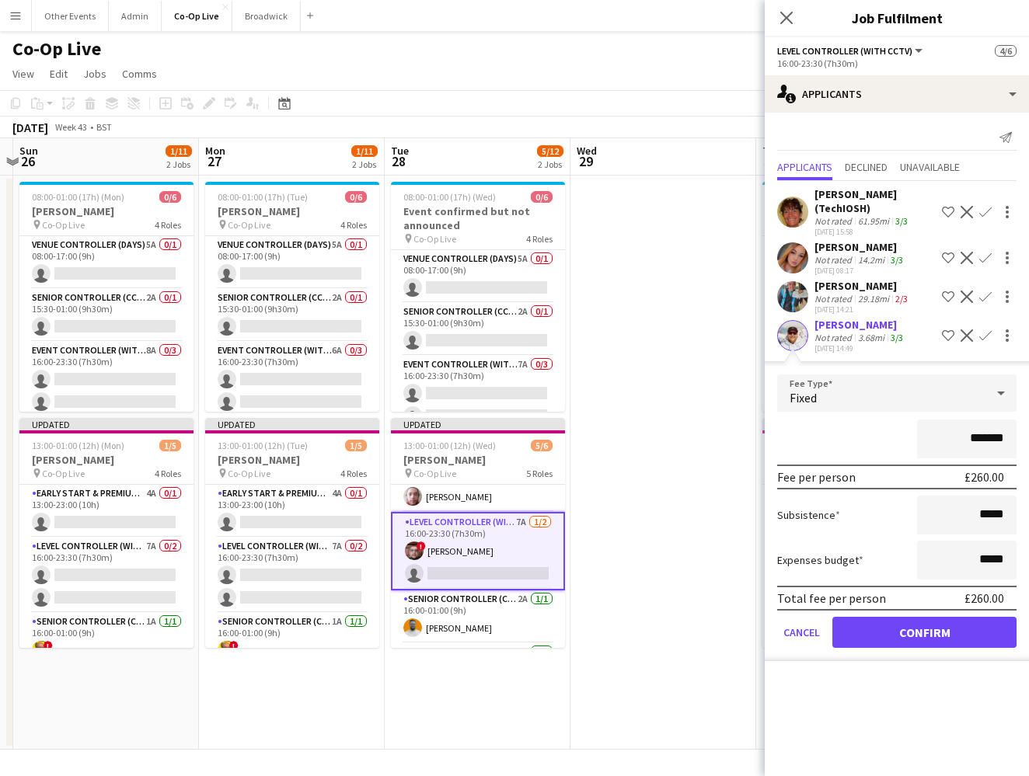
click at [671, 644] on button "Confirm" at bounding box center [924, 632] width 184 height 31
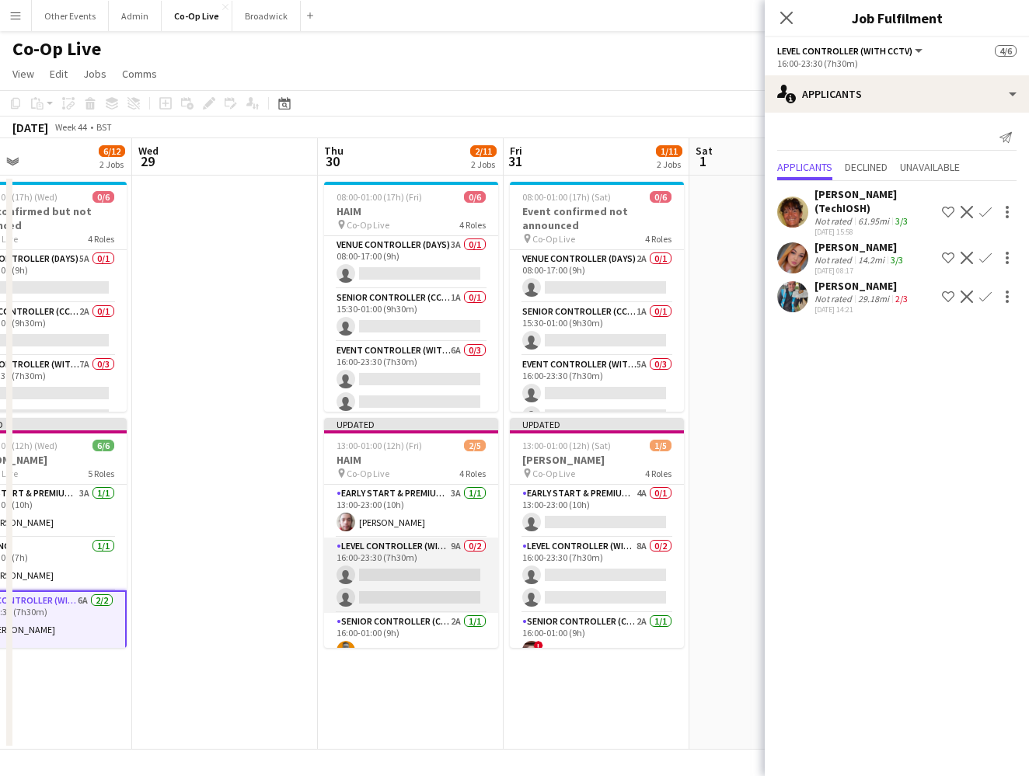
scroll to position [38, 0]
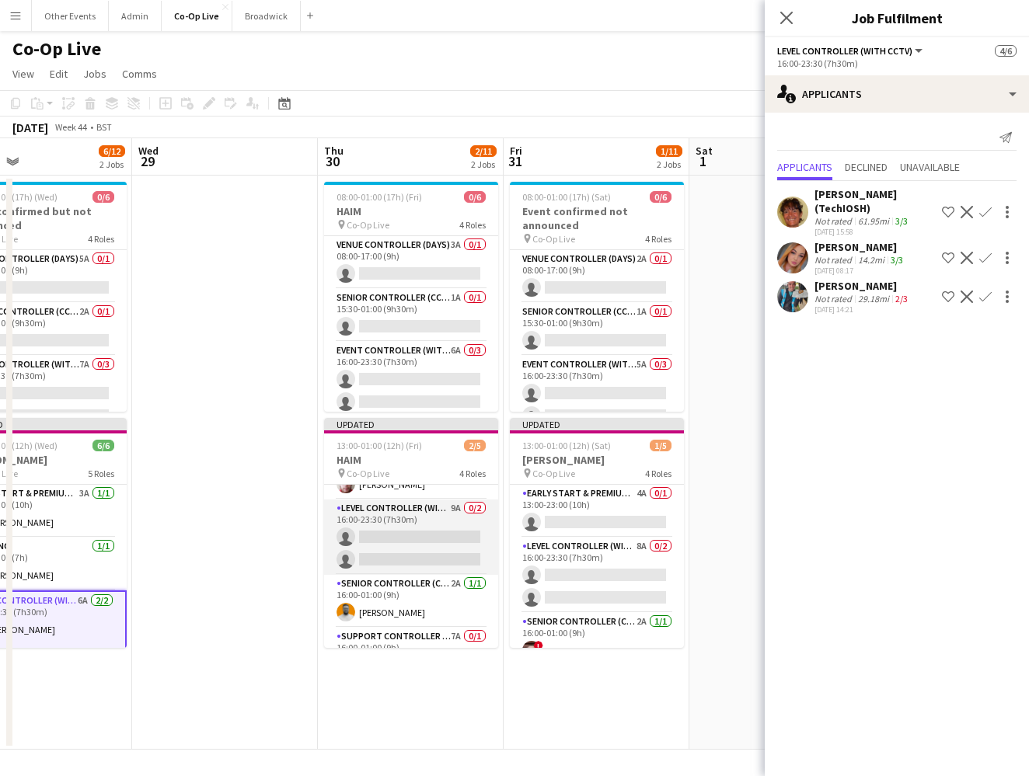
click at [460, 566] on app-card-role "Level Controller (with CCTV) 9A 0/2 16:00-23:30 (7h30m) single-neutral-actions …" at bounding box center [411, 537] width 174 height 75
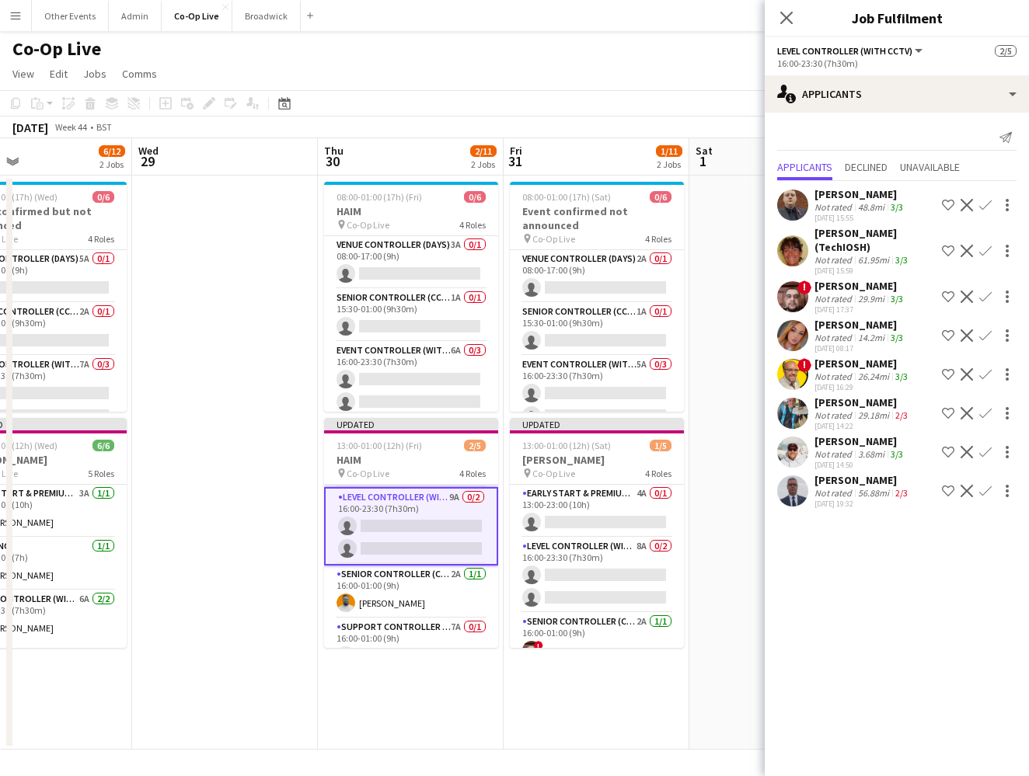
scroll to position [60, 0]
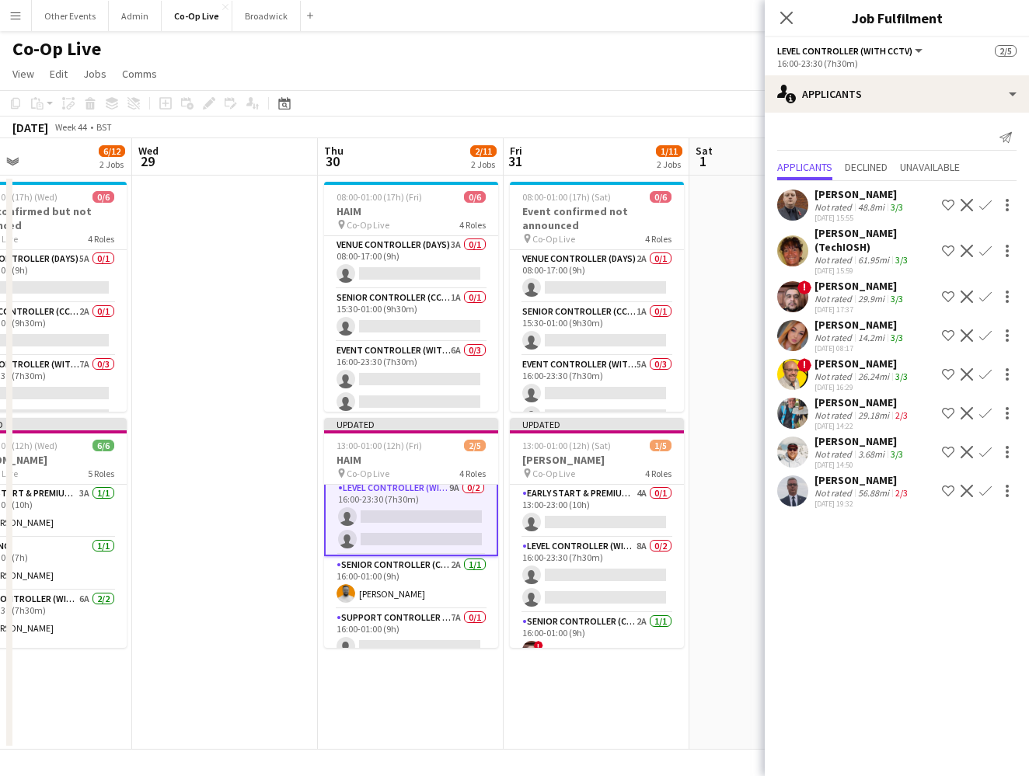
click at [671, 455] on app-icon "Confirm" at bounding box center [985, 452] width 12 height 12
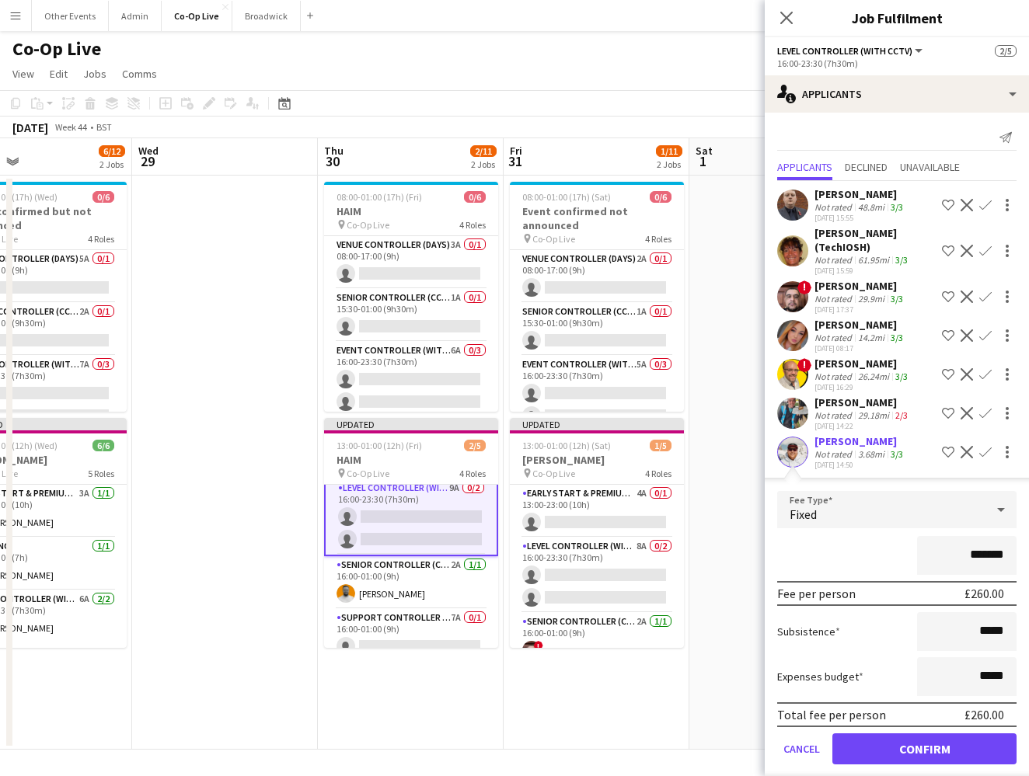
click at [671, 751] on button "Confirm" at bounding box center [924, 749] width 184 height 31
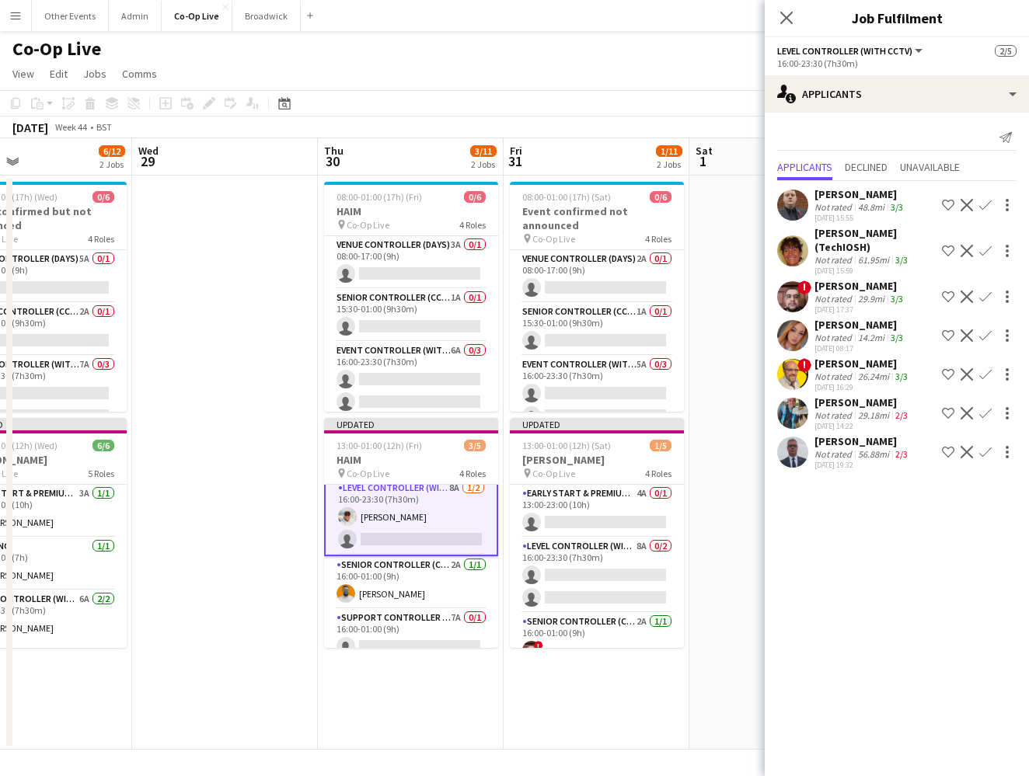
click at [671, 299] on app-icon "Confirm" at bounding box center [985, 297] width 12 height 12
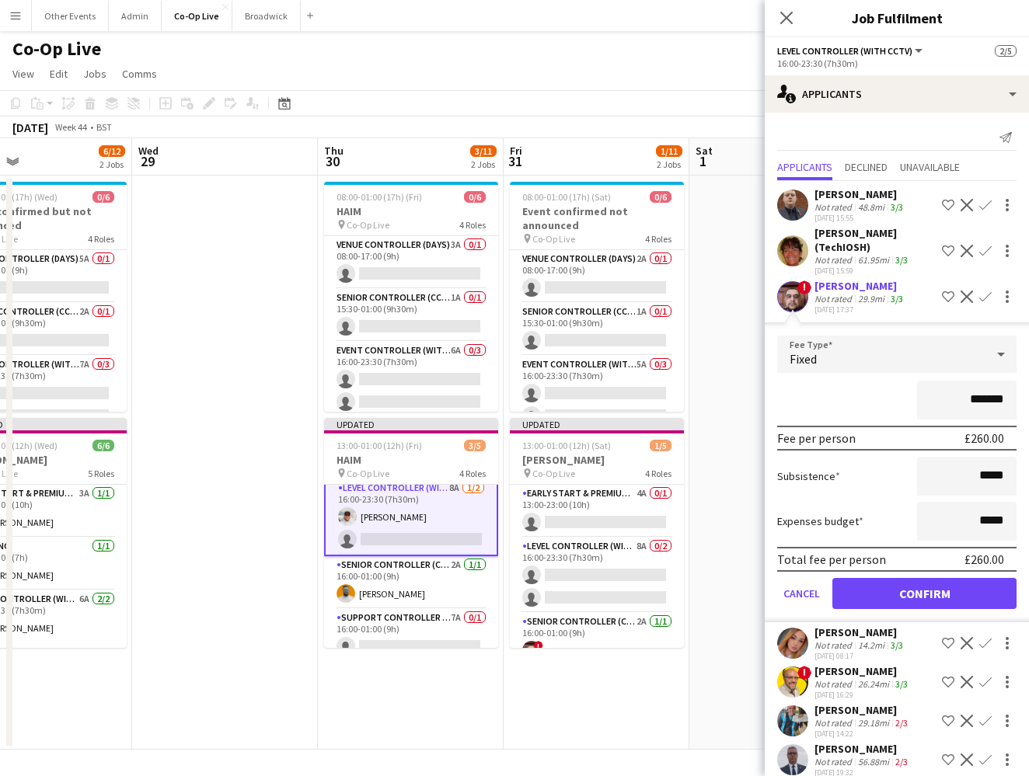
click at [671, 596] on button "Confirm" at bounding box center [924, 593] width 184 height 31
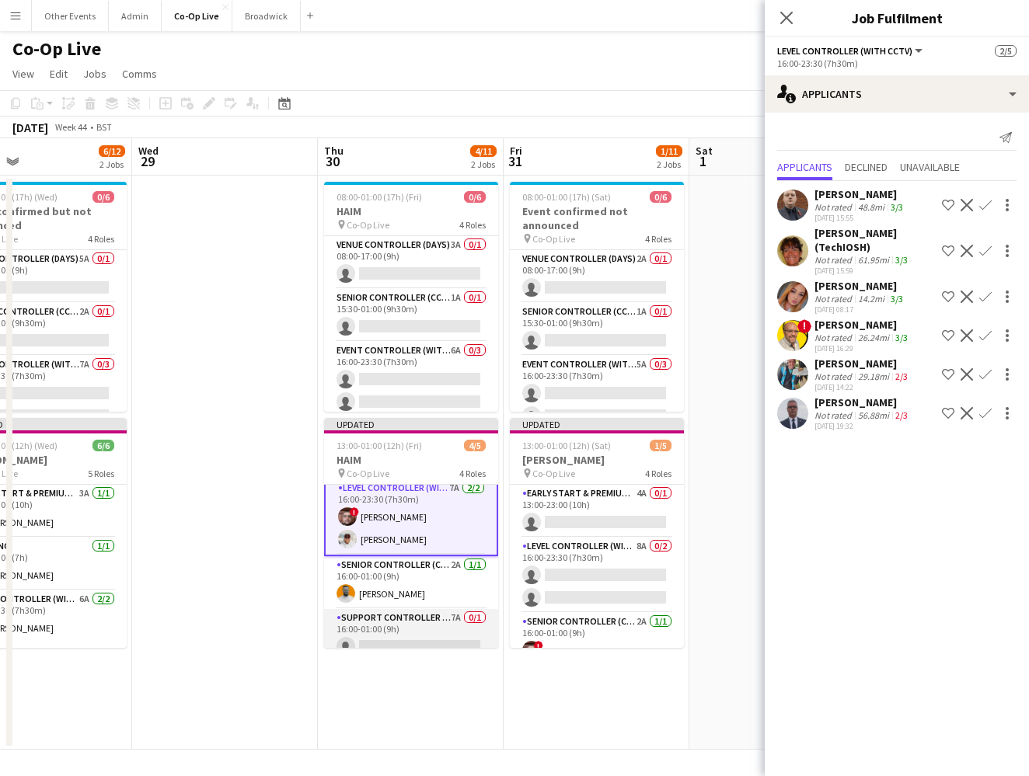
click at [434, 633] on app-card-role "Support Controller (with CCTV) 7A 0/1 16:00-01:00 (9h) single-neutral-actions" at bounding box center [411, 635] width 174 height 53
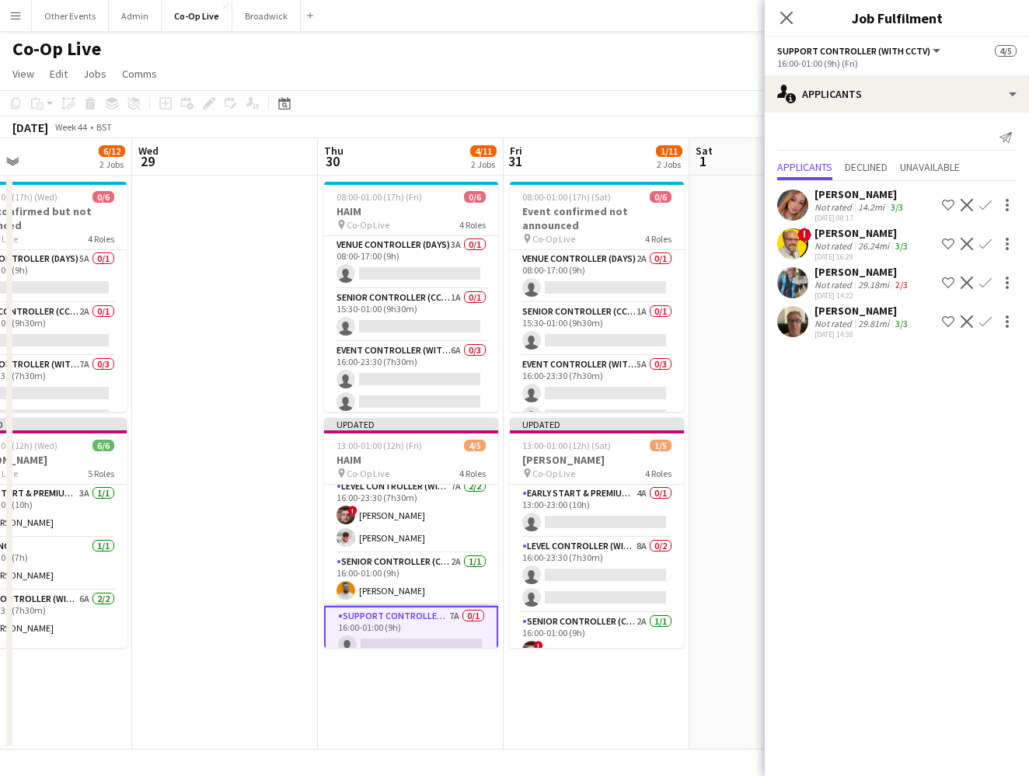
click at [671, 242] on button "Confirm" at bounding box center [985, 244] width 19 height 19
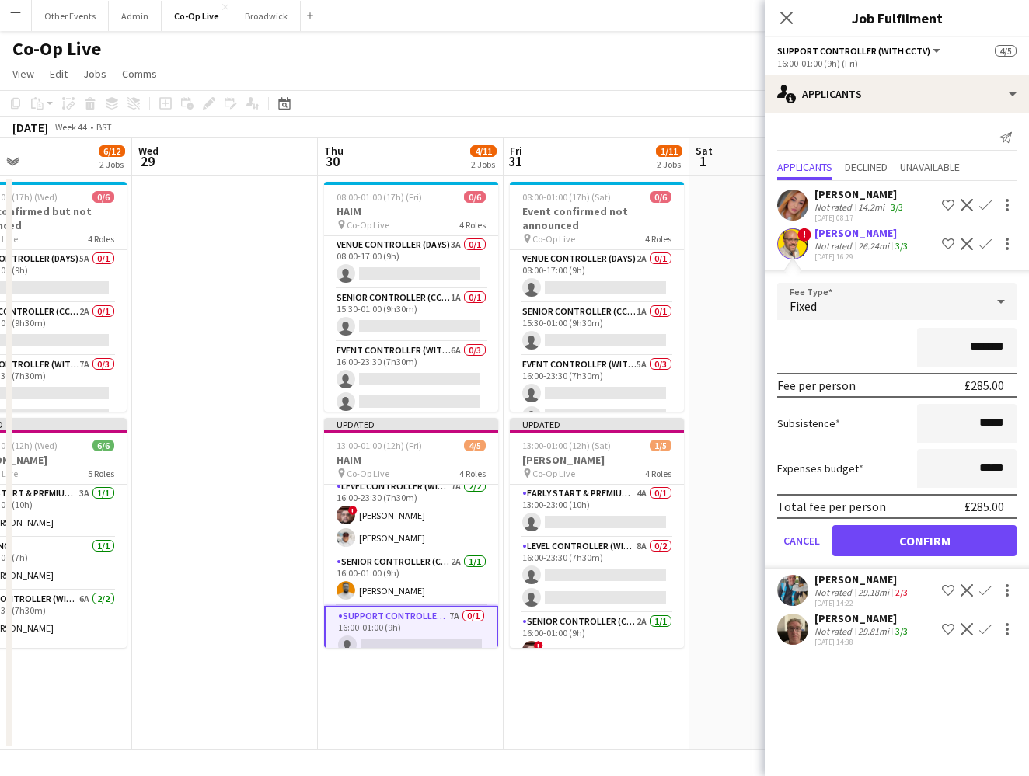
click at [671, 523] on form "Fee Type Fixed ******* Fee per person £285.00 Subsistence ***** Expenses budget…" at bounding box center [897, 426] width 264 height 287
click at [671, 538] on button "Confirm" at bounding box center [924, 540] width 184 height 31
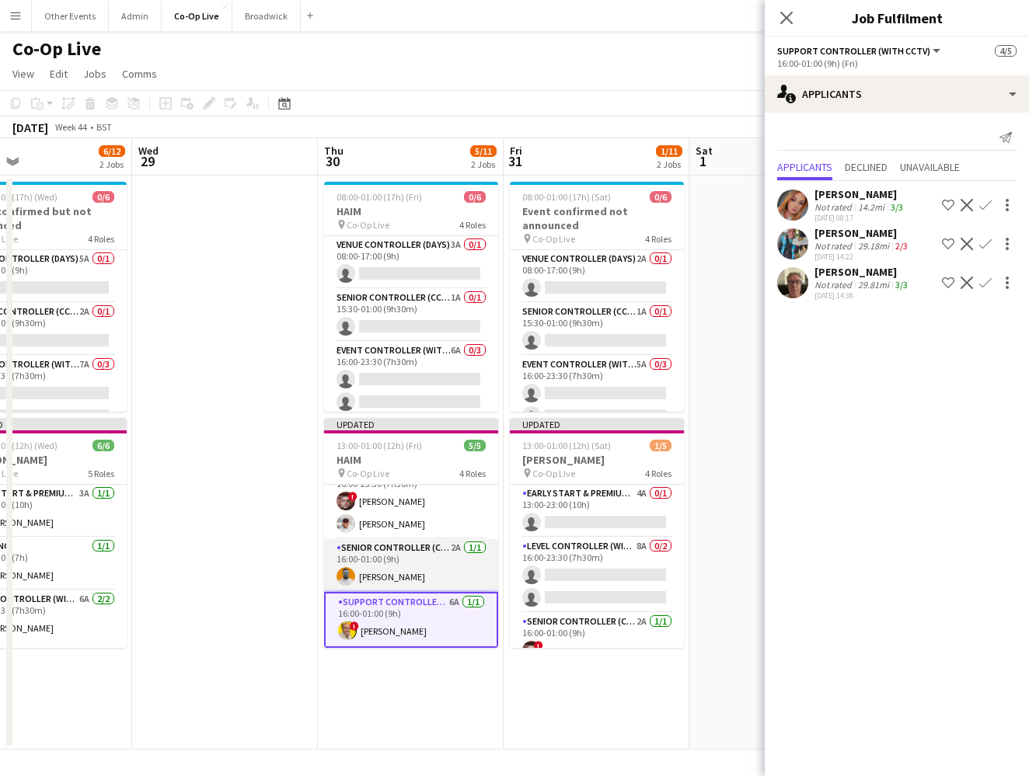
scroll to position [0, 0]
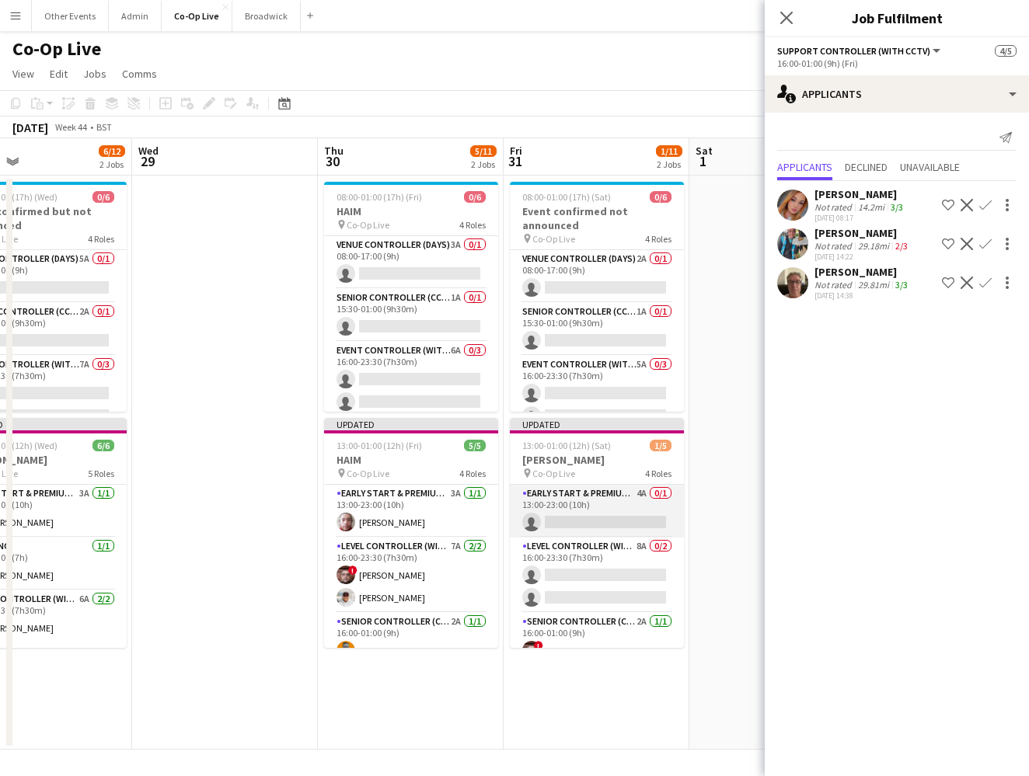
click at [599, 522] on app-card-role "Early Start & Premium Controller (with CCTV) 4A 0/1 13:00-23:00 (10h) single-ne…" at bounding box center [597, 511] width 174 height 53
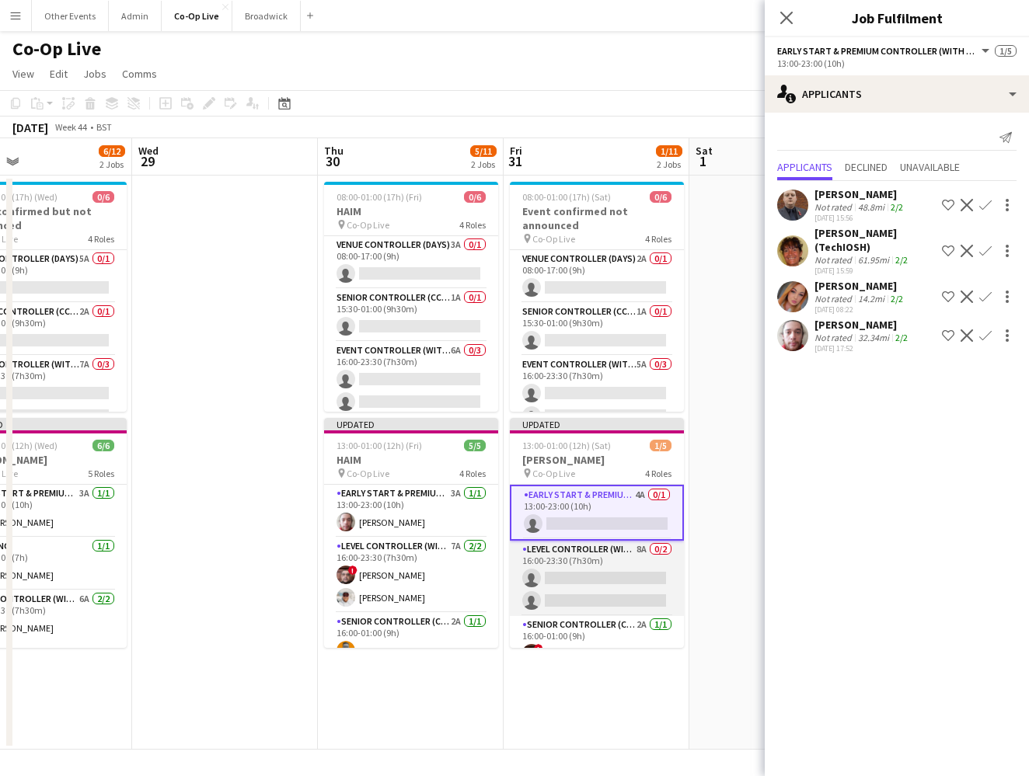
click at [608, 588] on app-card-role "Level Controller (with CCTV) 8A 0/2 16:00-23:30 (7h30m) single-neutral-actions …" at bounding box center [597, 578] width 174 height 75
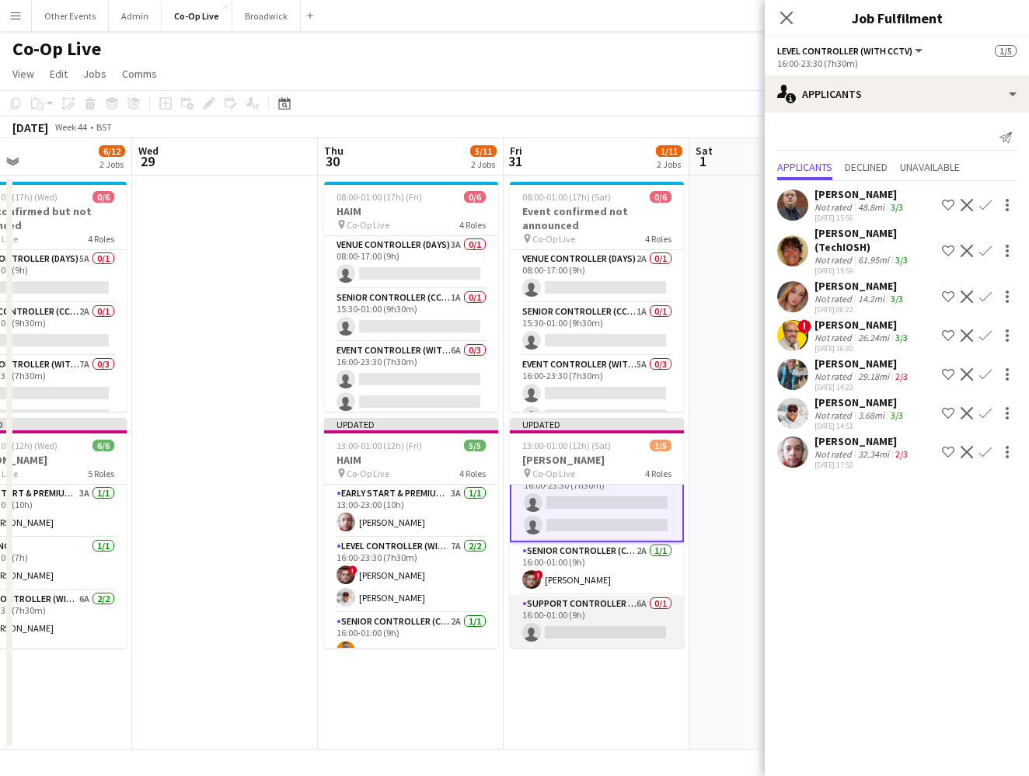
scroll to position [74, 0]
click at [607, 636] on app-card-role "Support Controller (with CCTV) 6A 0/1 16:00-01:00 (9h) single-neutral-actions" at bounding box center [597, 621] width 174 height 53
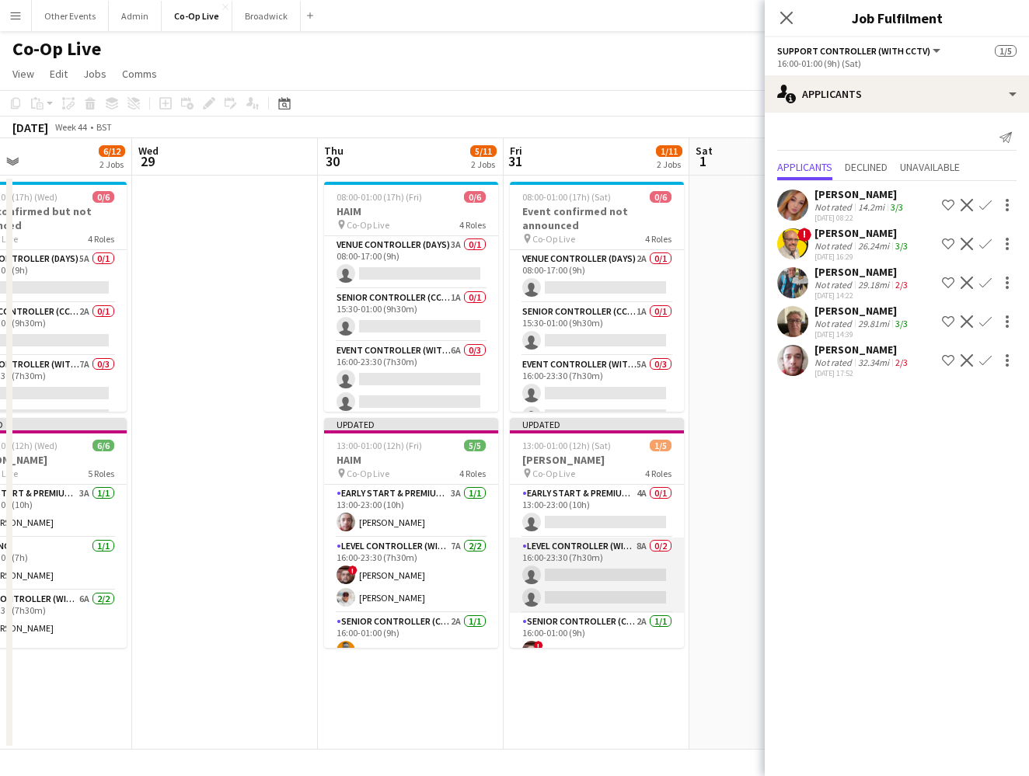
scroll to position [0, 0]
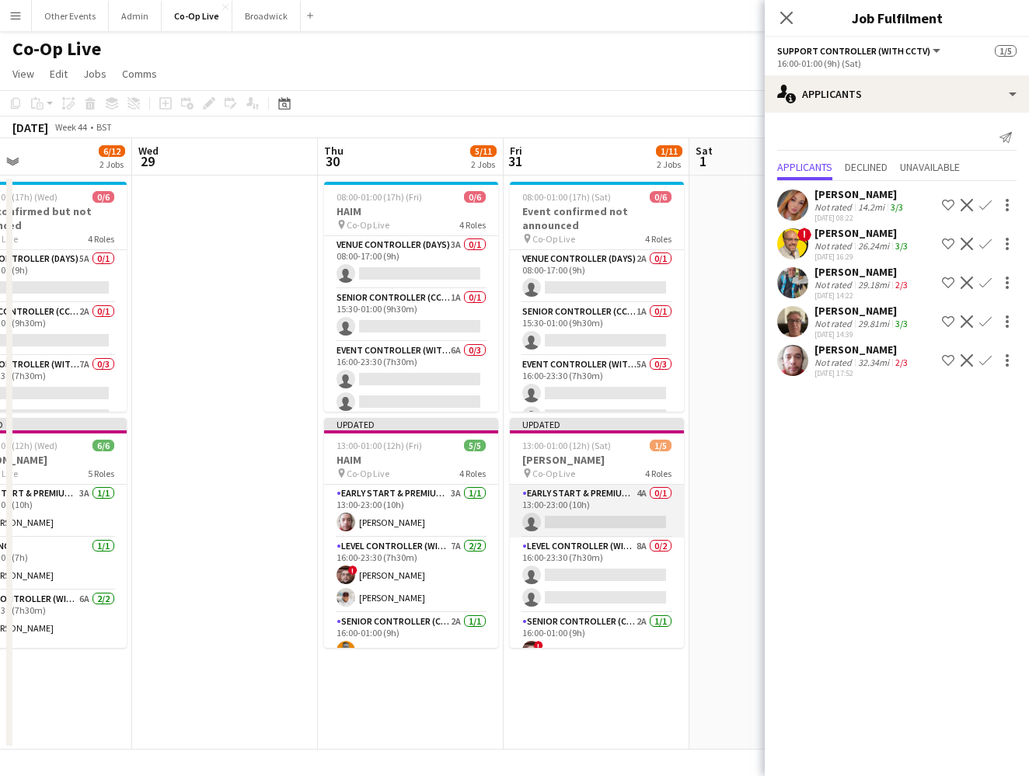
click at [583, 522] on app-card-role "Early Start & Premium Controller (with CCTV) 4A 0/1 13:00-23:00 (10h) single-ne…" at bounding box center [597, 511] width 174 height 53
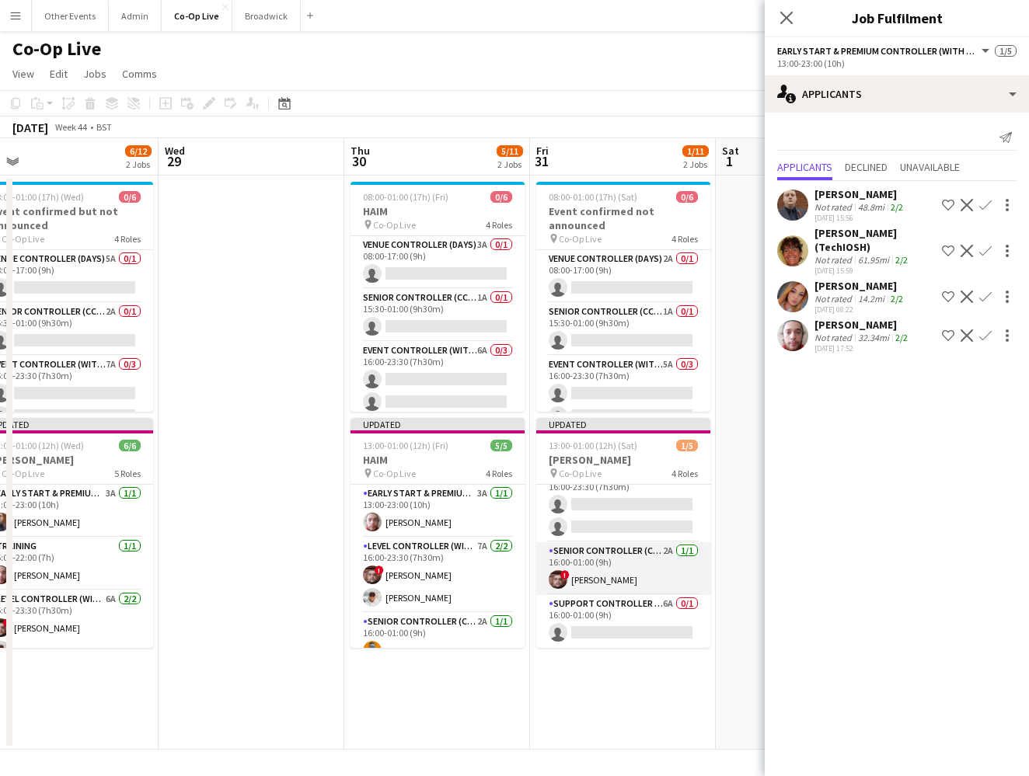
scroll to position [74, 0]
click at [621, 622] on app-card-role "Support Controller (with CCTV) 6A 0/1 16:00-01:00 (9h) single-neutral-actions" at bounding box center [623, 621] width 174 height 53
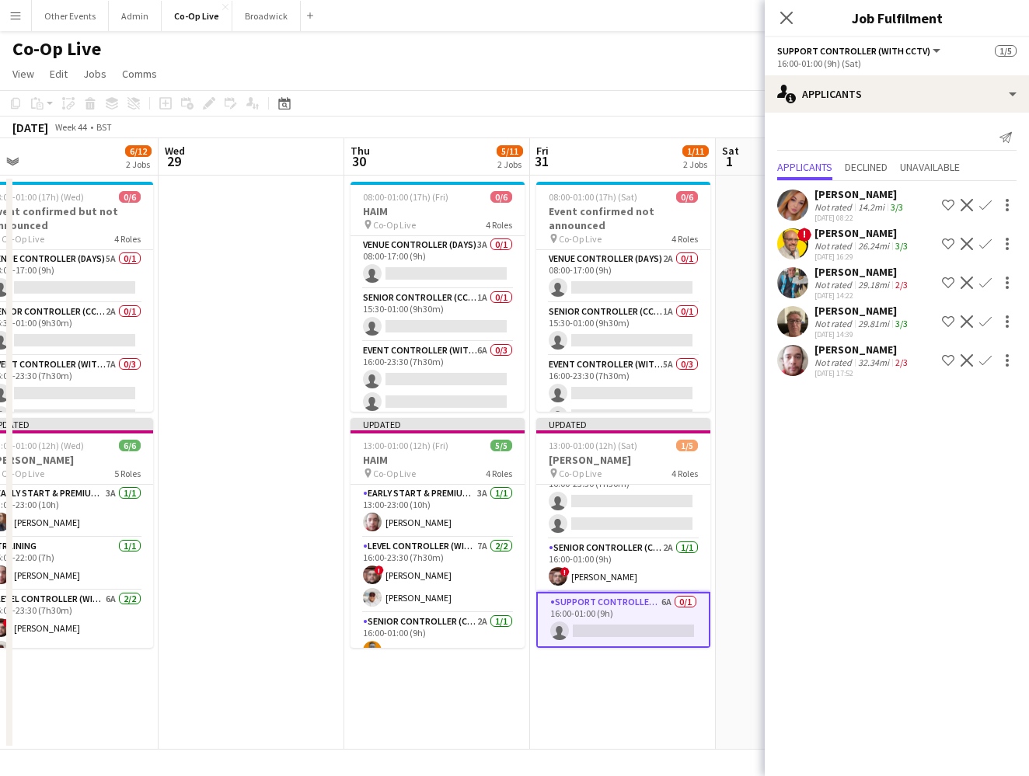
click at [671, 327] on app-icon "Confirm" at bounding box center [985, 321] width 12 height 12
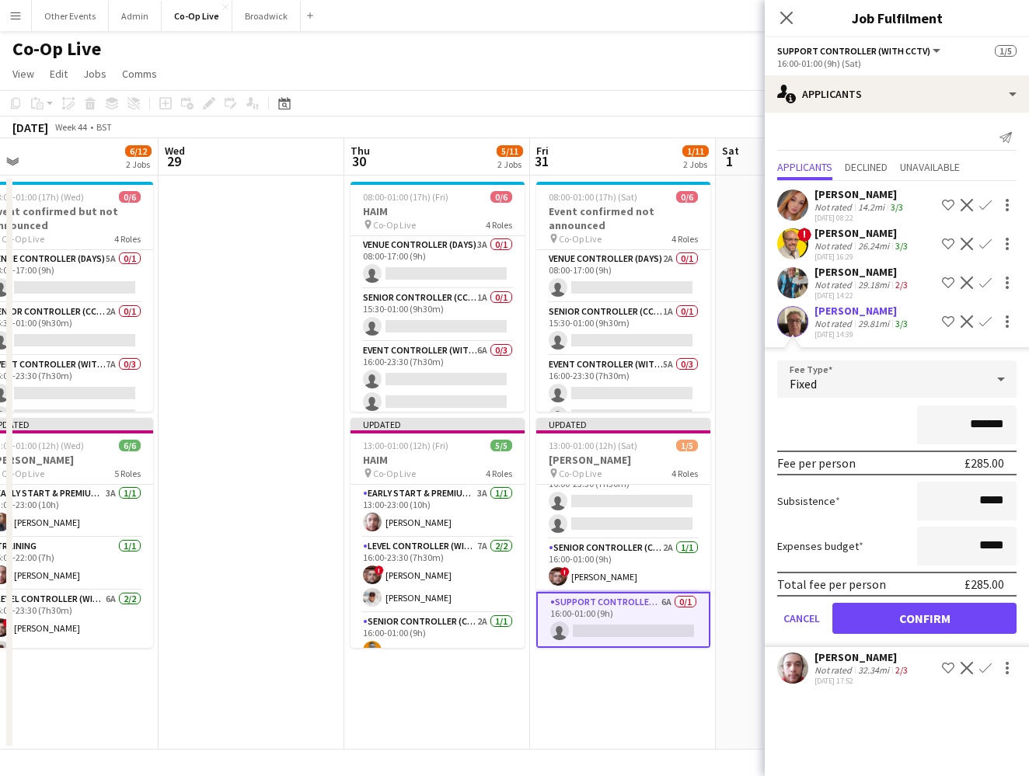
click at [671, 620] on button "Confirm" at bounding box center [924, 618] width 184 height 31
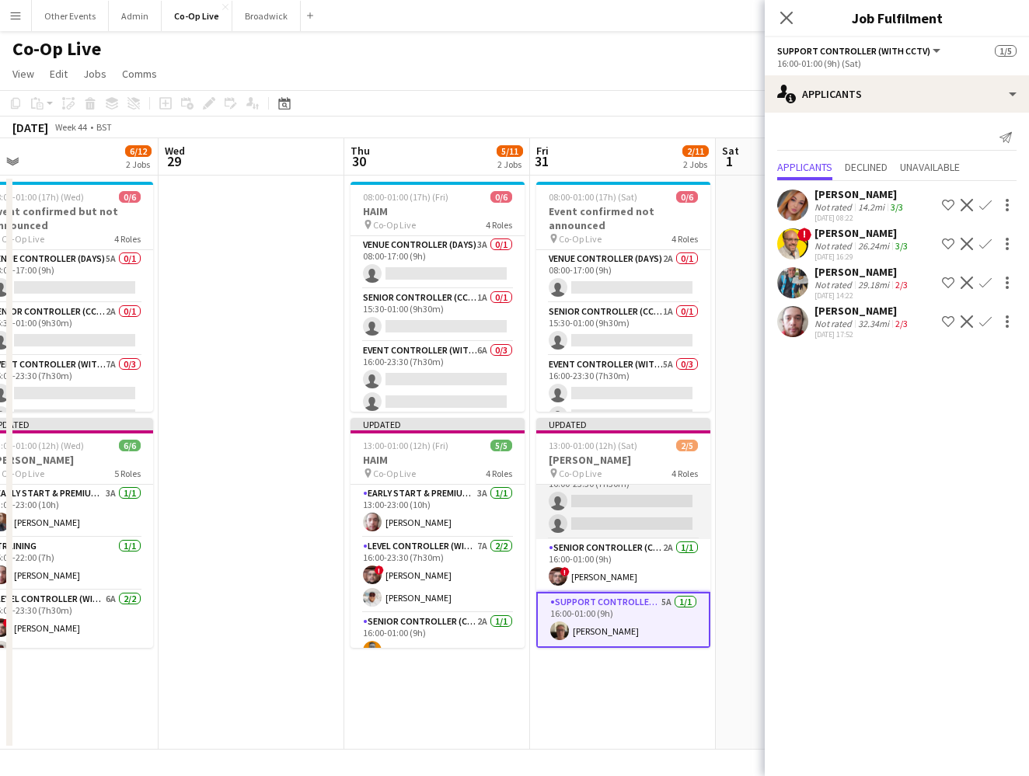
click at [630, 521] on app-card-role "Level Controller (with CCTV) 8A 0/2 16:00-23:30 (7h30m) single-neutral-actions …" at bounding box center [623, 501] width 174 height 75
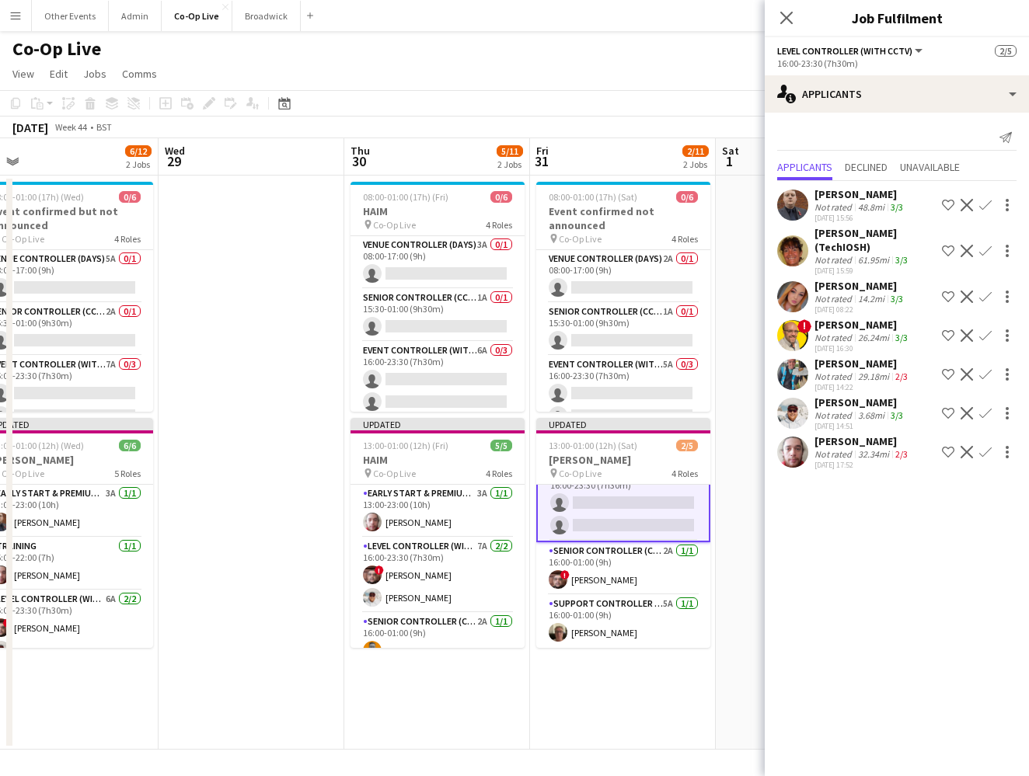
click at [671, 340] on app-icon "Confirm" at bounding box center [985, 335] width 12 height 12
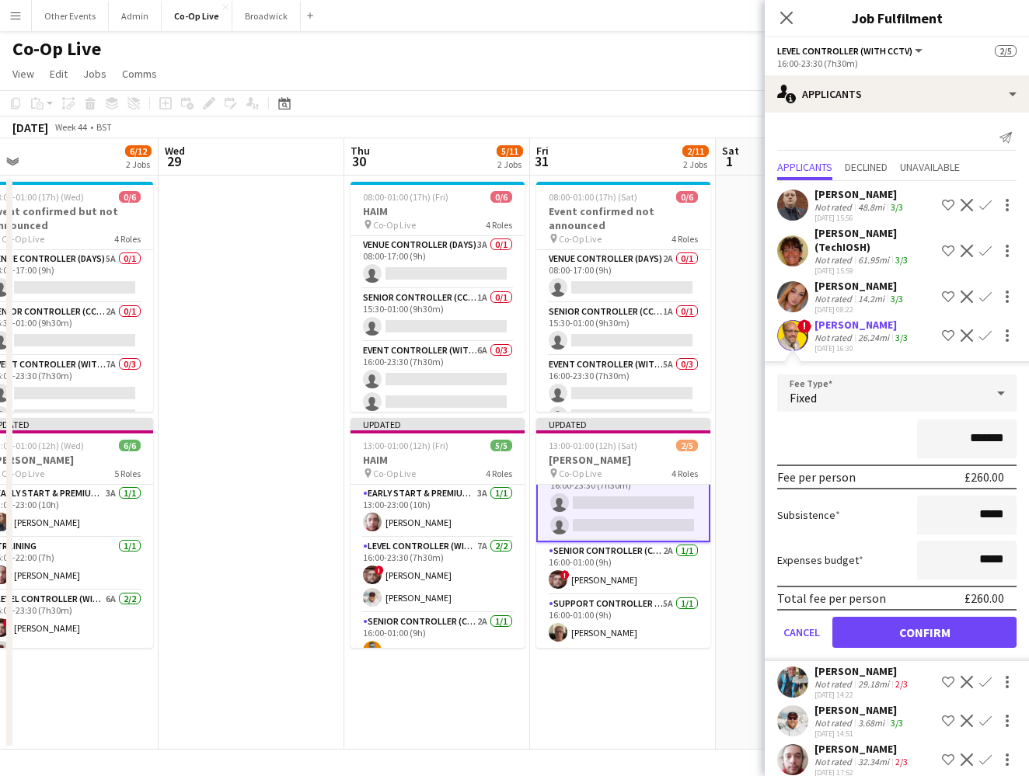
click at [671, 638] on button "Confirm" at bounding box center [924, 632] width 184 height 31
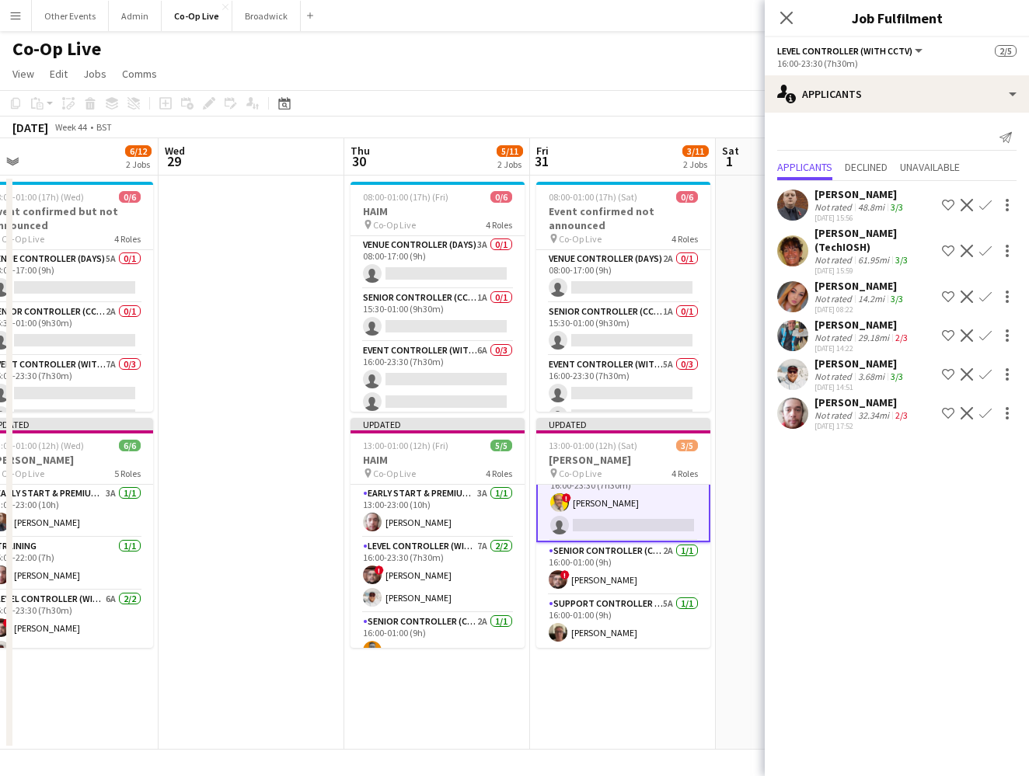
click at [671, 379] on app-icon "Confirm" at bounding box center [985, 374] width 12 height 12
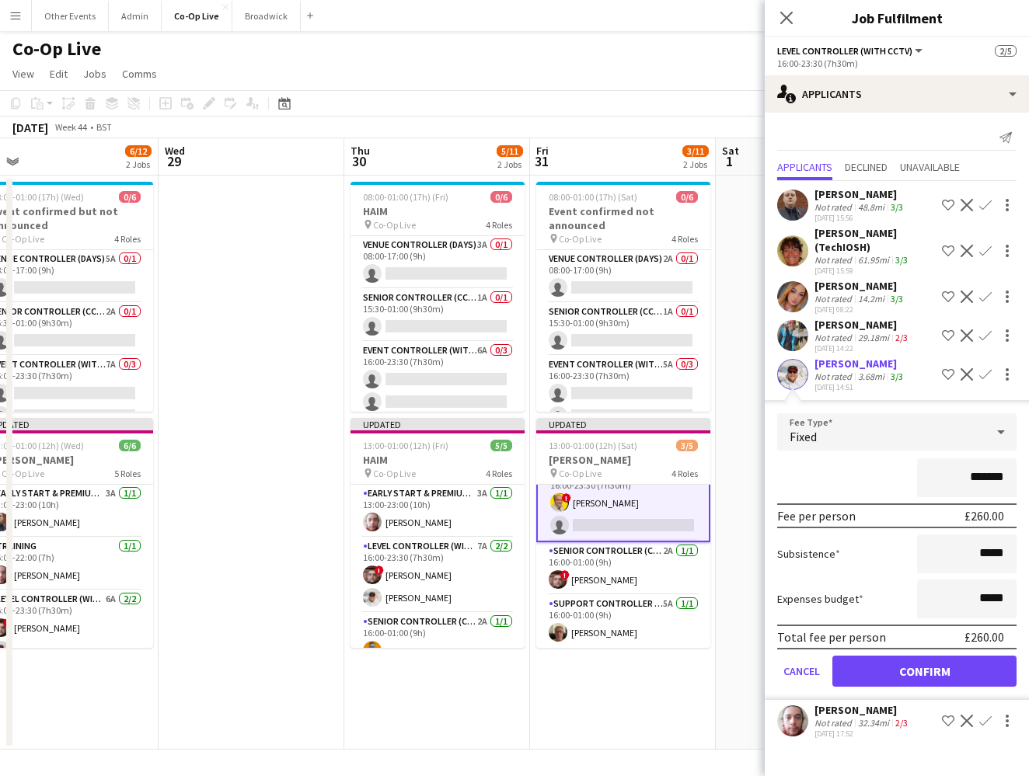
click at [671, 682] on button "Confirm" at bounding box center [924, 671] width 184 height 31
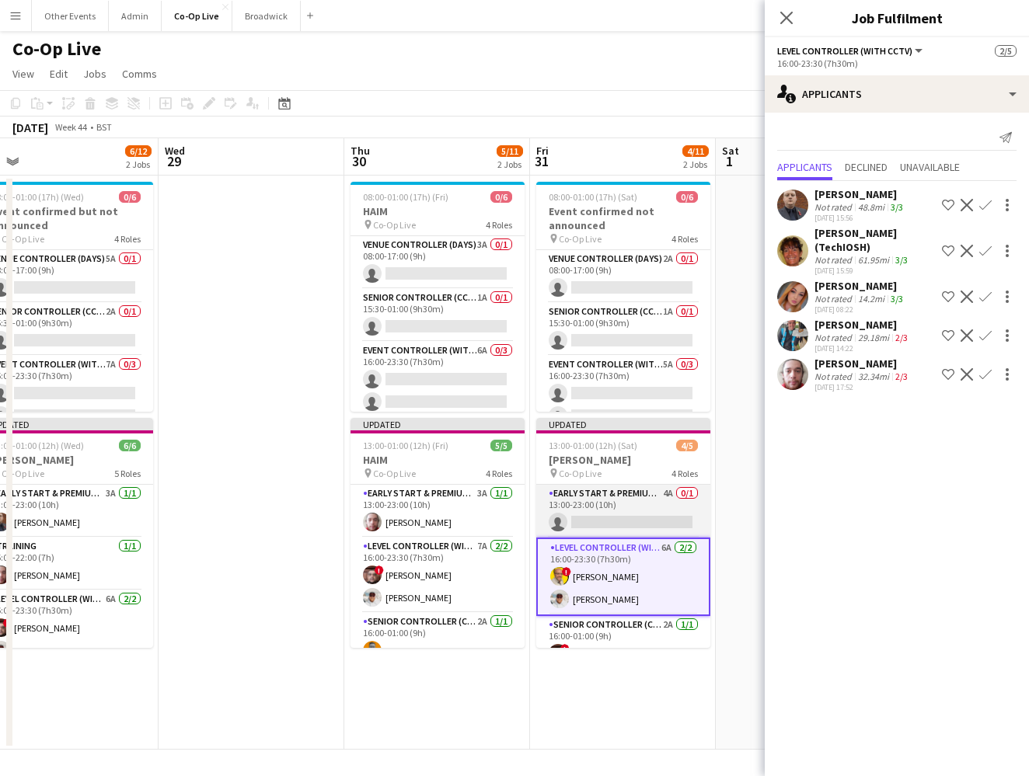
scroll to position [0, 0]
click at [601, 510] on app-card-role "Early Start & Premium Controller (with CCTV) 4A 0/1 13:00-23:00 (10h) single-ne…" at bounding box center [623, 511] width 174 height 53
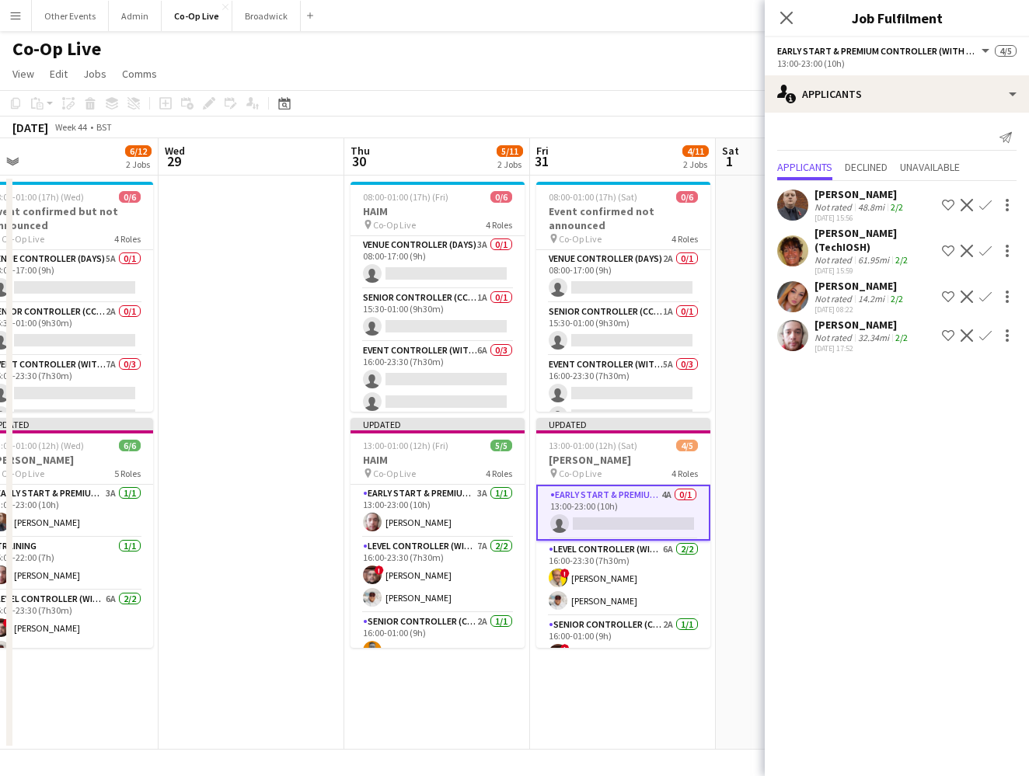
click at [671, 209] on app-icon "Confirm" at bounding box center [985, 205] width 12 height 12
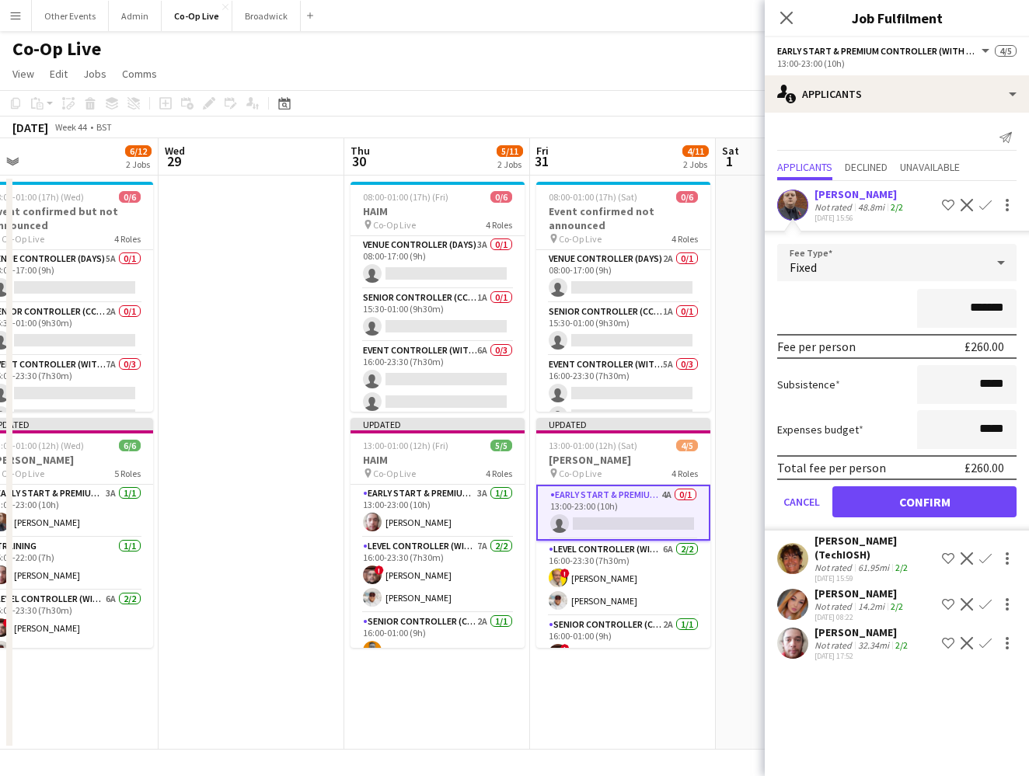
click at [671, 507] on button "Confirm" at bounding box center [924, 501] width 184 height 31
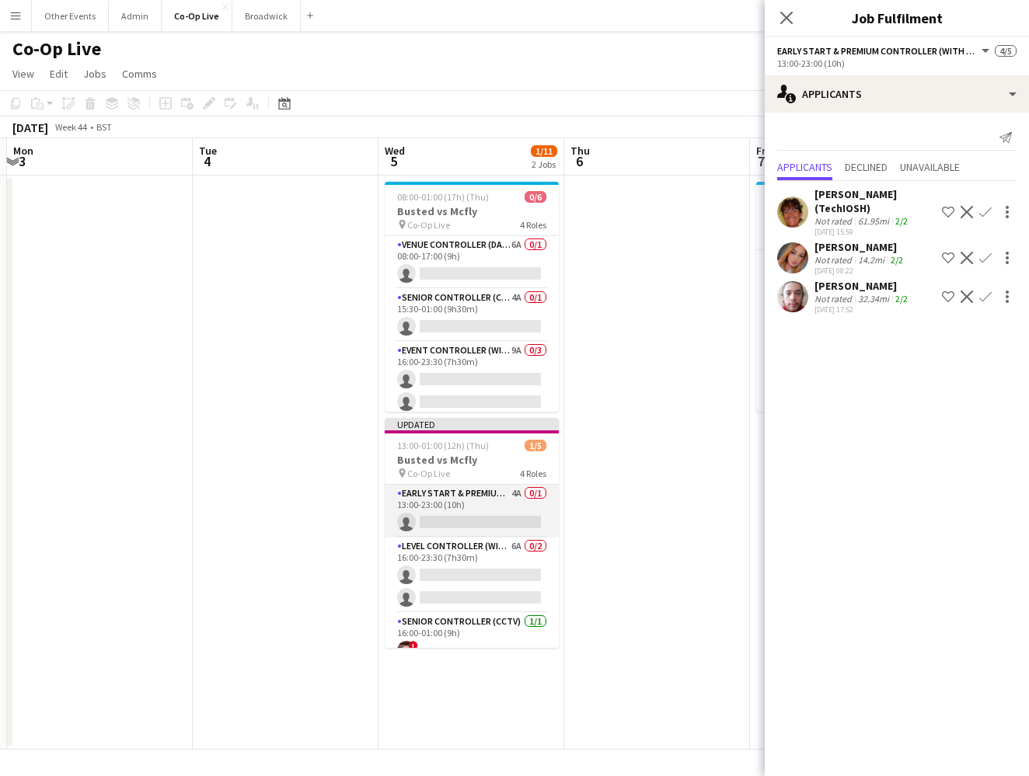
click at [503, 512] on app-card-role "Early Start & Premium Controller (with CCTV) 4A 0/1 13:00-23:00 (10h) single-ne…" at bounding box center [472, 511] width 174 height 53
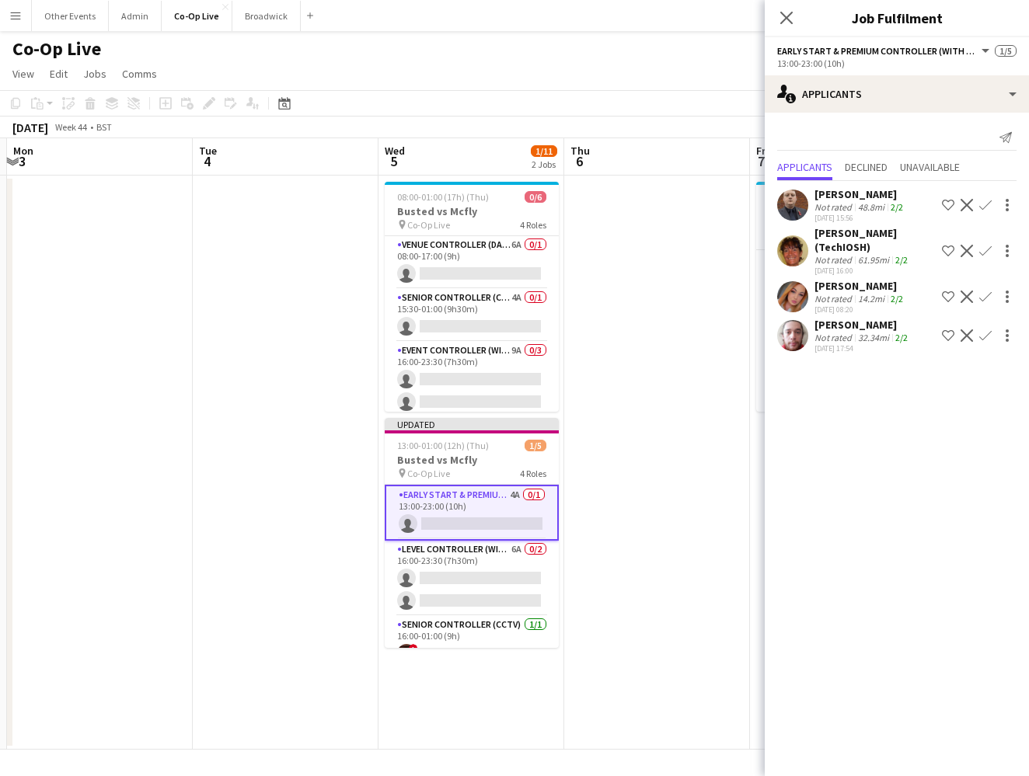
click at [671, 298] on app-icon "Confirm" at bounding box center [985, 297] width 12 height 12
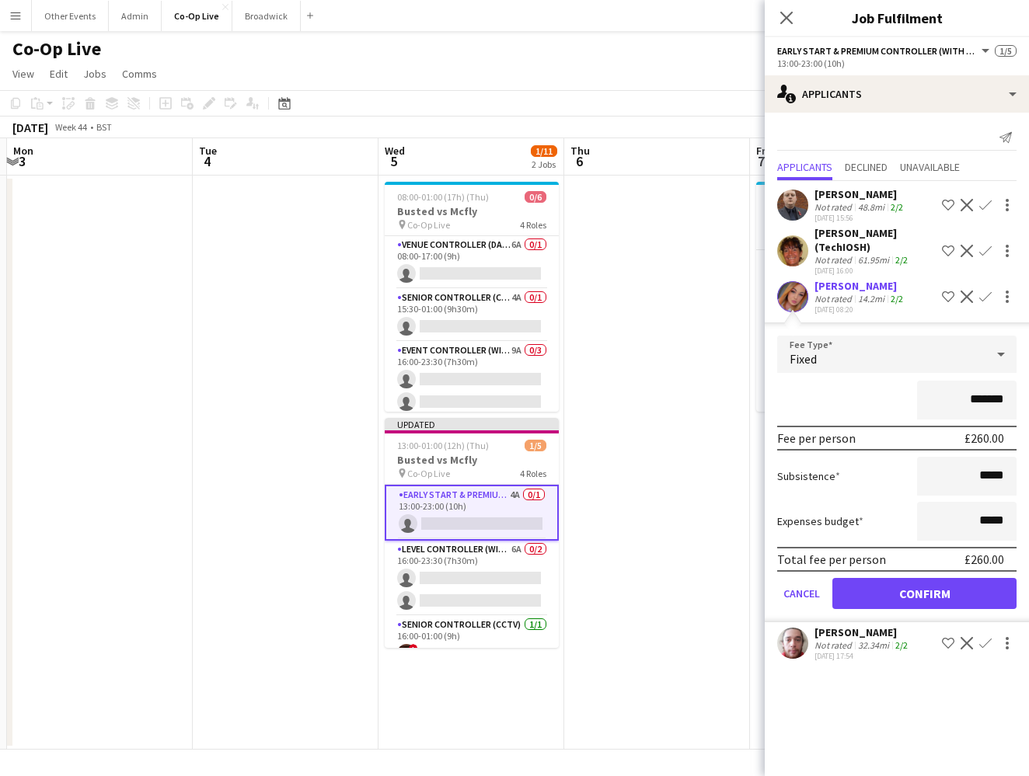
click at [671, 591] on button "Confirm" at bounding box center [924, 593] width 184 height 31
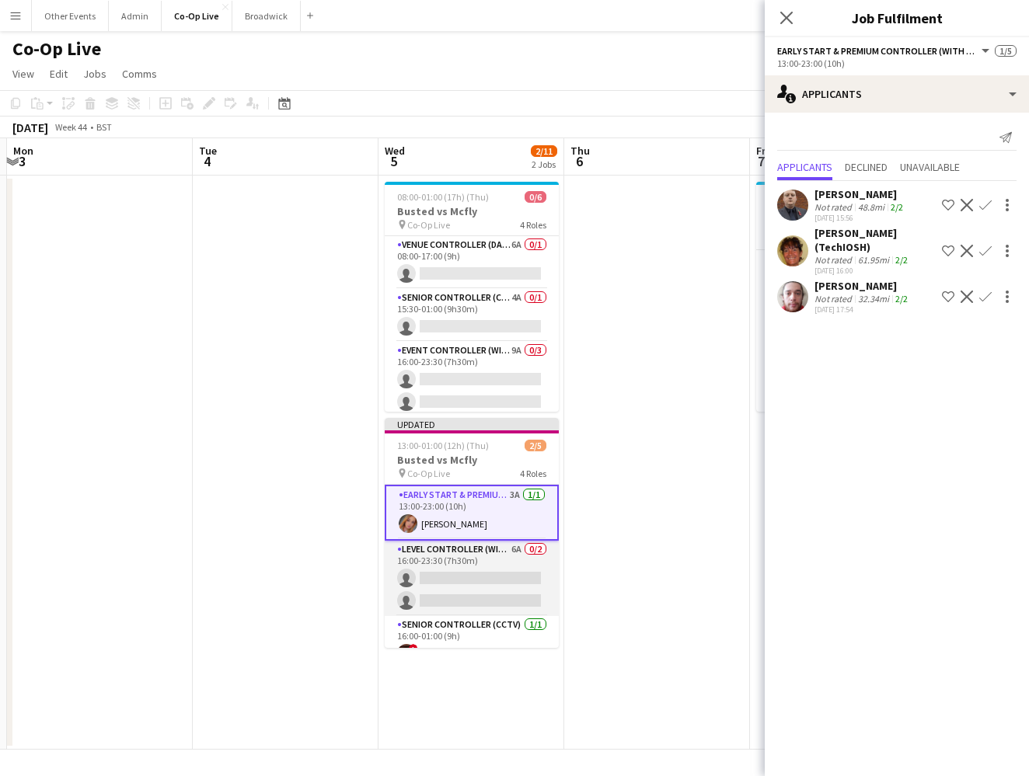
click at [507, 586] on app-card-role "Level Controller (with CCTV) 6A 0/2 16:00-23:30 (7h30m) single-neutral-actions …" at bounding box center [472, 578] width 174 height 75
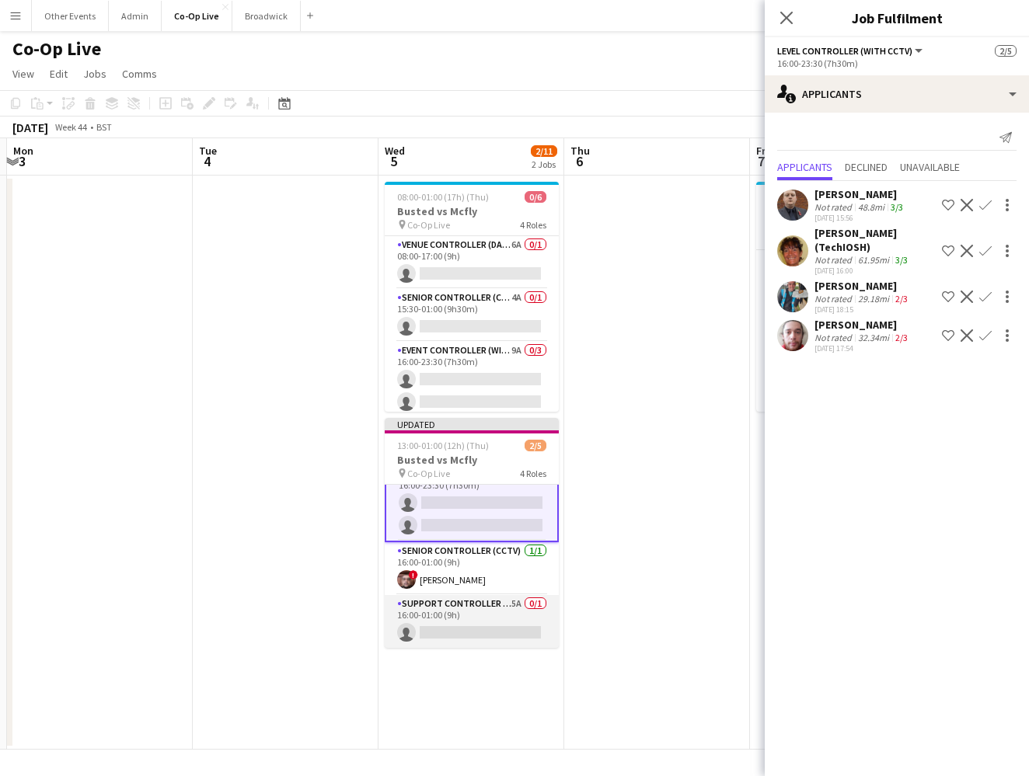
scroll to position [74, 0]
click at [479, 625] on app-card-role "Support Controller (with CCTV) 5A 0/1 16:00-01:00 (9h) single-neutral-actions" at bounding box center [472, 621] width 174 height 53
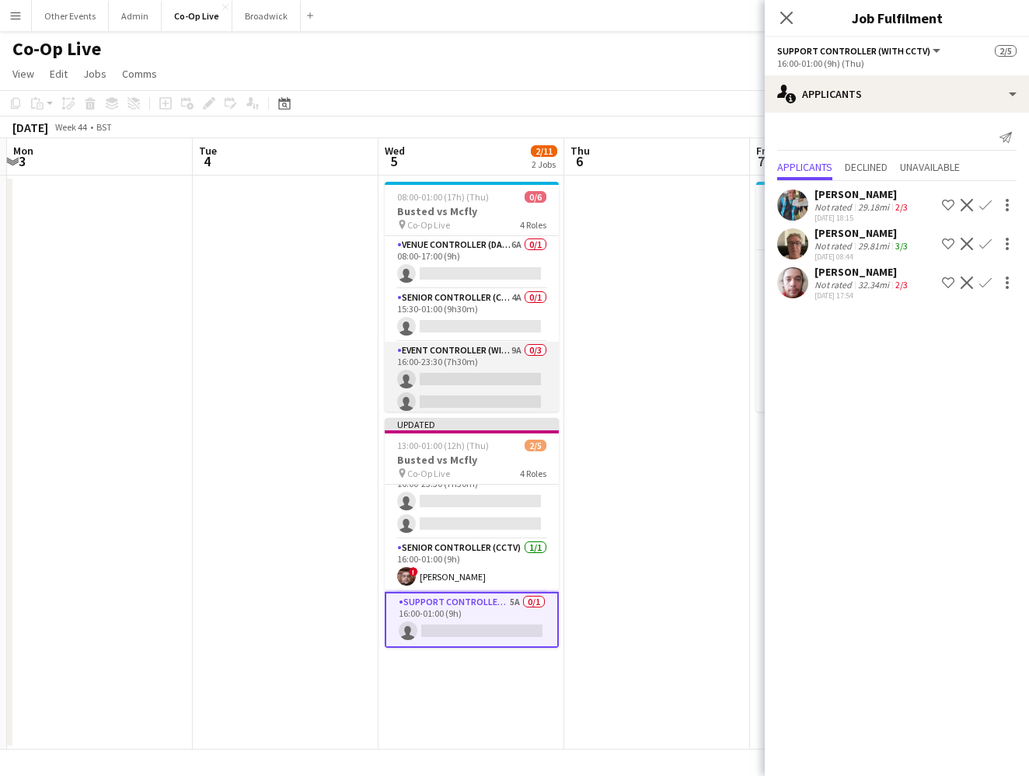
click at [485, 352] on app-card-role "Event Controller (with CCTV) 9A 0/3 16:00-23:30 (7h30m) single-neutral-actions …" at bounding box center [472, 391] width 174 height 98
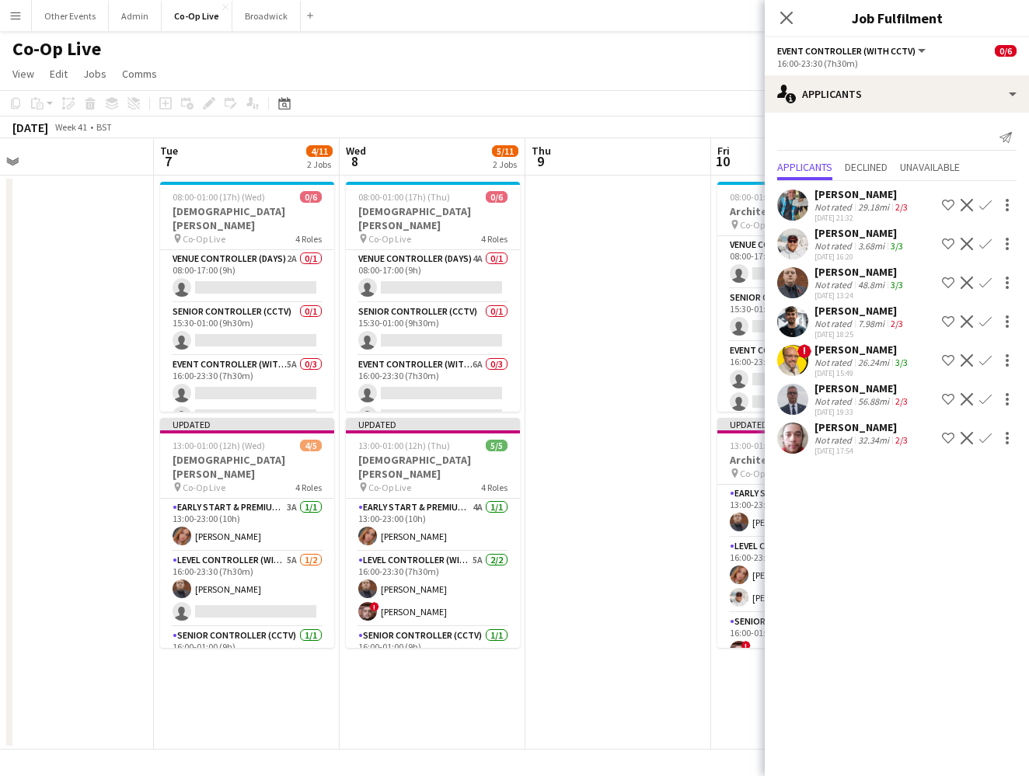
scroll to position [0, 387]
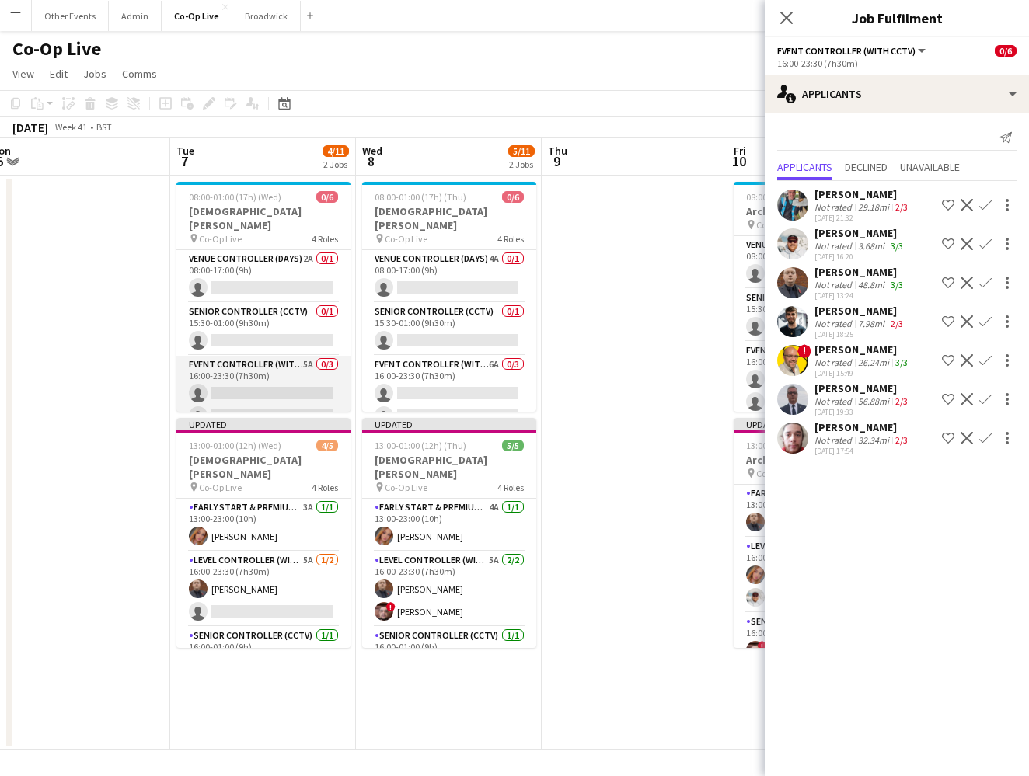
click at [273, 368] on app-card-role "Event Controller (with CCTV) 5A 0/3 16:00-23:30 (7h30m) single-neutral-actions …" at bounding box center [263, 405] width 174 height 98
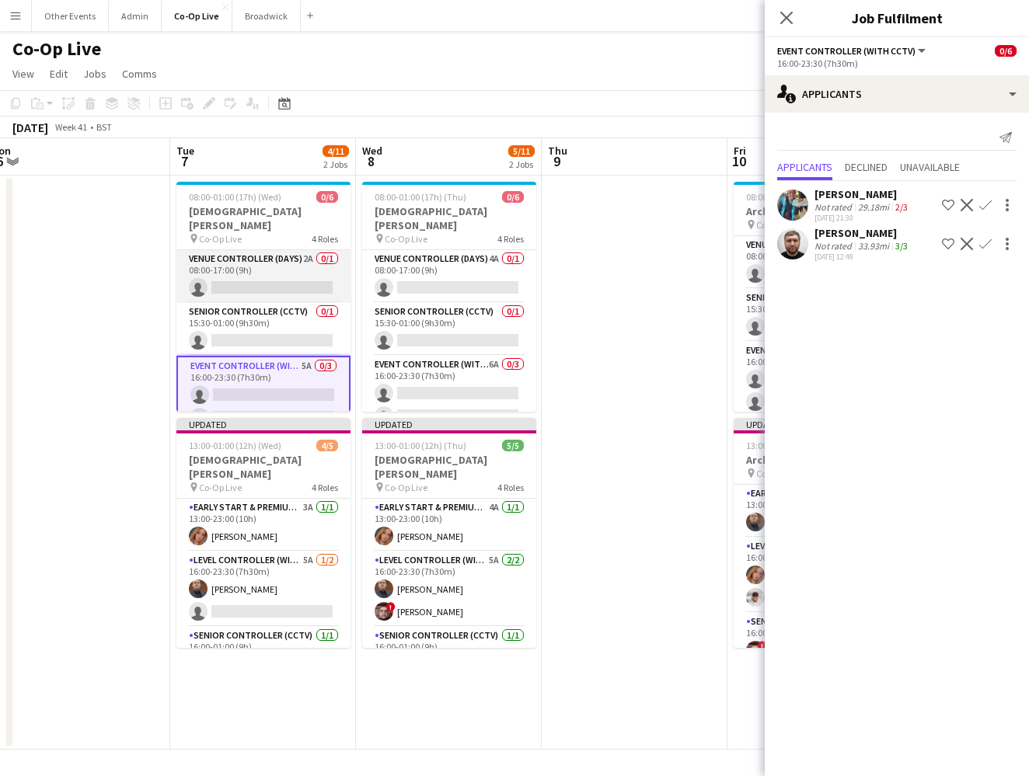
click at [279, 270] on app-card-role "Venue Controller (Days) 2A 0/1 08:00-17:00 (9h) single-neutral-actions" at bounding box center [263, 276] width 174 height 53
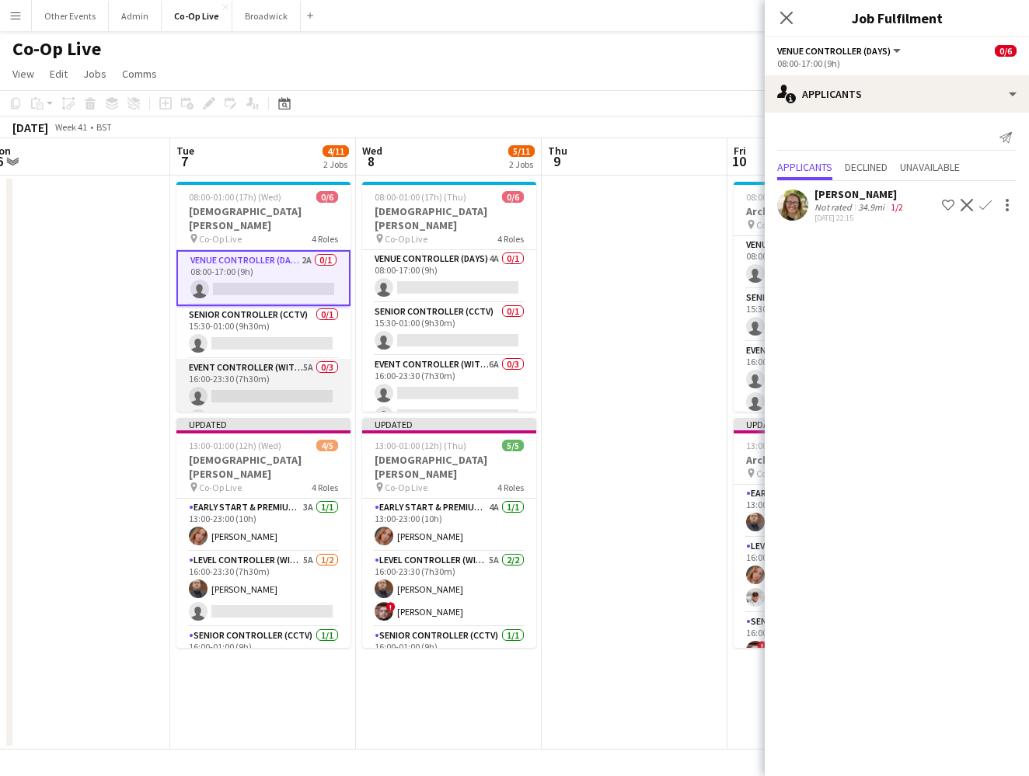
click at [270, 392] on app-card-role "Event Controller (with CCTV) 5A 0/3 16:00-23:30 (7h30m) single-neutral-actions …" at bounding box center [263, 408] width 174 height 98
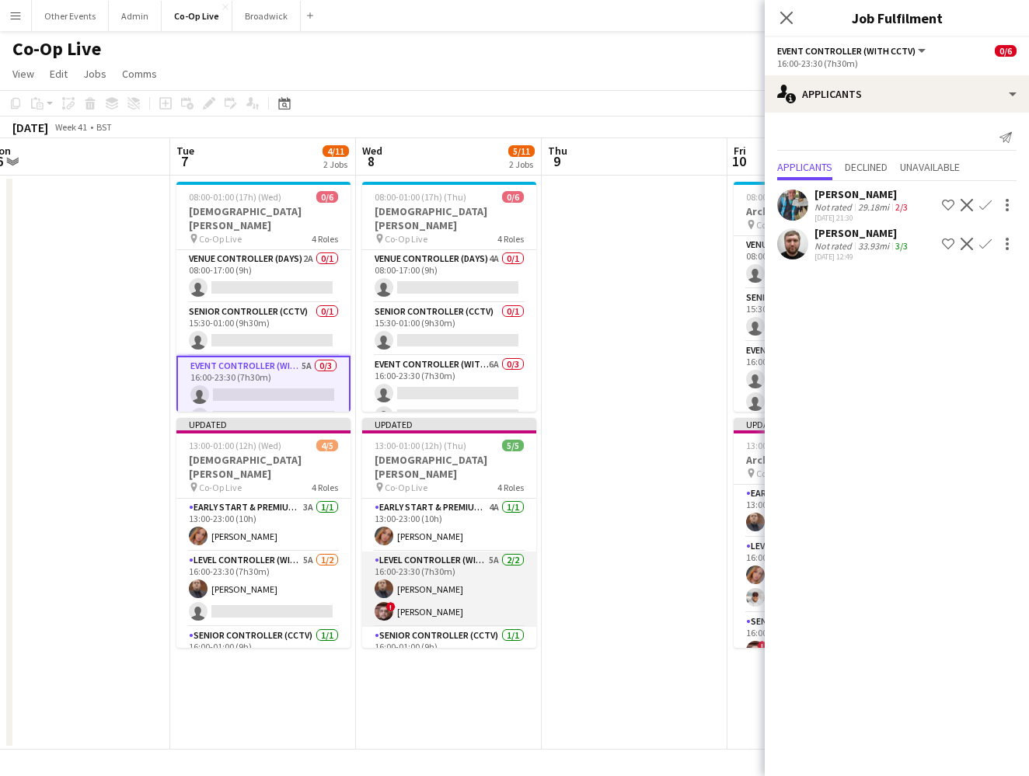
click at [451, 573] on app-card-role "Level Controller (with CCTV) 5A 2/2 16:00-23:30 (7h30m) Peter McGrory ! Aaron S…" at bounding box center [449, 589] width 174 height 75
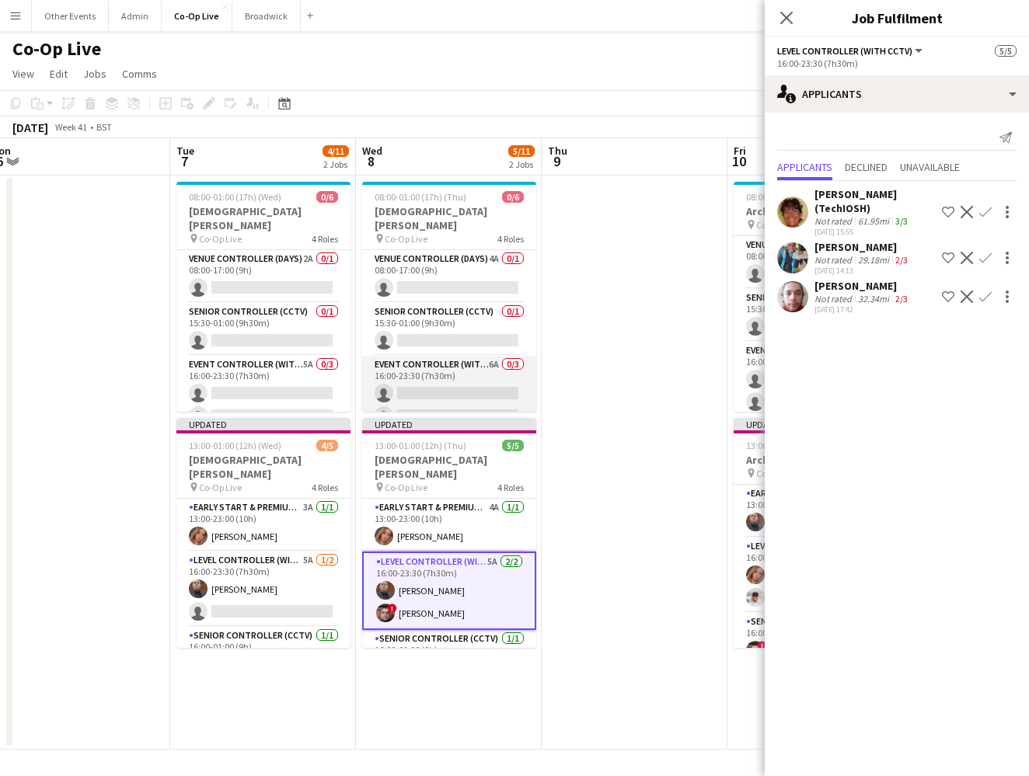
click at [462, 368] on app-card-role "Event Controller (with CCTV) 6A 0/3 16:00-23:30 (7h30m) single-neutral-actions …" at bounding box center [449, 405] width 174 height 98
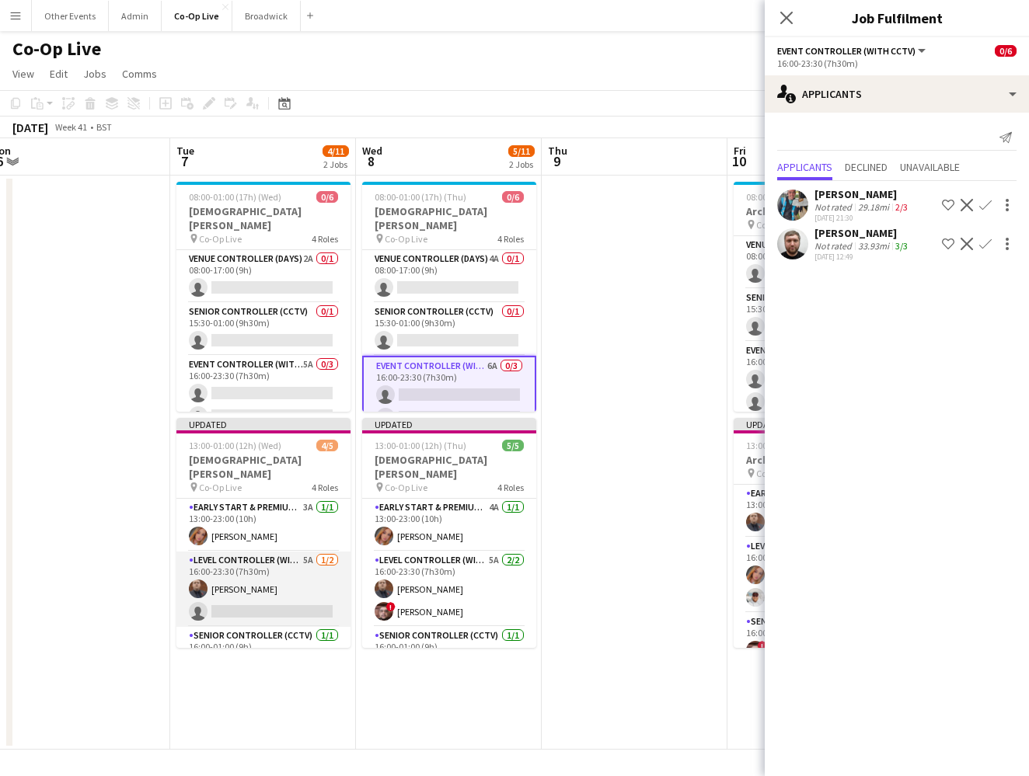
click at [284, 590] on app-card-role "Level Controller (with CCTV) 5A 1/2 16:00-23:30 (7h30m) Peter McGrory single-ne…" at bounding box center [263, 589] width 174 height 75
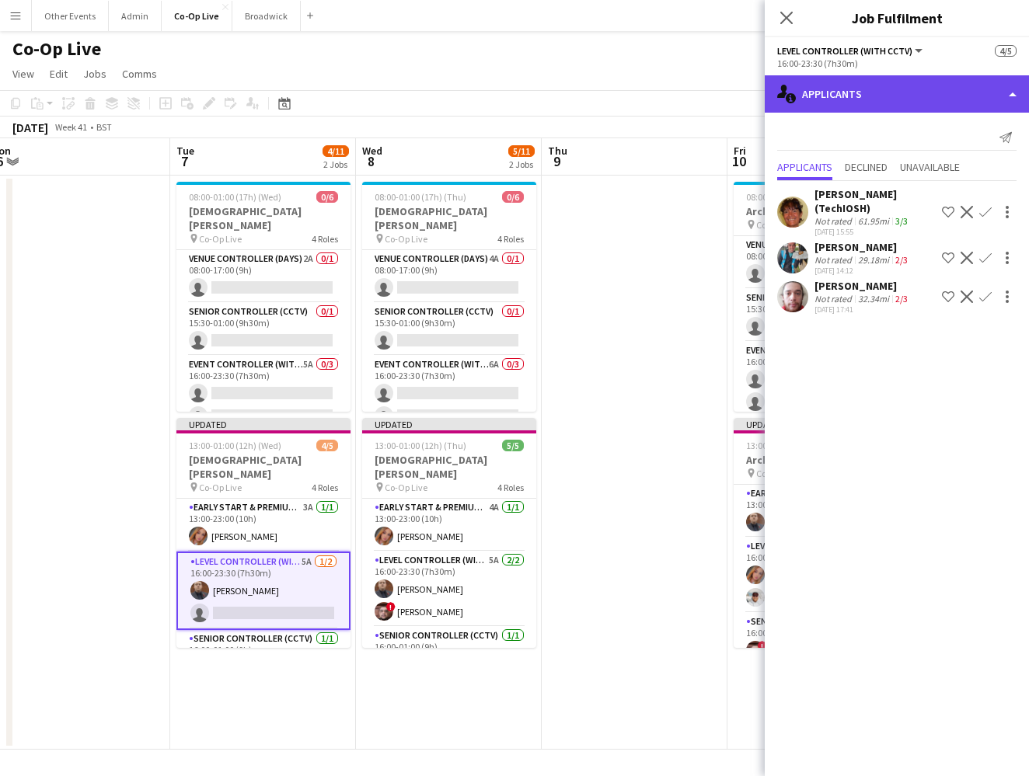
click at [671, 92] on div "single-neutral-actions-information Applicants" at bounding box center [897, 93] width 264 height 37
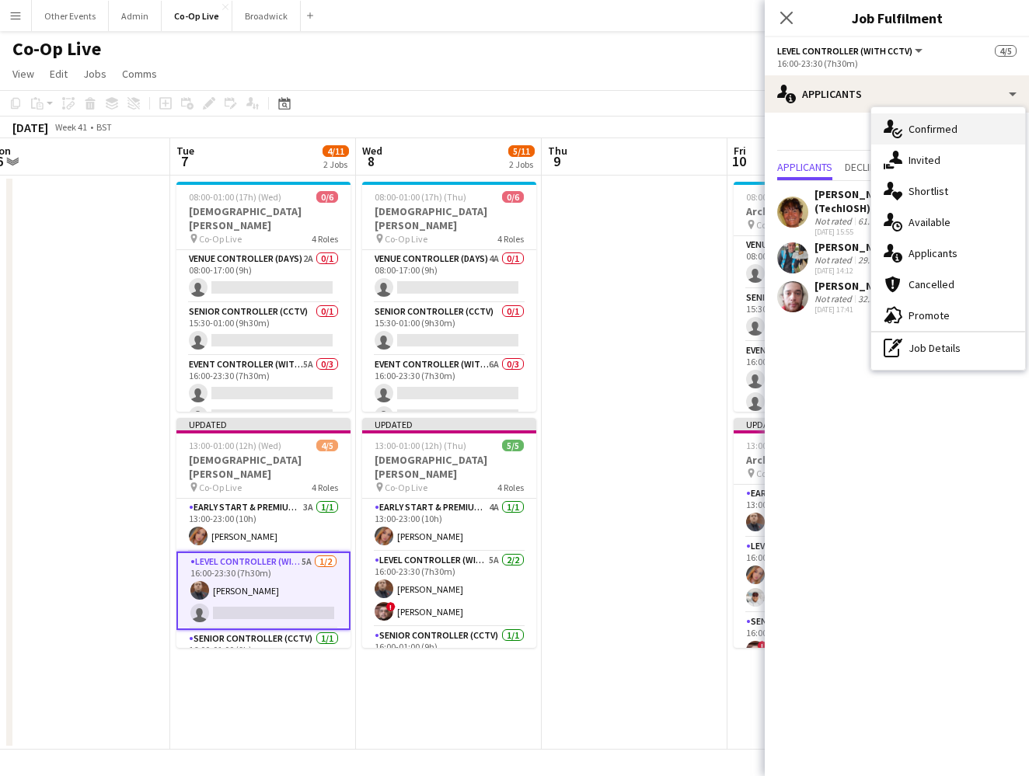
click at [671, 124] on div "single-neutral-actions-check-2 Confirmed" at bounding box center [948, 128] width 154 height 31
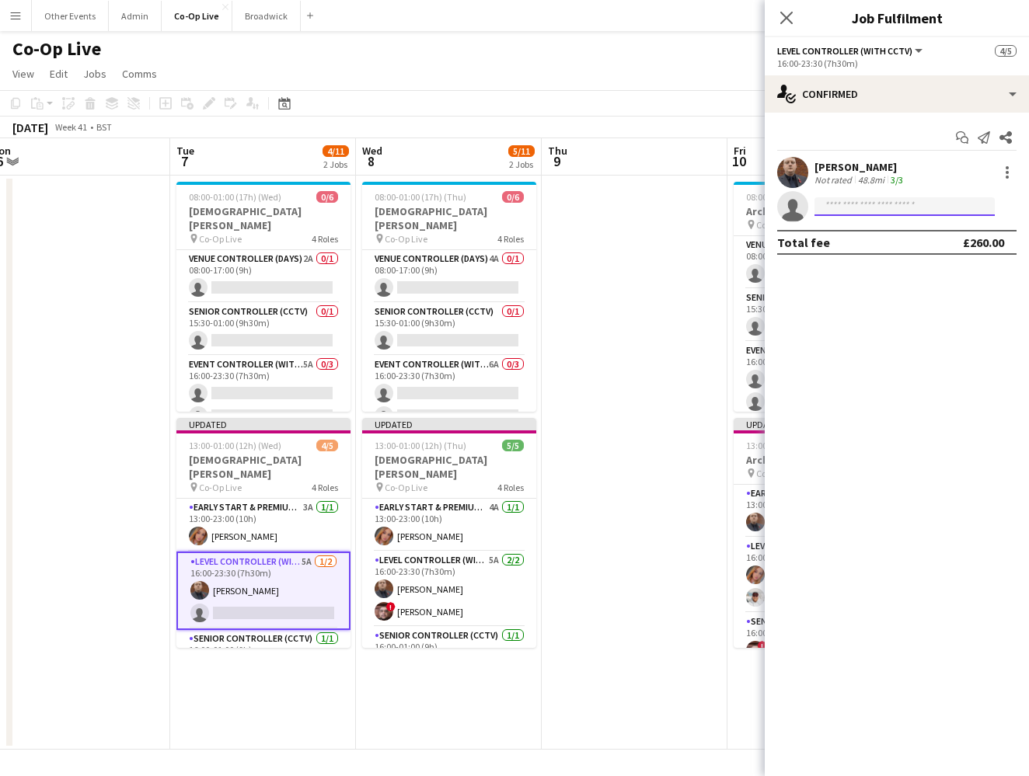
click at [671, 206] on input at bounding box center [904, 206] width 180 height 19
type input "*****"
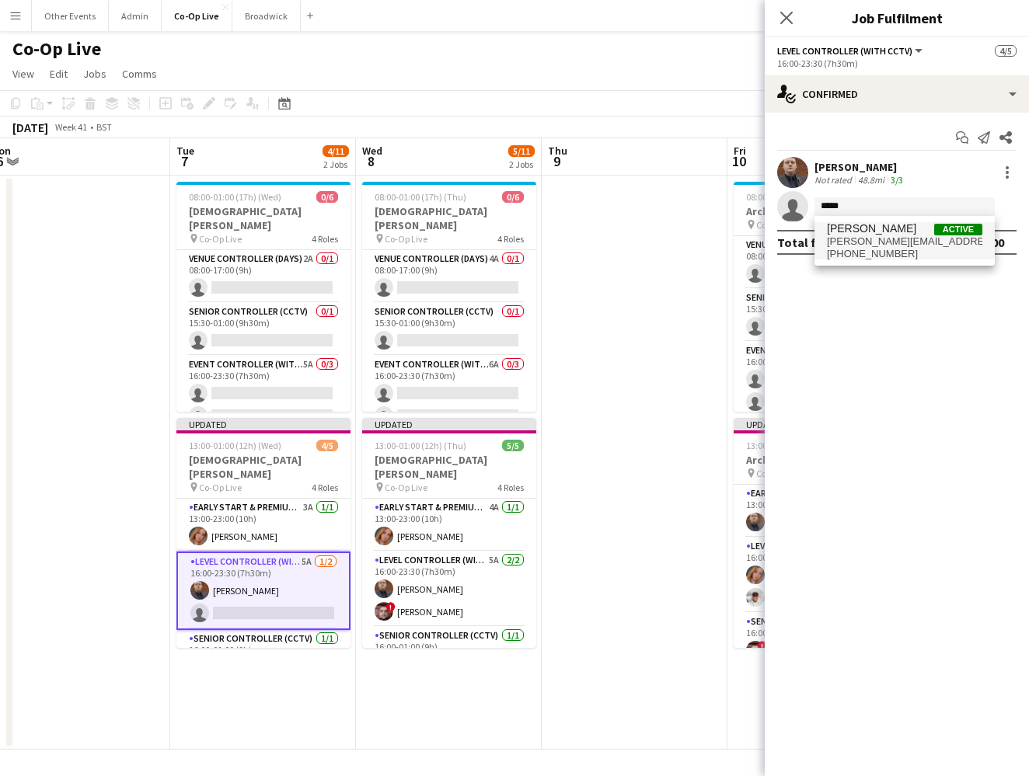
click at [671, 245] on span "mathew.woods@hotmail.co.uk" at bounding box center [904, 241] width 155 height 12
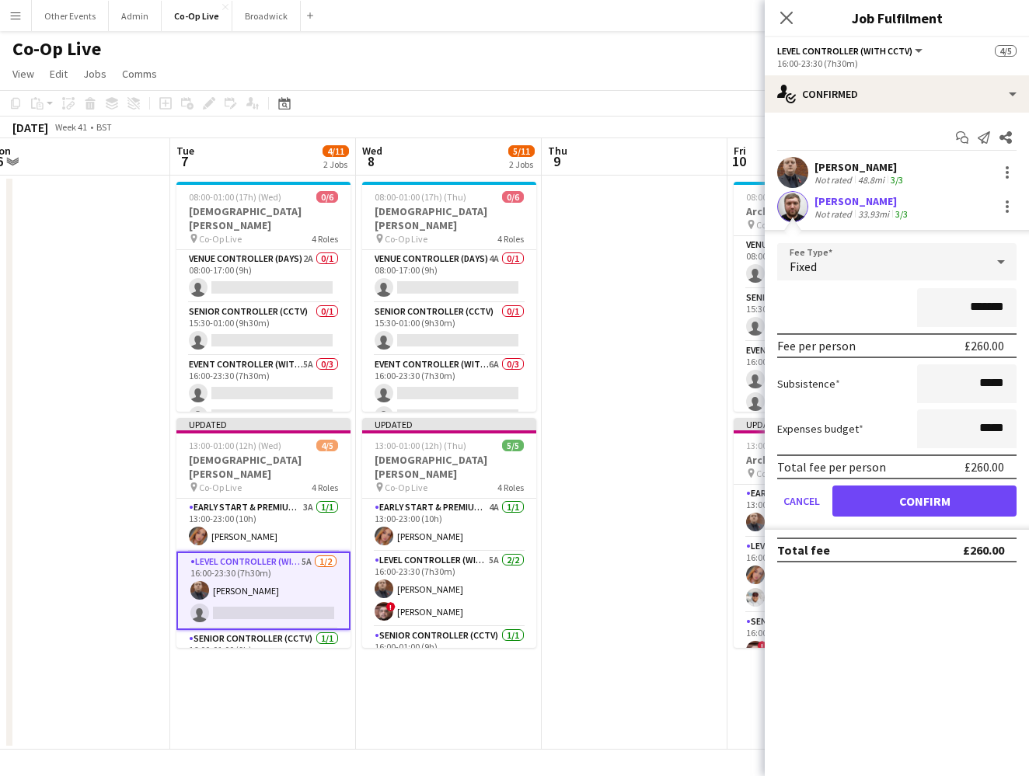
click at [671, 499] on button "Confirm" at bounding box center [924, 501] width 184 height 31
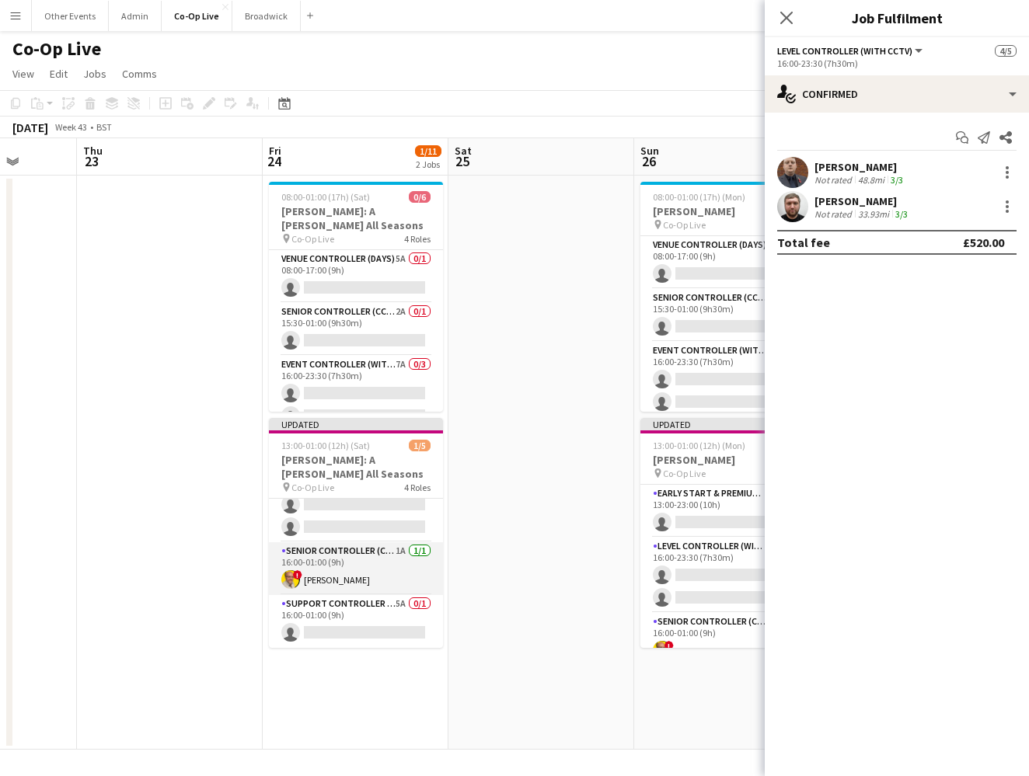
scroll to position [85, 0]
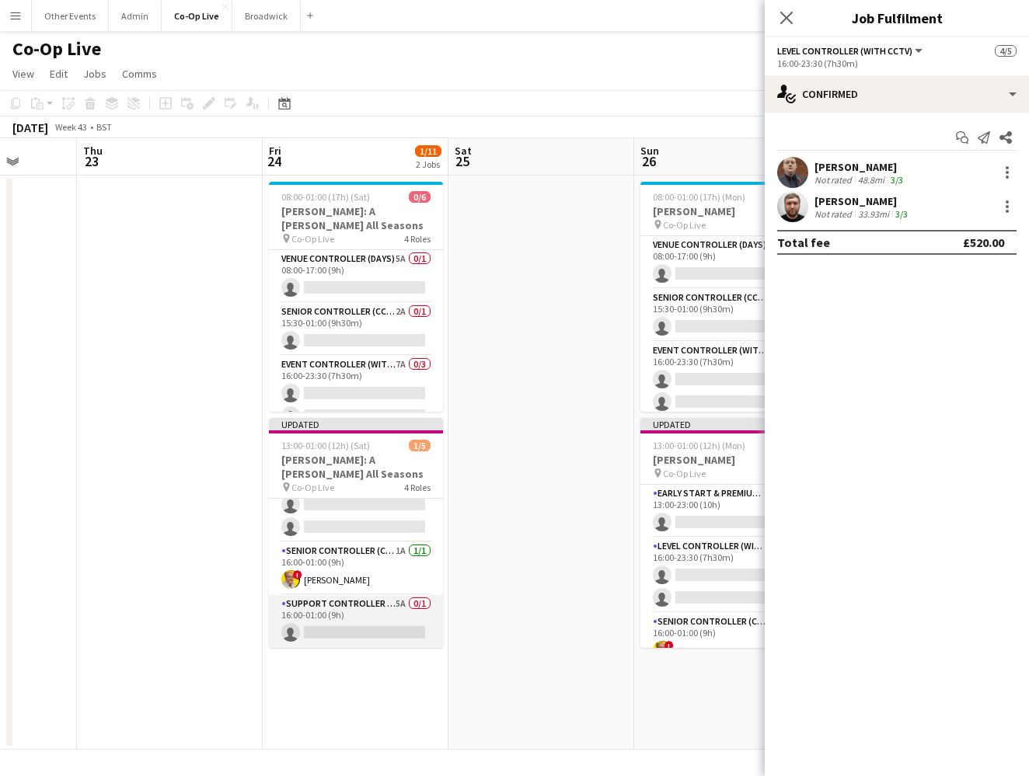
click at [346, 628] on app-card-role "Support Controller (with CCTV) 5A 0/1 16:00-01:00 (9h) single-neutral-actions" at bounding box center [356, 621] width 174 height 53
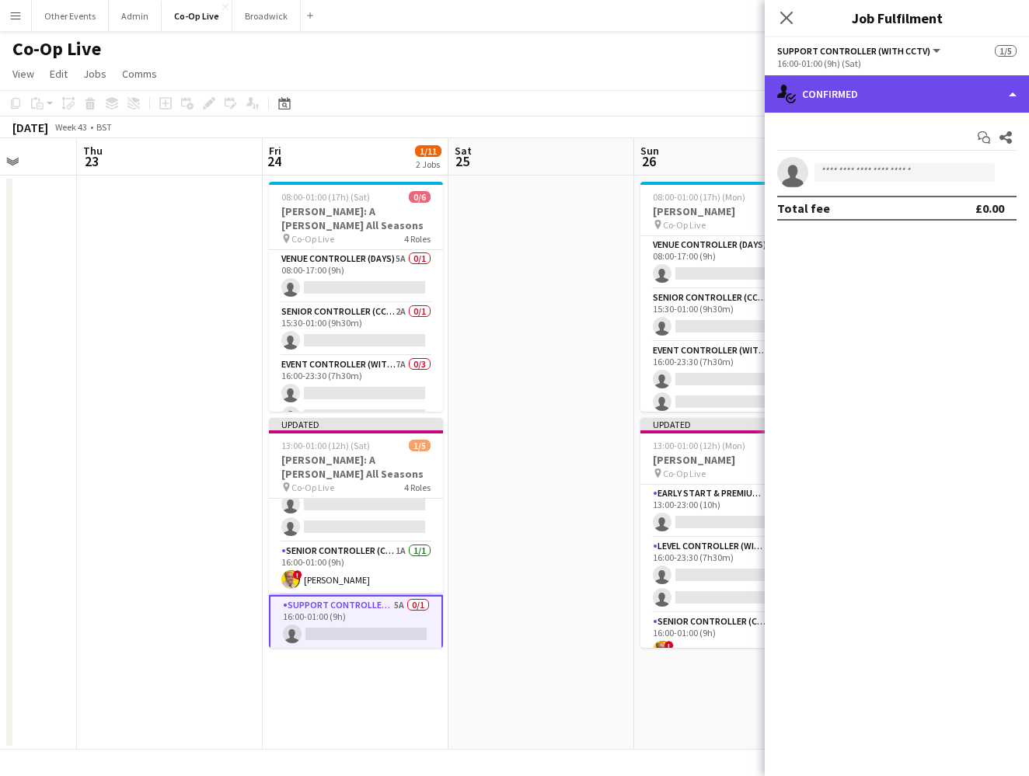
click at [671, 79] on div "single-neutral-actions-check-2 Confirmed" at bounding box center [897, 93] width 264 height 37
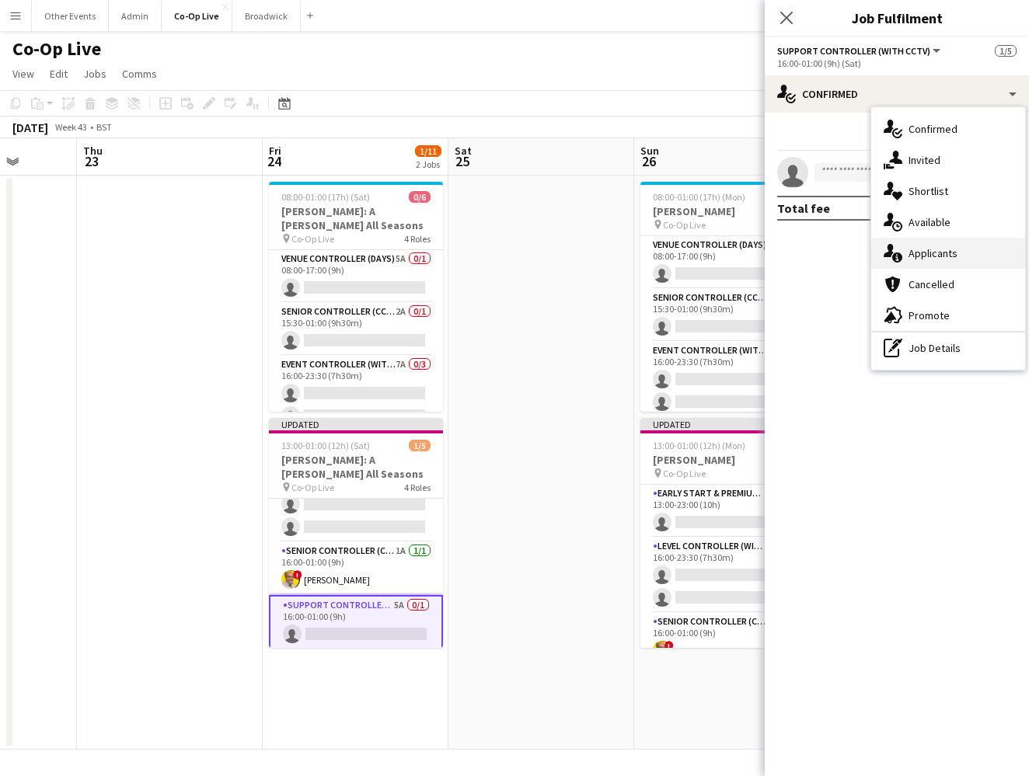
click at [671, 256] on div "single-neutral-actions-information Applicants" at bounding box center [948, 253] width 154 height 31
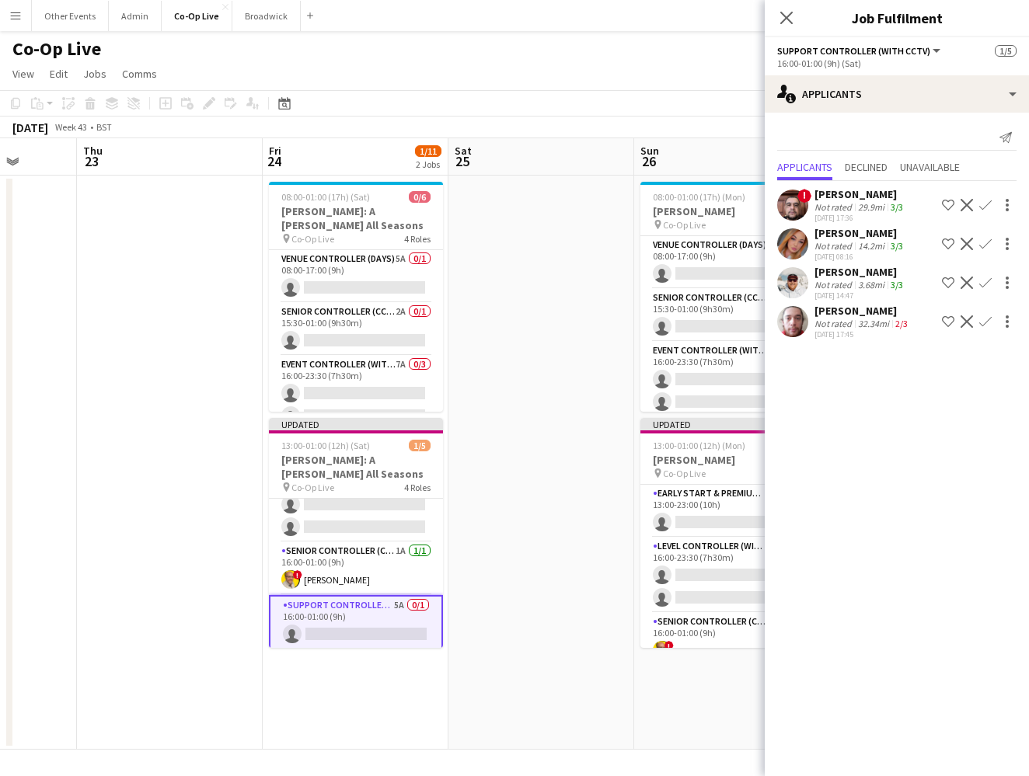
click at [671, 207] on app-icon "Confirm" at bounding box center [985, 205] width 12 height 12
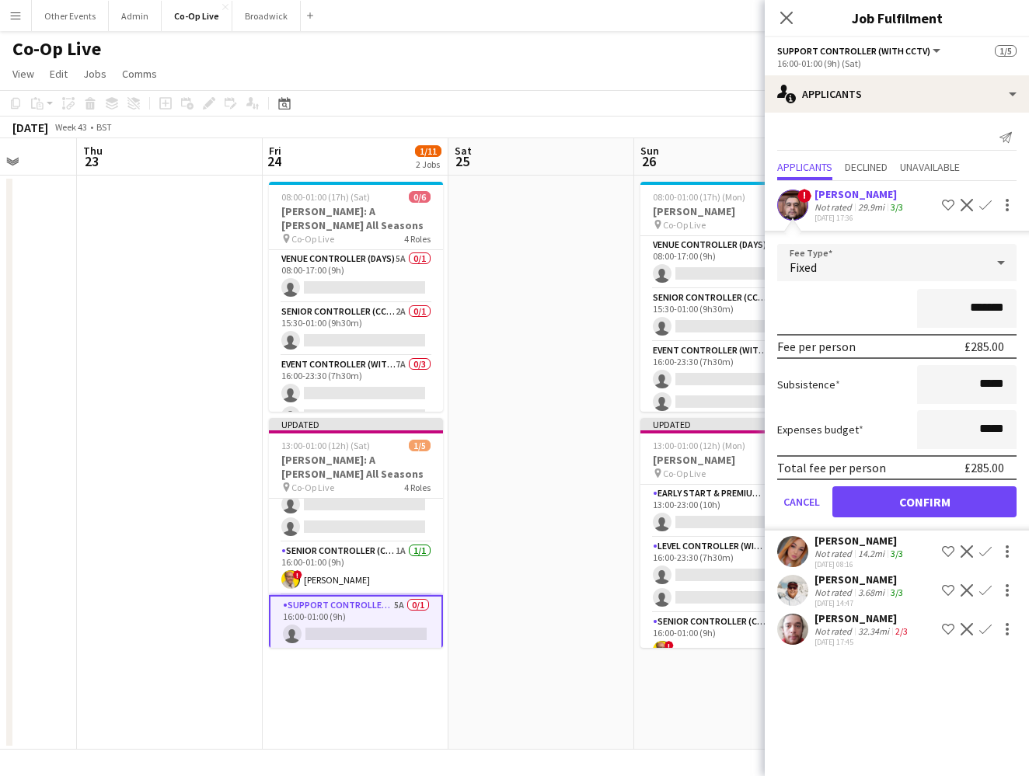
click at [671, 510] on button "Confirm" at bounding box center [924, 501] width 184 height 31
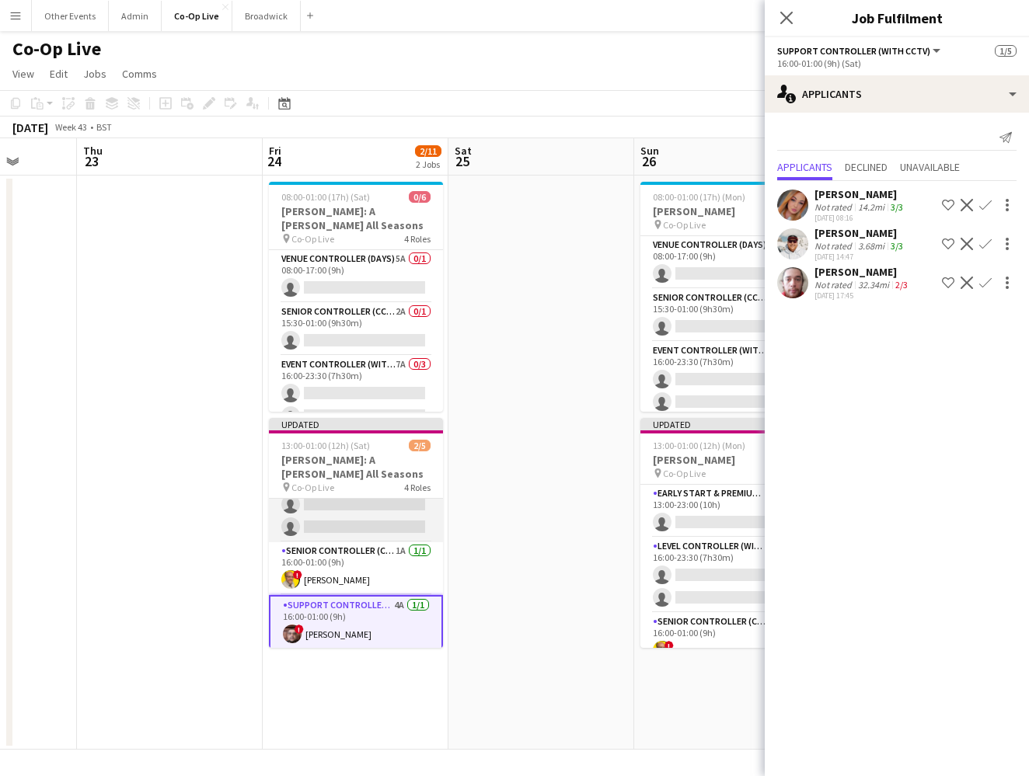
click at [350, 525] on app-card-role "Level Controller (with CCTV) 7A 0/2 16:00-23:30 (7h30m) single-neutral-actions …" at bounding box center [356, 504] width 174 height 75
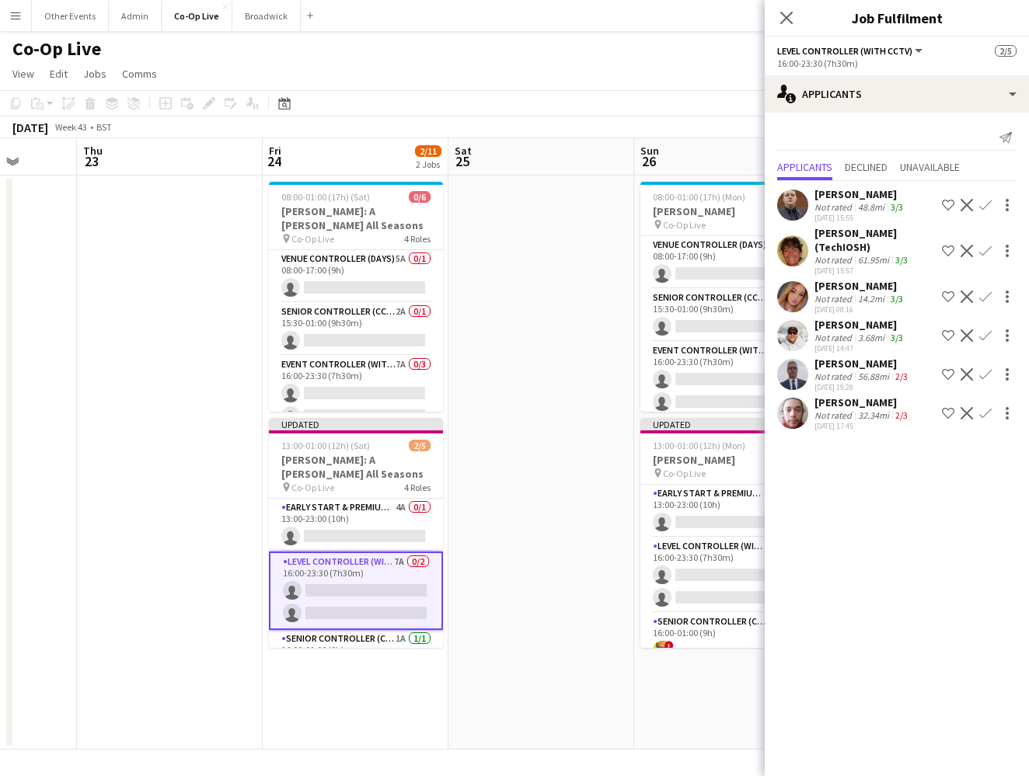
scroll to position [0, 0]
click at [671, 339] on app-icon "Confirm" at bounding box center [985, 335] width 12 height 12
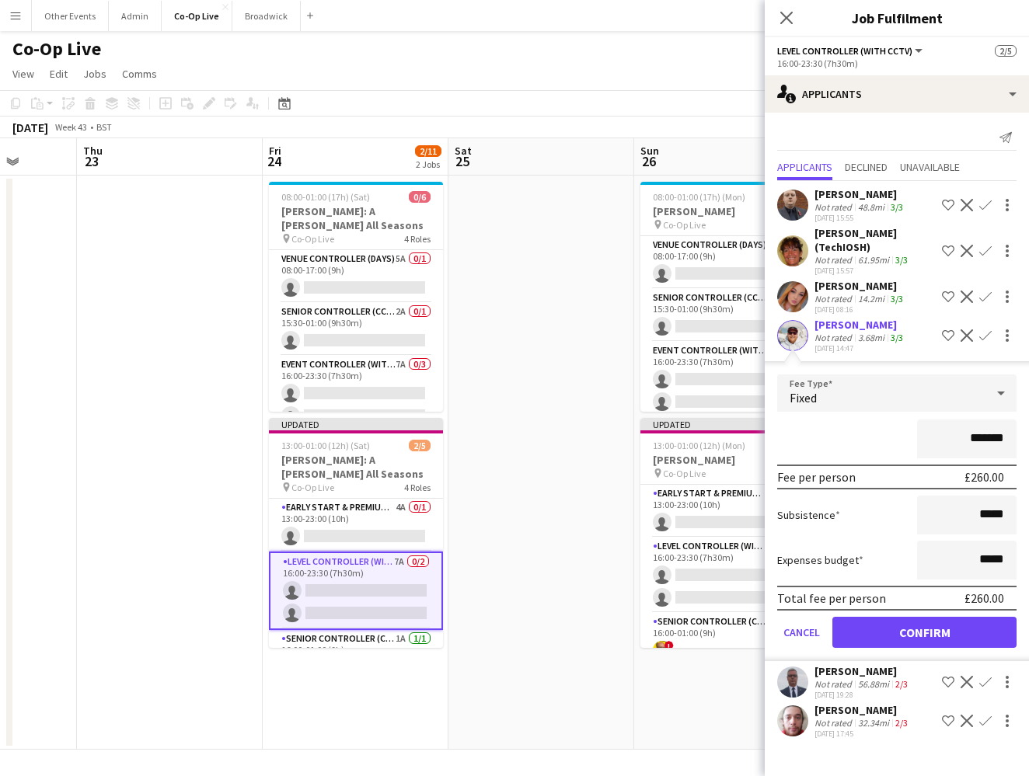
click at [671, 636] on button "Confirm" at bounding box center [924, 632] width 184 height 31
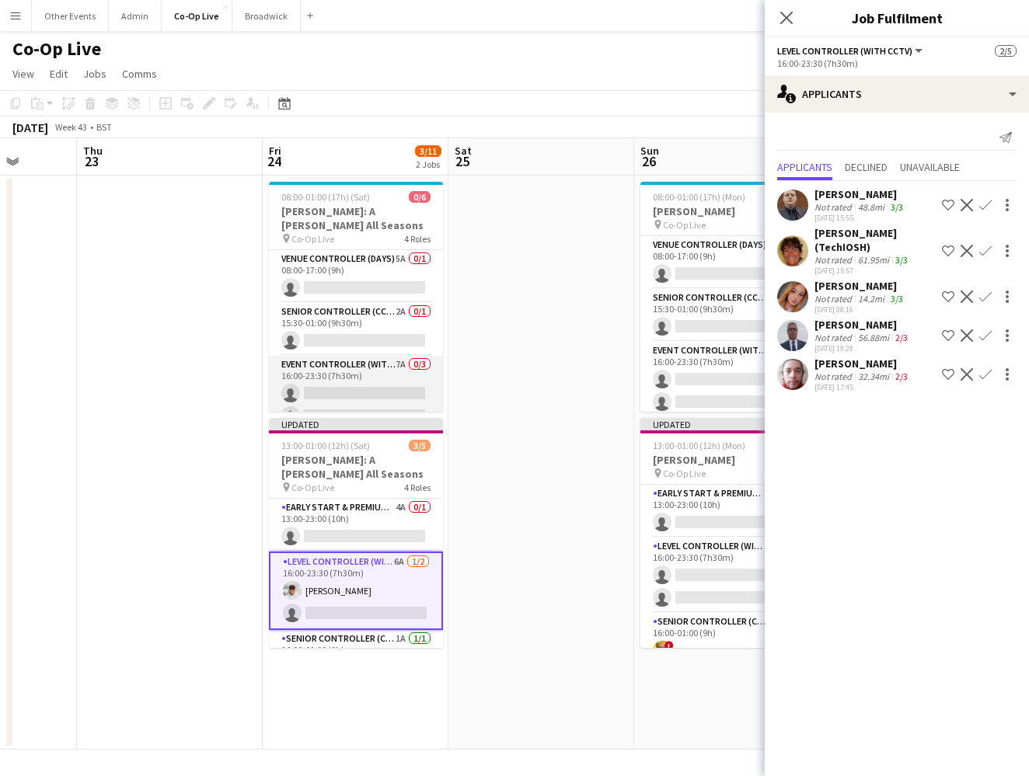
click at [395, 373] on app-card-role "Event Controller (with CCTV) 7A 0/3 16:00-23:30 (7h30m) single-neutral-actions …" at bounding box center [356, 405] width 174 height 98
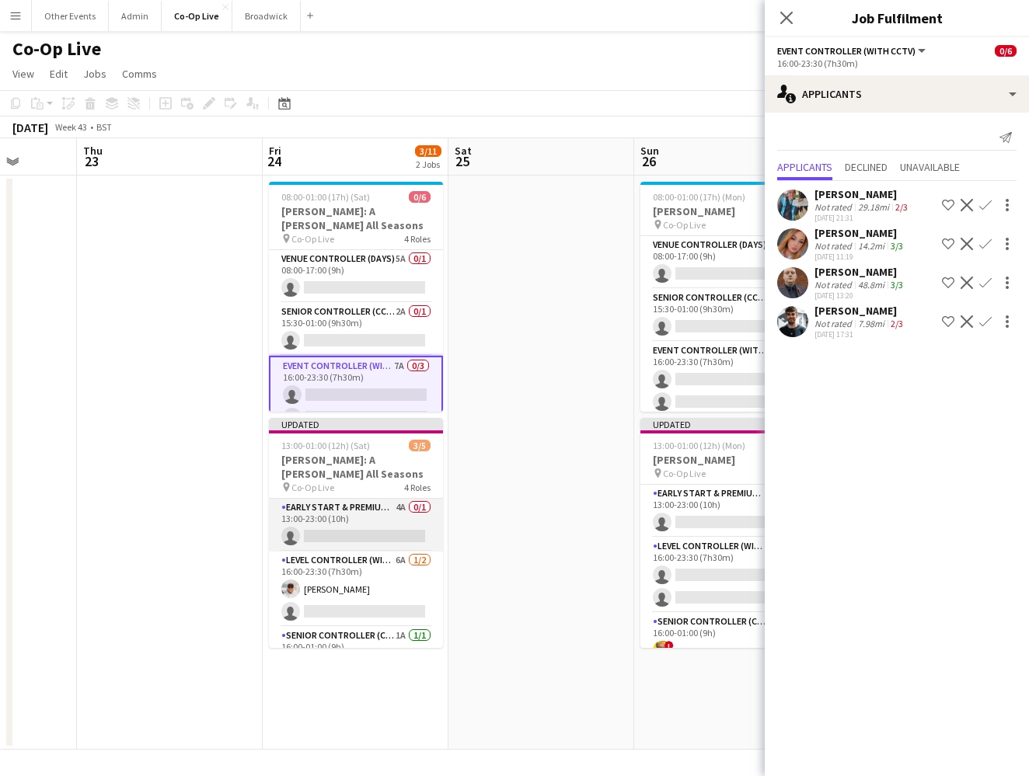
click at [358, 517] on app-card-role "Early Start & Premium Controller (with CCTV) 4A 0/1 13:00-23:00 (10h) single-ne…" at bounding box center [356, 525] width 174 height 53
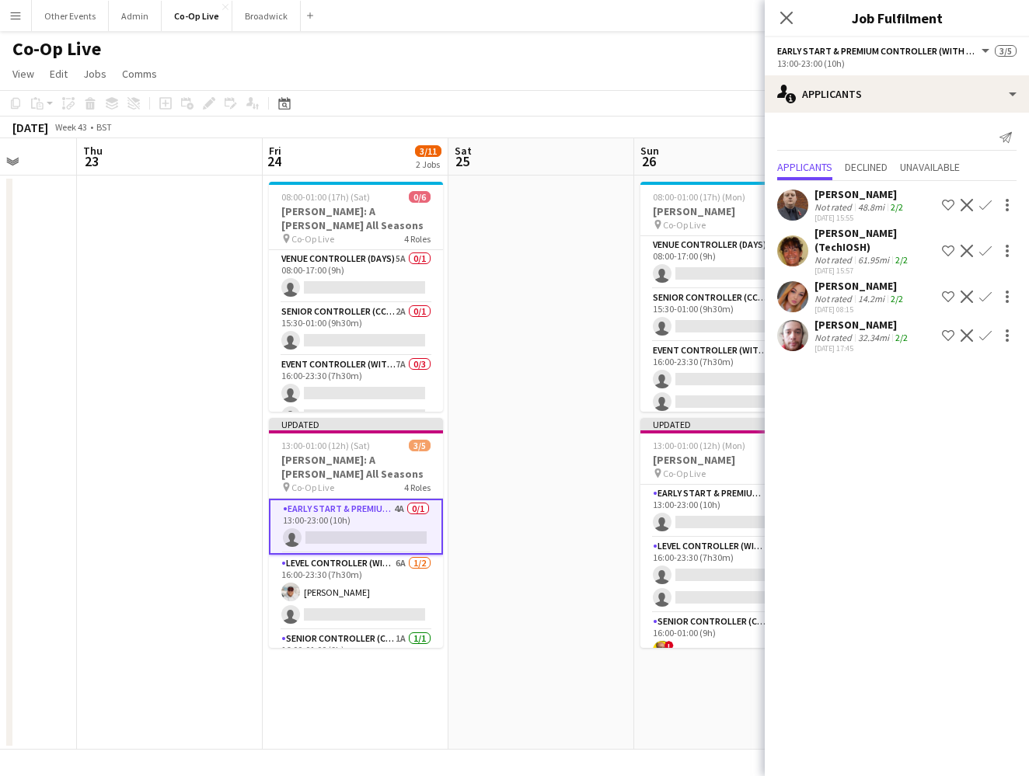
click at [671, 298] on app-icon "Confirm" at bounding box center [985, 297] width 12 height 12
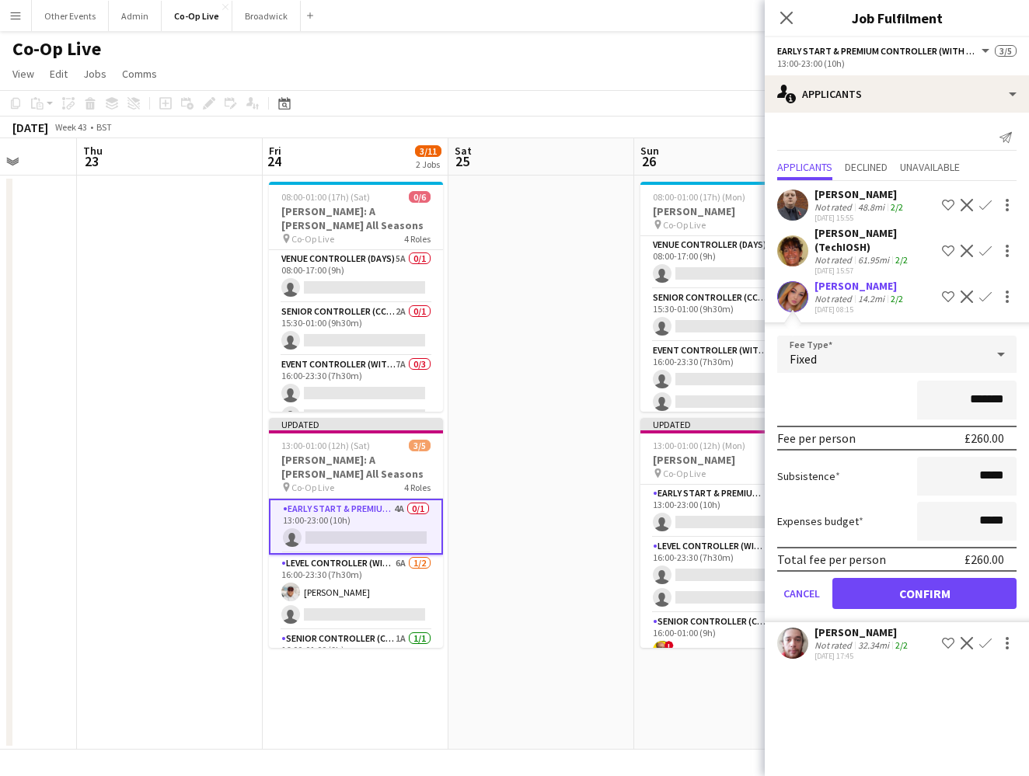
click at [671, 591] on button "Confirm" at bounding box center [924, 593] width 184 height 31
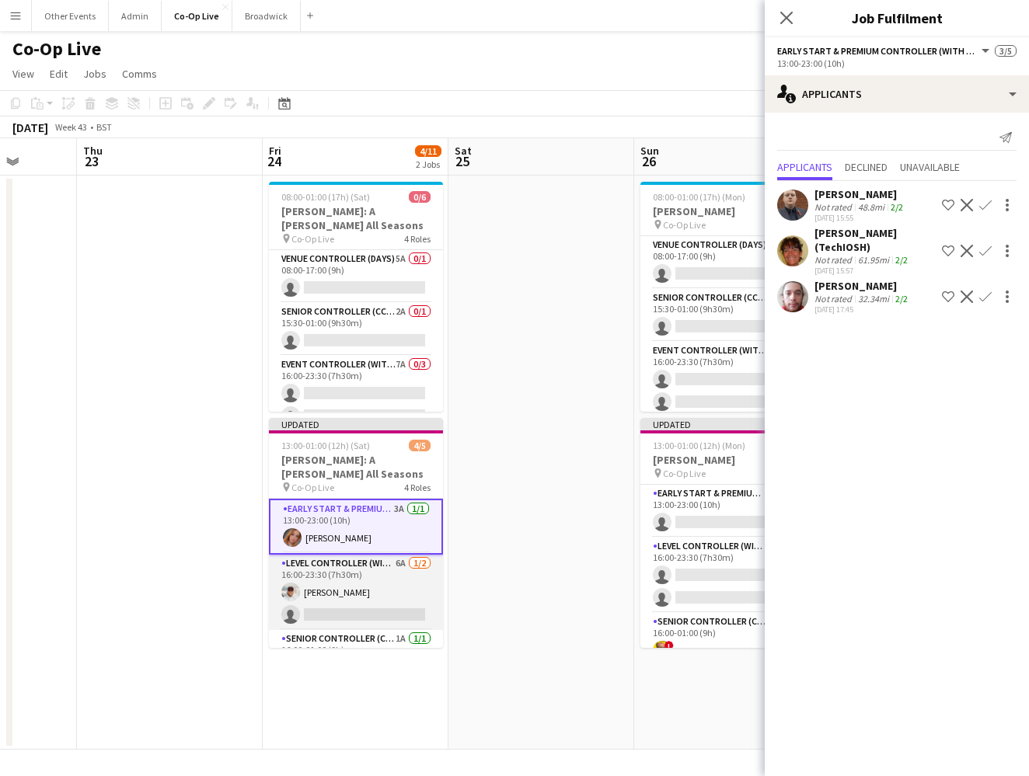
scroll to position [-1, 0]
click at [343, 601] on app-card-role "Level Controller (with CCTV) 6A 1/2 16:00-23:30 (7h30m) Matt Gilmour single-neu…" at bounding box center [356, 592] width 174 height 75
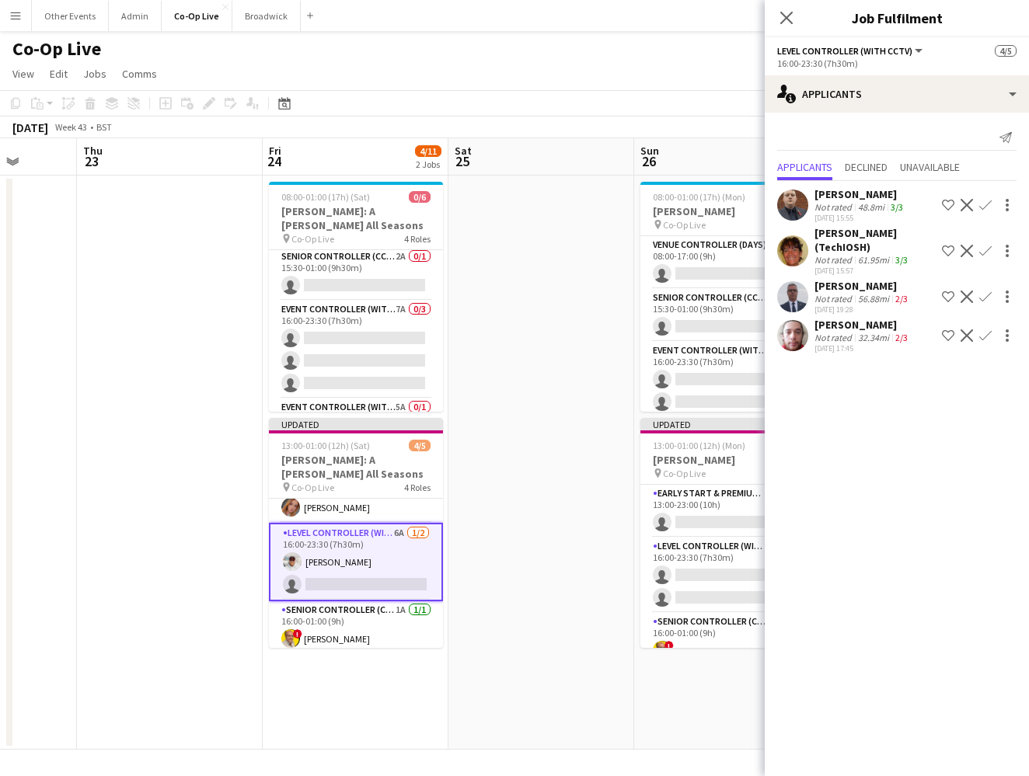
scroll to position [69, 0]
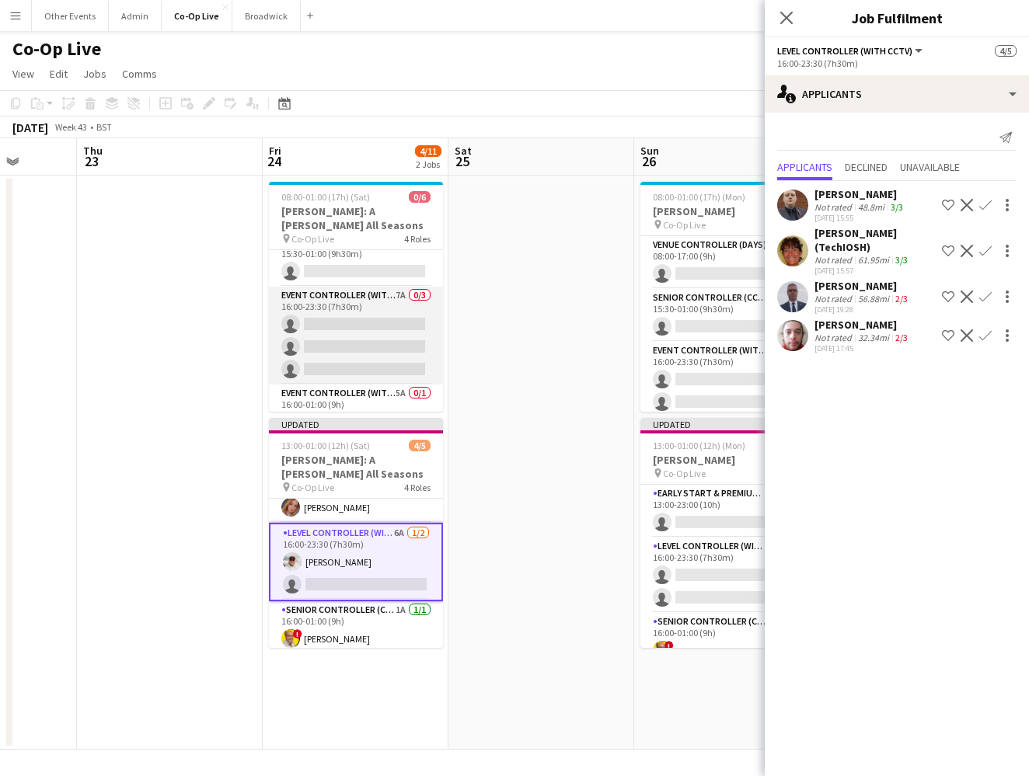
click at [360, 329] on app-card-role "Event Controller (with CCTV) 7A 0/3 16:00-23:30 (7h30m) single-neutral-actions …" at bounding box center [356, 336] width 174 height 98
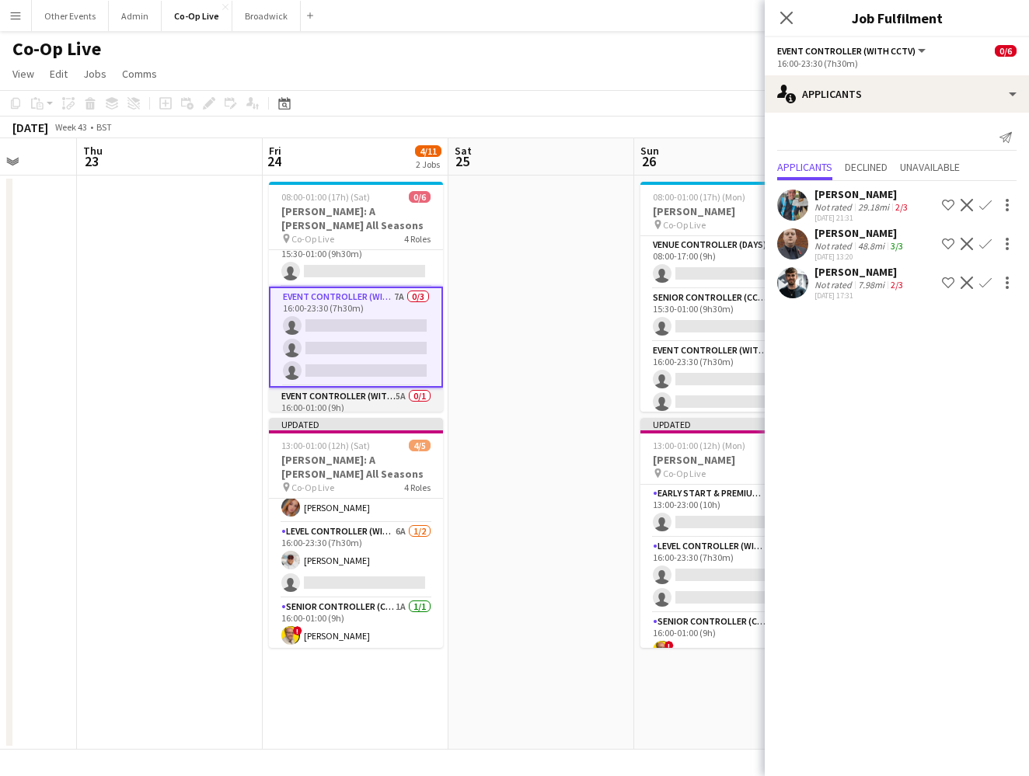
click at [359, 409] on app-card-role "Event Controller (with CCTV) 5A 0/1 16:00-01:00 (9h) single-neutral-actions" at bounding box center [356, 414] width 174 height 53
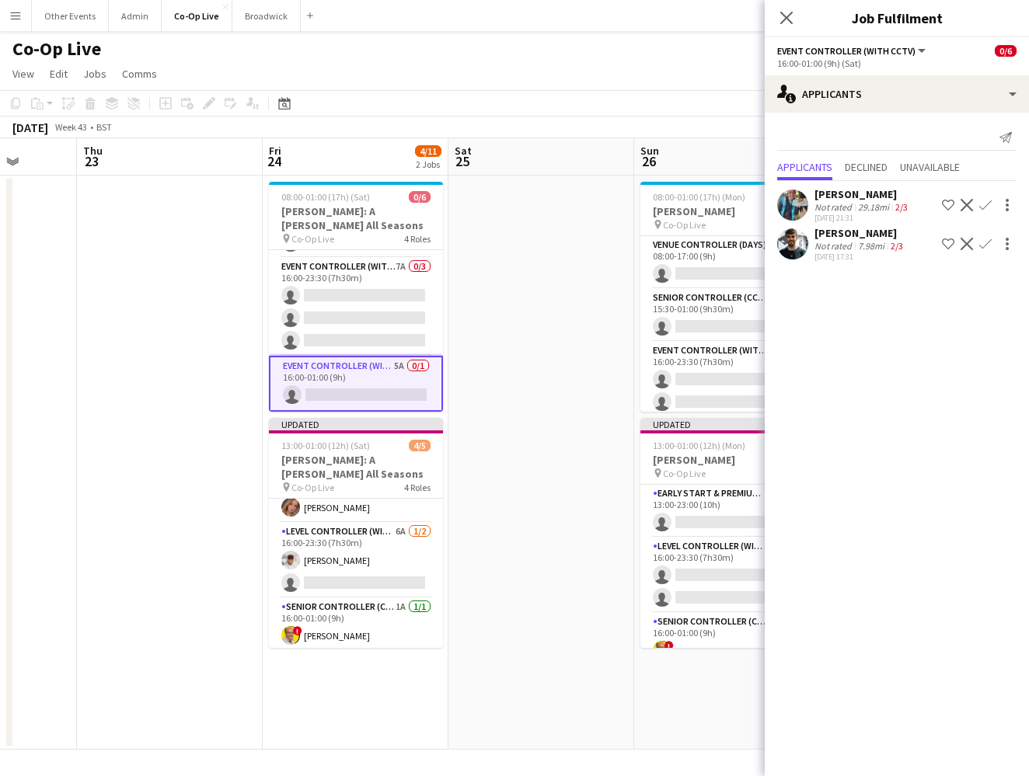
scroll to position [98, 0]
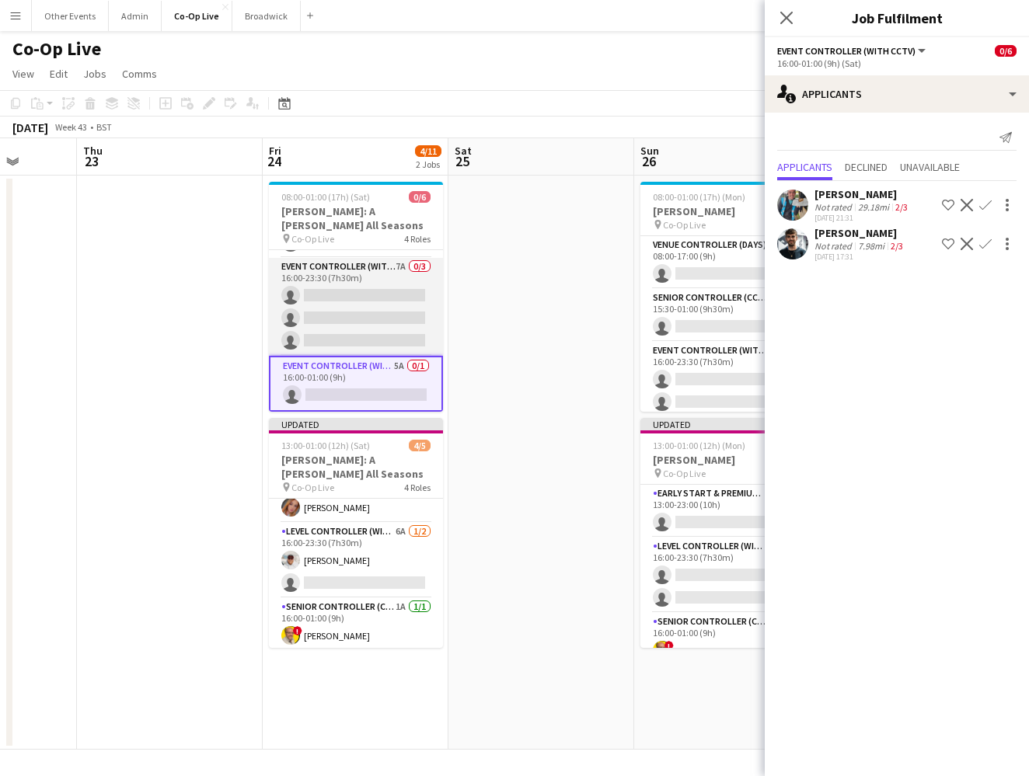
click at [379, 330] on app-card-role "Event Controller (with CCTV) 7A 0/3 16:00-23:30 (7h30m) single-neutral-actions …" at bounding box center [356, 307] width 174 height 98
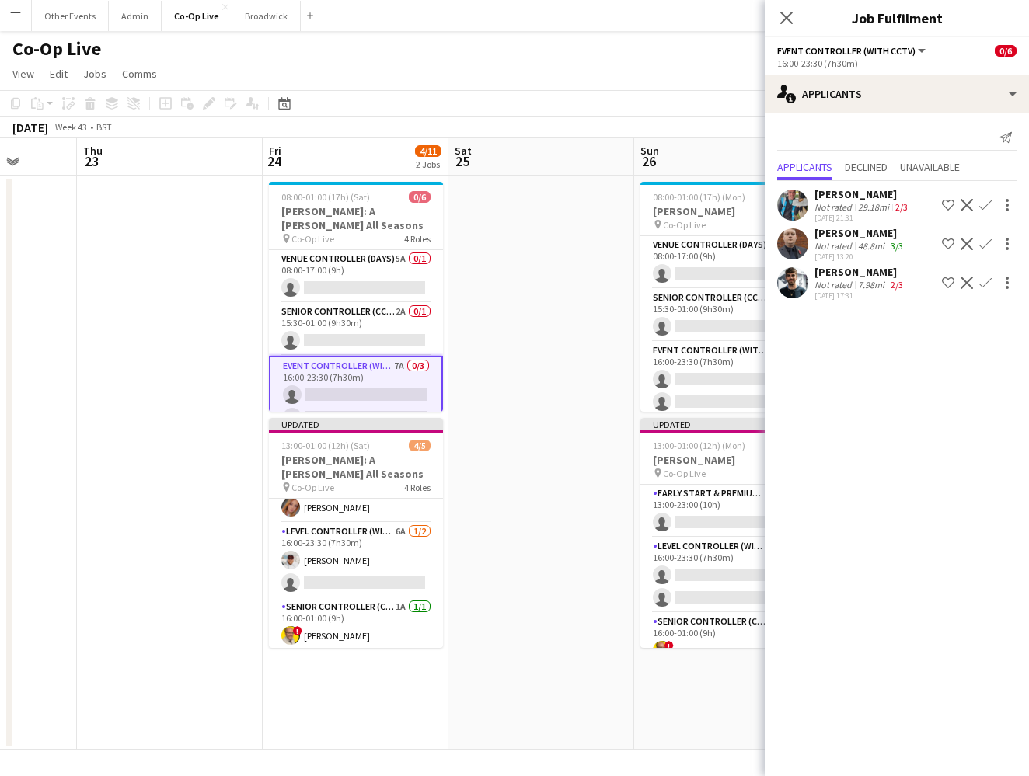
scroll to position [0, 0]
click at [379, 303] on app-card-role "Senior Controller (CCTV) 2A 0/1 15:30-01:00 (9h30m) single-neutral-actions" at bounding box center [356, 329] width 174 height 53
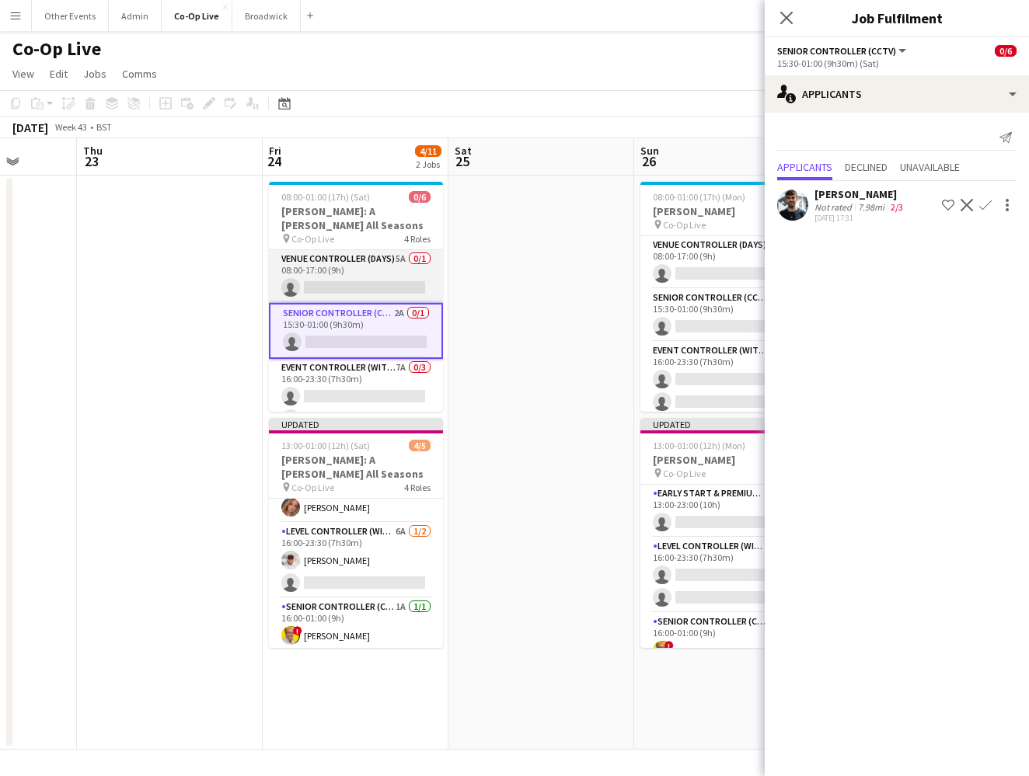
click at [375, 278] on app-card-role "Venue Controller (Days) 5A 0/1 08:00-17:00 (9h) single-neutral-actions" at bounding box center [356, 276] width 174 height 53
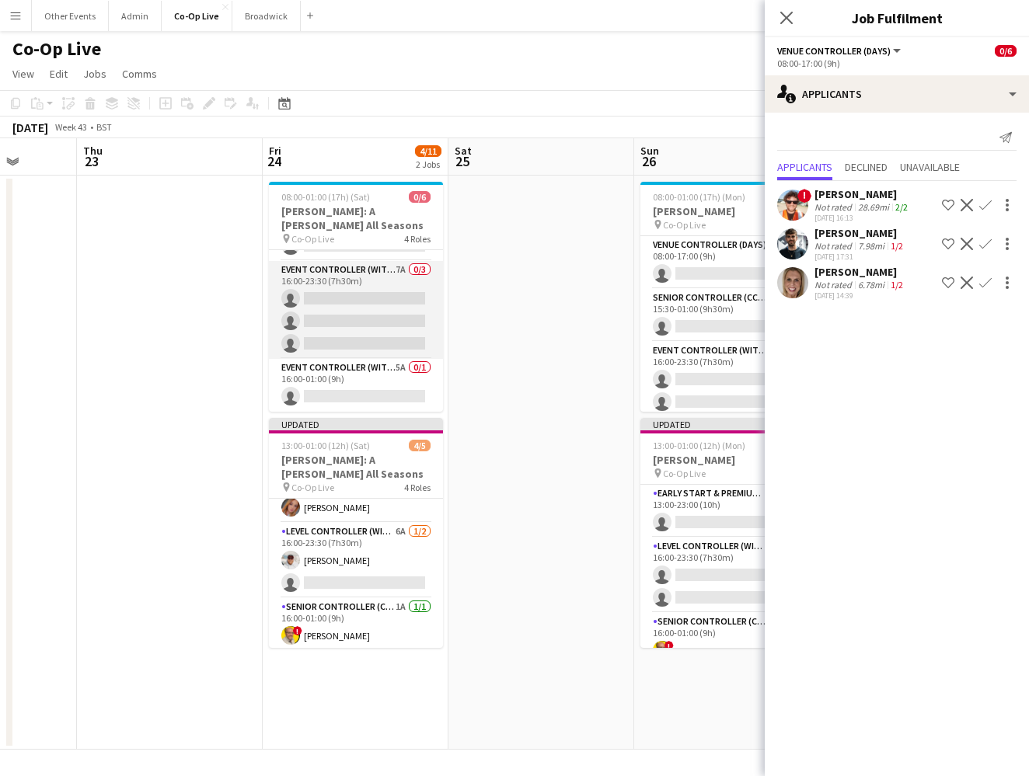
scroll to position [98, 0]
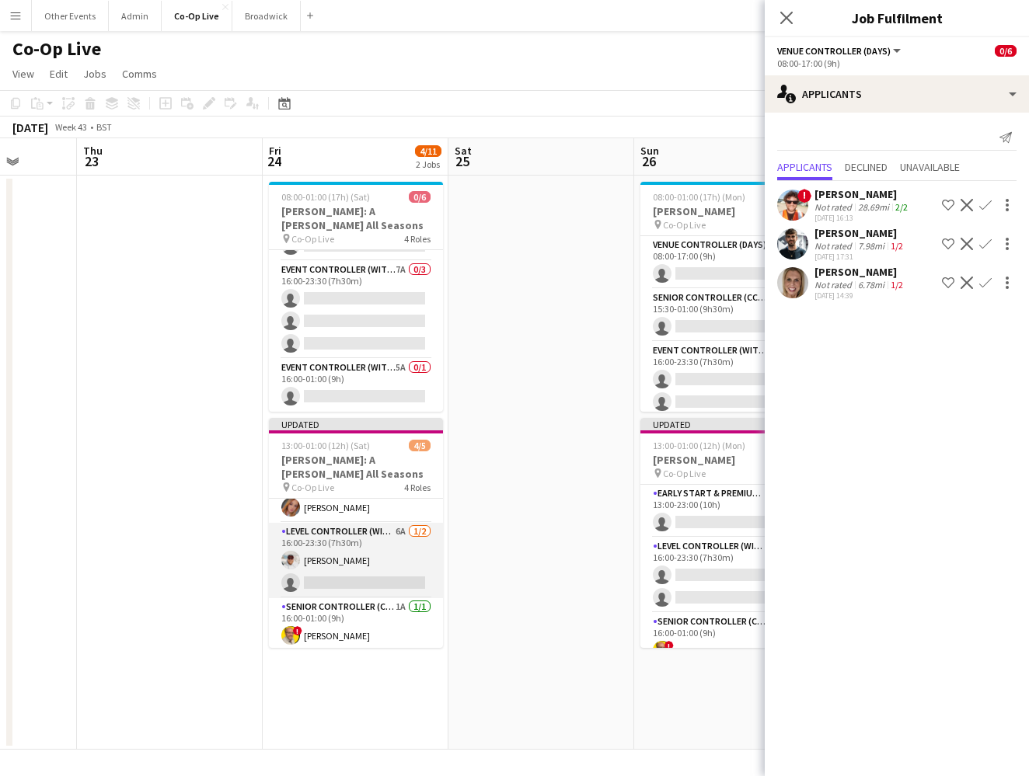
click at [368, 560] on app-card-role "Level Controller (with CCTV) 6A 1/2 16:00-23:30 (7h30m) Matt Gilmour single-neu…" at bounding box center [356, 560] width 174 height 75
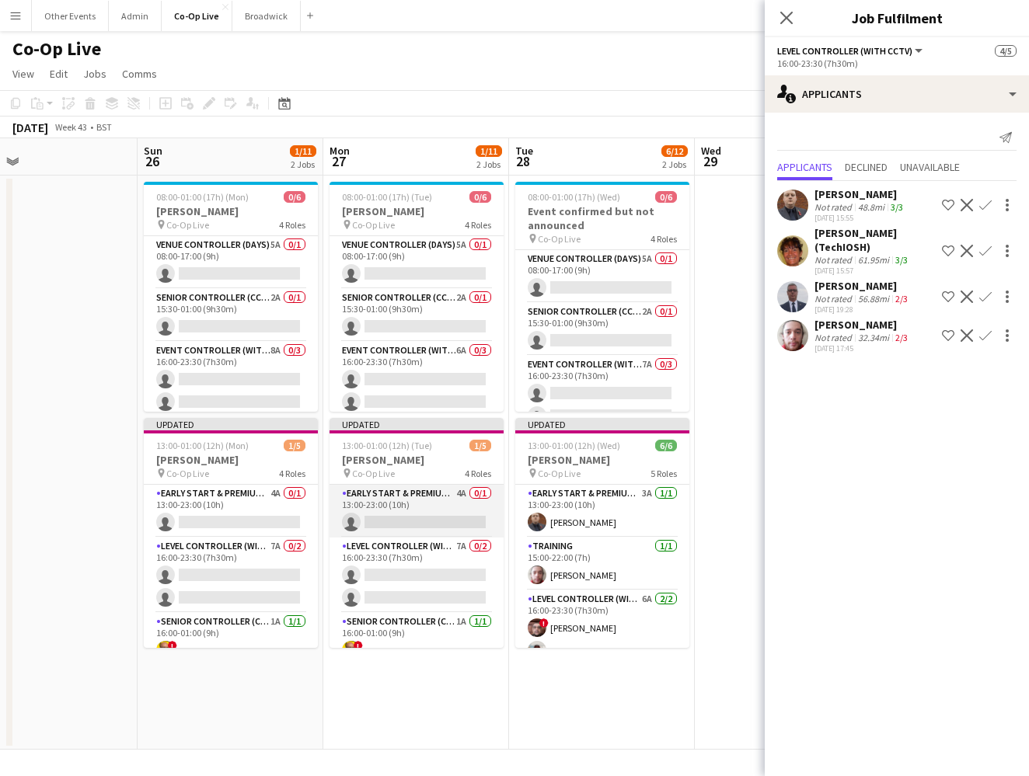
scroll to position [0, 409]
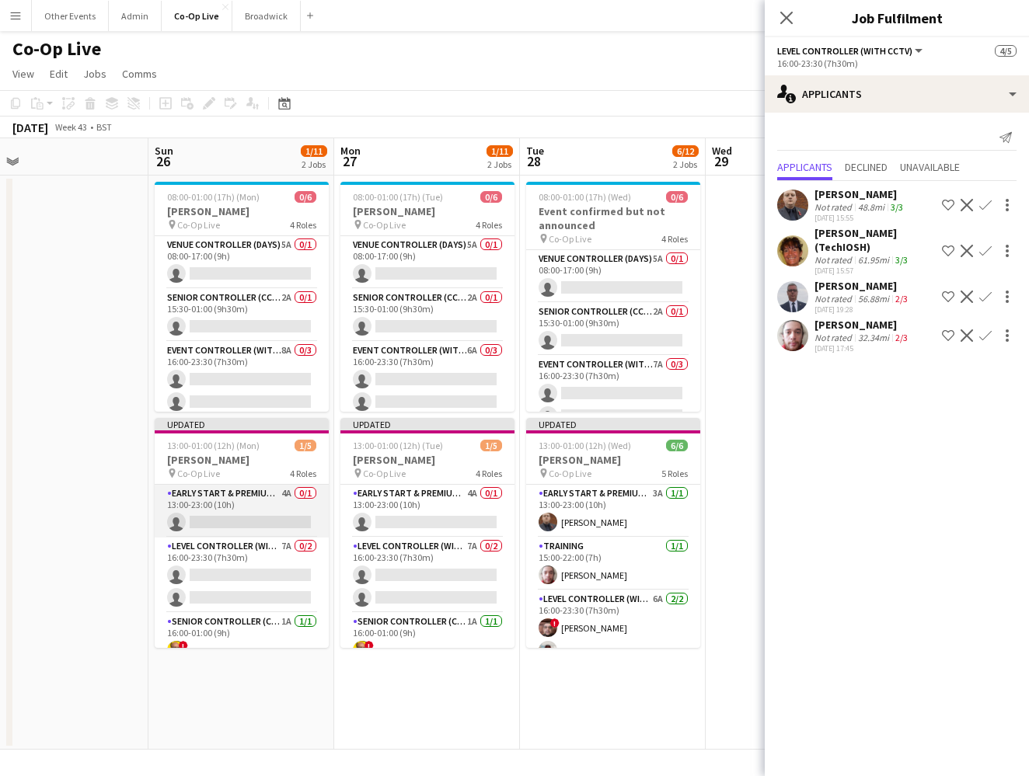
click at [279, 522] on app-card-role "Early Start & Premium Controller (with CCTV) 4A 0/1 13:00-23:00 (10h) single-ne…" at bounding box center [242, 511] width 174 height 53
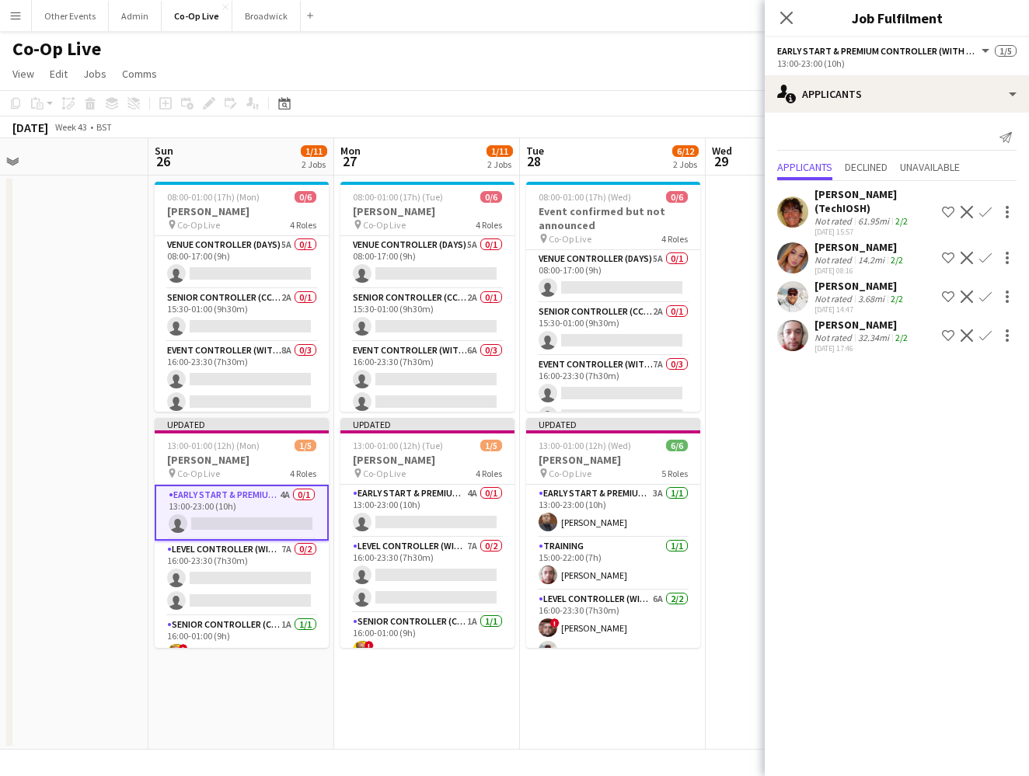
click at [671, 260] on app-icon "Confirm" at bounding box center [985, 258] width 12 height 12
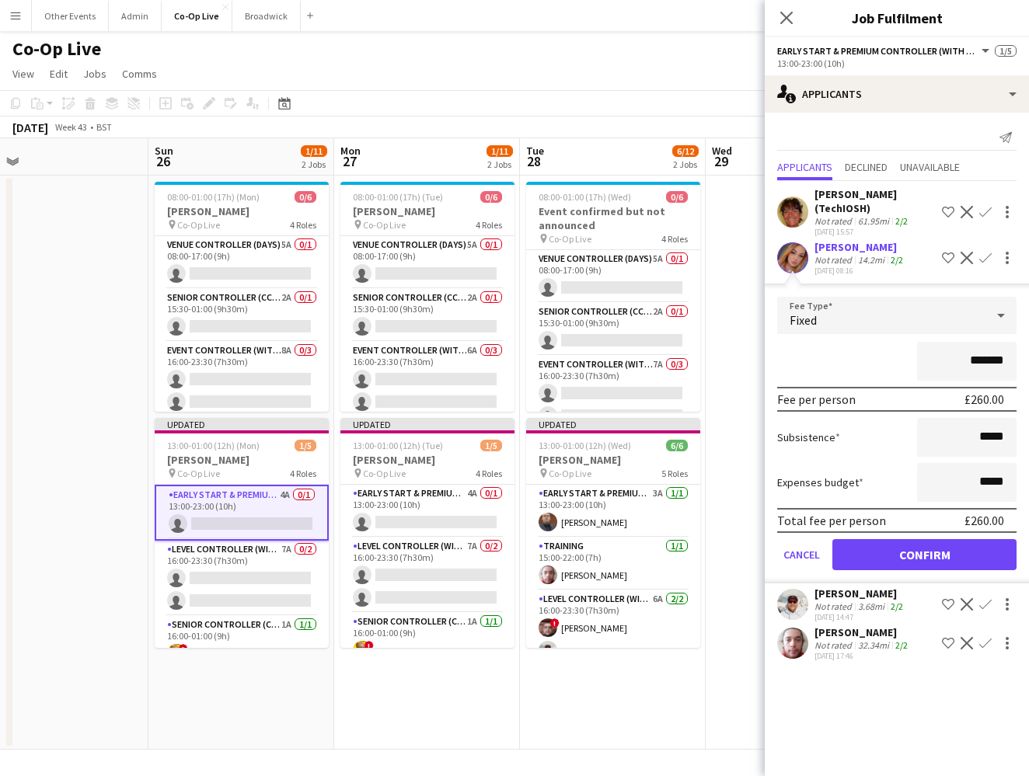
click at [671, 545] on button "Confirm" at bounding box center [924, 554] width 184 height 31
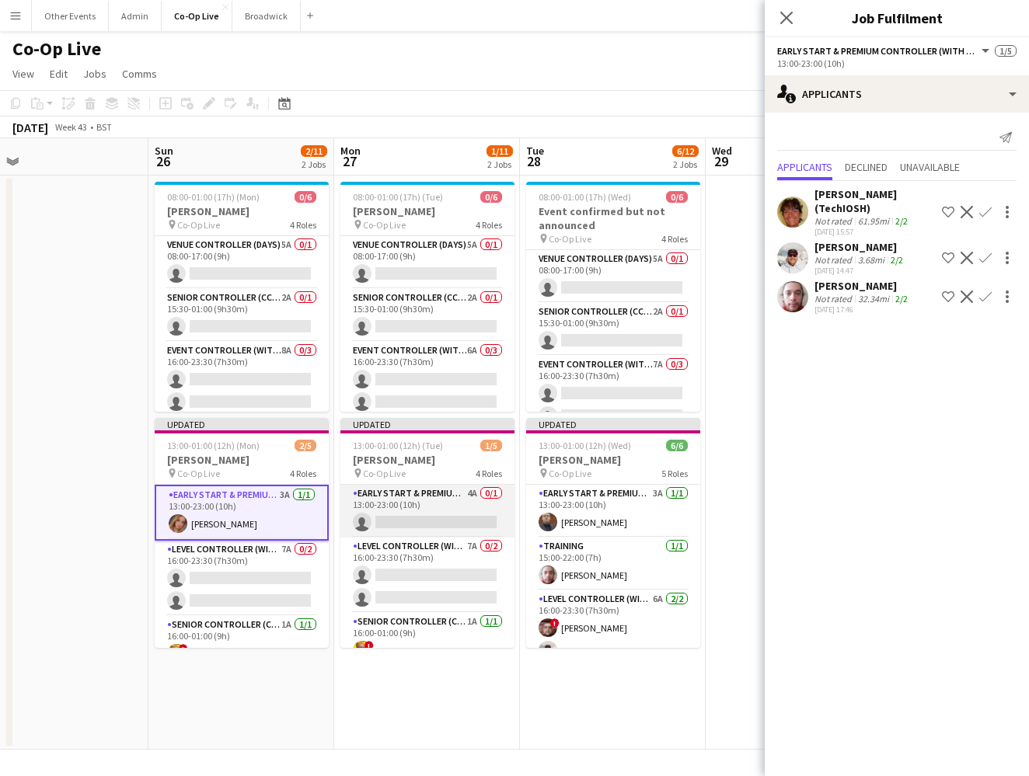
click at [465, 499] on app-card-role "Early Start & Premium Controller (with CCTV) 4A 0/1 13:00-23:00 (10h) single-ne…" at bounding box center [427, 511] width 174 height 53
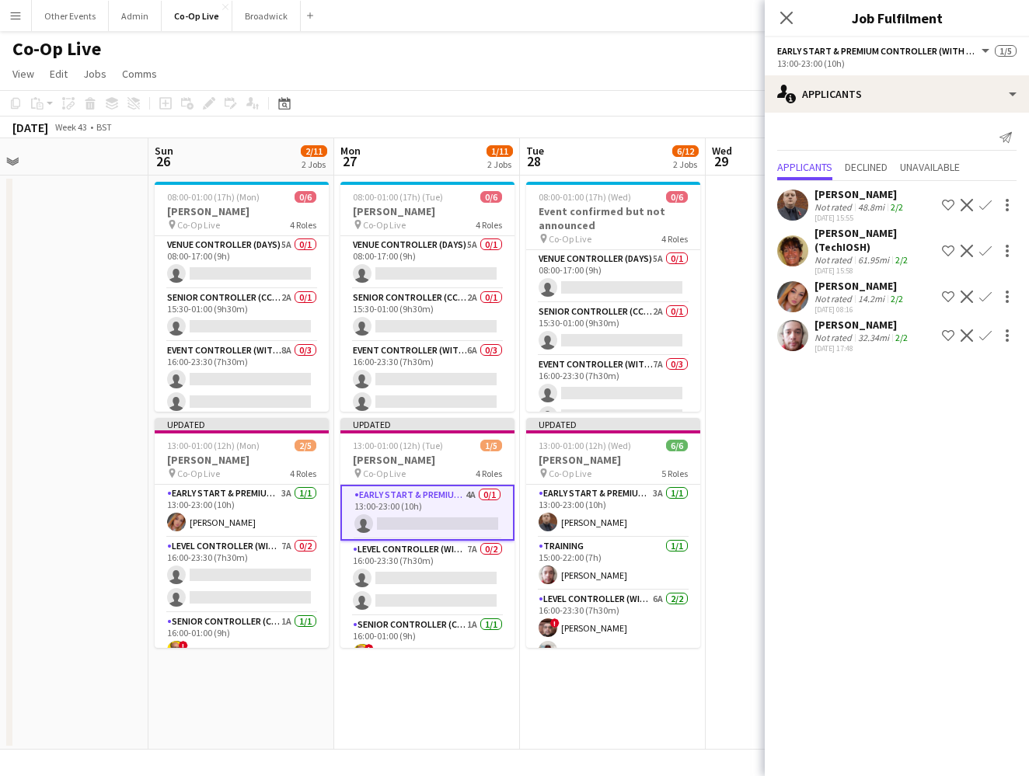
click at [671, 299] on app-icon "Confirm" at bounding box center [985, 297] width 12 height 12
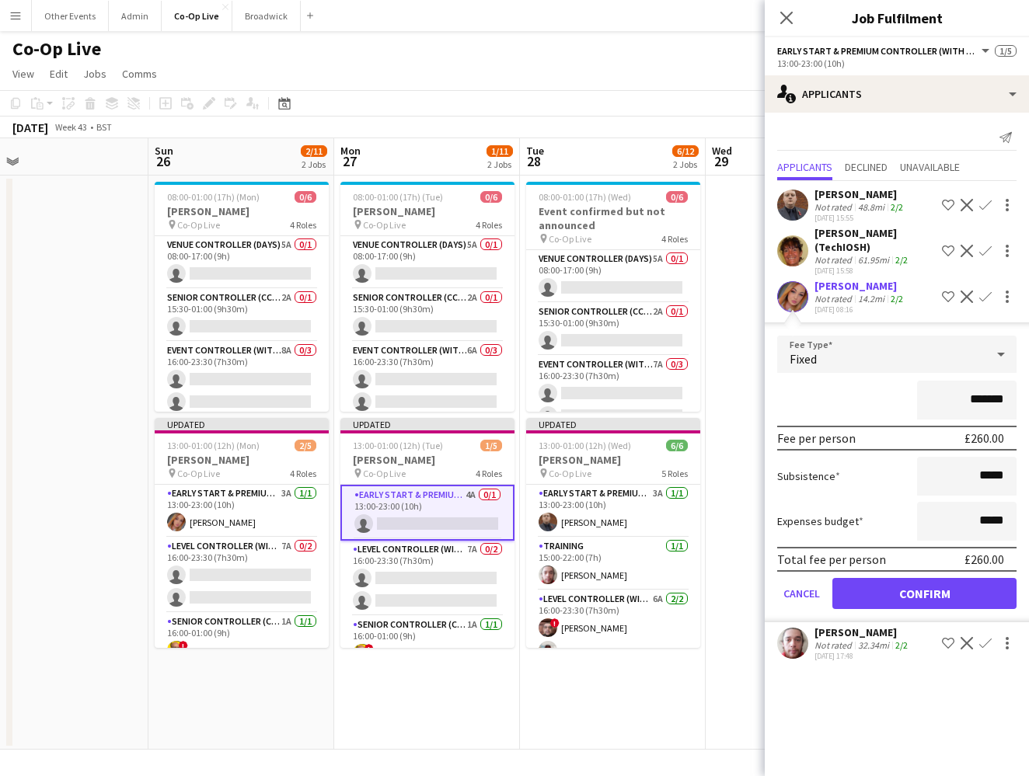
click at [671, 594] on button "Confirm" at bounding box center [924, 593] width 184 height 31
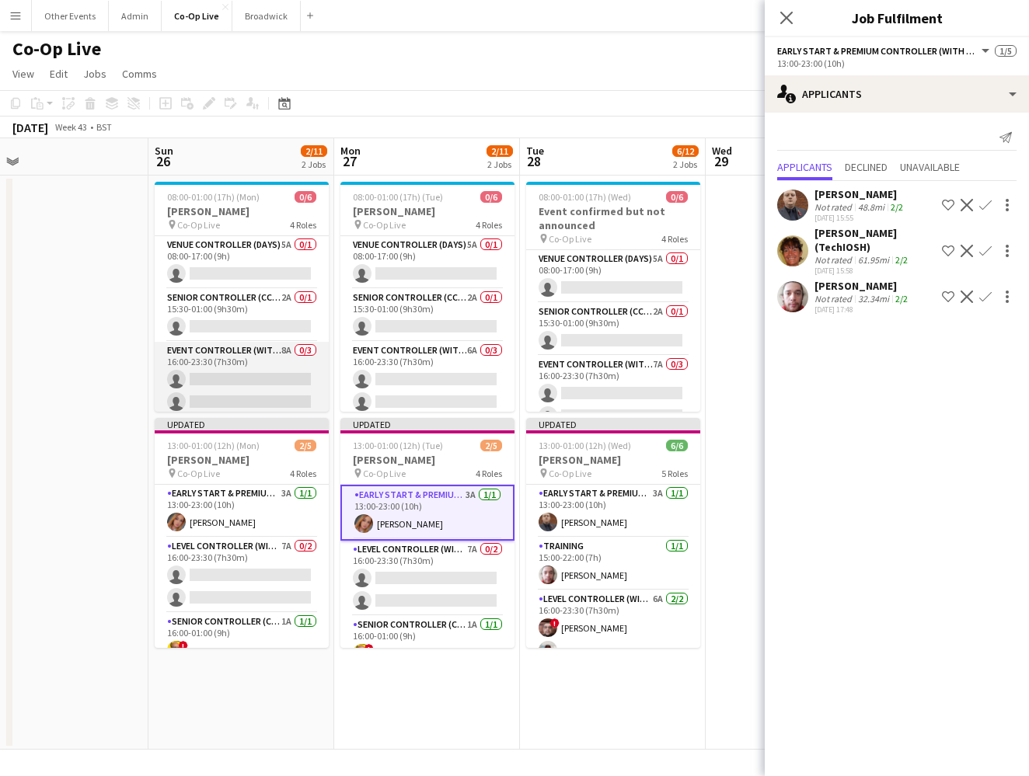
click at [228, 354] on app-card-role "Event Controller (with CCTV) 8A 0/3 16:00-23:30 (7h30m) single-neutral-actions …" at bounding box center [242, 391] width 174 height 98
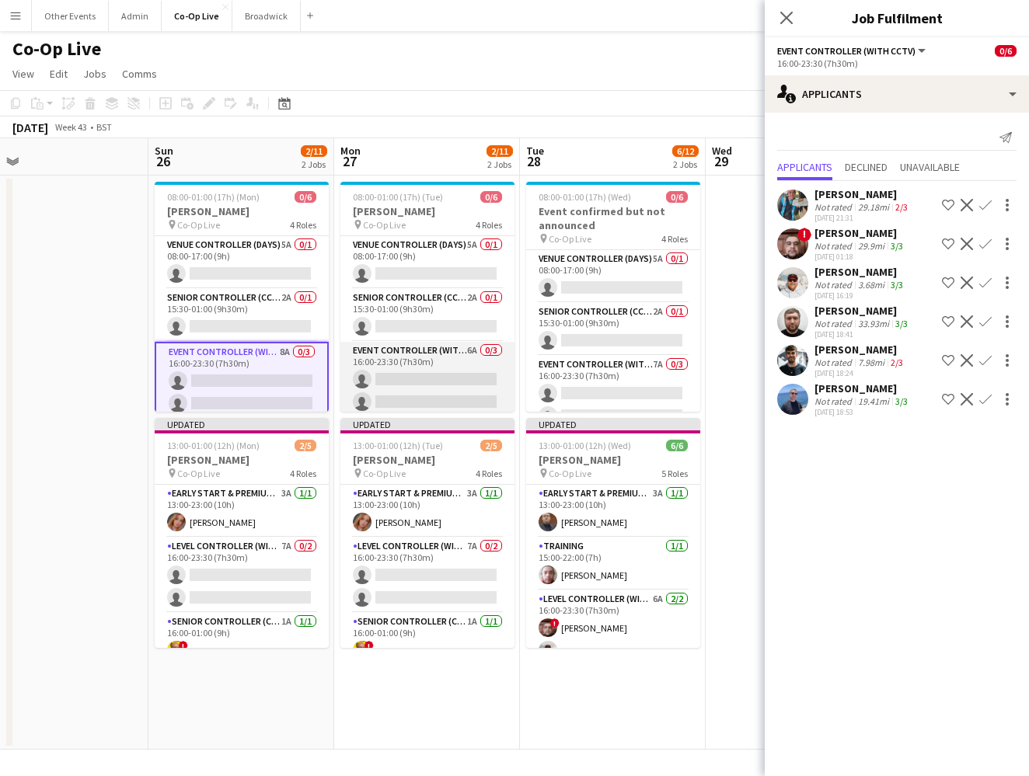
click at [403, 361] on app-card-role "Event Controller (with CCTV) 6A 0/3 16:00-23:30 (7h30m) single-neutral-actions …" at bounding box center [427, 391] width 174 height 98
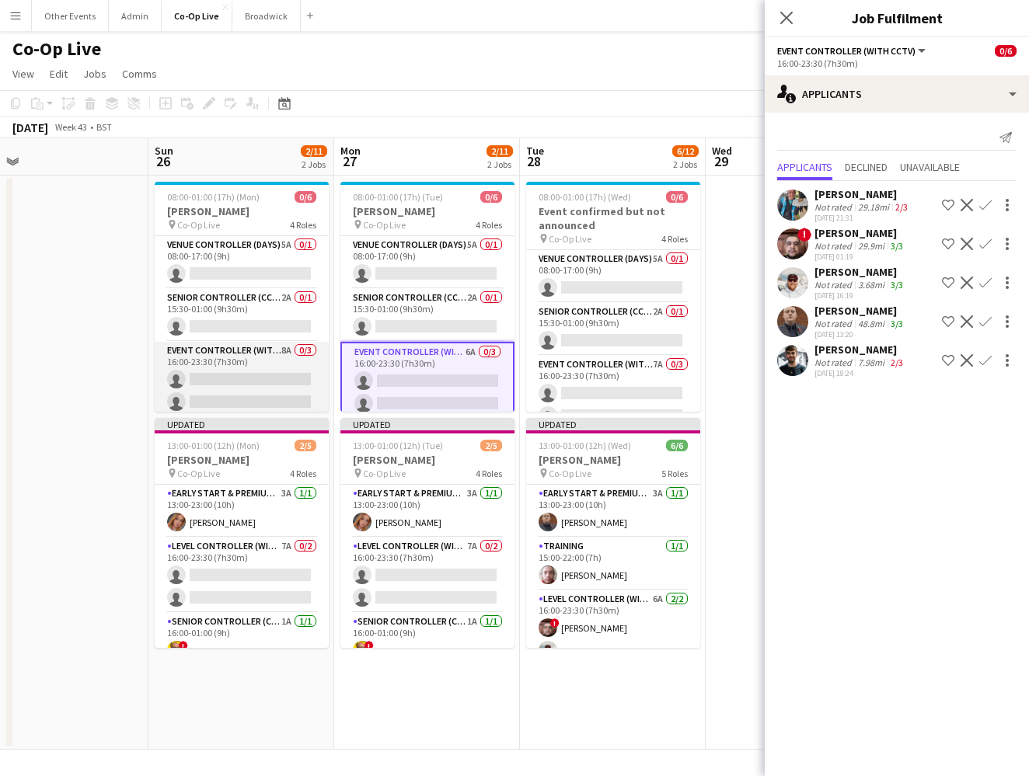
click at [226, 371] on app-card-role "Event Controller (with CCTV) 8A 0/3 16:00-23:30 (7h30m) single-neutral-actions …" at bounding box center [242, 391] width 174 height 98
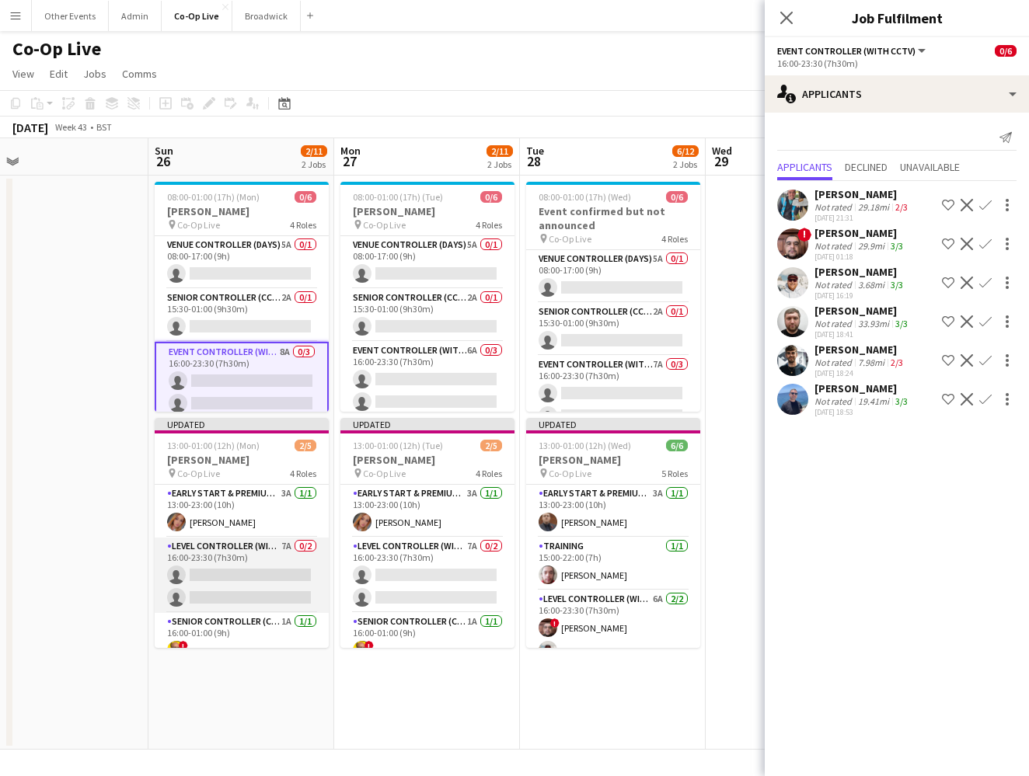
click at [250, 580] on app-card-role "Level Controller (with CCTV) 7A 0/2 16:00-23:30 (7h30m) single-neutral-actions …" at bounding box center [242, 575] width 174 height 75
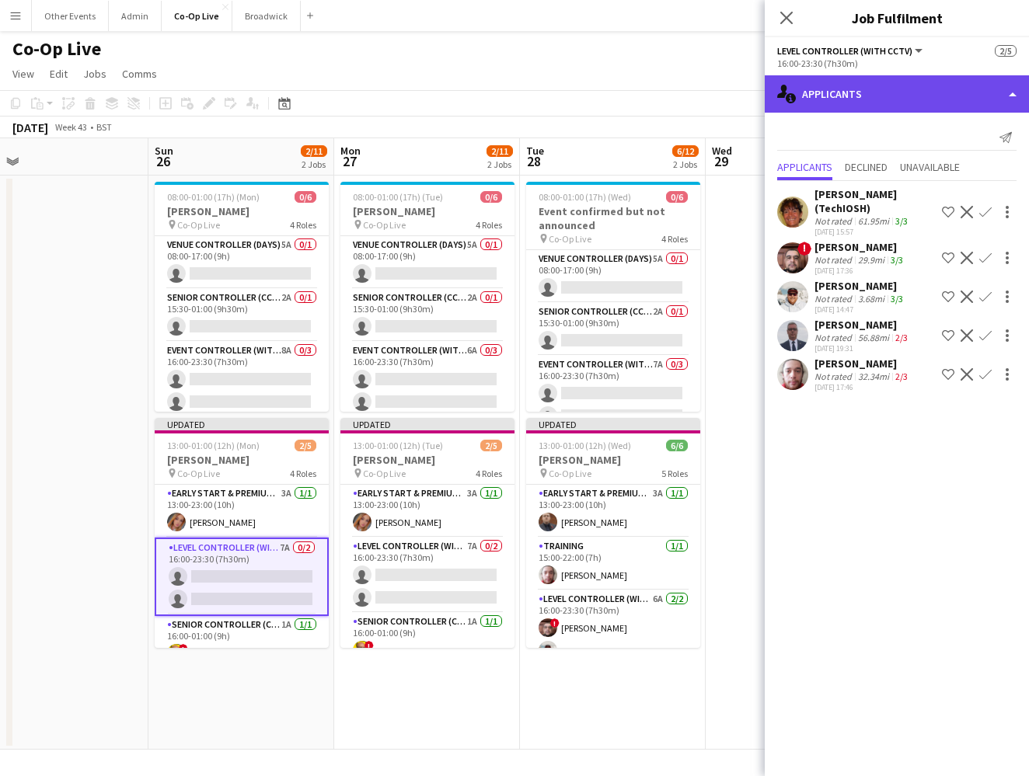
click at [671, 82] on div "single-neutral-actions-information Applicants" at bounding box center [897, 93] width 264 height 37
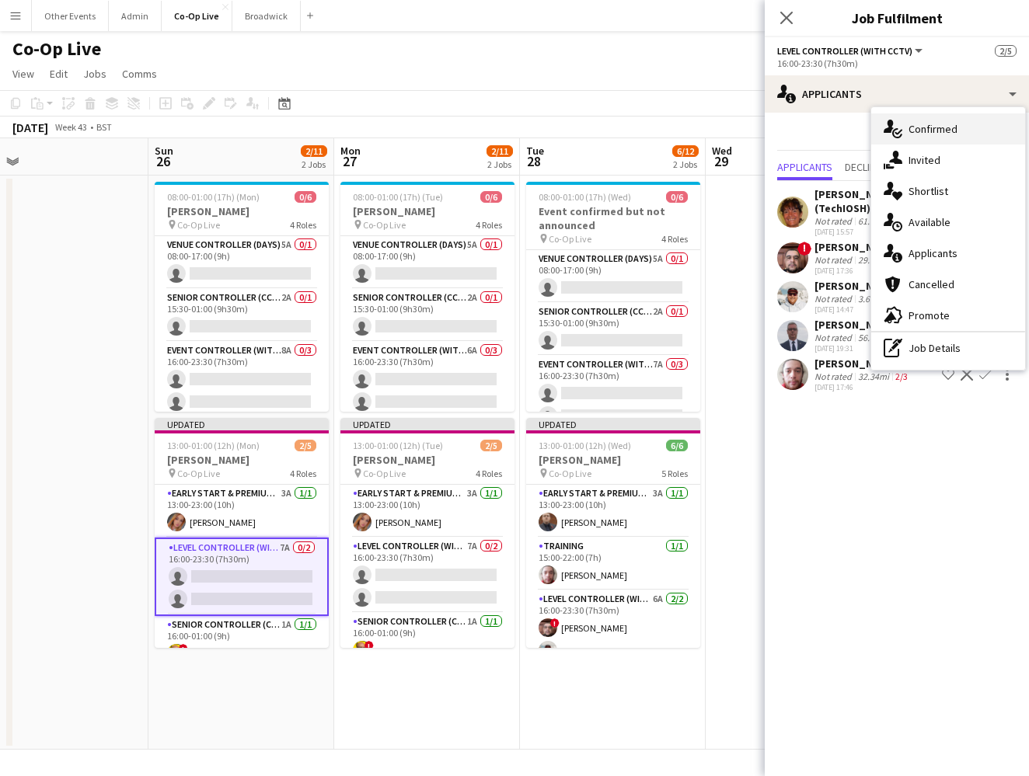
click at [671, 138] on div "single-neutral-actions-check-2 Confirmed" at bounding box center [948, 128] width 154 height 31
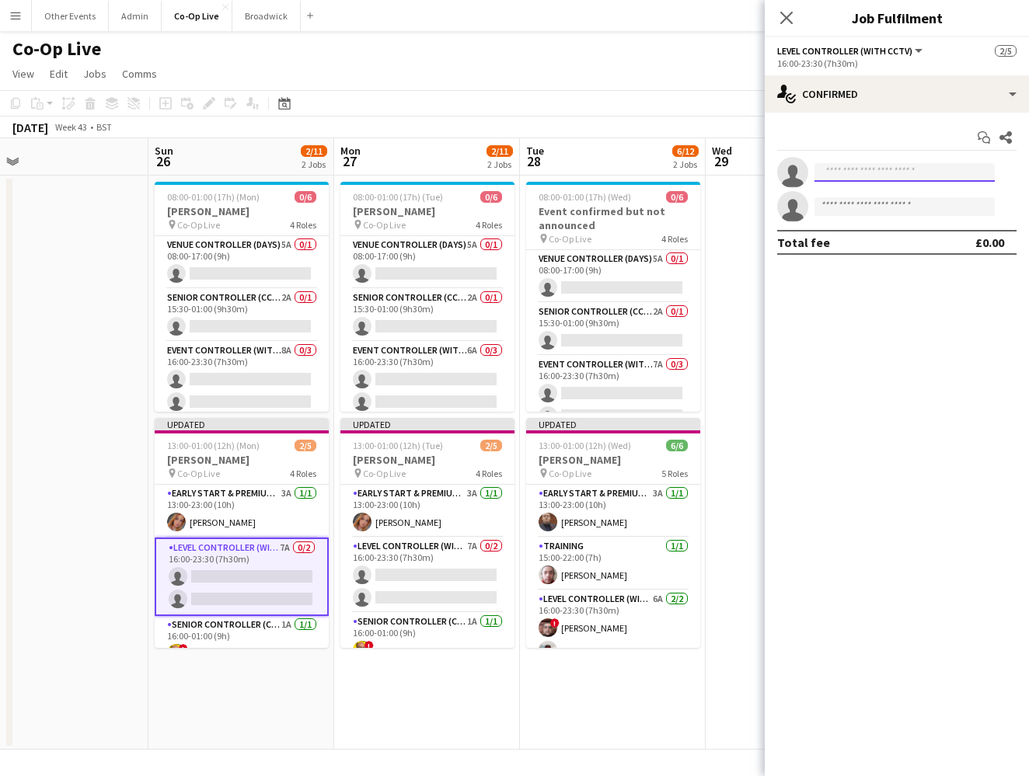
click at [671, 168] on input at bounding box center [904, 172] width 180 height 19
type input "****"
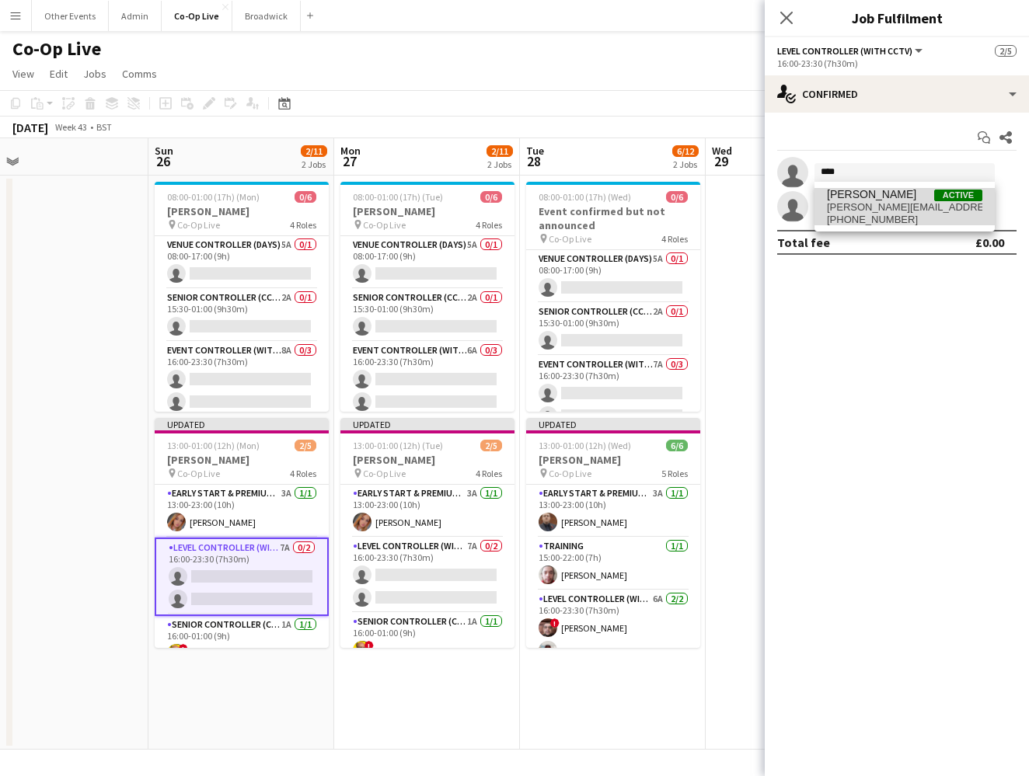
click at [671, 200] on span "Antony Broscombe" at bounding box center [871, 194] width 89 height 13
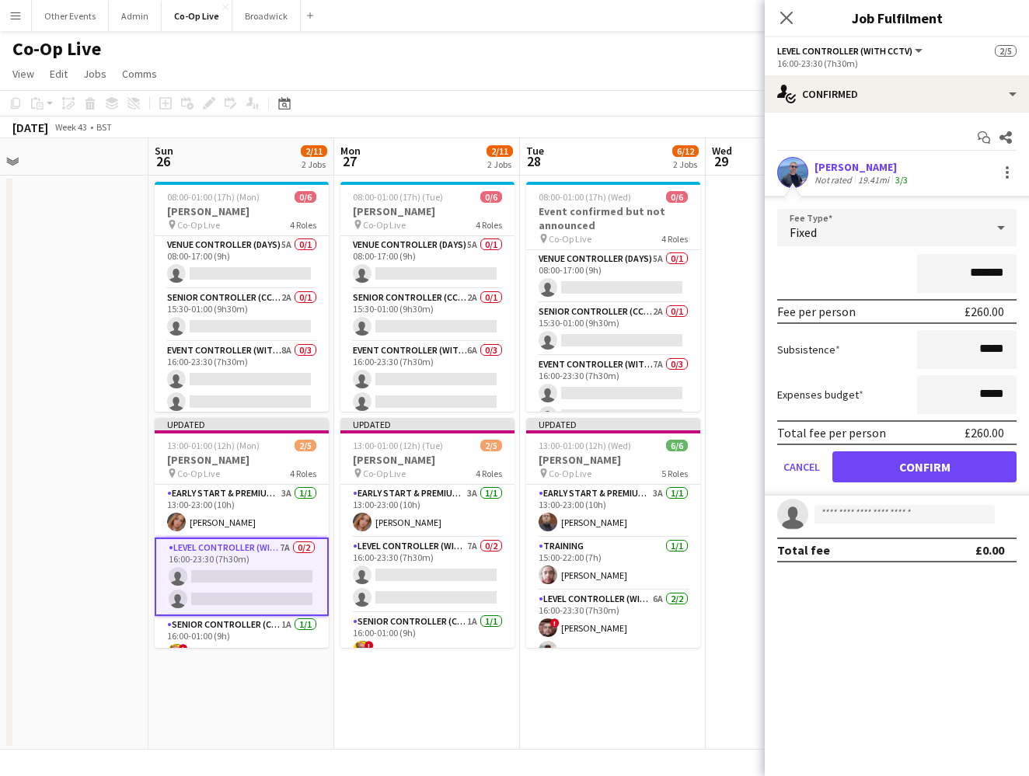
click at [671, 454] on button "Confirm" at bounding box center [924, 466] width 184 height 31
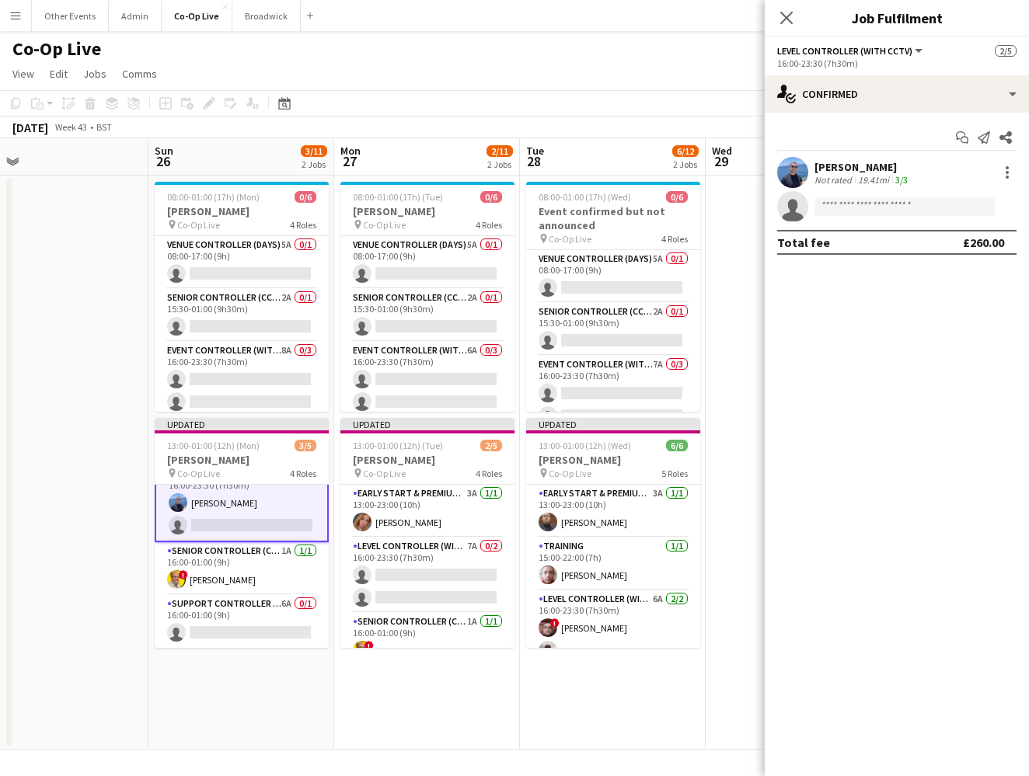
scroll to position [54, 0]
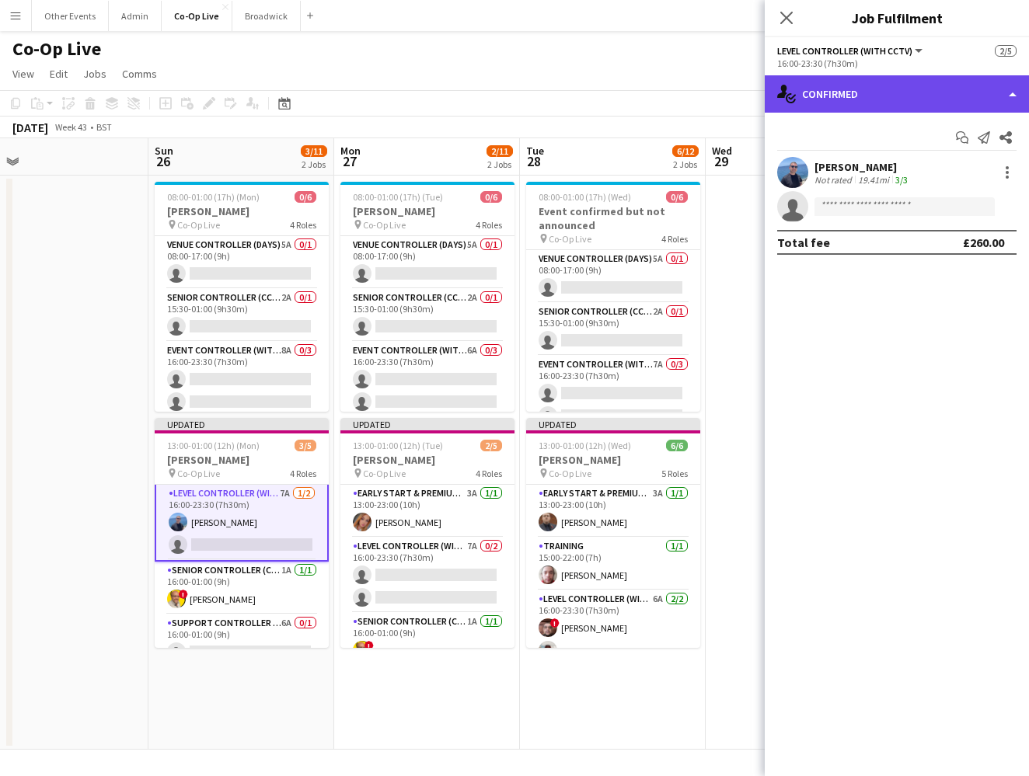
click at [671, 81] on div "single-neutral-actions-check-2 Confirmed" at bounding box center [897, 93] width 264 height 37
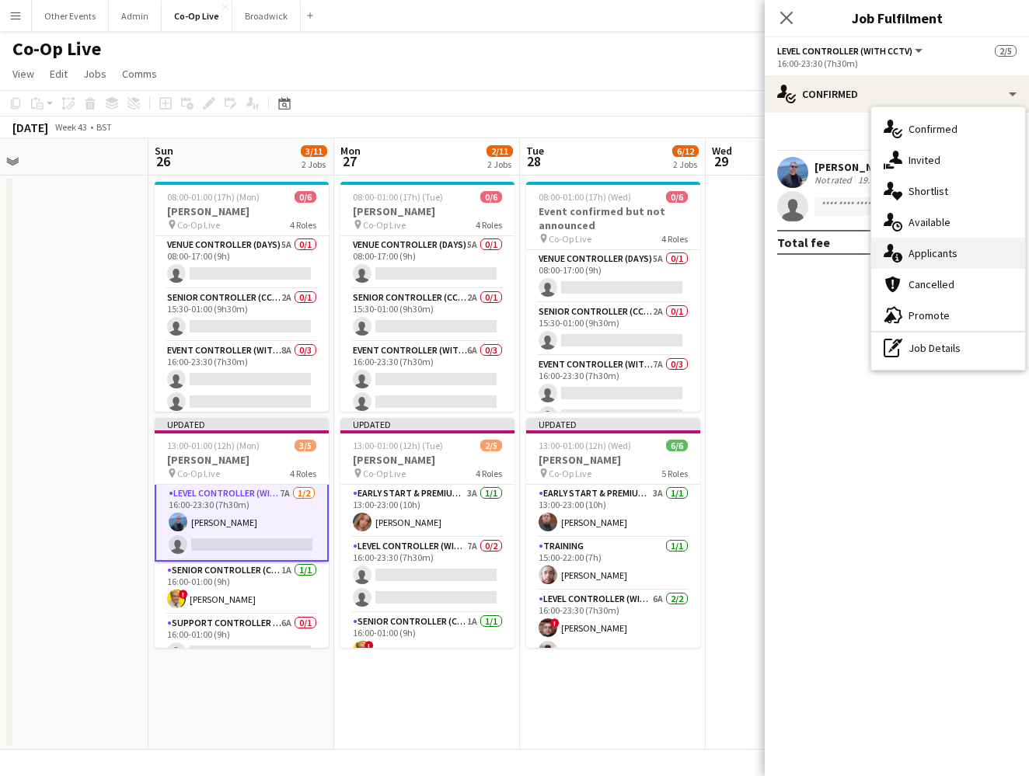
click at [671, 242] on div "single-neutral-actions-information Applicants" at bounding box center [948, 253] width 154 height 31
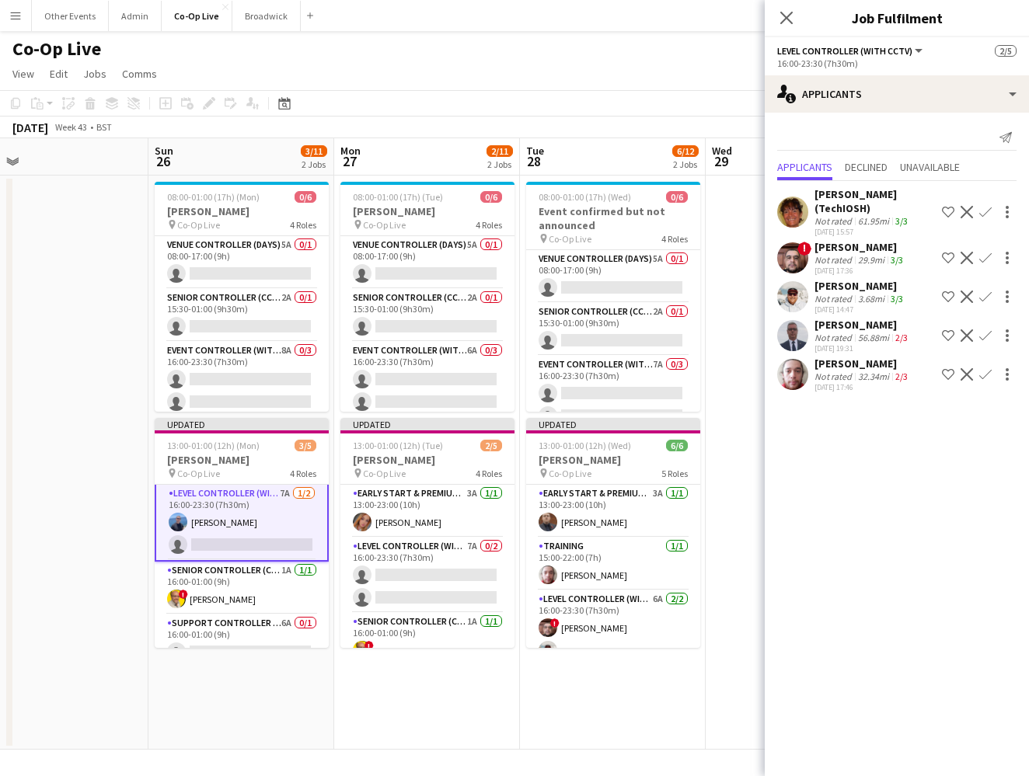
click at [671, 249] on button "Confirm" at bounding box center [985, 258] width 19 height 19
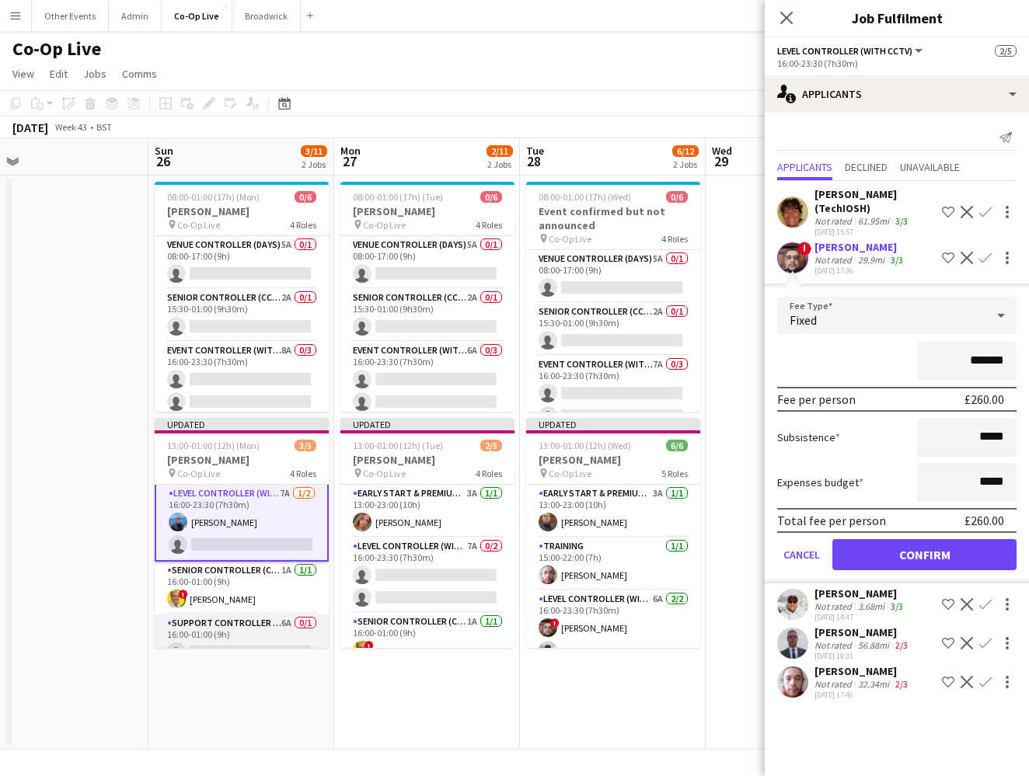
click at [235, 631] on app-card-role "Support Controller (with CCTV) 6A 0/1 16:00-01:00 (9h) single-neutral-actions" at bounding box center [242, 641] width 174 height 53
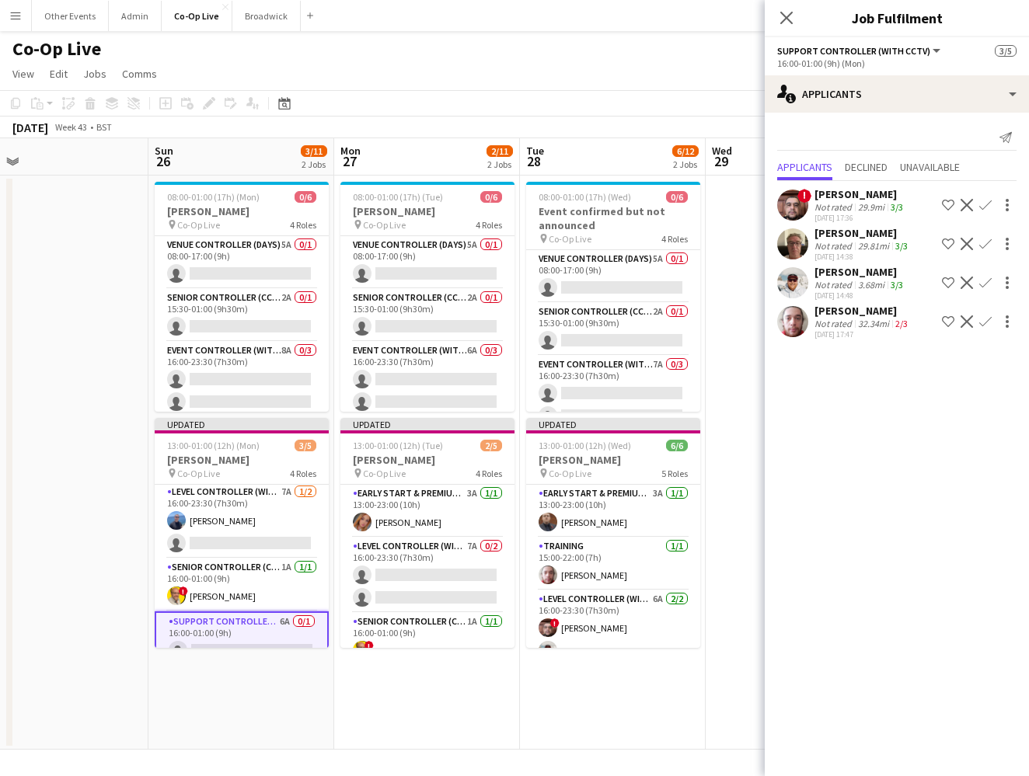
scroll to position [6, 5]
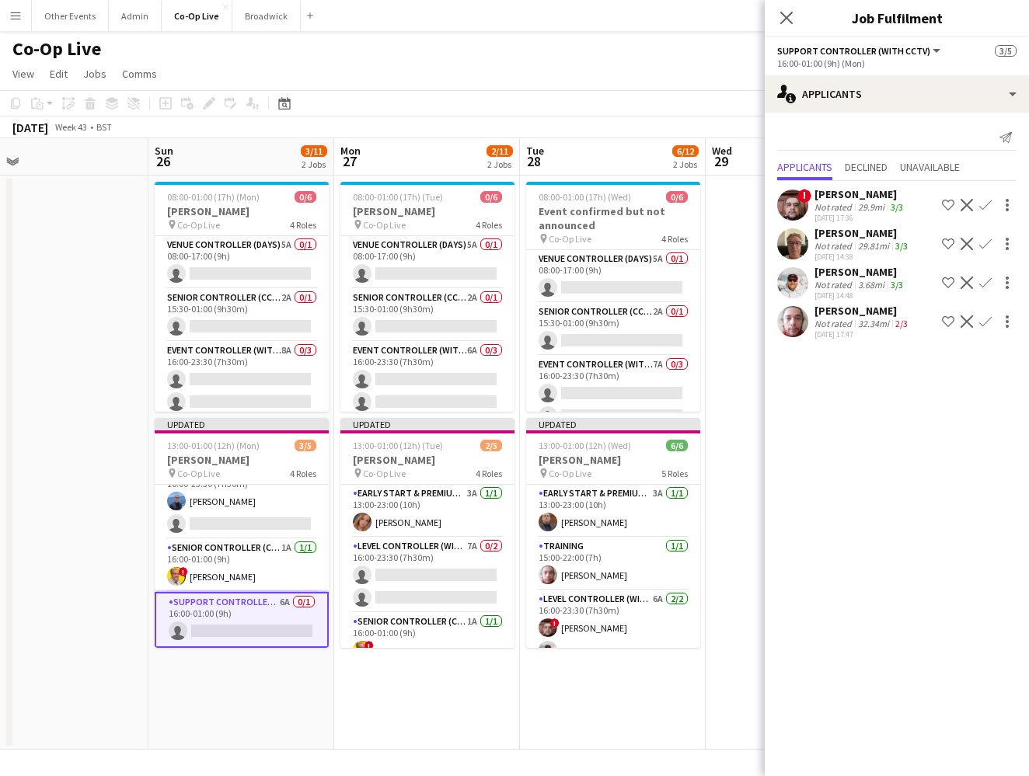
click at [671, 242] on app-icon "Confirm" at bounding box center [985, 244] width 12 height 12
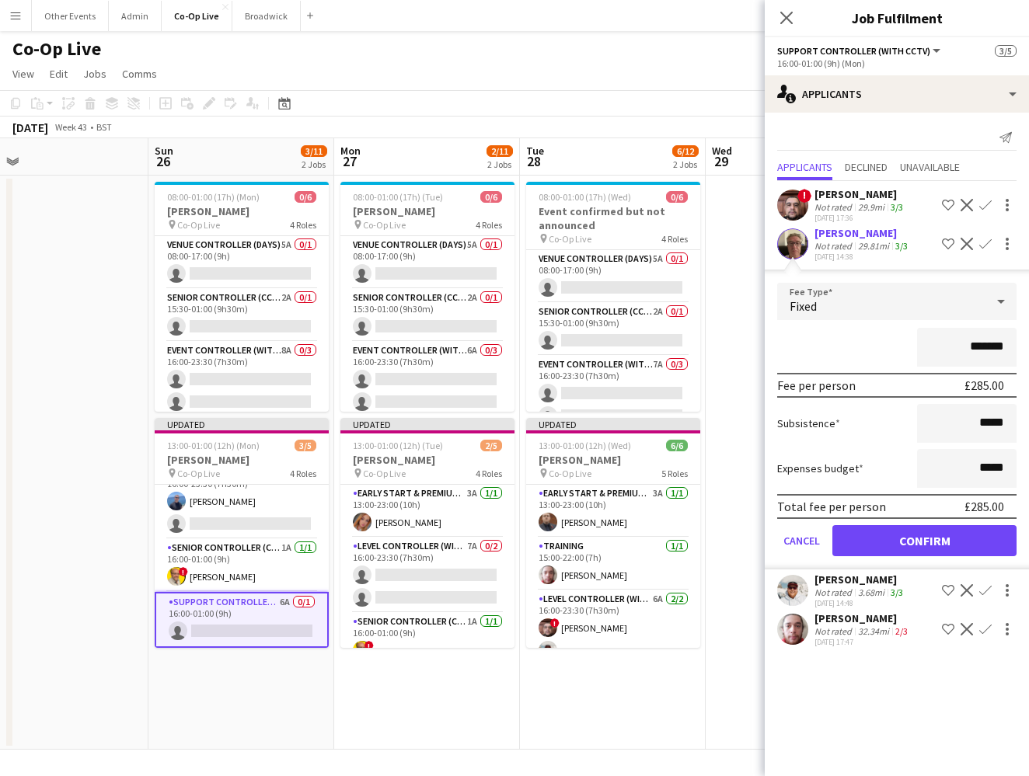
click at [671, 542] on button "Confirm" at bounding box center [924, 540] width 184 height 31
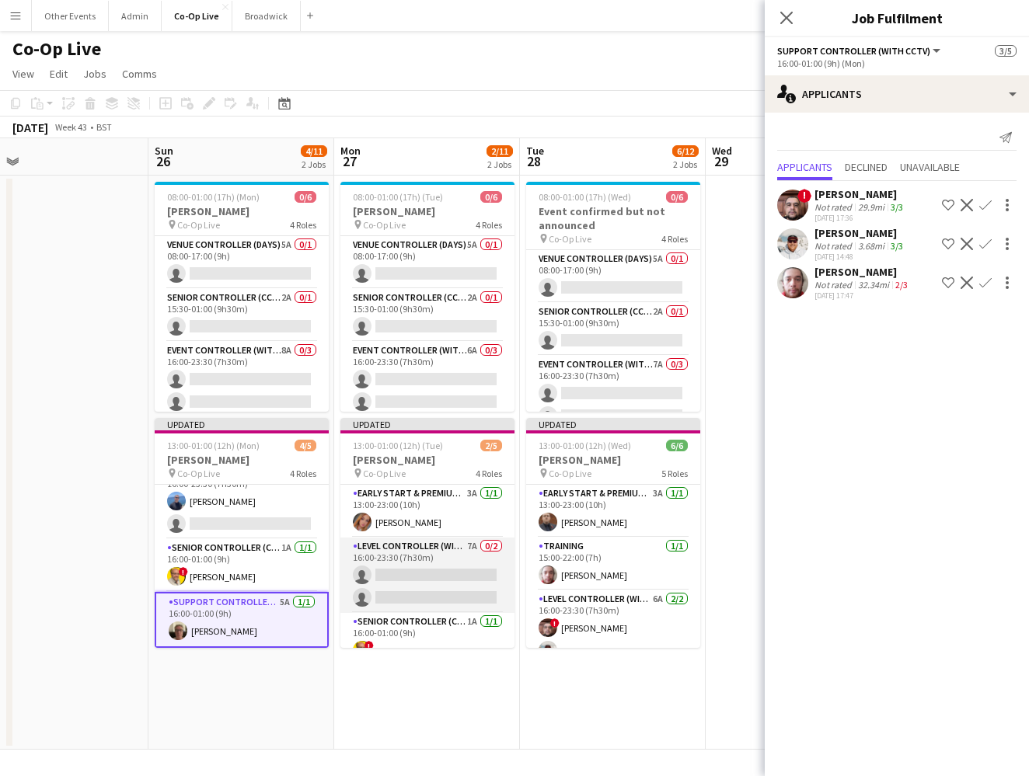
scroll to position [14, 5]
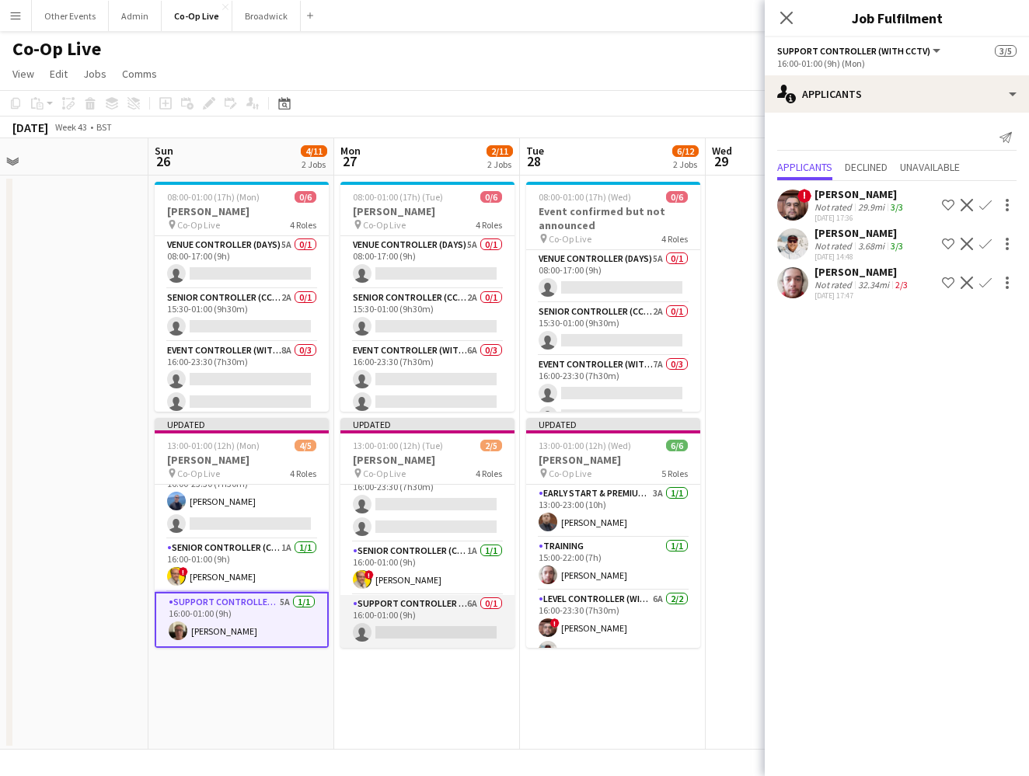
click at [417, 606] on app-card-role "Support Controller (with CCTV) 6A 0/1 16:00-01:00 (9h) single-neutral-actions" at bounding box center [427, 621] width 174 height 53
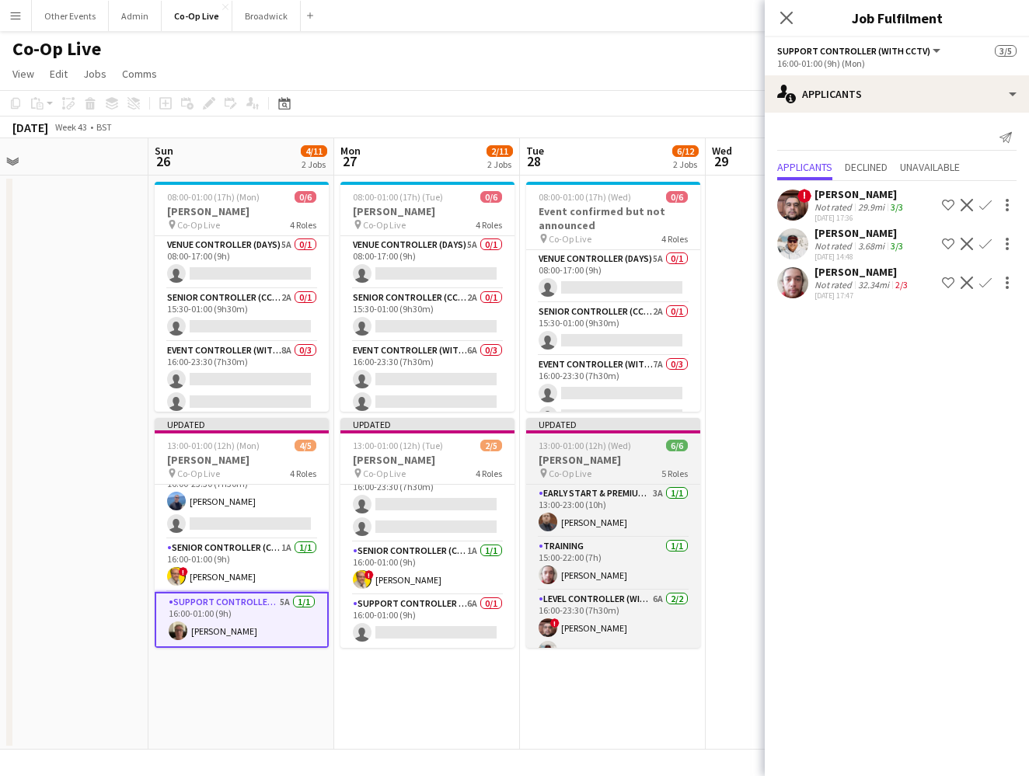
scroll to position [71, 0]
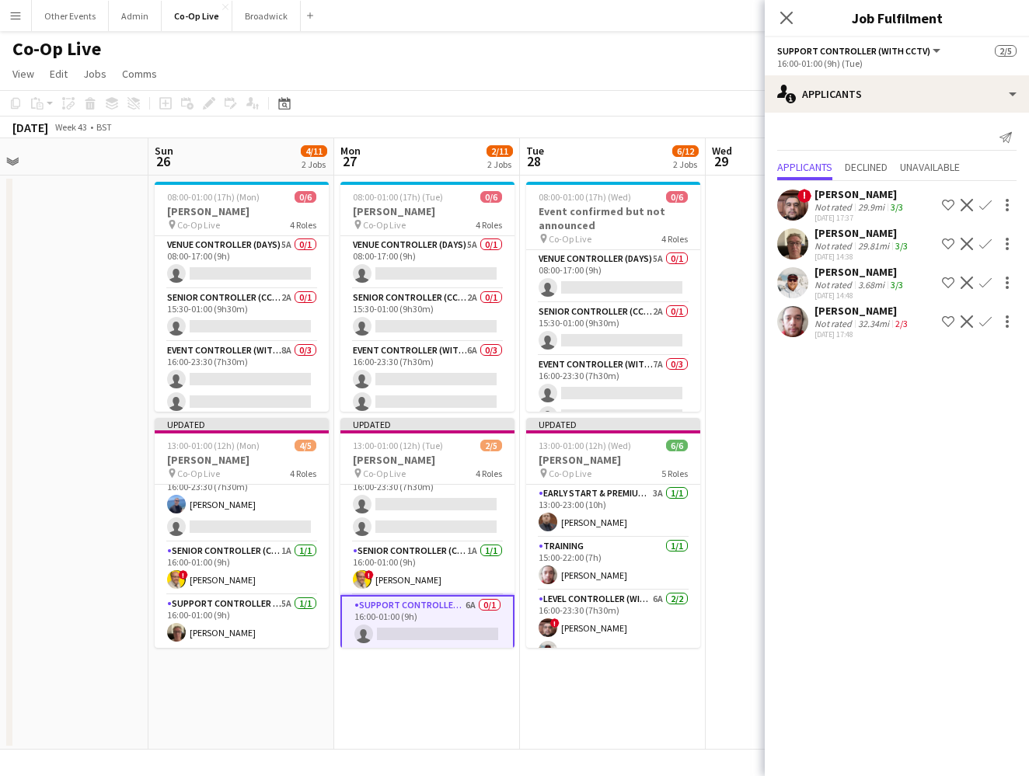
click at [671, 225] on div "! Aaron Spalding Not rated 29.9mi 3/3 11-07-2025 17:37 Shortlist crew Decline C…" at bounding box center [897, 262] width 264 height 162
click at [671, 230] on div "Kevin Anderson Not rated 29.81mi 3/3 13-07-2025 14:38 Shortlist crew Decline Co…" at bounding box center [897, 244] width 264 height 36
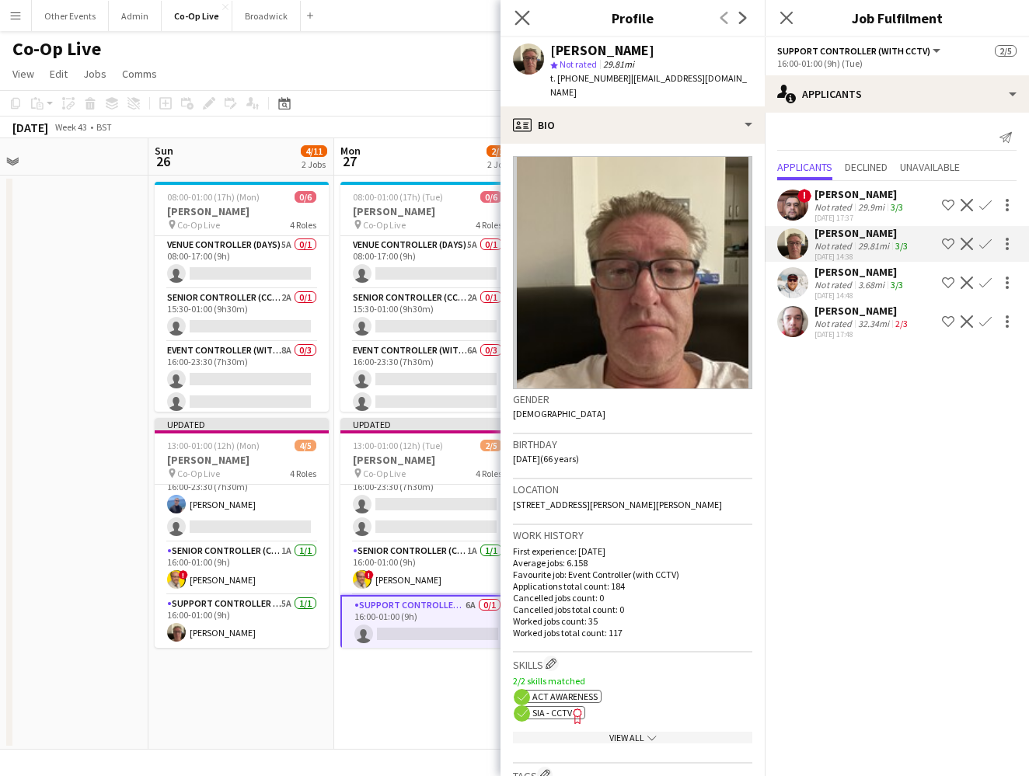
click at [516, 11] on icon at bounding box center [521, 17] width 15 height 15
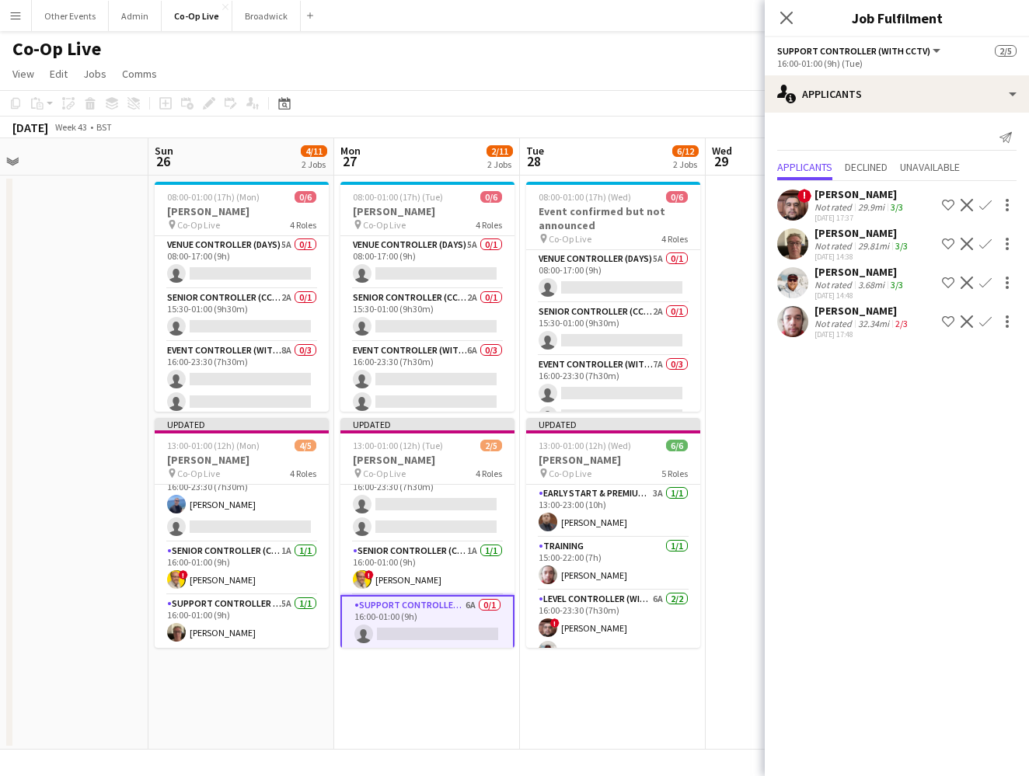
click at [671, 232] on div "Kevin Anderson Not rated 29.81mi 3/3 13-07-2025 14:38 Shortlist crew Decline Co…" at bounding box center [897, 244] width 264 height 36
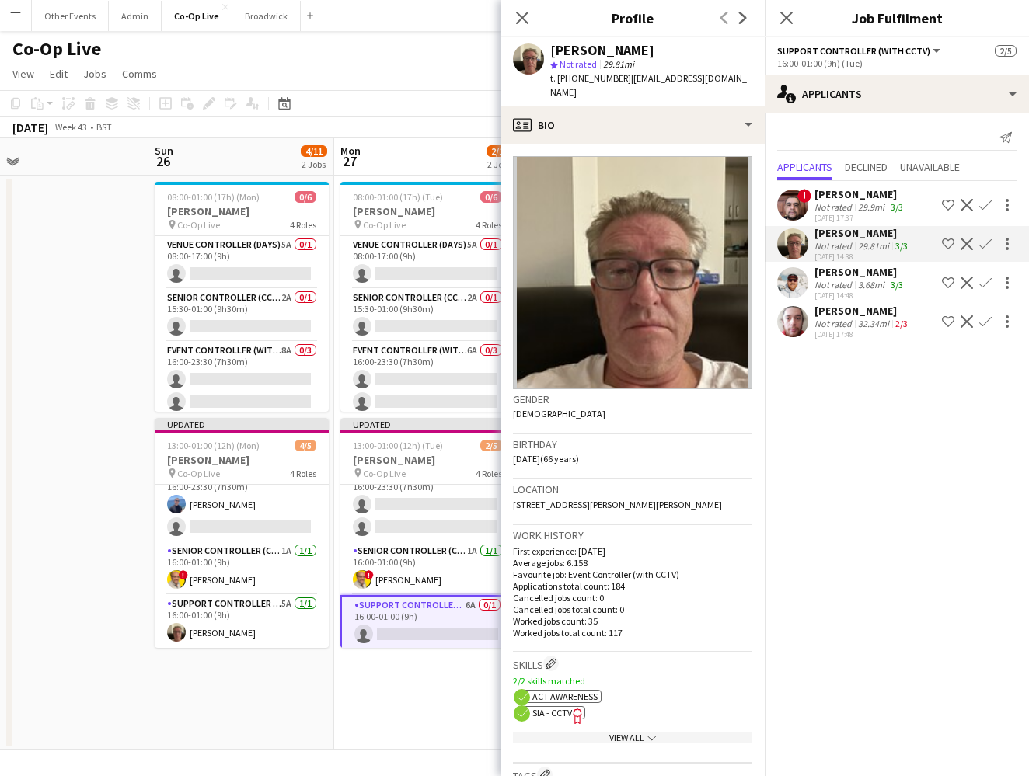
scroll to position [112, 0]
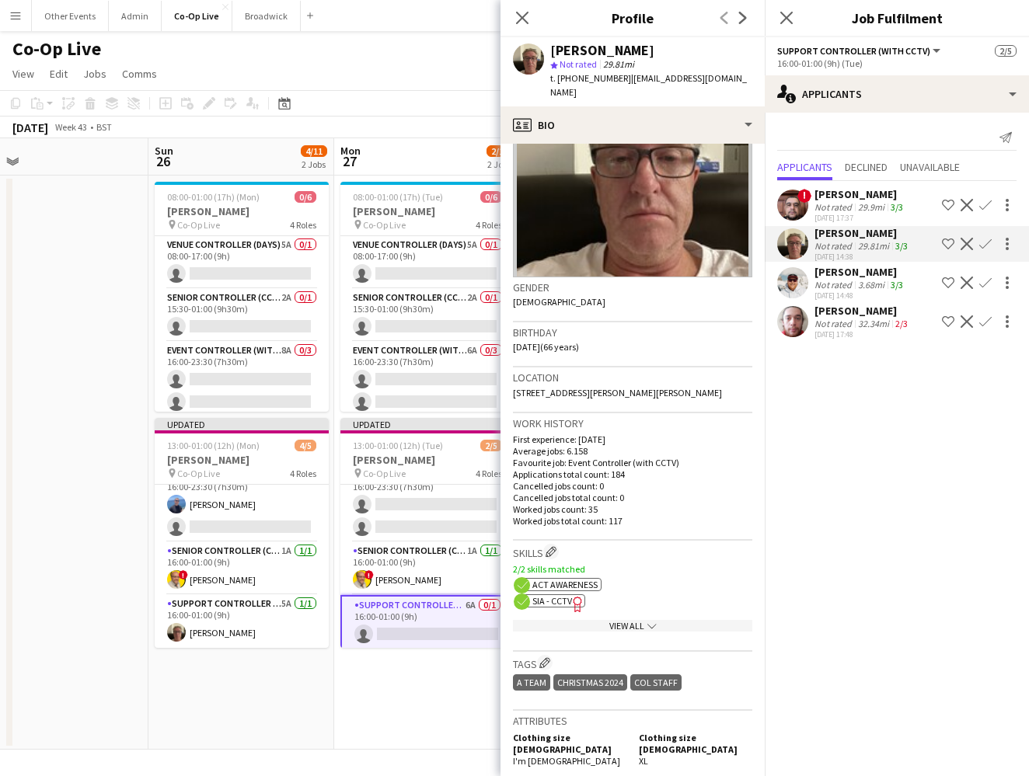
click at [516, 8] on div "Close pop-in" at bounding box center [522, 18] width 44 height 36
click at [514, 7] on div "Close pop-in" at bounding box center [522, 18] width 44 height 36
click at [517, 9] on app-icon "Close pop-in" at bounding box center [522, 18] width 23 height 23
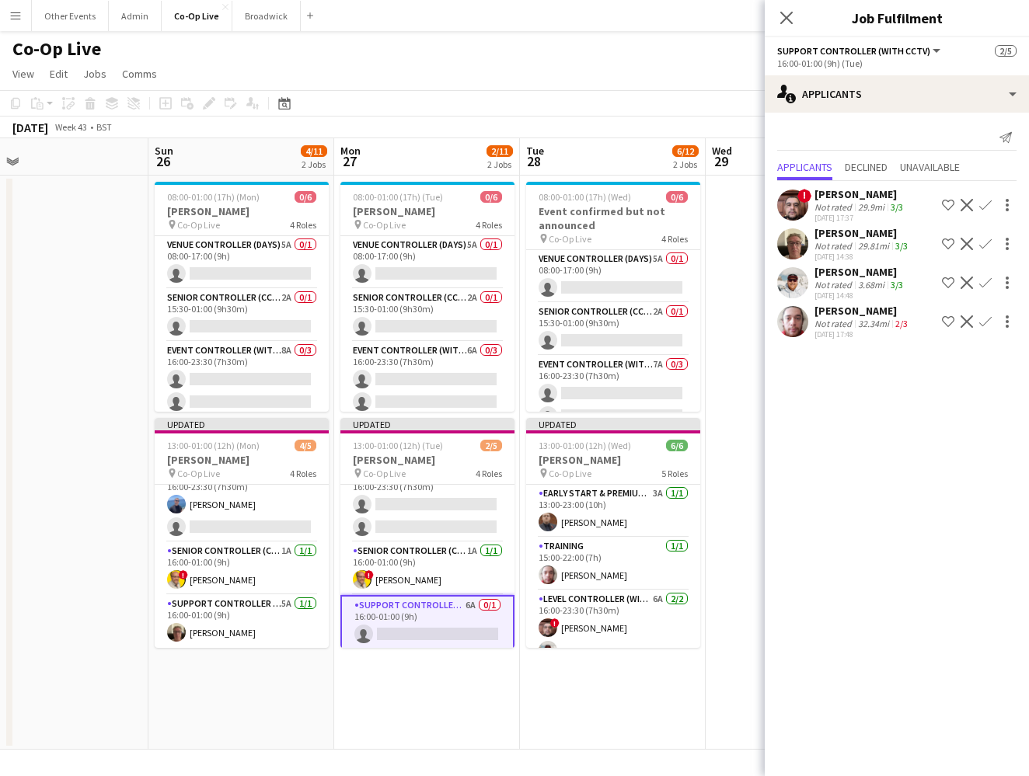
click at [671, 228] on div "Kevin Anderson Not rated 29.81mi 3/3 13-07-2025 14:38 Shortlist crew Decline Co…" at bounding box center [897, 244] width 264 height 36
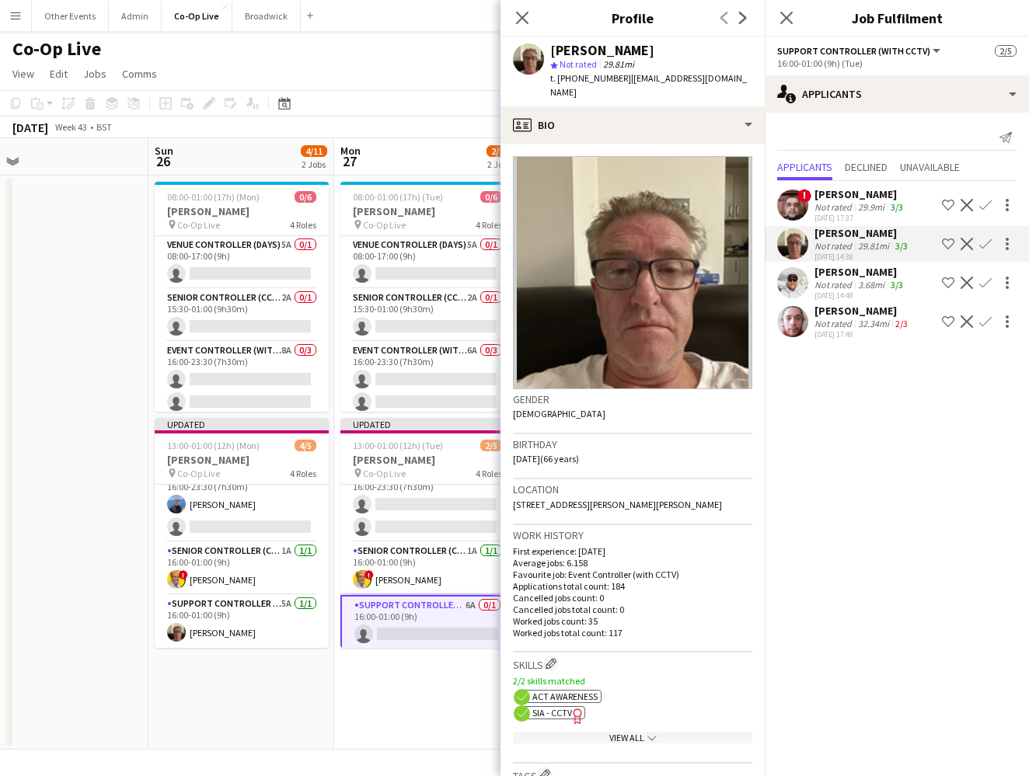
click at [520, 5] on div "Close pop-in" at bounding box center [522, 18] width 44 height 36
click at [515, 7] on div "Close pop-in" at bounding box center [522, 18] width 44 height 36
click at [513, 9] on app-icon "Close pop-in" at bounding box center [522, 18] width 23 height 23
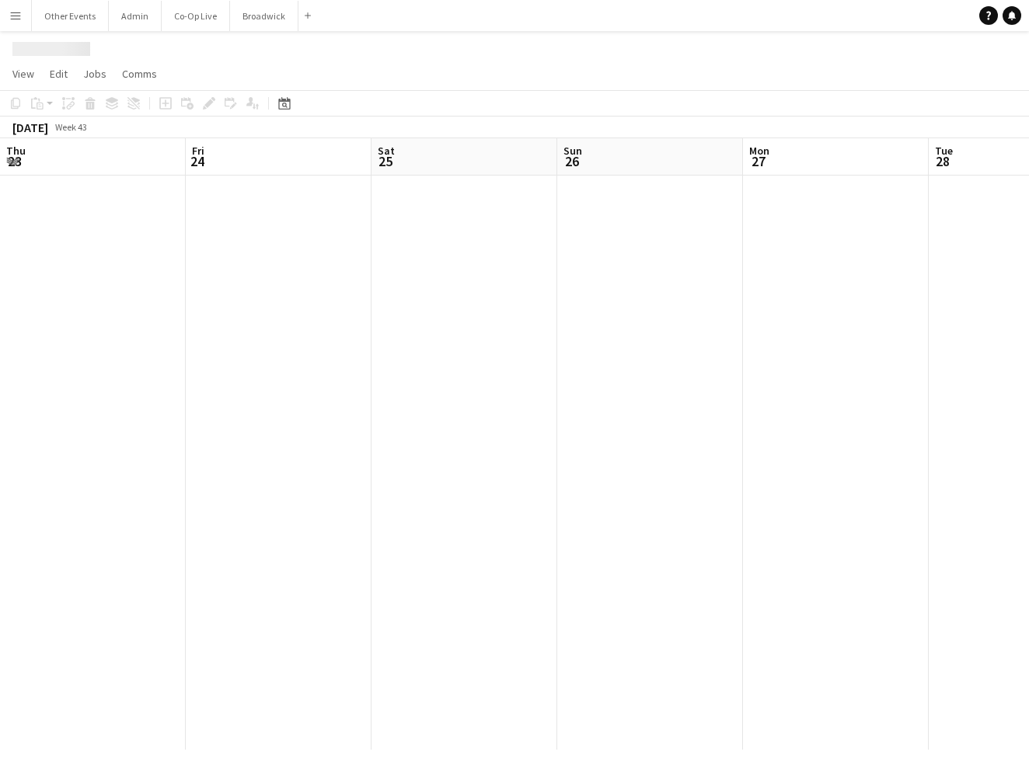
scroll to position [0, 409]
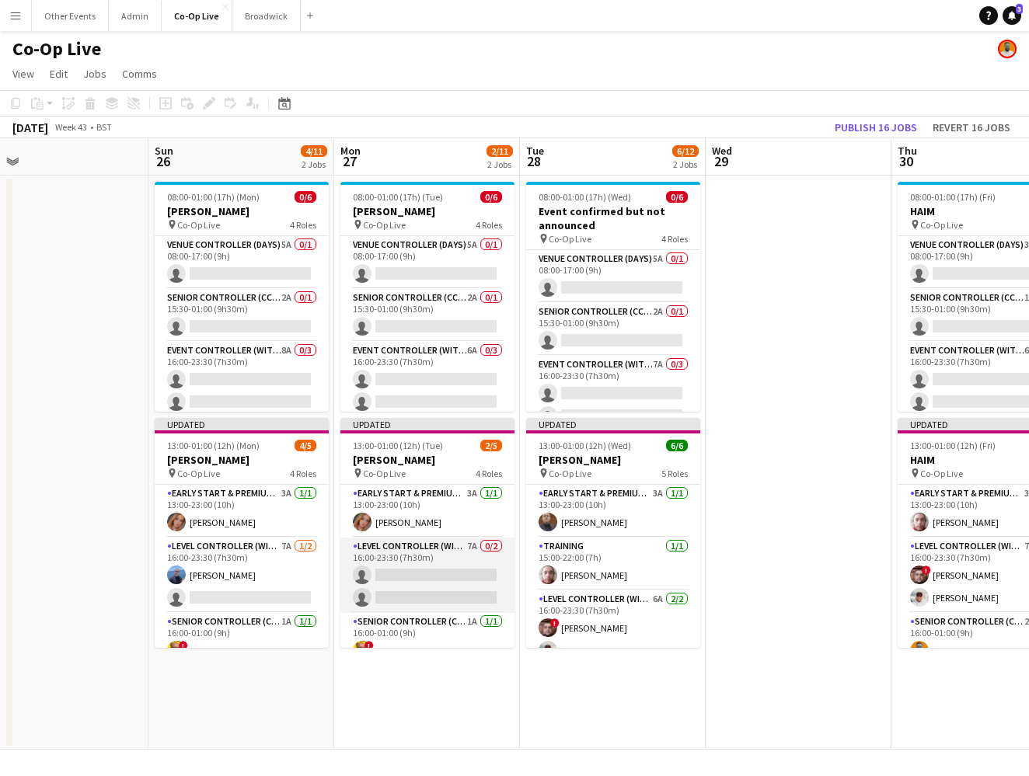
click at [423, 584] on app-card-role "Level Controller (with CCTV) 7A 0/2 16:00-23:30 (7h30m) single-neutral-actions …" at bounding box center [427, 575] width 174 height 75
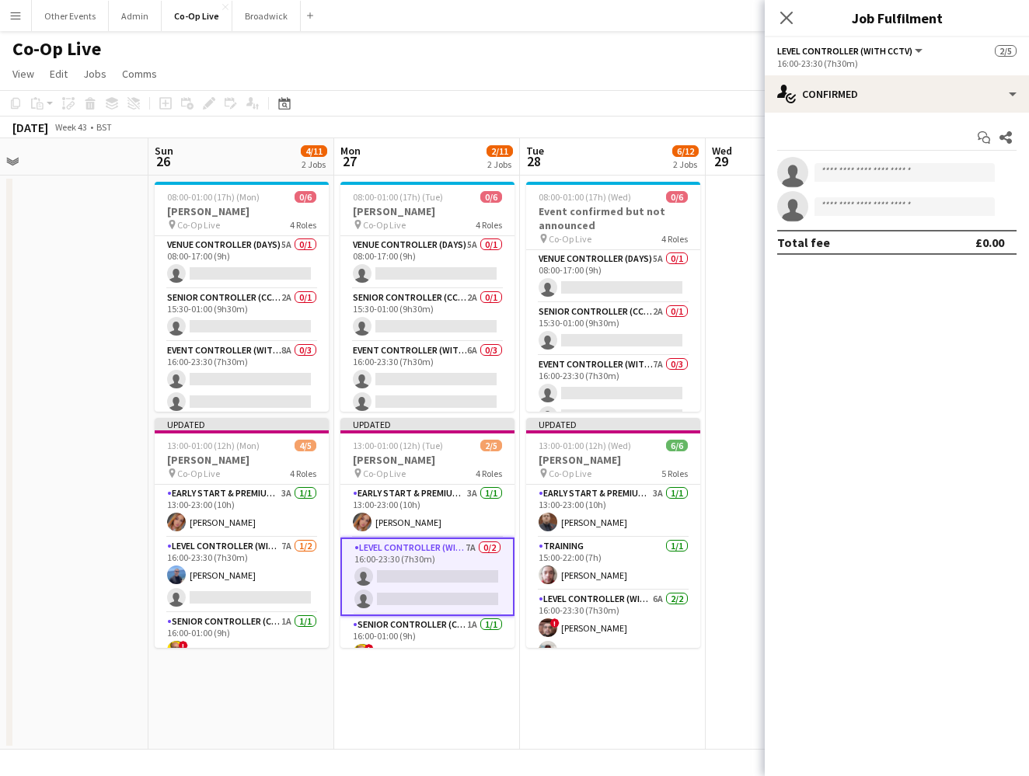
scroll to position [74, 0]
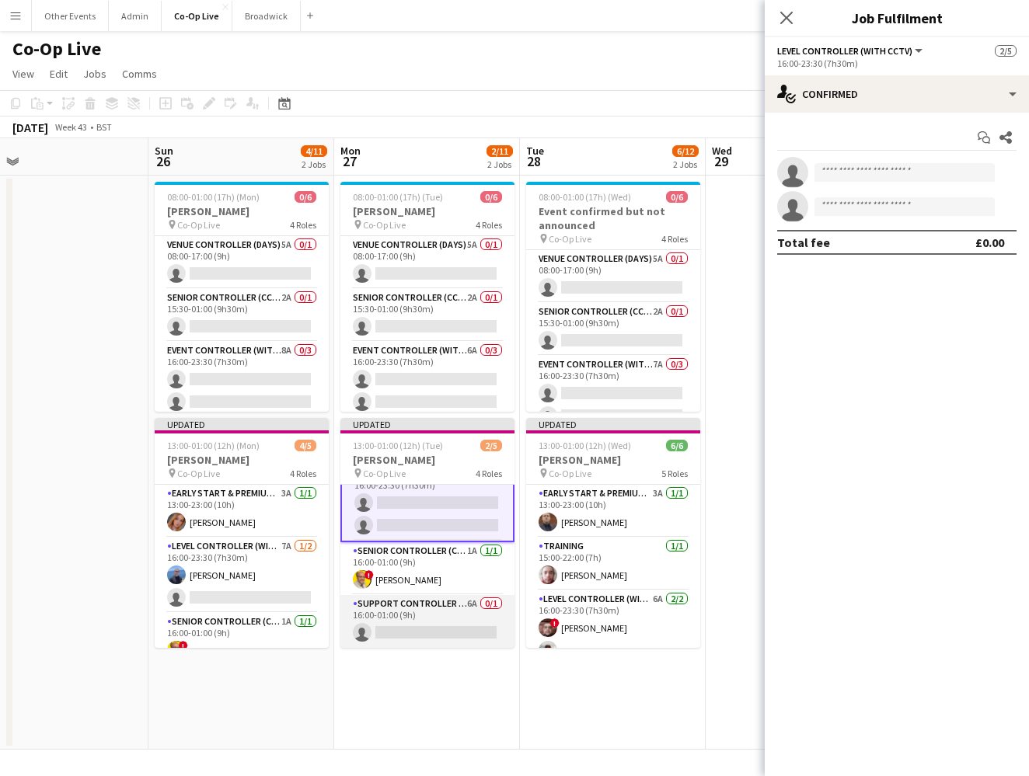
click at [413, 619] on app-card-role "Support Controller (with CCTV) 6A 0/1 16:00-01:00 (9h) single-neutral-actions" at bounding box center [427, 621] width 174 height 53
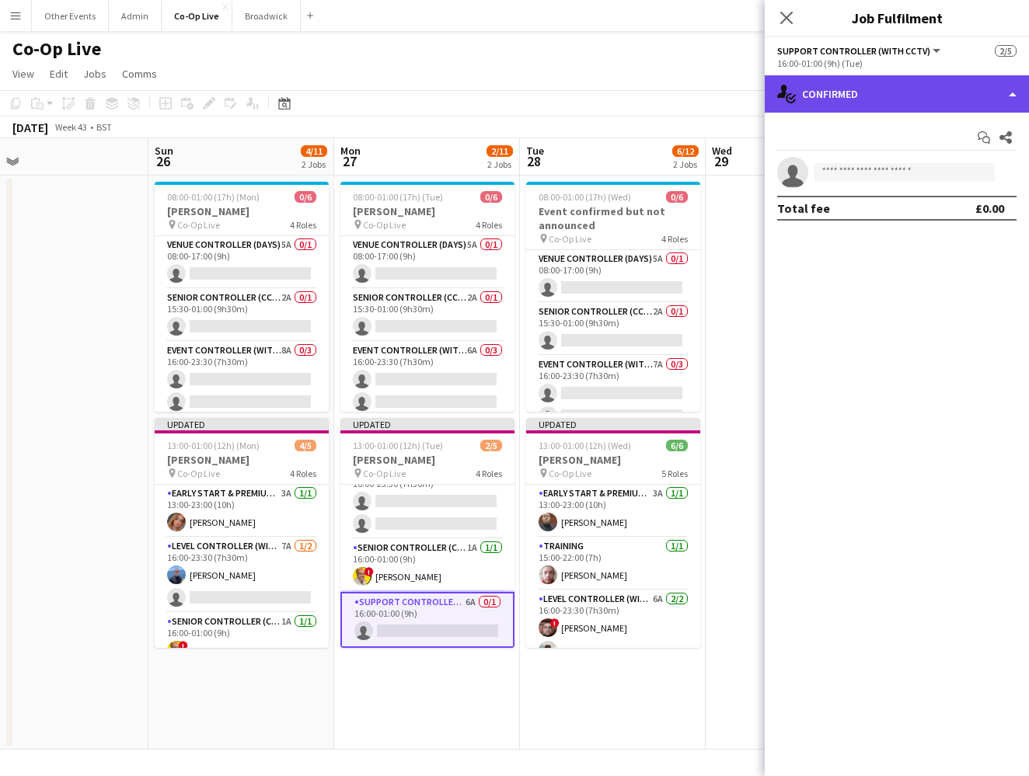
click at [930, 106] on div "single-neutral-actions-check-2 Confirmed" at bounding box center [897, 93] width 264 height 37
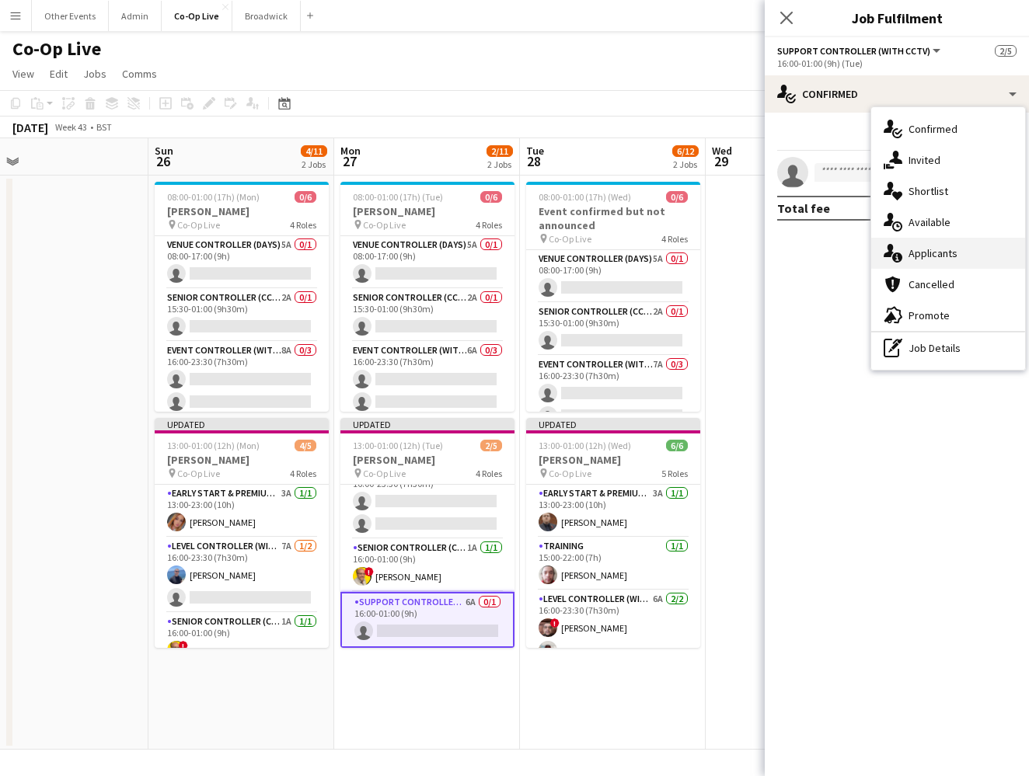
click at [963, 254] on div "single-neutral-actions-information Applicants" at bounding box center [948, 253] width 154 height 31
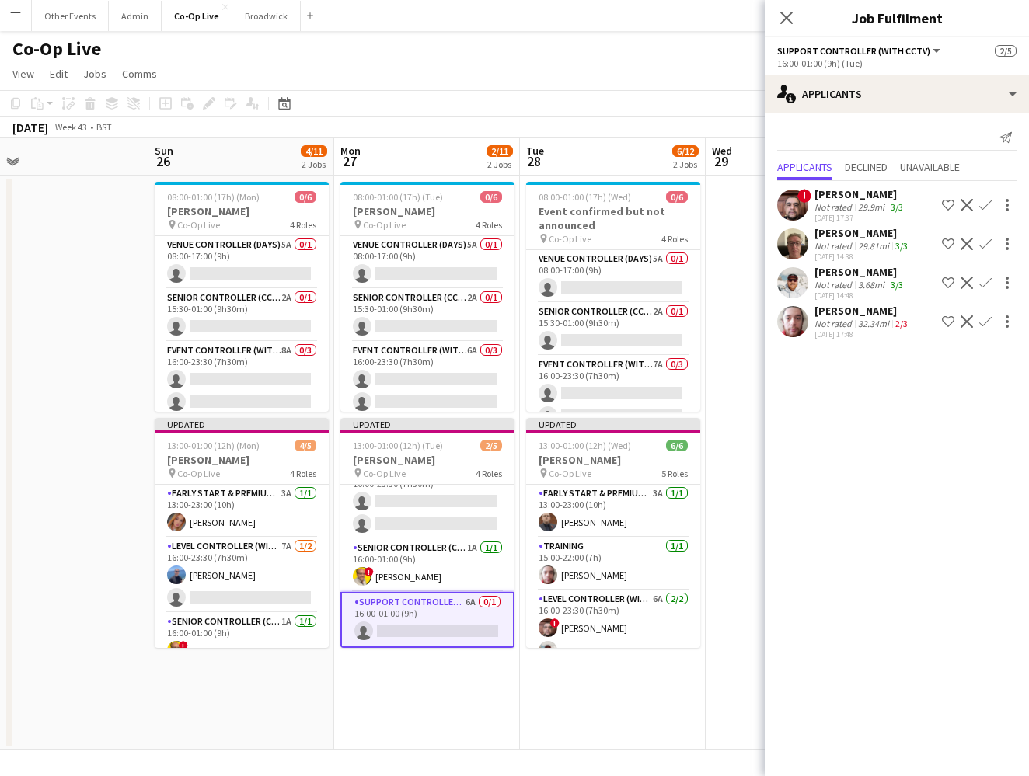
click at [988, 244] on app-icon "Confirm" at bounding box center [985, 244] width 12 height 12
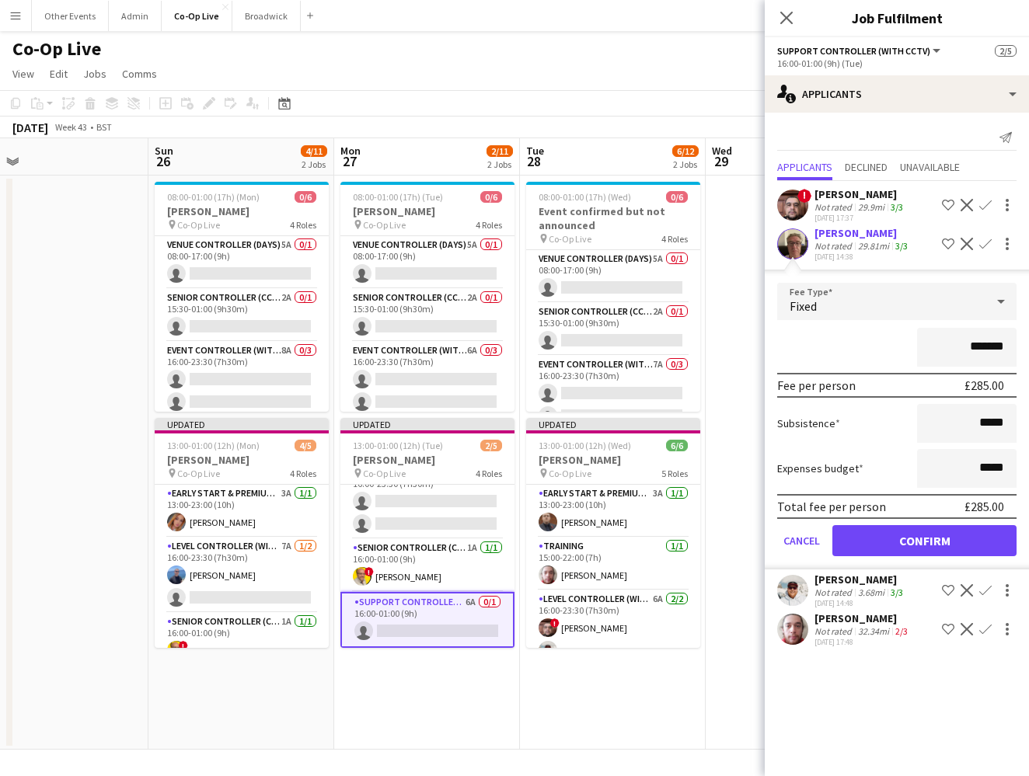
click at [908, 544] on button "Confirm" at bounding box center [924, 540] width 184 height 31
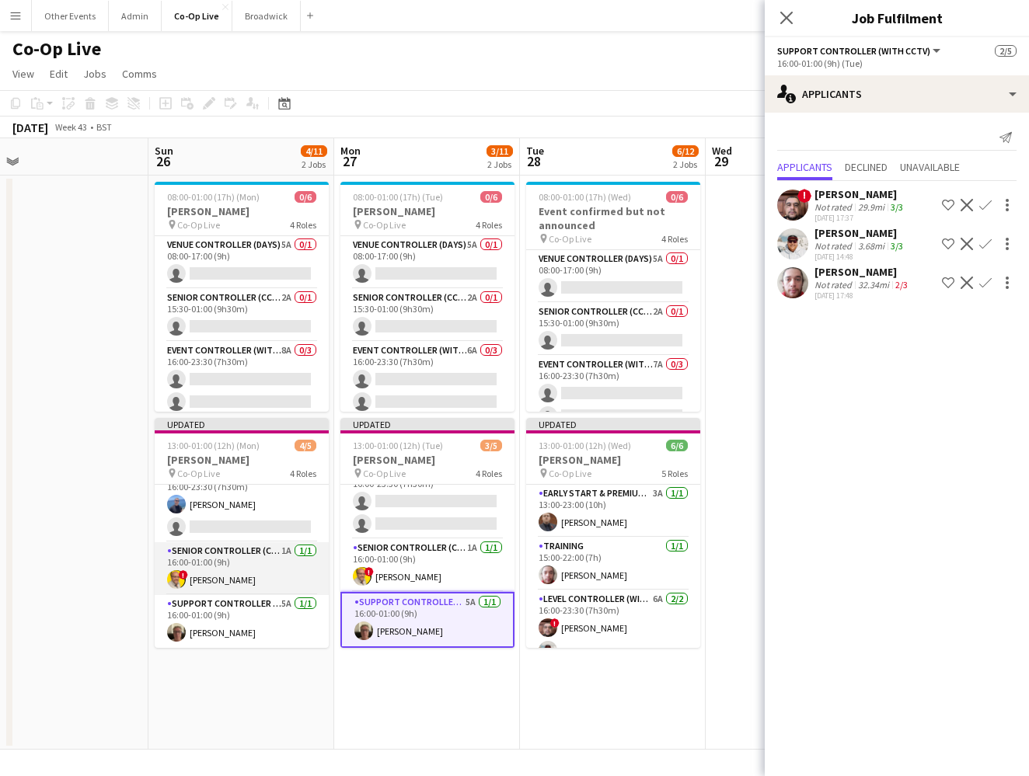
scroll to position [2, 0]
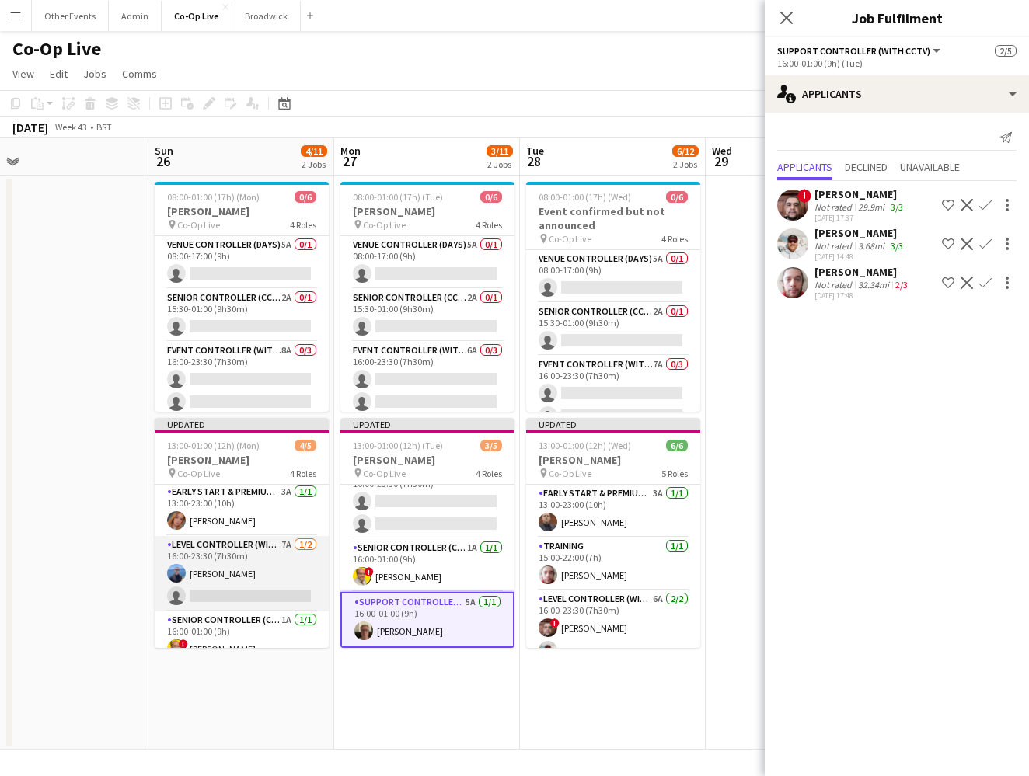
click at [270, 568] on app-card-role "Level Controller (with CCTV) 7A 1/2 16:00-23:30 (7h30m) Antony Broscombe single…" at bounding box center [242, 573] width 174 height 75
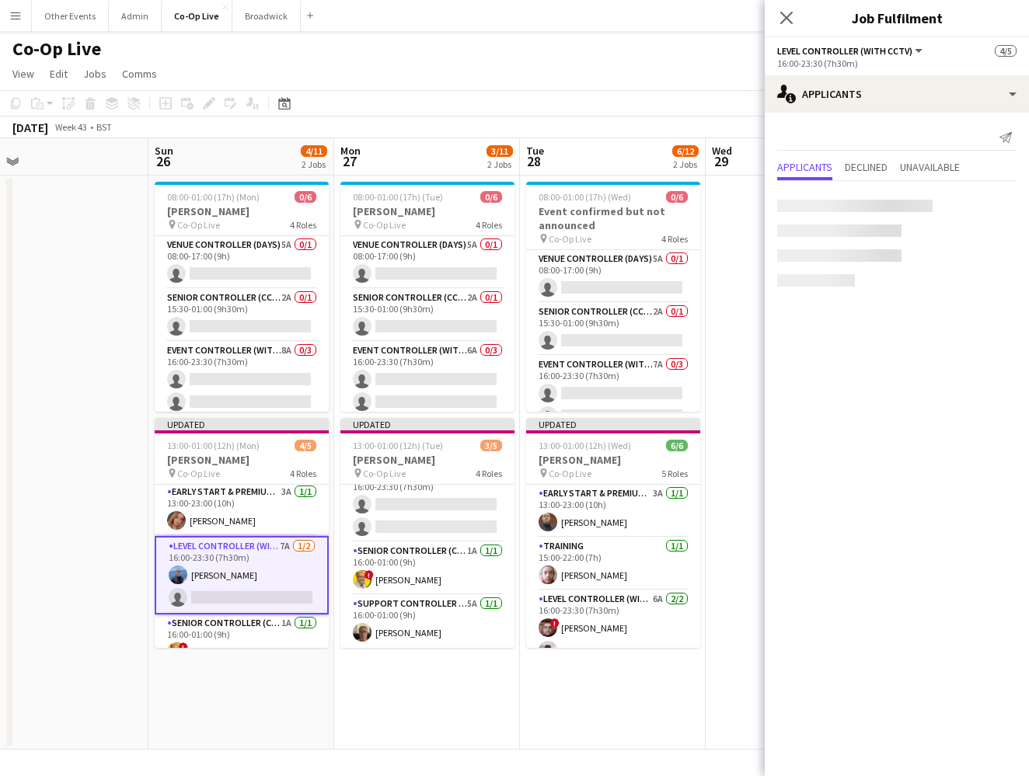
scroll to position [71, 0]
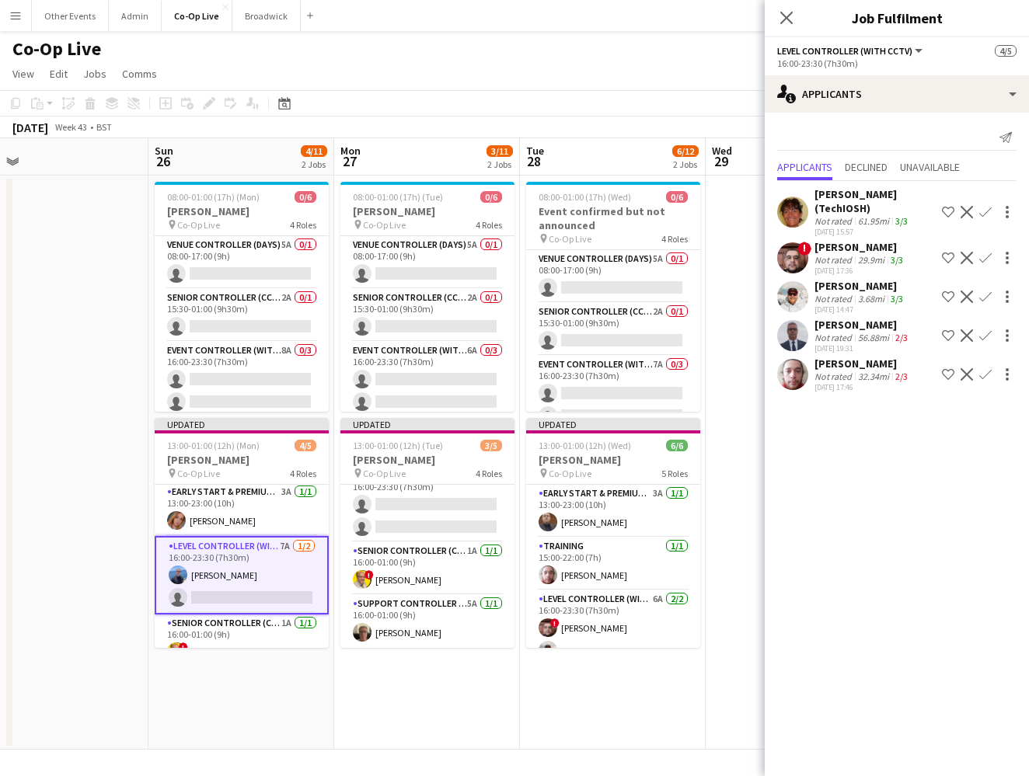
click at [987, 254] on app-icon "Confirm" at bounding box center [985, 258] width 12 height 12
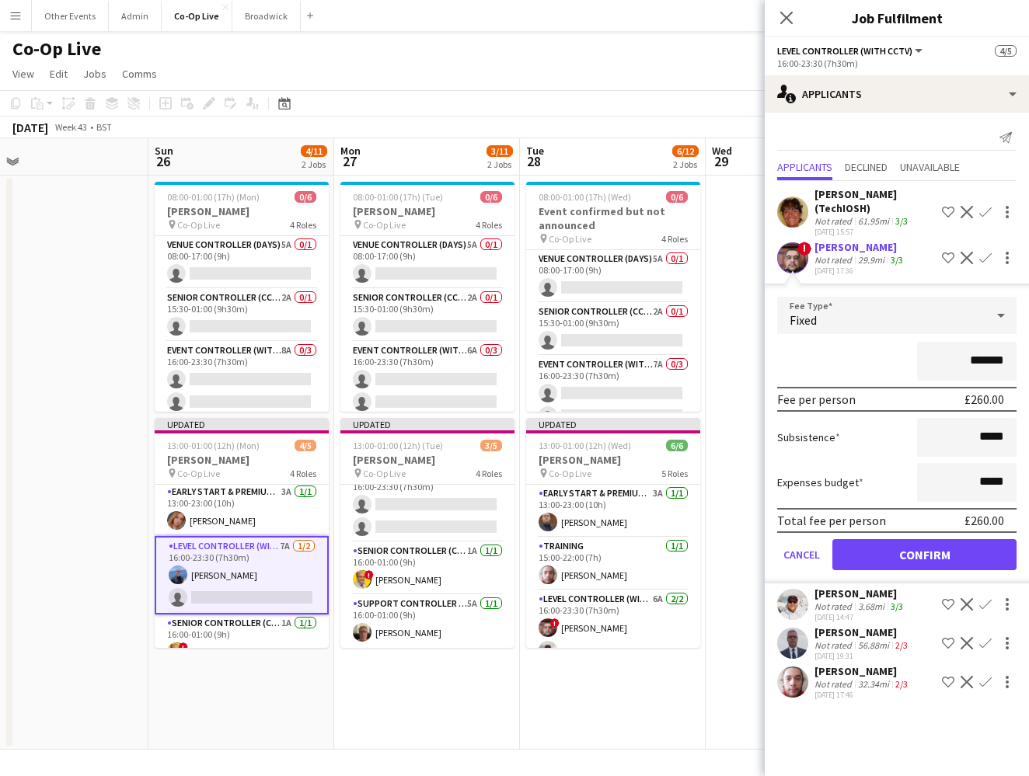
click at [952, 553] on button "Confirm" at bounding box center [924, 554] width 184 height 31
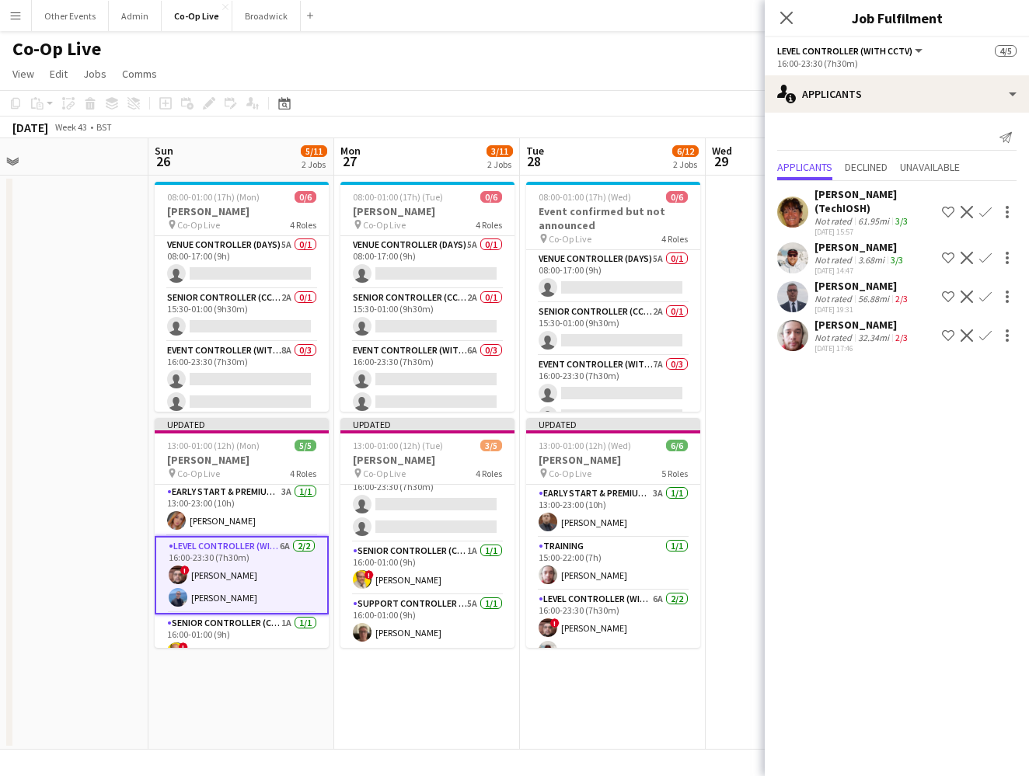
scroll to position [0, 0]
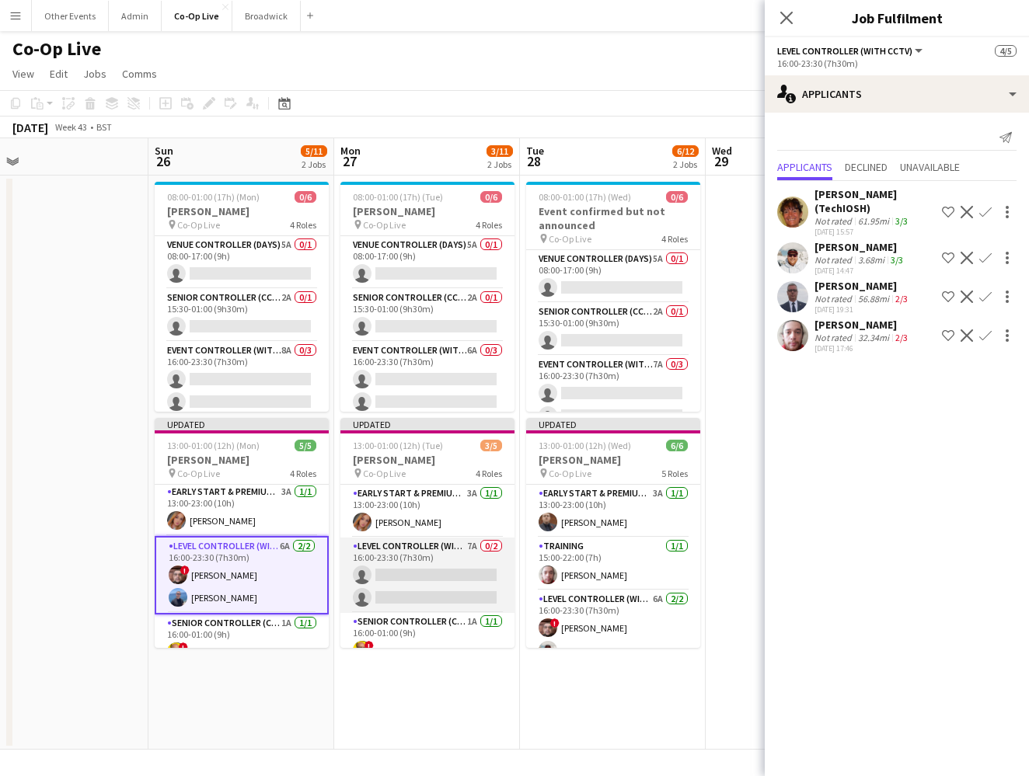
click at [417, 576] on app-card-role "Level Controller (with CCTV) 7A 0/2 16:00-23:30 (7h30m) single-neutral-actions …" at bounding box center [427, 575] width 174 height 75
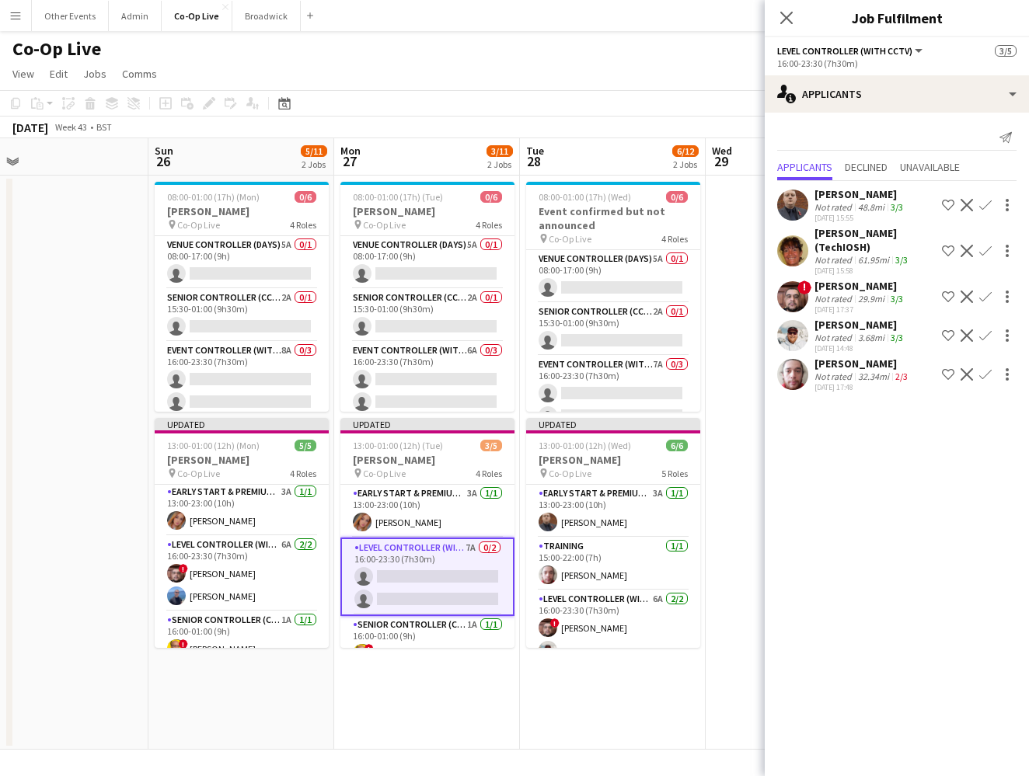
click at [984, 294] on app-icon "Confirm" at bounding box center [985, 297] width 12 height 12
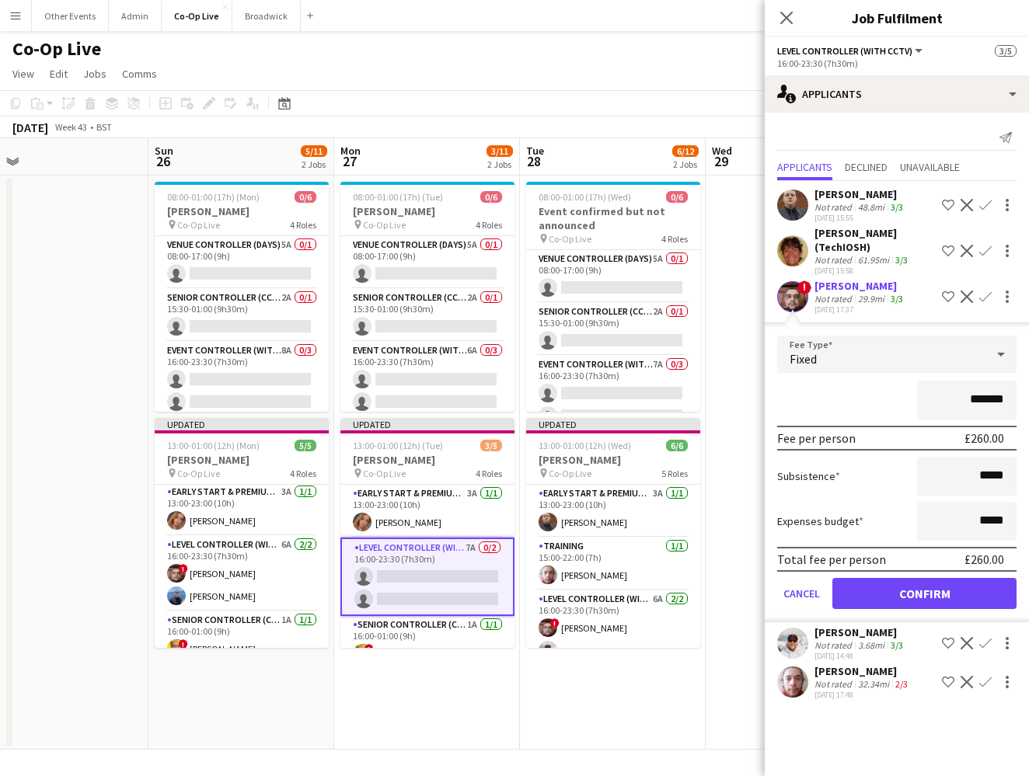
click at [943, 590] on button "Confirm" at bounding box center [924, 593] width 184 height 31
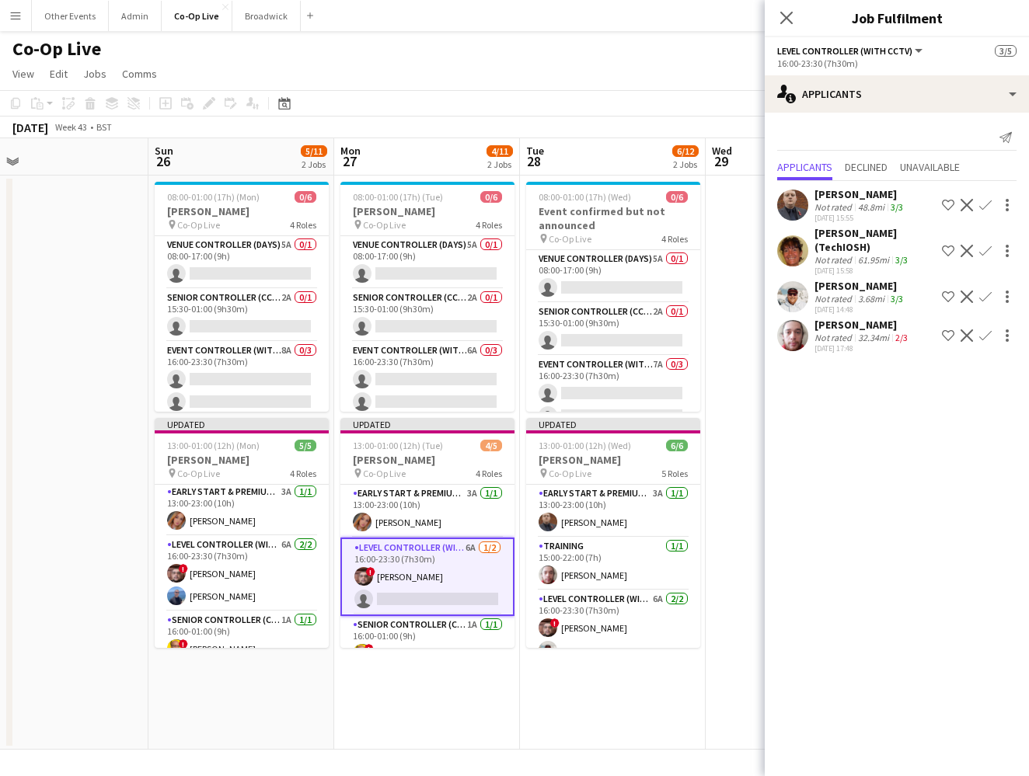
click at [986, 297] on app-icon "Confirm" at bounding box center [985, 297] width 12 height 12
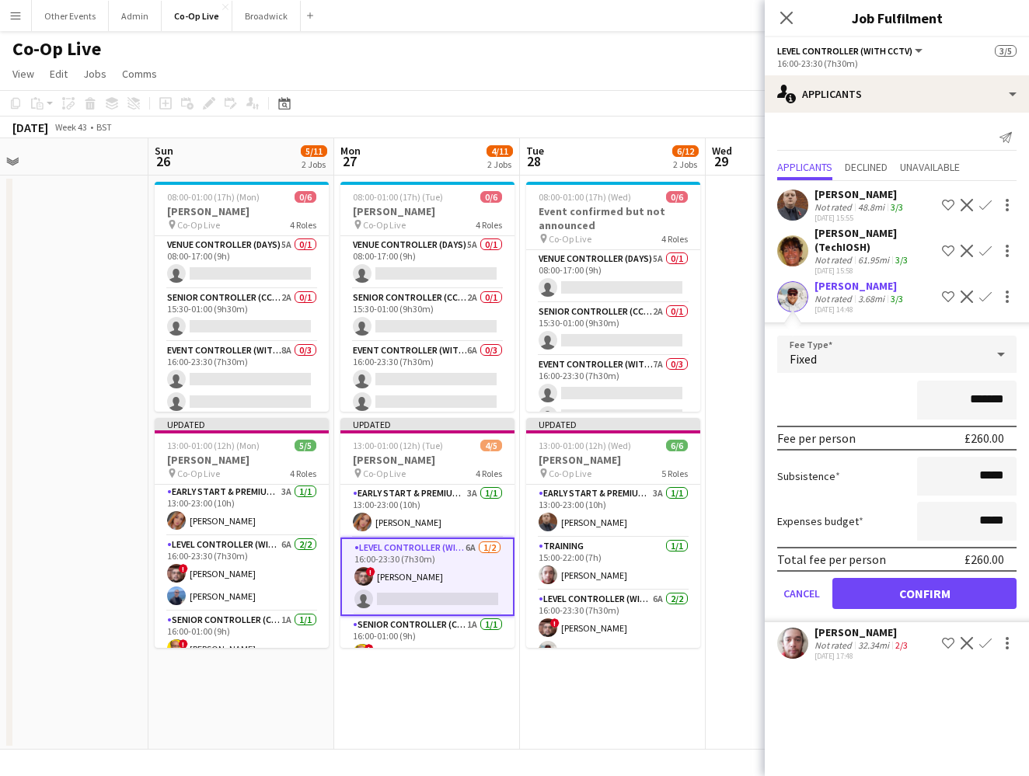
click at [956, 580] on button "Confirm" at bounding box center [924, 593] width 184 height 31
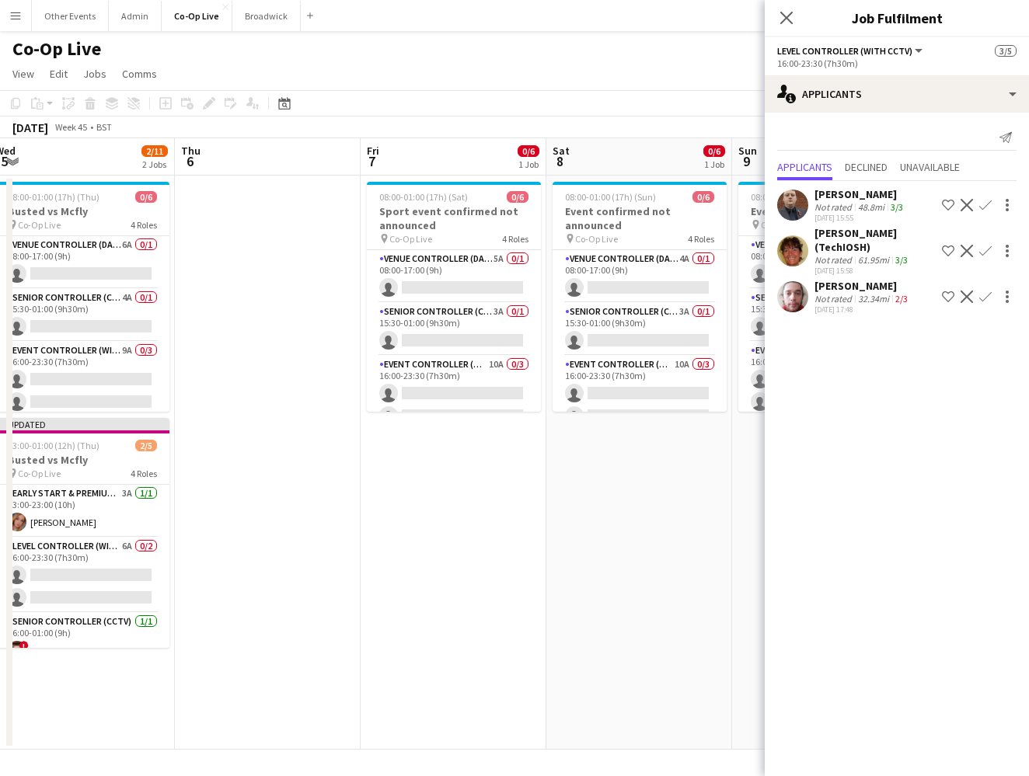
scroll to position [0, 418]
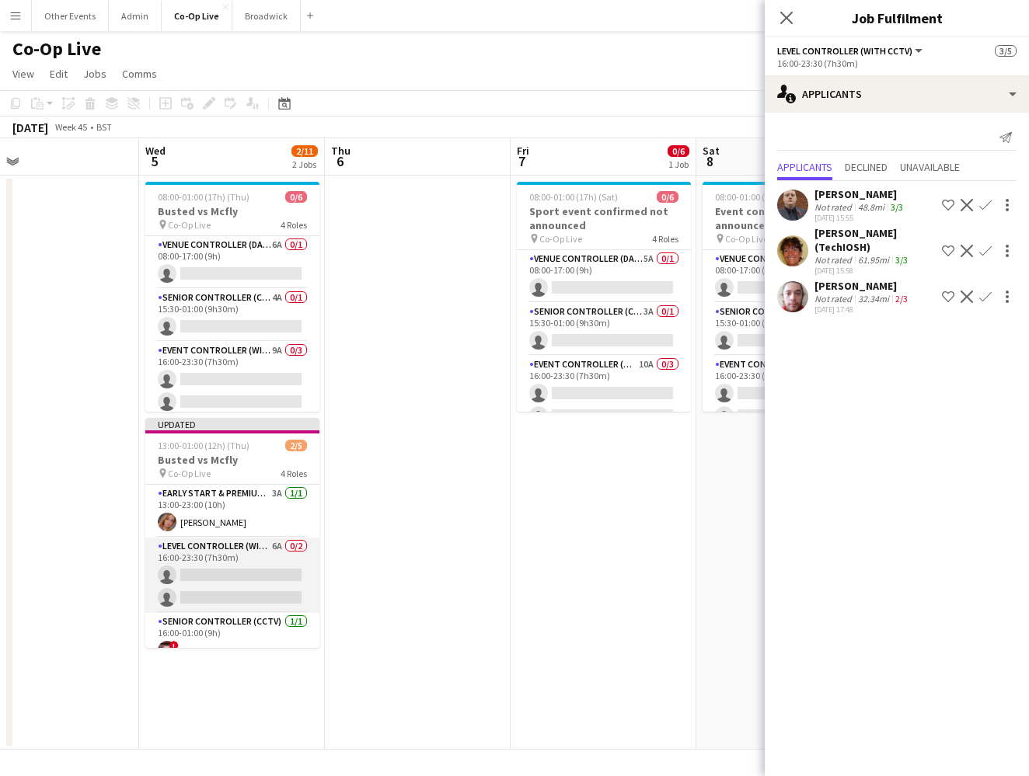
click at [253, 573] on app-card-role "Level Controller (with CCTV) 6A 0/2 16:00-23:30 (7h30m) single-neutral-actions …" at bounding box center [232, 575] width 174 height 75
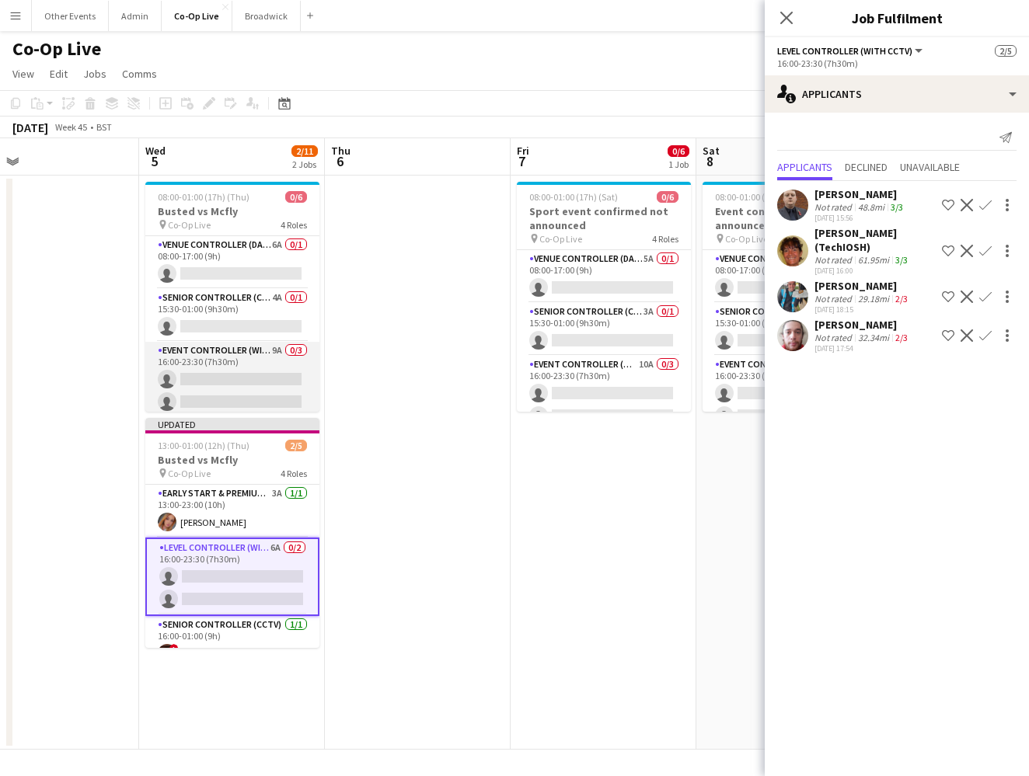
click at [247, 371] on app-card-role "Event Controller (with CCTV) 9A 0/3 16:00-23:30 (7h30m) single-neutral-actions …" at bounding box center [232, 391] width 174 height 98
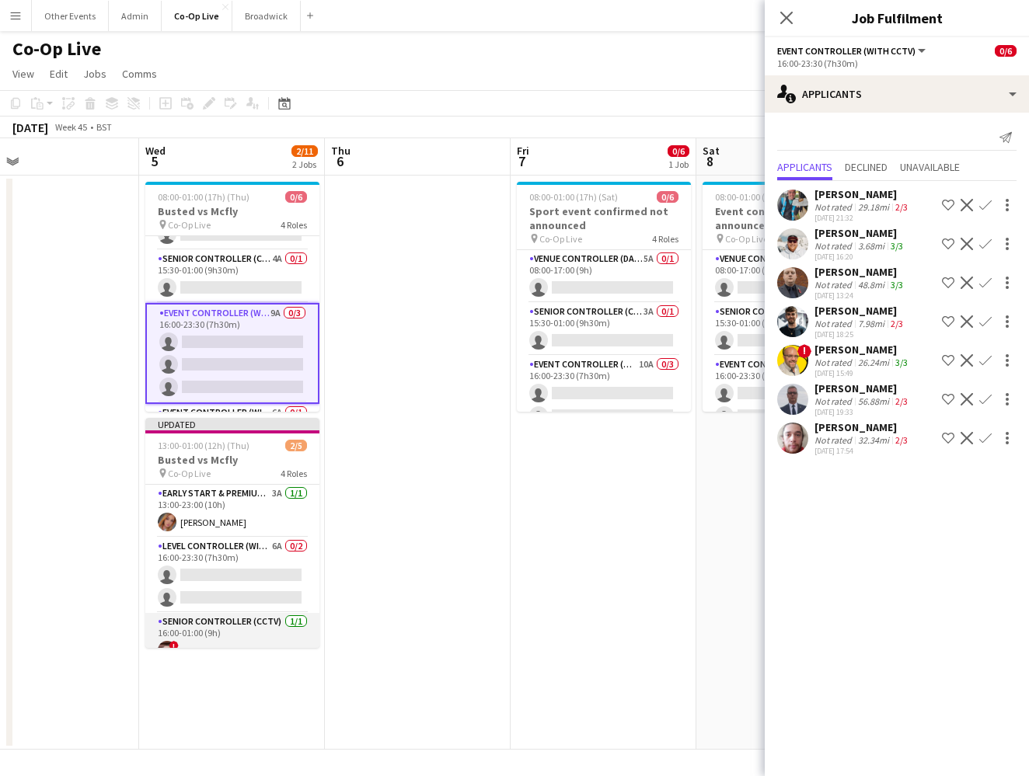
scroll to position [71, 0]
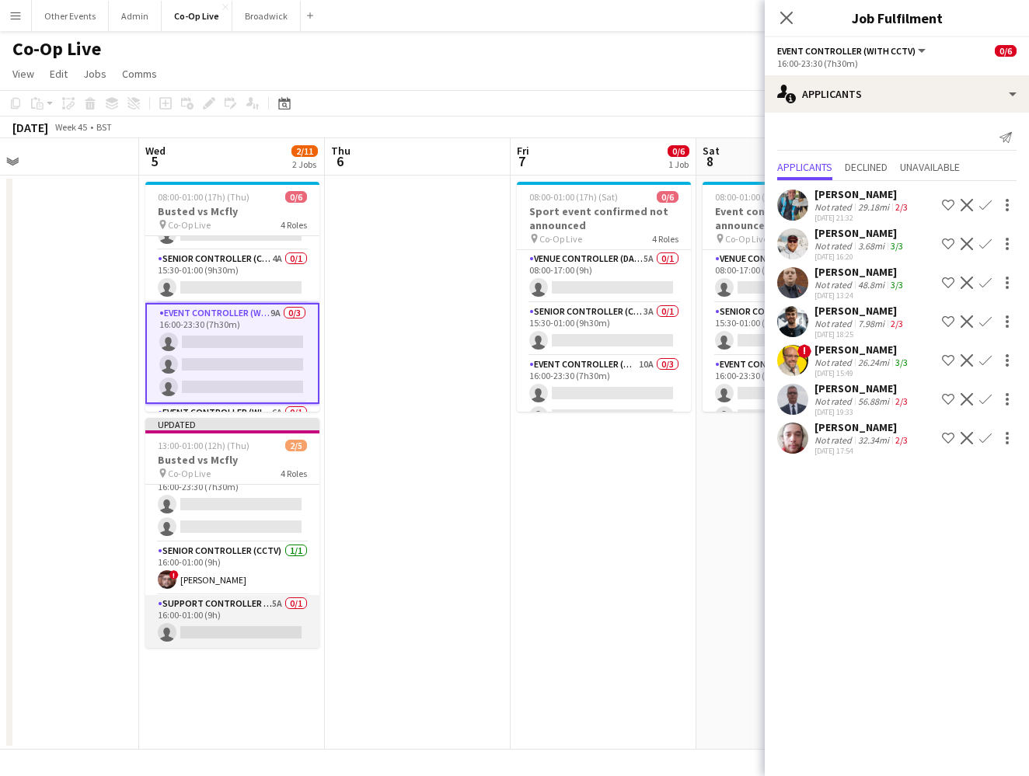
click at [228, 617] on app-card-role "Support Controller (with CCTV) 5A 0/1 16:00-01:00 (9h) single-neutral-actions" at bounding box center [232, 621] width 174 height 53
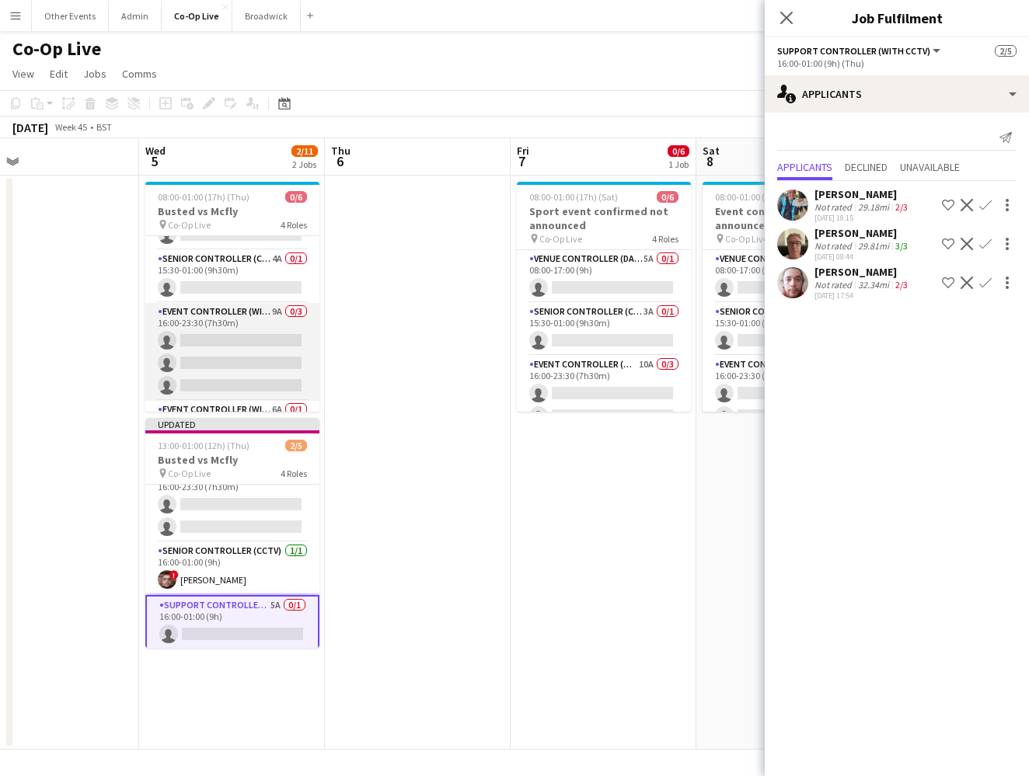
click at [244, 368] on app-card-role "Event Controller (with CCTV) 9A 0/3 16:00-23:30 (7h30m) single-neutral-actions …" at bounding box center [232, 352] width 174 height 98
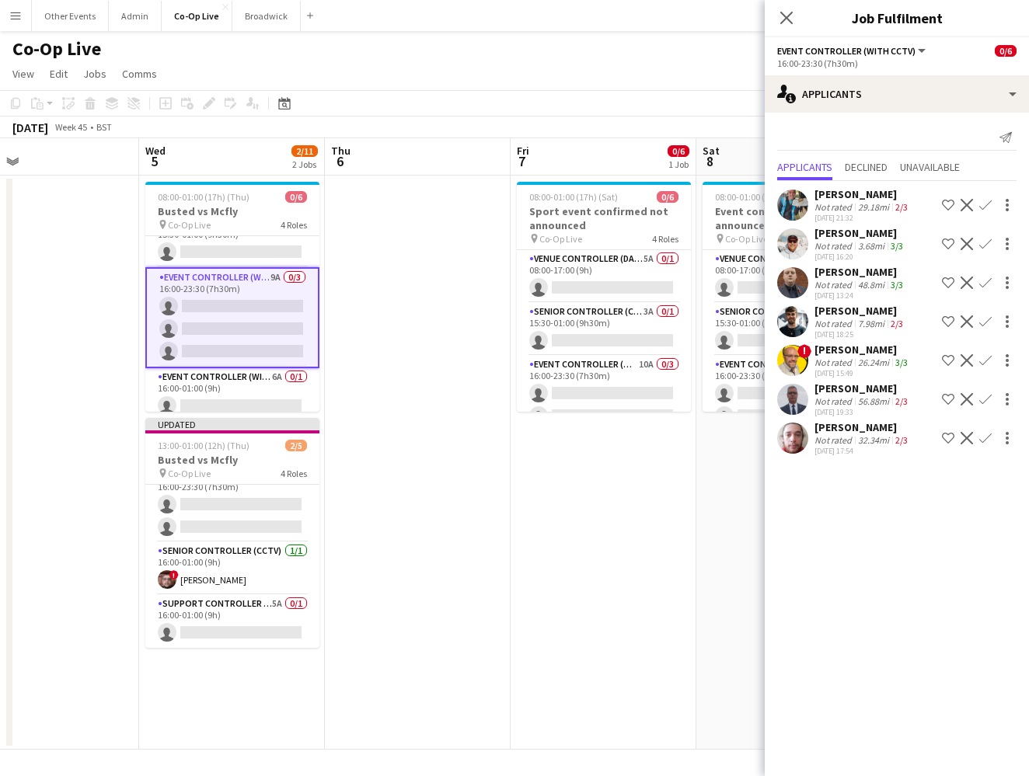
scroll to position [84, 0]
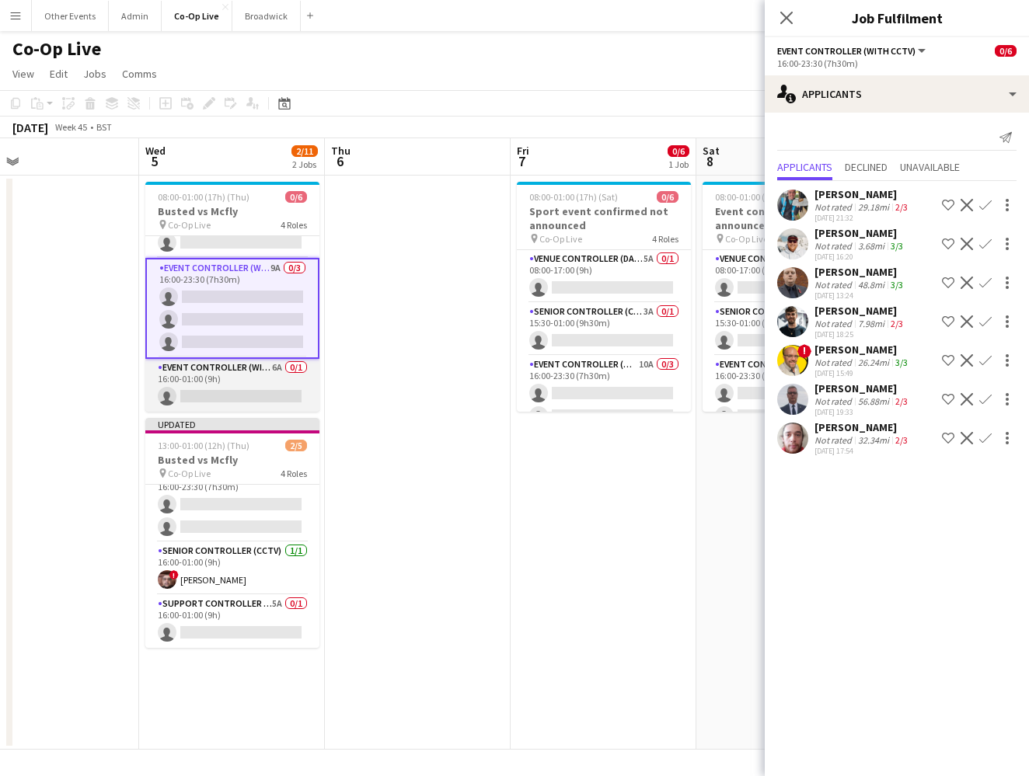
click at [241, 397] on app-card-role "Event Controller (with CCTV) 6A 0/1 16:00-01:00 (9h) single-neutral-actions" at bounding box center [232, 385] width 174 height 53
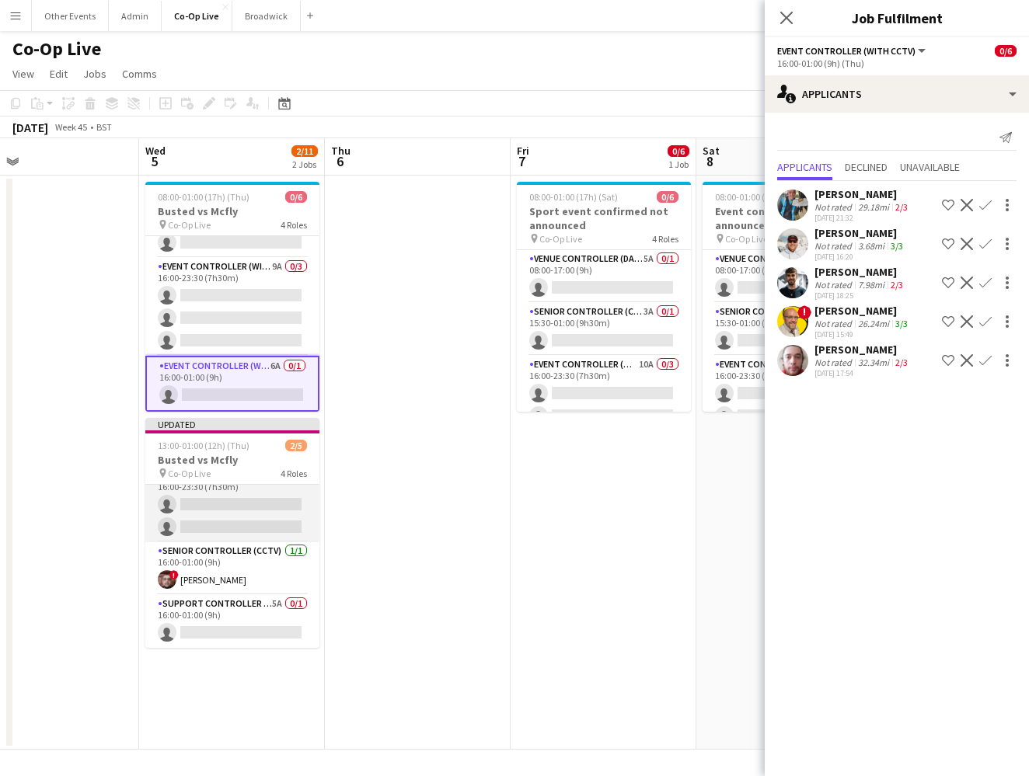
click at [250, 530] on app-card-role "Level Controller (with CCTV) 6A 0/2 16:00-23:30 (7h30m) single-neutral-actions …" at bounding box center [232, 504] width 174 height 75
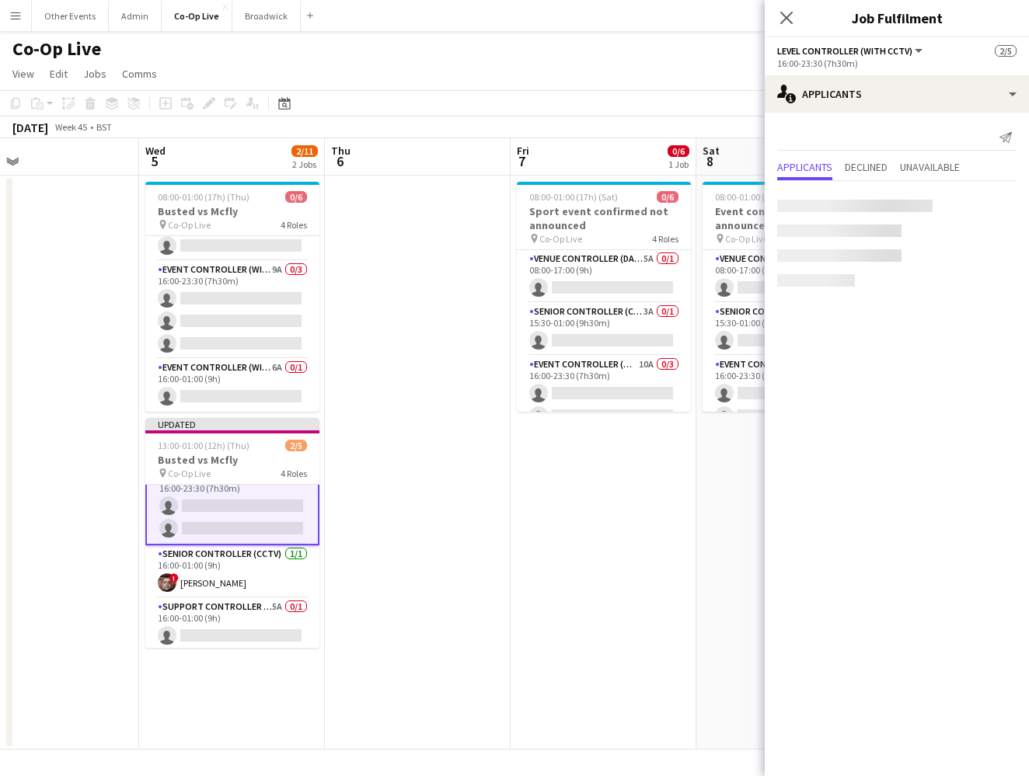
scroll to position [81, 0]
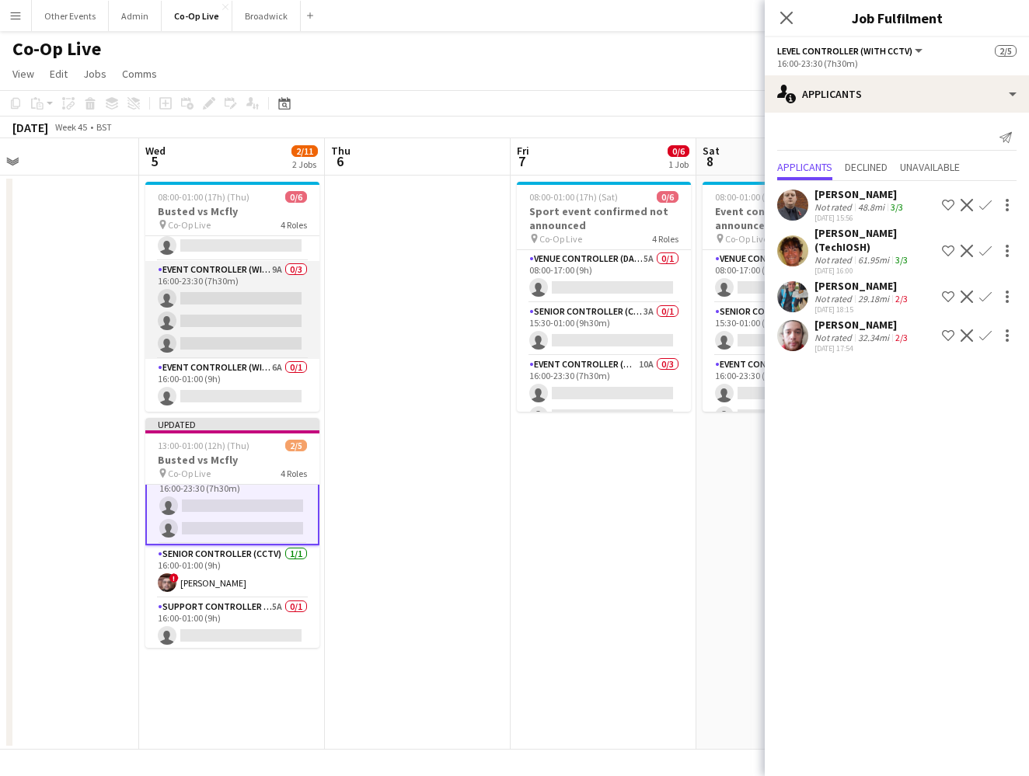
click at [221, 332] on app-card-role "Event Controller (with CCTV) 9A 0/3 16:00-23:30 (7h30m) single-neutral-actions …" at bounding box center [232, 310] width 174 height 98
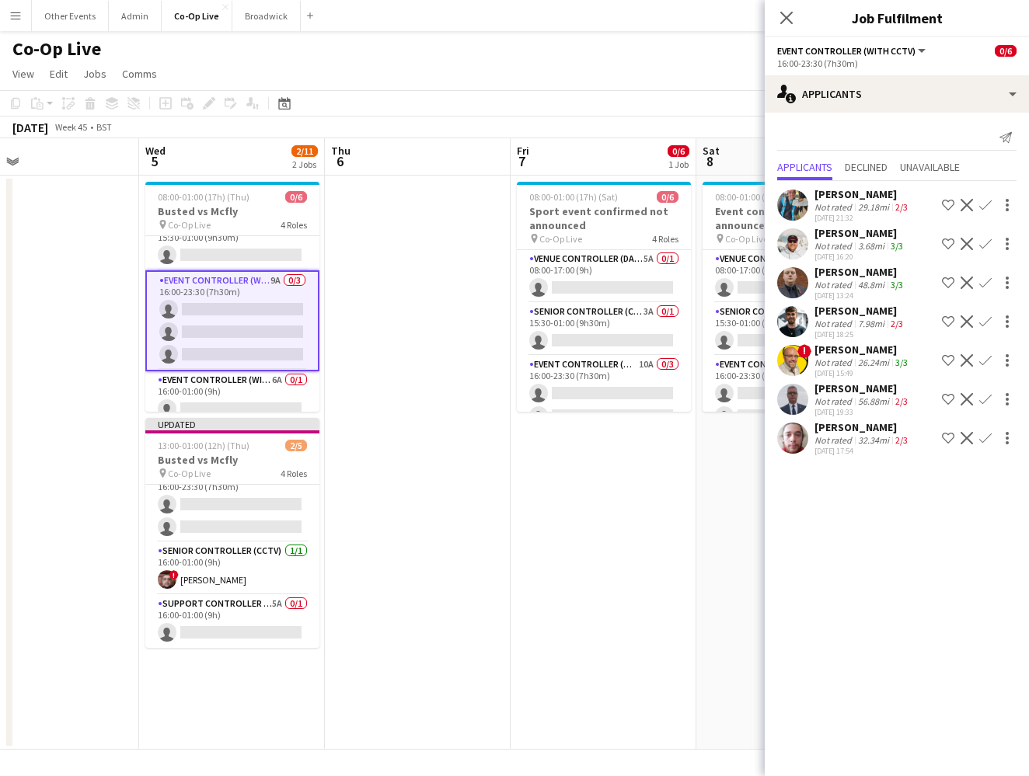
scroll to position [84, 0]
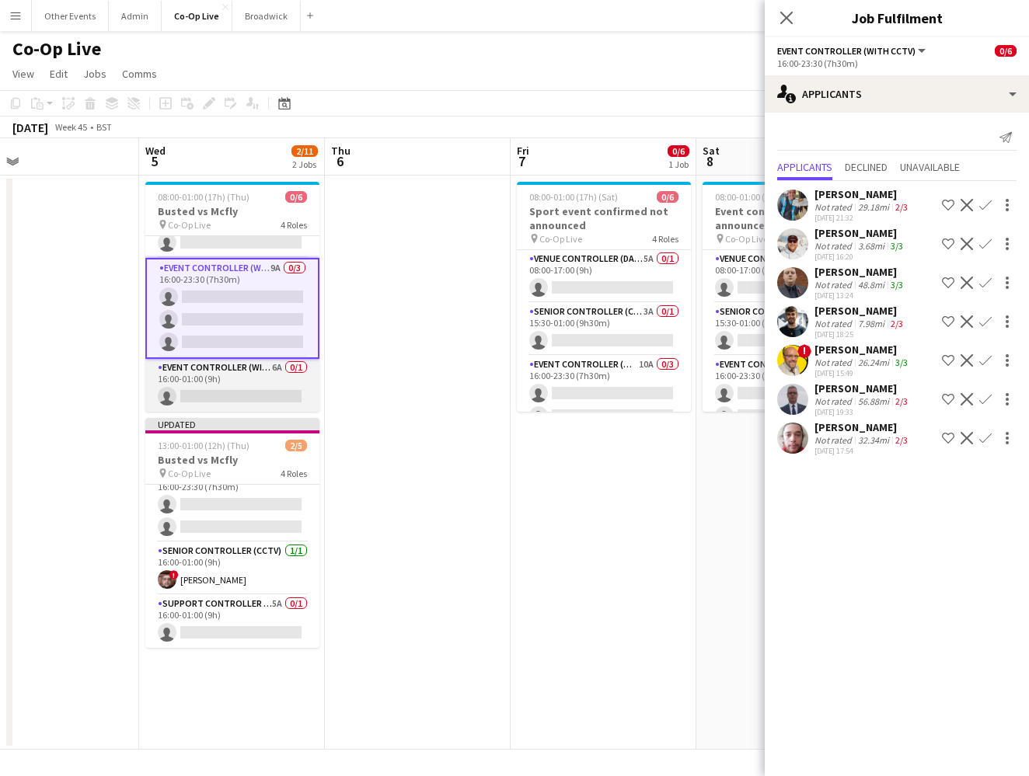
click at [238, 394] on app-card-role "Event Controller (with CCTV) 6A 0/1 16:00-01:00 (9h) single-neutral-actions" at bounding box center [232, 385] width 174 height 53
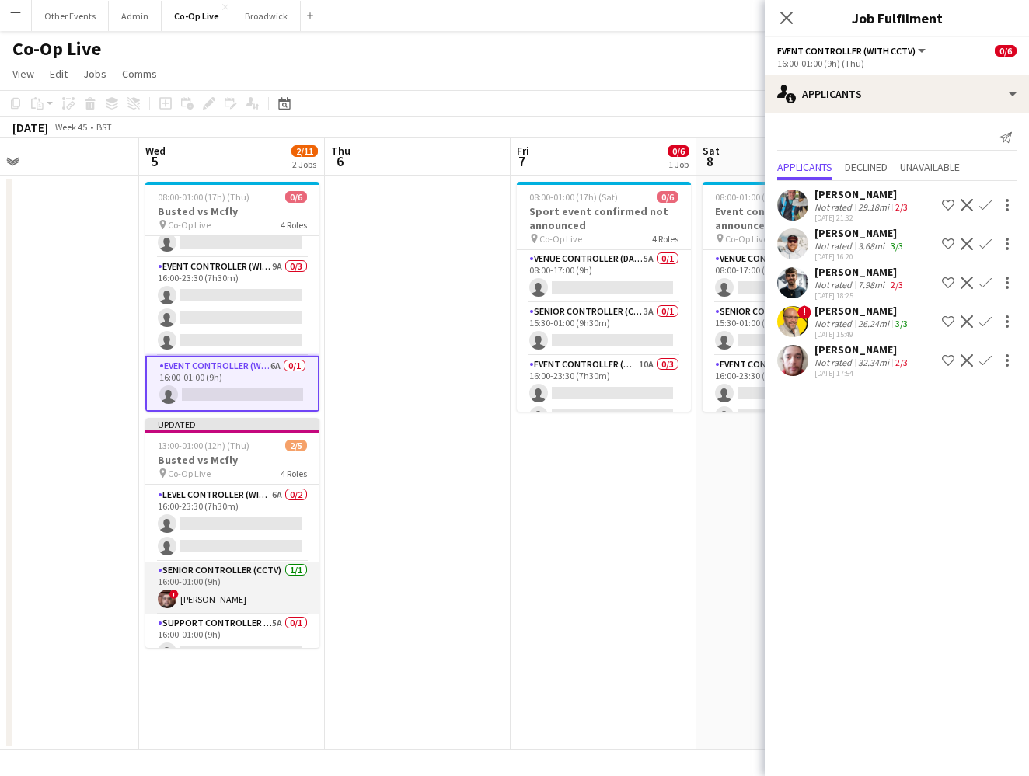
scroll to position [71, 0]
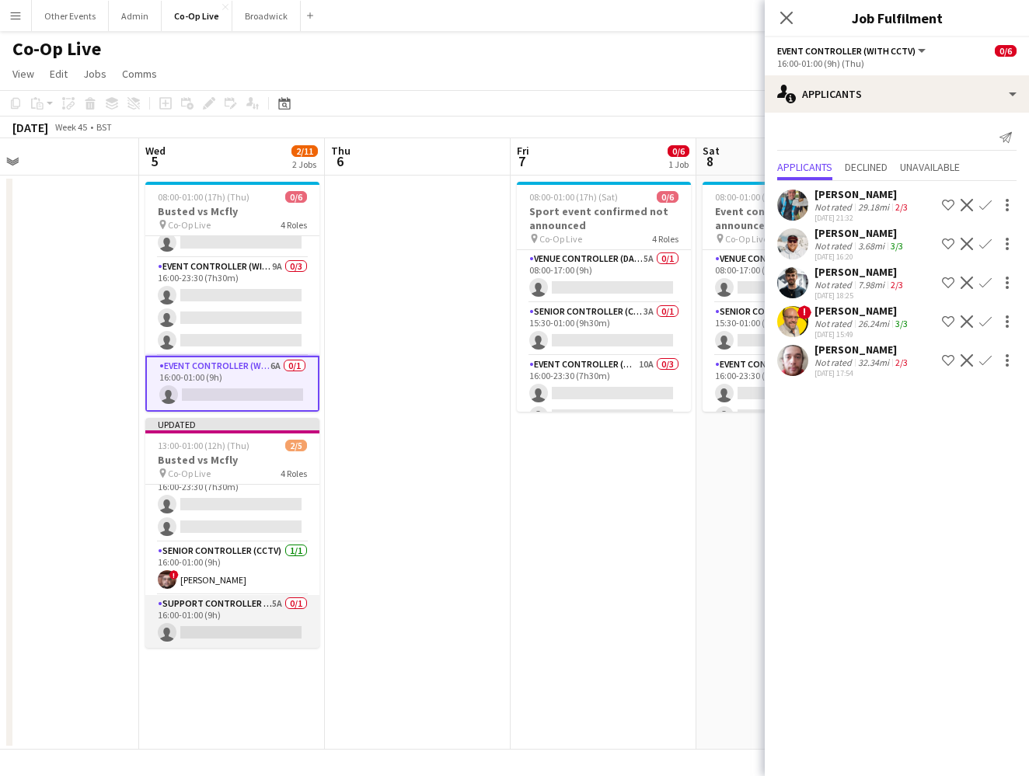
click at [239, 620] on app-card-role "Support Controller (with CCTV) 5A 0/1 16:00-01:00 (9h) single-neutral-actions" at bounding box center [232, 621] width 174 height 53
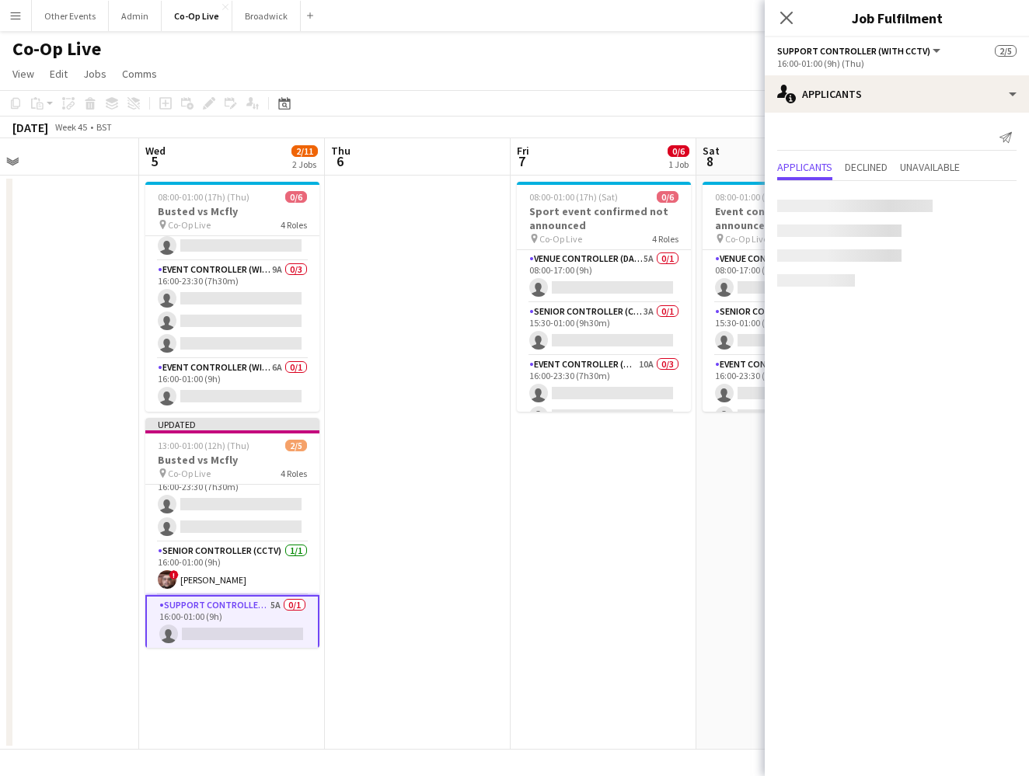
scroll to position [81, 0]
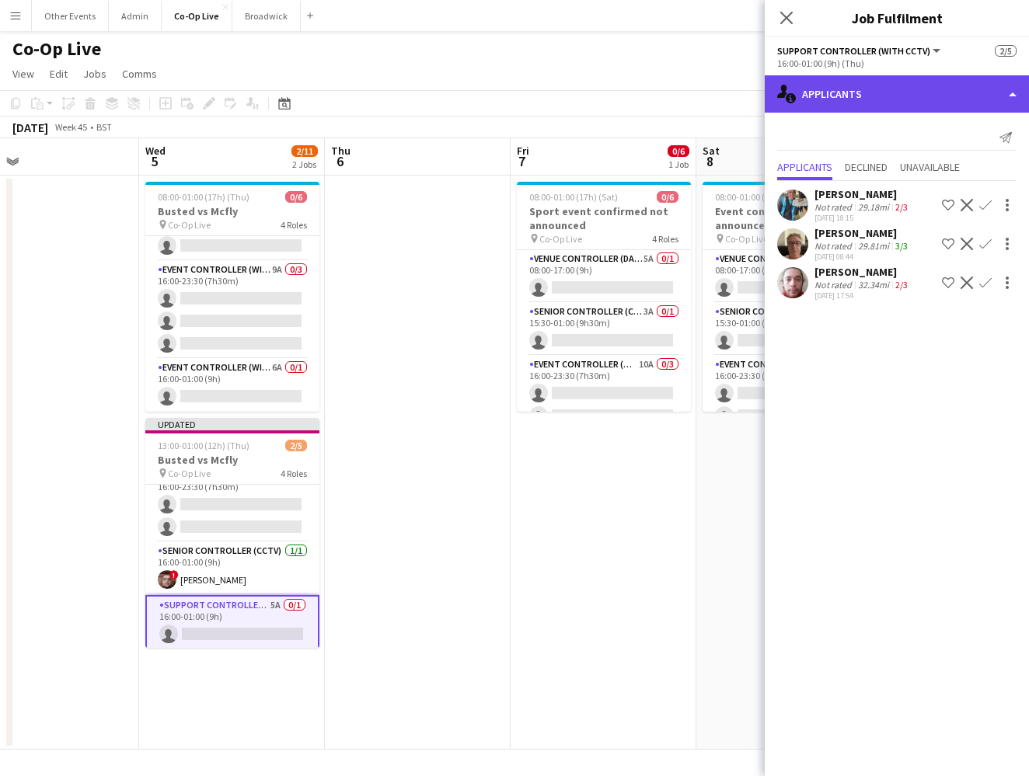
click at [872, 84] on div "single-neutral-actions-information Applicants" at bounding box center [897, 93] width 264 height 37
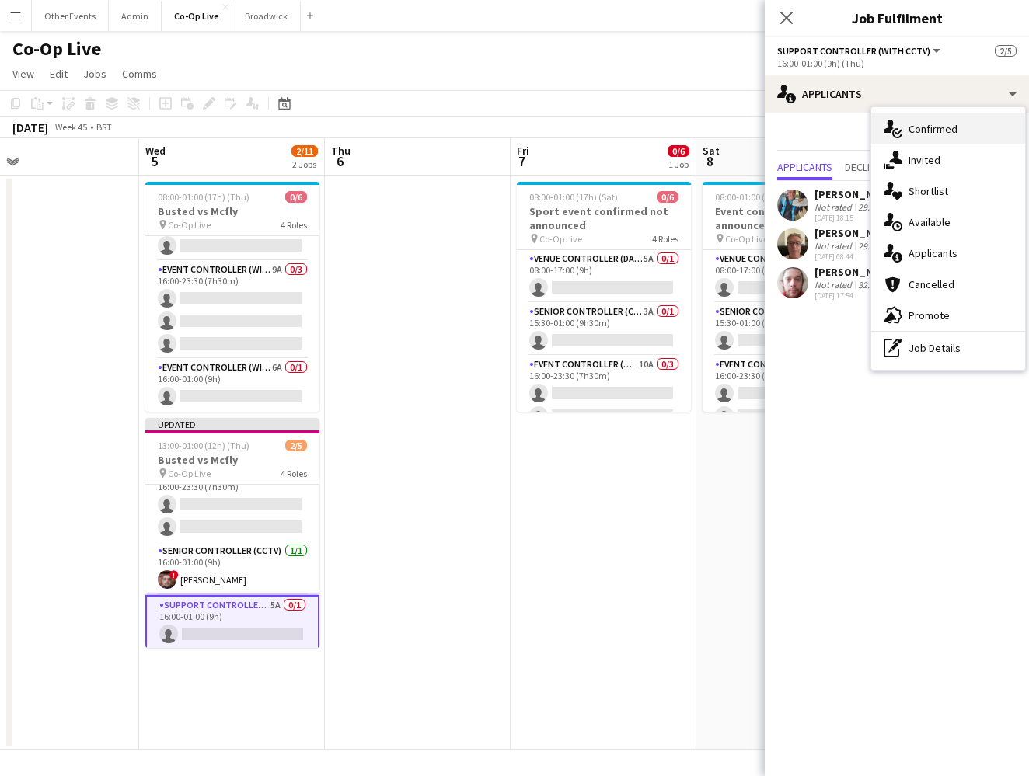
click at [938, 120] on div "single-neutral-actions-check-2 Confirmed" at bounding box center [948, 128] width 154 height 31
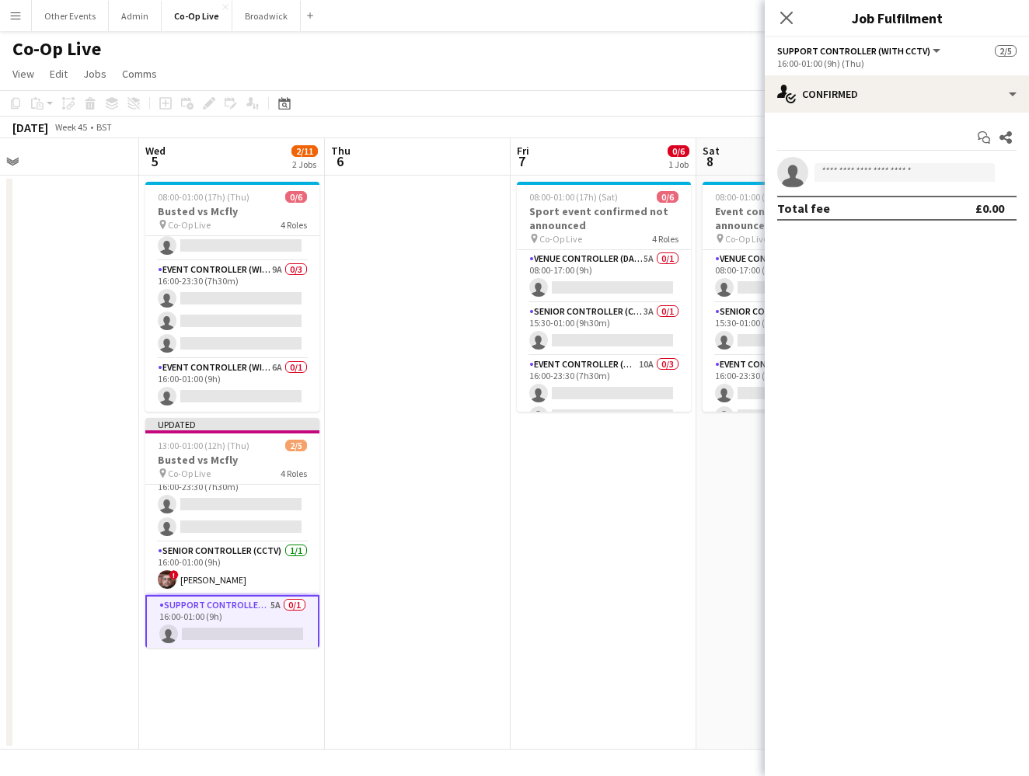
click at [911, 159] on app-invite-slot "single-neutral-actions" at bounding box center [897, 172] width 264 height 31
click at [911, 168] on input at bounding box center [904, 172] width 180 height 19
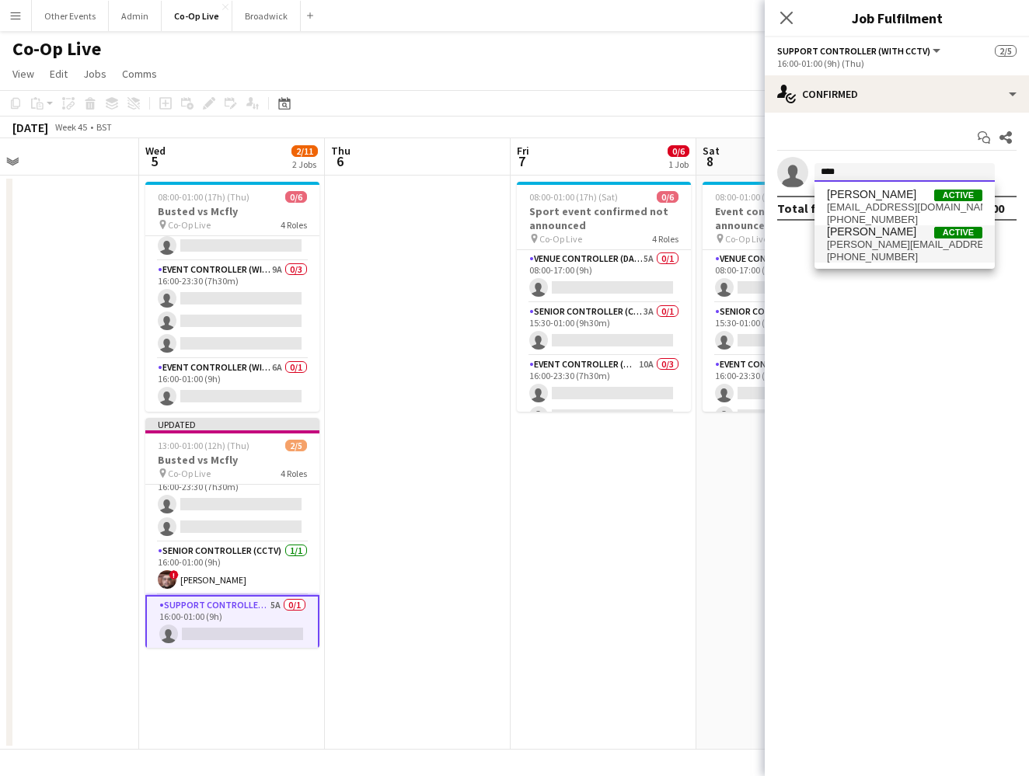
type input "****"
click at [896, 242] on span "dave@eventsresilience.co.uk" at bounding box center [904, 245] width 155 height 12
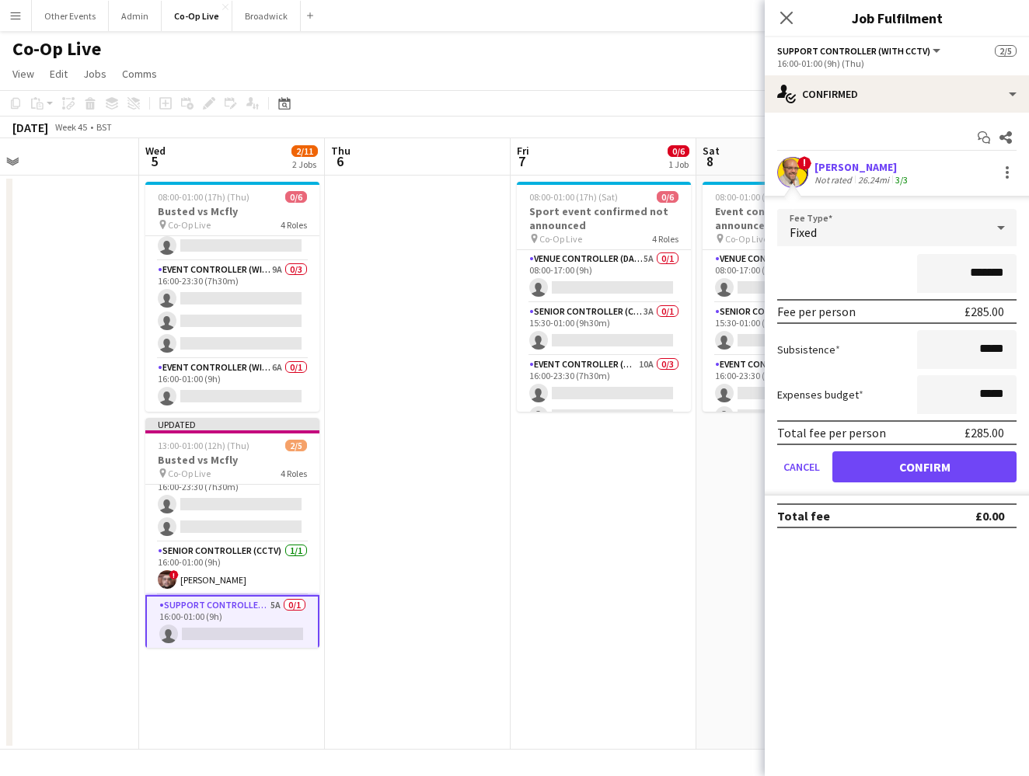
click at [953, 469] on button "Confirm" at bounding box center [924, 466] width 184 height 31
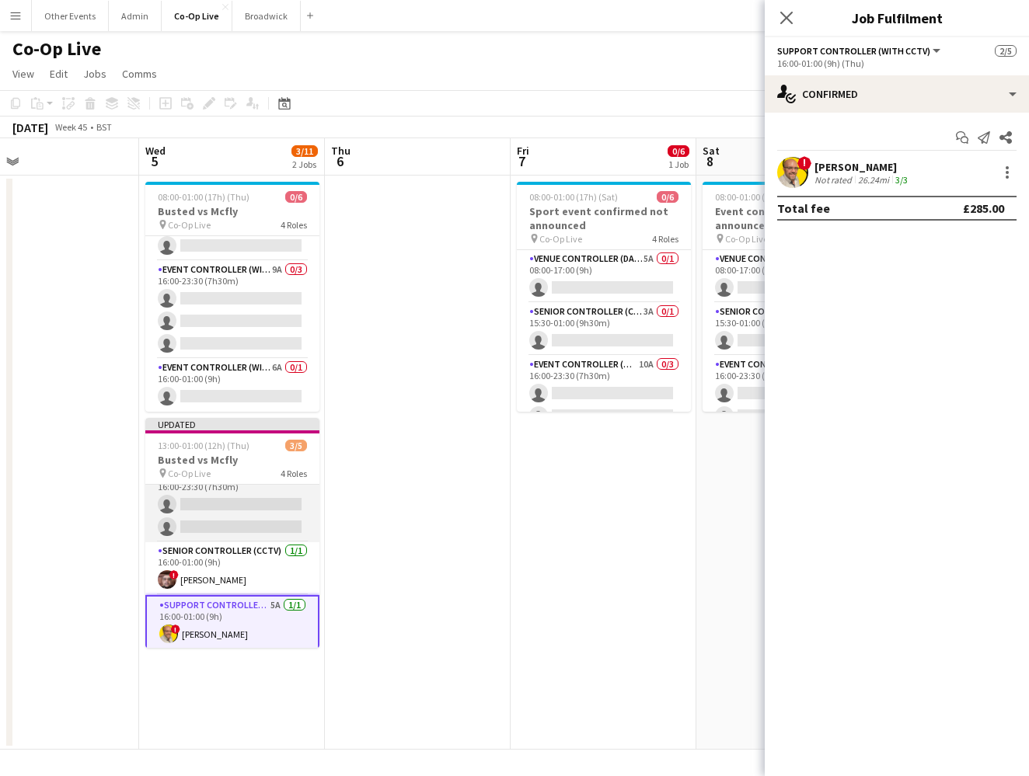
click at [247, 514] on app-card-role "Level Controller (with CCTV) 6A 0/2 16:00-23:30 (7h30m) single-neutral-actions …" at bounding box center [232, 504] width 174 height 75
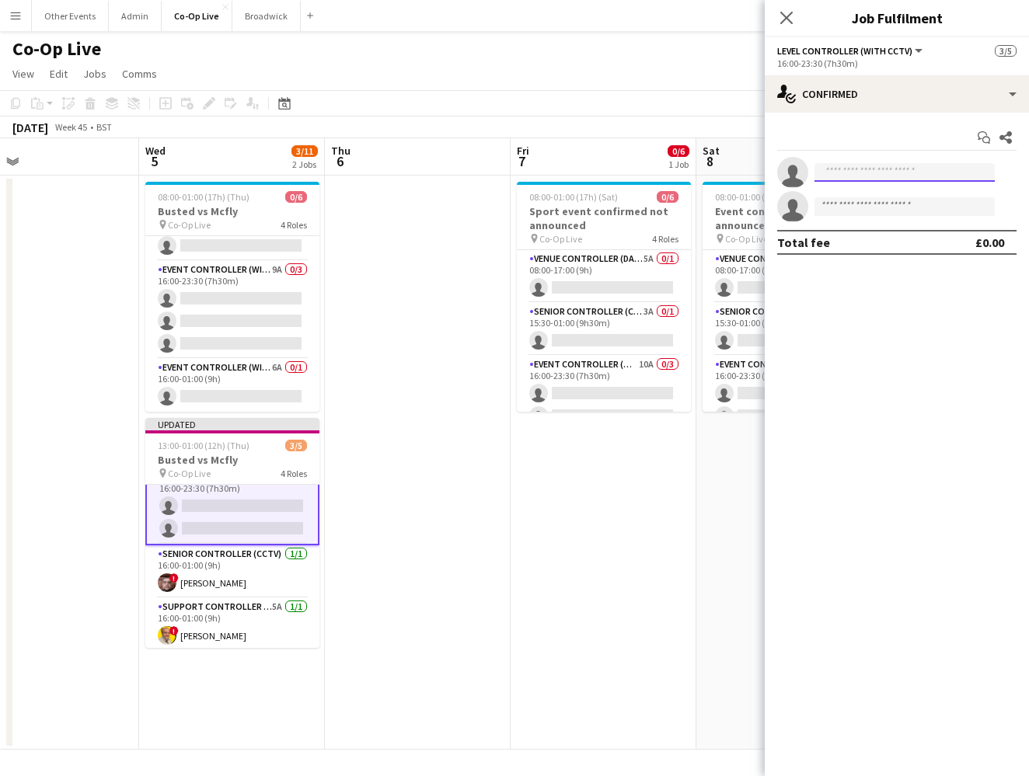
click at [852, 163] on input at bounding box center [904, 172] width 180 height 19
type input "****"
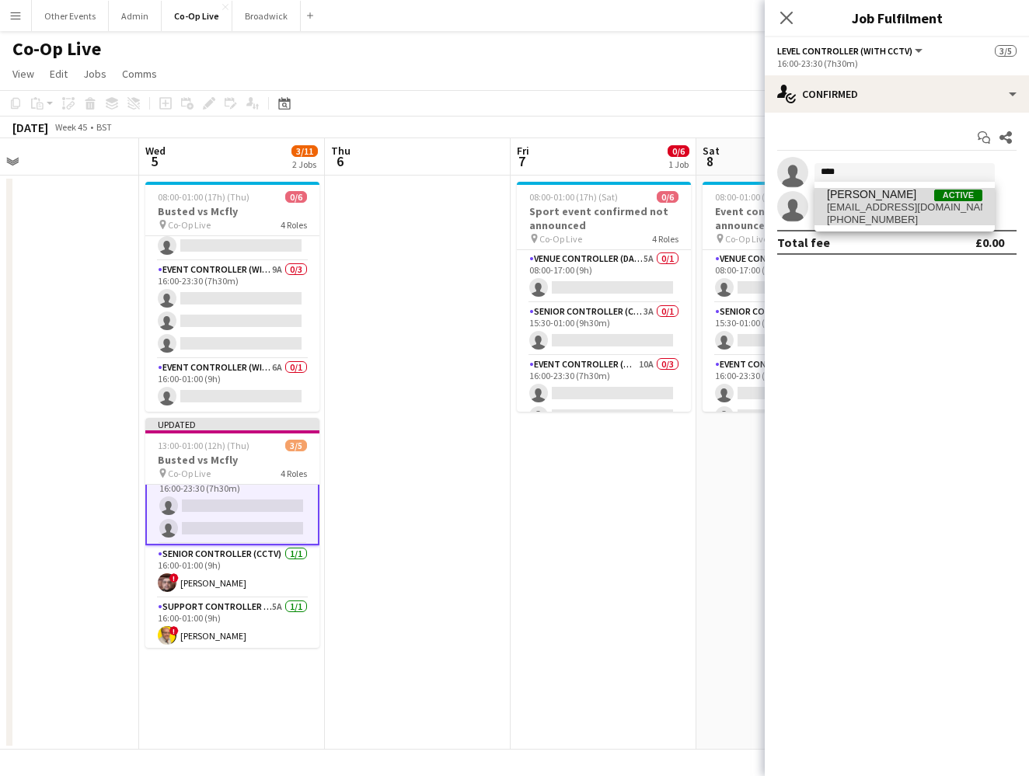
drag, startPoint x: 859, startPoint y: 187, endPoint x: 874, endPoint y: 210, distance: 26.9
click at [874, 210] on span "hello+eventcommand@g1lmour.com" at bounding box center [904, 207] width 155 height 12
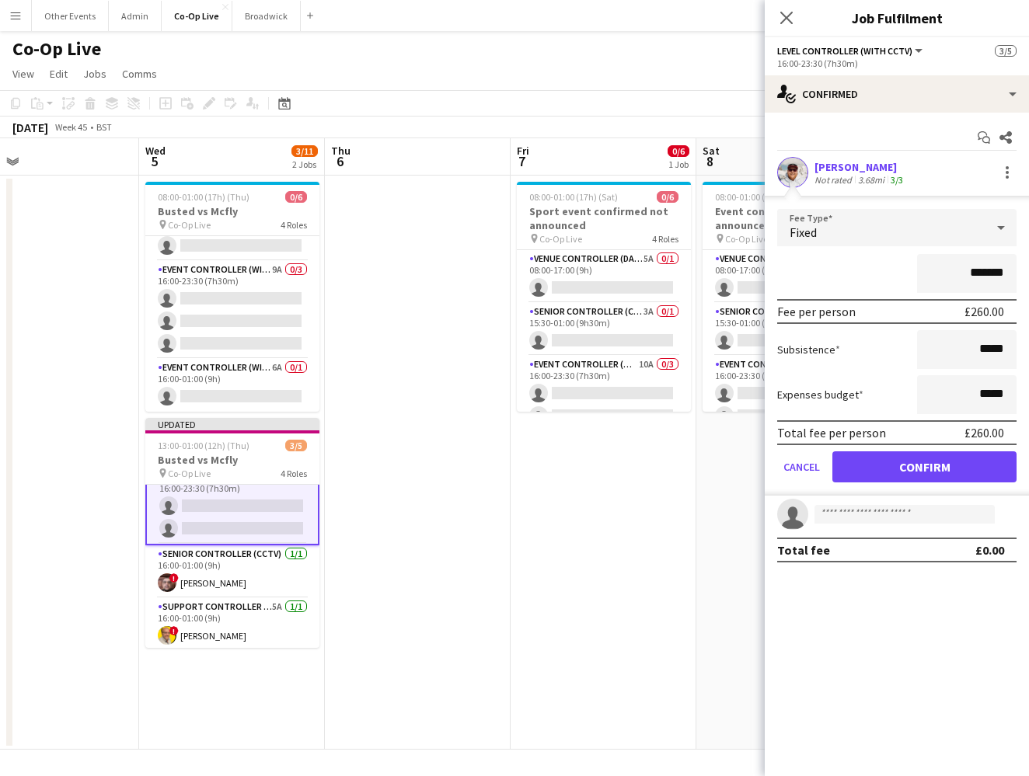
click at [938, 464] on button "Confirm" at bounding box center [924, 466] width 184 height 31
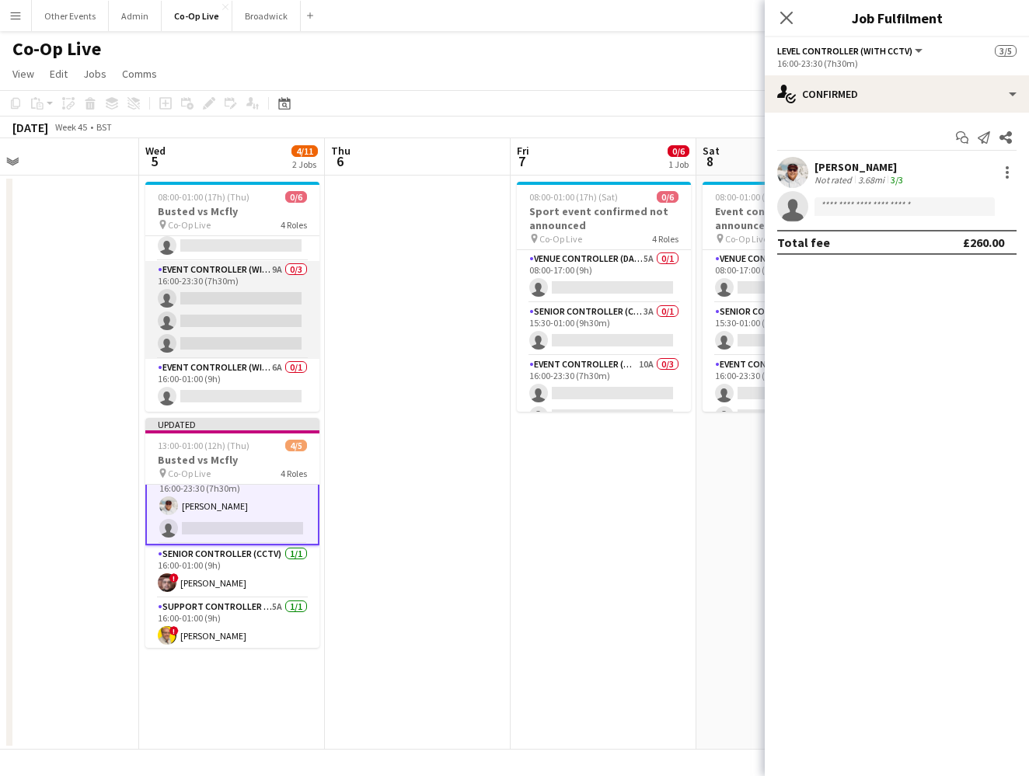
click at [242, 278] on app-card-role "Event Controller (with CCTV) 9A 0/3 16:00-23:30 (7h30m) single-neutral-actions …" at bounding box center [232, 310] width 174 height 98
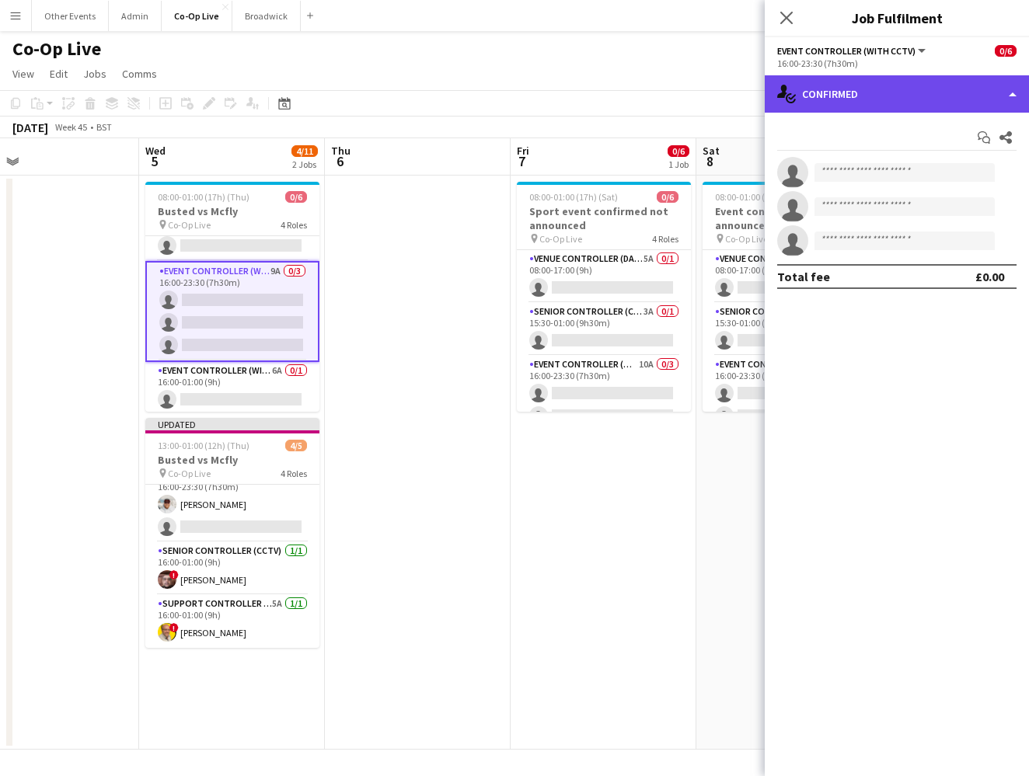
click at [880, 91] on div "single-neutral-actions-check-2 Confirmed" at bounding box center [897, 93] width 264 height 37
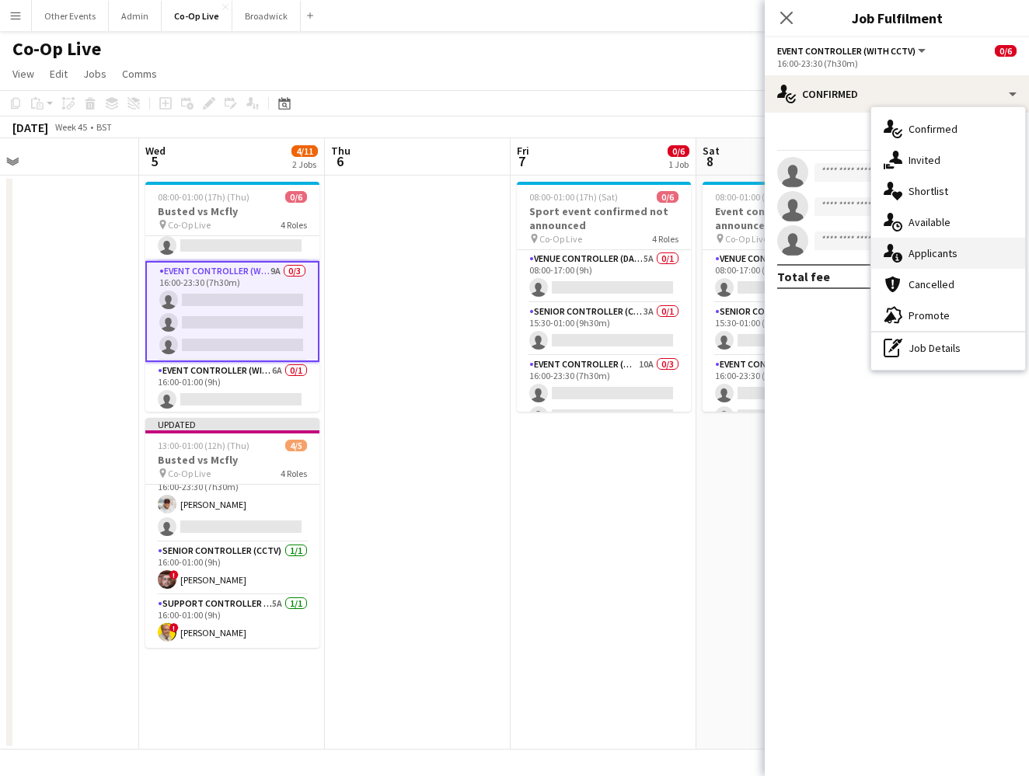
click at [946, 260] on div "single-neutral-actions-information Applicants" at bounding box center [948, 253] width 154 height 31
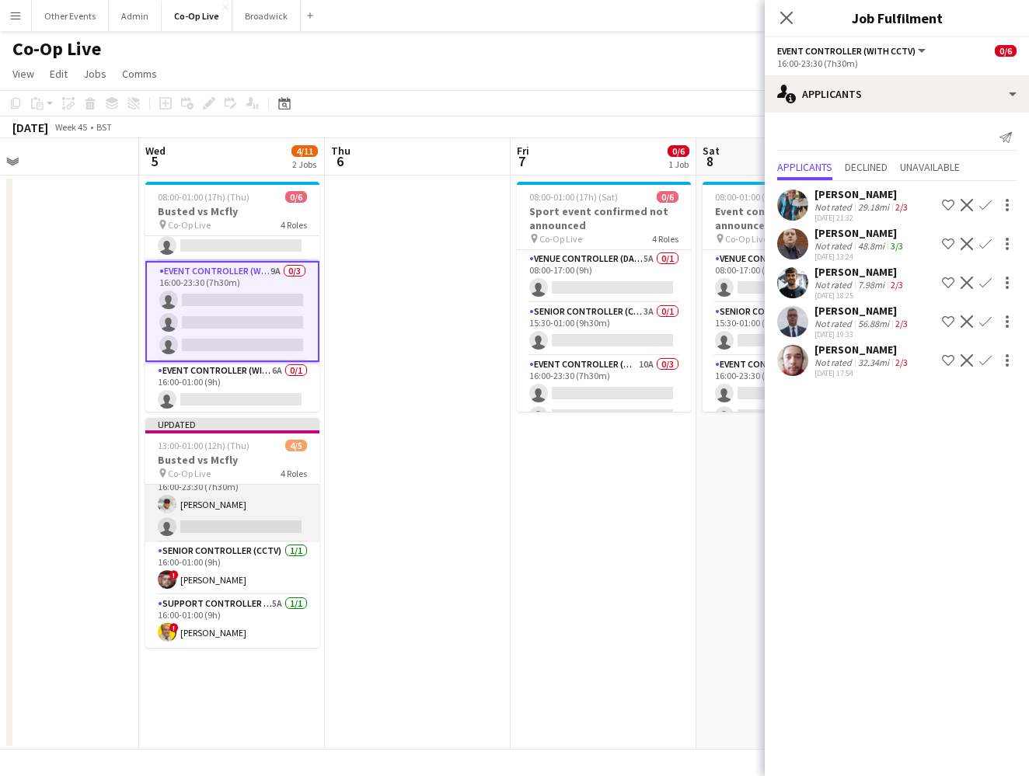
click at [224, 517] on app-card-role "Level Controller (with CCTV) 6A 1/2 16:00-23:30 (7h30m) Matt Gilmour single-neu…" at bounding box center [232, 504] width 174 height 75
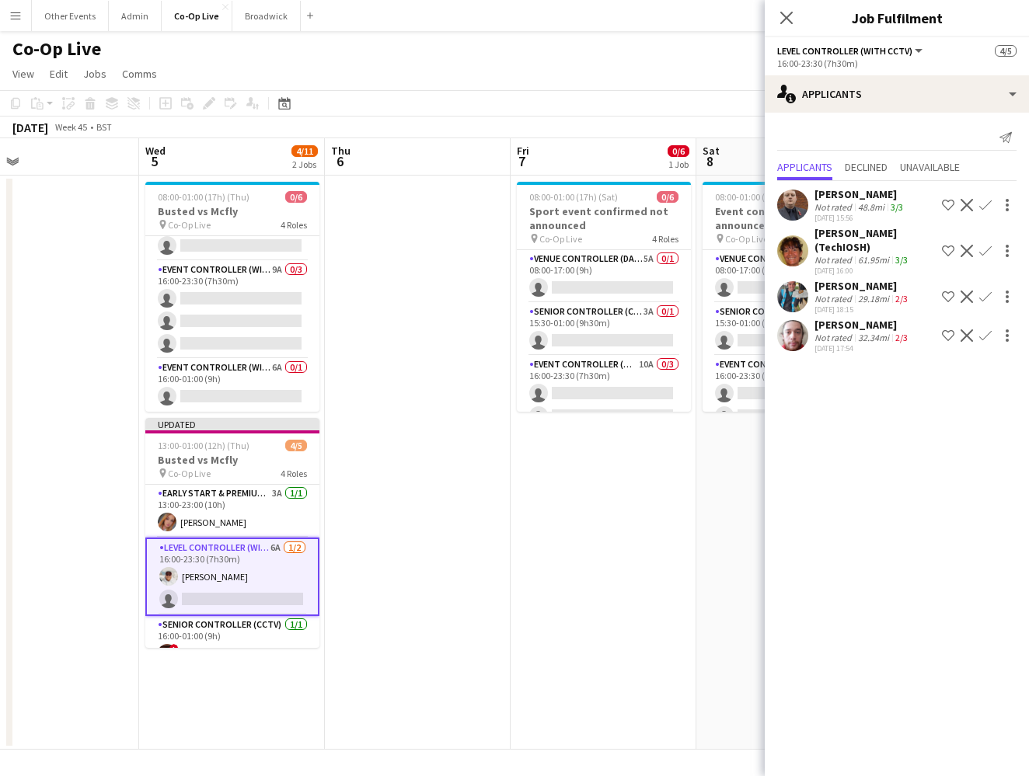
scroll to position [0, 0]
click at [988, 204] on app-icon "Confirm" at bounding box center [985, 205] width 12 height 12
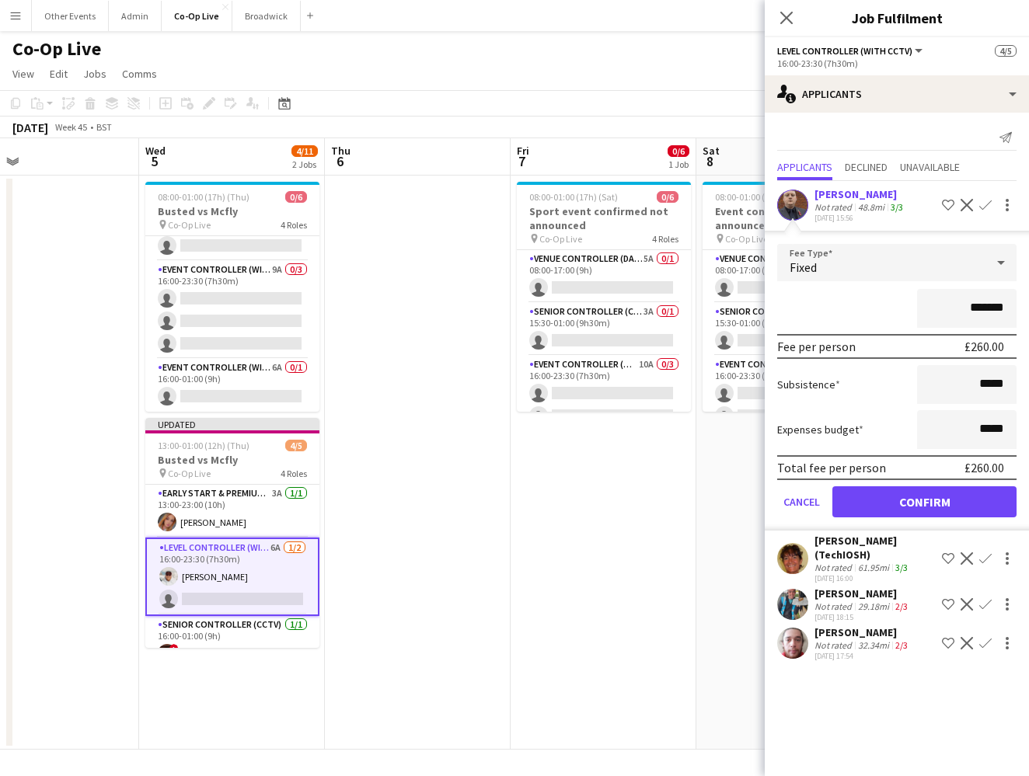
click at [963, 497] on button "Confirm" at bounding box center [924, 501] width 184 height 31
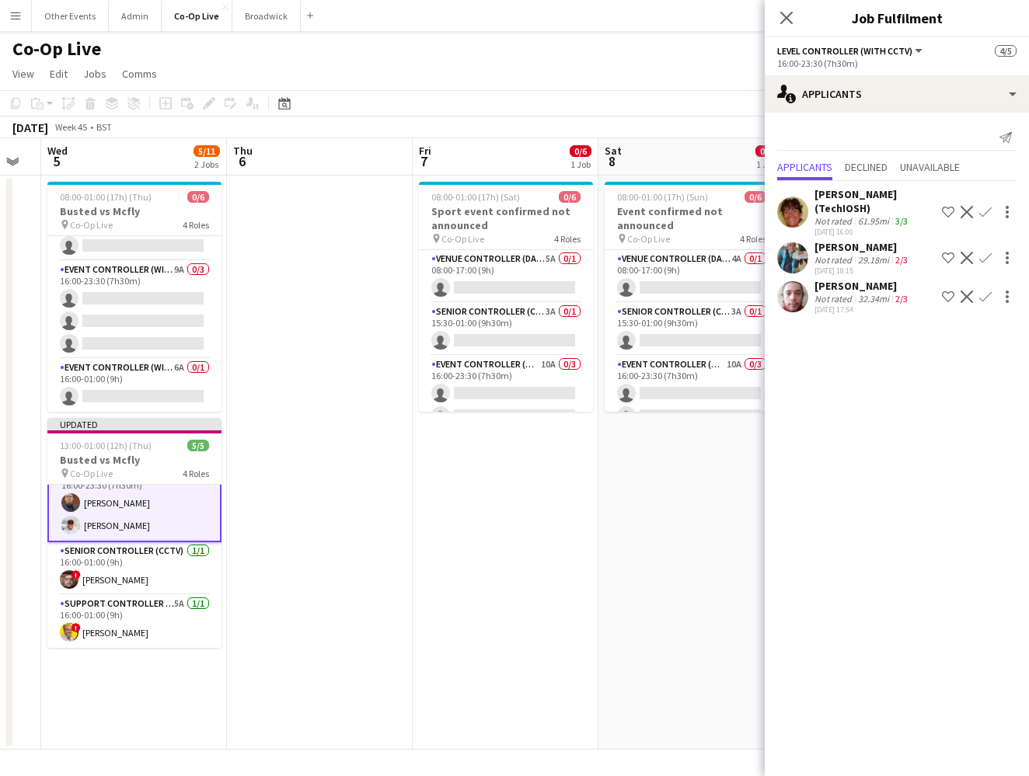
scroll to position [0, 517]
click at [432, 466] on app-date-cell "08:00-01:00 (17h) (Sat) 0/6 Sport event confirmed not announced pin Co-Op Live …" at bounding box center [504, 463] width 186 height 574
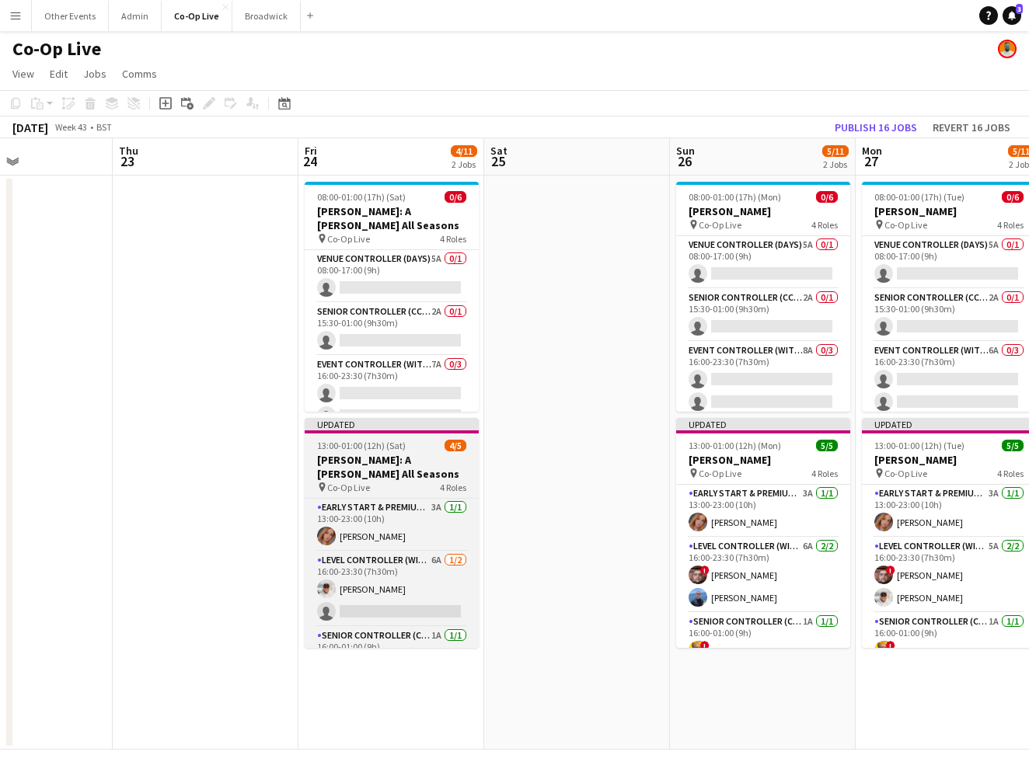
scroll to position [0, 412]
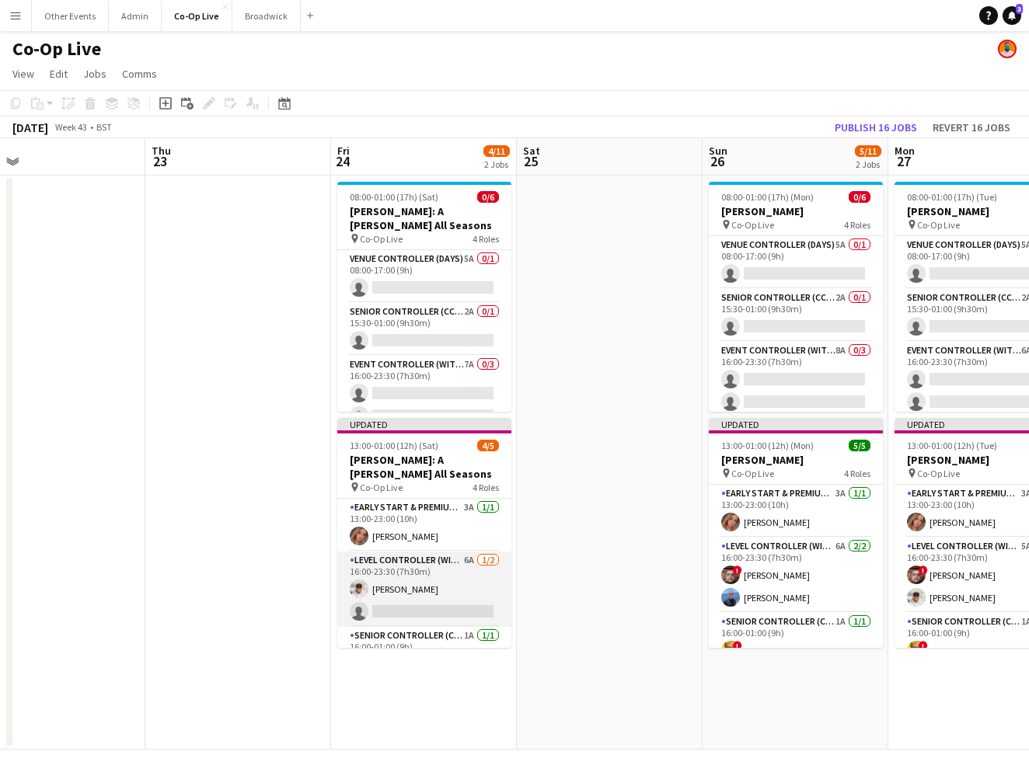
click at [443, 596] on app-card-role "Level Controller (with CCTV) 6A 1/2 16:00-23:30 (7h30m) Matt Gilmour single-neu…" at bounding box center [424, 589] width 174 height 75
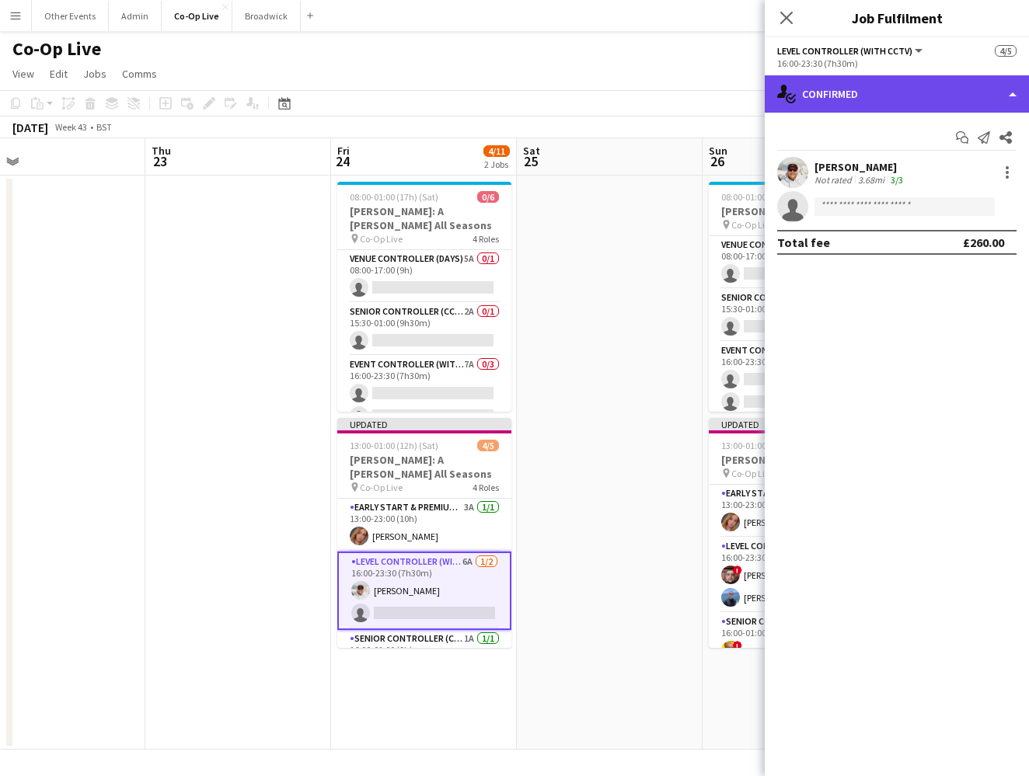
click at [911, 83] on div "single-neutral-actions-check-2 Confirmed" at bounding box center [897, 93] width 264 height 37
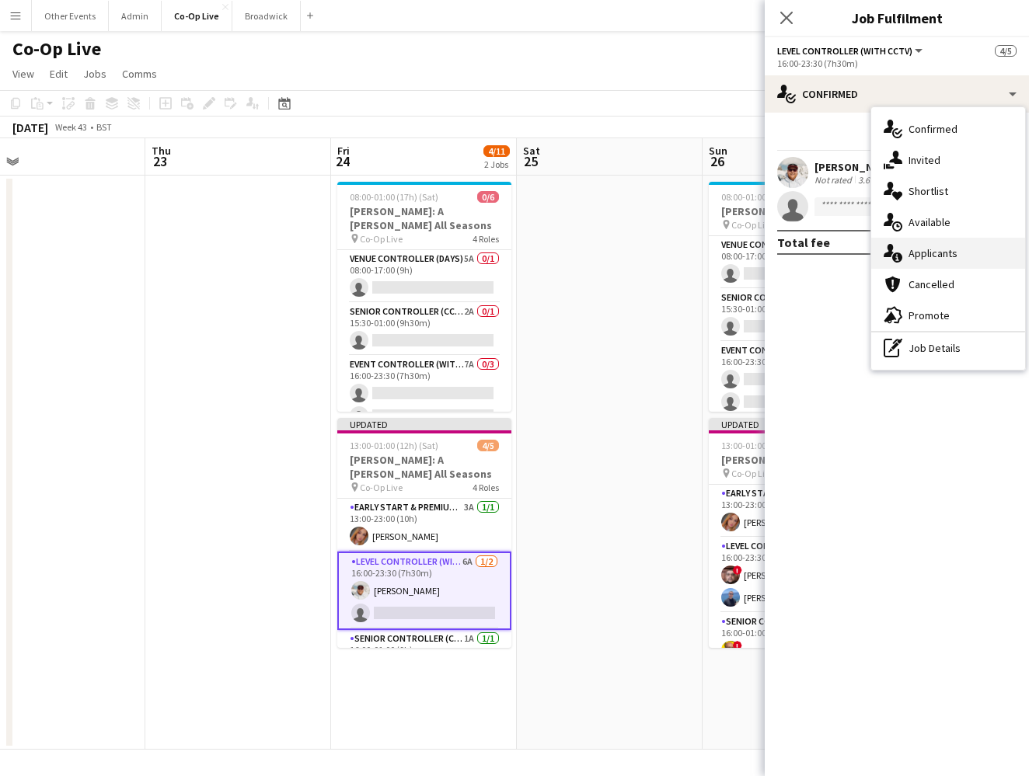
click at [950, 250] on div "single-neutral-actions-information Applicants" at bounding box center [948, 253] width 154 height 31
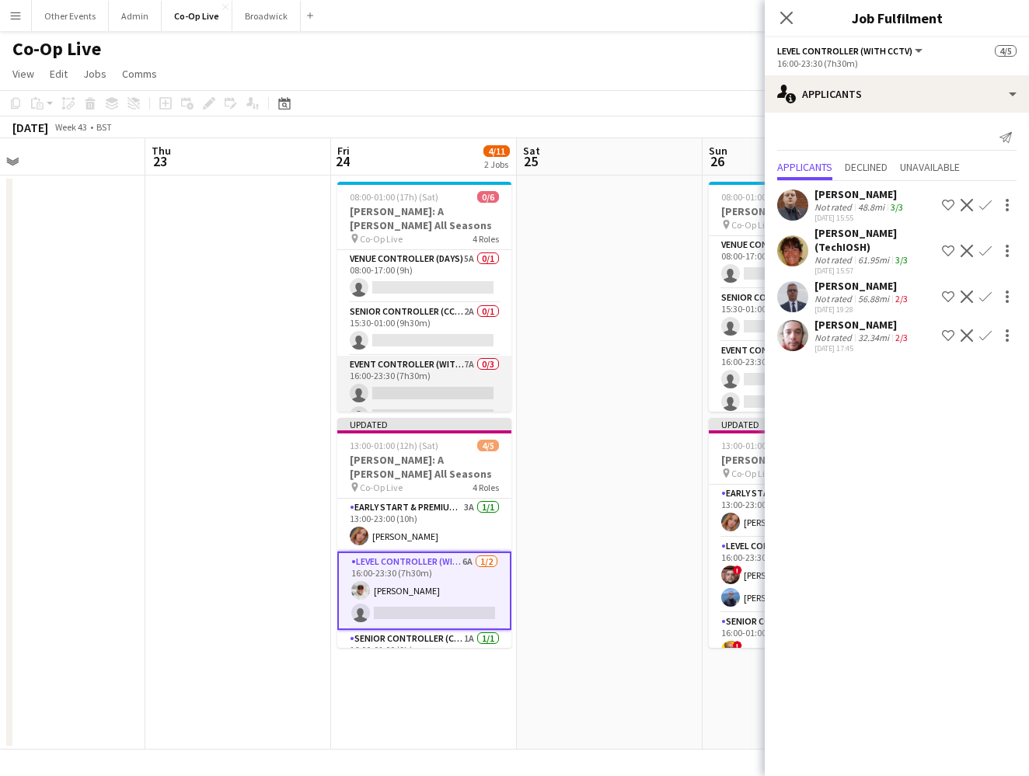
click at [429, 364] on app-card-role "Event Controller (with CCTV) 7A 0/3 16:00-23:30 (7h30m) single-neutral-actions …" at bounding box center [424, 405] width 174 height 98
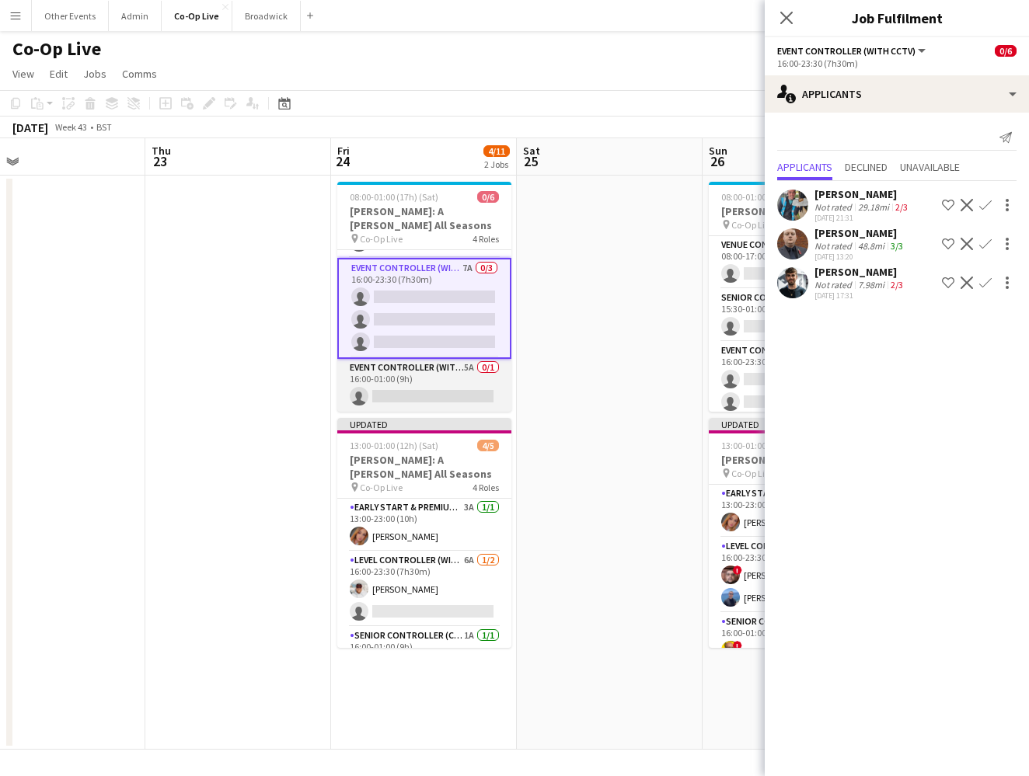
scroll to position [98, 0]
click at [429, 364] on app-card-role "Event Controller (with CCTV) 5A 0/1 16:00-01:00 (9h) single-neutral-actions" at bounding box center [424, 385] width 174 height 53
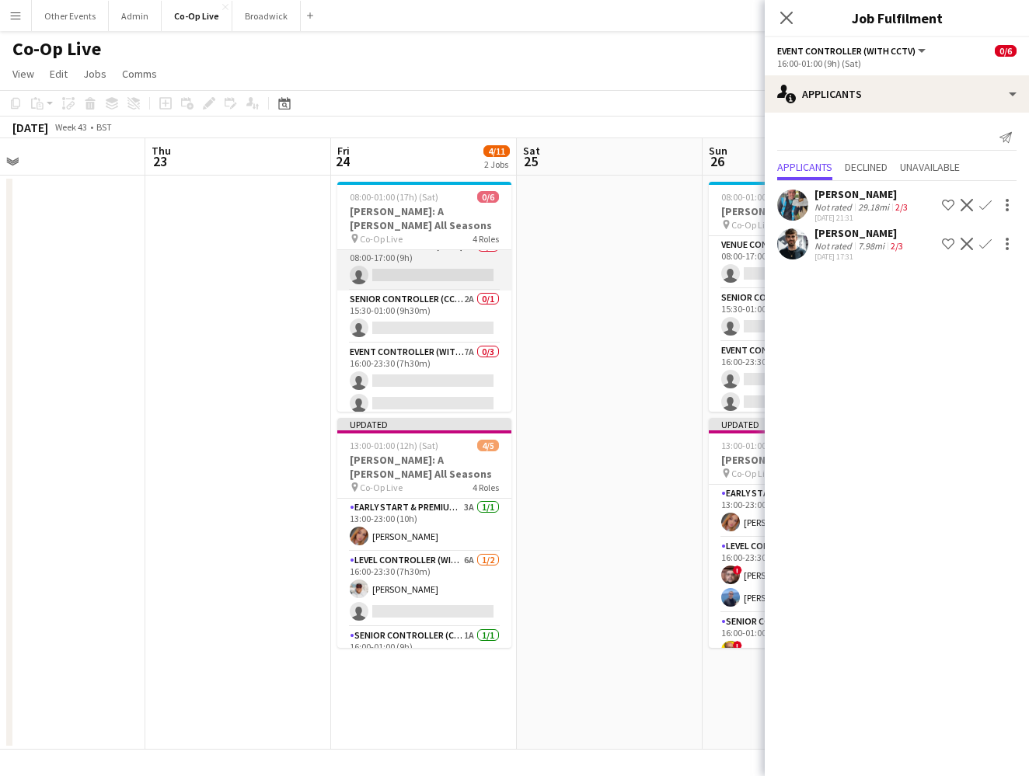
scroll to position [0, 0]
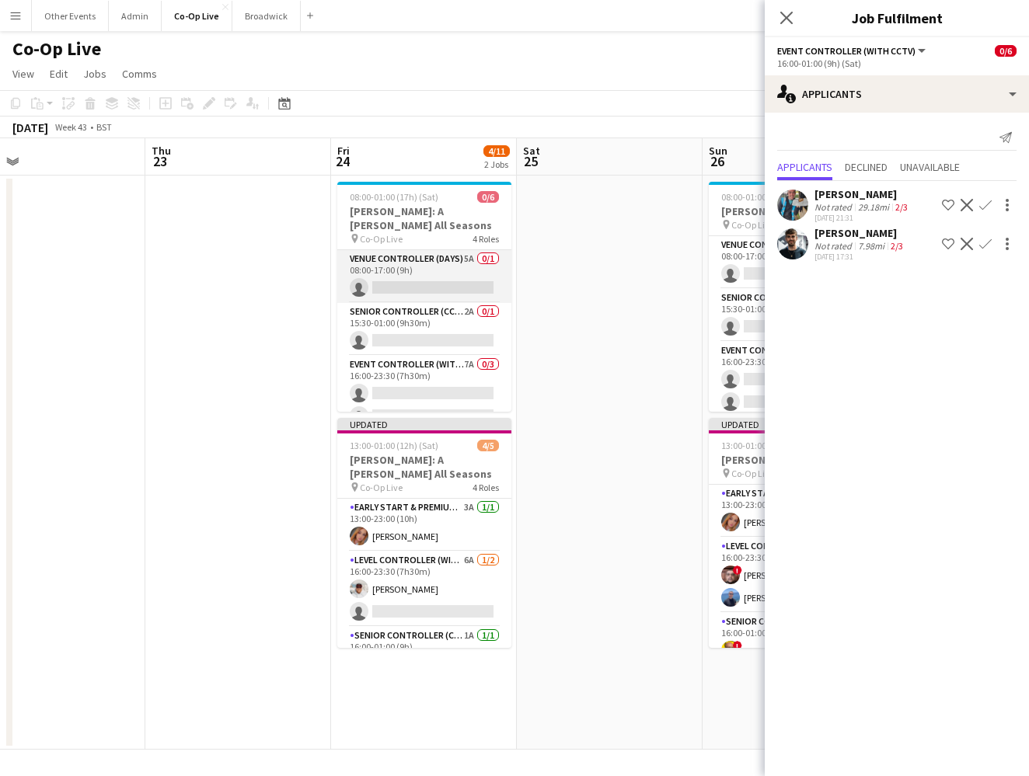
click at [431, 281] on app-card-role "Venue Controller (Days) 5A 0/1 08:00-17:00 (9h) single-neutral-actions" at bounding box center [424, 276] width 174 height 53
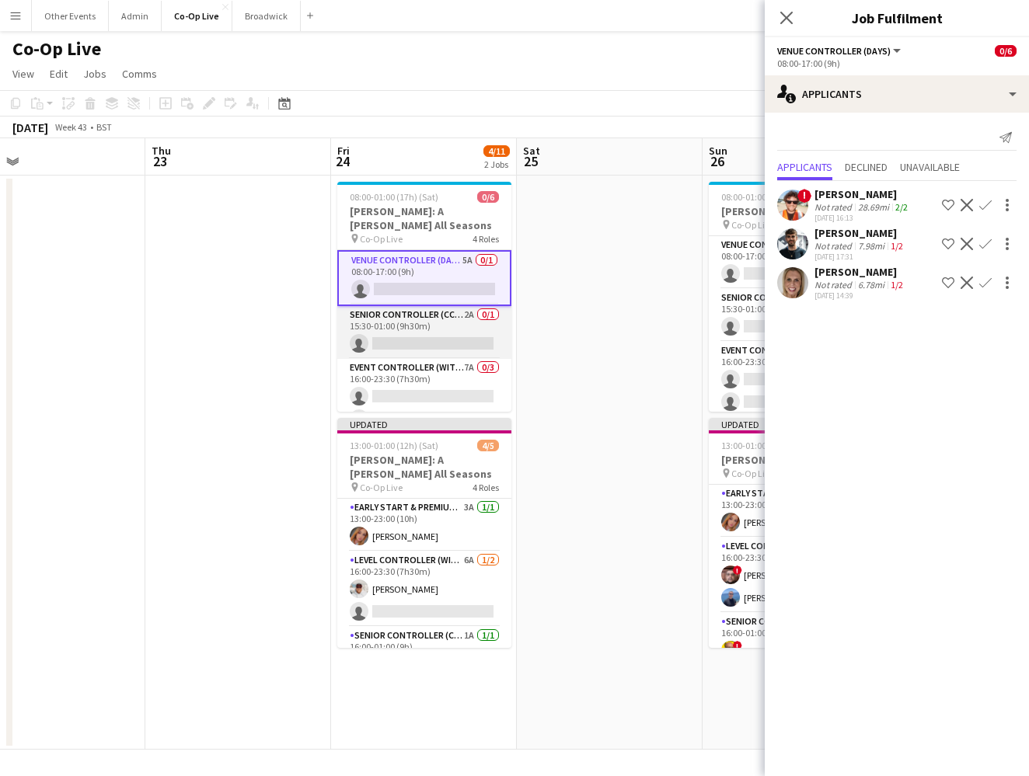
click at [425, 342] on app-card-role "Senior Controller (CCTV) 2A 0/1 15:30-01:00 (9h30m) single-neutral-actions" at bounding box center [424, 332] width 174 height 53
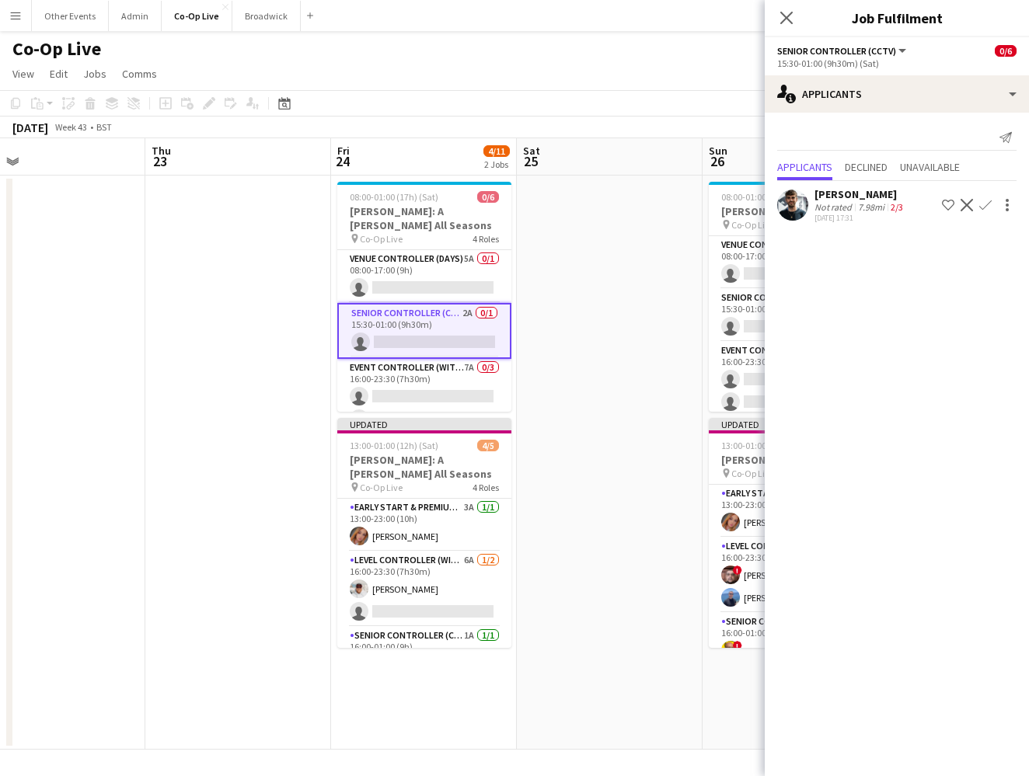
click at [204, 408] on app-date-cell at bounding box center [238, 463] width 186 height 574
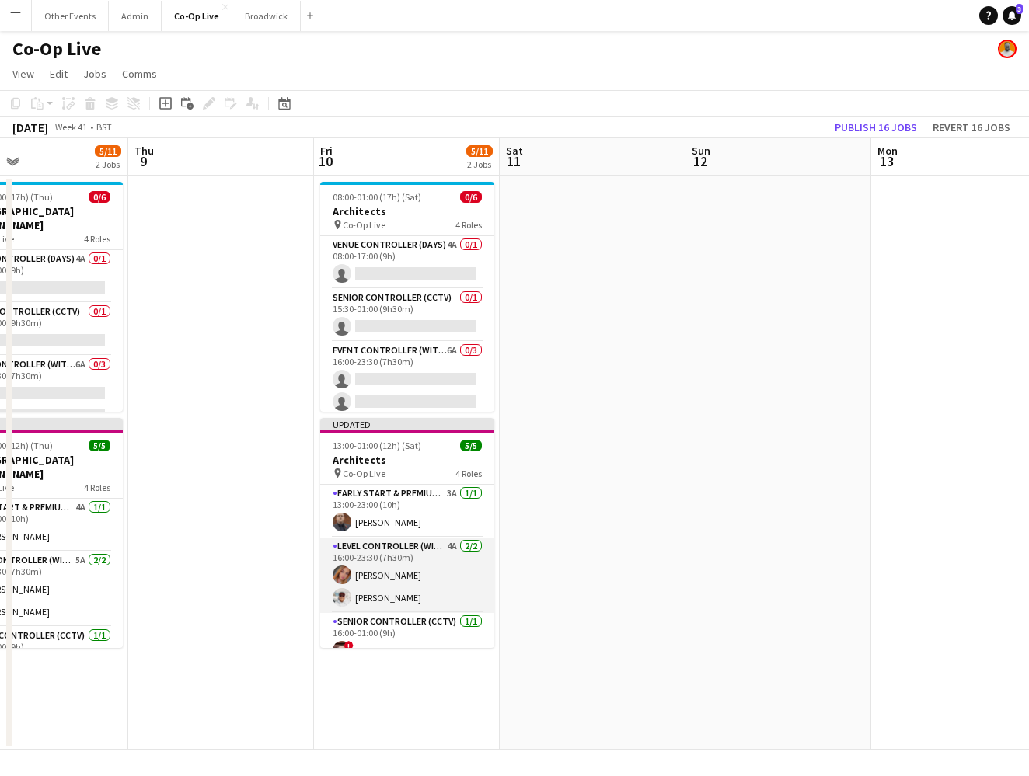
scroll to position [71, 0]
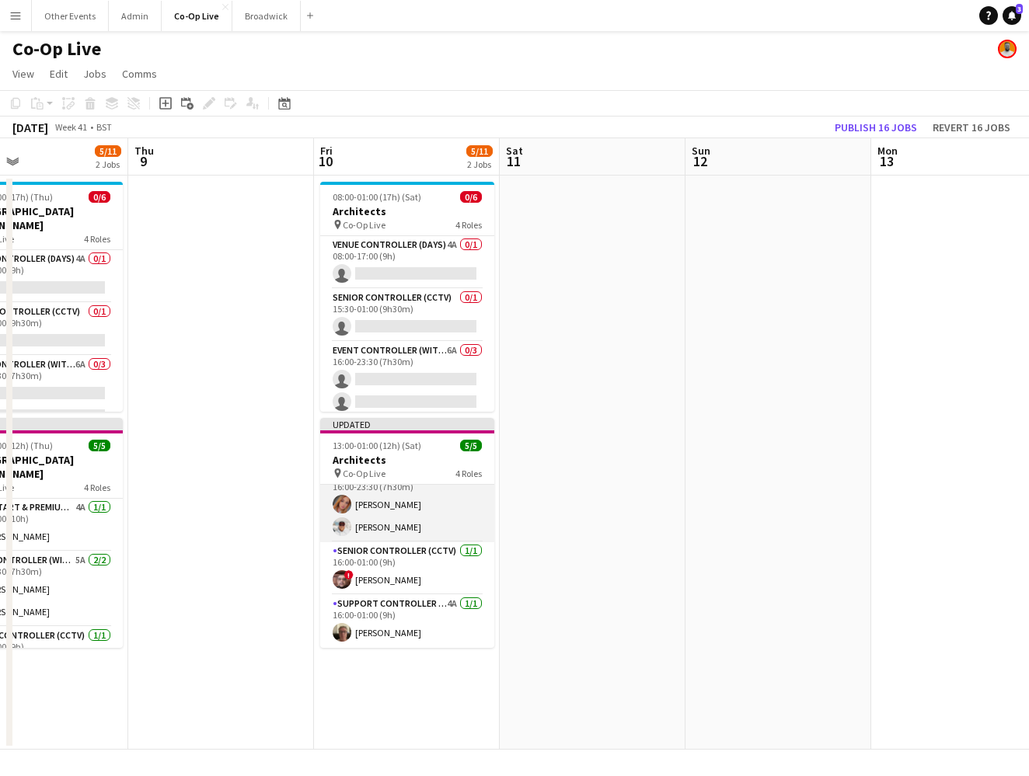
click at [428, 529] on app-card-role "Level Controller (with CCTV) 4A 2/2 16:00-23:30 (7h30m) Ashley Fielding Matt Gi…" at bounding box center [407, 504] width 174 height 75
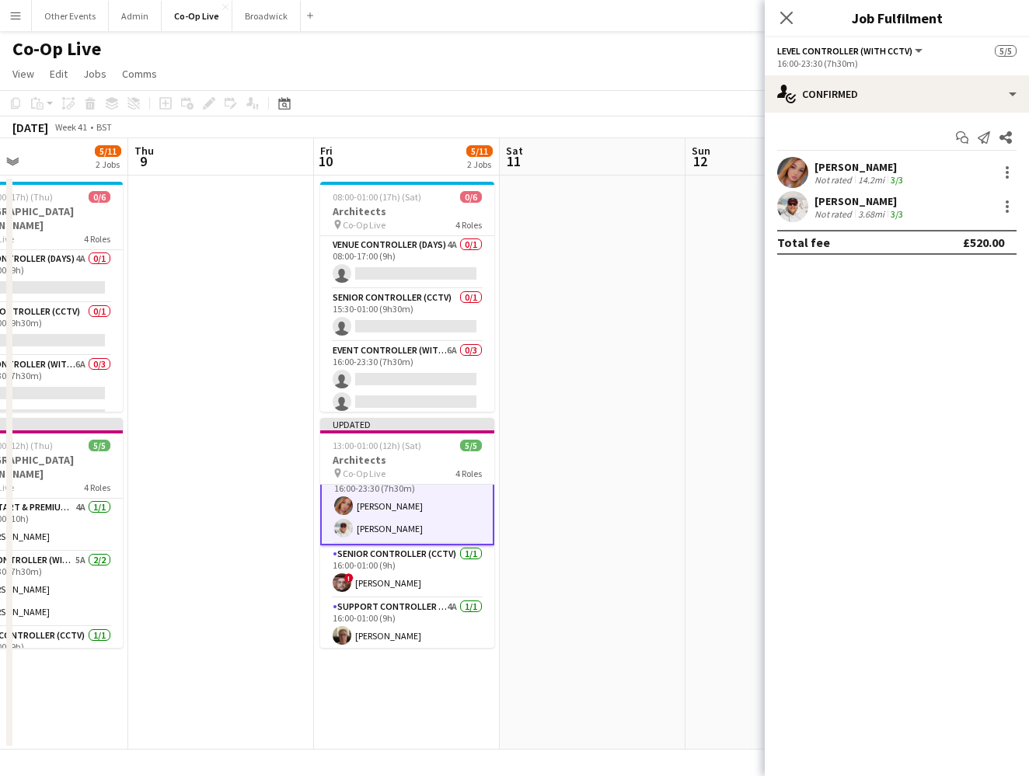
click at [587, 327] on app-date-cell at bounding box center [593, 463] width 186 height 574
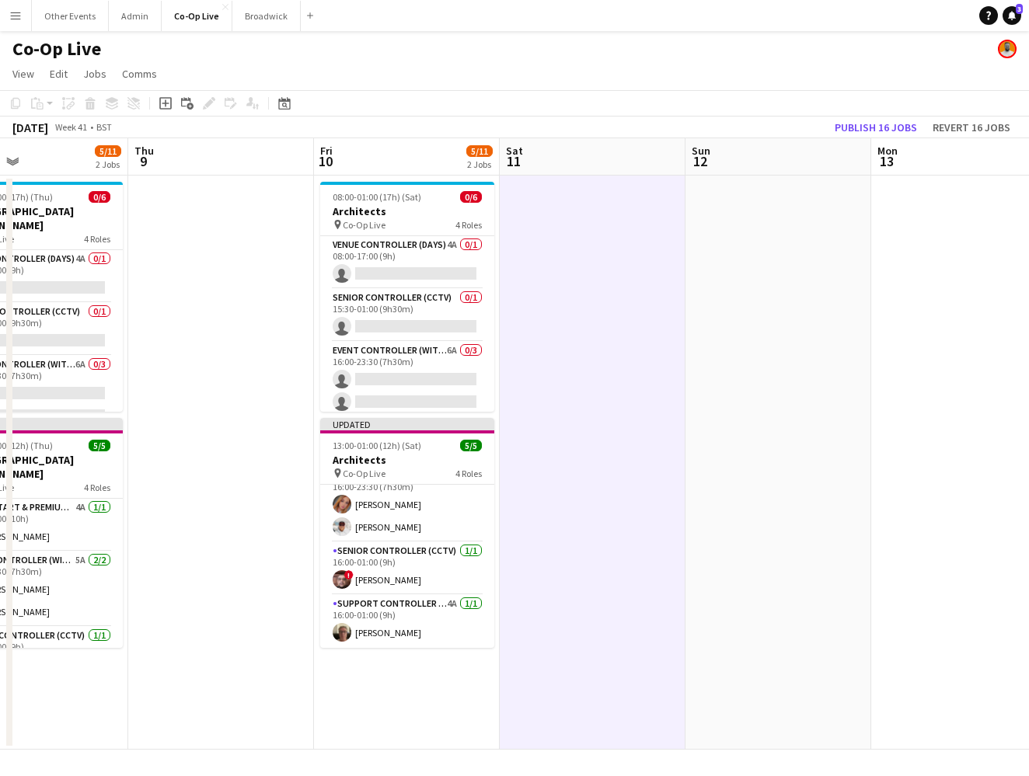
click at [19, 16] on app-icon "Menu" at bounding box center [15, 15] width 12 height 12
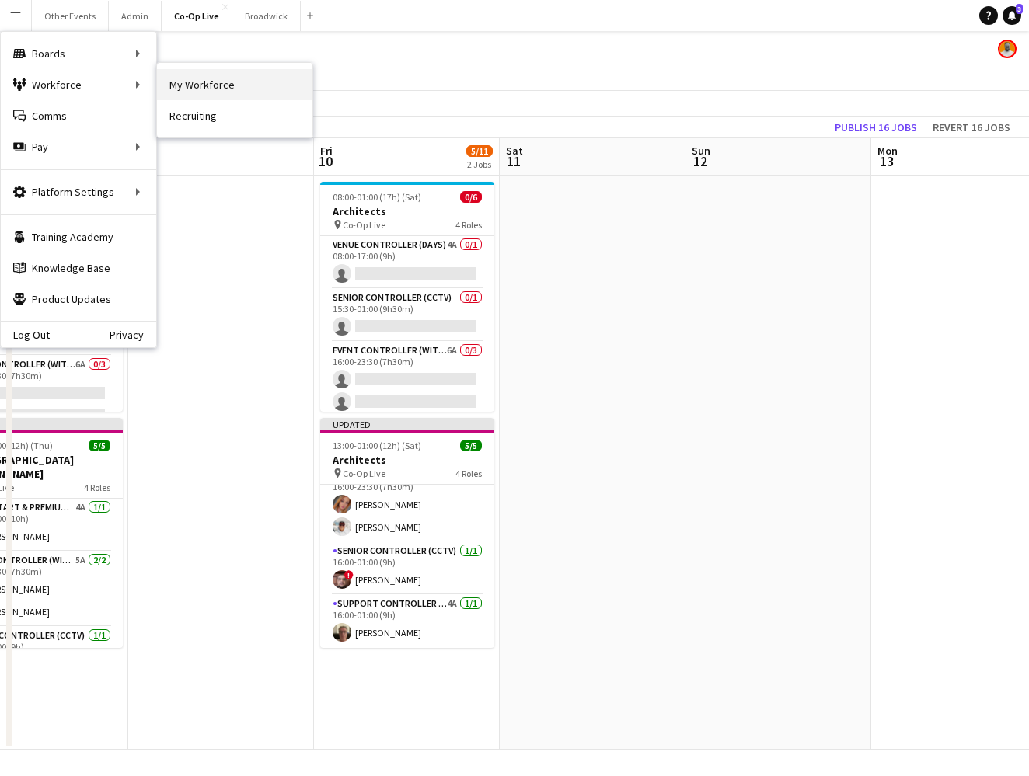
click at [235, 89] on link "My Workforce" at bounding box center [234, 84] width 155 height 31
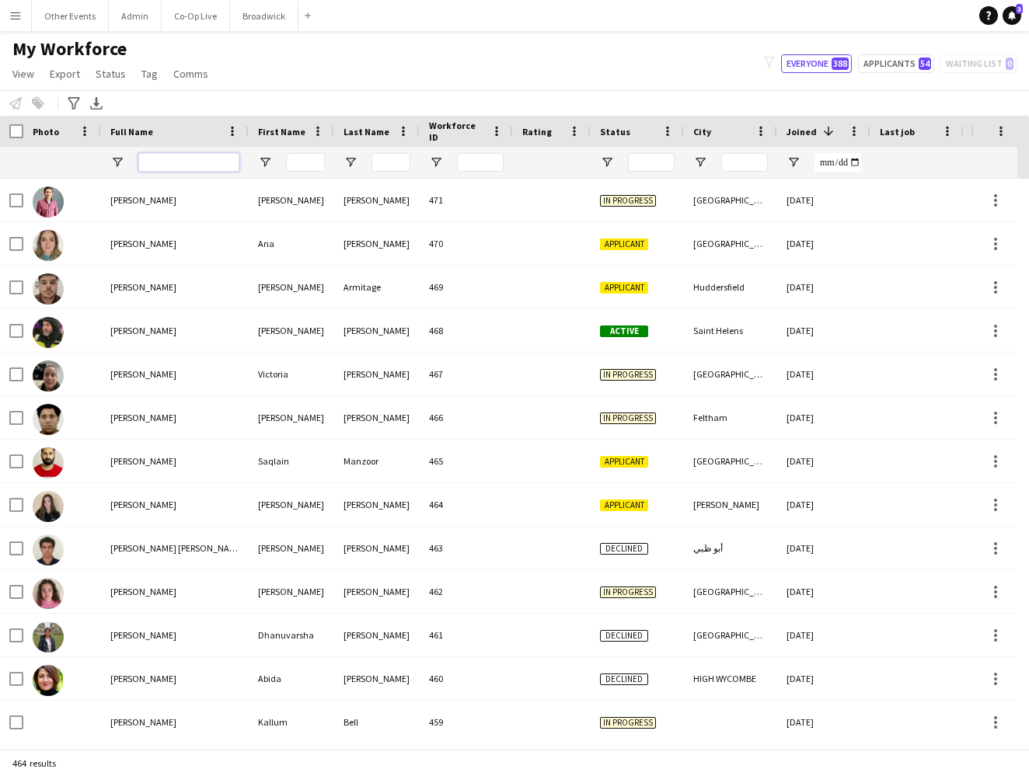
click at [190, 160] on input "Full Name Filter Input" at bounding box center [188, 162] width 101 height 19
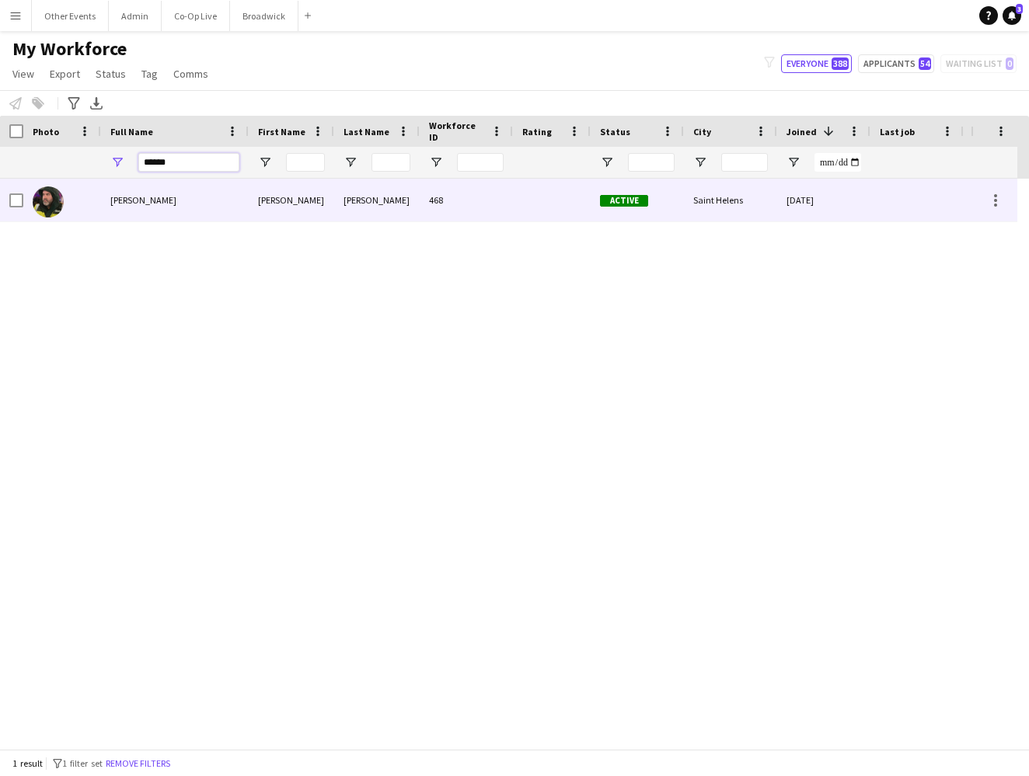
type input "******"
click at [234, 211] on div "Graham Owen" at bounding box center [175, 200] width 148 height 43
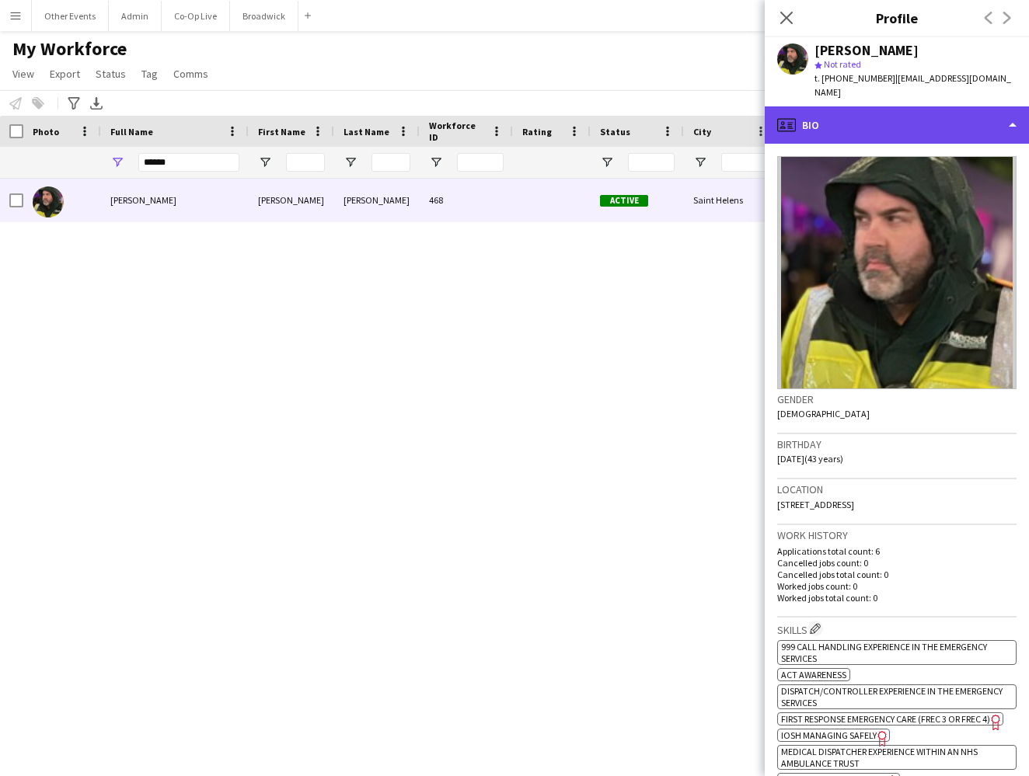
click at [999, 113] on div "profile Bio" at bounding box center [897, 124] width 264 height 37
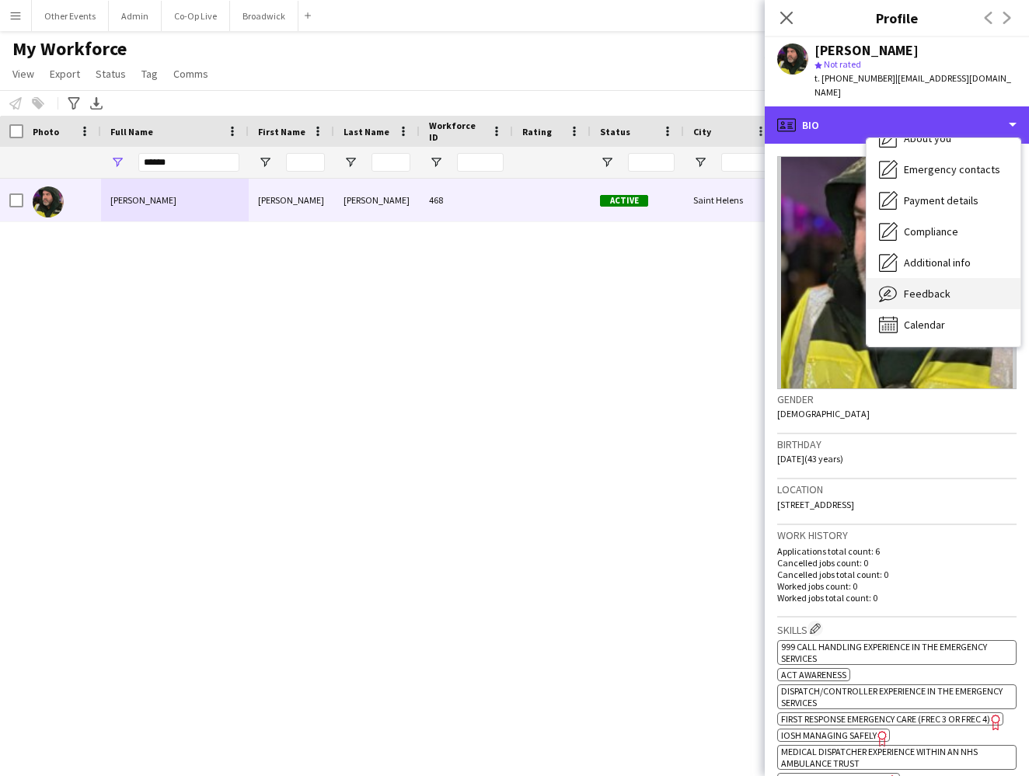
scroll to position [115, 0]
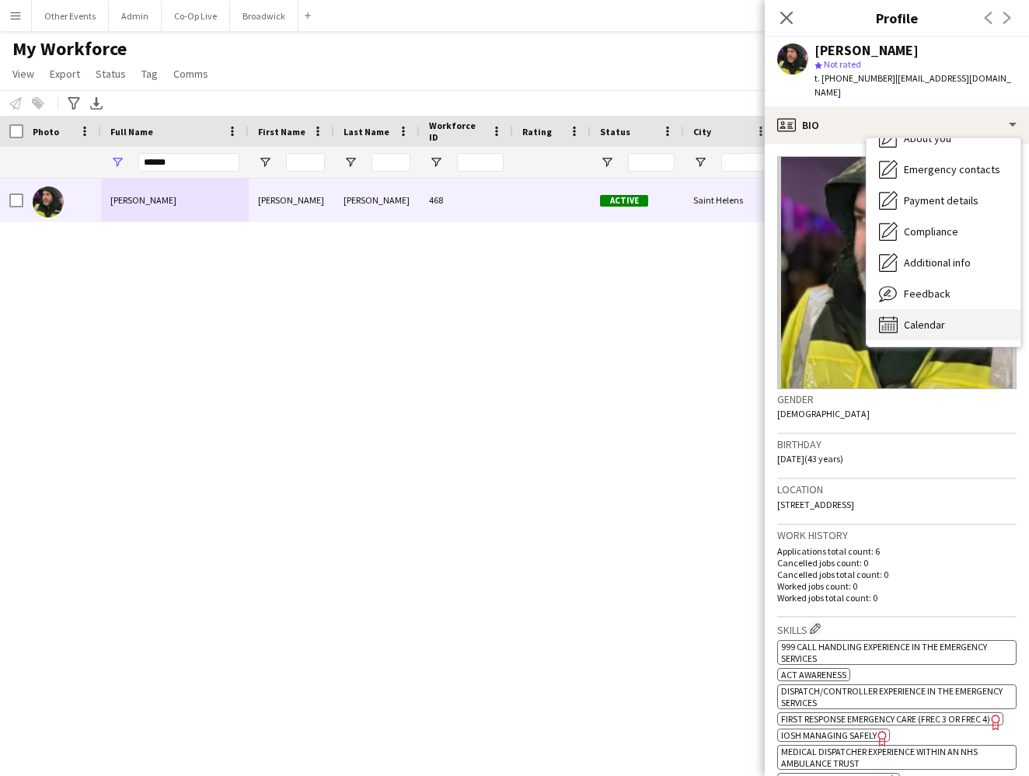
click at [923, 318] on div "Calendar Calendar" at bounding box center [943, 324] width 154 height 31
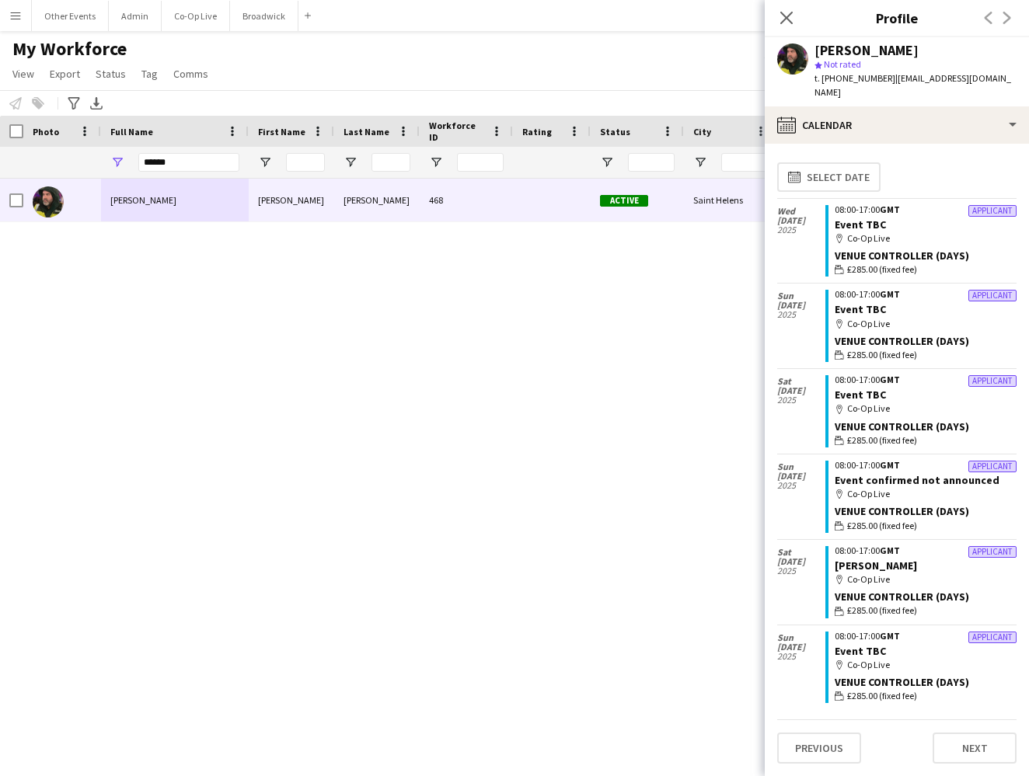
scroll to position [0, 0]
click at [782, 25] on app-icon "Close pop-in" at bounding box center [786, 18] width 23 height 23
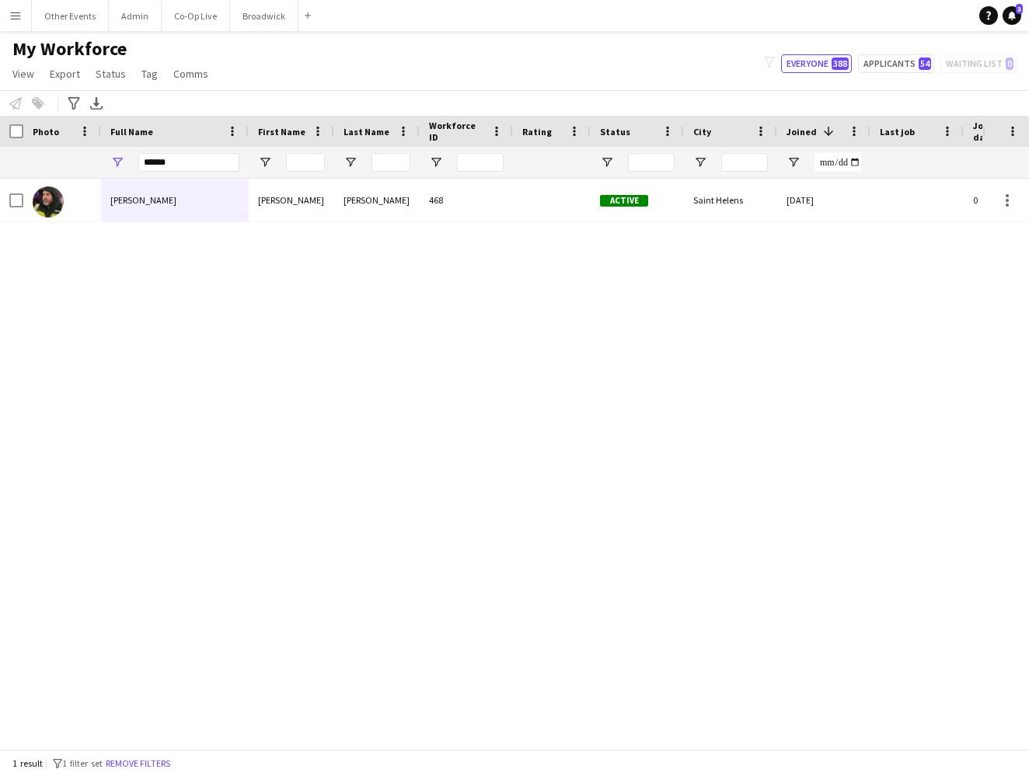
click at [1021, 17] on div "Help Notifications 3" at bounding box center [1004, 15] width 50 height 19
click at [1016, 17] on icon "Notifications" at bounding box center [1011, 15] width 9 height 9
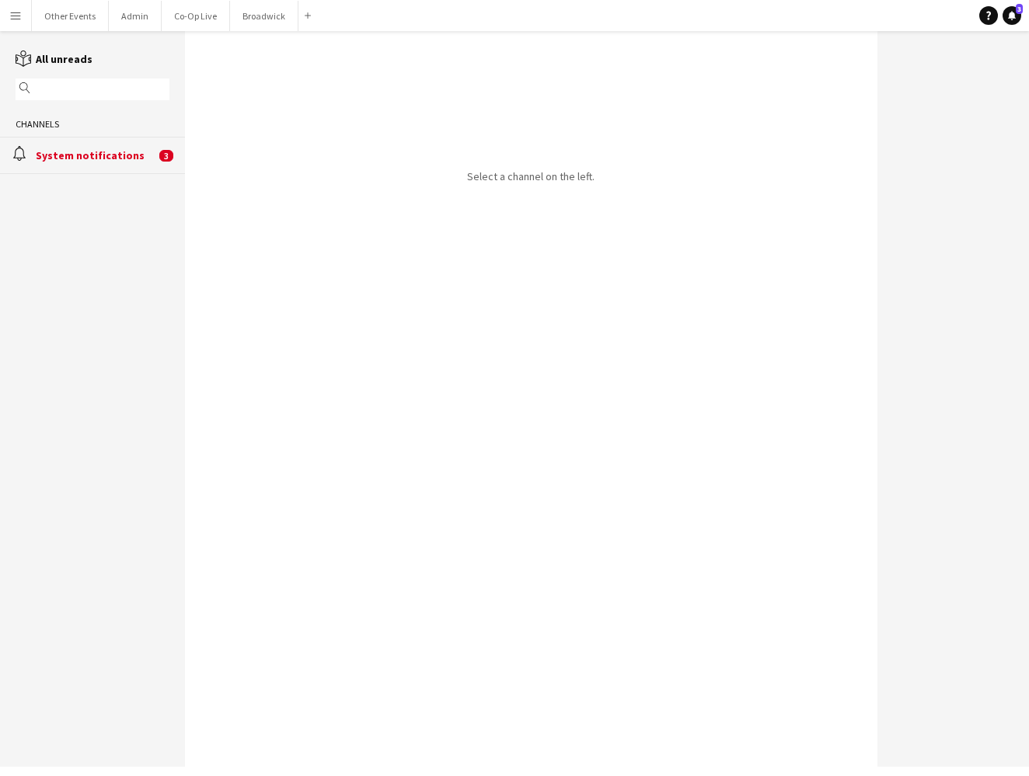
click at [156, 121] on div "Channels" at bounding box center [92, 124] width 185 height 25
click at [133, 162] on div "System notifications" at bounding box center [96, 155] width 120 height 14
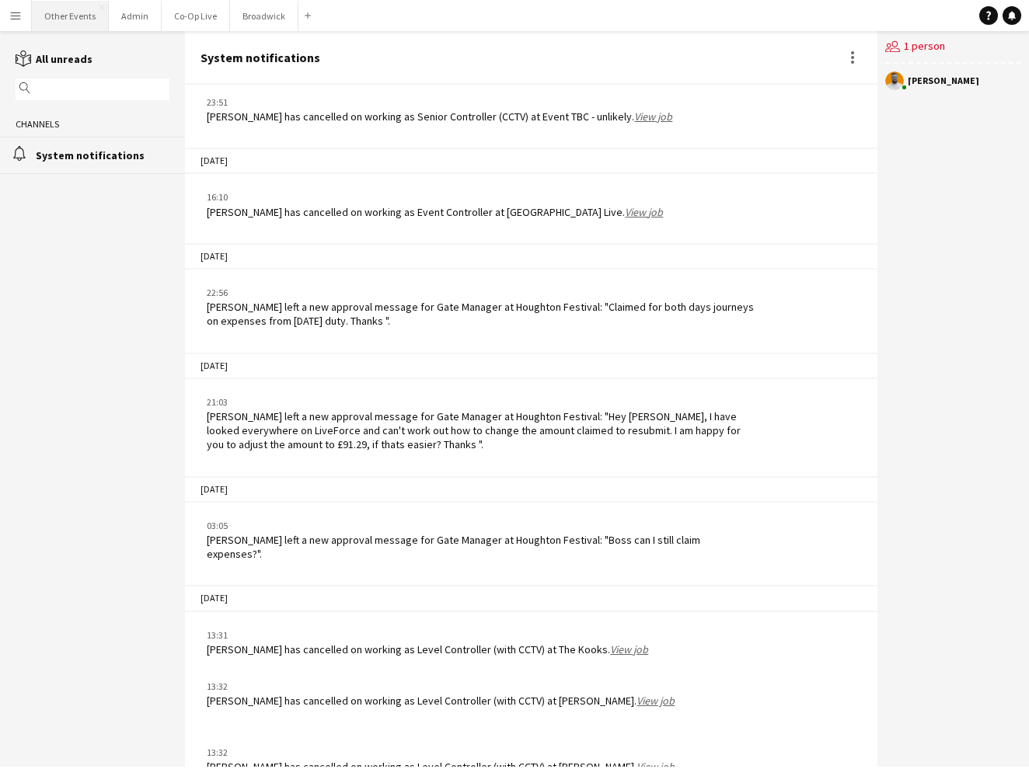
click at [85, 13] on button "Other Events Close" at bounding box center [70, 16] width 77 height 30
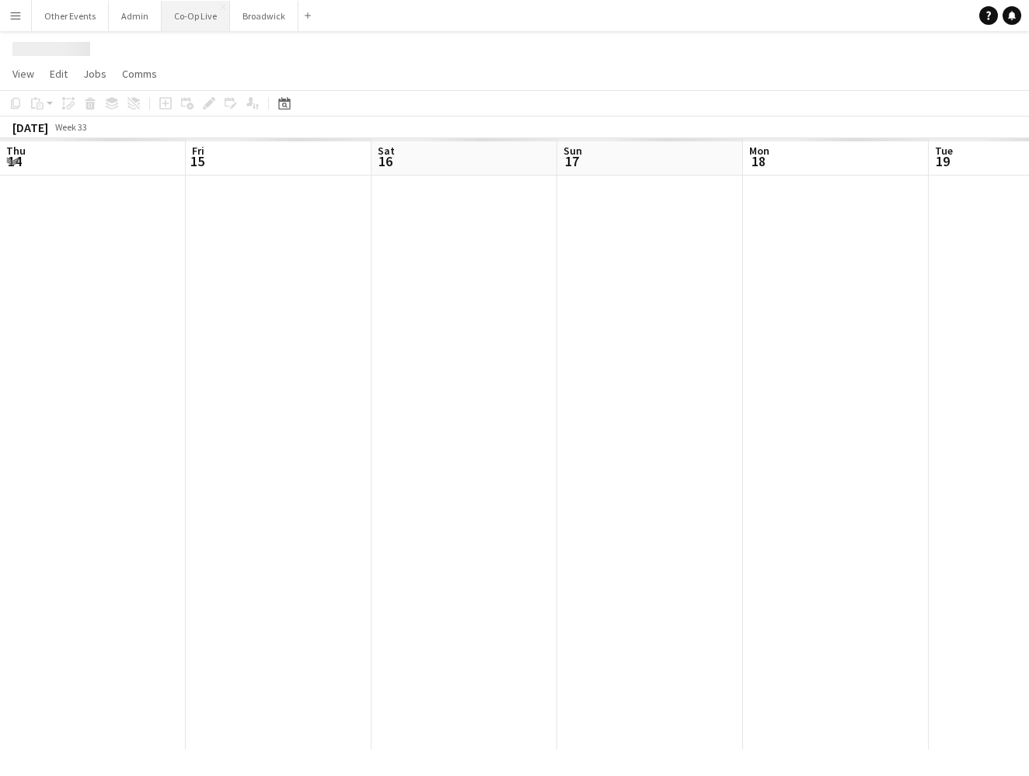
scroll to position [0, 455]
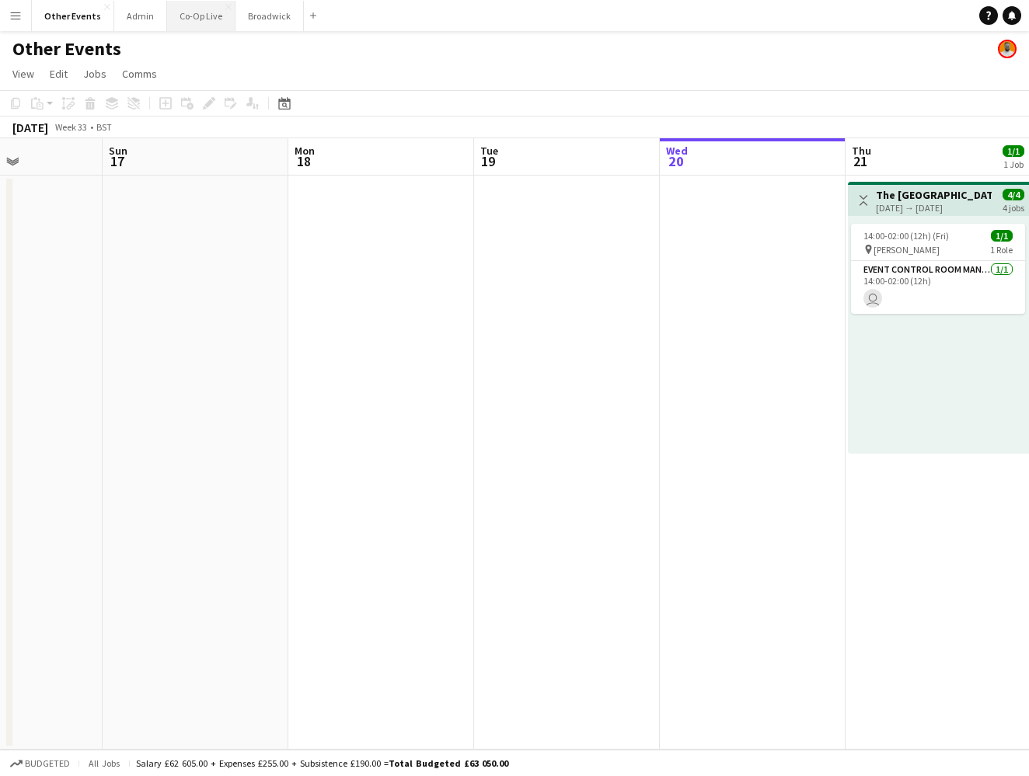
click at [212, 13] on button "Co-Op Live Close" at bounding box center [201, 16] width 68 height 30
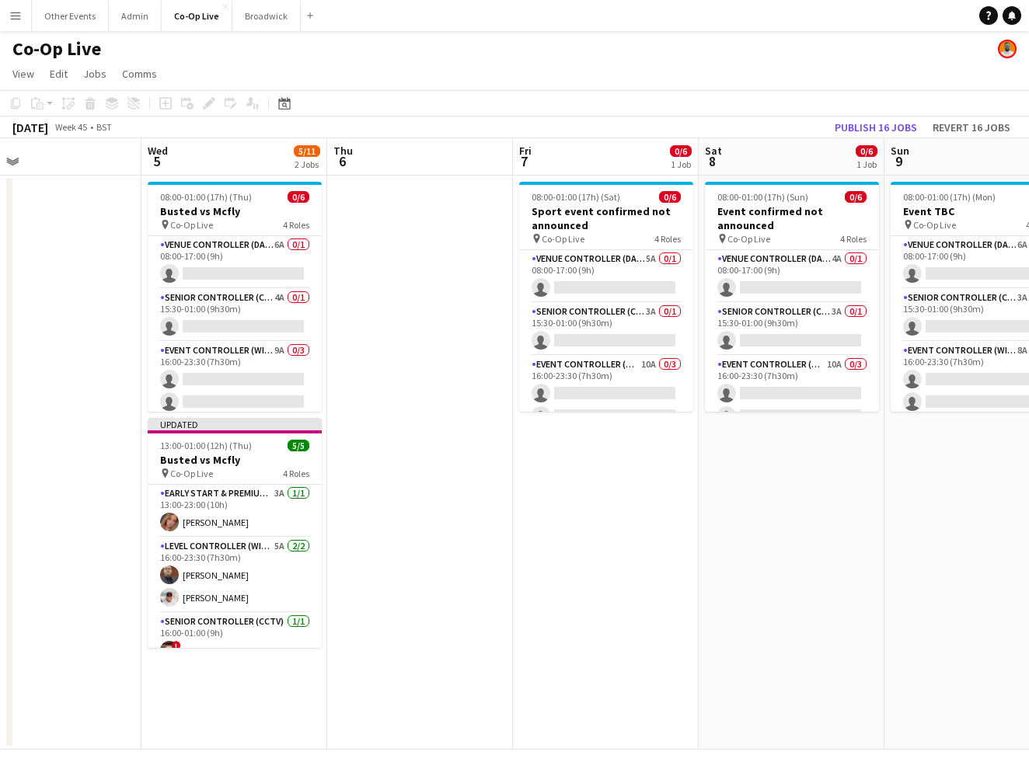
scroll to position [0, 619]
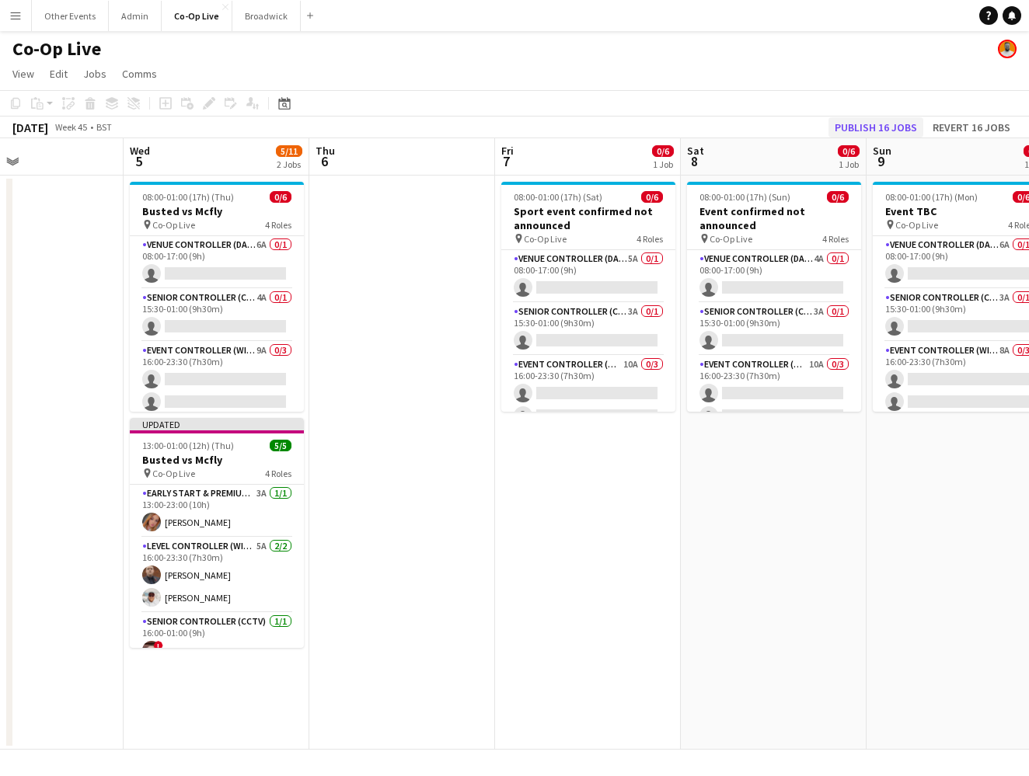
click at [882, 130] on button "Publish 16 jobs" at bounding box center [875, 127] width 95 height 20
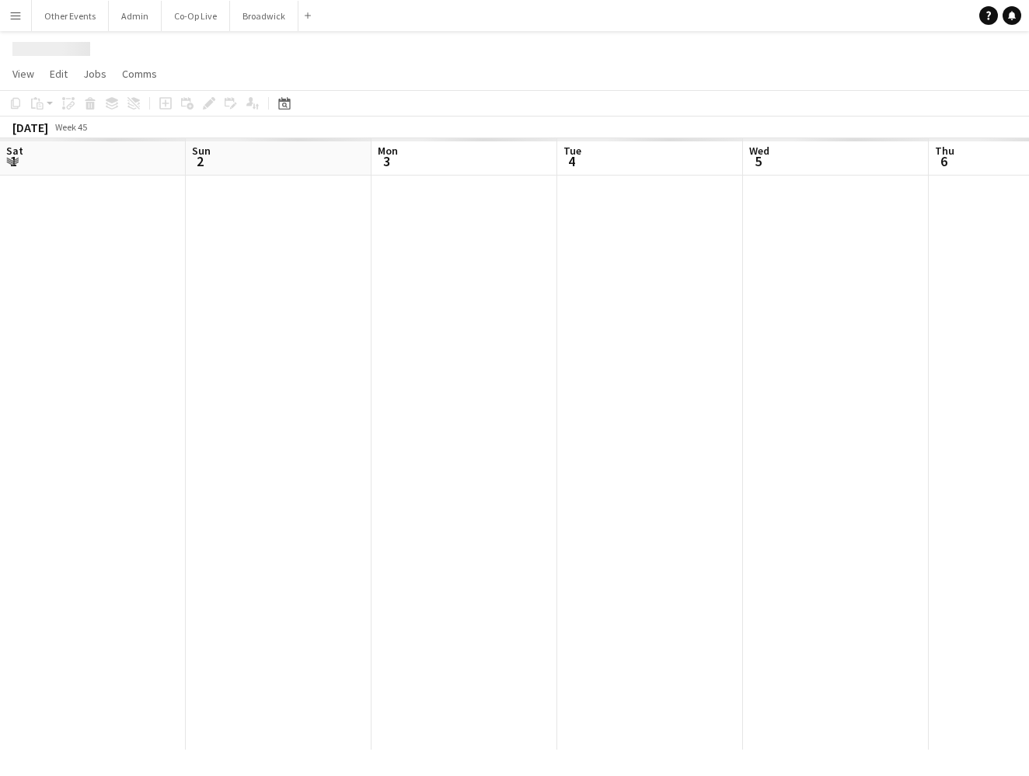
scroll to position [0, 619]
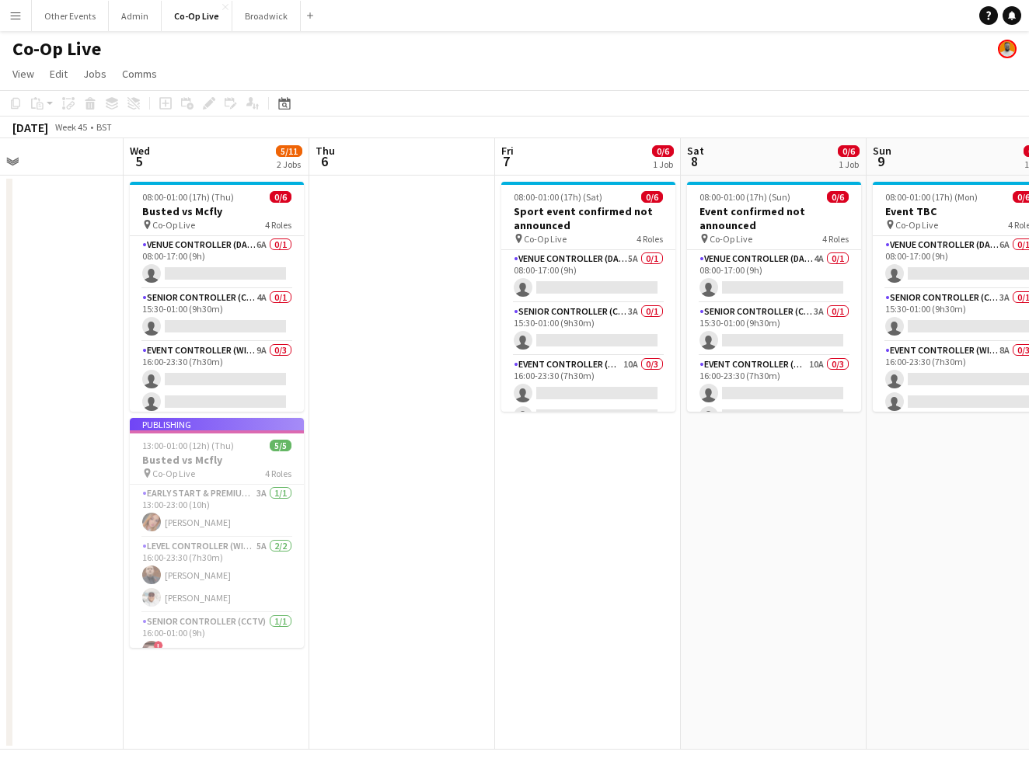
click at [389, 421] on app-date-cell at bounding box center [402, 463] width 186 height 574
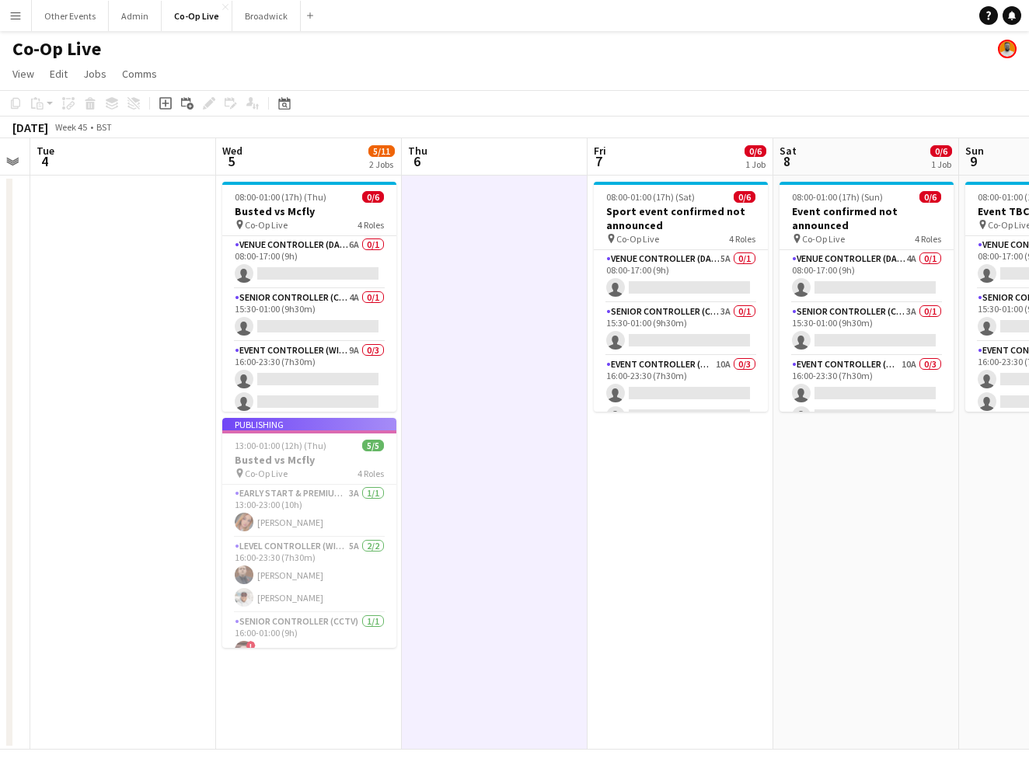
scroll to position [0, 336]
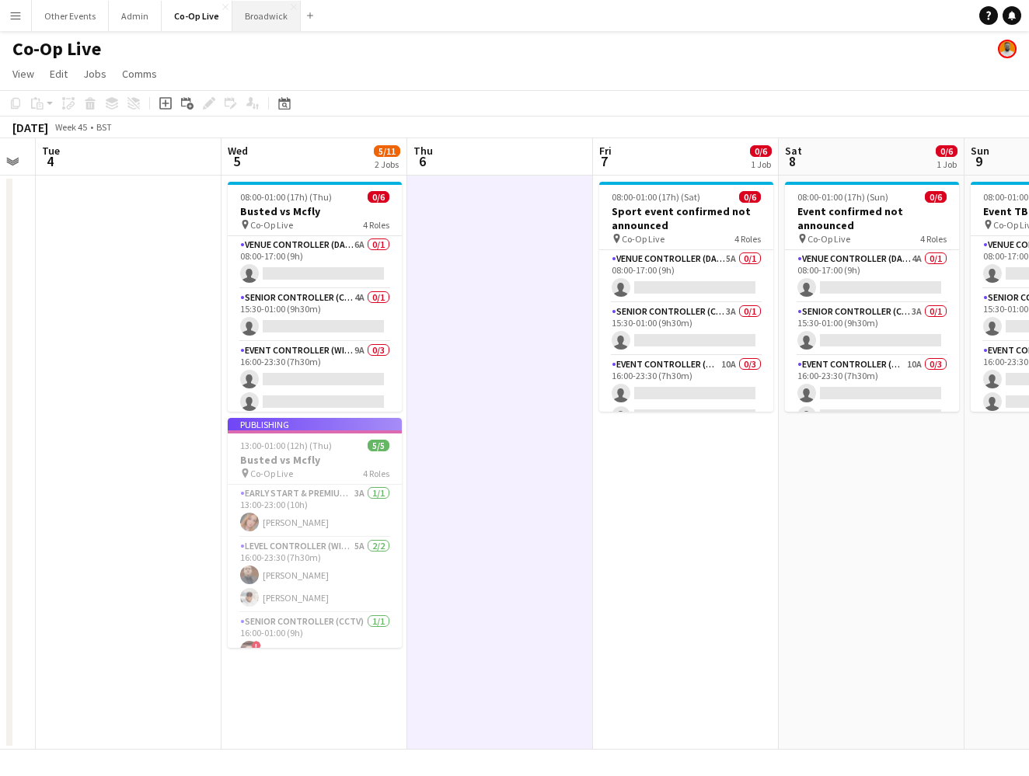
click at [257, 16] on button "Broadwick Close" at bounding box center [266, 16] width 68 height 30
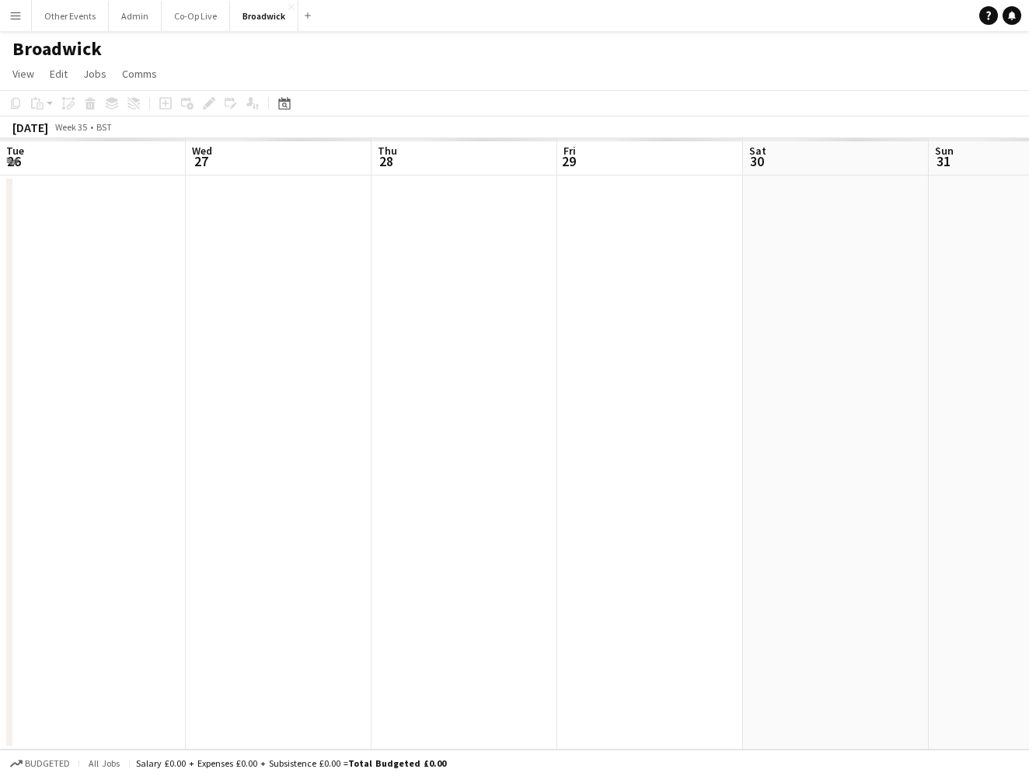
scroll to position [0, 319]
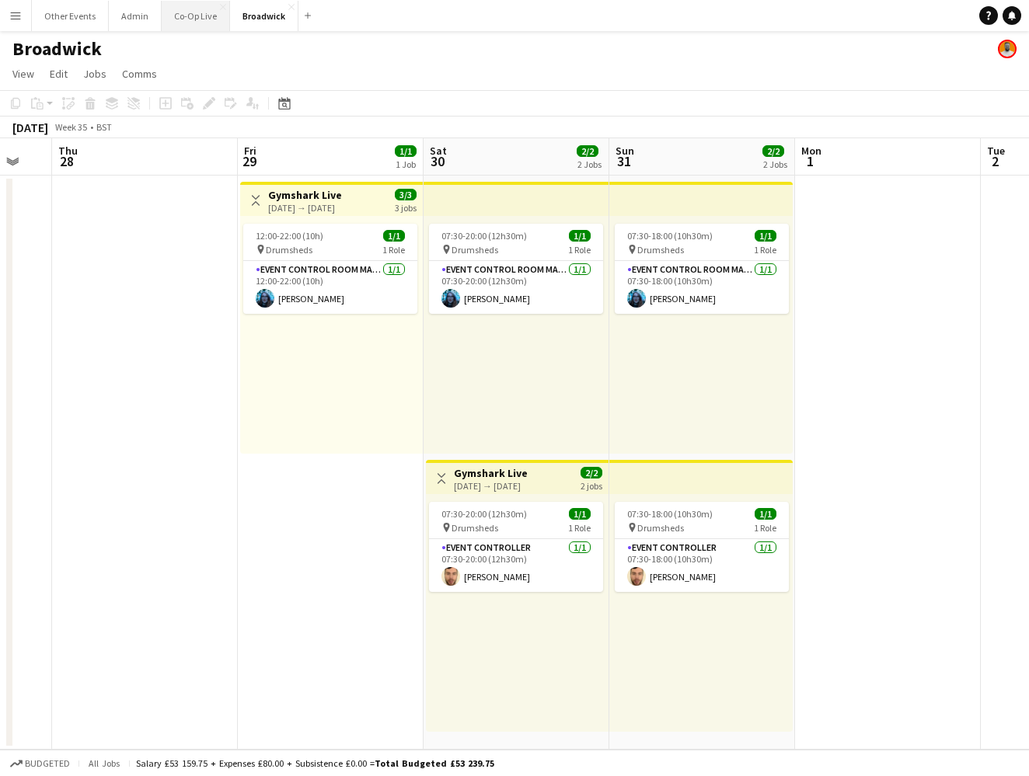
click at [193, 25] on button "Co-Op Live Close" at bounding box center [196, 16] width 68 height 30
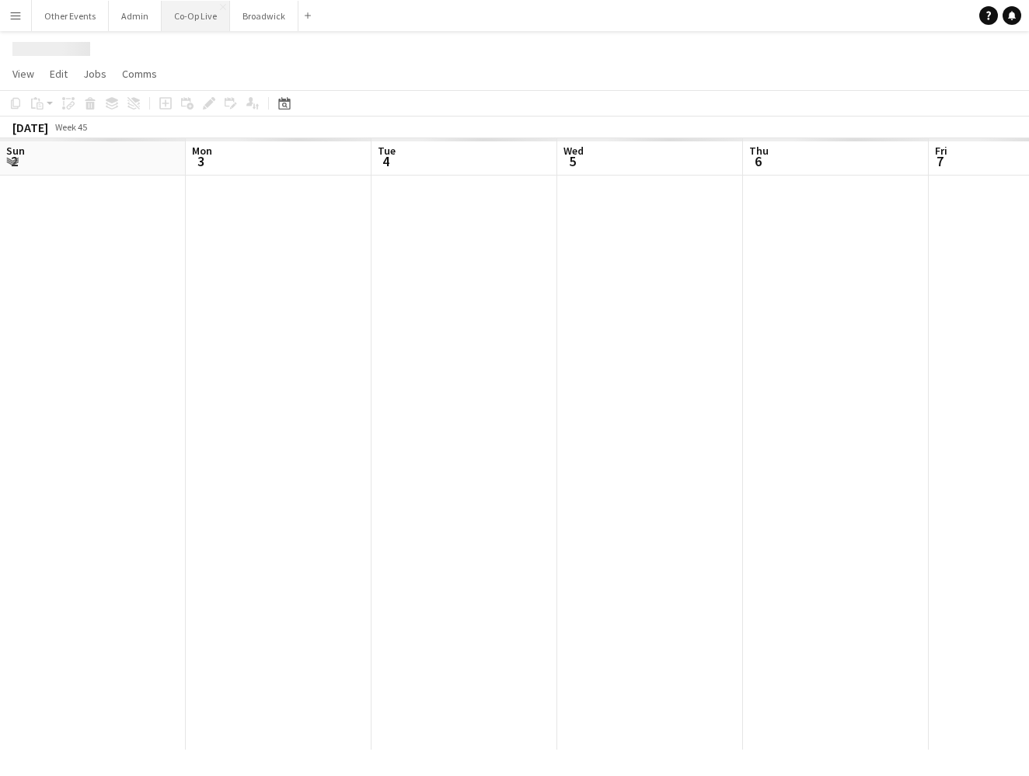
scroll to position [0, 336]
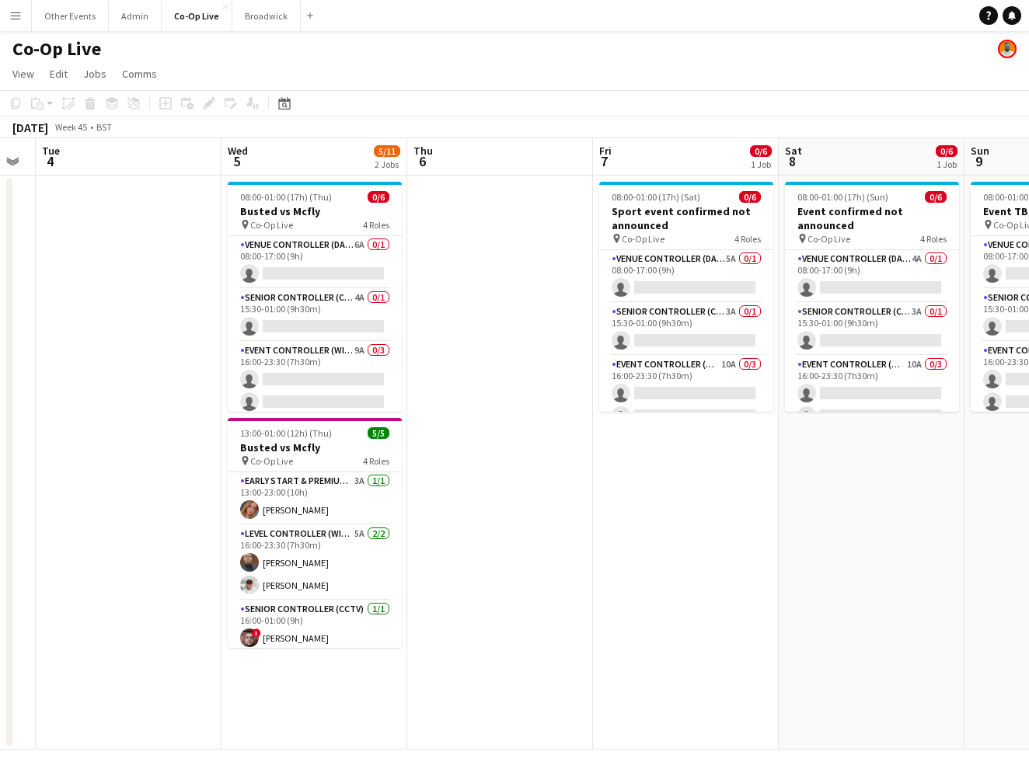
click at [473, 367] on app-date-cell at bounding box center [500, 463] width 186 height 574
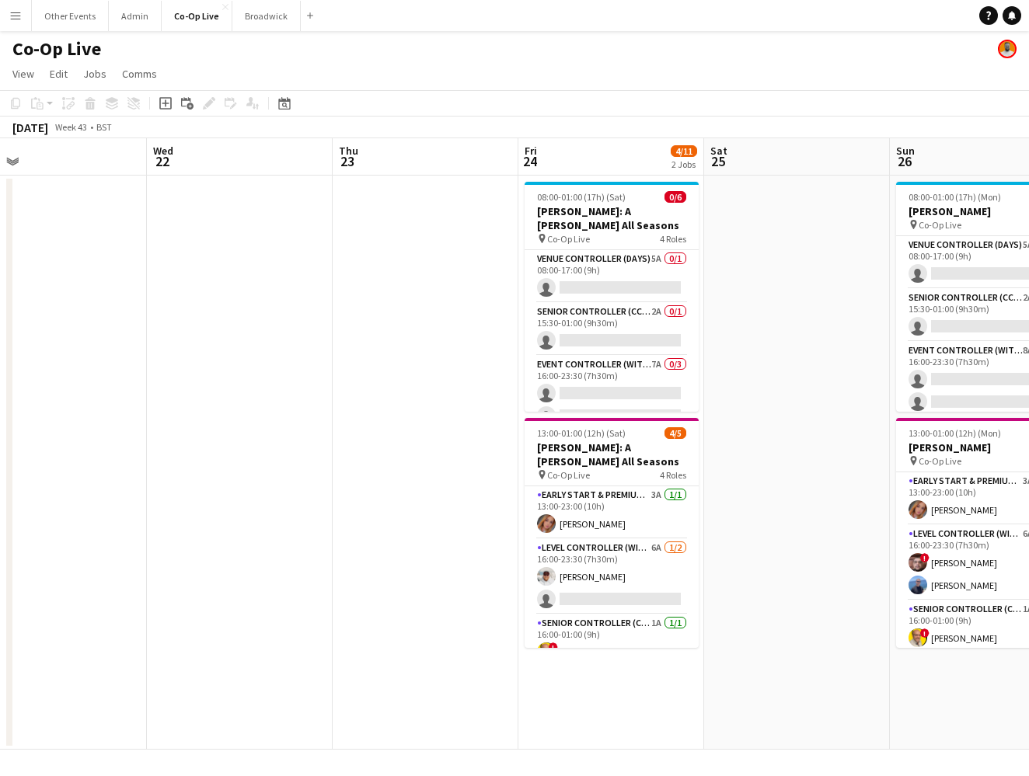
scroll to position [0, 484]
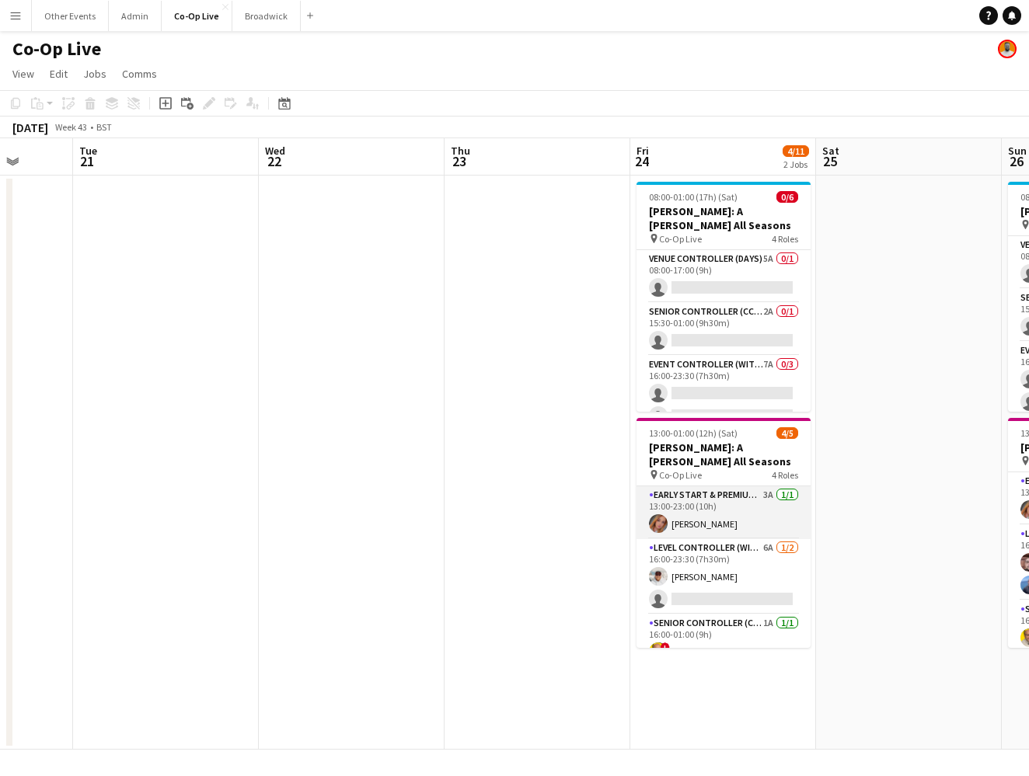
click at [722, 516] on app-card-role "Early Start & Premium Controller (with CCTV) 3A [DATE] 13:00-23:00 (10h) [PERSO…" at bounding box center [723, 512] width 174 height 53
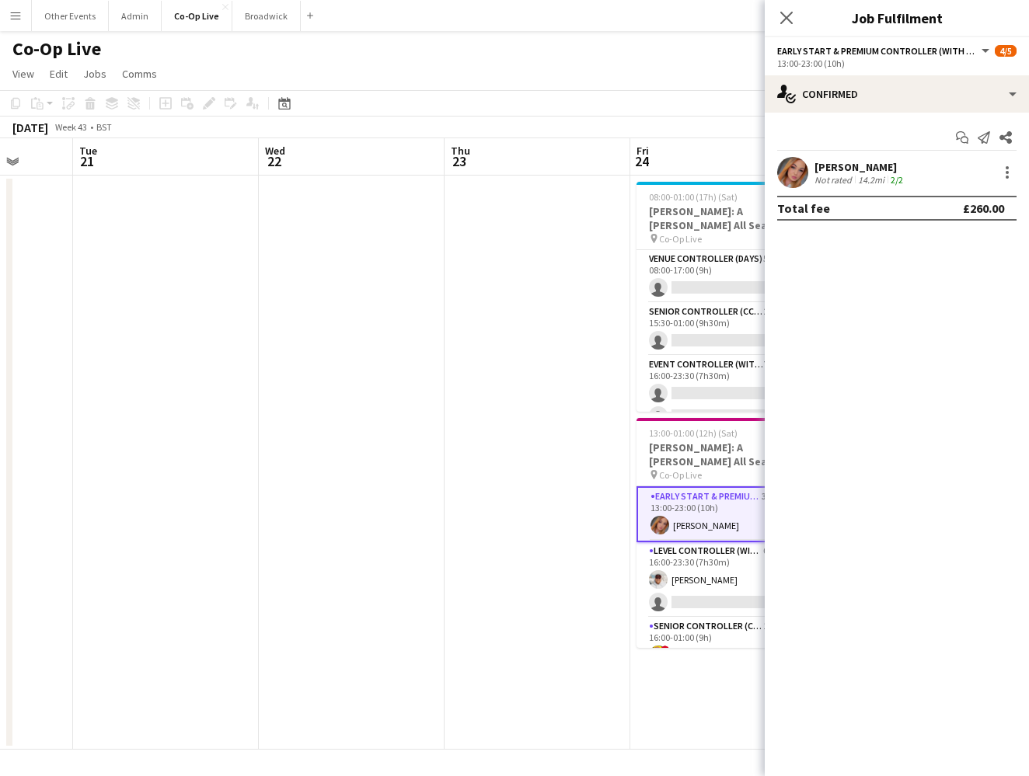
click at [591, 484] on app-date-cell at bounding box center [537, 463] width 186 height 574
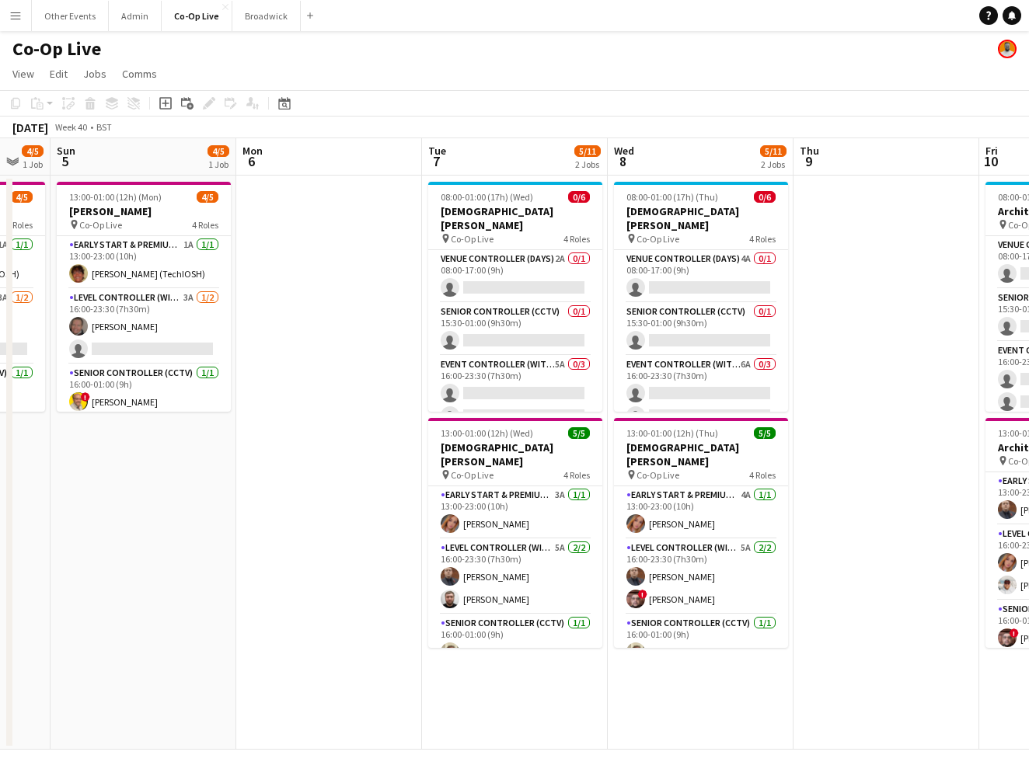
scroll to position [0, 318]
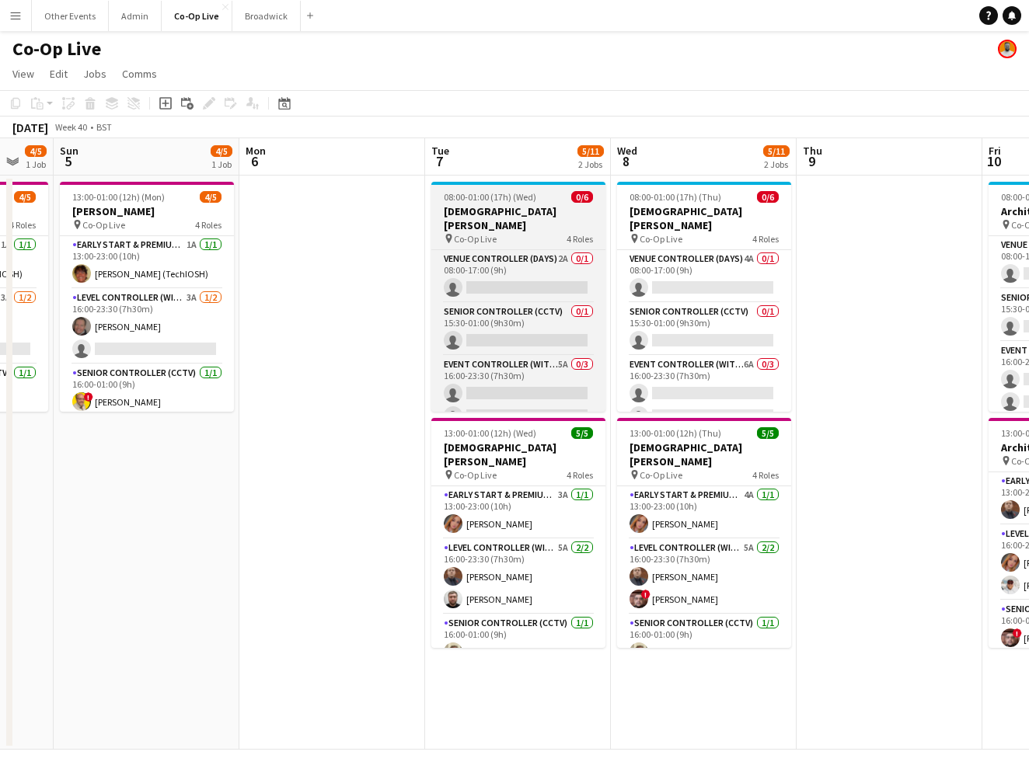
click at [499, 232] on div "pin Co-Op Live 4 Roles" at bounding box center [518, 238] width 174 height 12
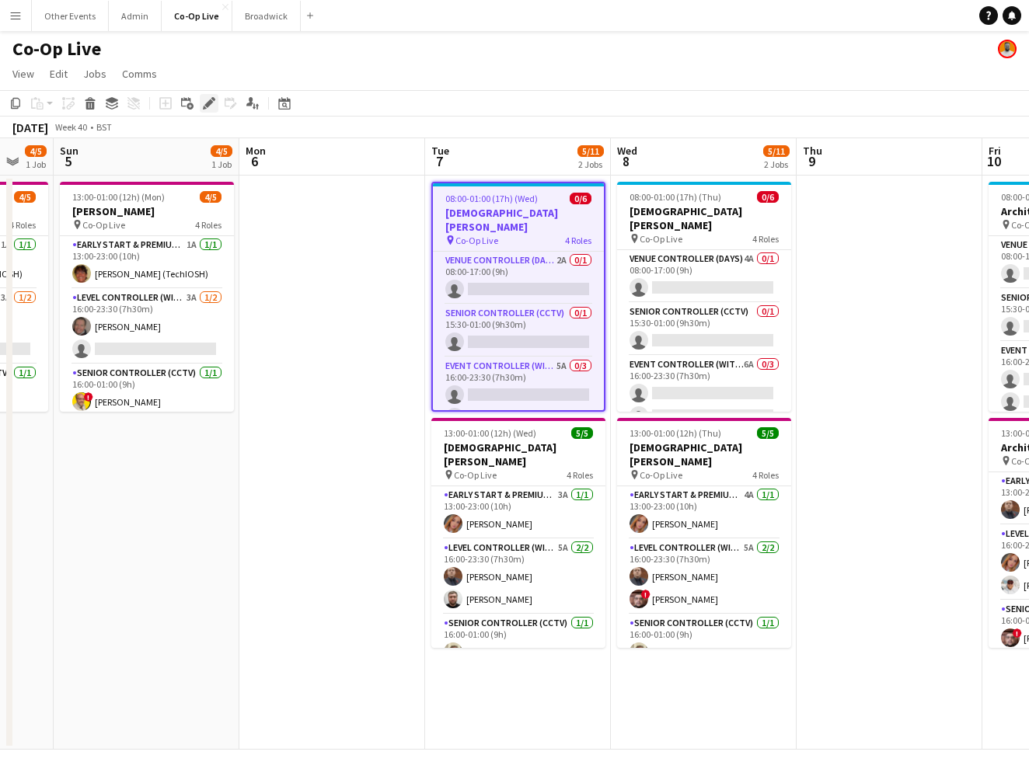
click at [216, 106] on div "Edit" at bounding box center [209, 103] width 19 height 19
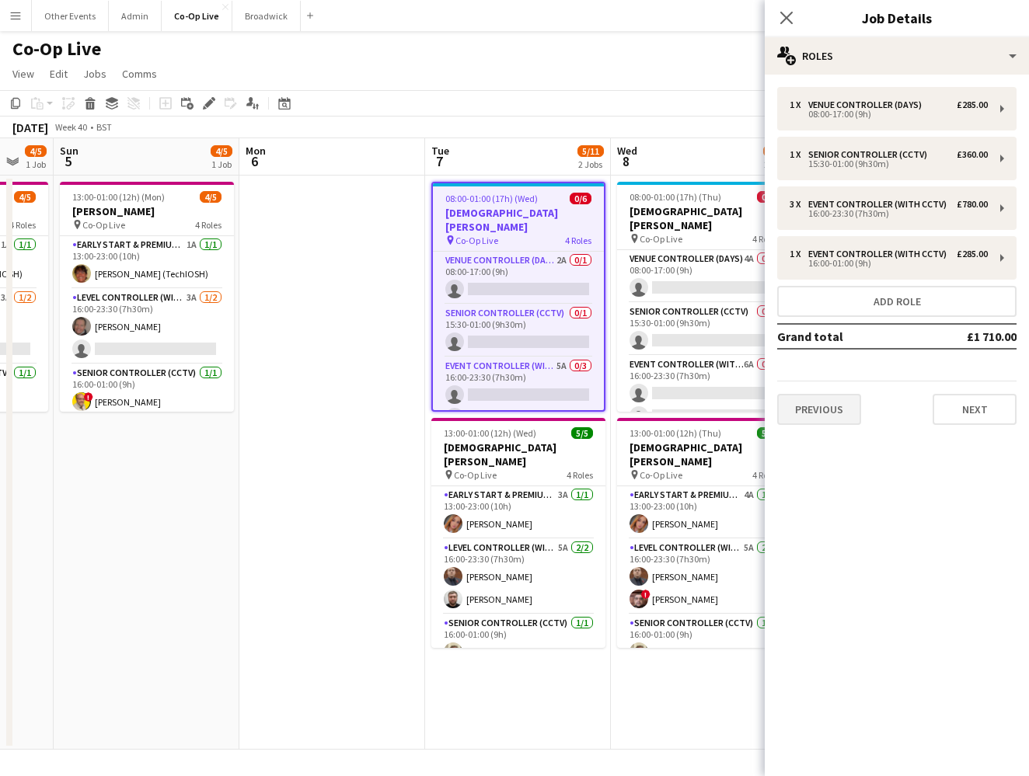
click at [821, 403] on button "Previous" at bounding box center [819, 409] width 84 height 31
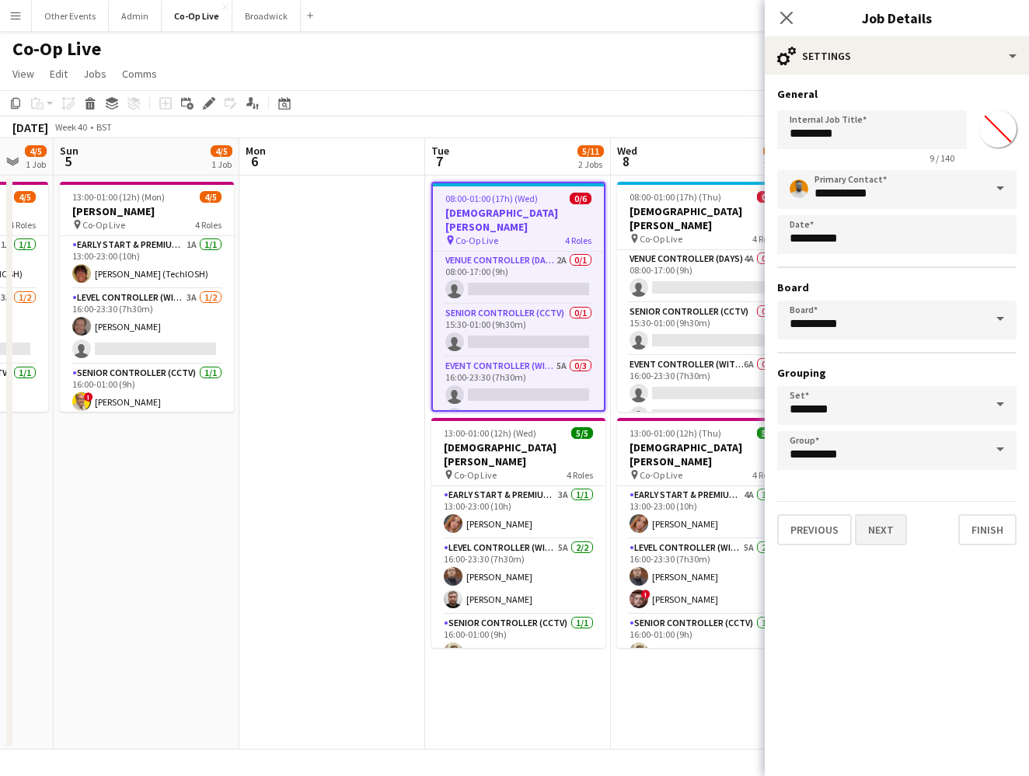
click at [882, 528] on button "Next" at bounding box center [881, 529] width 52 height 31
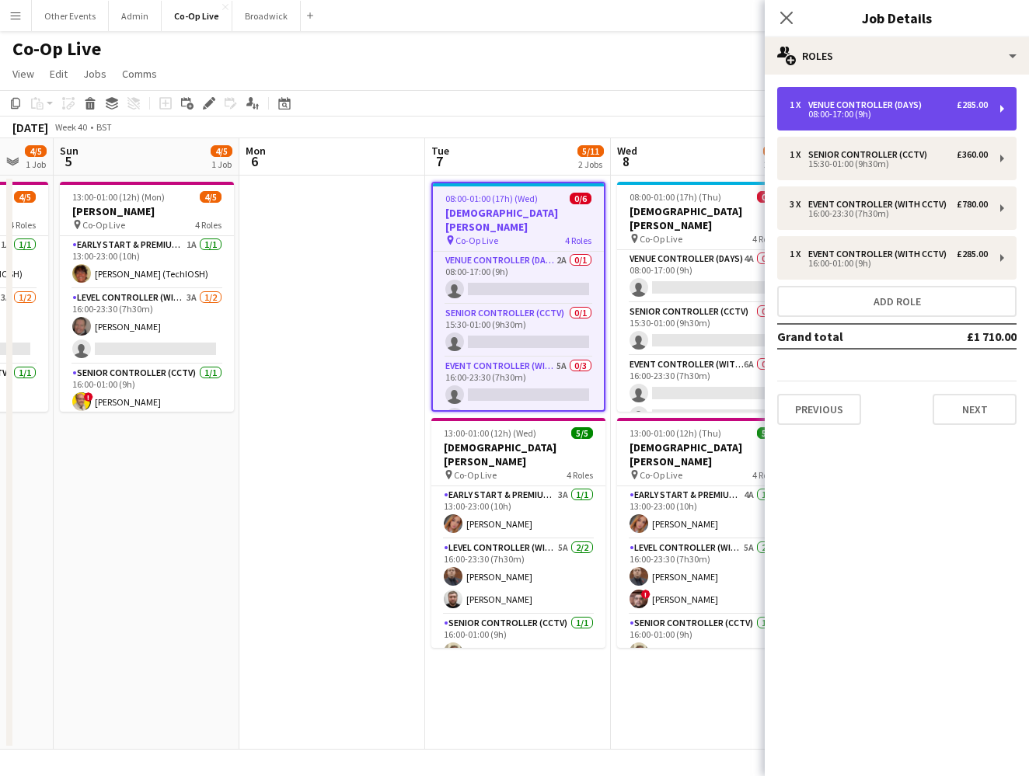
click at [892, 104] on div "Venue Controller (Days)" at bounding box center [868, 104] width 120 height 11
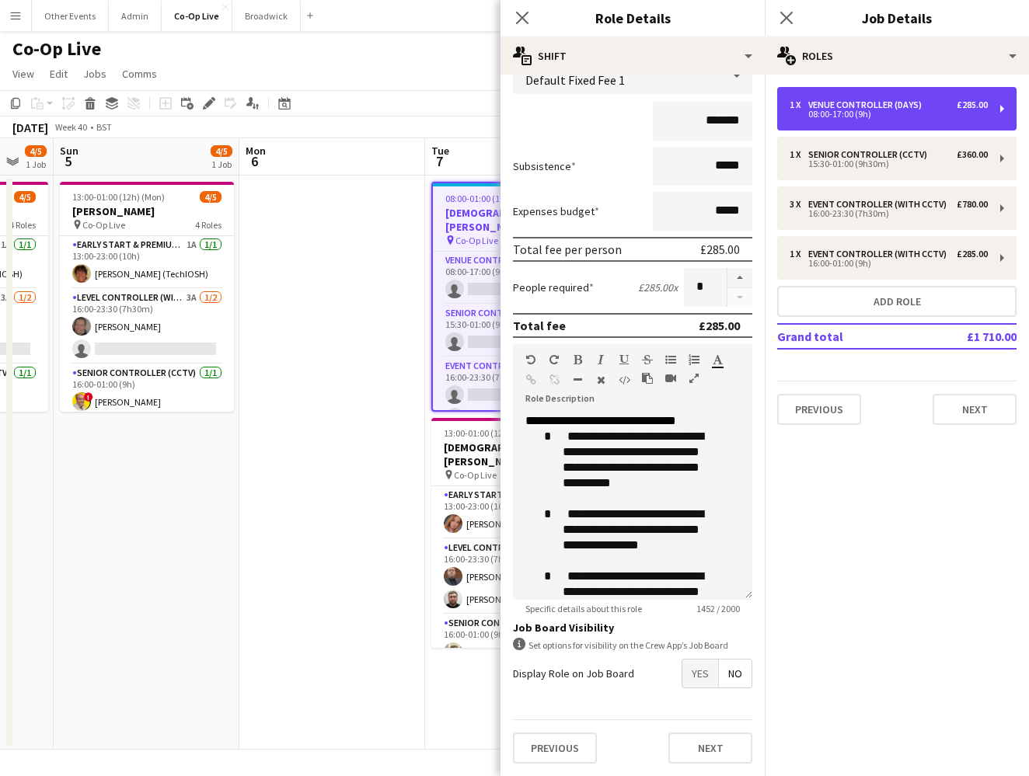
scroll to position [120, 0]
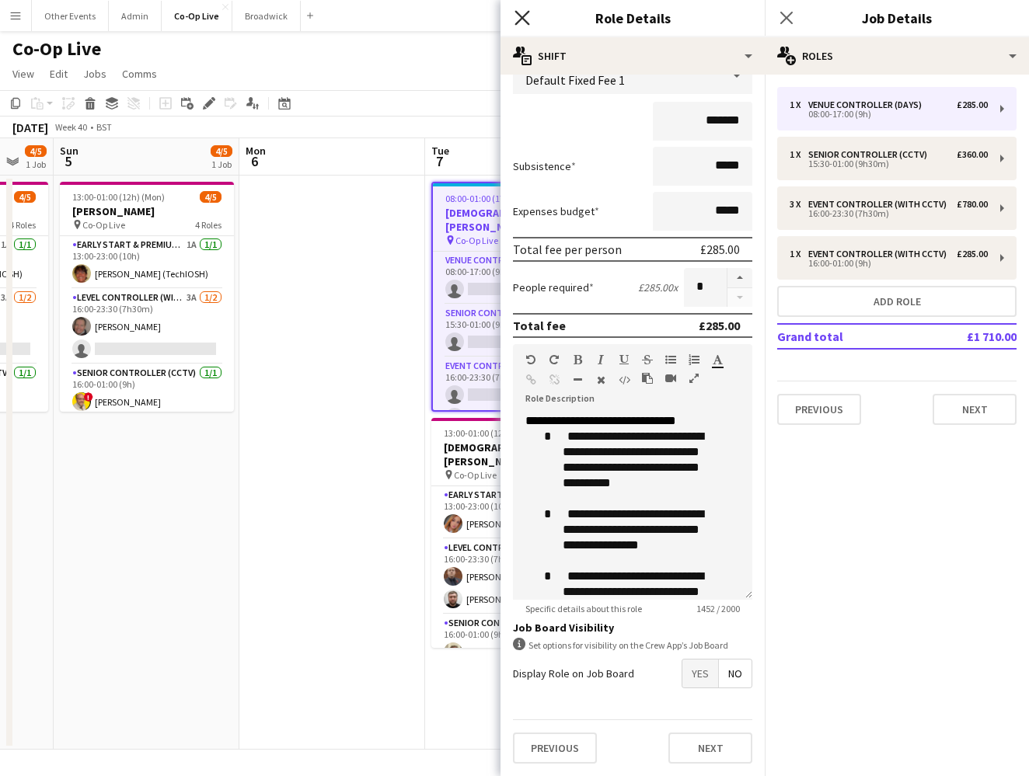
click at [520, 18] on icon "Close pop-in" at bounding box center [521, 17] width 15 height 15
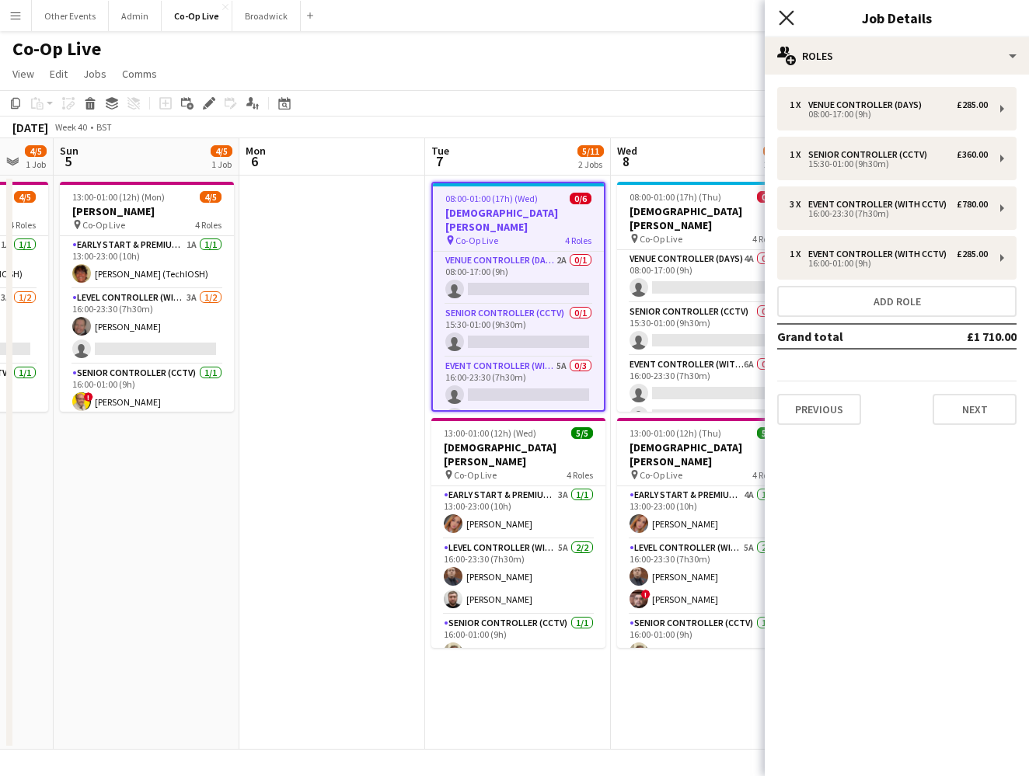
click at [787, 17] on icon at bounding box center [786, 17] width 15 height 15
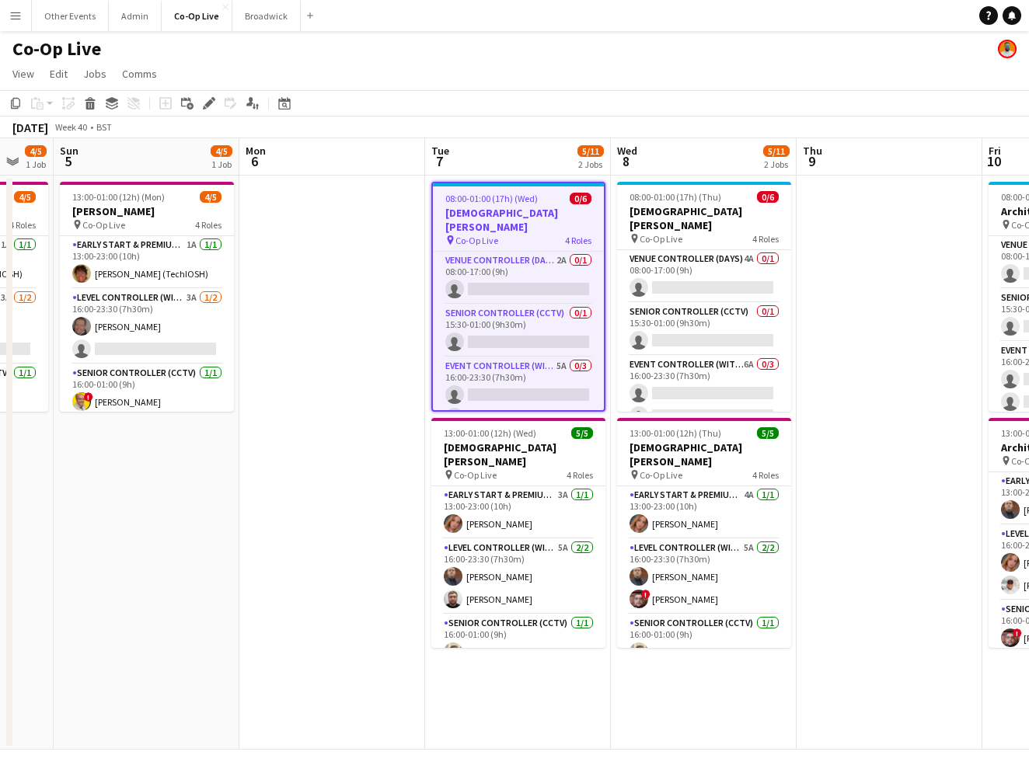
click at [924, 361] on app-date-cell at bounding box center [889, 463] width 186 height 574
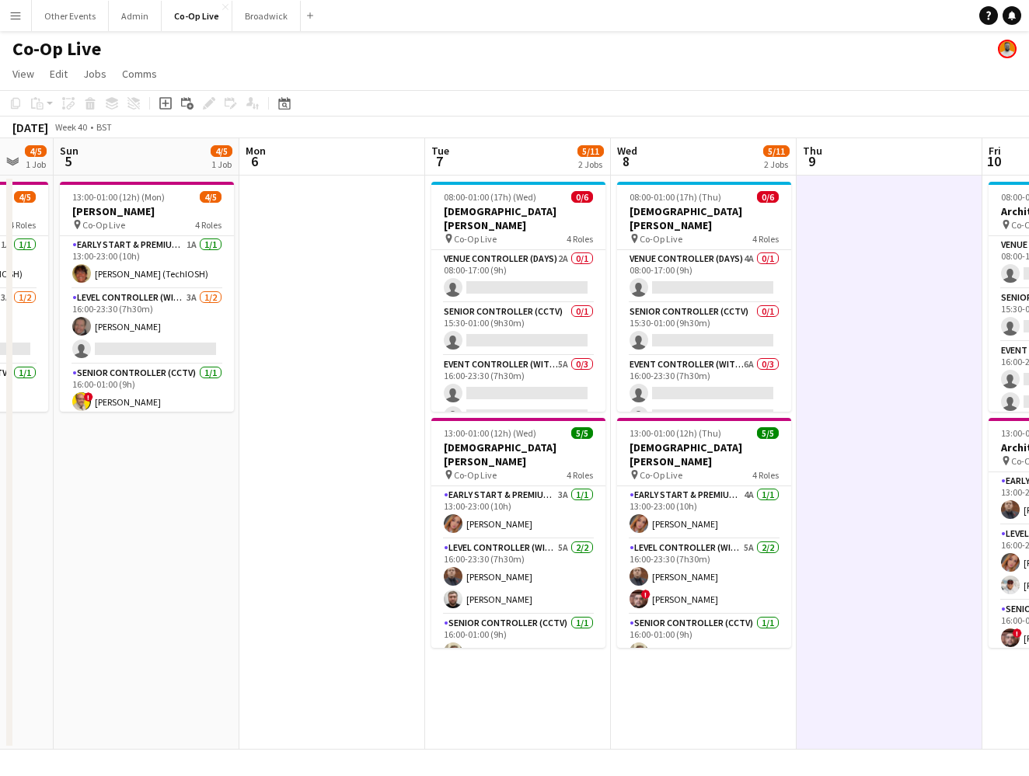
click at [879, 448] on app-date-cell at bounding box center [889, 463] width 186 height 574
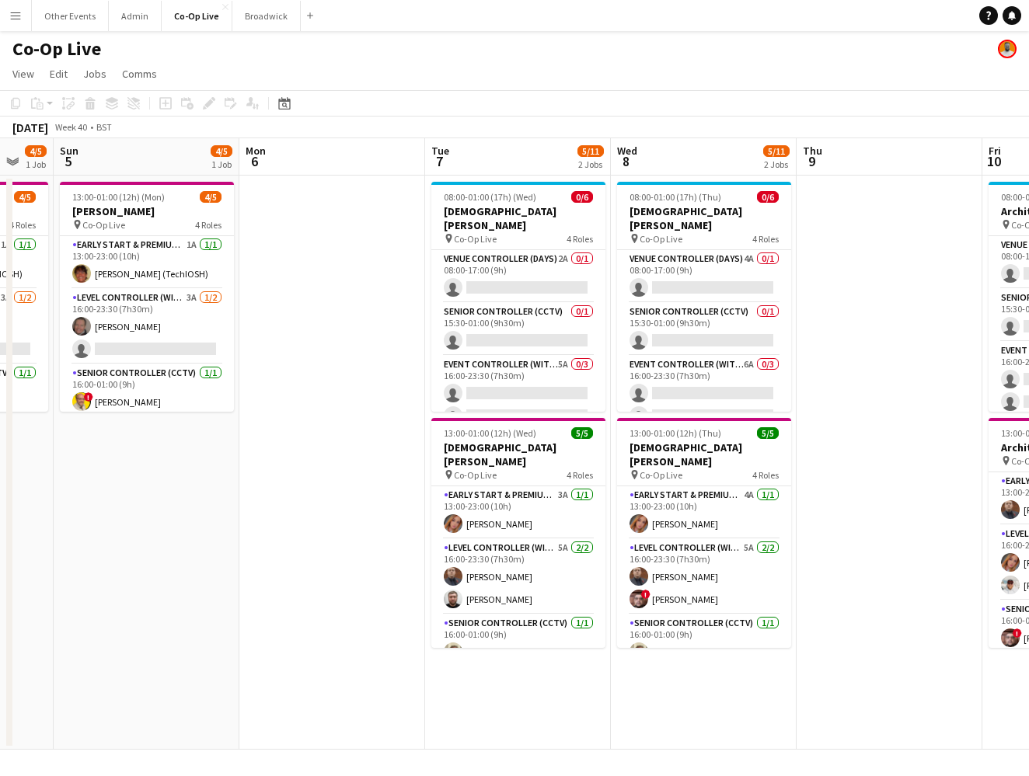
click at [881, 420] on app-date-cell at bounding box center [889, 463] width 186 height 574
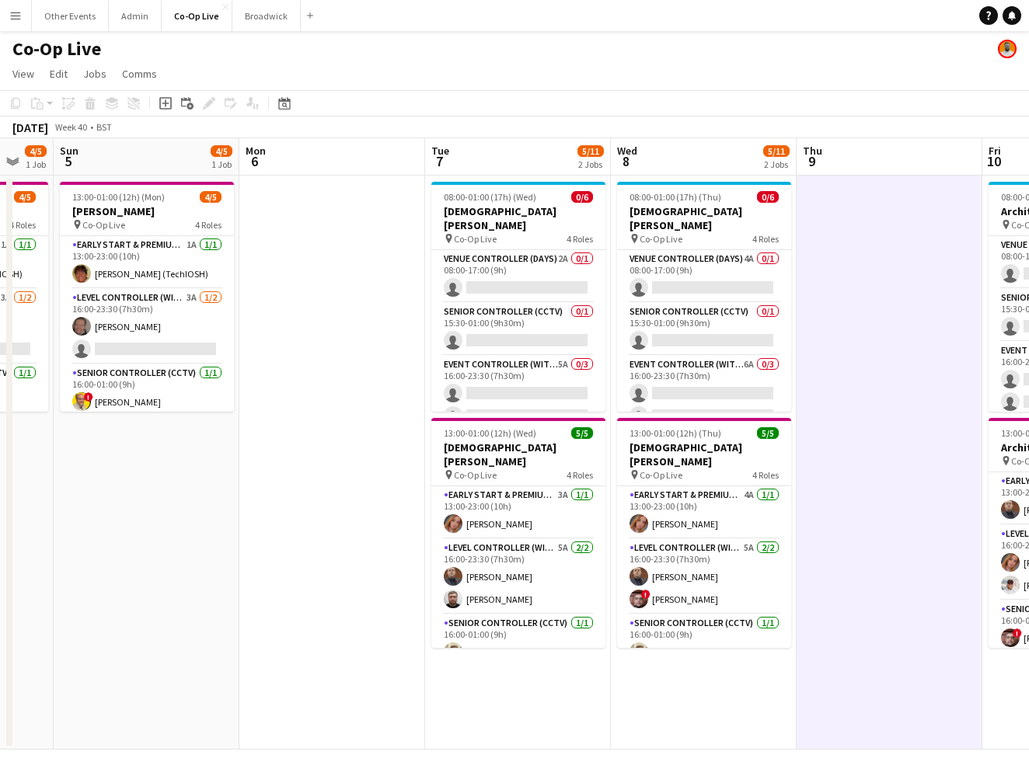
click at [881, 423] on app-date-cell at bounding box center [889, 463] width 186 height 574
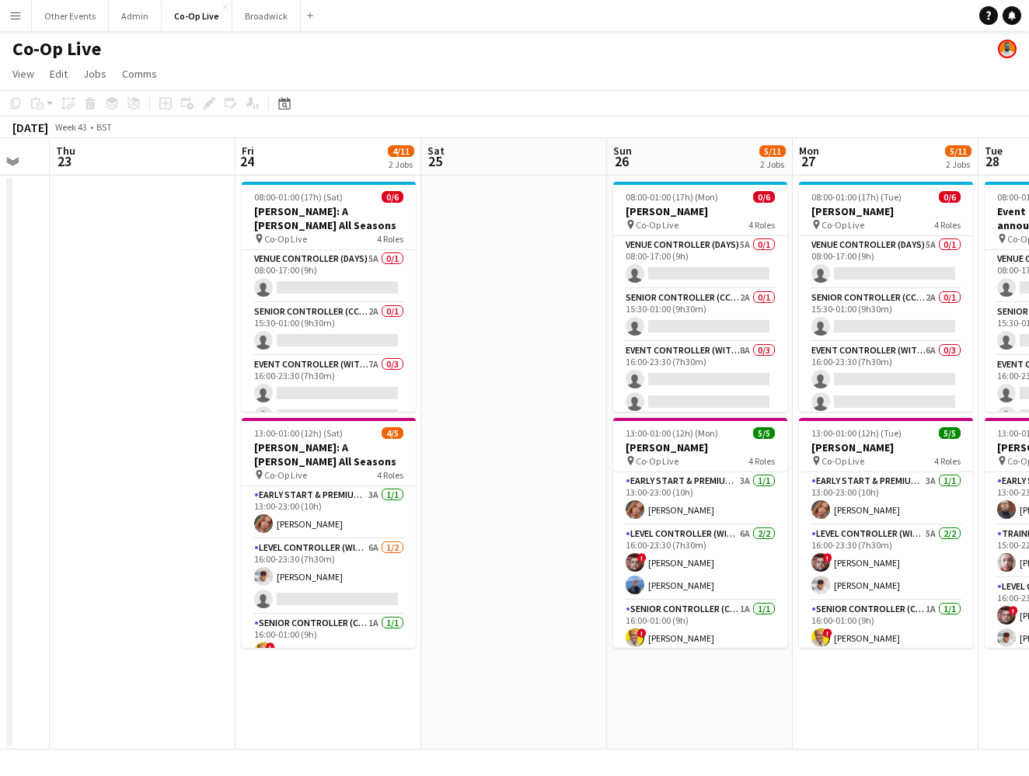
scroll to position [0, 512]
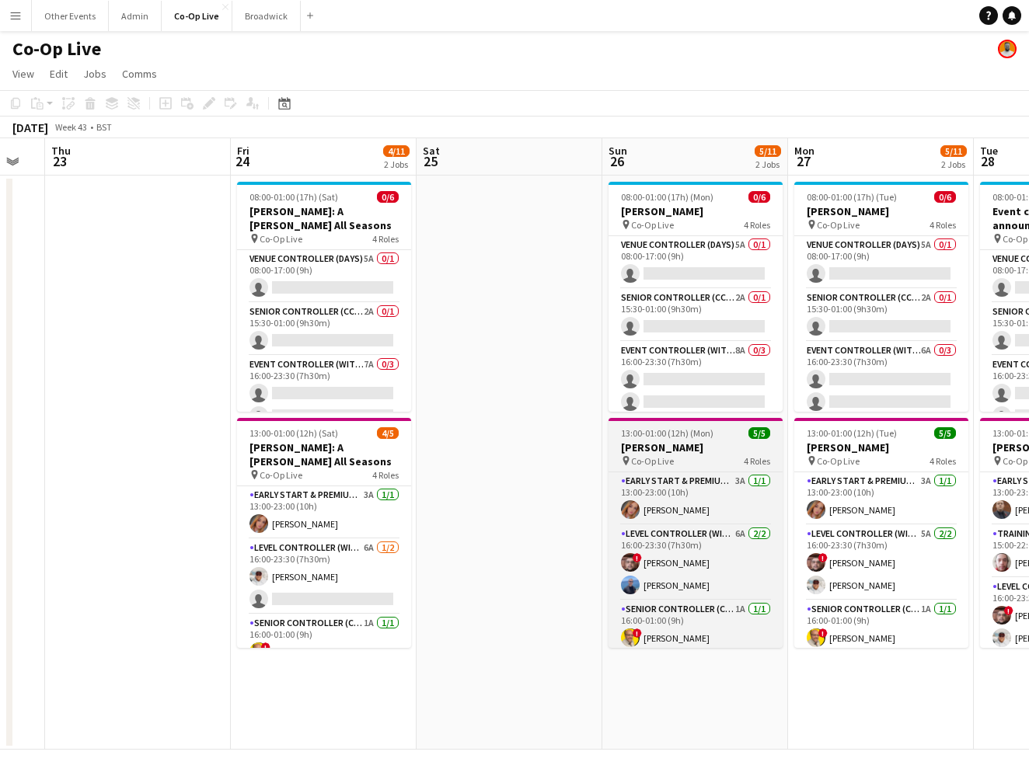
click at [712, 452] on h3 "Benson Boone" at bounding box center [695, 448] width 174 height 14
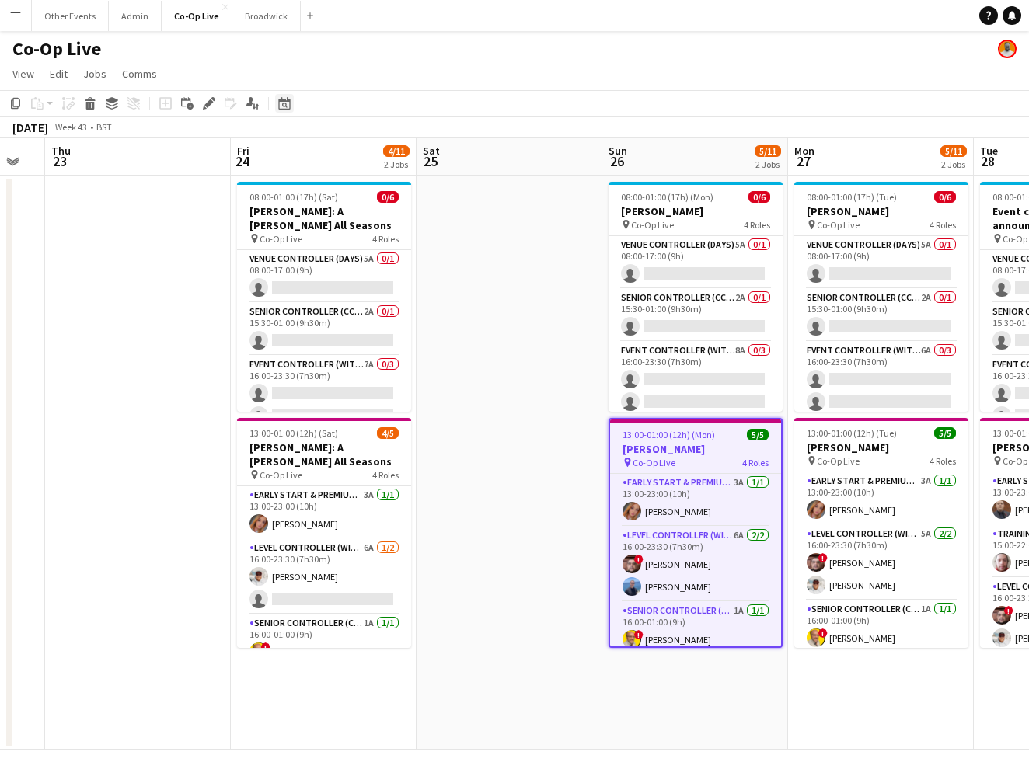
click at [287, 104] on icon "Date picker" at bounding box center [284, 103] width 12 height 12
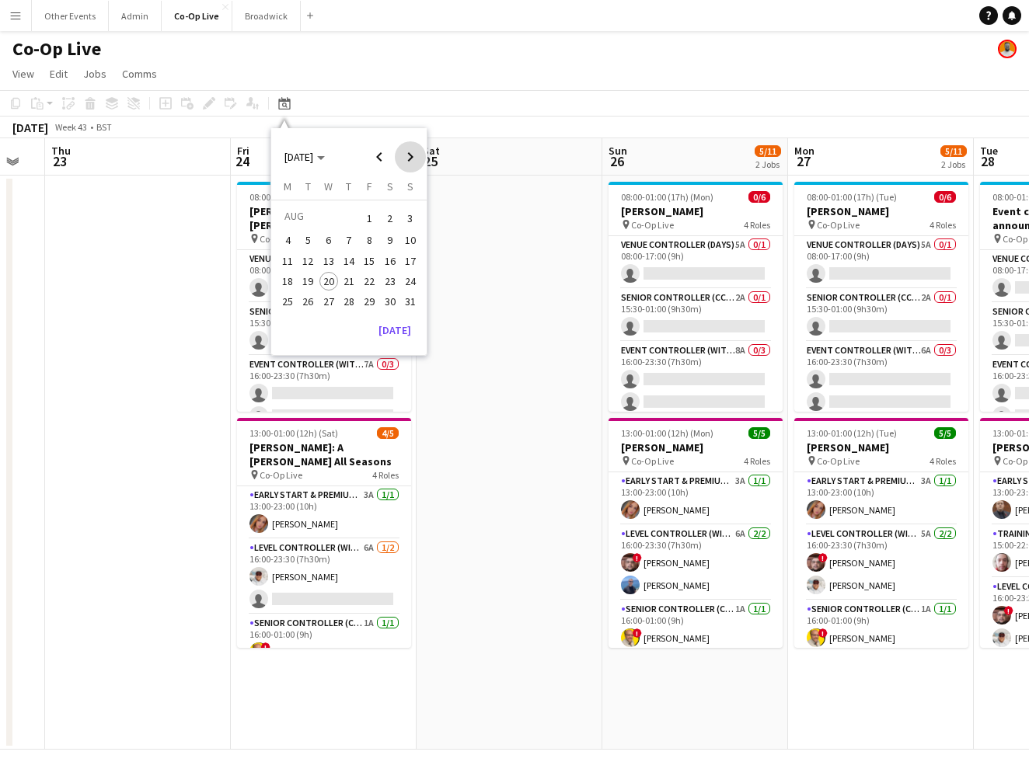
click at [414, 161] on span "Next month" at bounding box center [410, 156] width 31 height 31
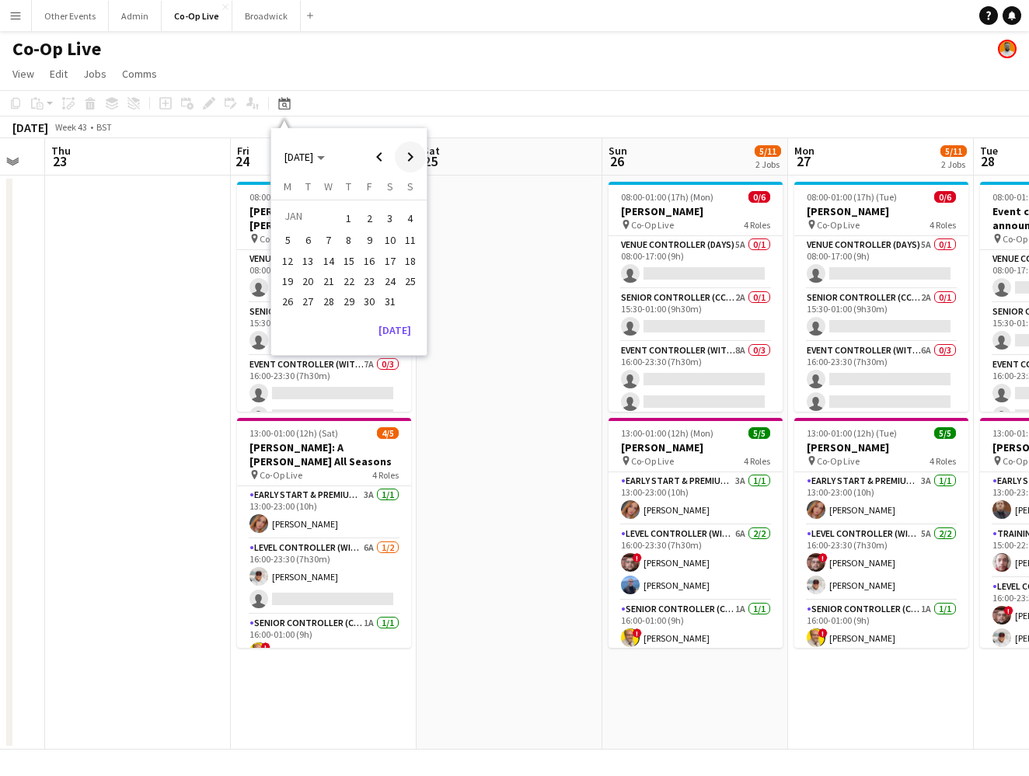
click at [414, 161] on span "Next month" at bounding box center [410, 156] width 31 height 31
click at [381, 154] on span "Previous month" at bounding box center [379, 156] width 31 height 31
click at [392, 296] on span "28" at bounding box center [390, 301] width 19 height 19
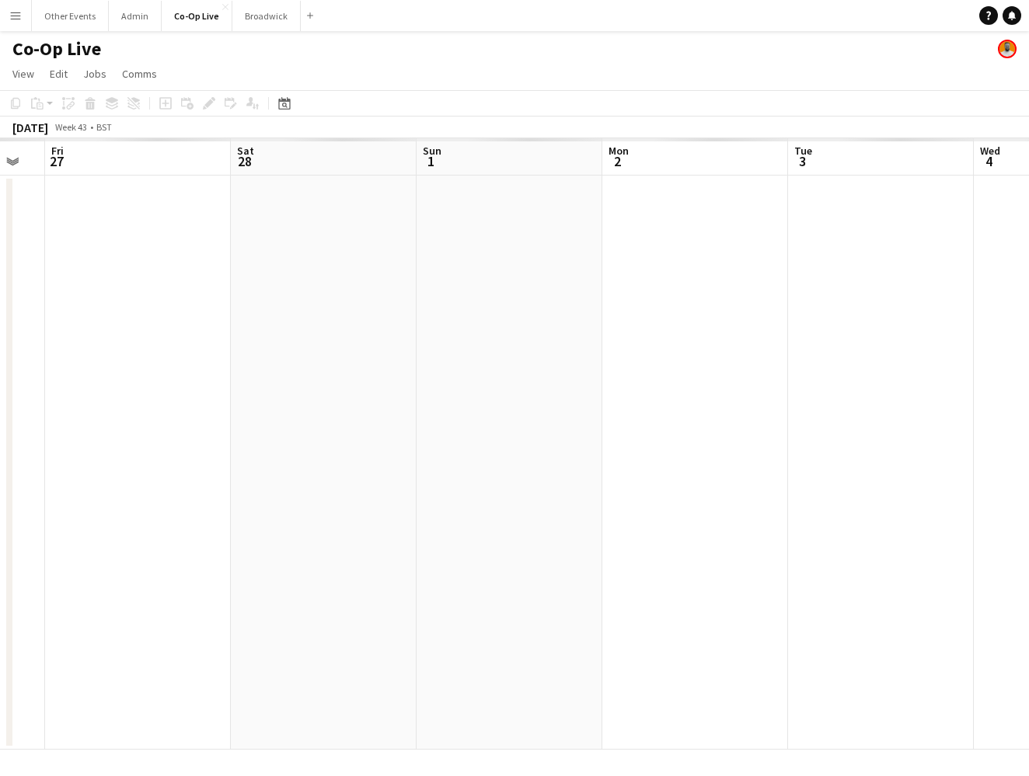
scroll to position [0, 534]
click at [313, 303] on app-date-cell at bounding box center [302, 463] width 186 height 574
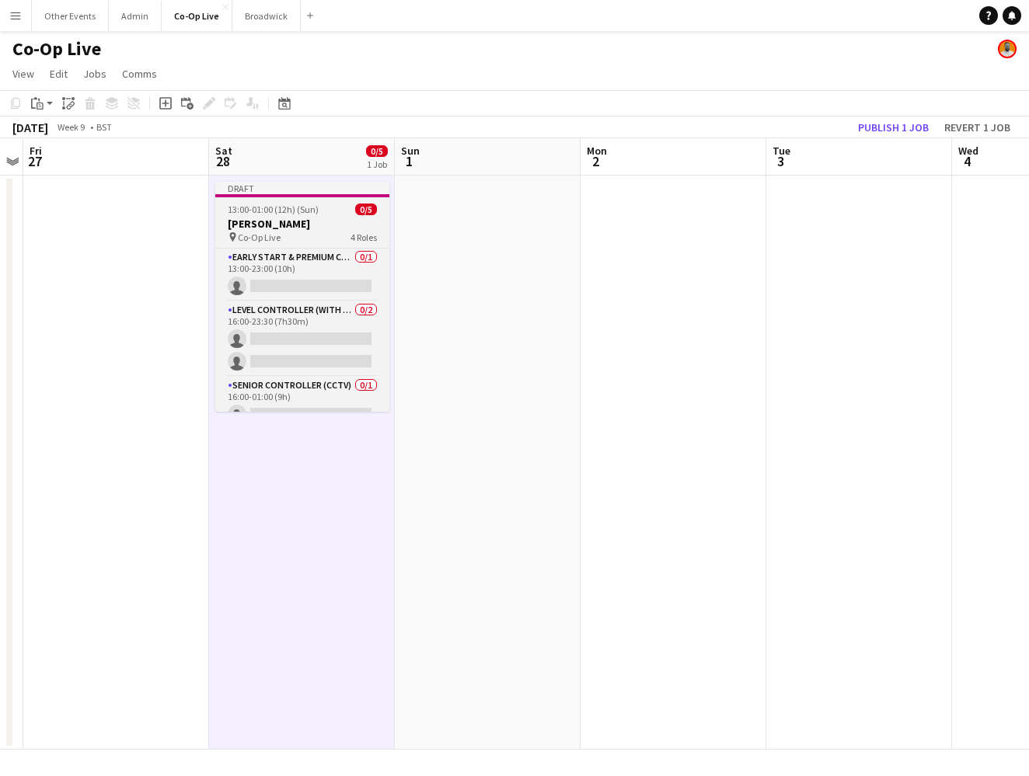
click at [303, 228] on h3 "Benson Boone" at bounding box center [302, 224] width 174 height 14
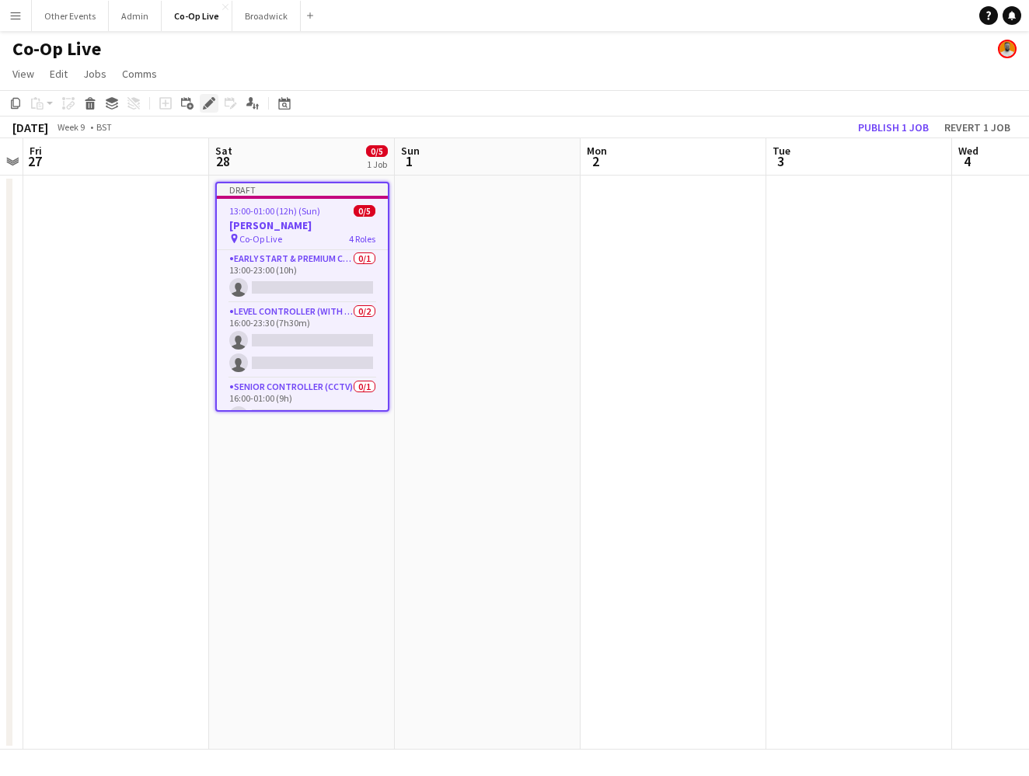
click at [217, 103] on div "Edit" at bounding box center [209, 103] width 19 height 19
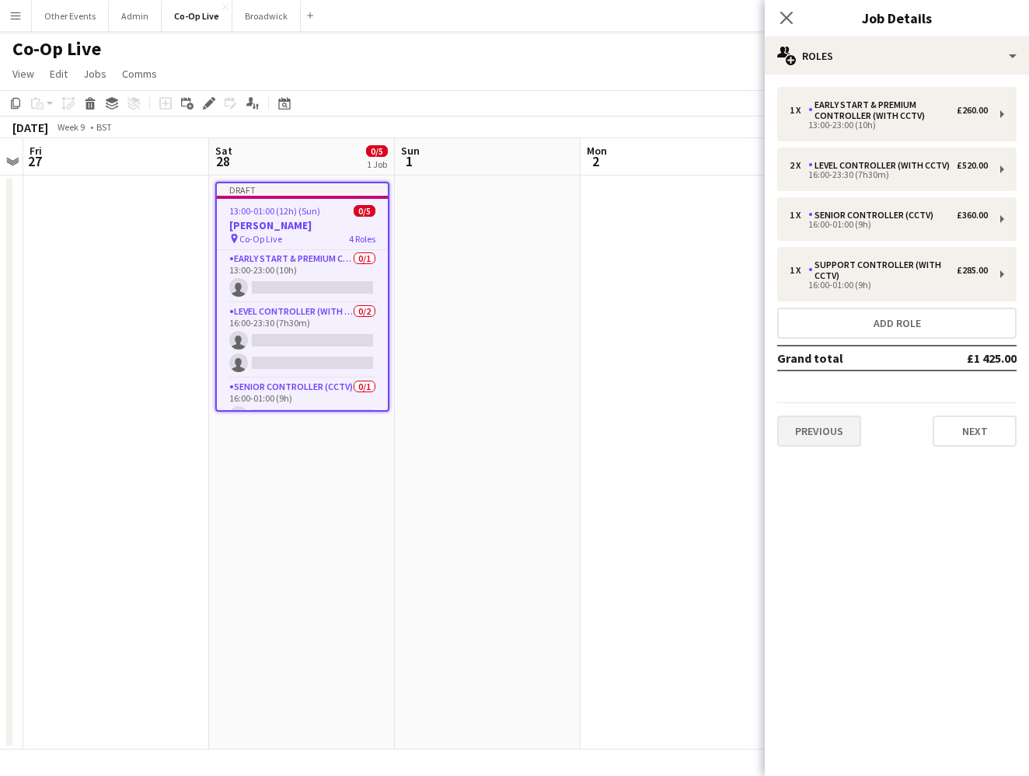
click at [836, 432] on button "Previous" at bounding box center [819, 431] width 84 height 31
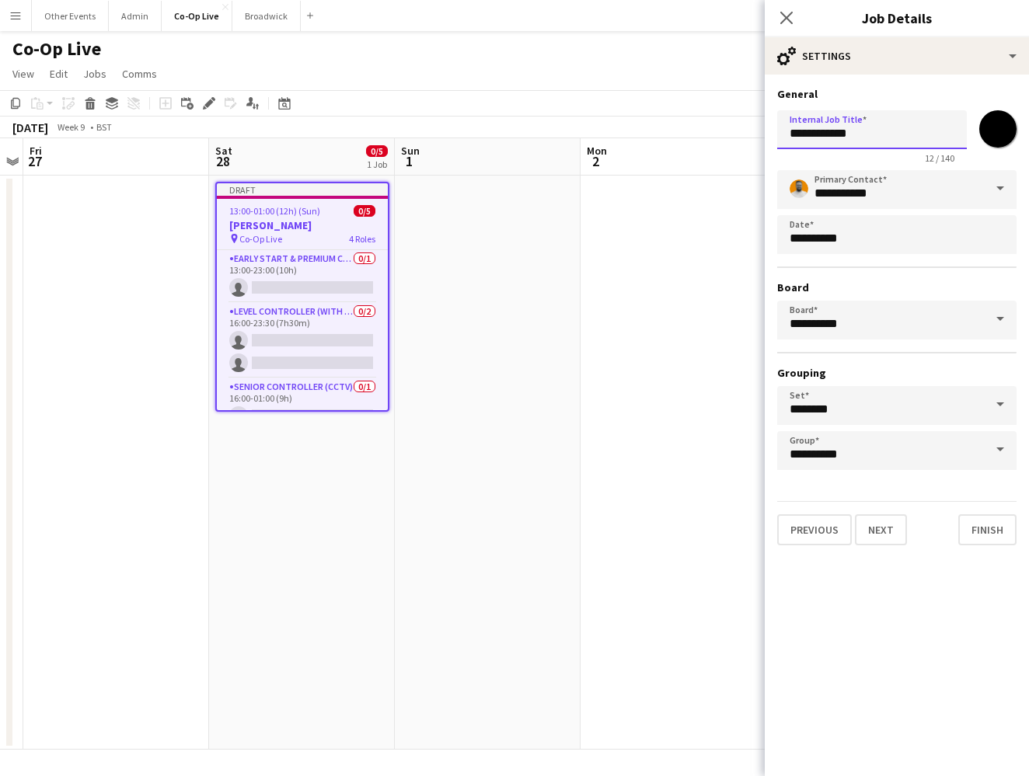
drag, startPoint x: 882, startPoint y: 134, endPoint x: 758, endPoint y: 134, distance: 124.3
click at [758, 134] on body "Menu Boards Boards Boards All jobs Status Workforce Workforce My Workforce Recr…" at bounding box center [514, 388] width 1029 height 776
type input "**********"
click at [852, 159] on div "15 / 140" at bounding box center [872, 158] width 190 height 12
click at [865, 524] on button "Next" at bounding box center [881, 529] width 52 height 31
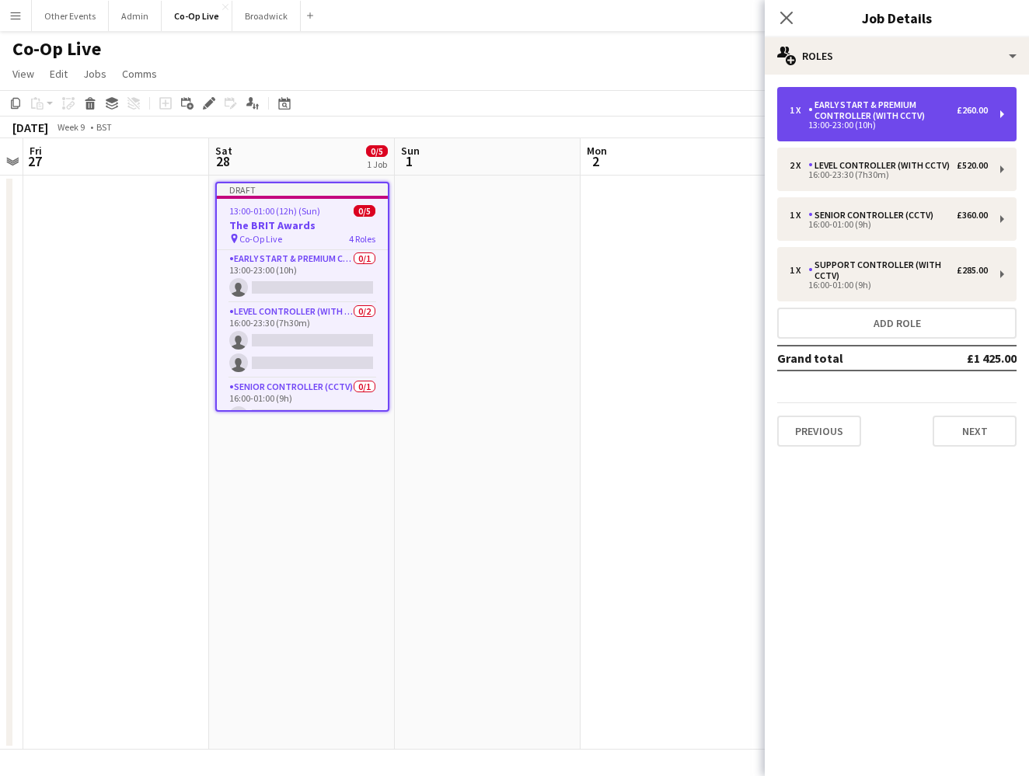
click at [954, 115] on div "Early Start & Premium Controller (with CCTV)" at bounding box center [882, 110] width 148 height 22
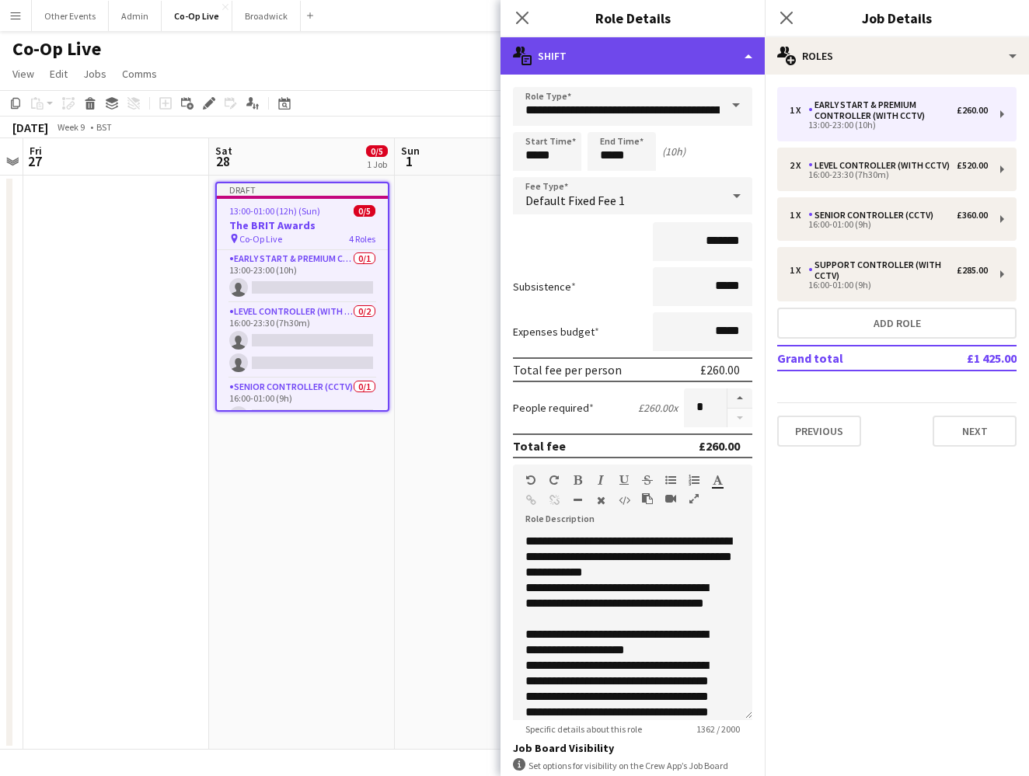
click at [717, 54] on div "multiple-actions-text Shift" at bounding box center [632, 55] width 264 height 37
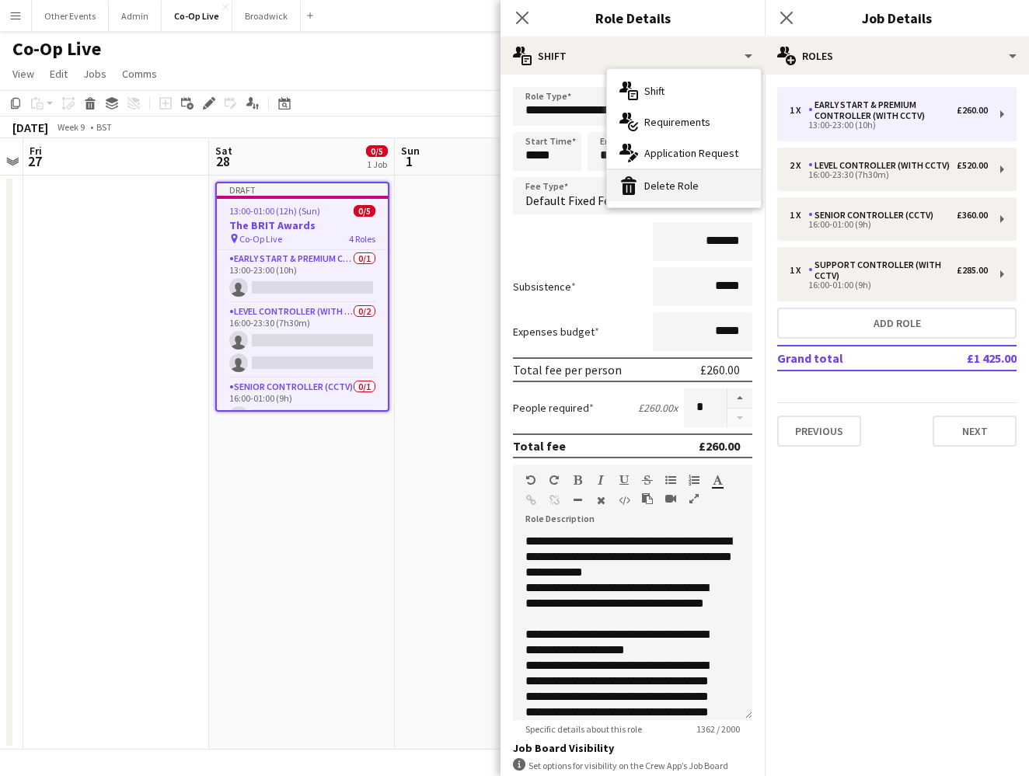
click at [677, 190] on div "bin-2 Delete Role" at bounding box center [684, 185] width 154 height 31
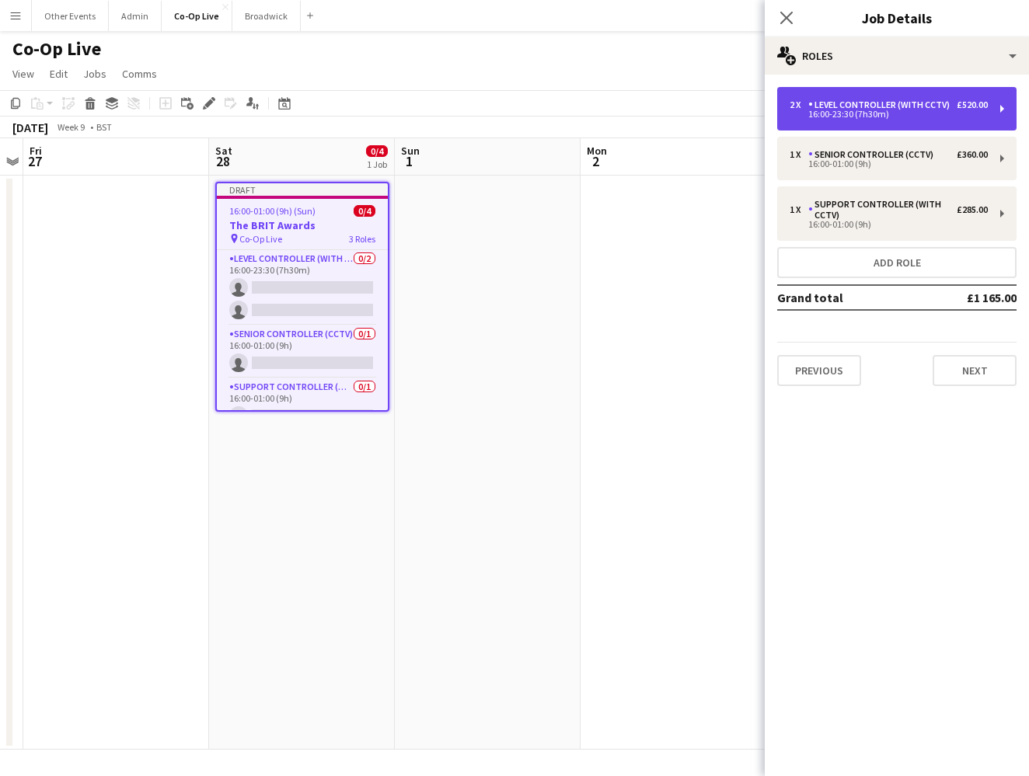
click at [910, 118] on div "2 x Level Controller (with CCTV) £520.00 16:00-23:30 (7h30m)" at bounding box center [896, 109] width 239 height 44
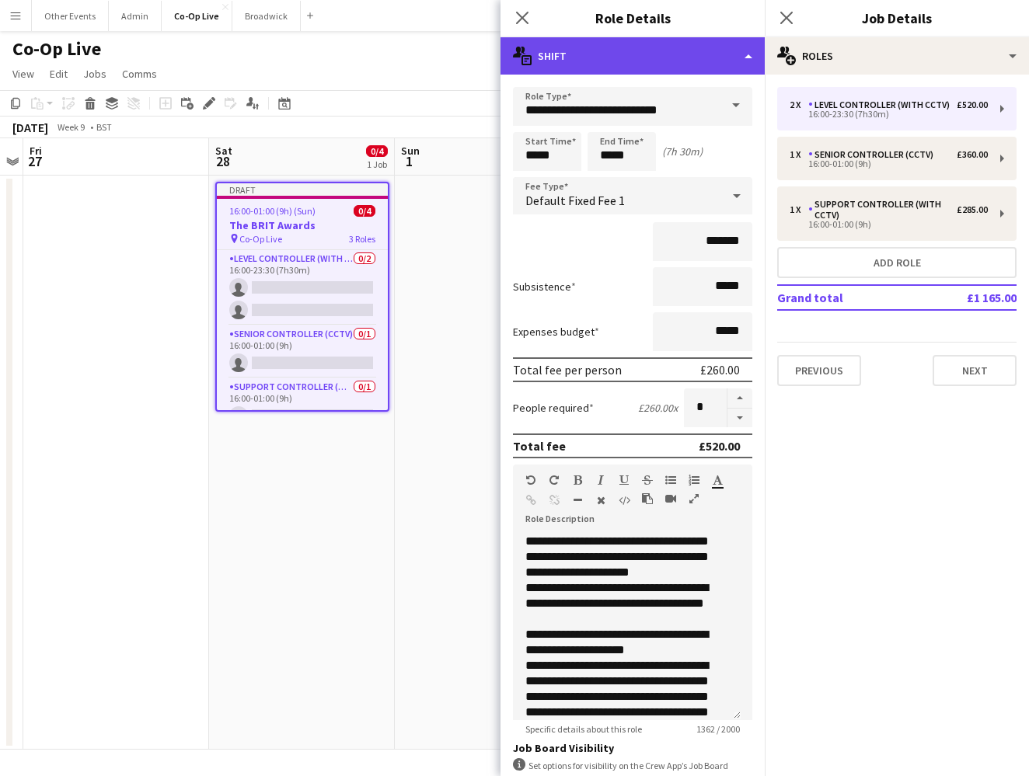
click at [734, 56] on div "multiple-actions-text Shift" at bounding box center [632, 55] width 264 height 37
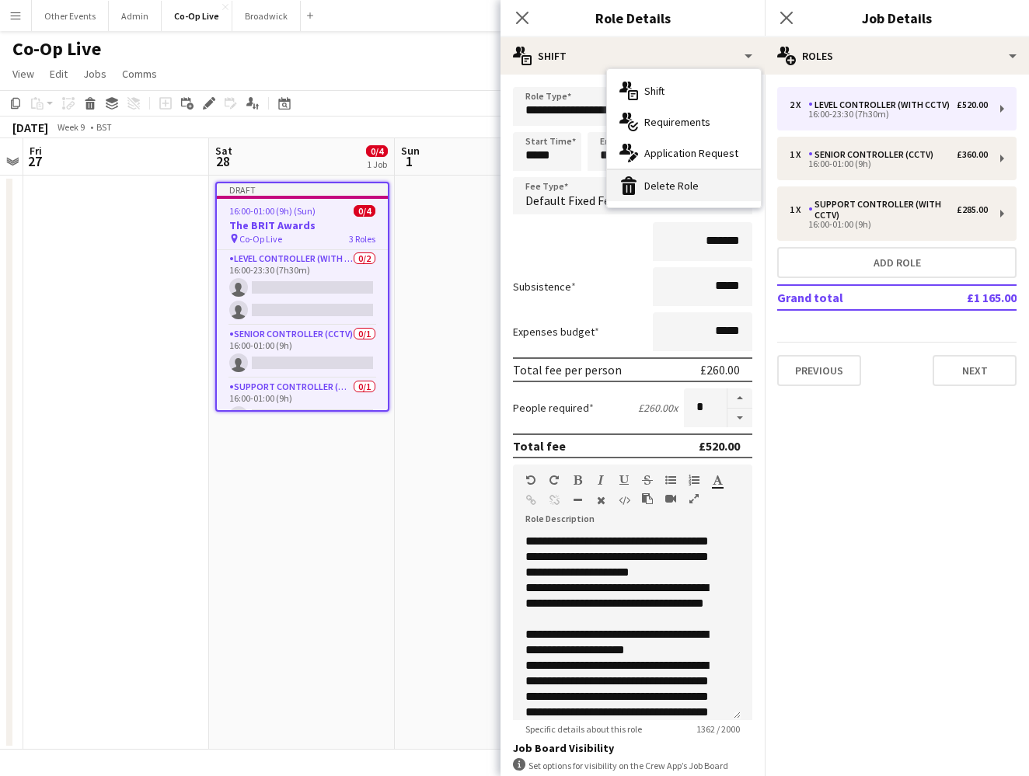
click at [698, 195] on div "bin-2 Delete Role" at bounding box center [684, 185] width 154 height 31
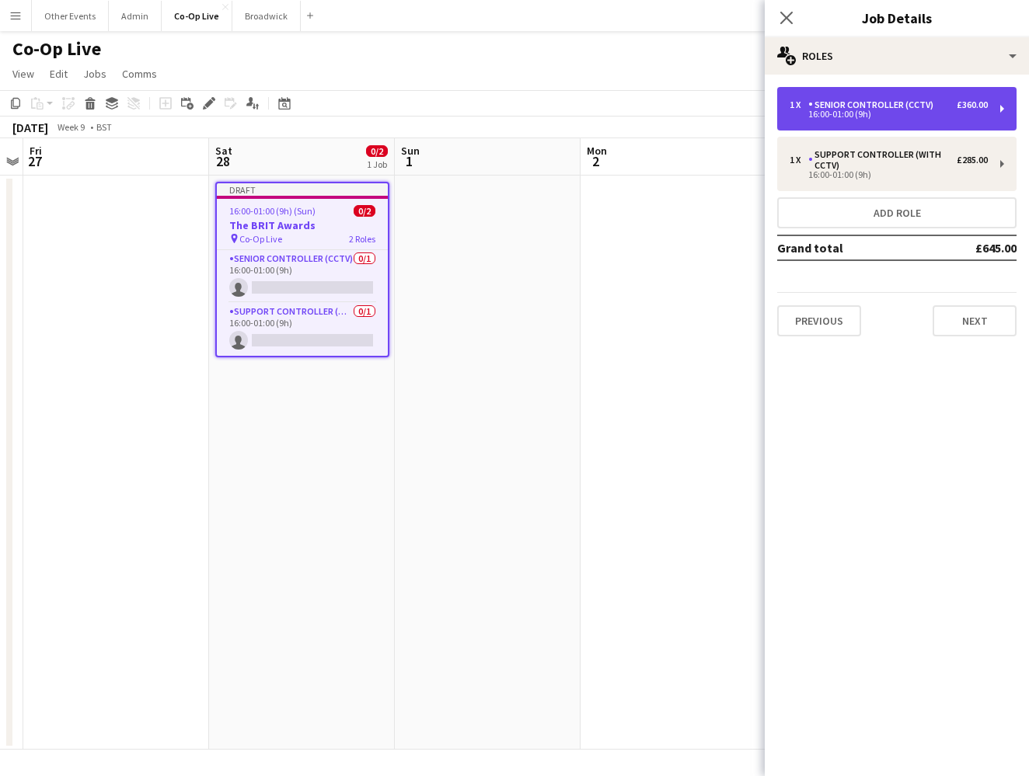
click at [876, 114] on div "16:00-01:00 (9h)" at bounding box center [888, 114] width 198 height 8
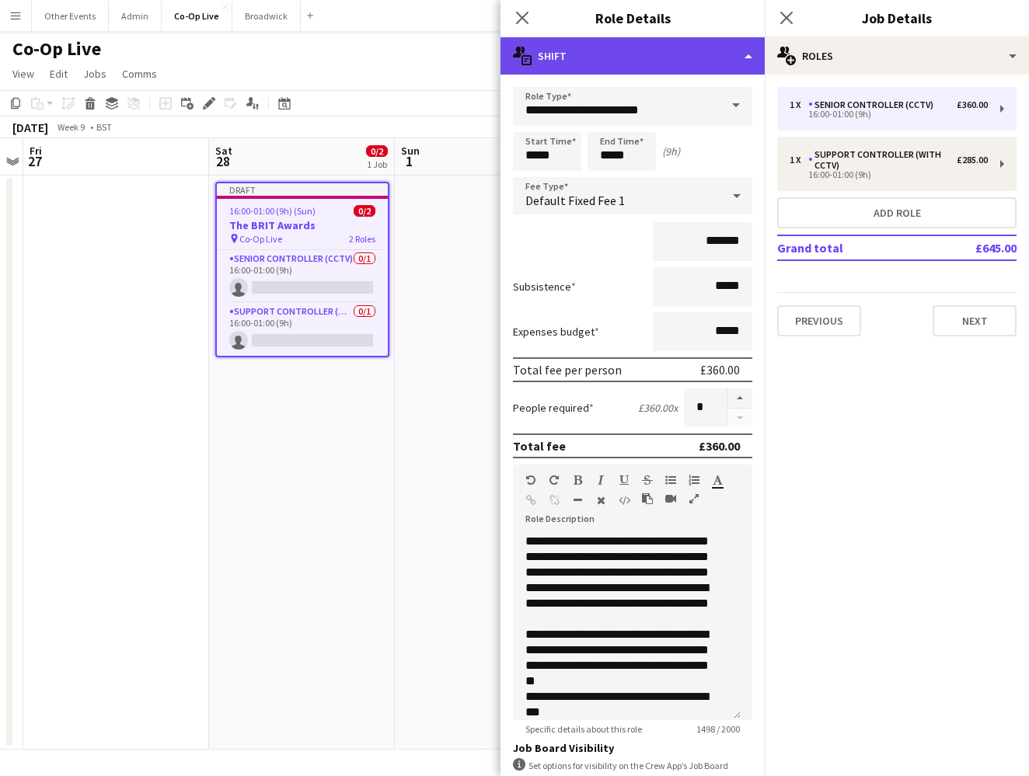
click at [734, 54] on div "multiple-actions-text Shift" at bounding box center [632, 55] width 264 height 37
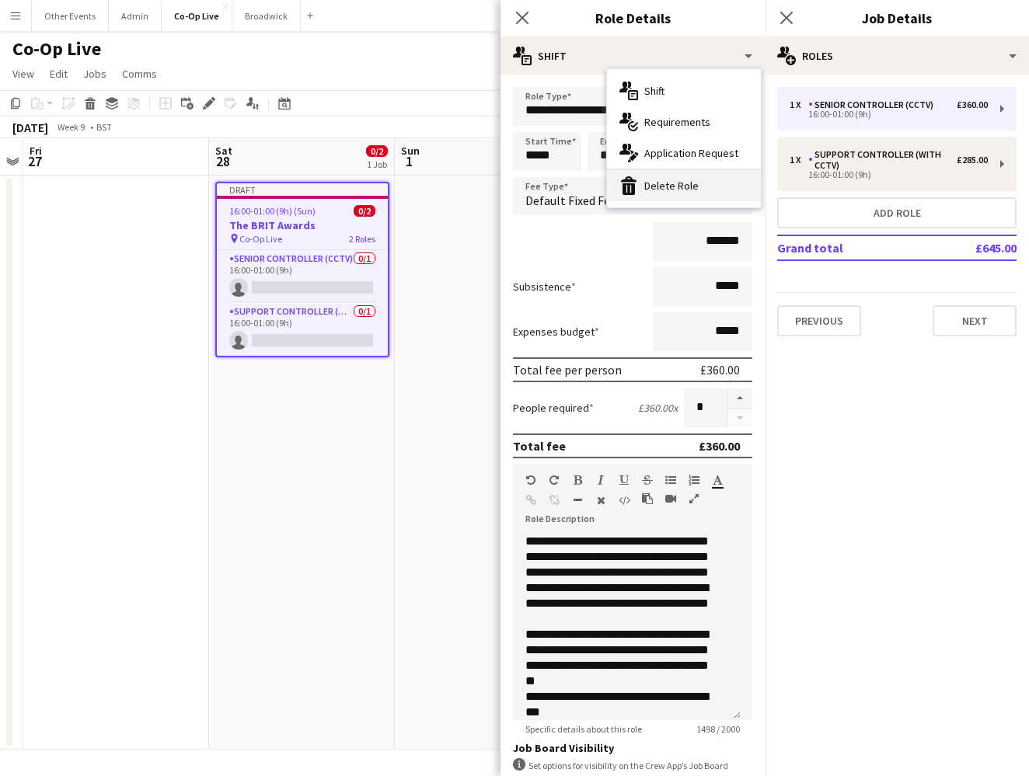
click at [715, 175] on div "bin-2 Delete Role" at bounding box center [684, 185] width 154 height 31
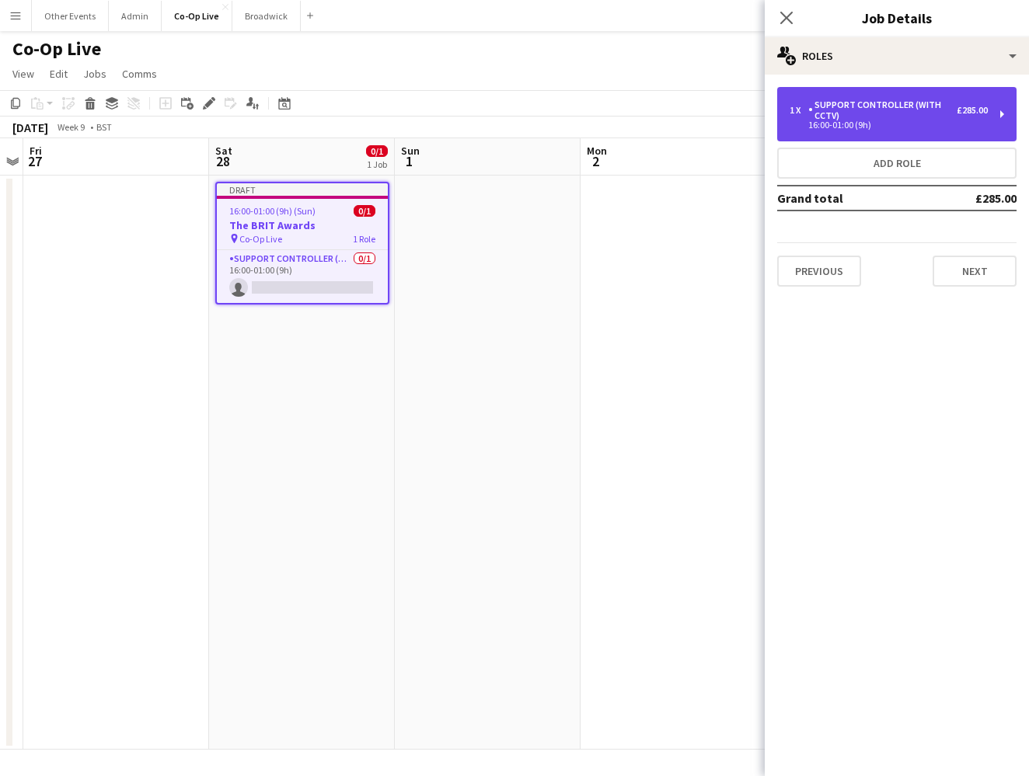
click at [901, 135] on div "1 x Support Controller (with CCTV) £285.00 16:00-01:00 (9h)" at bounding box center [896, 114] width 239 height 54
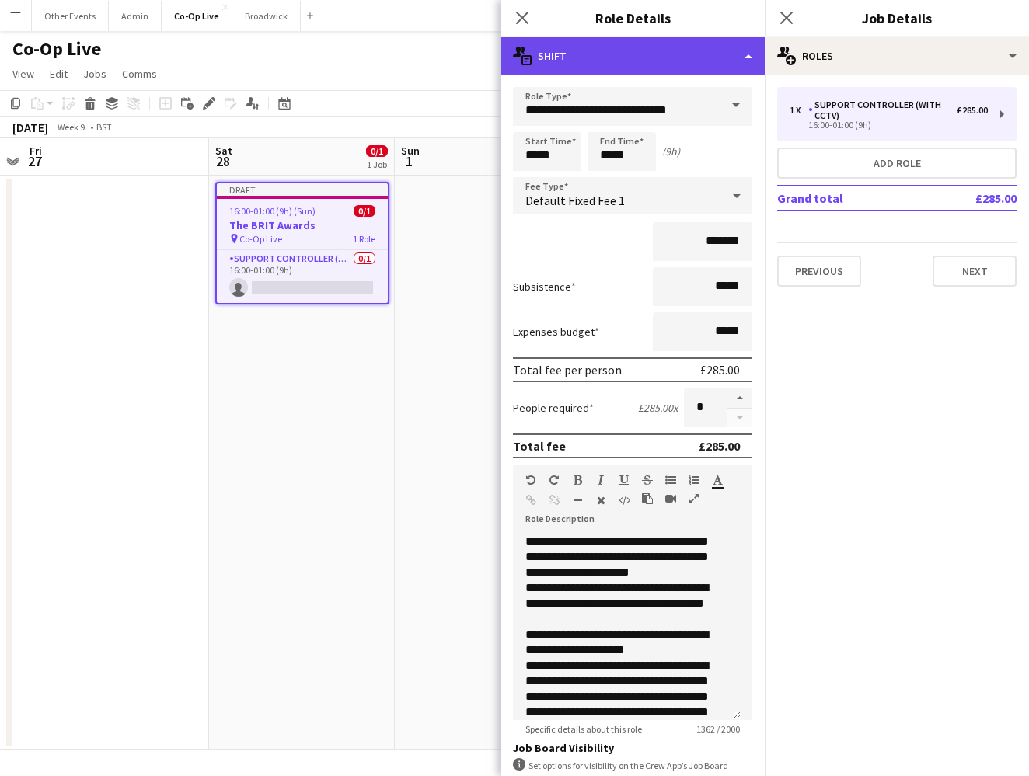
click at [684, 55] on div "multiple-actions-text Shift" at bounding box center [632, 55] width 264 height 37
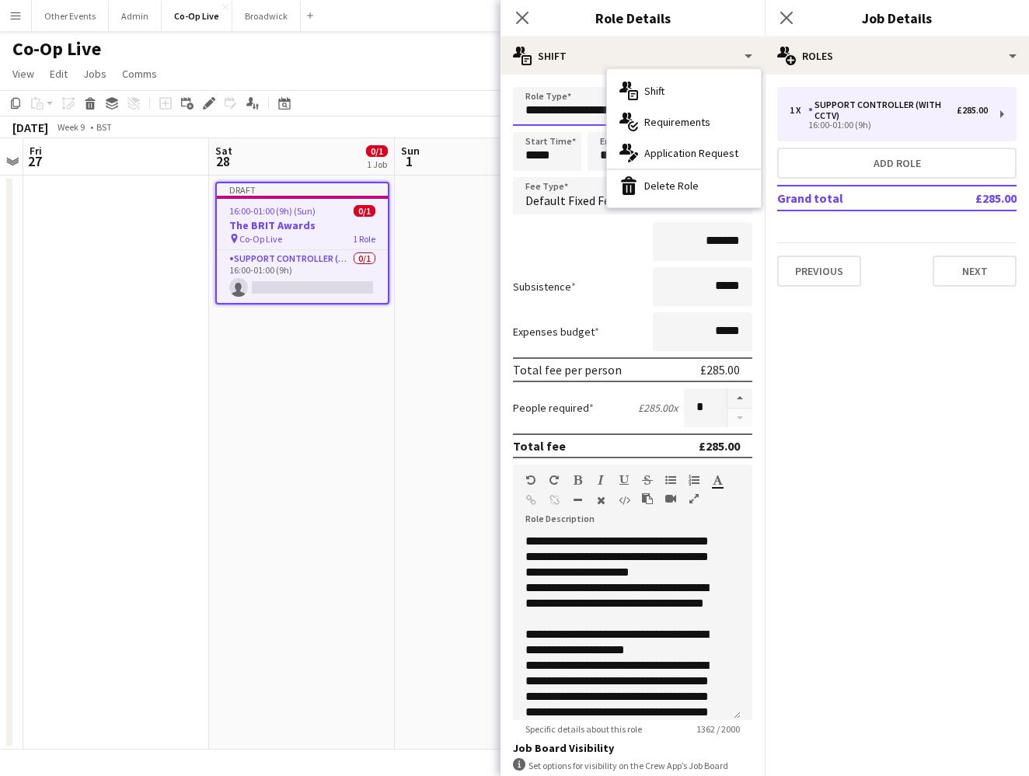
click at [580, 107] on input "**********" at bounding box center [632, 106] width 239 height 39
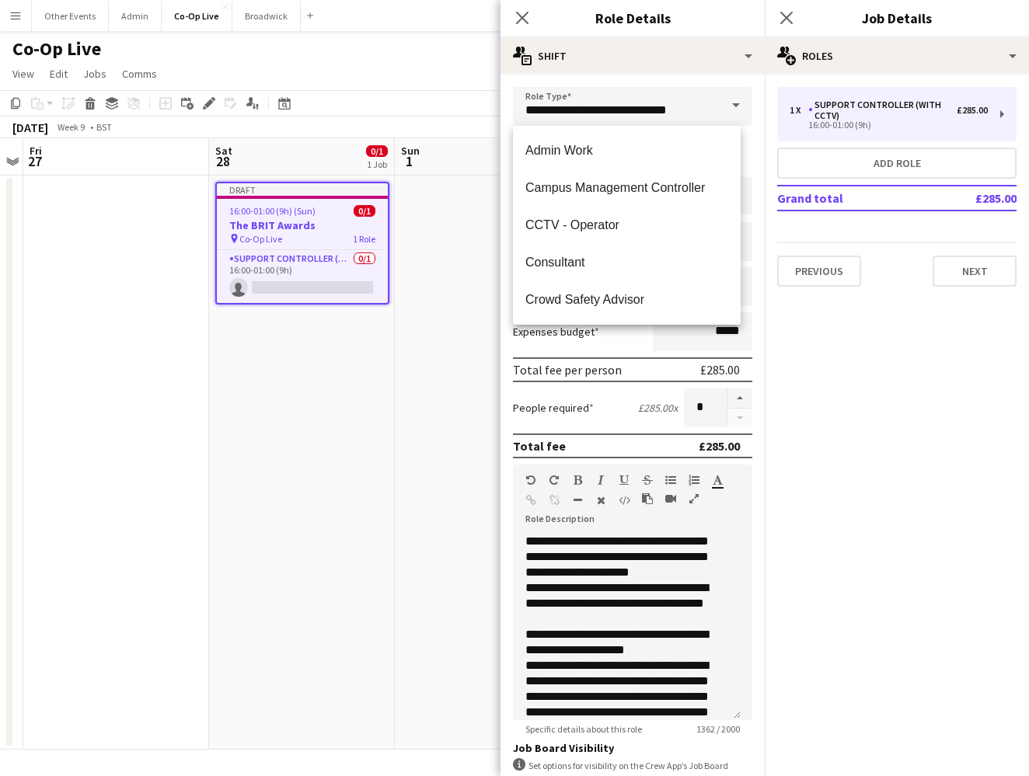
click at [720, 113] on span at bounding box center [736, 105] width 33 height 37
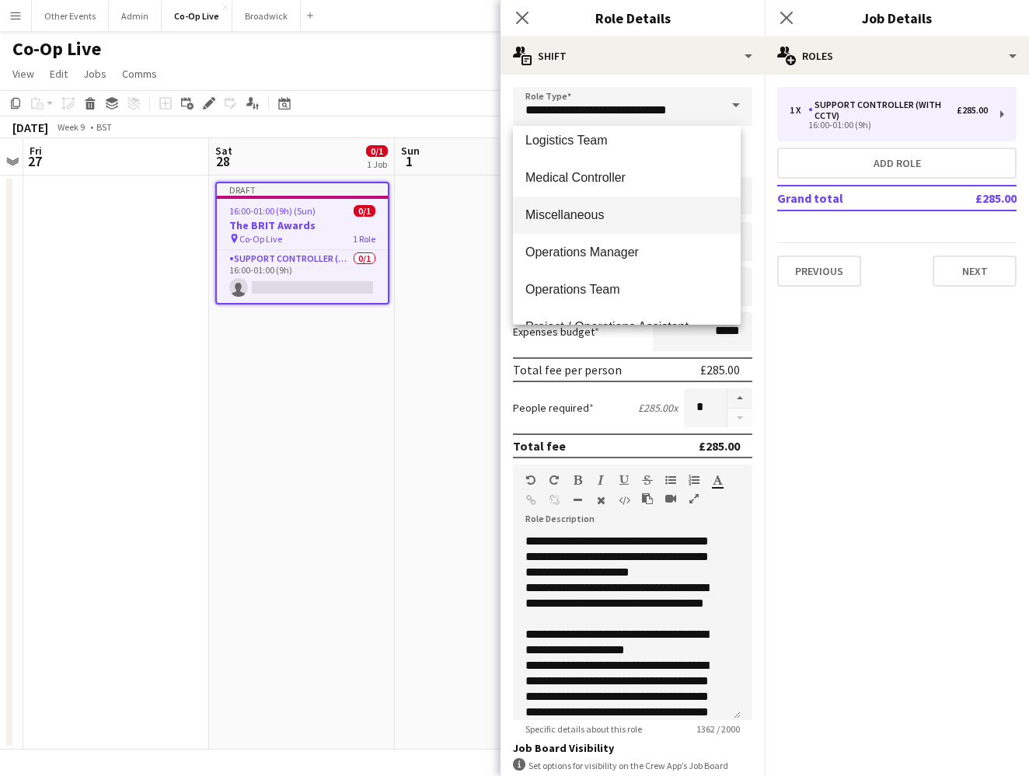
click at [657, 207] on mat-option "Miscellaneous" at bounding box center [627, 215] width 228 height 37
type input "**********"
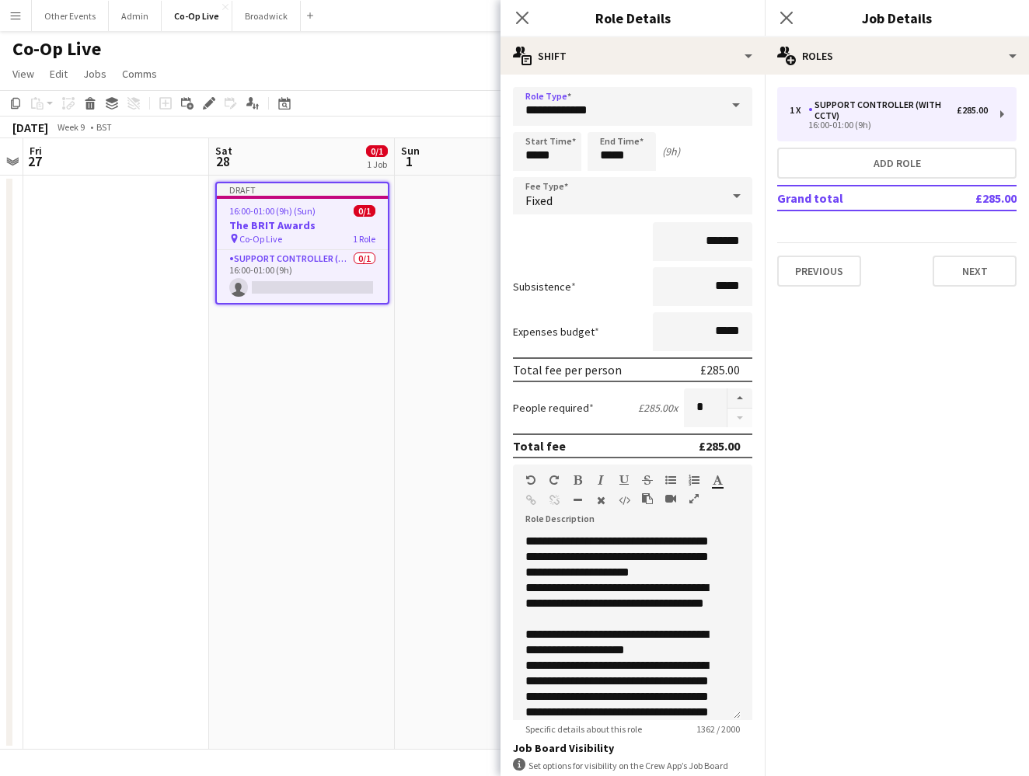
click at [602, 252] on div "*******" at bounding box center [632, 241] width 239 height 39
click at [532, 162] on input "*****" at bounding box center [547, 151] width 68 height 39
click at [703, 210] on div "Fixed" at bounding box center [617, 195] width 208 height 37
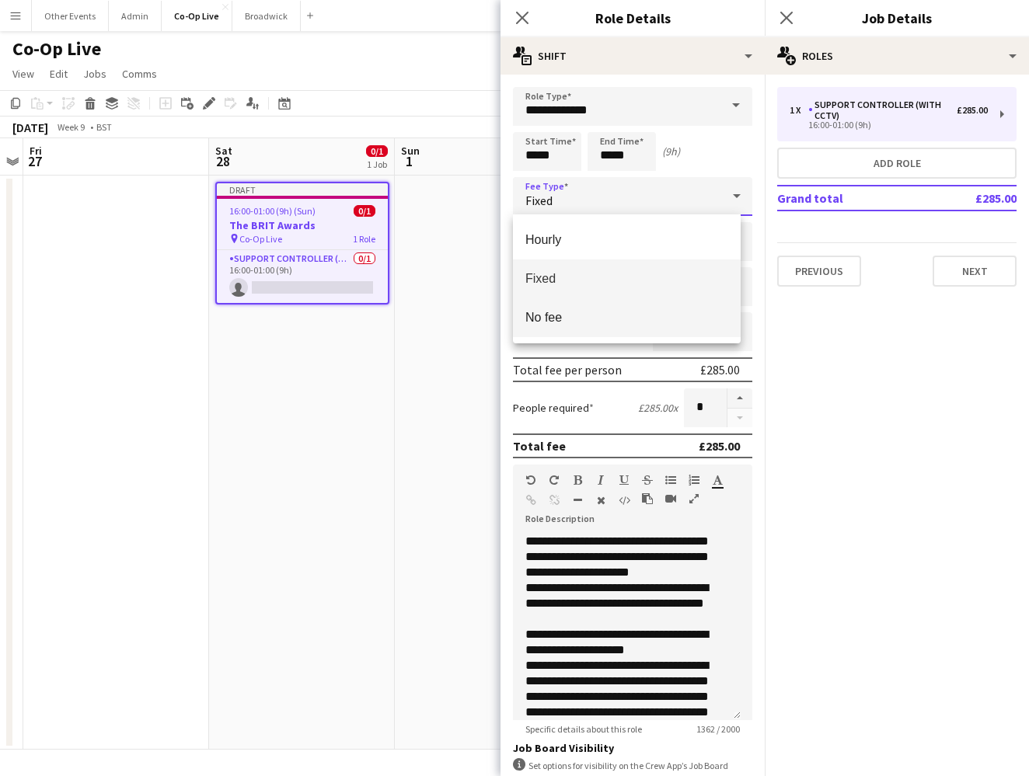
click at [674, 315] on span "No fee" at bounding box center [626, 317] width 203 height 15
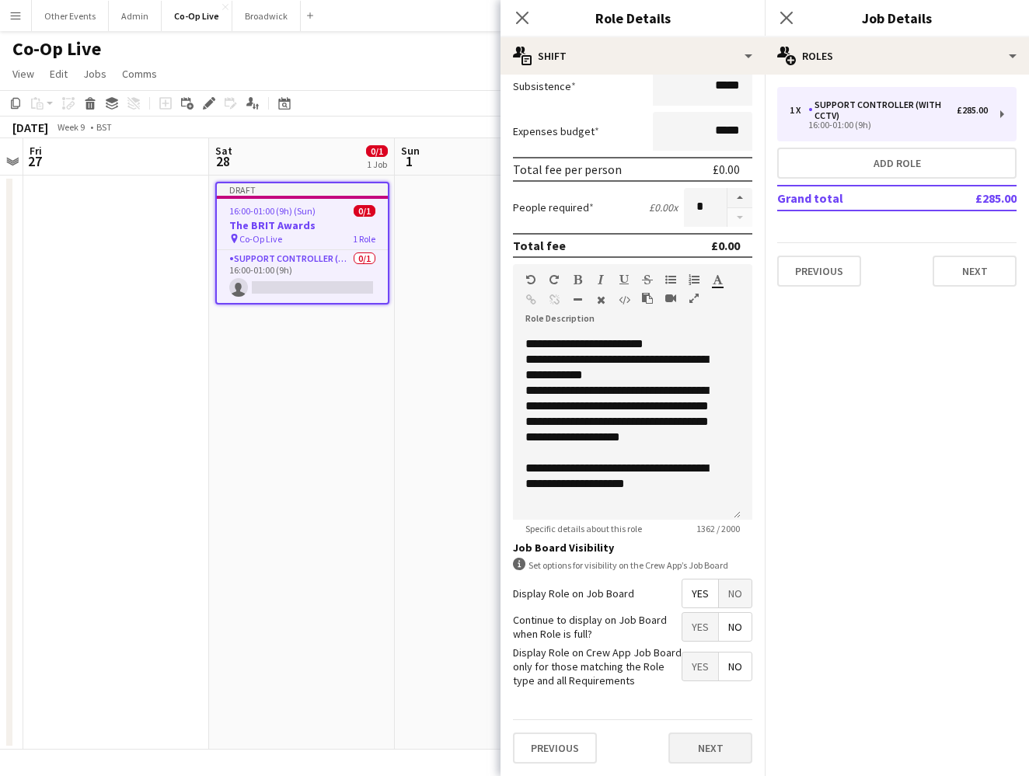
scroll to position [161, 0]
click at [708, 754] on button "Next" at bounding box center [710, 749] width 84 height 31
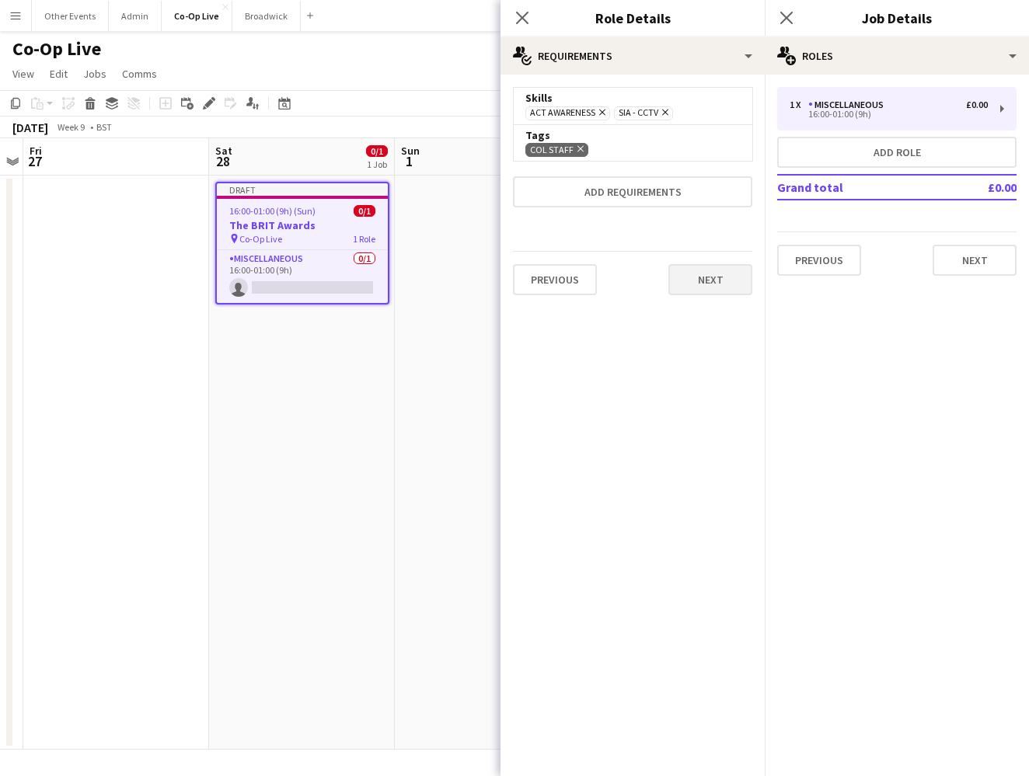
click at [716, 287] on button "Next" at bounding box center [710, 279] width 84 height 31
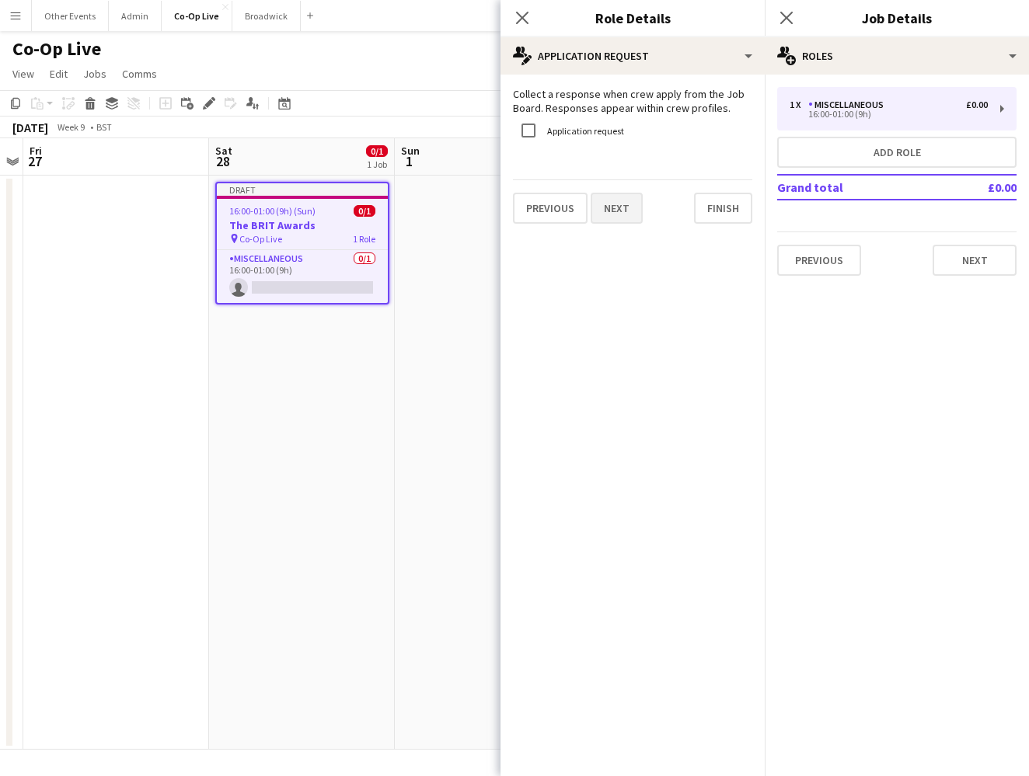
click at [611, 214] on button "Next" at bounding box center [617, 208] width 52 height 31
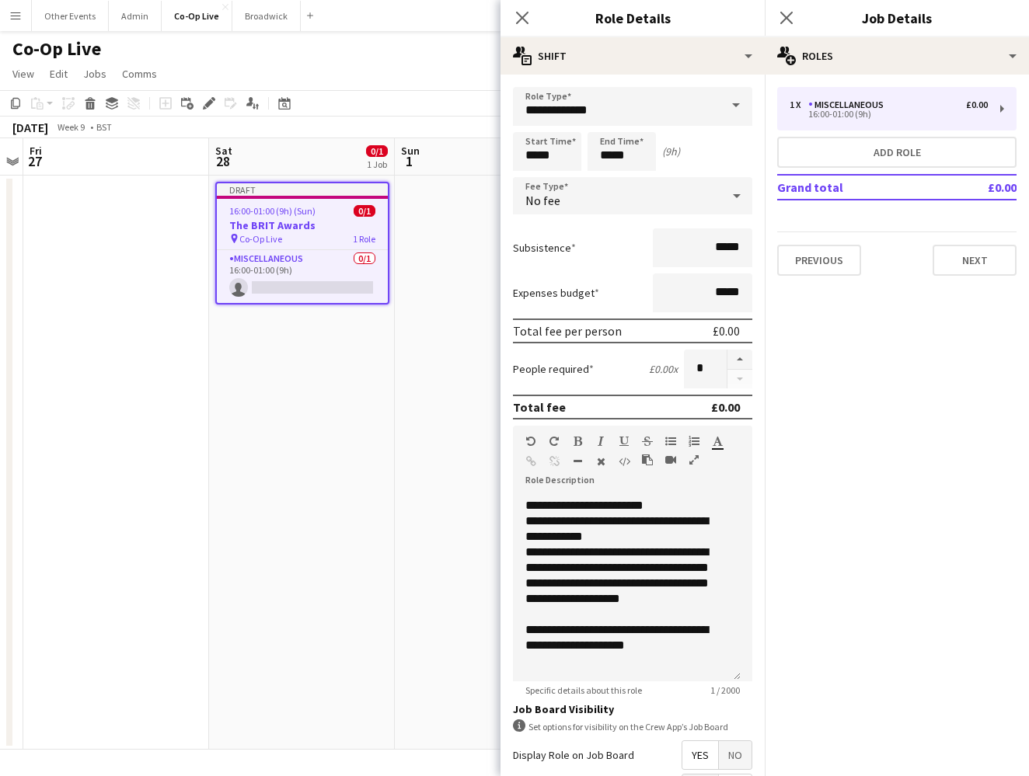
scroll to position [463, 0]
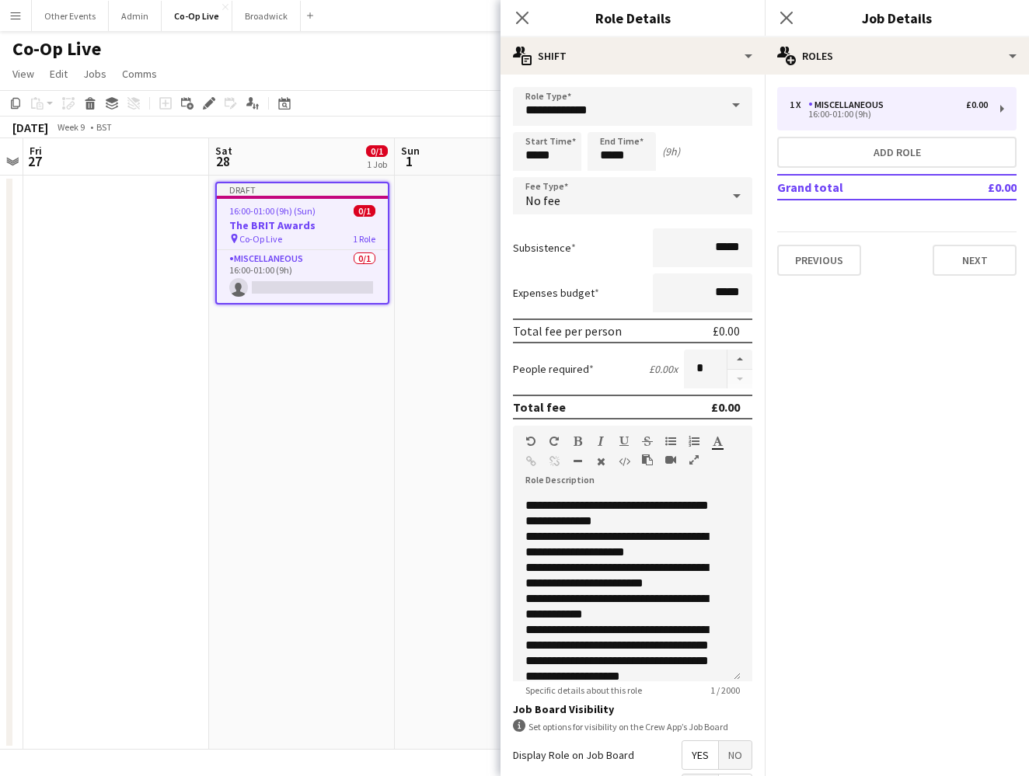
click at [859, 379] on mat-expansion-panel "pencil3 General details 1 x Miscellaneous £0.00 16:00-01:00 (9h) Add role Grand…" at bounding box center [897, 426] width 264 height 702
click at [840, 252] on button "Previous" at bounding box center [819, 260] width 84 height 31
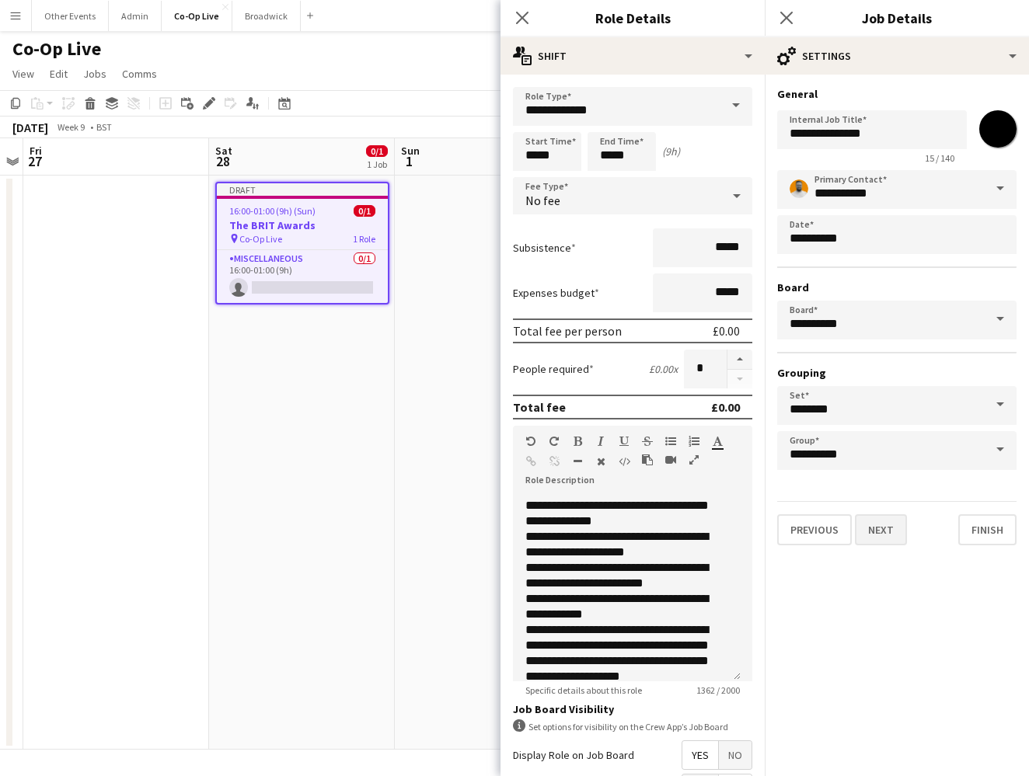
click at [877, 536] on button "Next" at bounding box center [881, 529] width 52 height 31
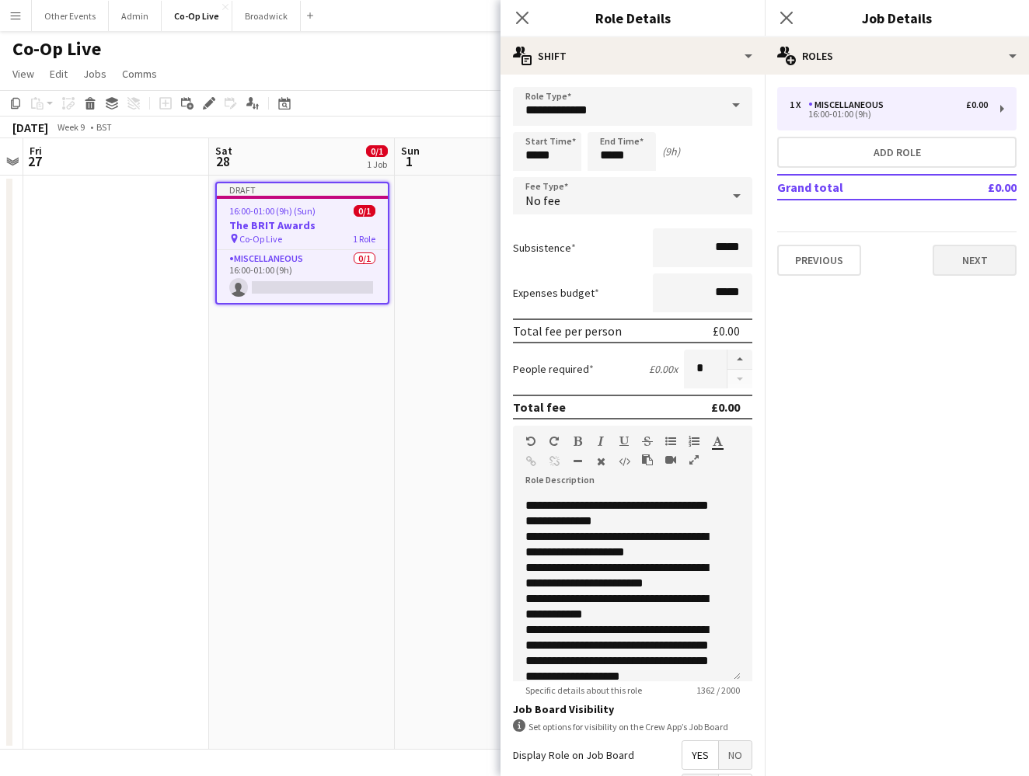
click at [973, 247] on button "Next" at bounding box center [974, 260] width 84 height 31
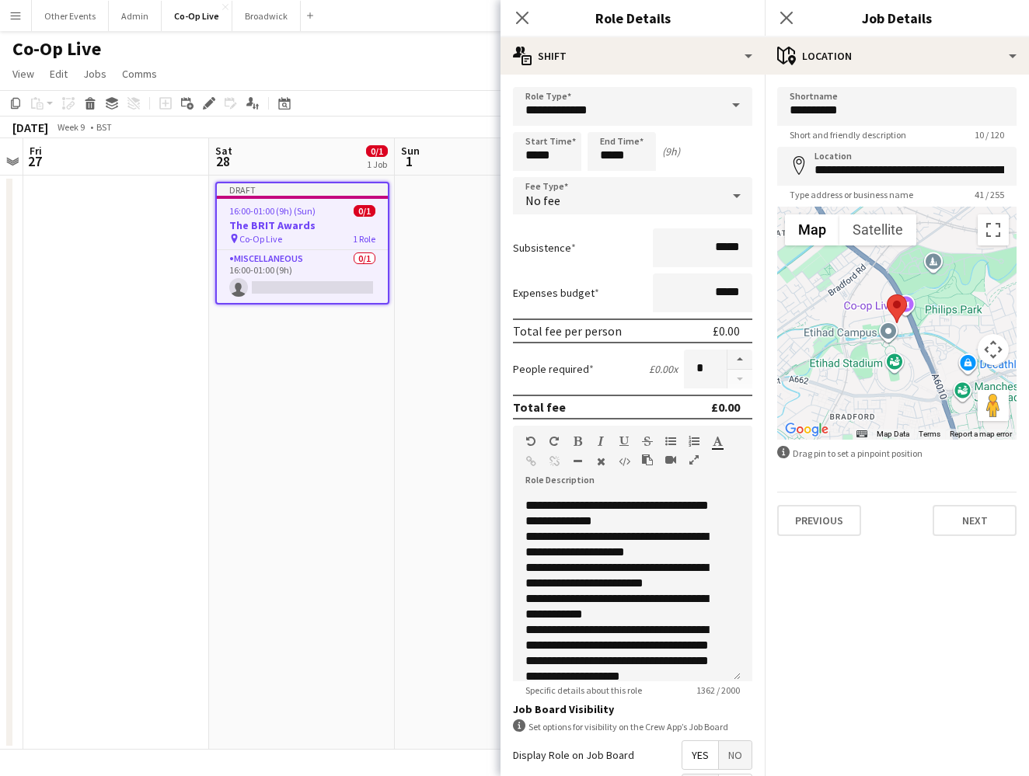
click at [942, 540] on div "**********" at bounding box center [897, 312] width 264 height 474
click at [943, 537] on div "**********" at bounding box center [897, 312] width 264 height 474
click at [949, 519] on button "Next" at bounding box center [974, 520] width 84 height 31
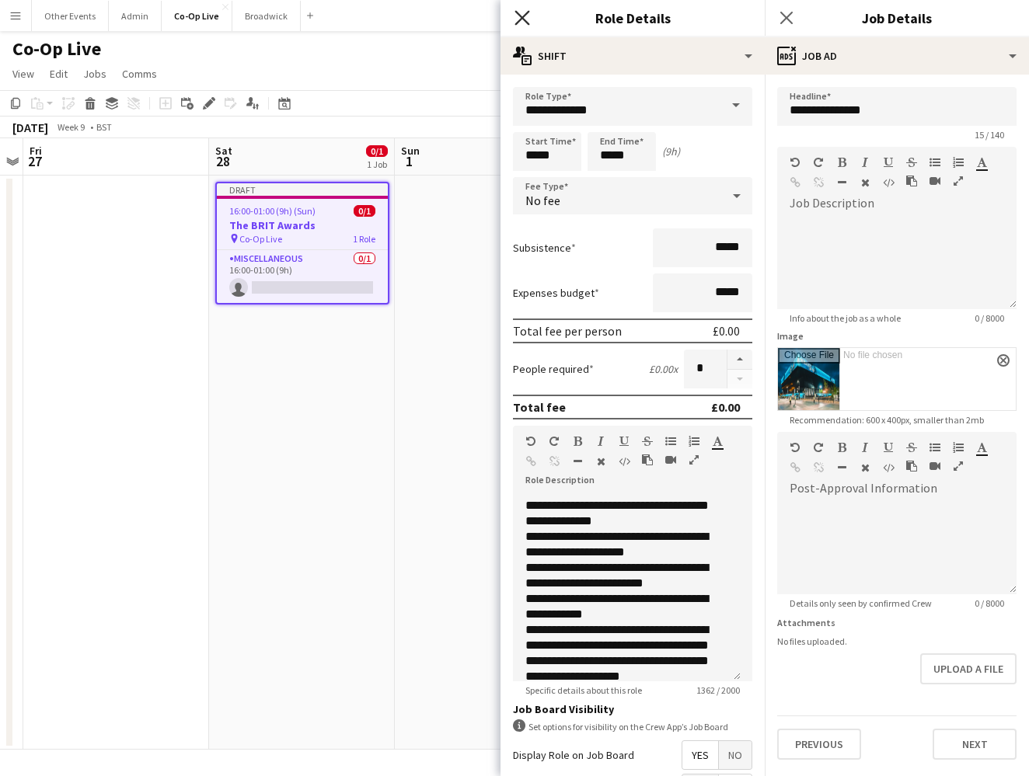
click at [517, 19] on icon "Close pop-in" at bounding box center [521, 17] width 15 height 15
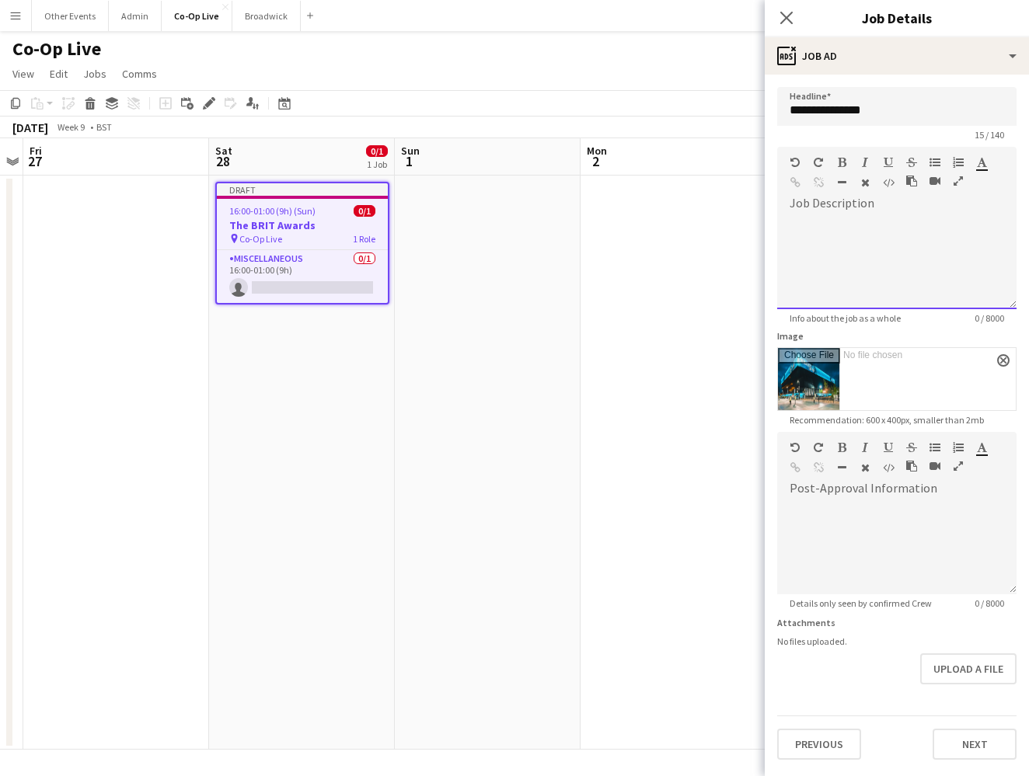
click at [893, 203] on div "default Heading 1 Heading 2 Heading 3 Heading 4 Heading 5 Heading 6 Heading 7 P…" at bounding box center [896, 176] width 239 height 58
click at [953, 103] on input "**********" at bounding box center [896, 106] width 239 height 39
type input "**********"
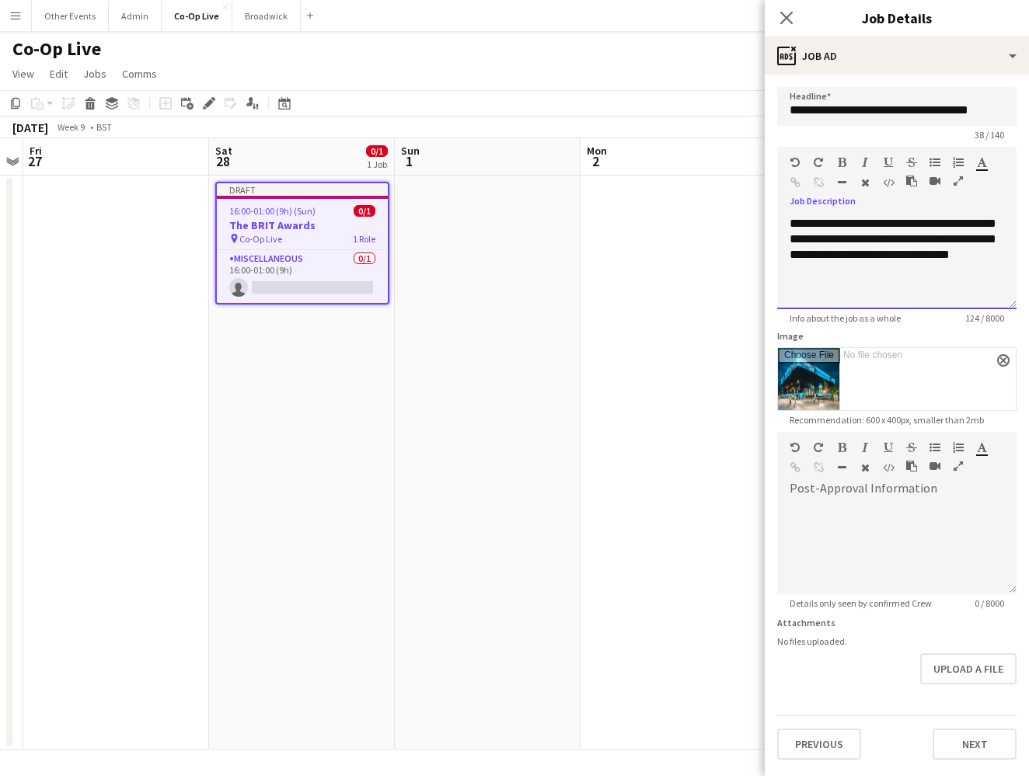
copy div "**********"
click at [1005, 361] on app-icon "close" at bounding box center [1002, 360] width 9 height 6
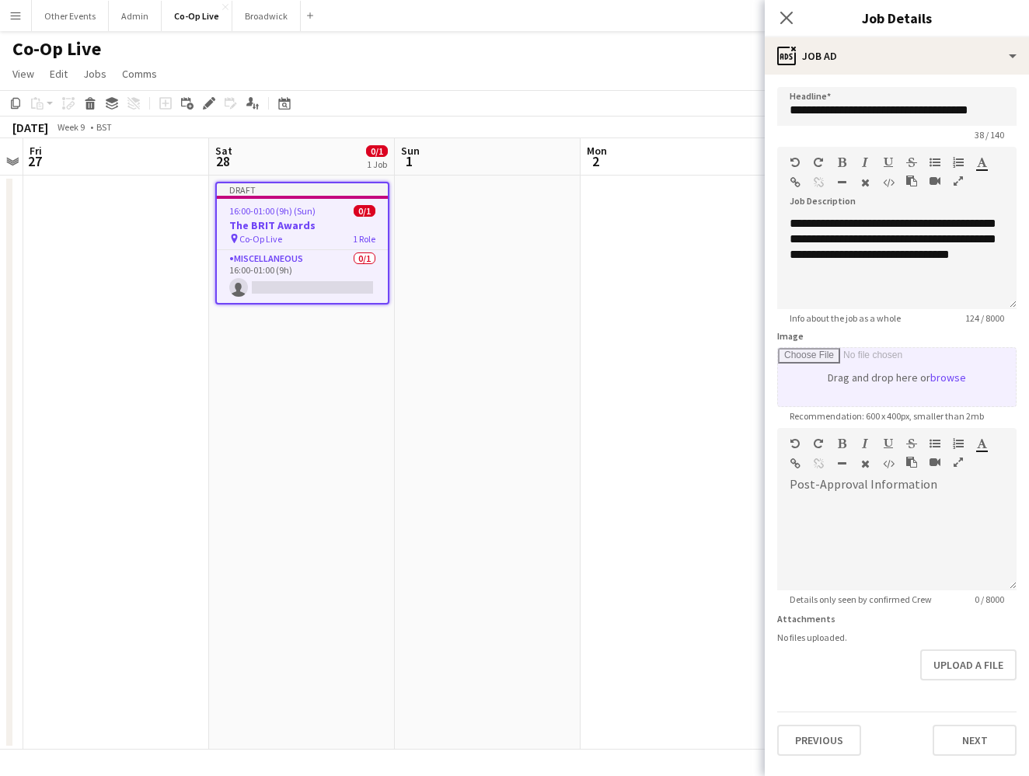
click at [922, 369] on input "Image" at bounding box center [897, 377] width 238 height 58
type input "**********"
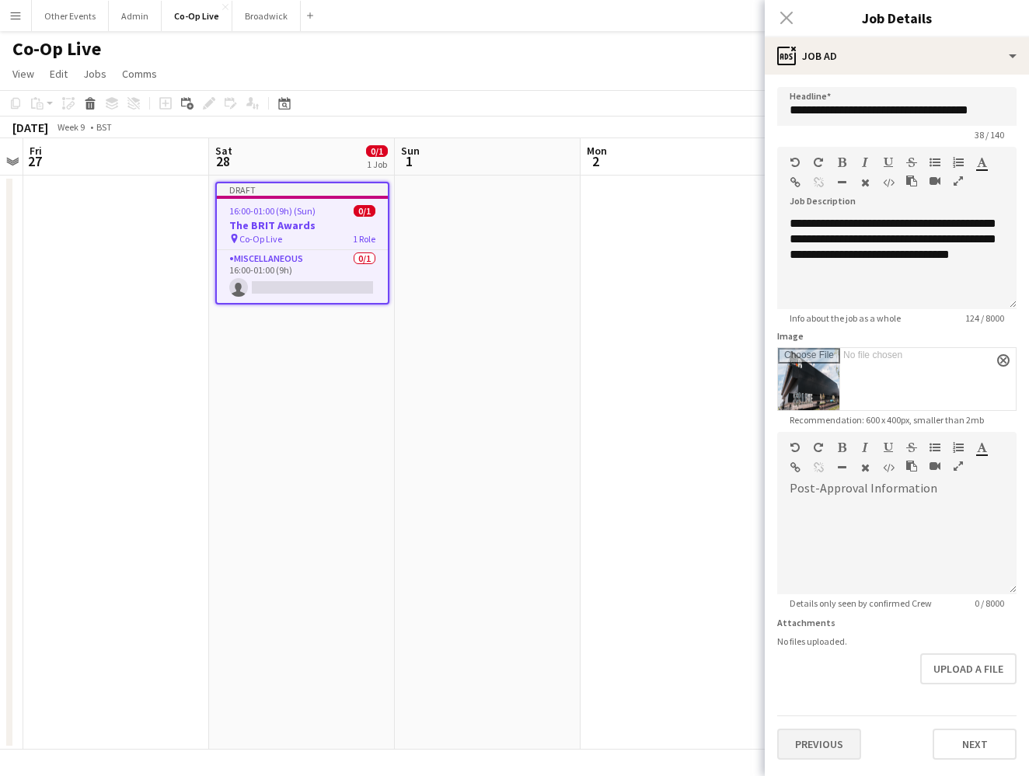
click at [833, 744] on button "Previous" at bounding box center [819, 744] width 84 height 31
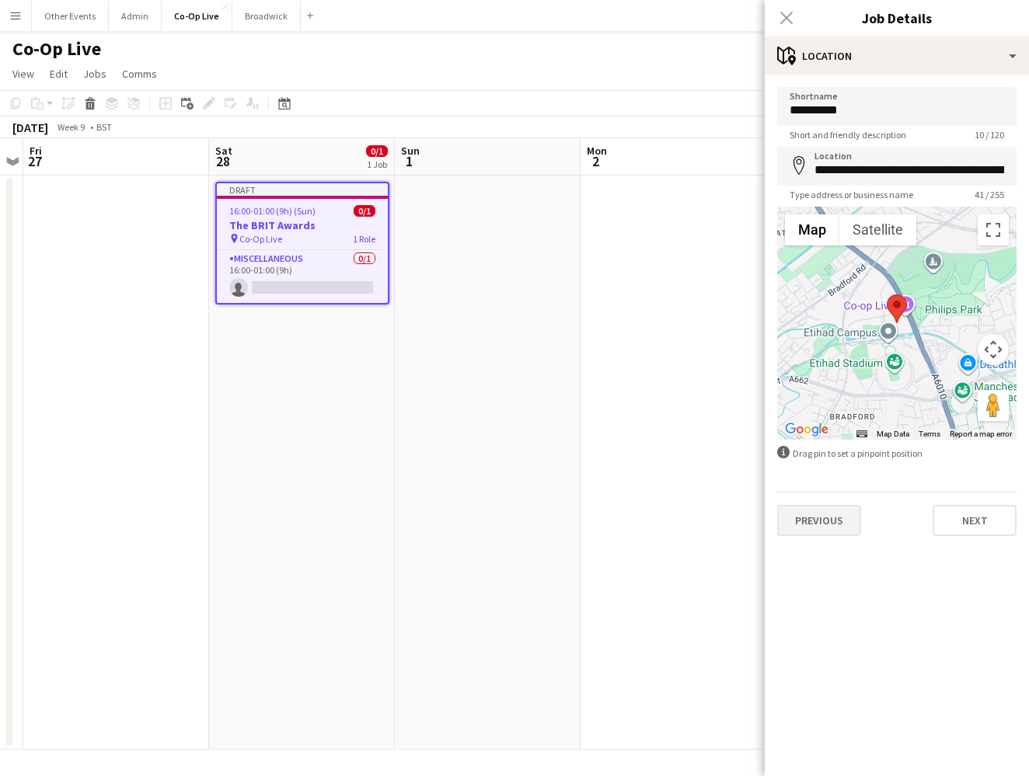
click at [838, 522] on button "Previous" at bounding box center [819, 520] width 84 height 31
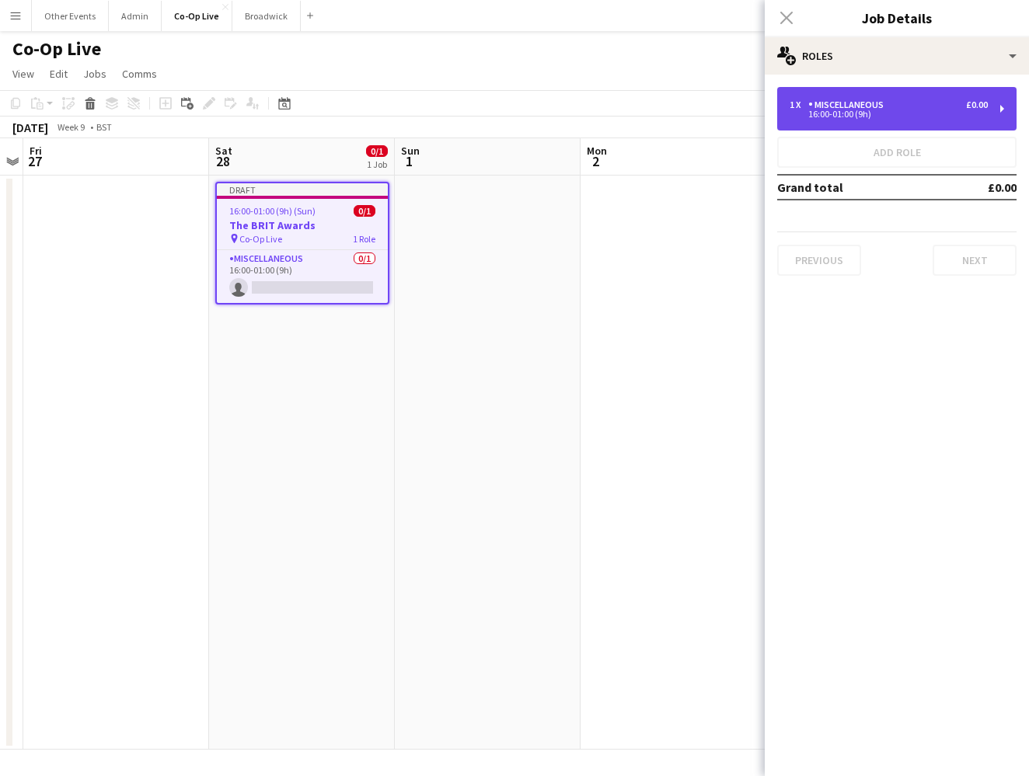
click at [835, 115] on div "16:00-01:00 (9h)" at bounding box center [888, 114] width 198 height 8
click at [910, 110] on div "1 x Miscellaneous £0.00" at bounding box center [888, 104] width 198 height 11
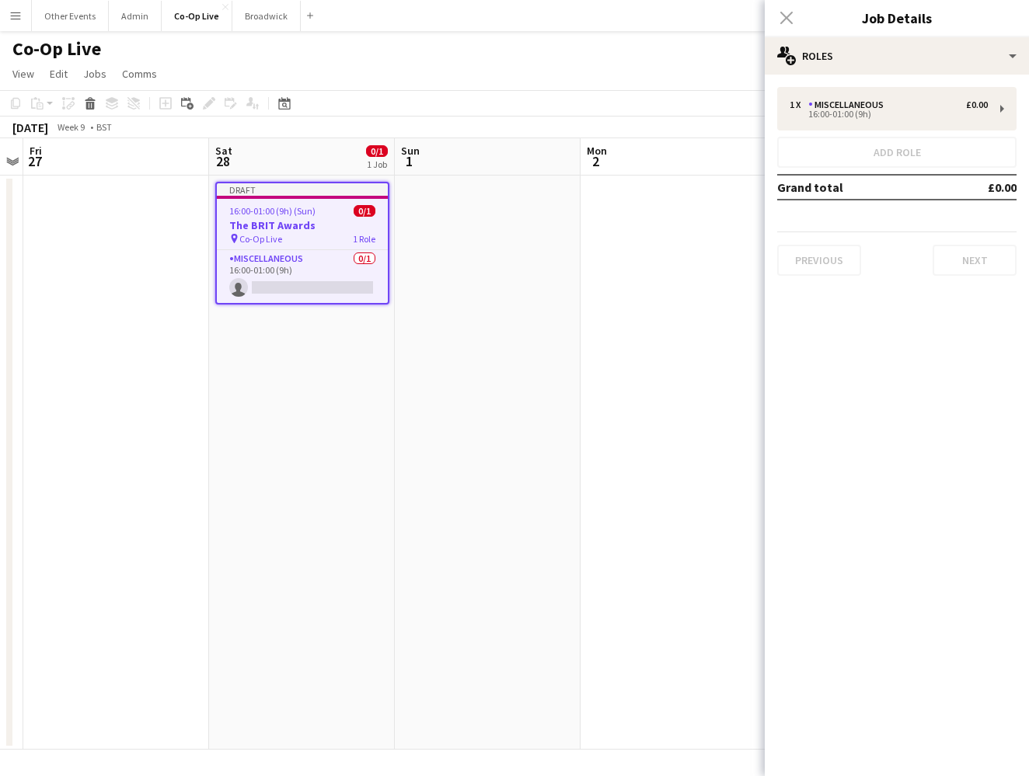
click at [917, 80] on div "1 x Miscellaneous £0.00 16:00-01:00 (9h) Add role Grand total £0.00 Previous Ne…" at bounding box center [897, 182] width 264 height 214
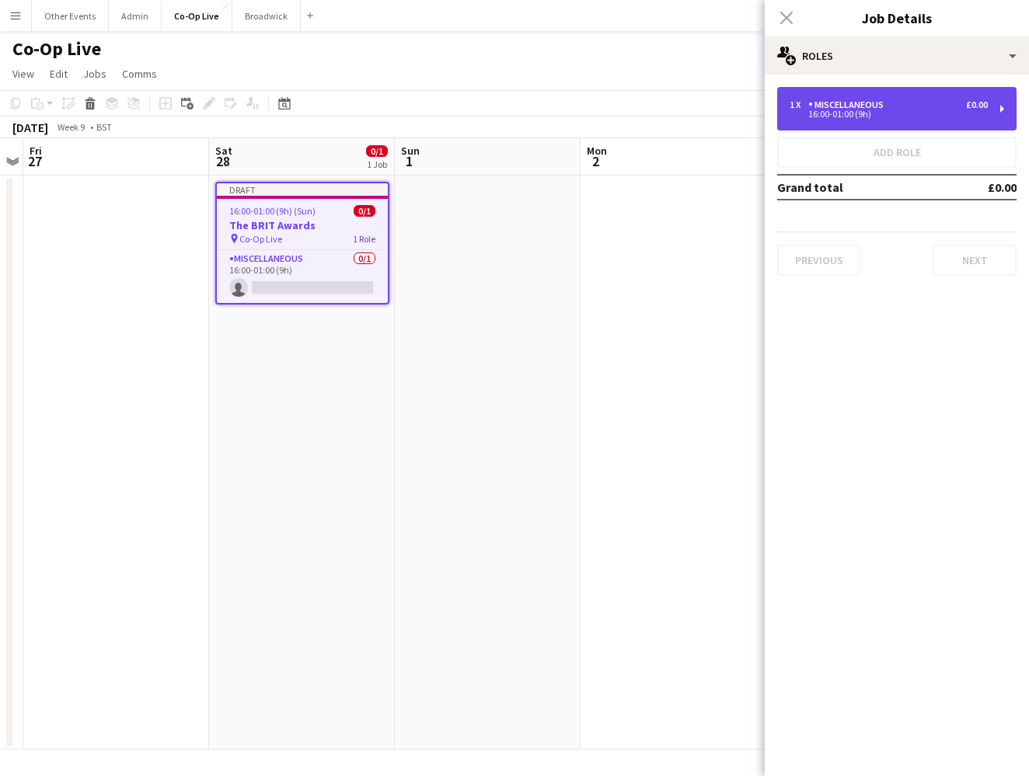
click at [927, 106] on div "1 x Miscellaneous £0.00" at bounding box center [888, 104] width 198 height 11
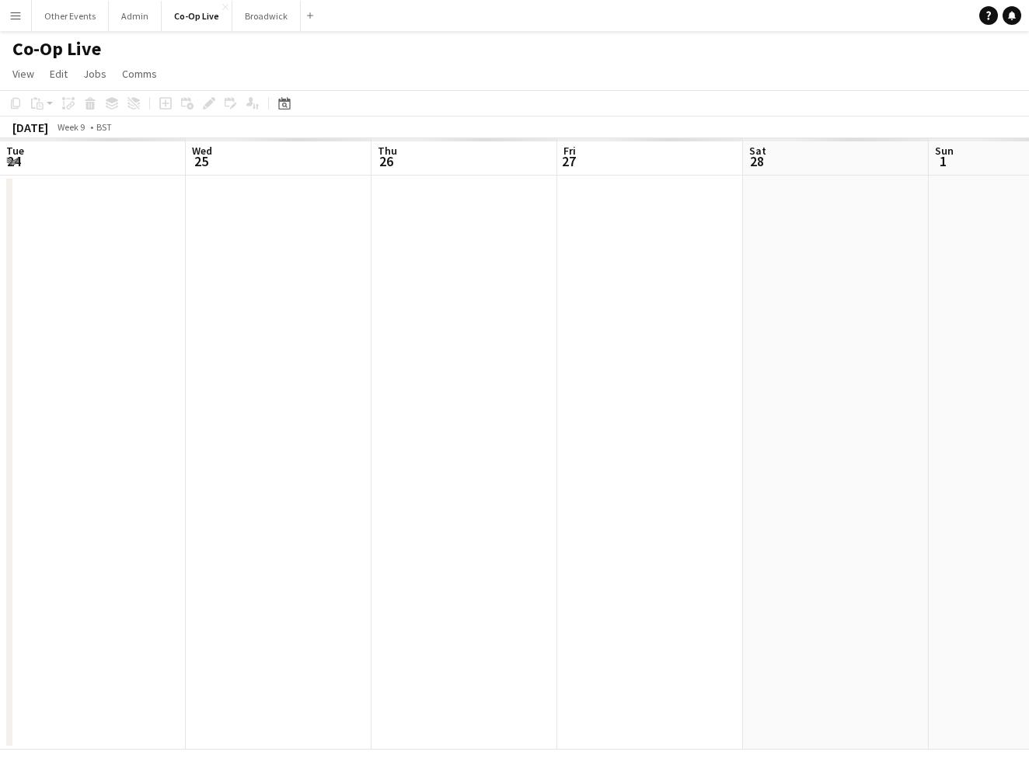
scroll to position [0, 534]
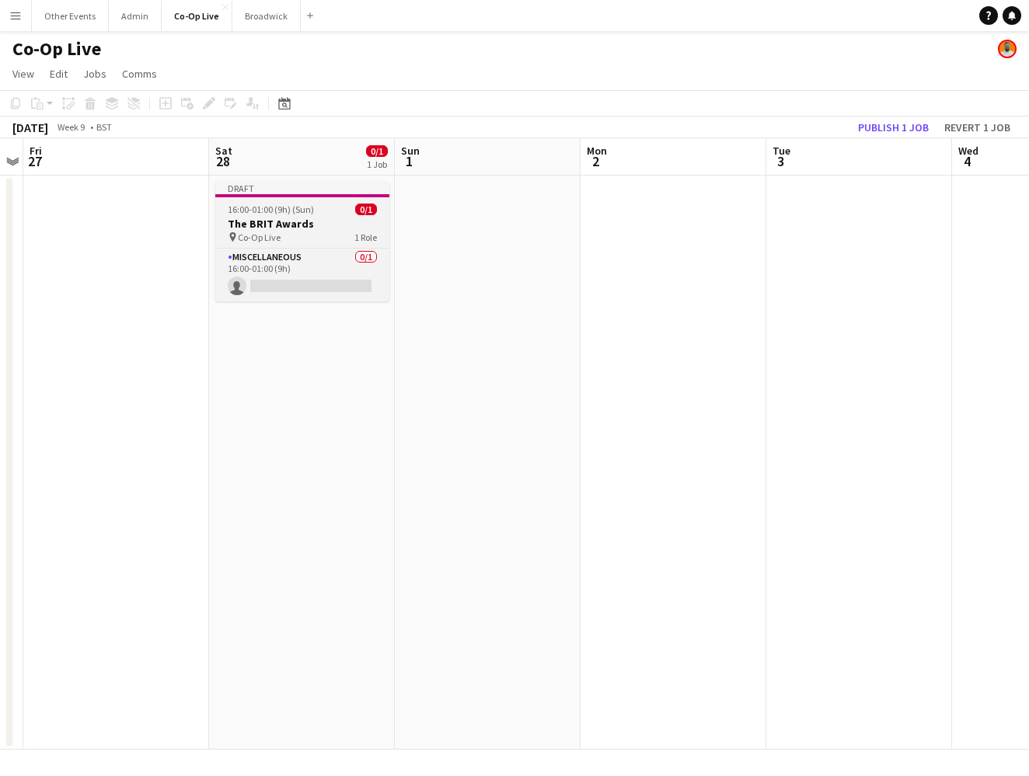
click at [323, 228] on h3 "The BRIT Awards" at bounding box center [302, 224] width 174 height 14
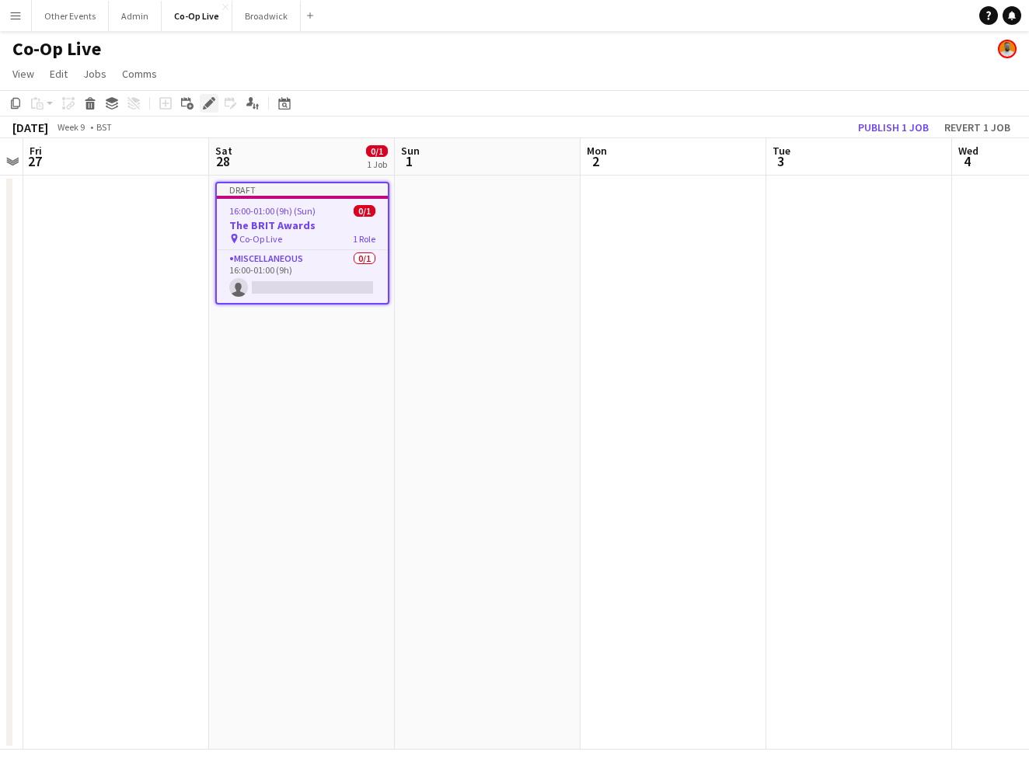
click at [211, 101] on icon at bounding box center [208, 103] width 9 height 9
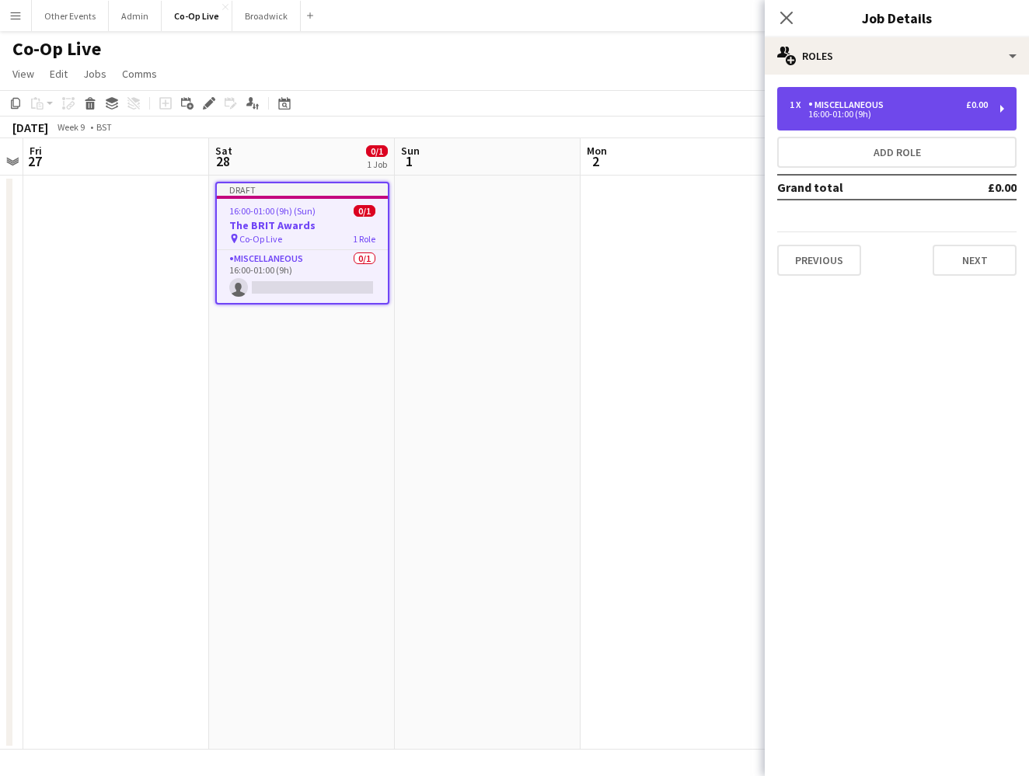
click at [901, 113] on div "16:00-01:00 (9h)" at bounding box center [888, 114] width 198 height 8
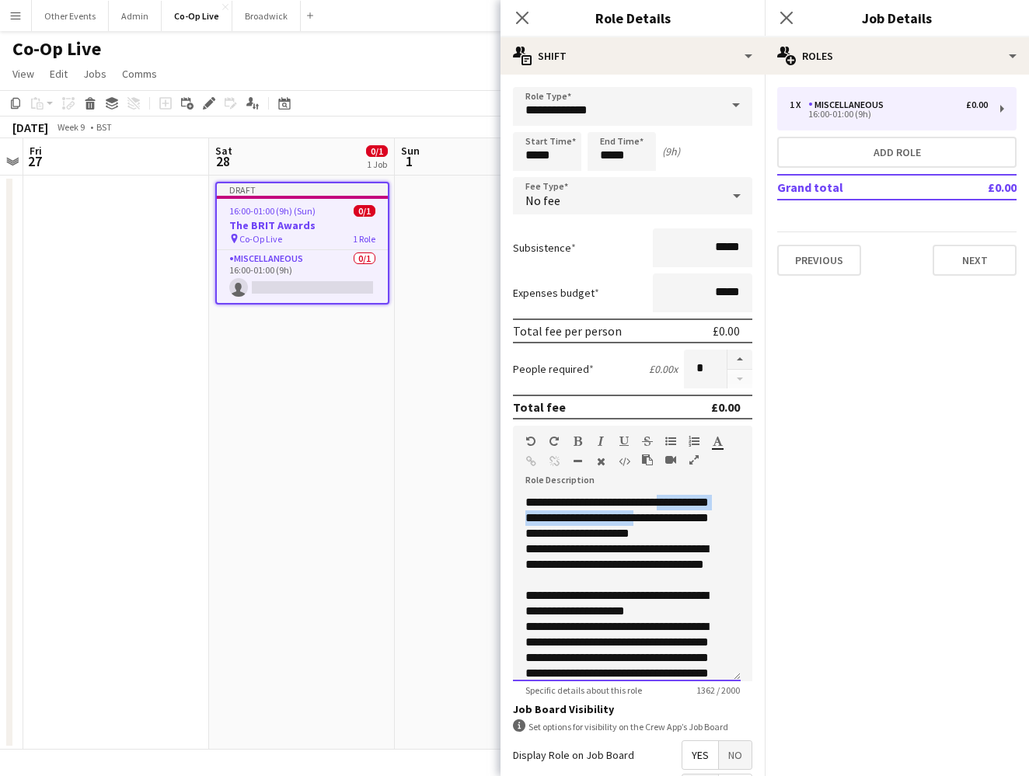
click at [669, 510] on div "**********" at bounding box center [627, 588] width 228 height 186
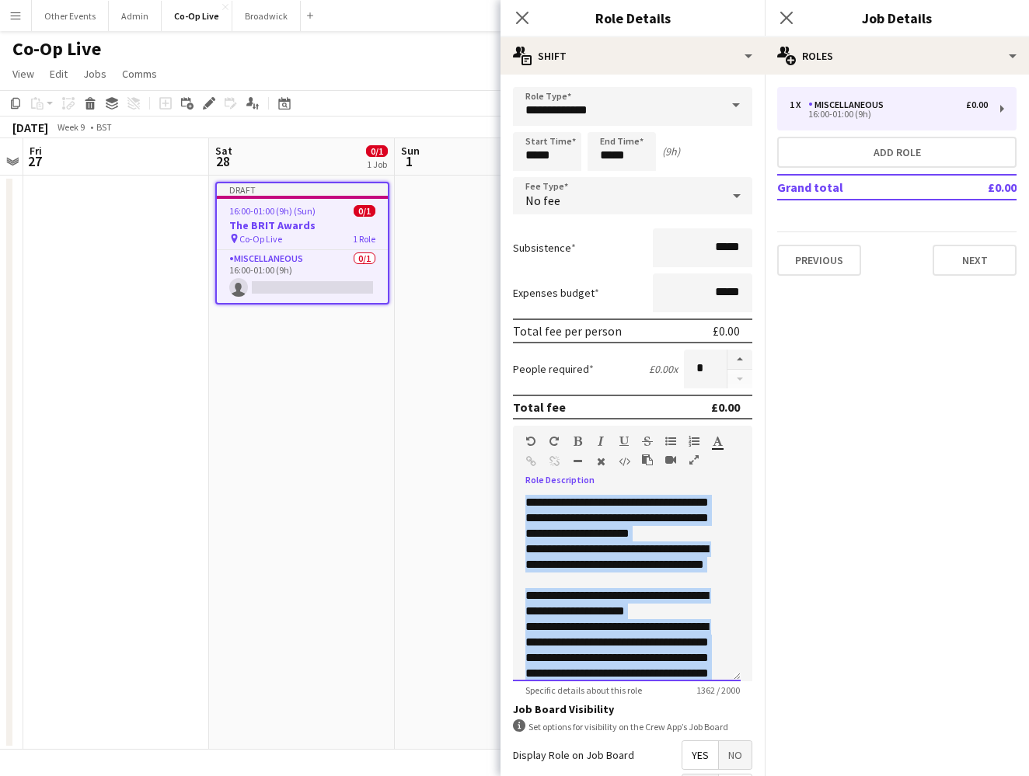
paste div
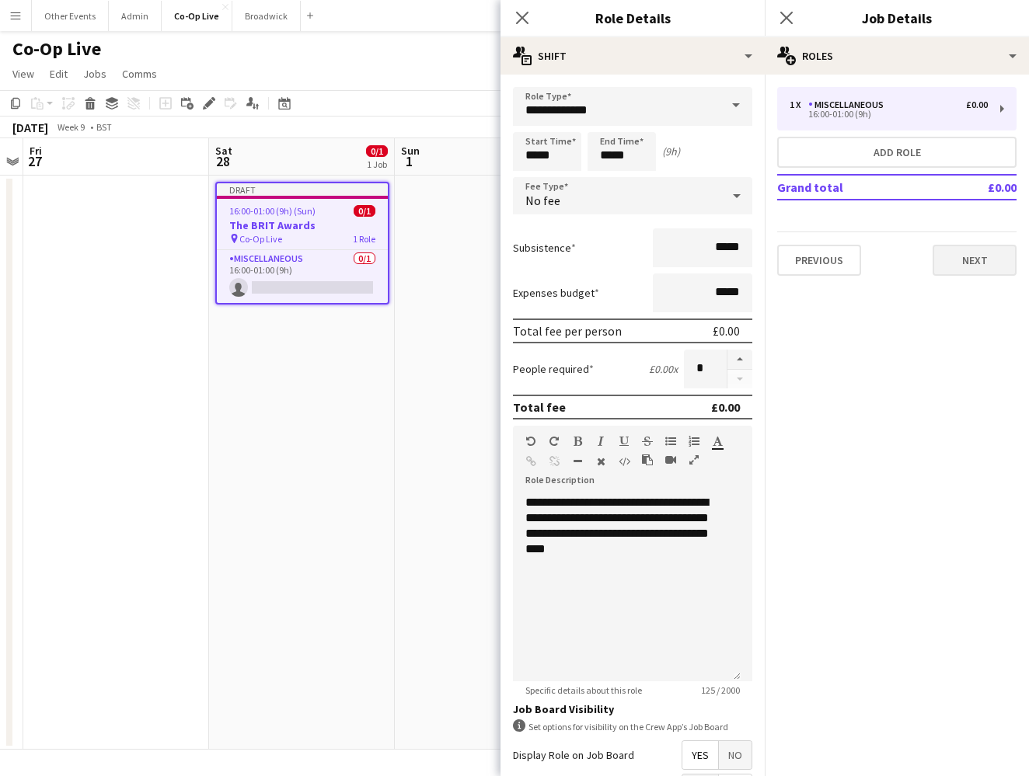
click at [970, 260] on button "Next" at bounding box center [974, 260] width 84 height 31
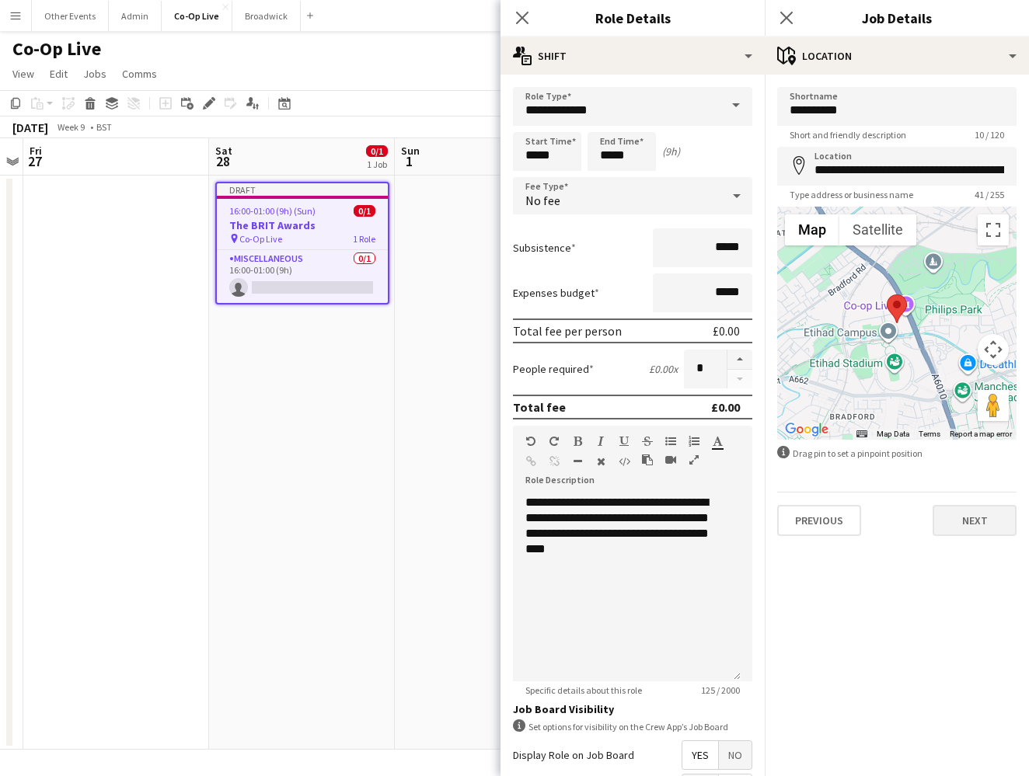
click at [973, 511] on button "Next" at bounding box center [974, 520] width 84 height 31
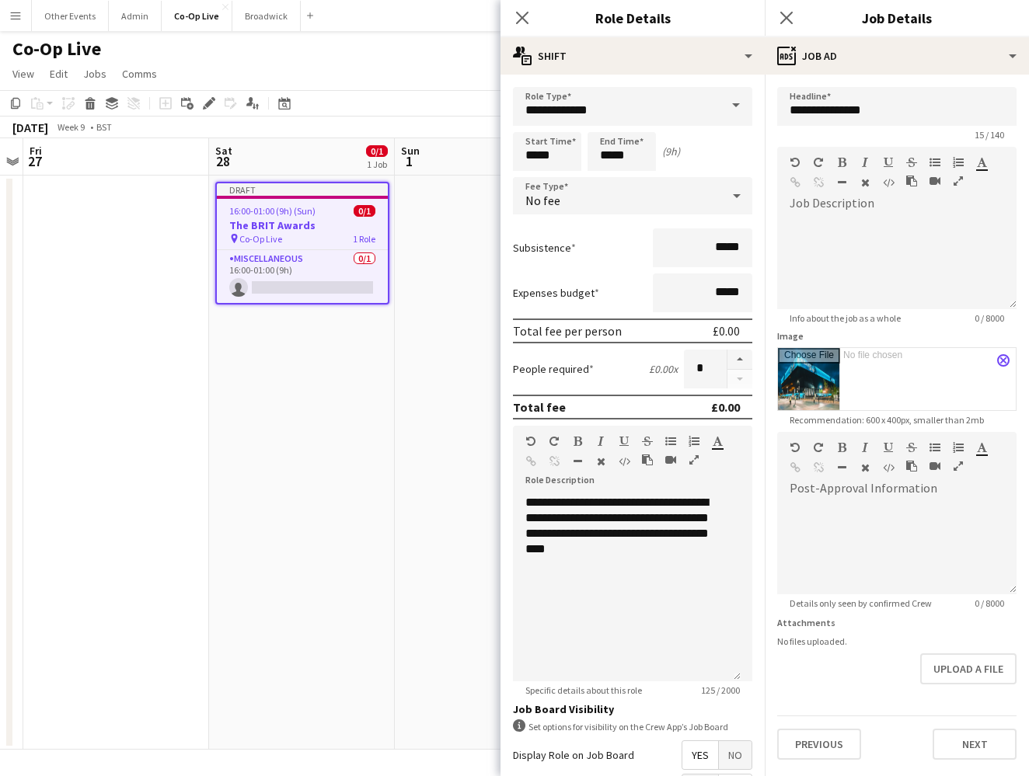
click at [1002, 361] on app-icon "close" at bounding box center [1002, 360] width 9 height 6
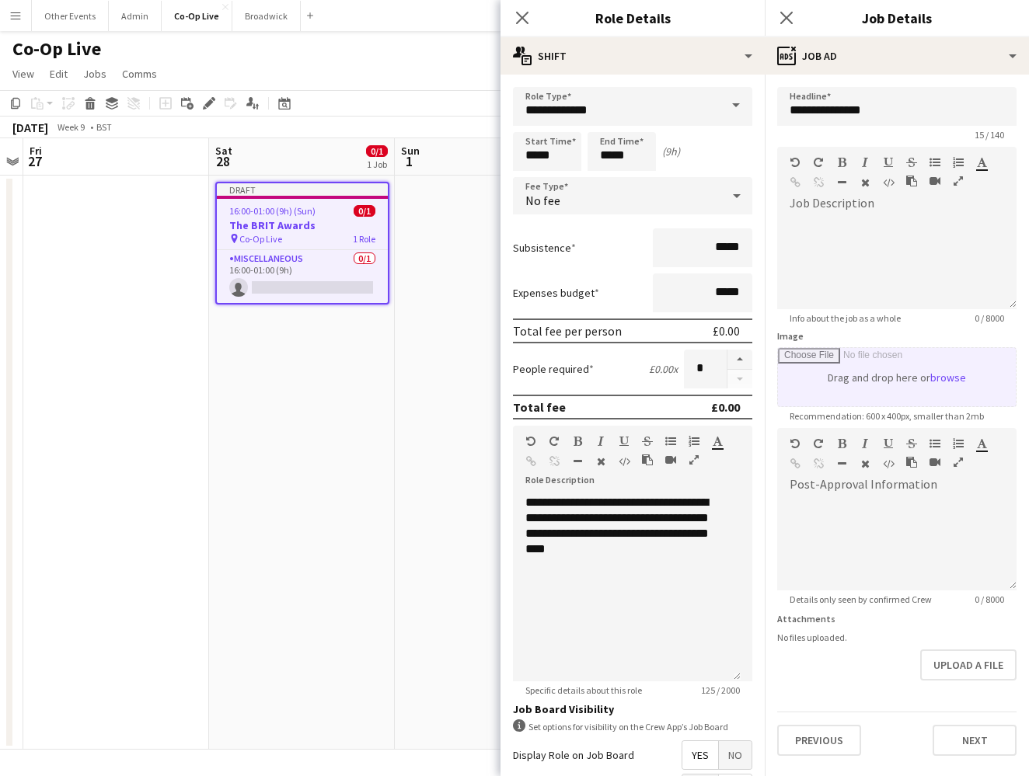
click at [921, 371] on input "Image" at bounding box center [897, 377] width 238 height 58
type input "**********"
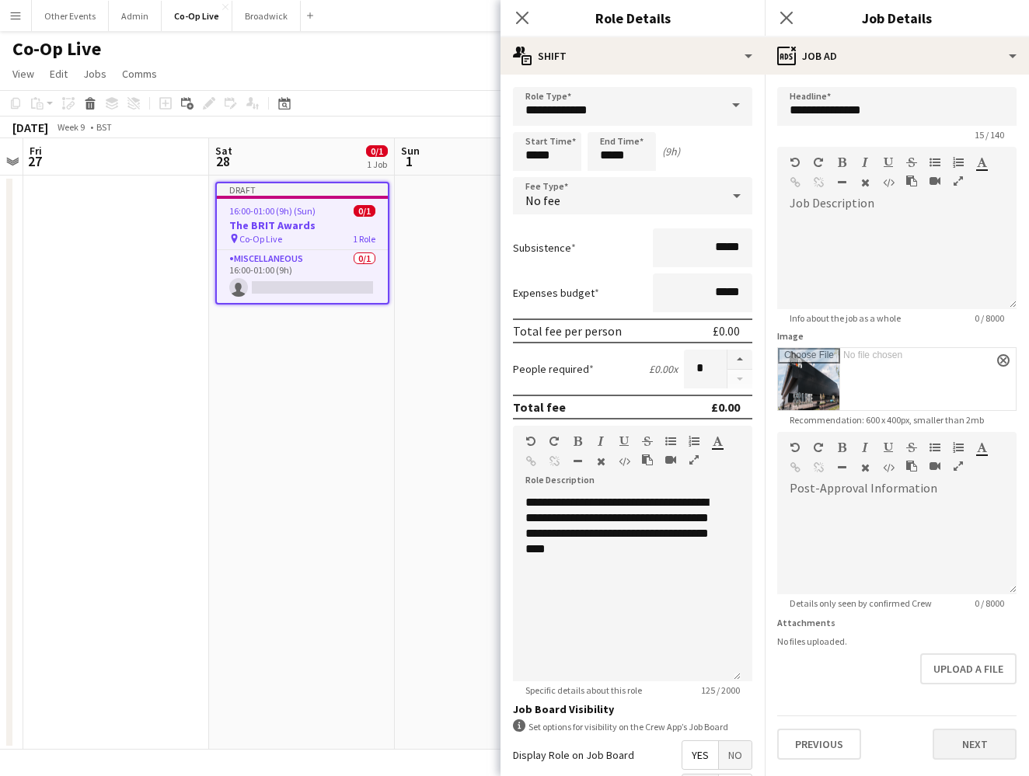
click at [985, 744] on button "Next" at bounding box center [974, 744] width 84 height 31
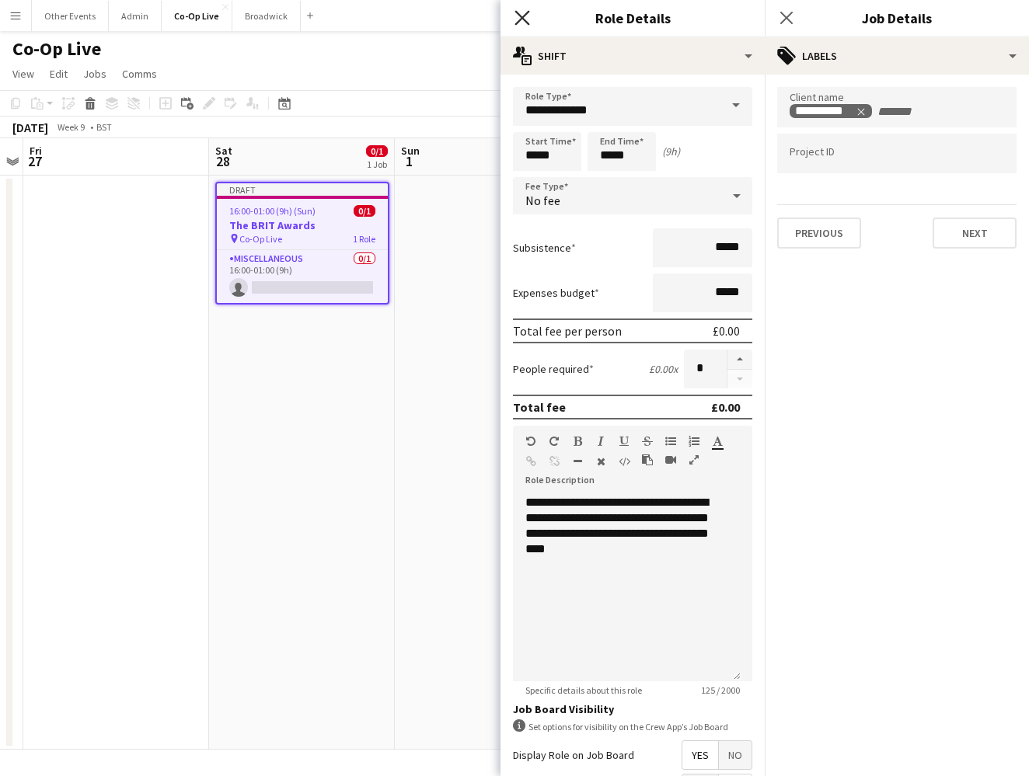
click at [524, 18] on icon "Close pop-in" at bounding box center [521, 17] width 15 height 15
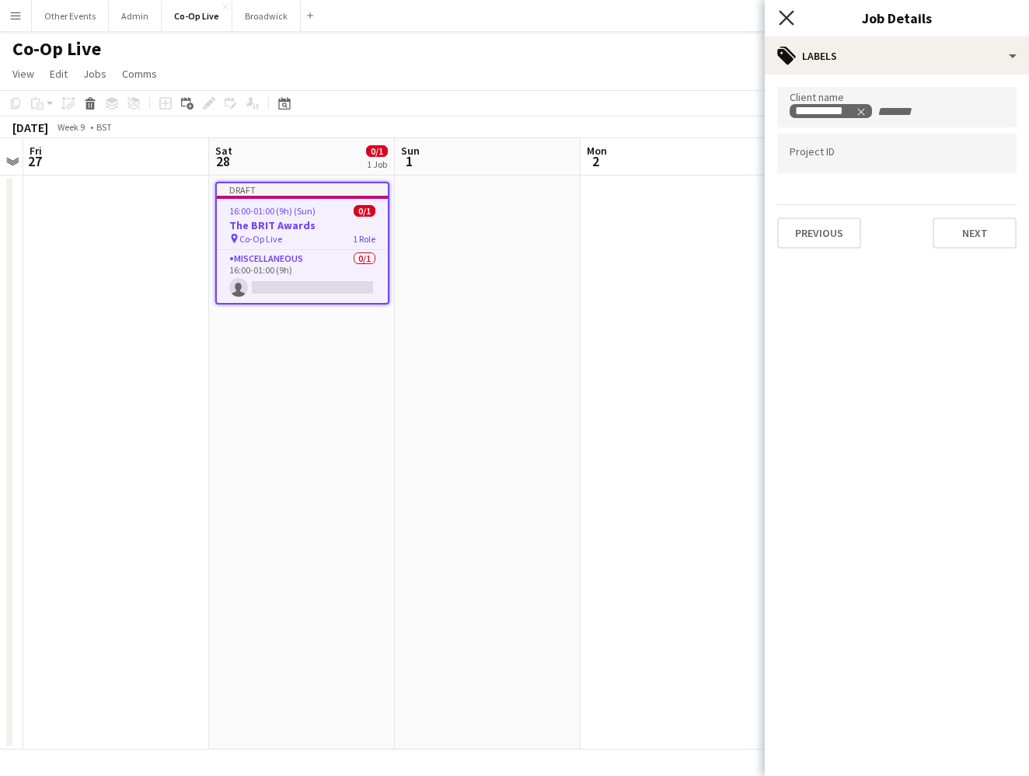
click at [790, 19] on icon "Close pop-in" at bounding box center [786, 17] width 15 height 15
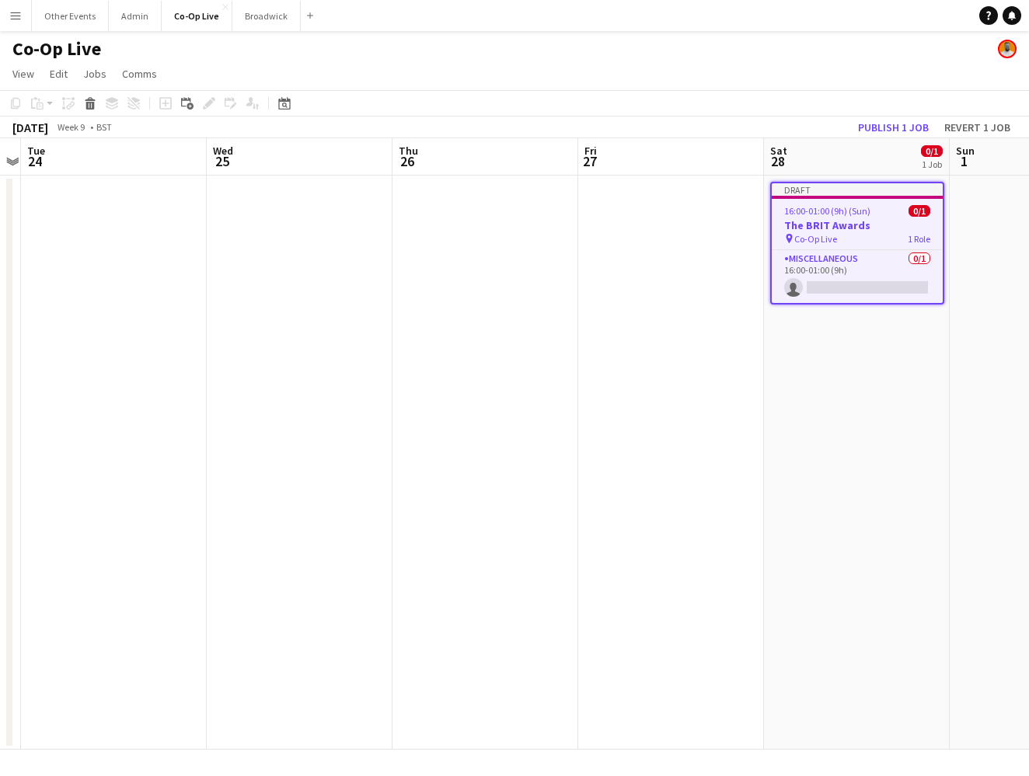
scroll to position [0, 327]
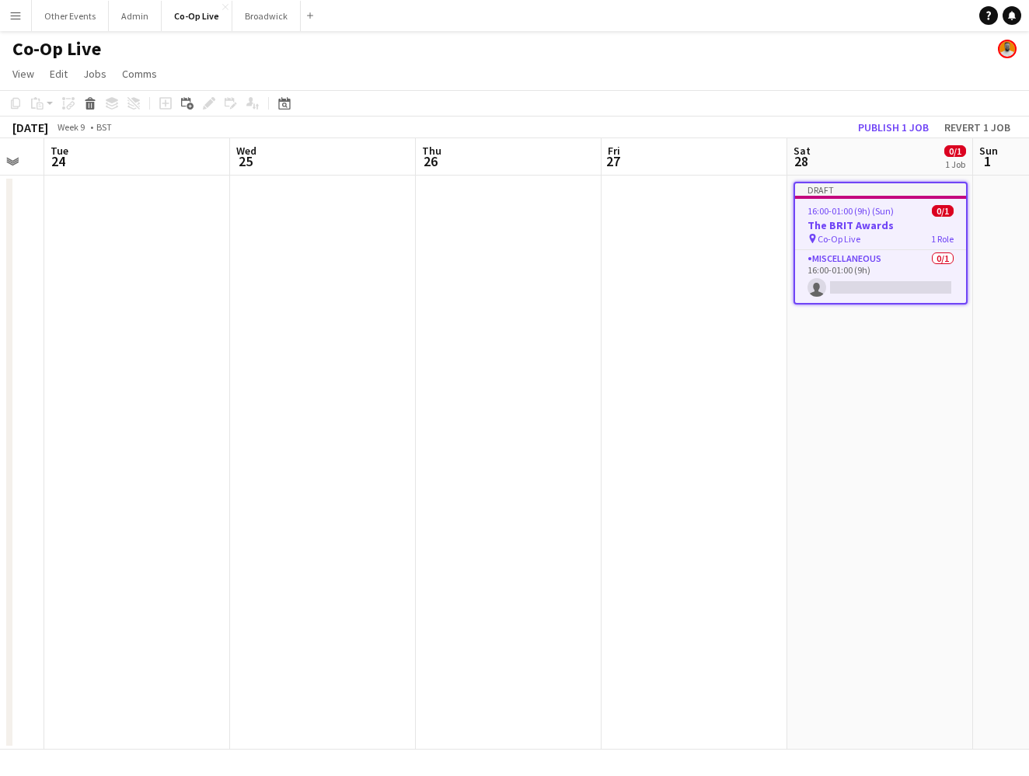
click at [162, 263] on app-date-cell at bounding box center [137, 463] width 186 height 574
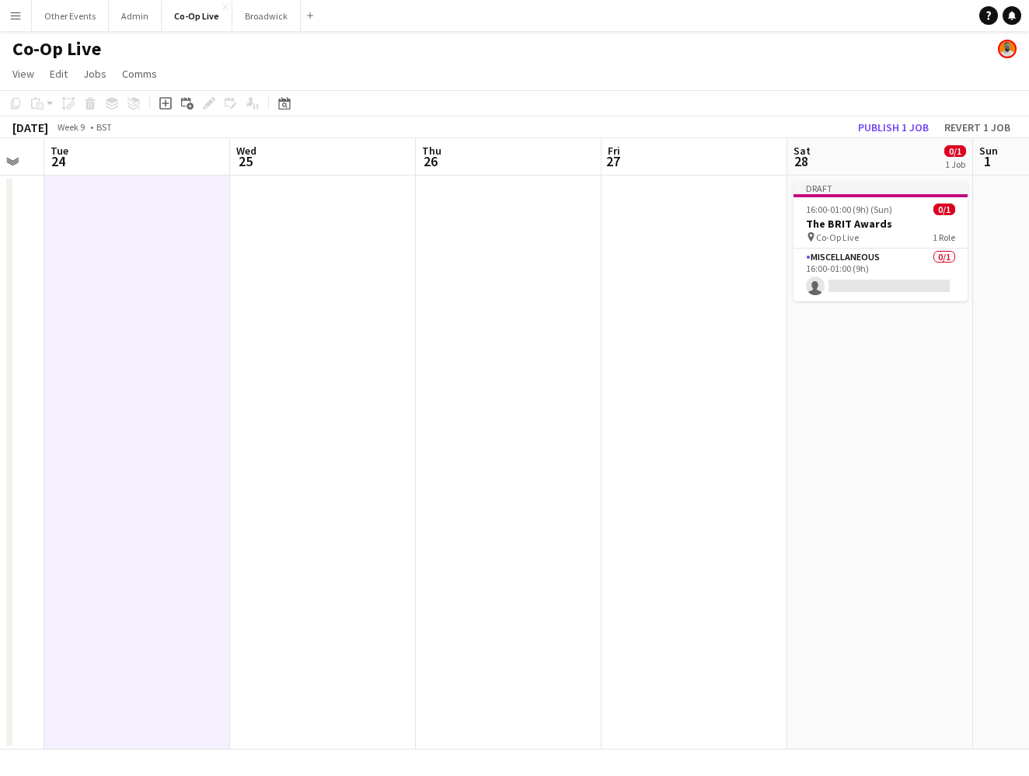
click at [392, 223] on app-date-cell at bounding box center [323, 463] width 186 height 574
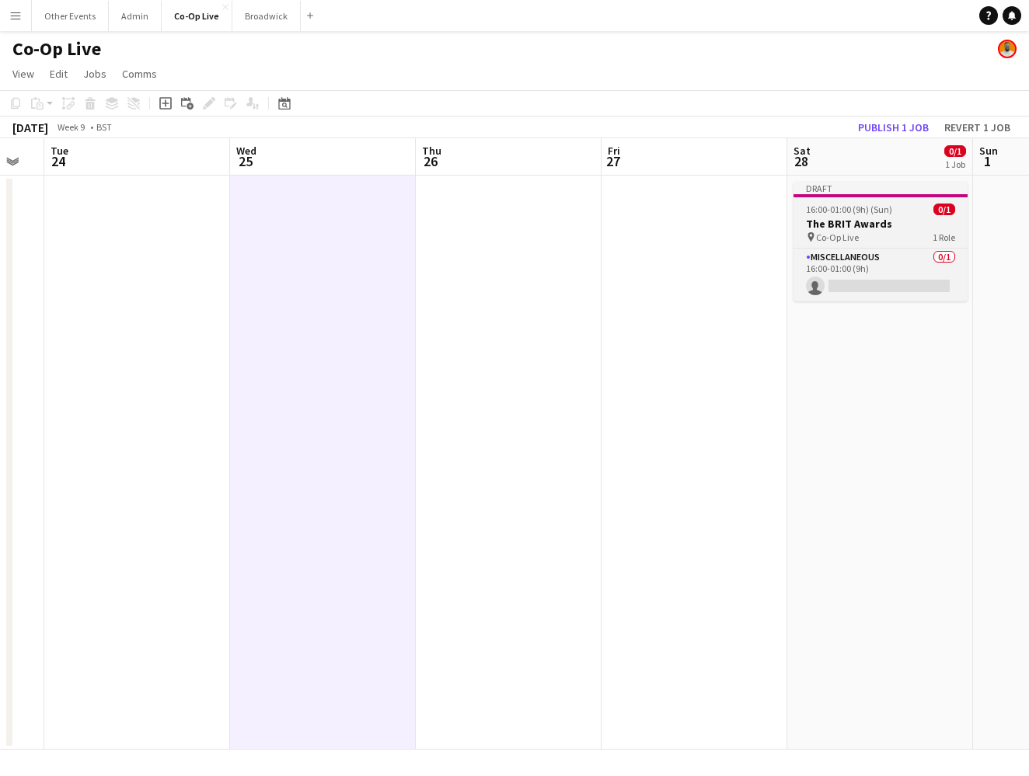
click at [872, 220] on h3 "The BRIT Awards" at bounding box center [880, 224] width 174 height 14
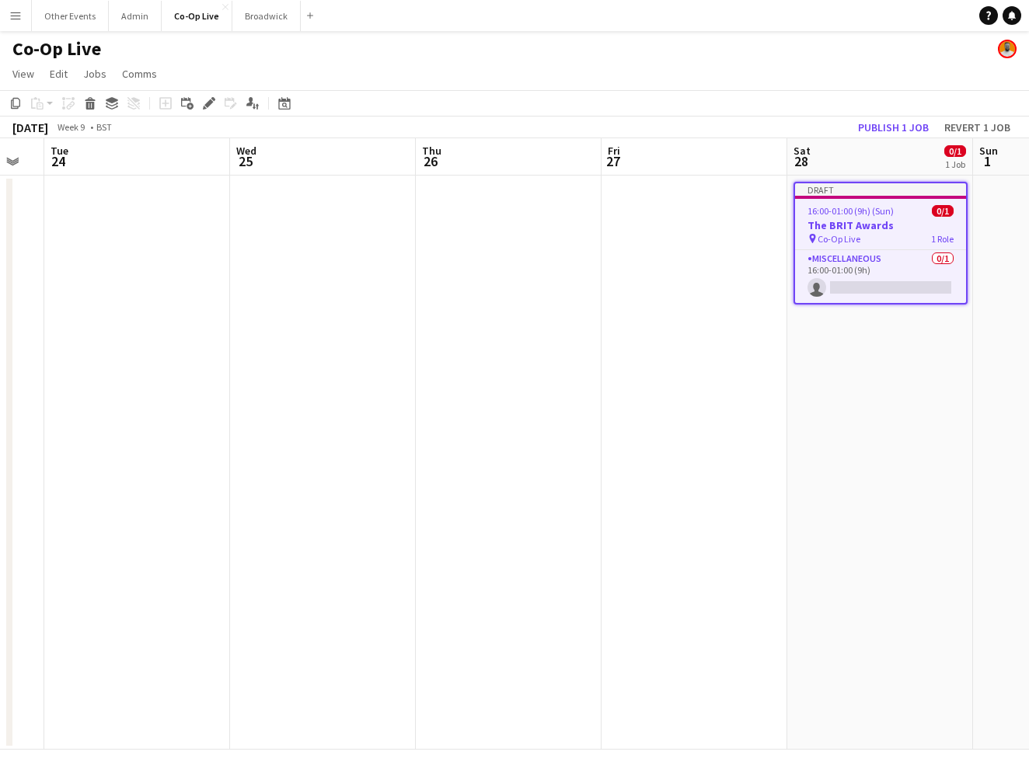
click at [197, 272] on app-date-cell at bounding box center [137, 463] width 186 height 574
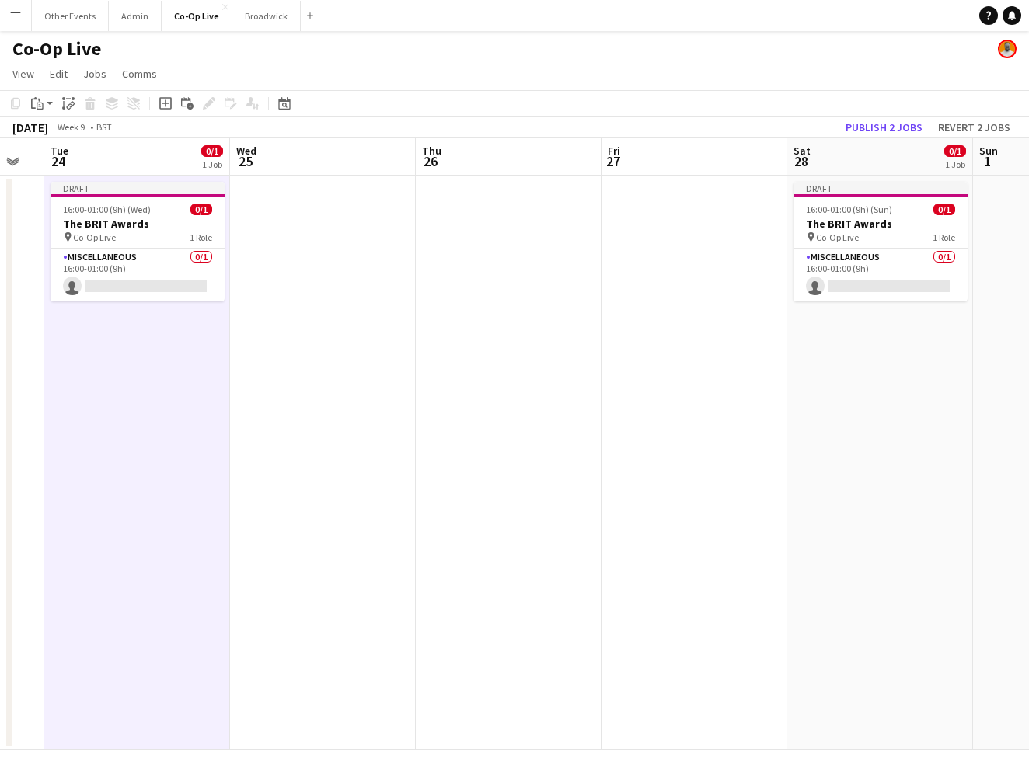
click at [341, 261] on app-date-cell at bounding box center [323, 463] width 186 height 574
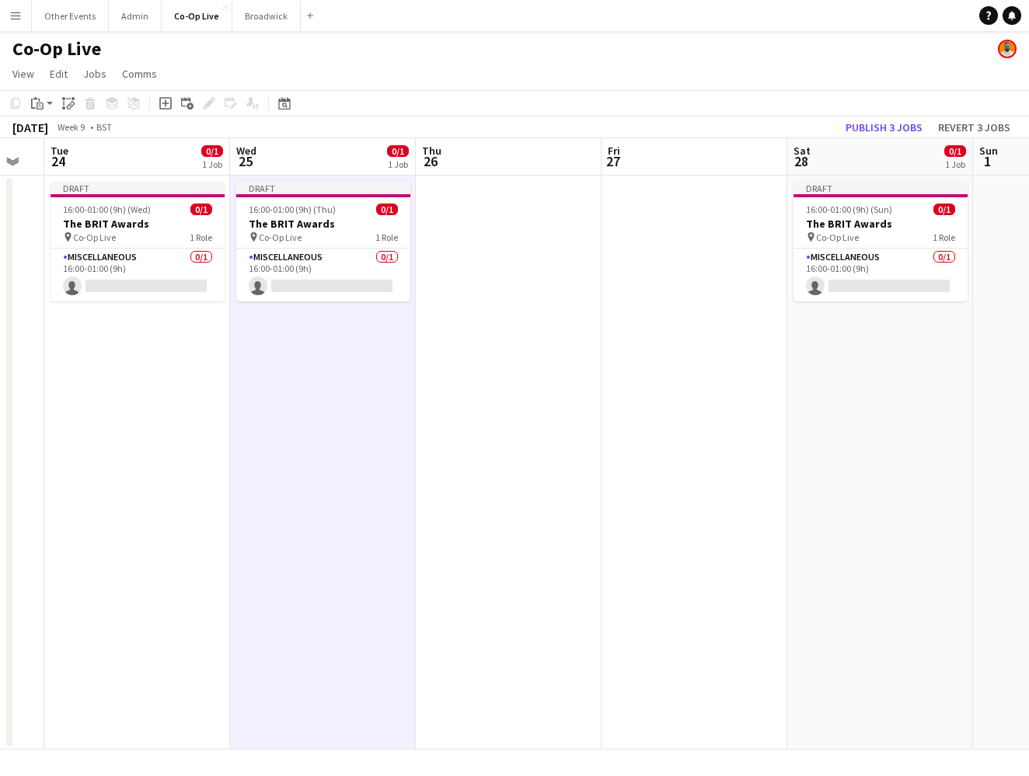
click at [534, 249] on app-date-cell at bounding box center [509, 463] width 186 height 574
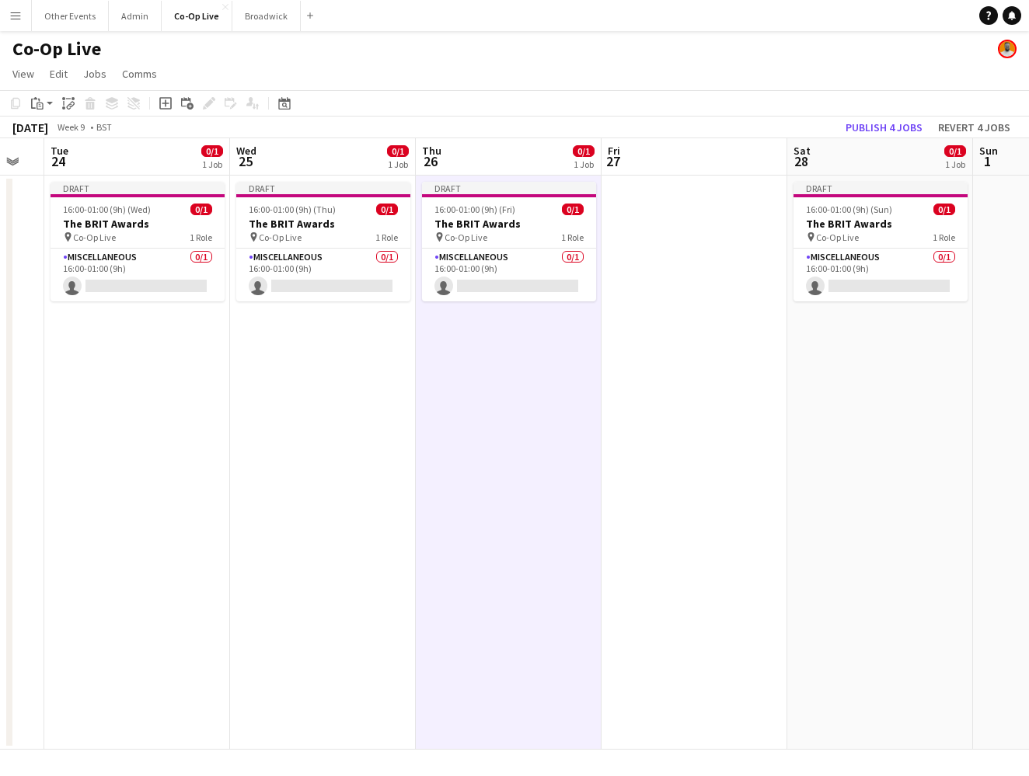
click at [707, 251] on app-date-cell at bounding box center [694, 463] width 186 height 574
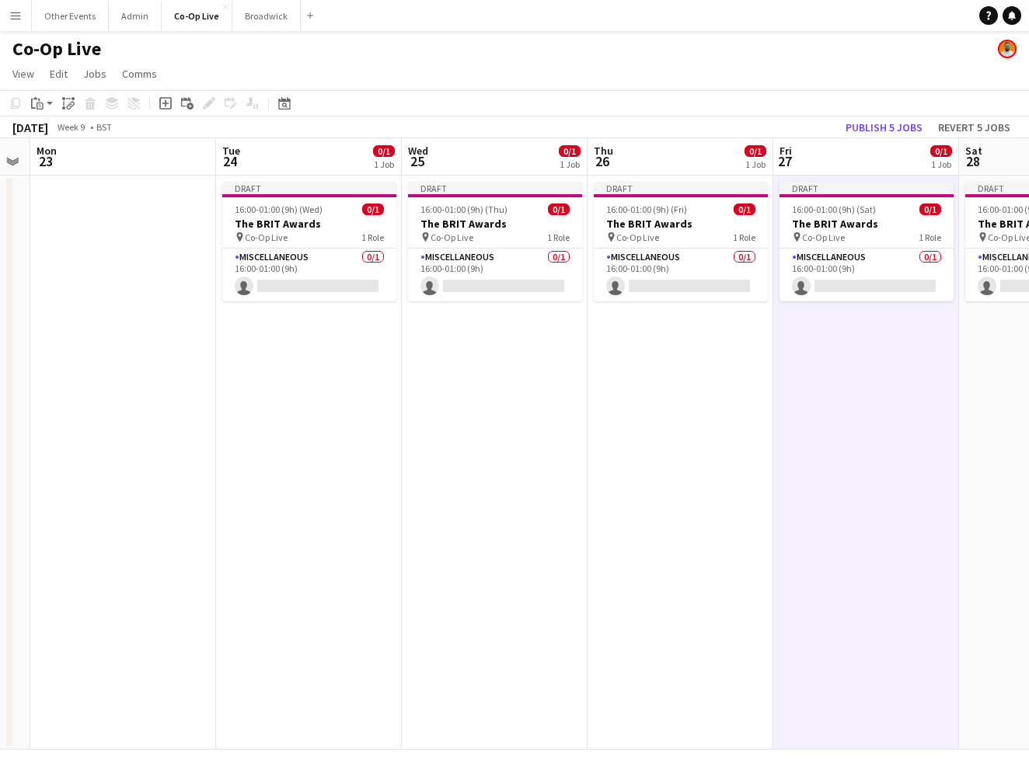
scroll to position [0, 364]
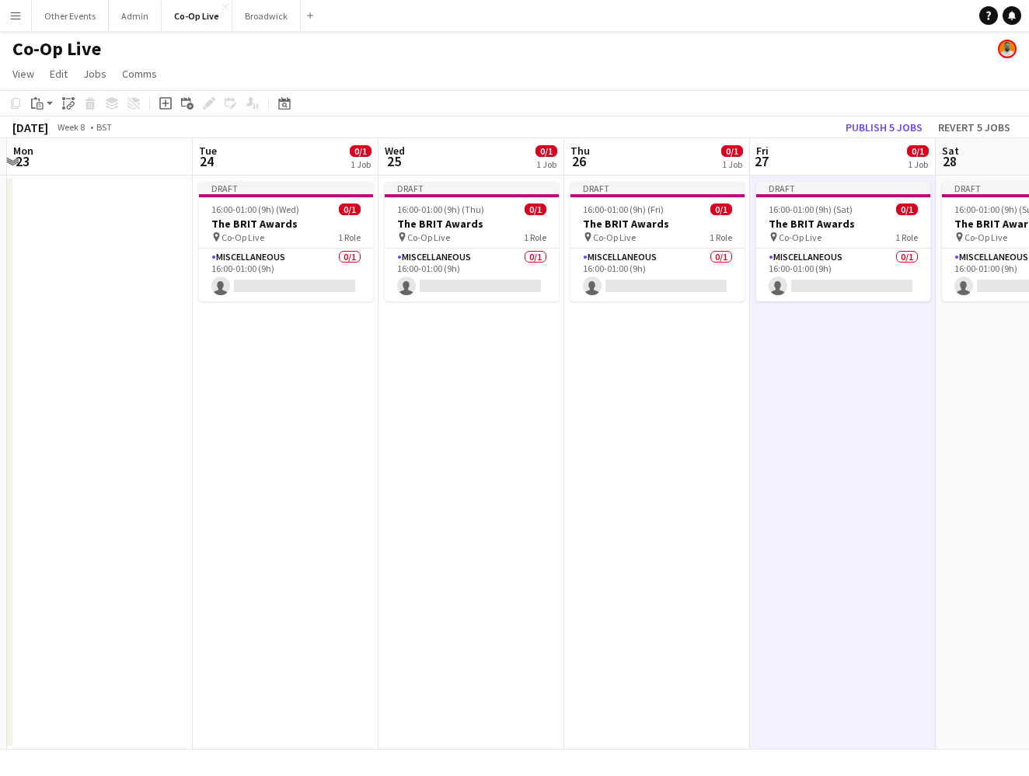
click at [85, 293] on app-date-cell at bounding box center [100, 463] width 186 height 574
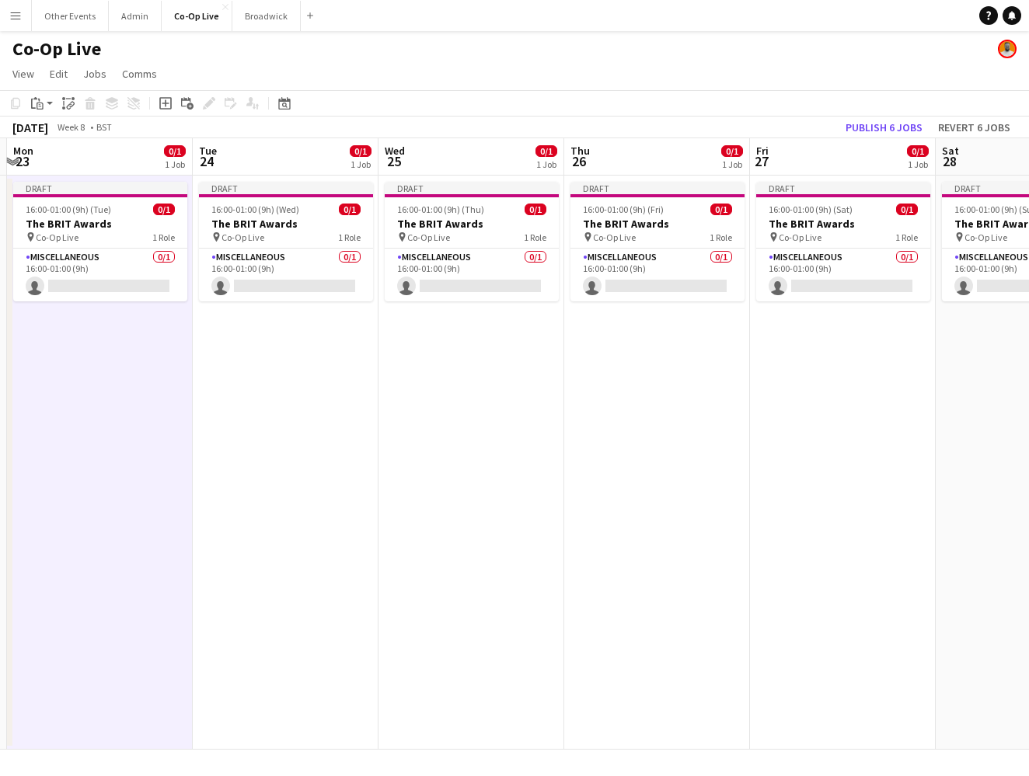
click at [419, 366] on app-date-cell "Draft 16:00-01:00 (9h) (Thu) 0/1 The BRIT Awards pin Co-Op Live 1 Role Miscella…" at bounding box center [471, 463] width 186 height 574
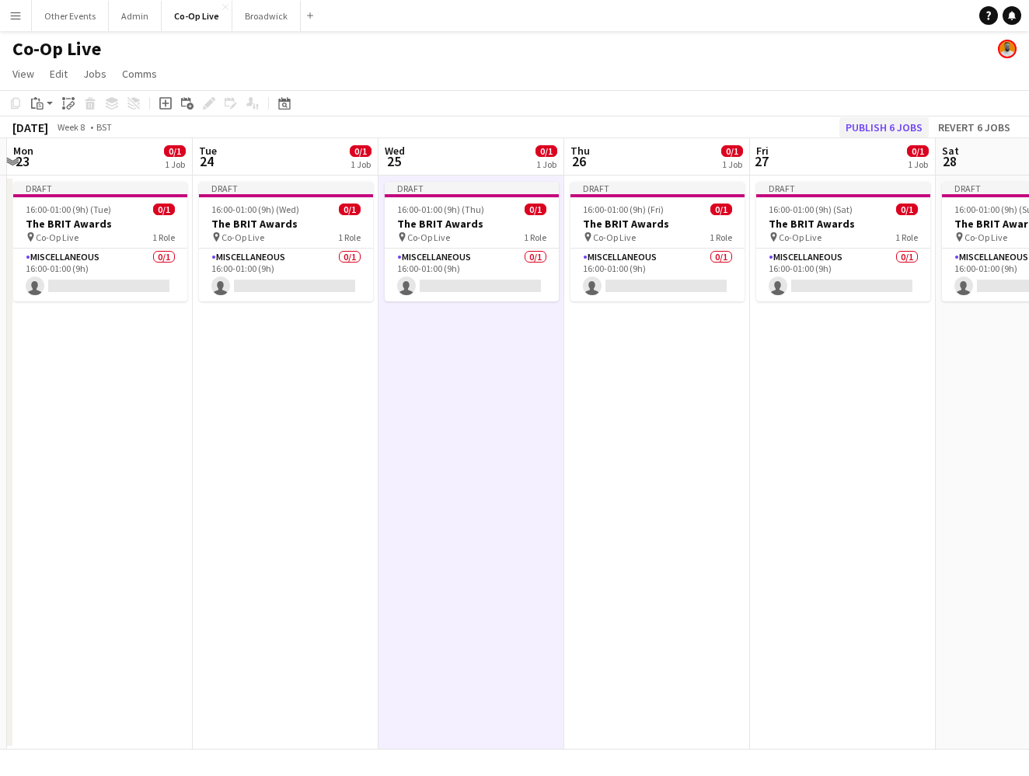
click at [887, 128] on button "Publish 6 jobs" at bounding box center [883, 127] width 89 height 20
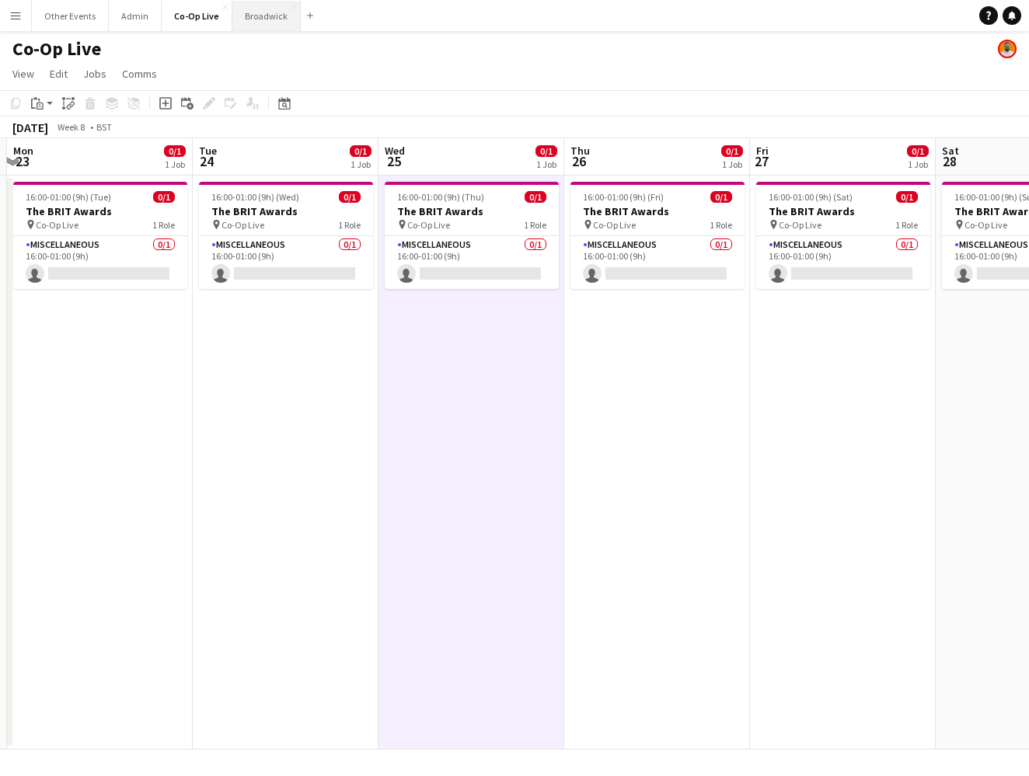
click at [259, 16] on button "Broadwick Close" at bounding box center [266, 16] width 68 height 30
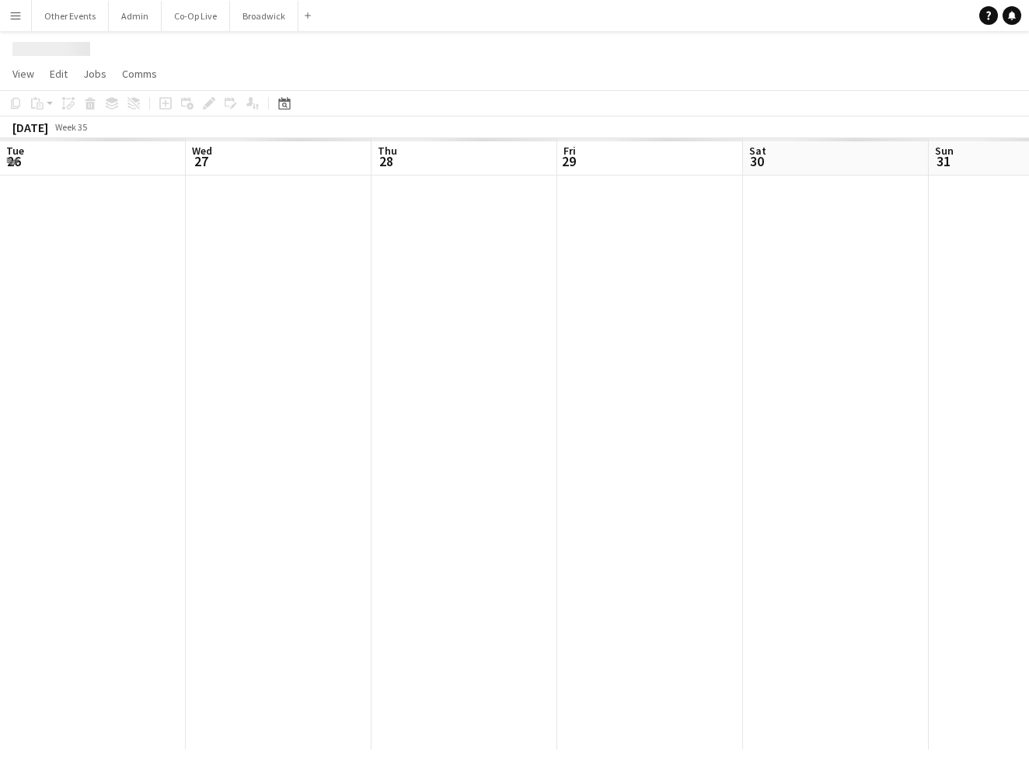
scroll to position [0, 319]
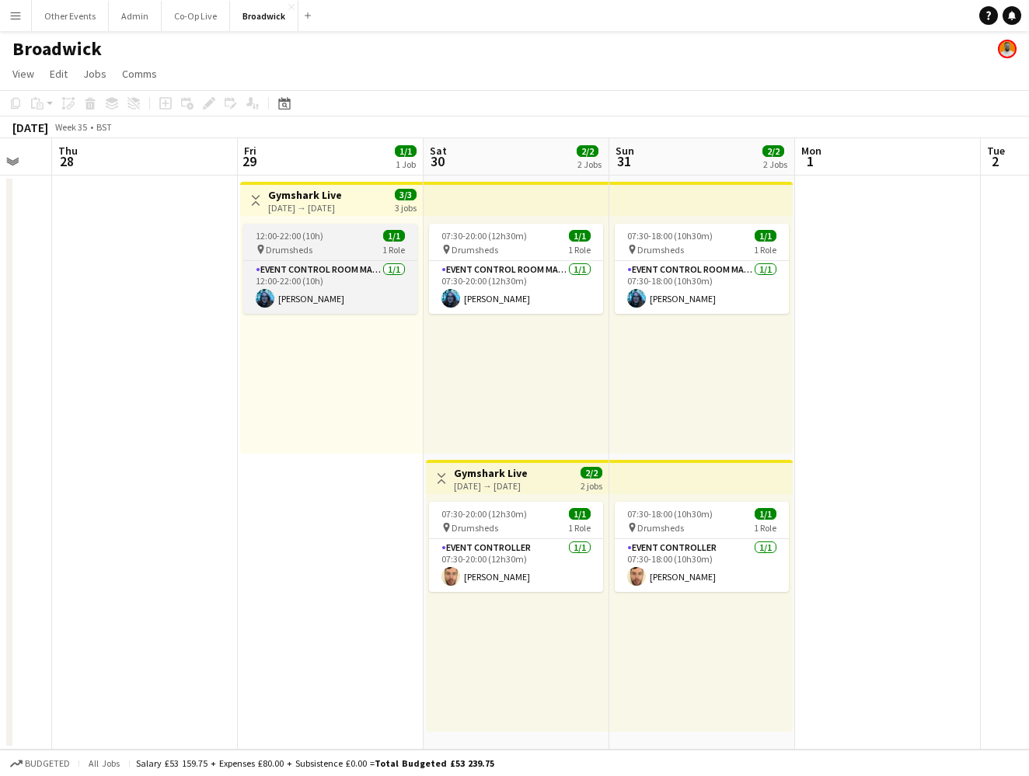
click at [375, 256] on app-job-card "12:00-22:00 (10h) 1/1 pin Drumsheds 1 Role Event Control Room Manager [DATE] 12…" at bounding box center [330, 269] width 174 height 90
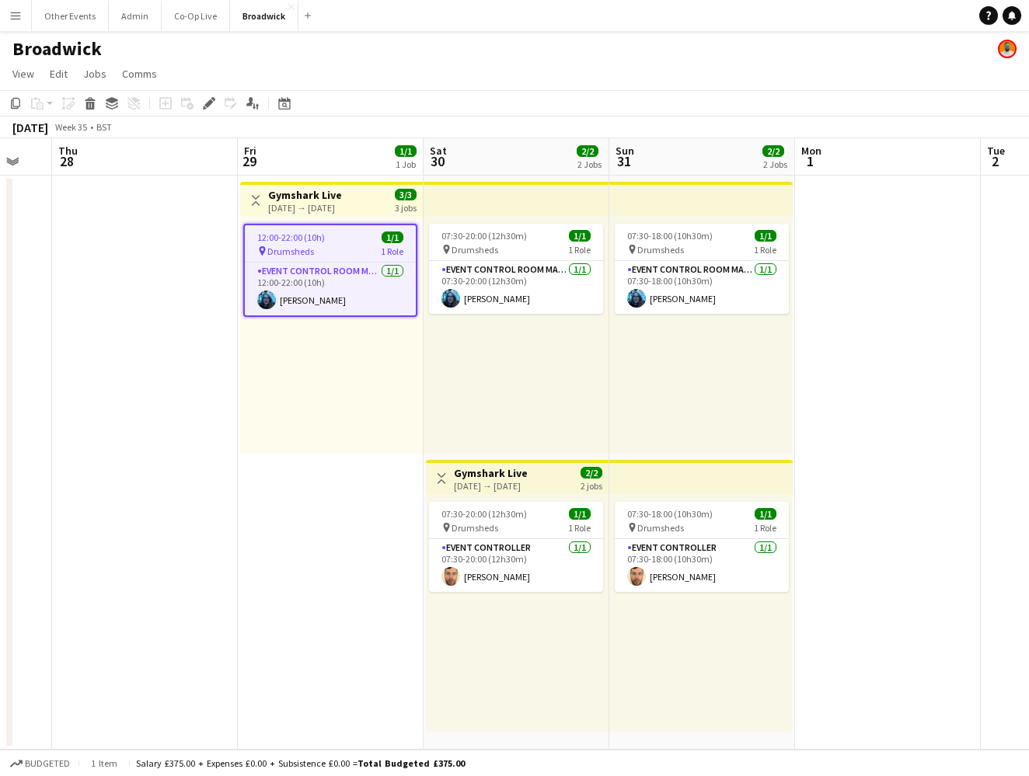
click at [359, 378] on div "12:00-22:00 (10h) 1/1 pin Drumsheds 1 Role Event Control Room Manager [DATE] 12…" at bounding box center [331, 335] width 183 height 238
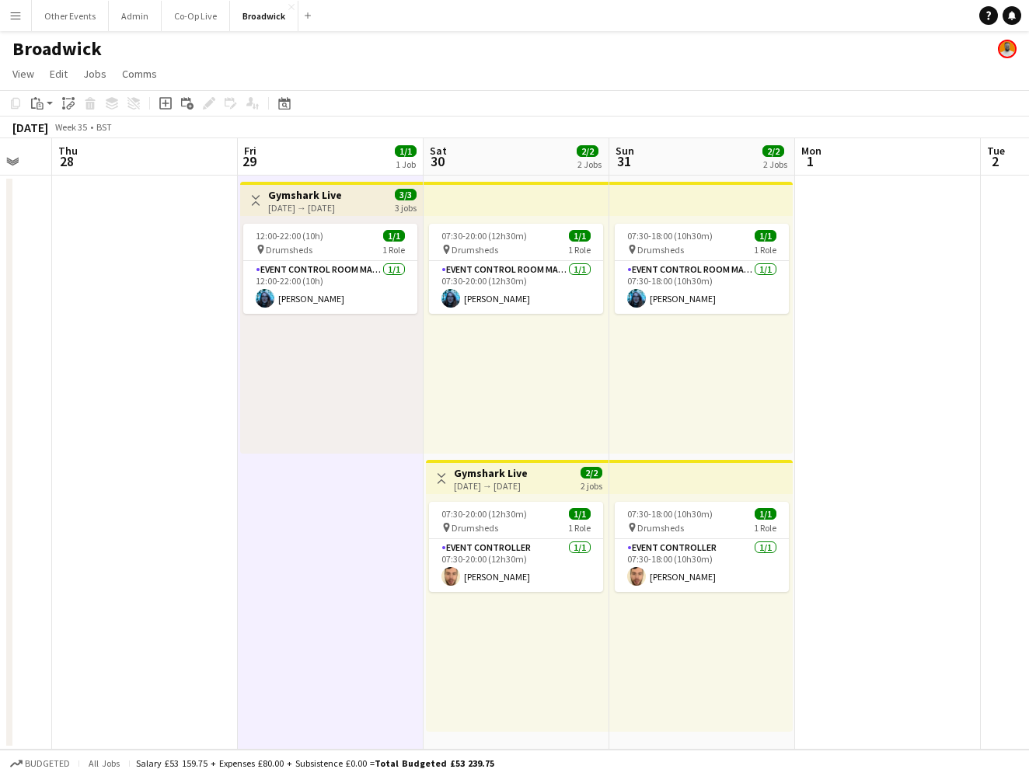
click at [381, 206] on div "Toggle View Gymshark Live [DATE] → [DATE] 3/3 3 jobs" at bounding box center [331, 200] width 170 height 26
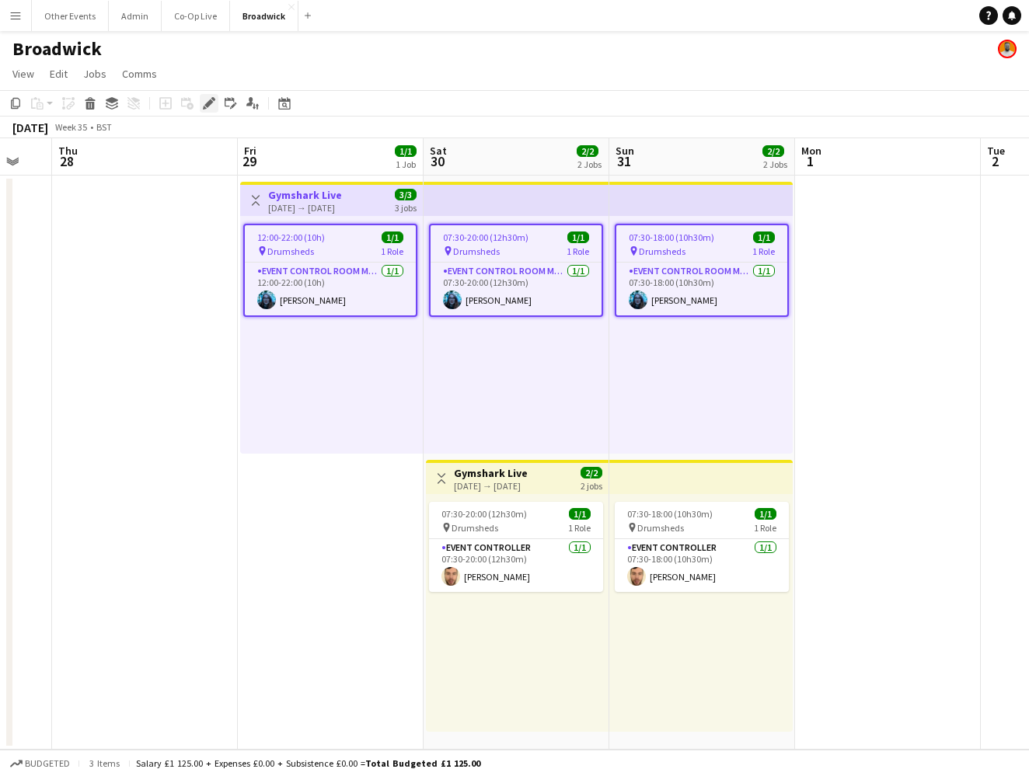
click at [215, 104] on div "Edit" at bounding box center [209, 103] width 19 height 19
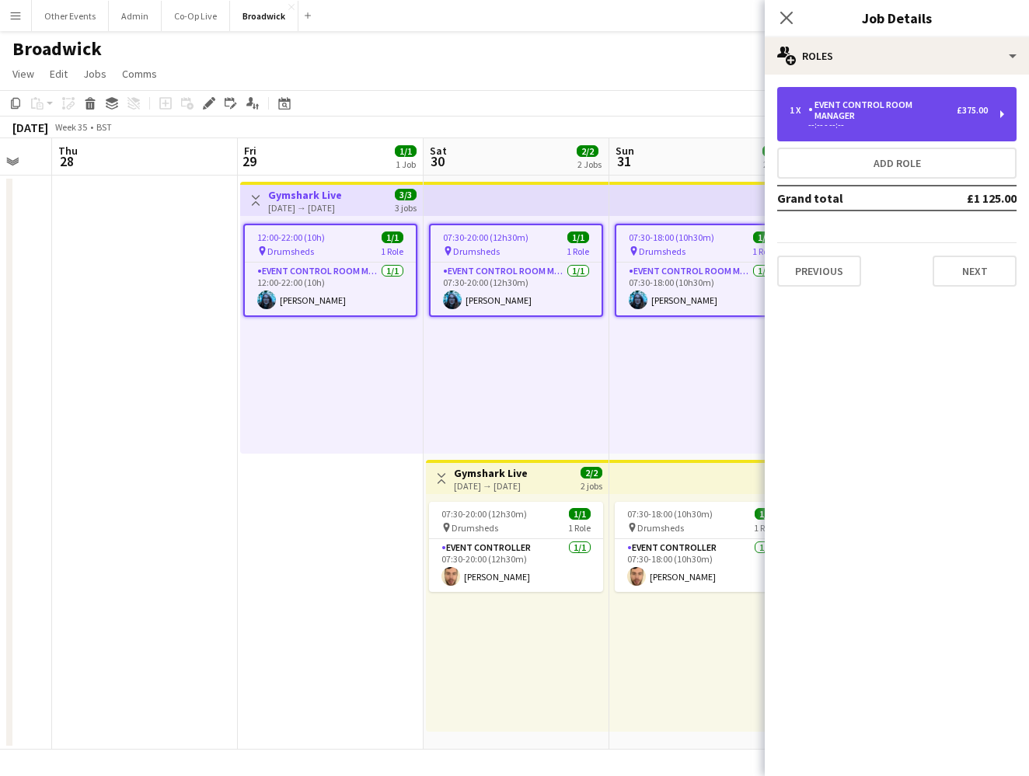
click at [917, 103] on div "Event Control Room Manager" at bounding box center [882, 110] width 148 height 22
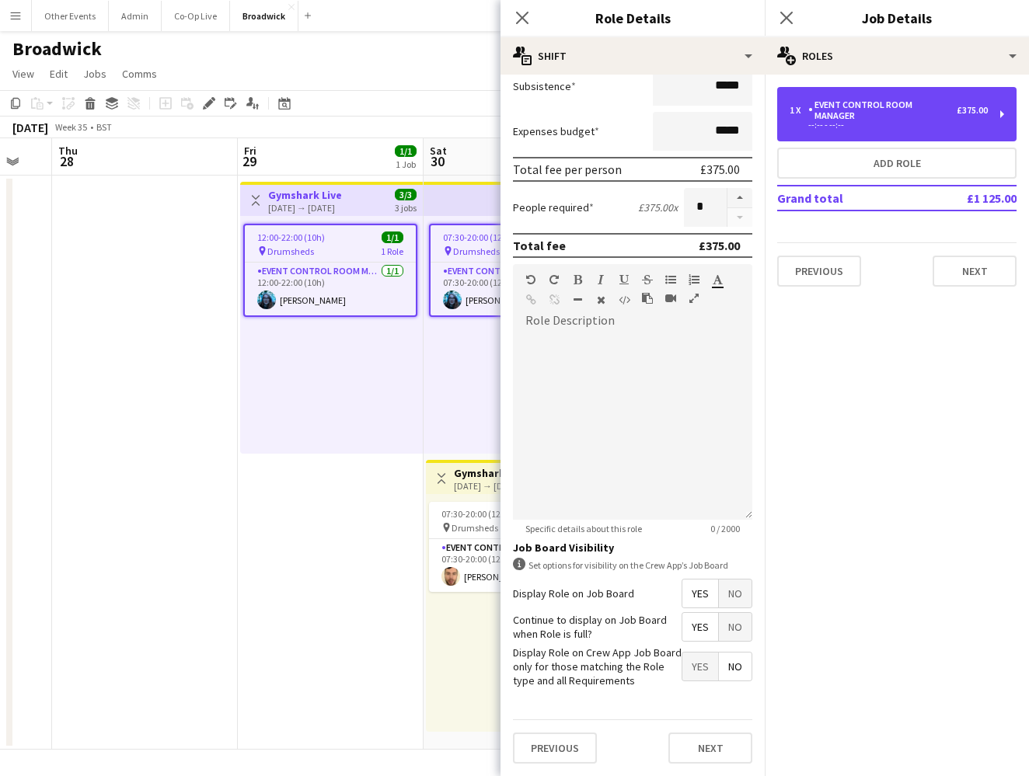
scroll to position [200, 0]
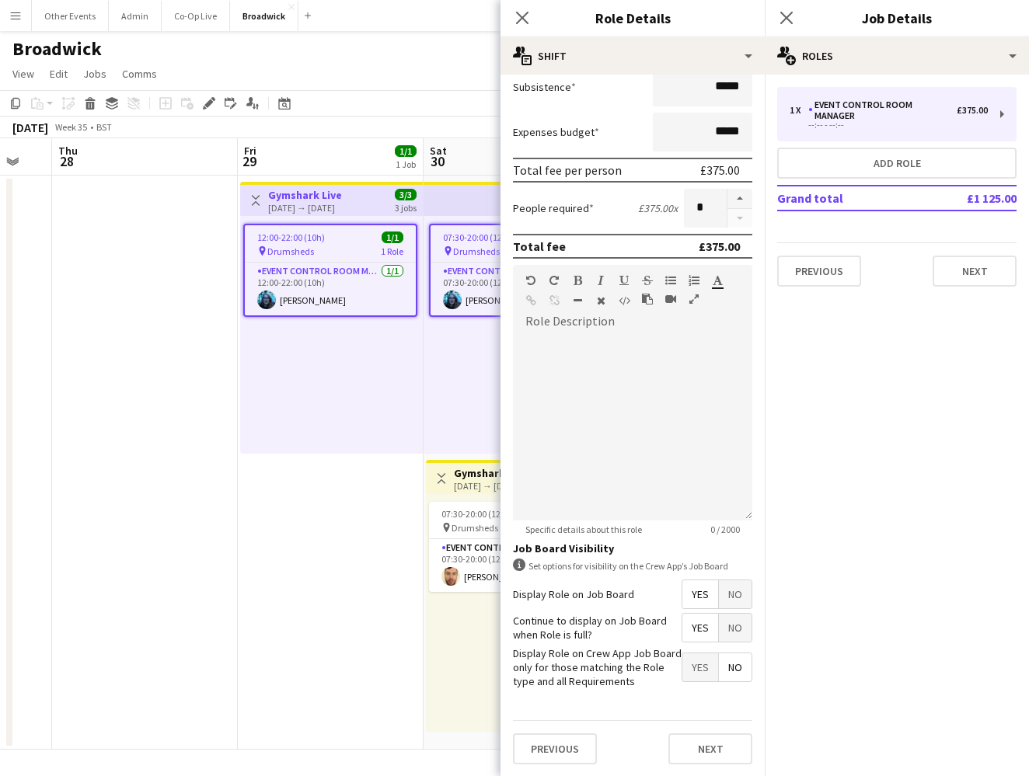
click at [702, 629] on span "Yes" at bounding box center [700, 628] width 36 height 28
click at [727, 627] on span "No" at bounding box center [735, 628] width 33 height 28
click at [716, 740] on button "Next" at bounding box center [710, 749] width 84 height 31
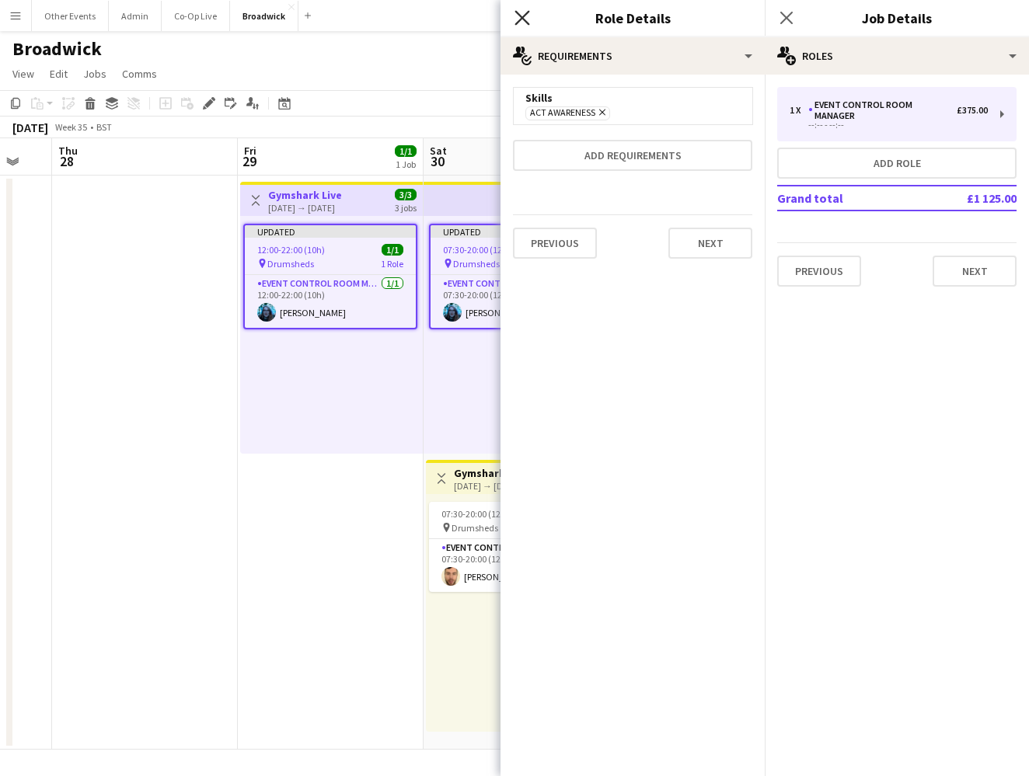
click at [524, 20] on icon at bounding box center [521, 17] width 15 height 15
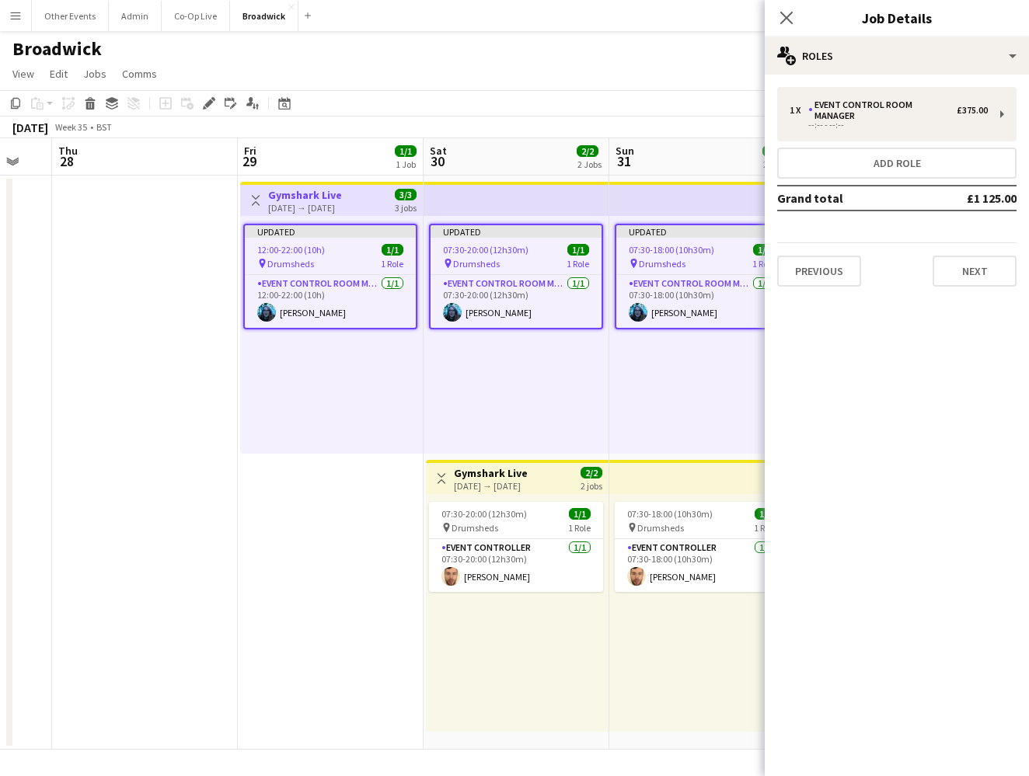
click at [783, 7] on div "Close pop-in" at bounding box center [787, 18] width 44 height 36
click at [792, 31] on div "Close pop-in" at bounding box center [787, 18] width 44 height 36
click at [788, 19] on icon at bounding box center [786, 17] width 15 height 15
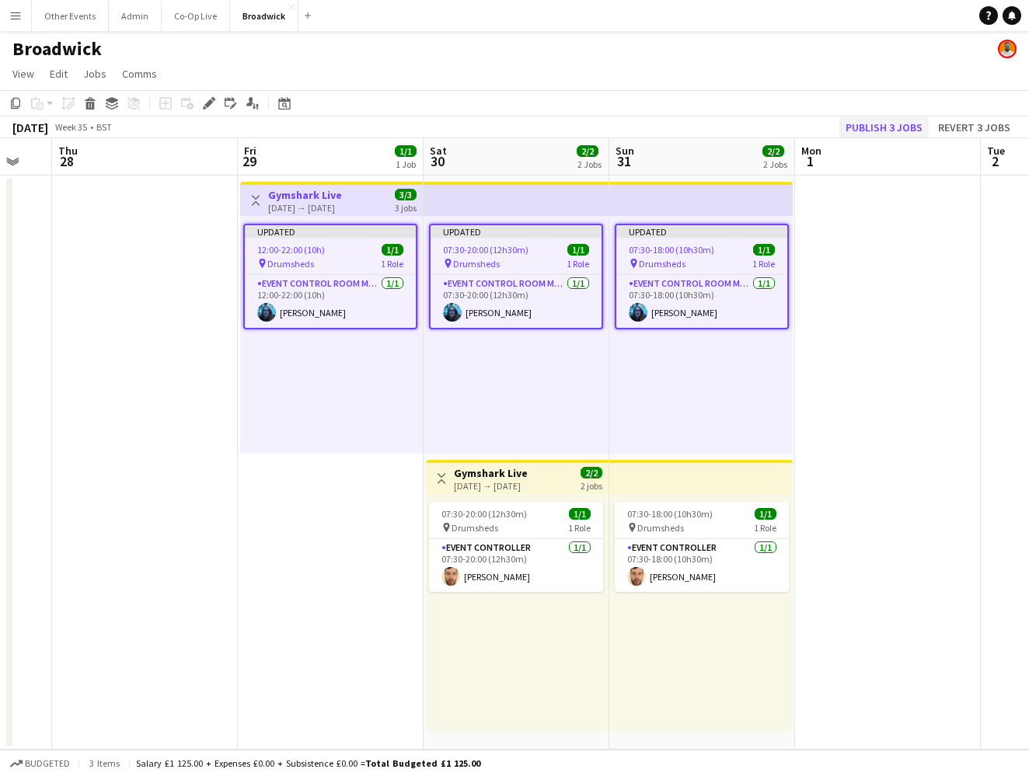
click at [897, 125] on button "Publish 3 jobs" at bounding box center [883, 127] width 89 height 20
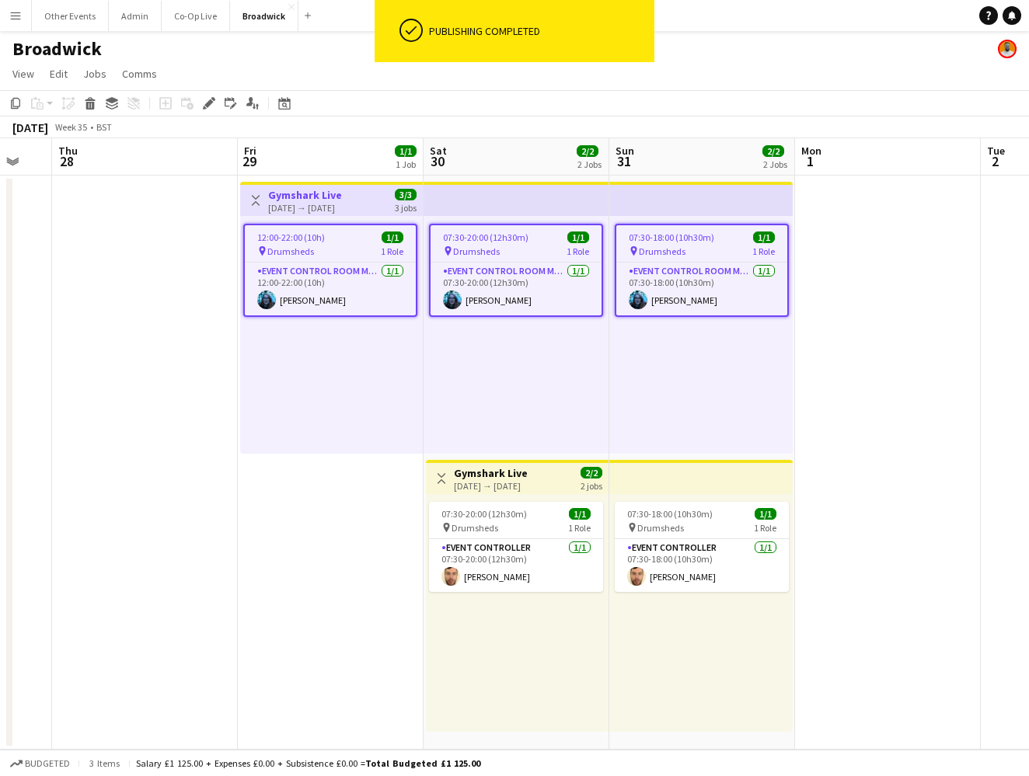
click at [528, 483] on div "[DATE] → [DATE]" at bounding box center [491, 486] width 74 height 12
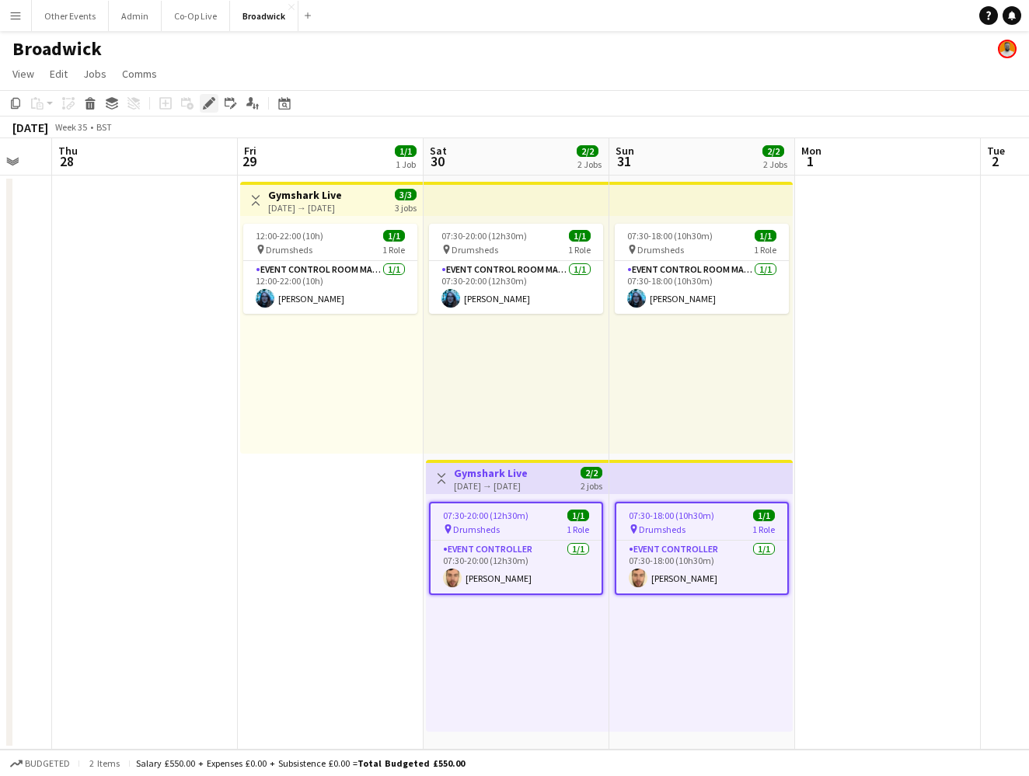
click at [204, 100] on icon "Edit" at bounding box center [209, 103] width 12 height 12
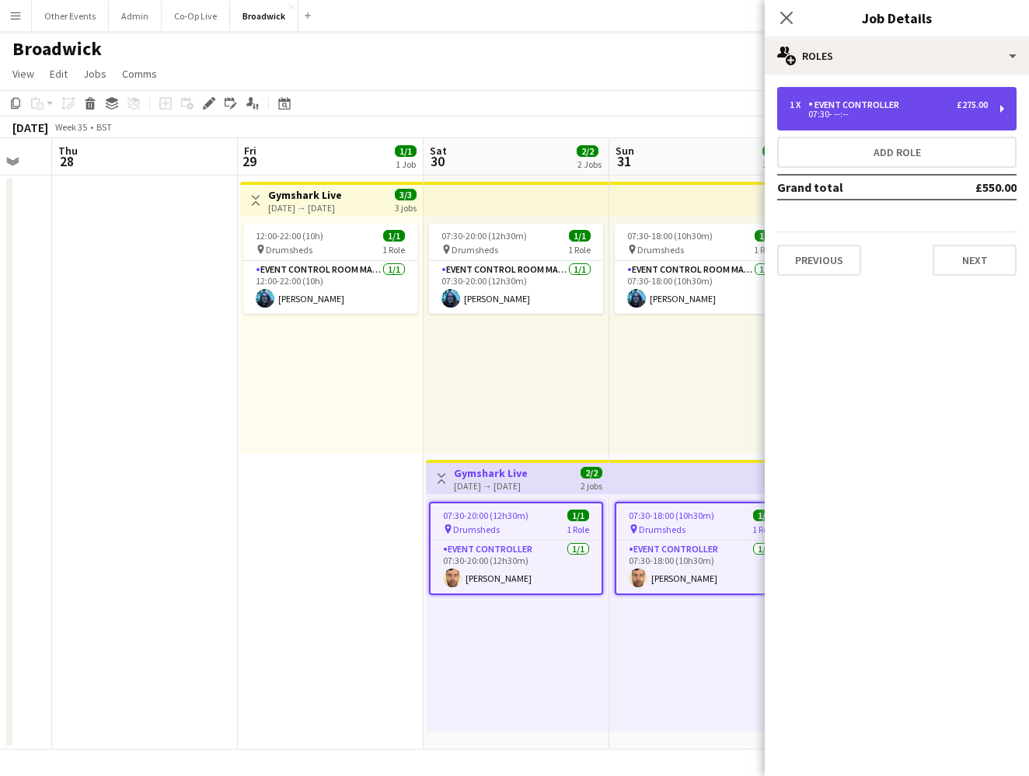
click at [925, 99] on div "1 x Event Controller £275.00 07:30- --:--" at bounding box center [896, 109] width 239 height 44
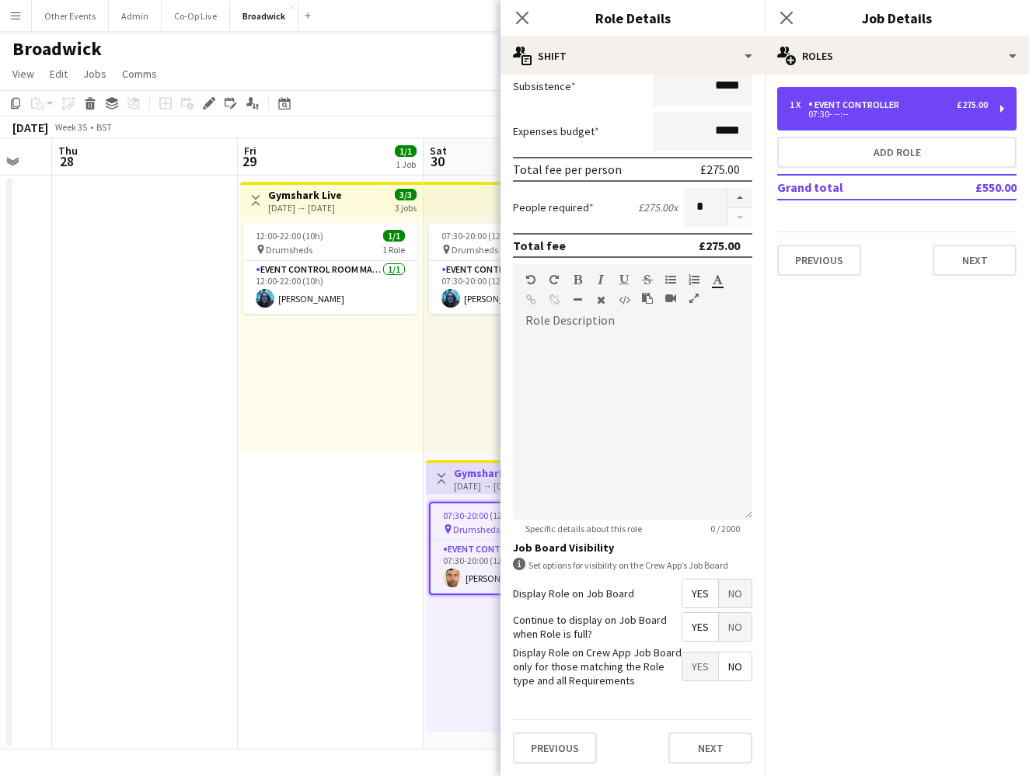
scroll to position [200, 0]
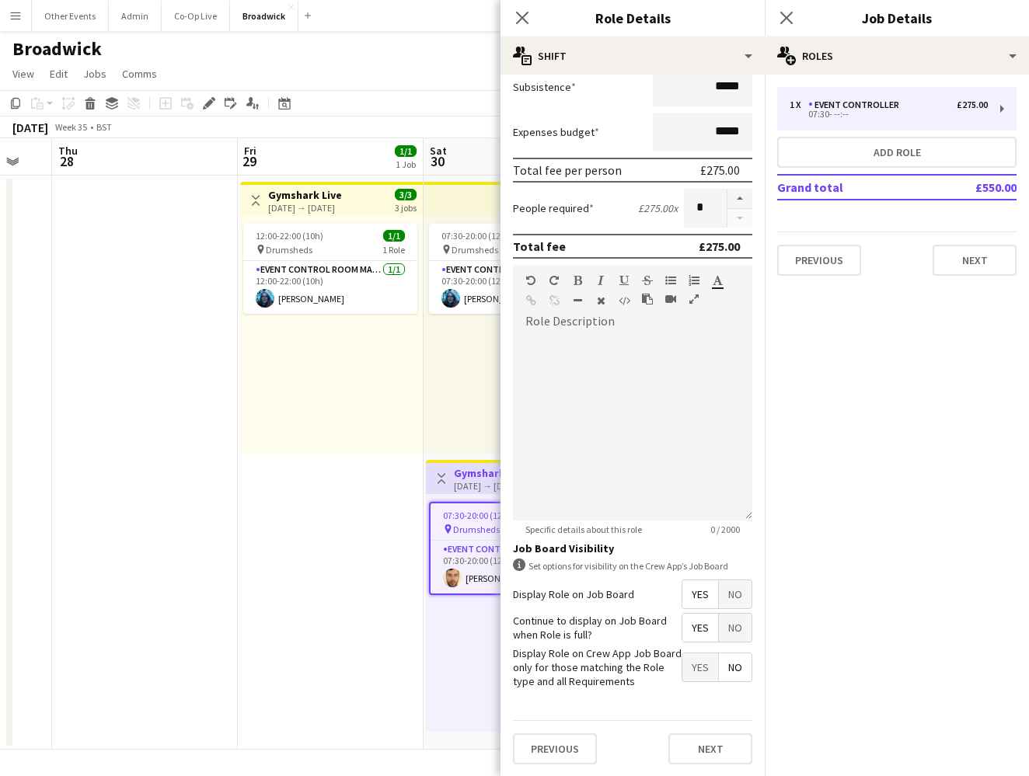
click at [739, 636] on span "No" at bounding box center [735, 628] width 33 height 28
click at [526, 19] on icon "Close pop-in" at bounding box center [521, 17] width 15 height 15
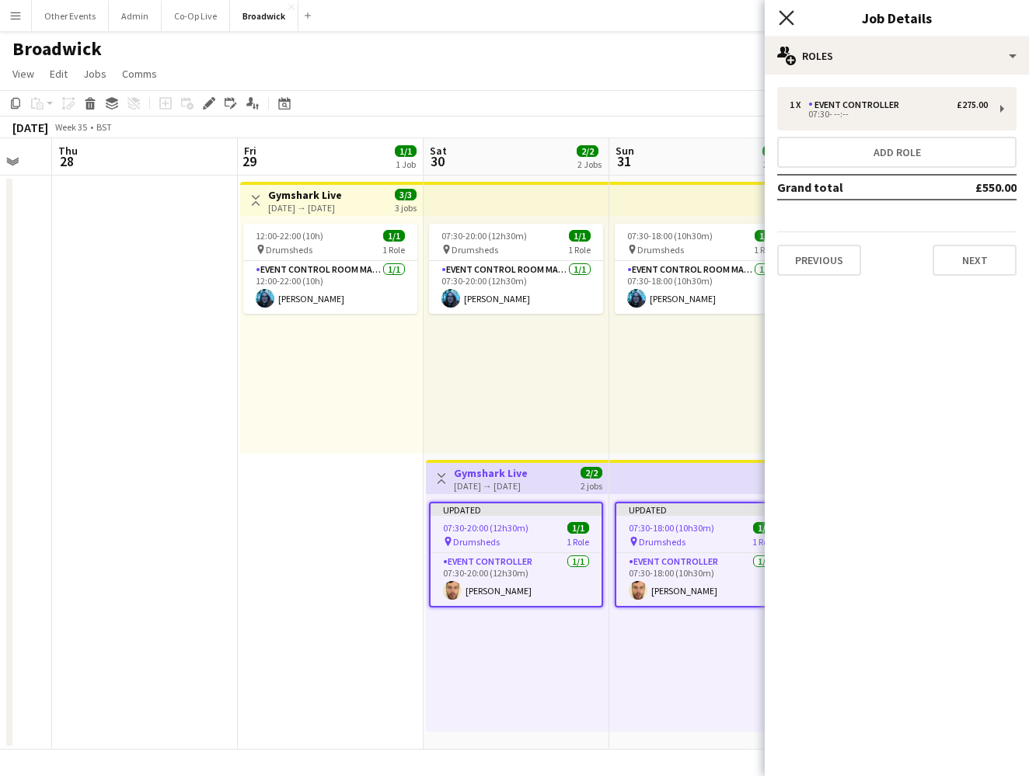
click at [789, 17] on icon "Close pop-in" at bounding box center [786, 17] width 15 height 15
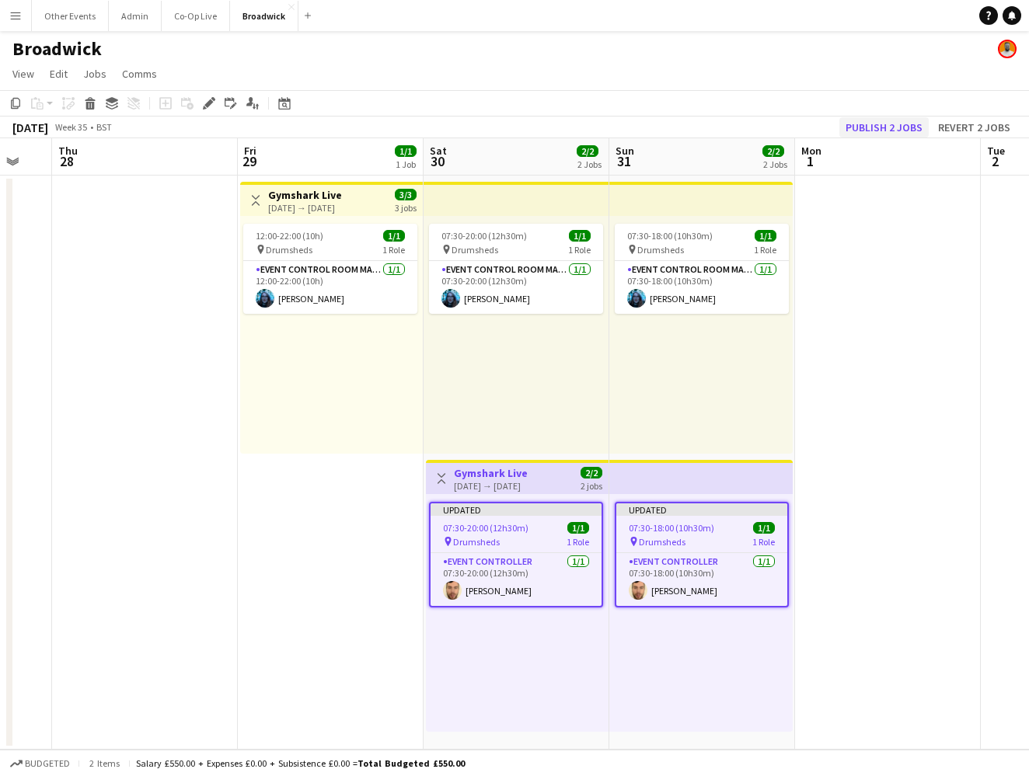
click at [890, 123] on button "Publish 2 jobs" at bounding box center [883, 127] width 89 height 20
